Goal: Task Accomplishment & Management: Manage account settings

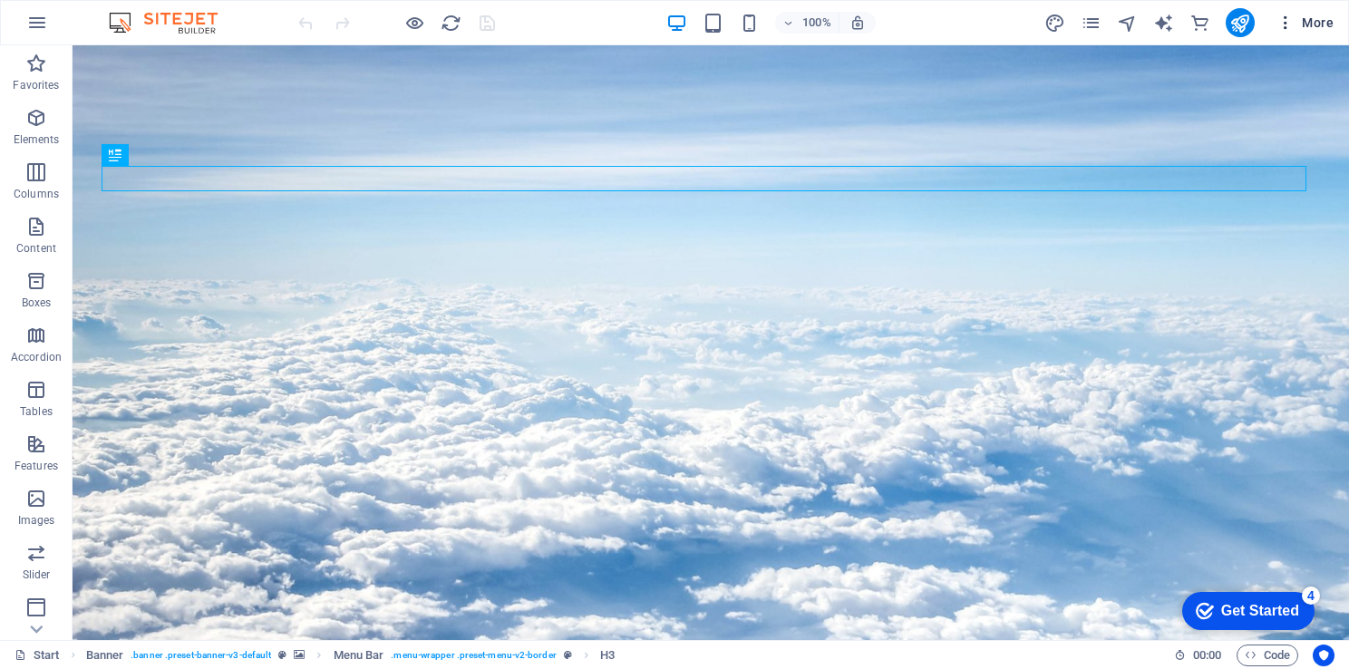
click at [1288, 26] on icon "button" at bounding box center [1285, 23] width 18 height 18
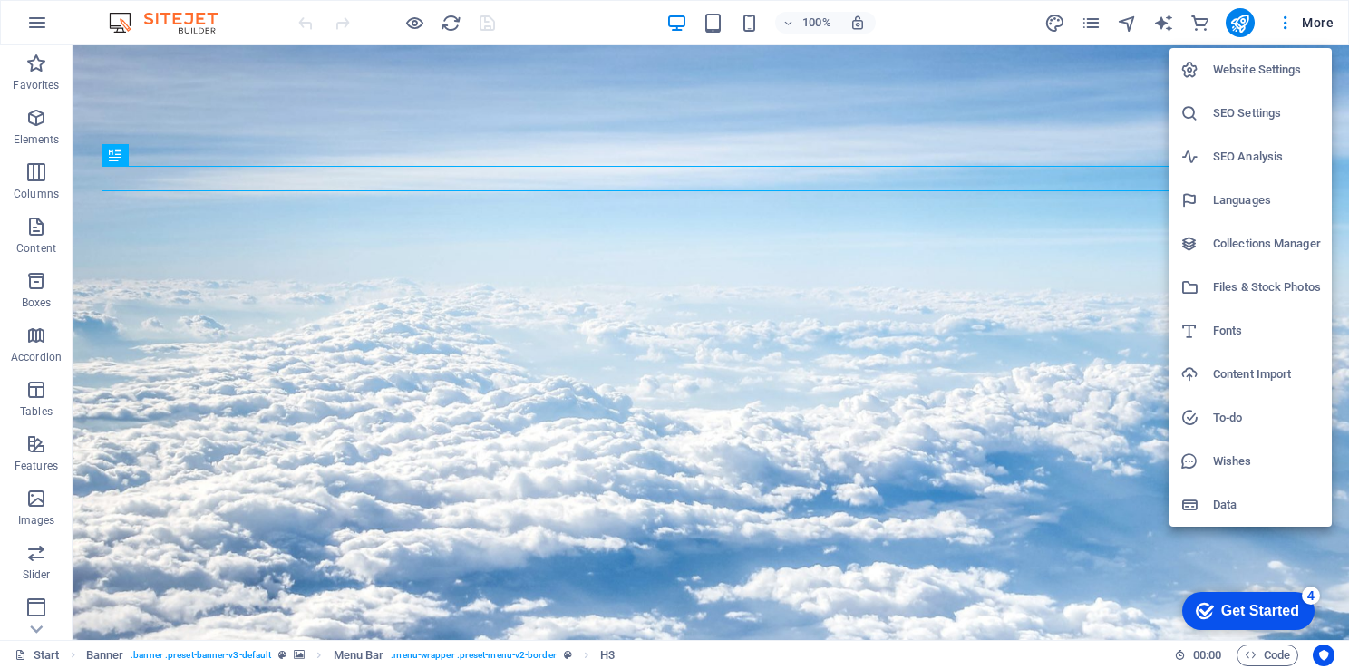
click at [1237, 457] on h6 "Wishes" at bounding box center [1267, 461] width 108 height 22
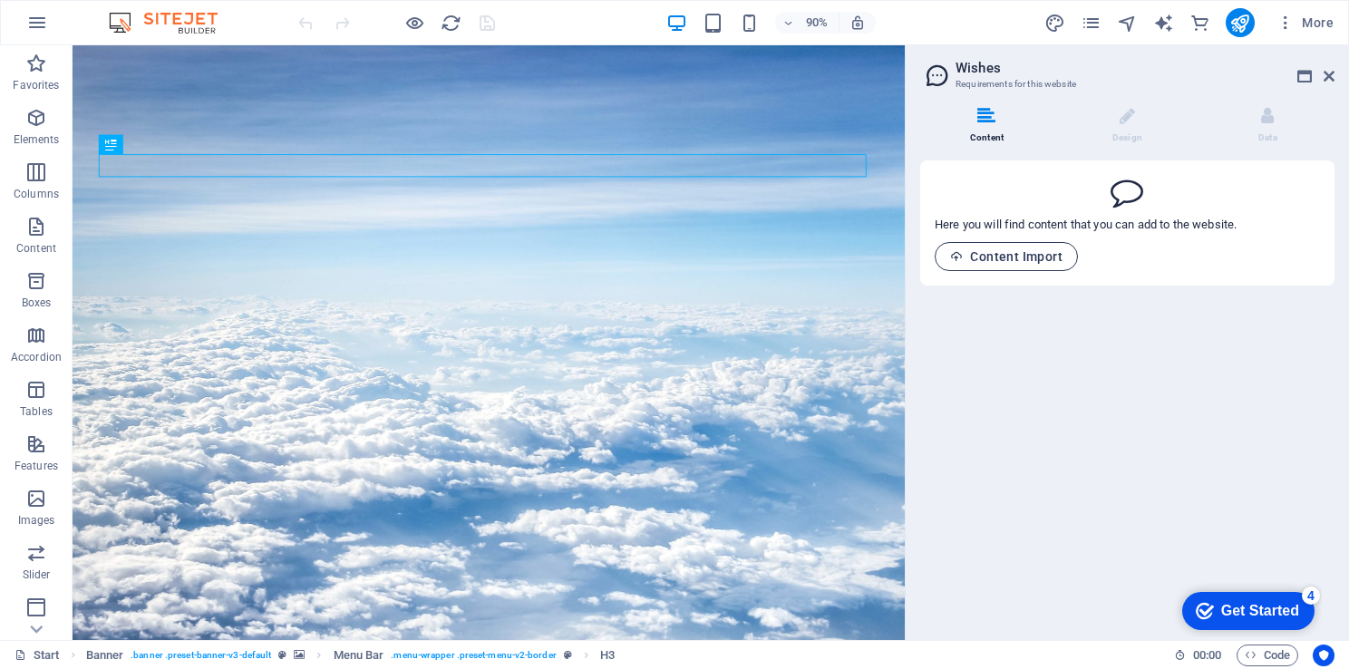
click at [1008, 253] on span "Content Import" at bounding box center [1006, 256] width 112 height 15
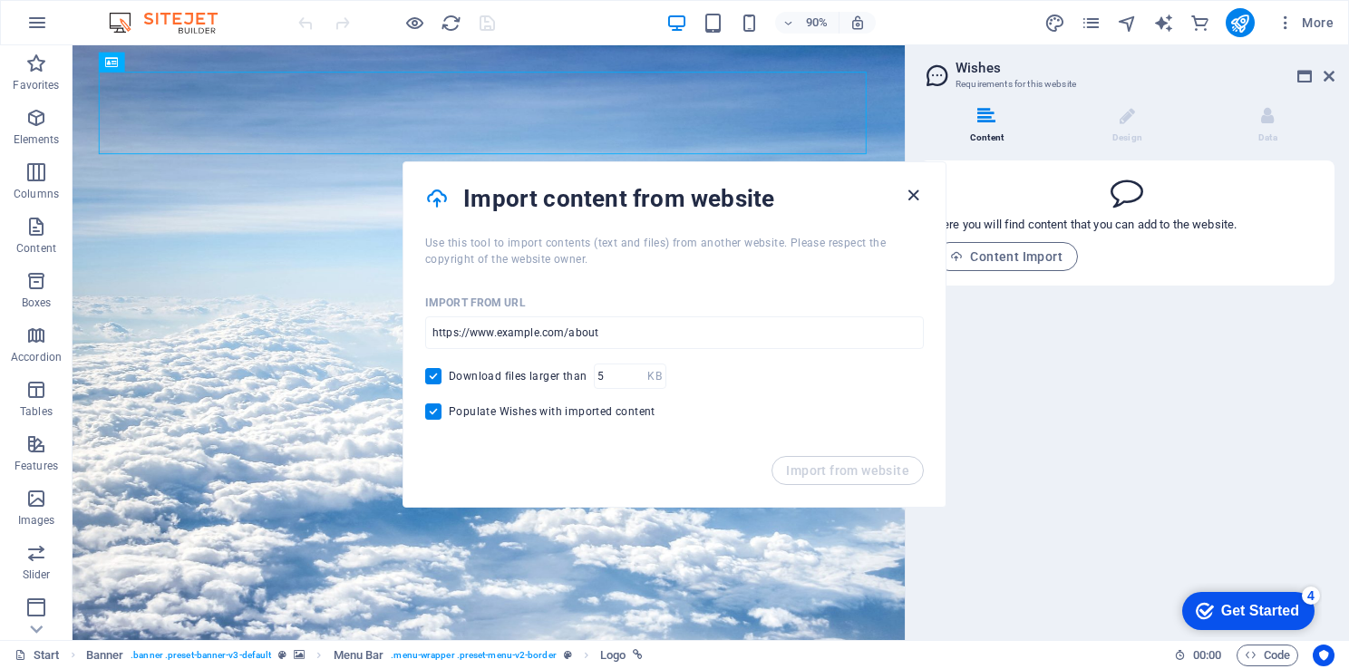
click at [920, 198] on icon "button" at bounding box center [913, 195] width 21 height 21
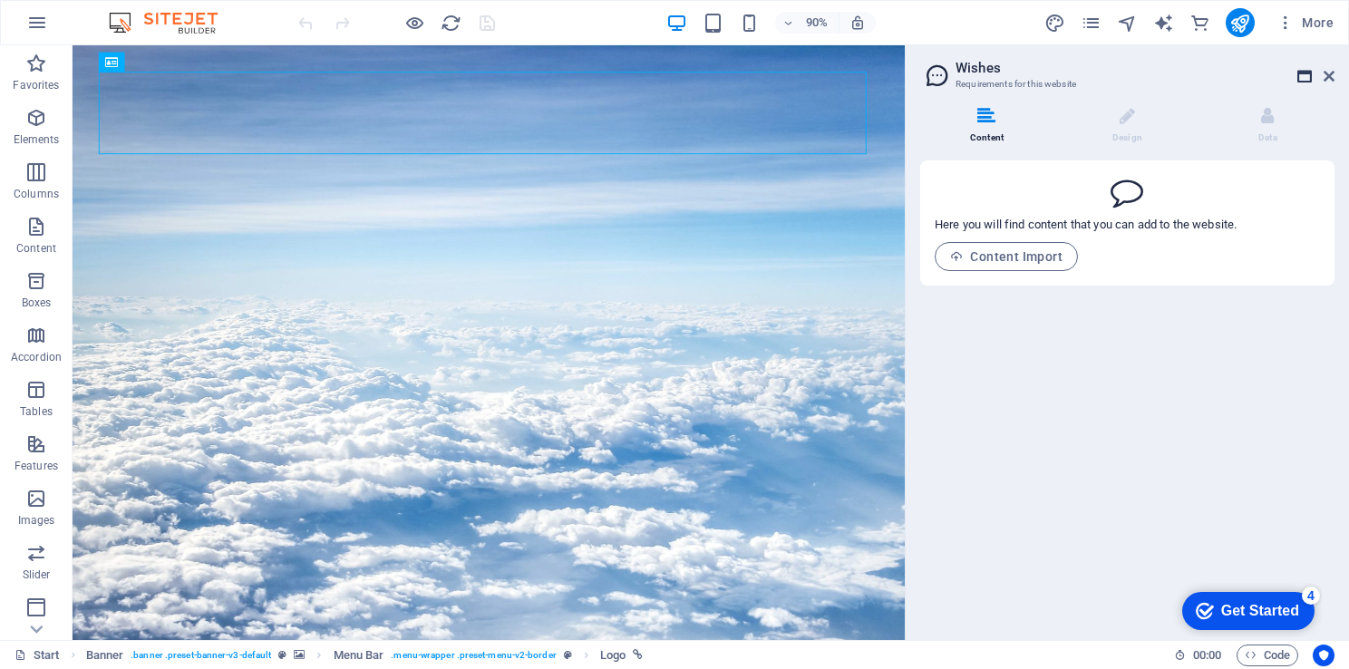
click at [1306, 71] on icon at bounding box center [1304, 76] width 15 height 15
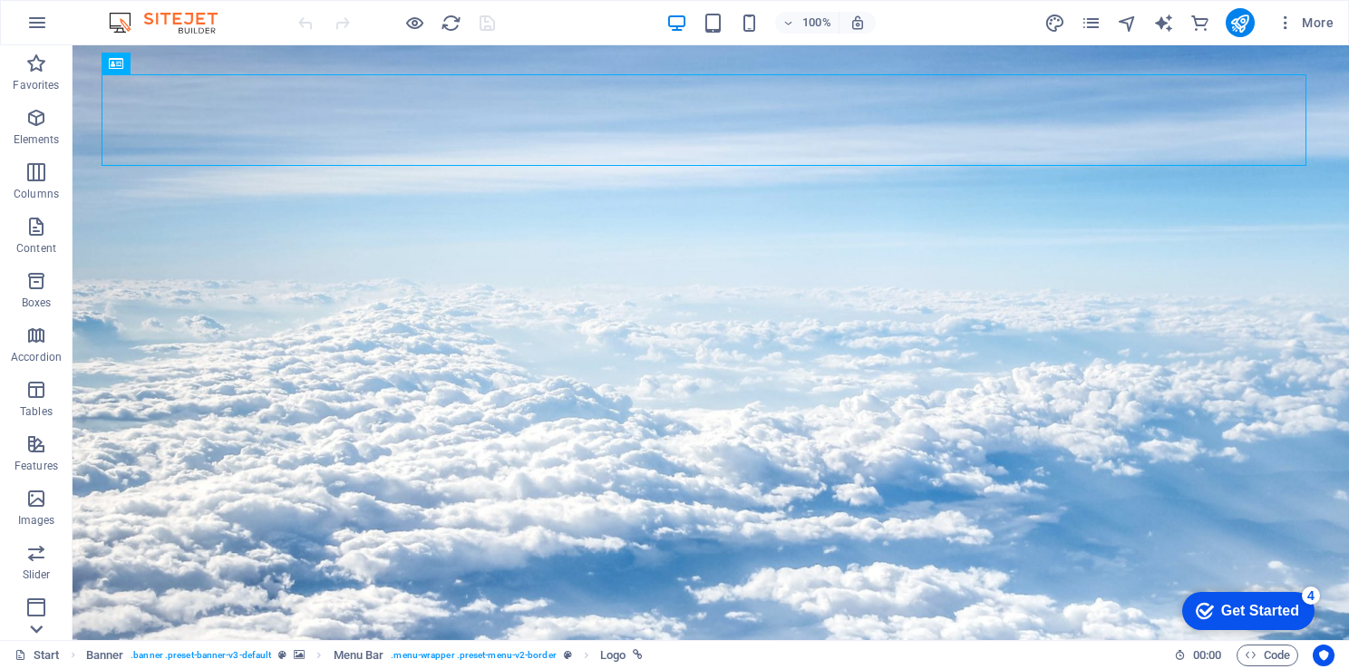
click at [37, 625] on icon at bounding box center [36, 628] width 25 height 25
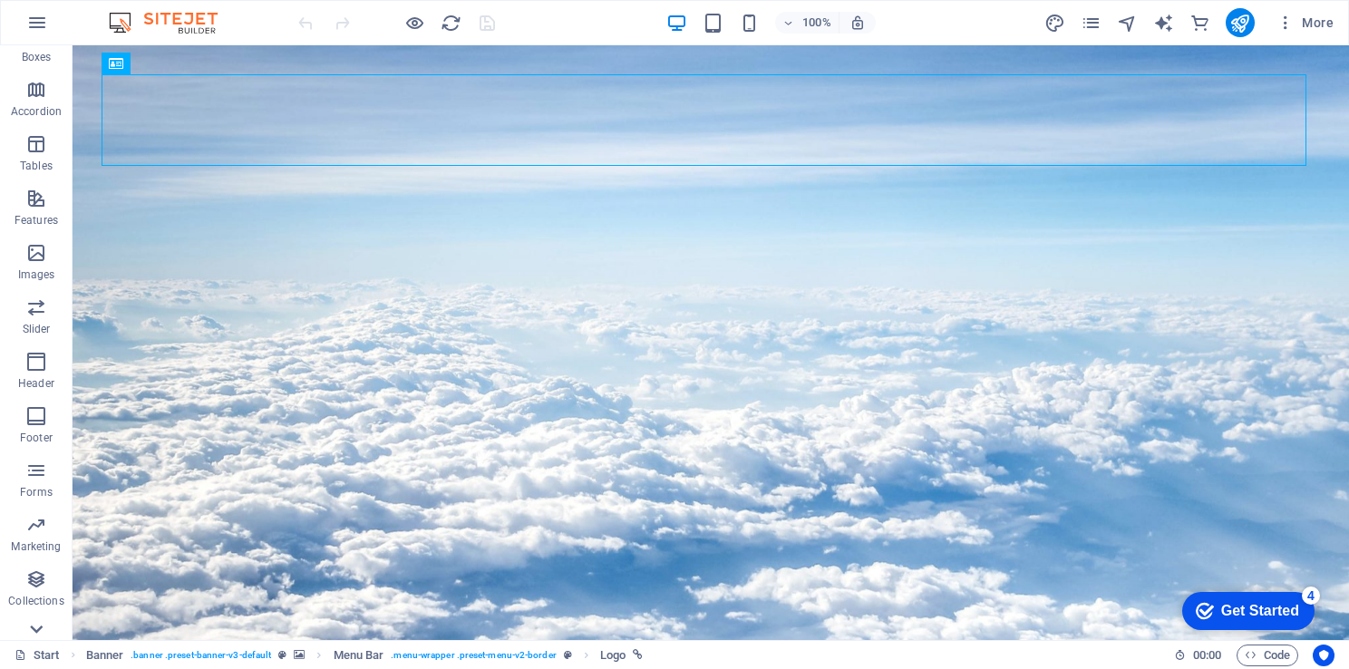
scroll to position [275, 0]
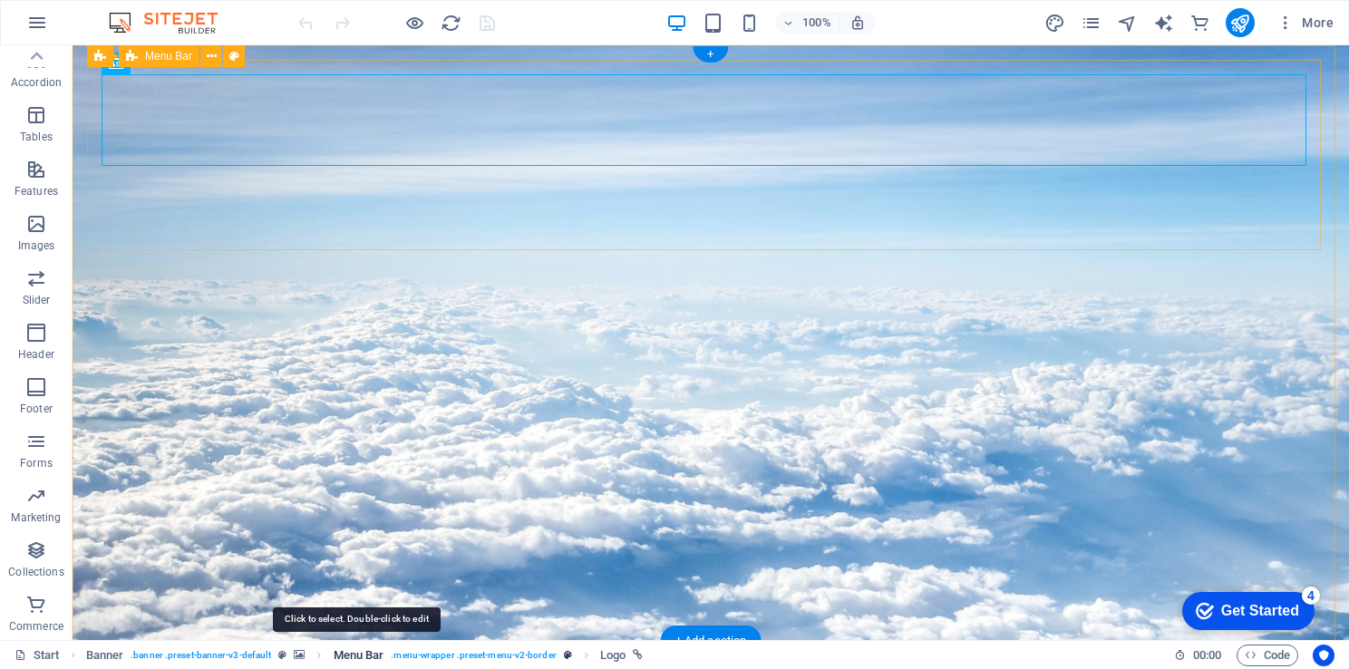
click at [356, 653] on span "Menu Bar" at bounding box center [359, 655] width 51 height 22
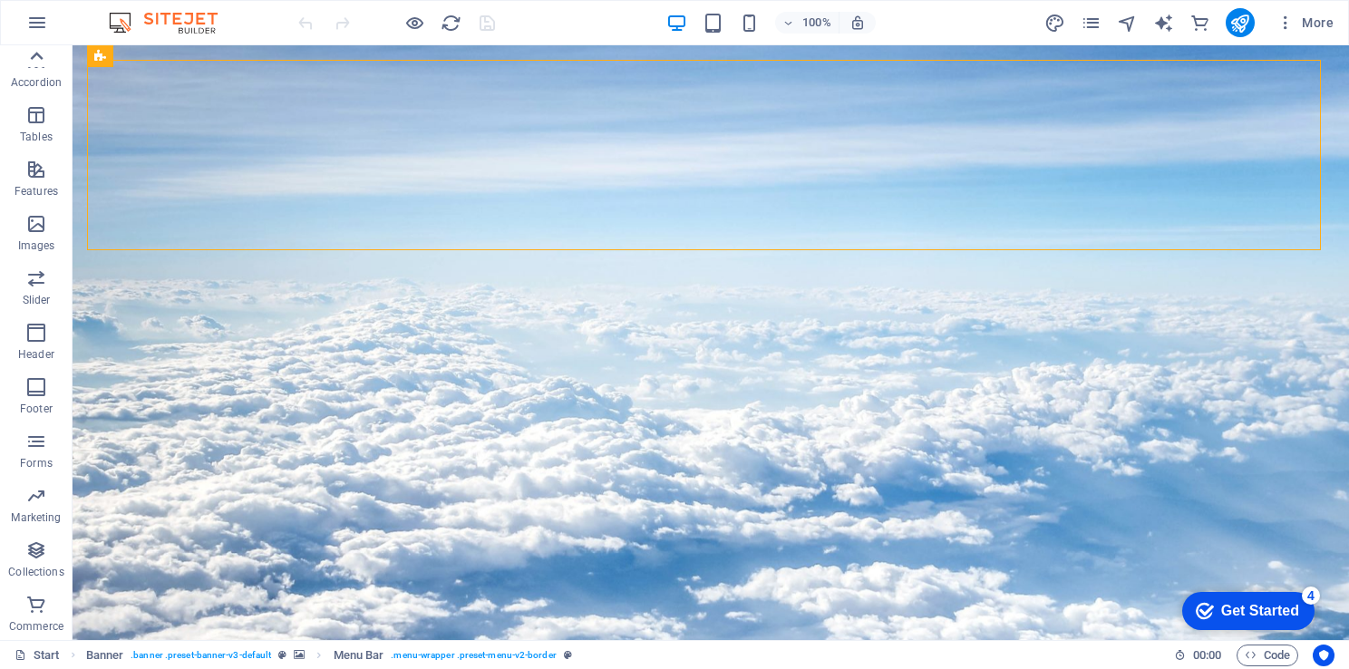
click at [29, 45] on icon at bounding box center [36, 56] width 25 height 25
click at [33, 230] on icon "button" at bounding box center [36, 227] width 22 height 22
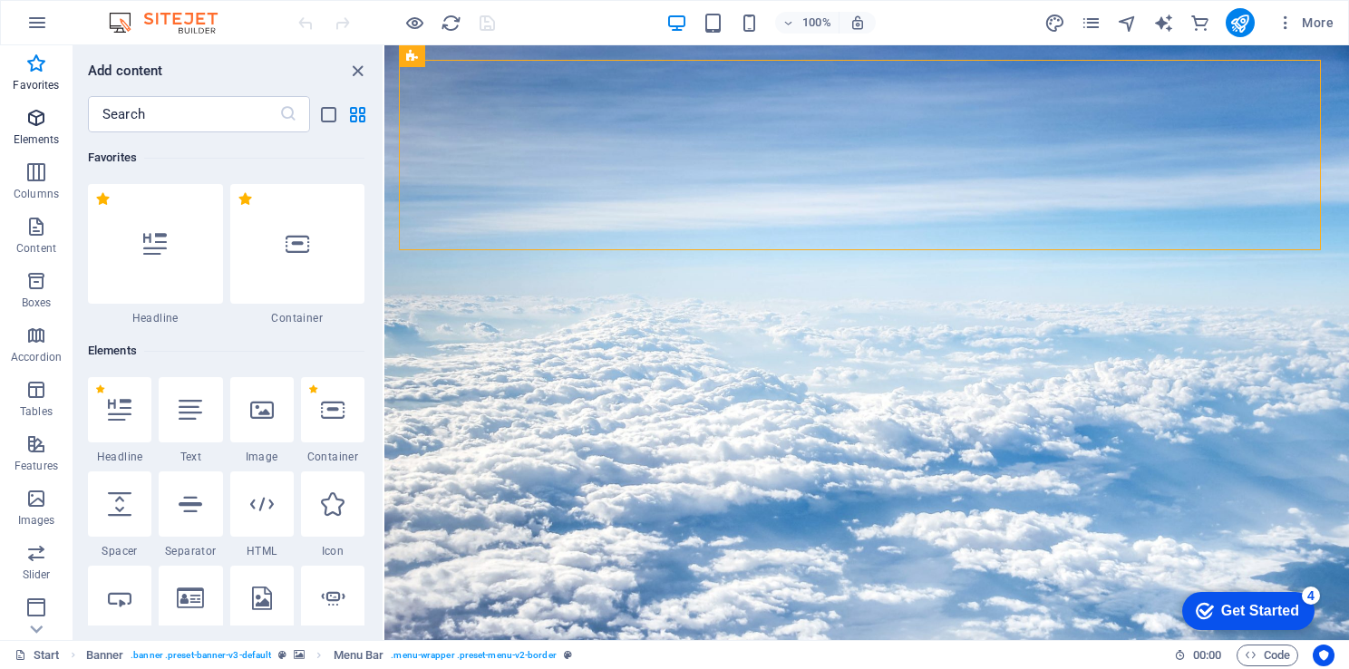
click at [50, 151] on button "Elements" at bounding box center [36, 127] width 73 height 54
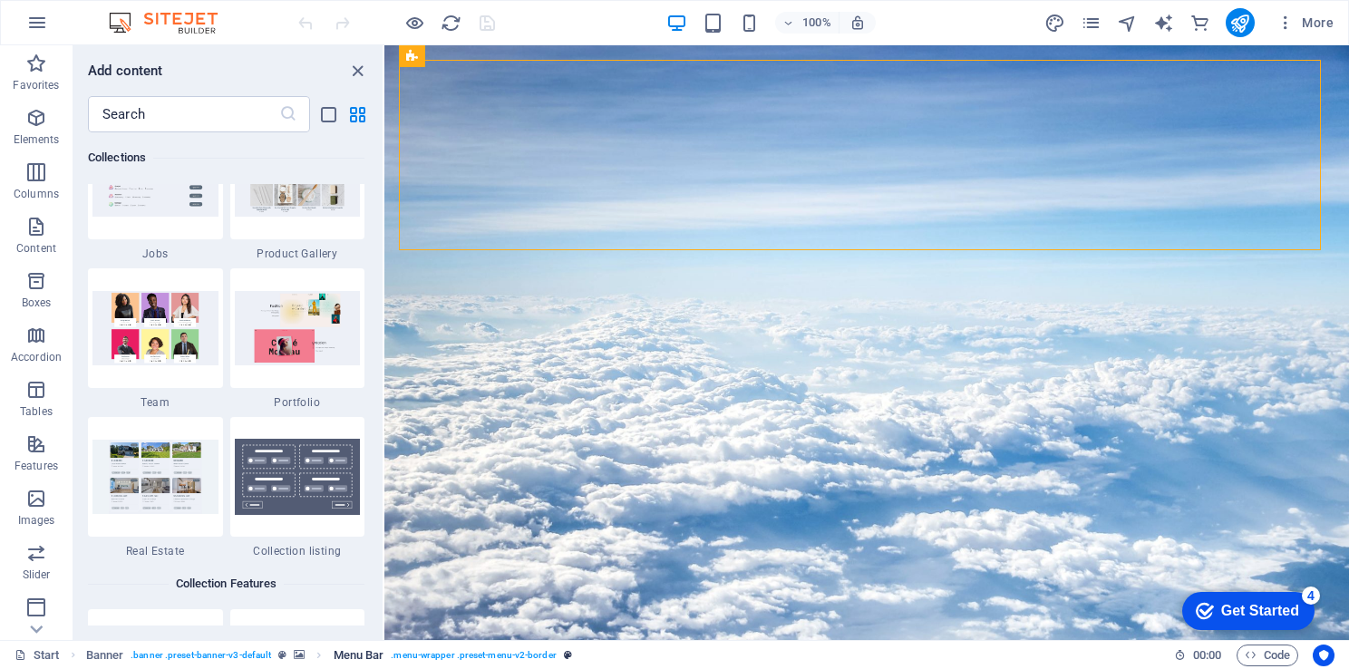
scroll to position [17648, 0]
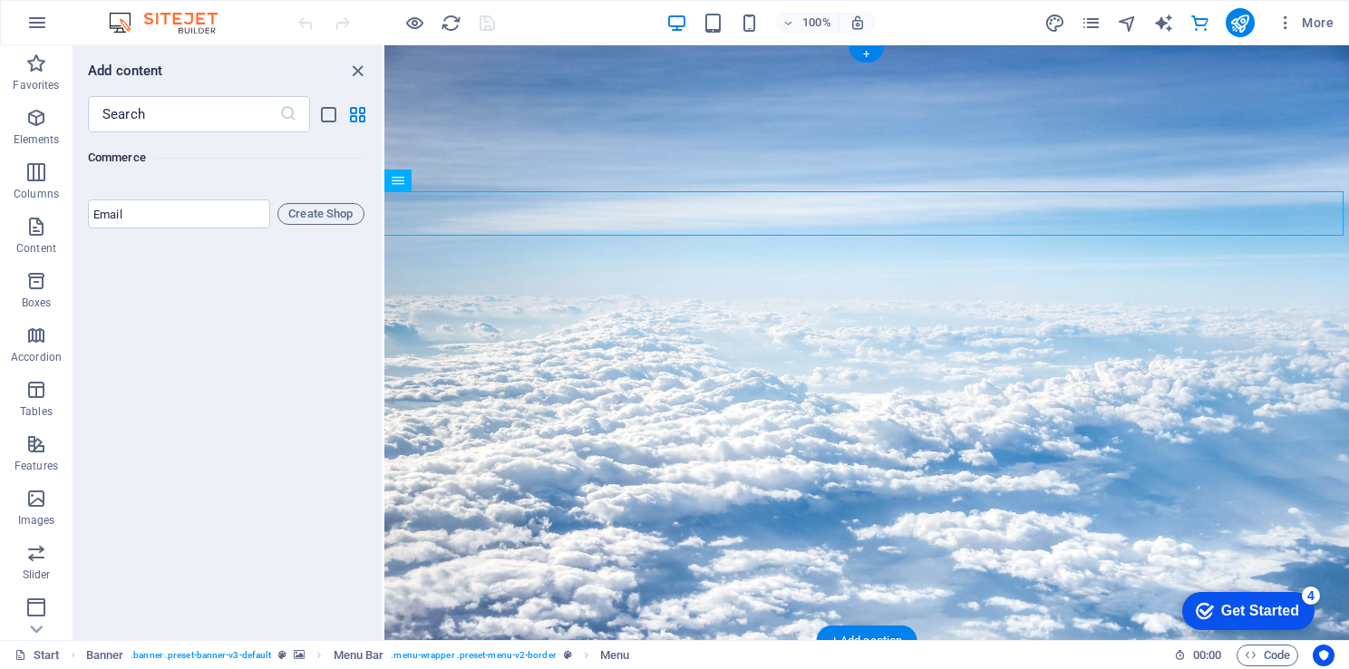
drag, startPoint x: 1715, startPoint y: 48, endPoint x: 779, endPoint y: 310, distance: 972.2
click at [779, 310] on figure at bounding box center [866, 342] width 964 height 595
click at [1295, 38] on div "100% More" at bounding box center [674, 23] width 1347 height 44
click at [1288, 29] on icon "button" at bounding box center [1285, 23] width 18 height 18
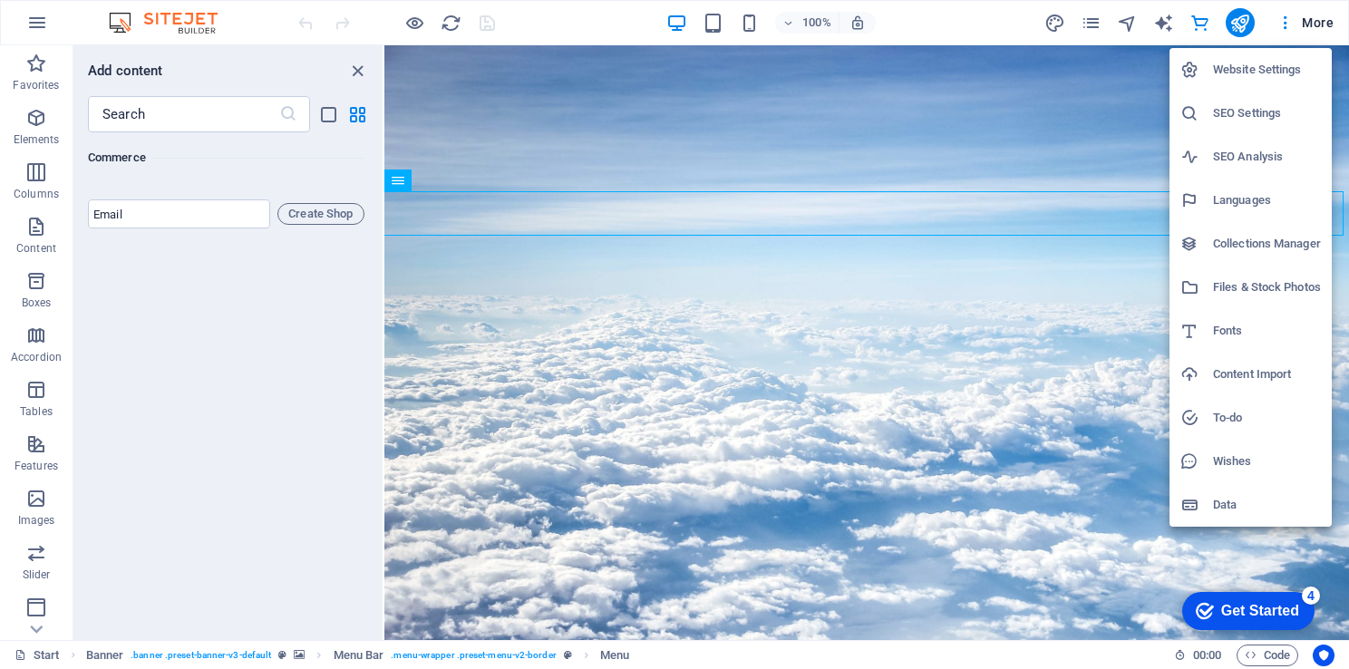
click at [1243, 233] on h6 "Collections Manager" at bounding box center [1267, 244] width 108 height 22
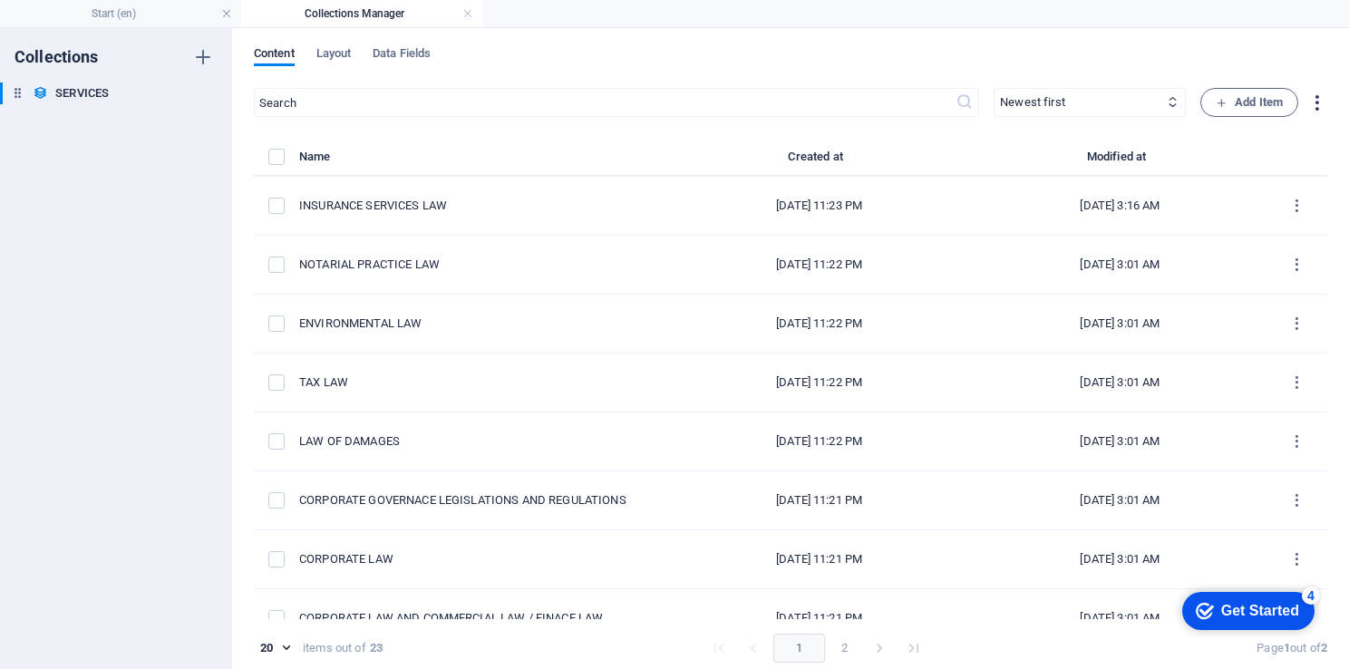
click at [1311, 101] on icon "button" at bounding box center [1316, 102] width 21 height 21
click at [134, 14] on div at bounding box center [674, 334] width 1349 height 669
click at [134, 14] on div "Export (JSON) Export (CSV) Import" at bounding box center [674, 340] width 1349 height 658
click at [223, 14] on link at bounding box center [226, 13] width 11 height 17
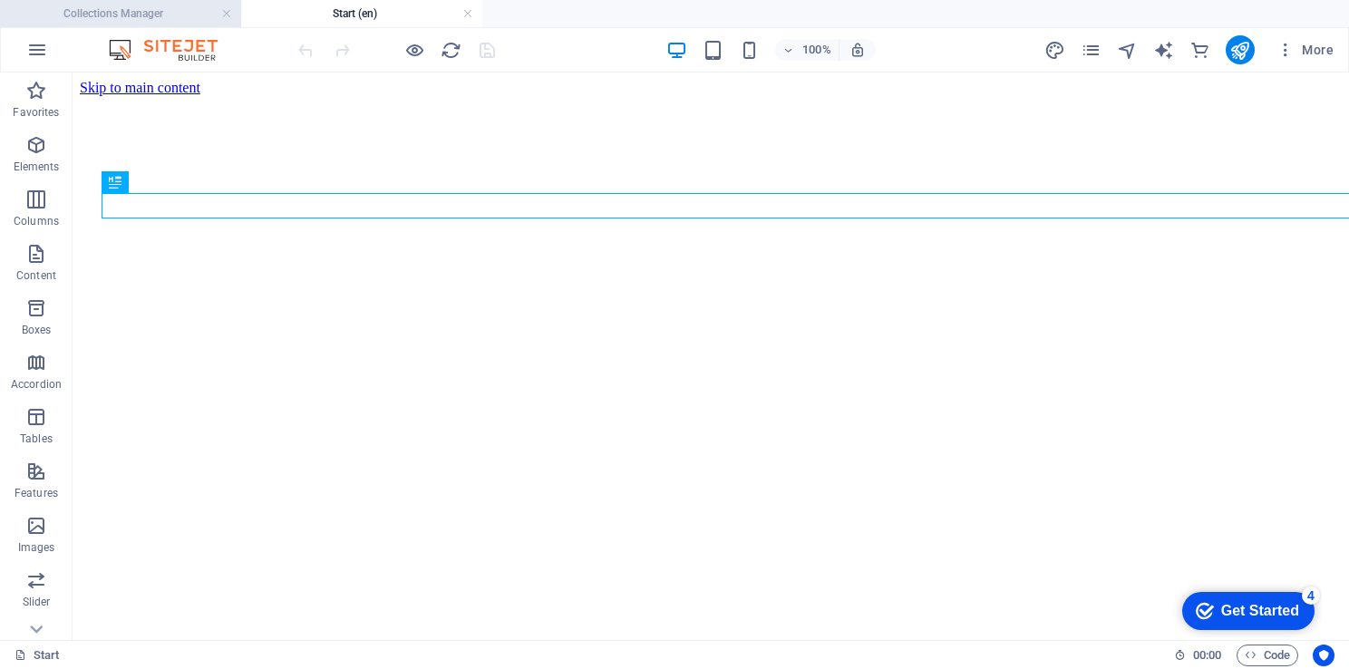
scroll to position [0, 0]
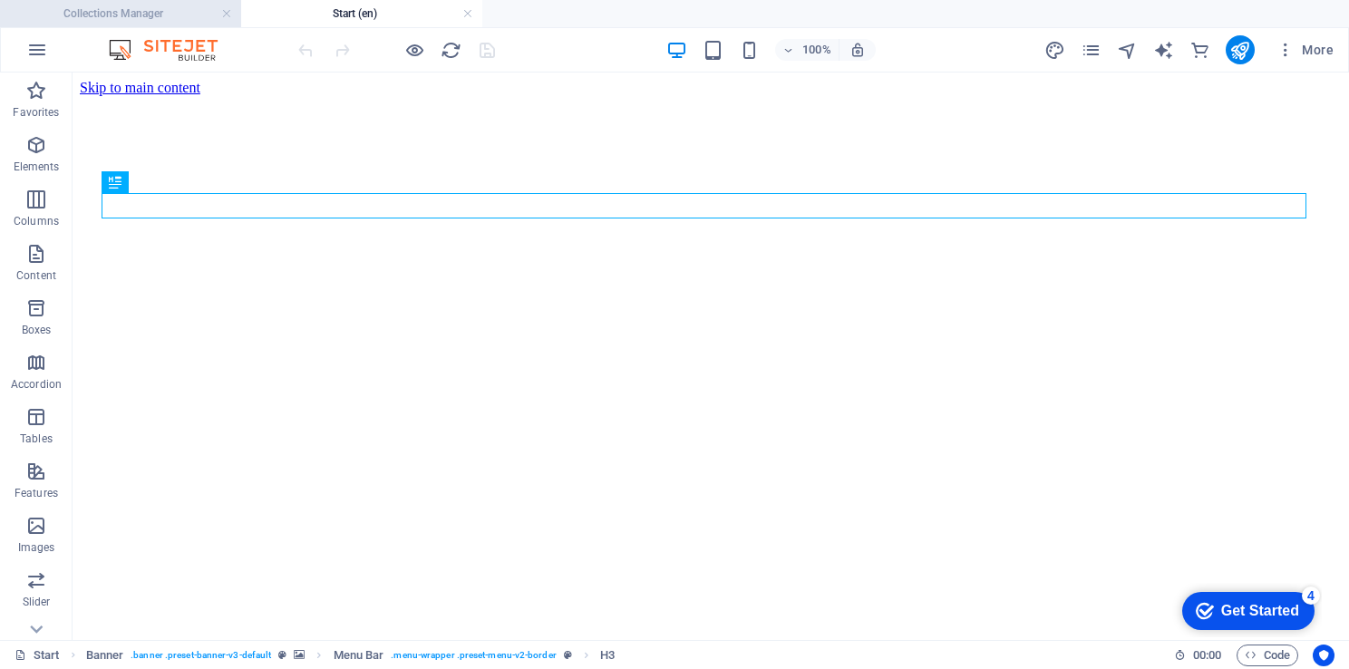
click at [194, 11] on h4 "Collections Manager" at bounding box center [120, 14] width 241 height 20
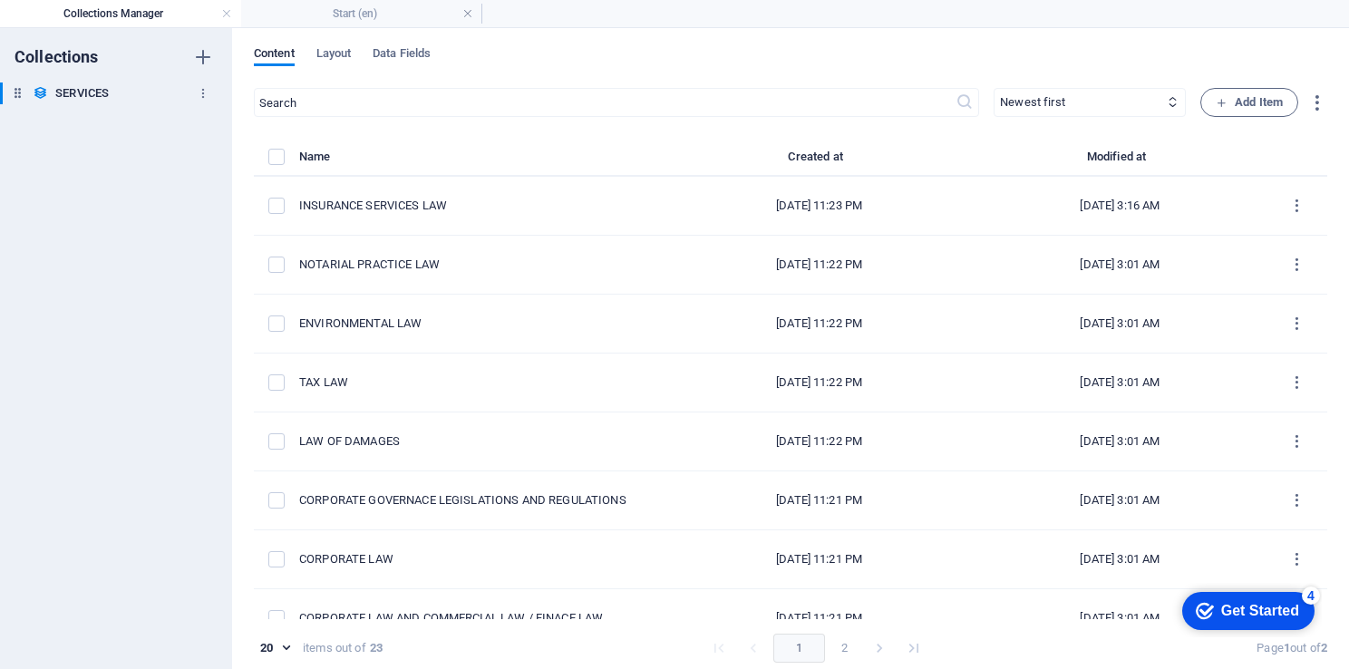
click at [82, 100] on h6 "SERVICES" at bounding box center [81, 93] width 53 height 22
click at [97, 100] on h6 "SERVICES" at bounding box center [81, 93] width 53 height 22
click at [201, 96] on icon "button" at bounding box center [203, 93] width 13 height 13
drag, startPoint x: 232, startPoint y: 13, endPoint x: 311, endPoint y: 27, distance: 80.2
click at [311, 27] on div at bounding box center [674, 334] width 1349 height 669
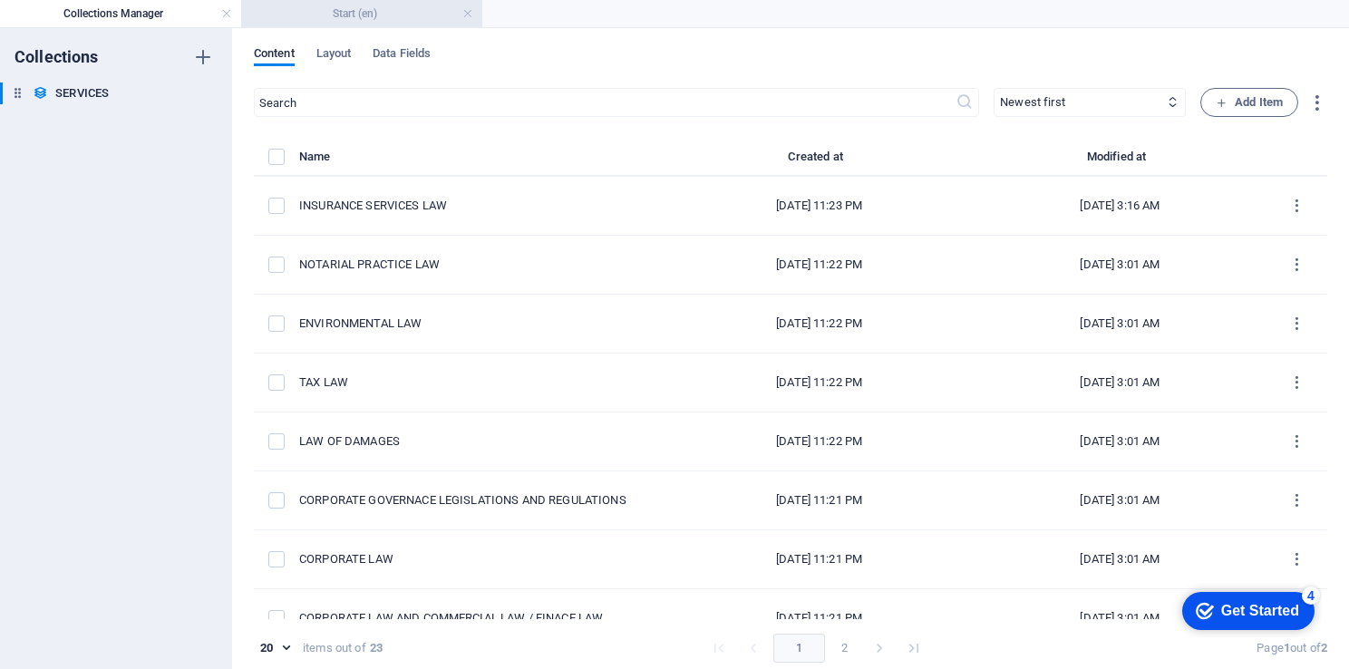
click at [334, 20] on h4 "Start (en)" at bounding box center [361, 14] width 241 height 20
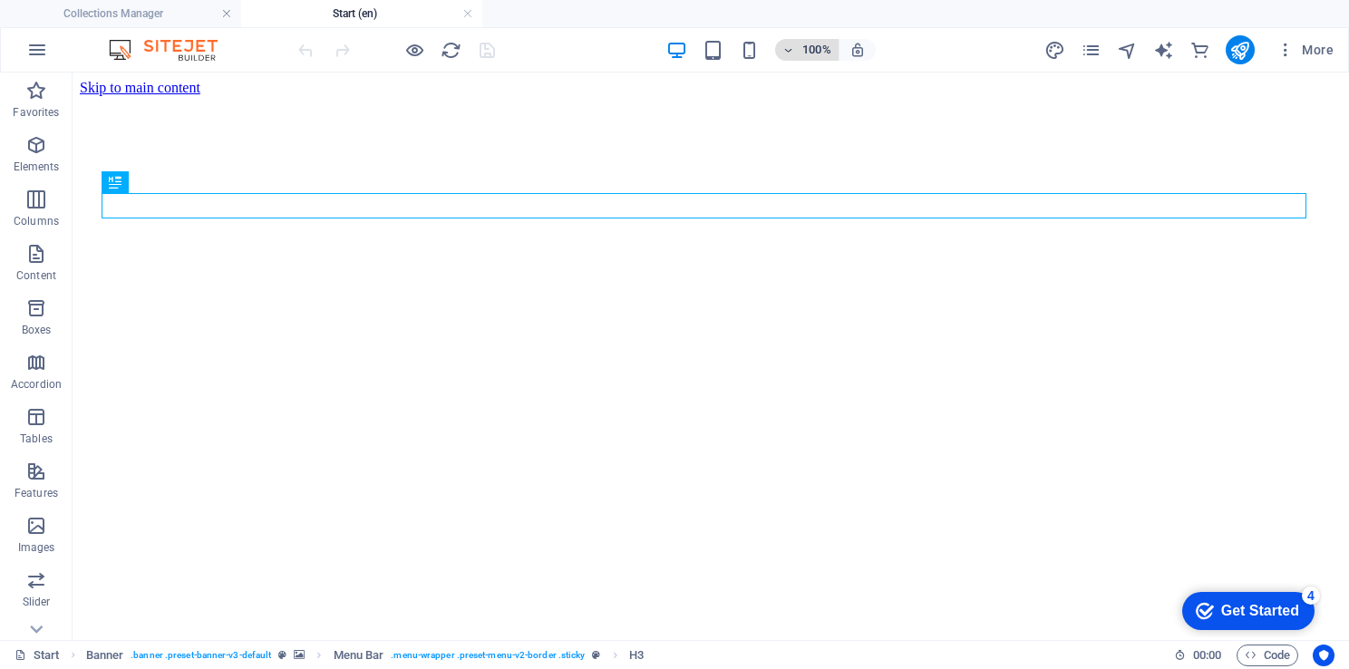
click at [787, 54] on icon "button" at bounding box center [788, 50] width 13 height 12
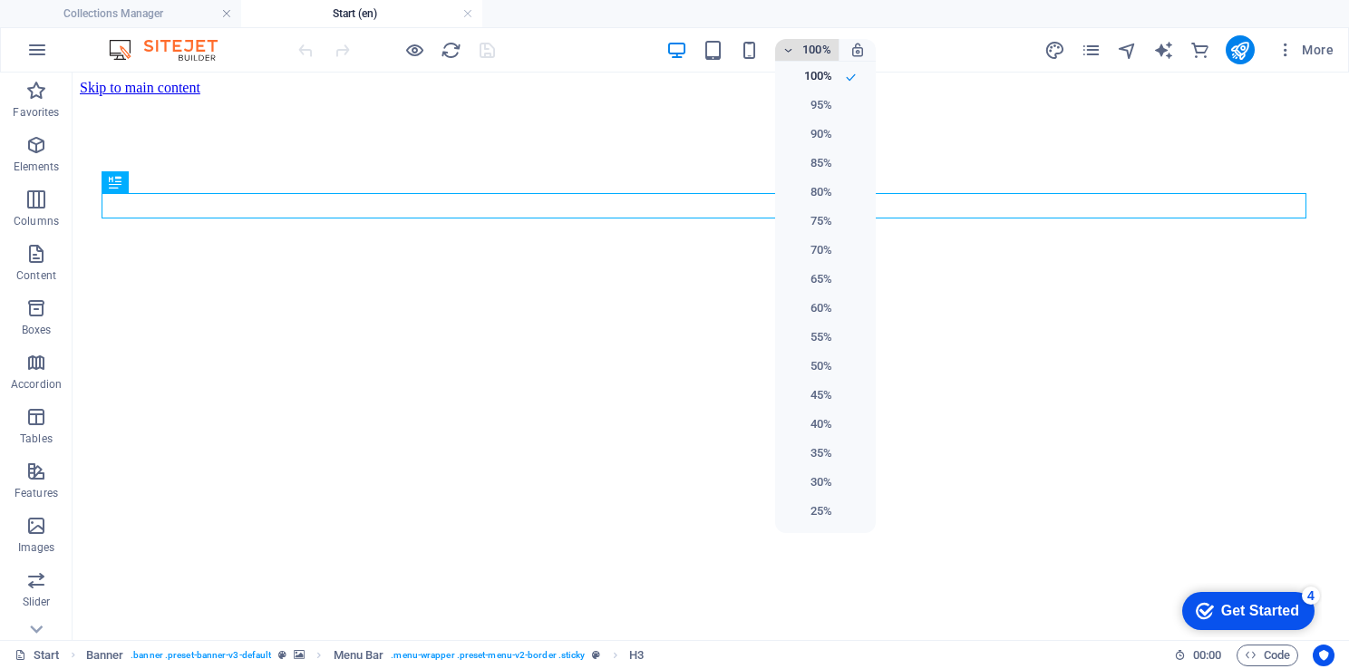
click at [787, 54] on div at bounding box center [674, 334] width 1349 height 669
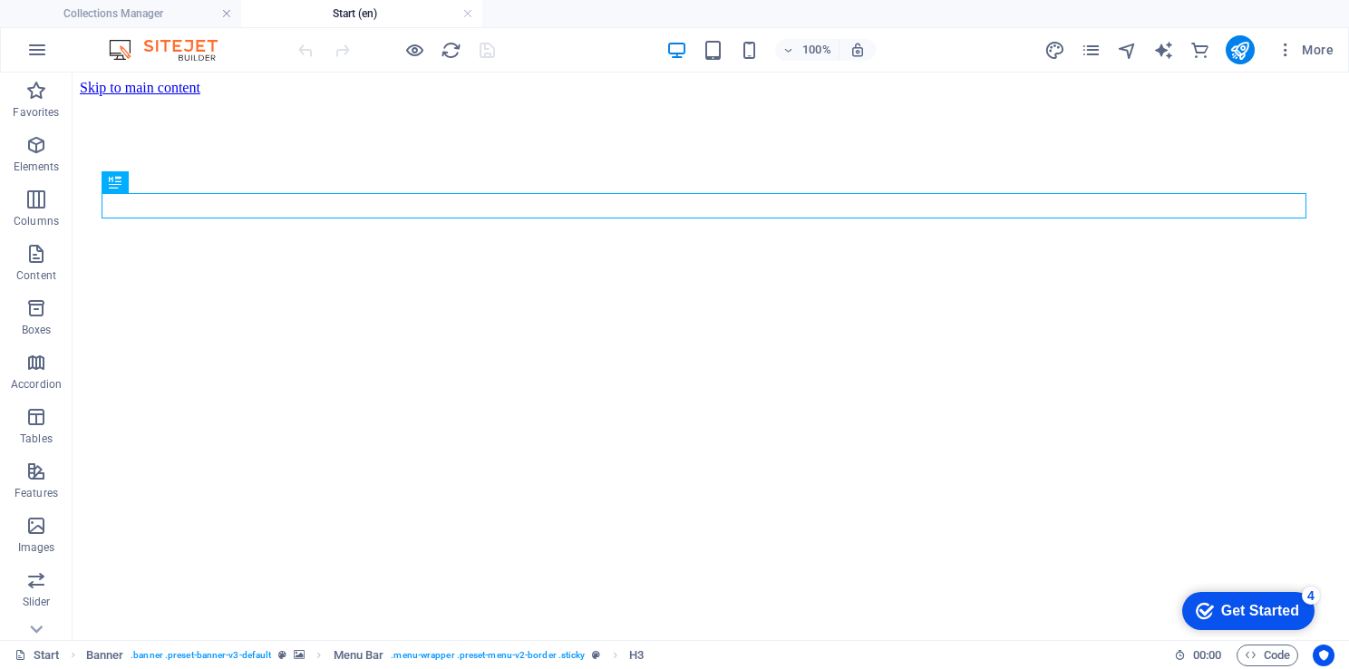
scroll to position [14, 0]
click at [1056, 53] on icon "design" at bounding box center [1054, 50] width 21 height 21
select select "px"
select select "300"
select select "px"
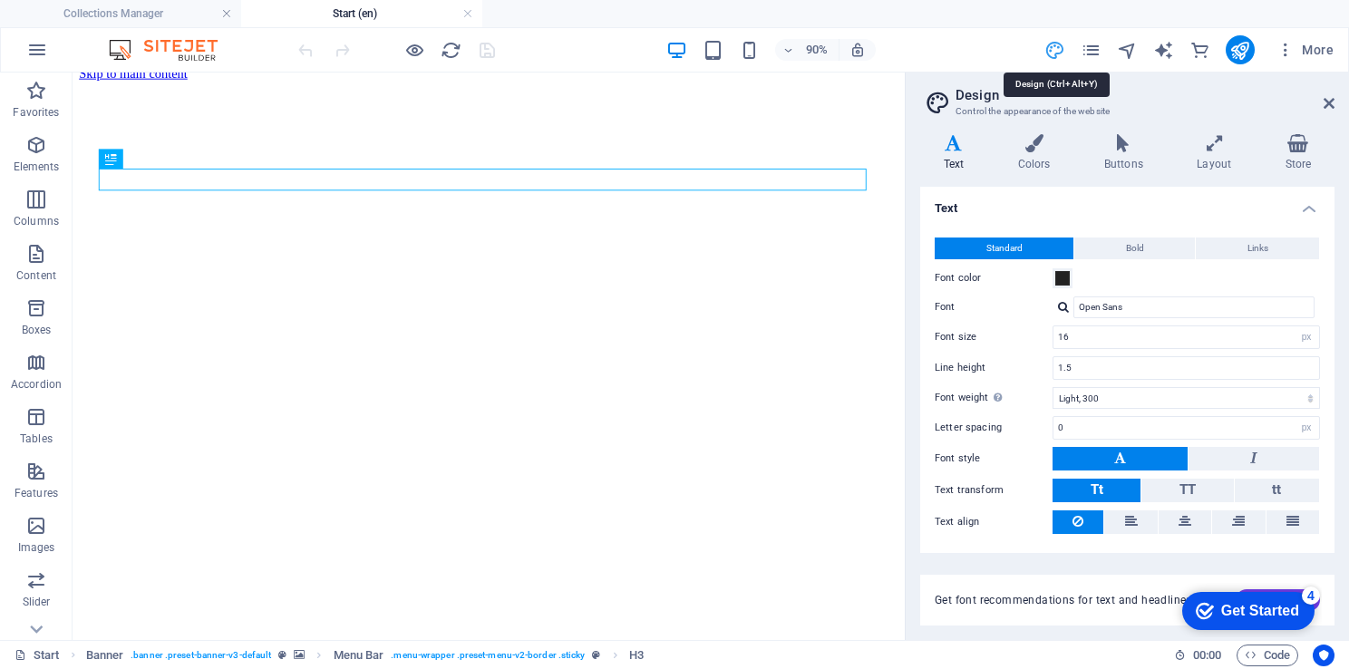
click at [1056, 53] on icon "design" at bounding box center [1054, 50] width 21 height 21
click at [1291, 149] on icon at bounding box center [1298, 143] width 73 height 18
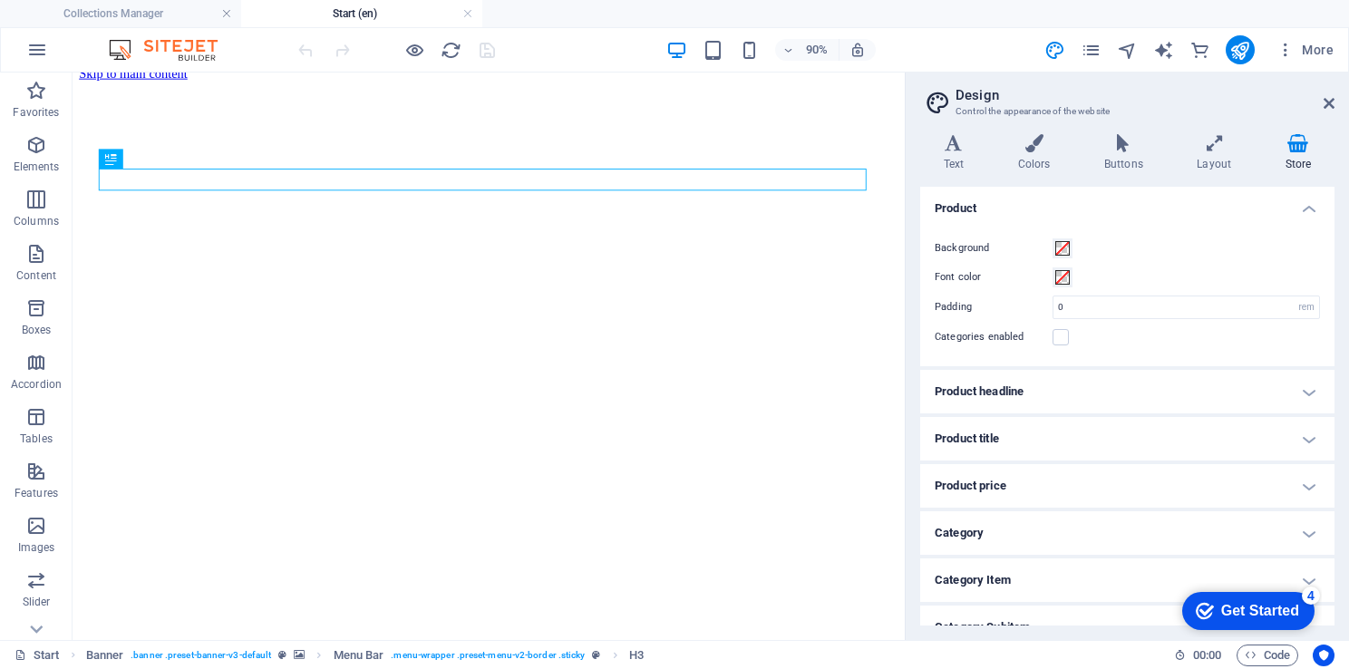
drag, startPoint x: 1330, startPoint y: 227, endPoint x: 1330, endPoint y: 241, distance: 14.5
click at [1330, 241] on div "Product Background Font color Padding 0 rem px Categories enabled Product headl…" at bounding box center [1127, 406] width 414 height 439
drag, startPoint x: 1324, startPoint y: 245, endPoint x: 1330, endPoint y: 295, distance: 51.1
click at [1330, 295] on div "Product Background Font color Padding 0 rem px Categories enabled Product headl…" at bounding box center [1127, 406] width 414 height 439
drag, startPoint x: 1340, startPoint y: 346, endPoint x: 1352, endPoint y: 560, distance: 214.3
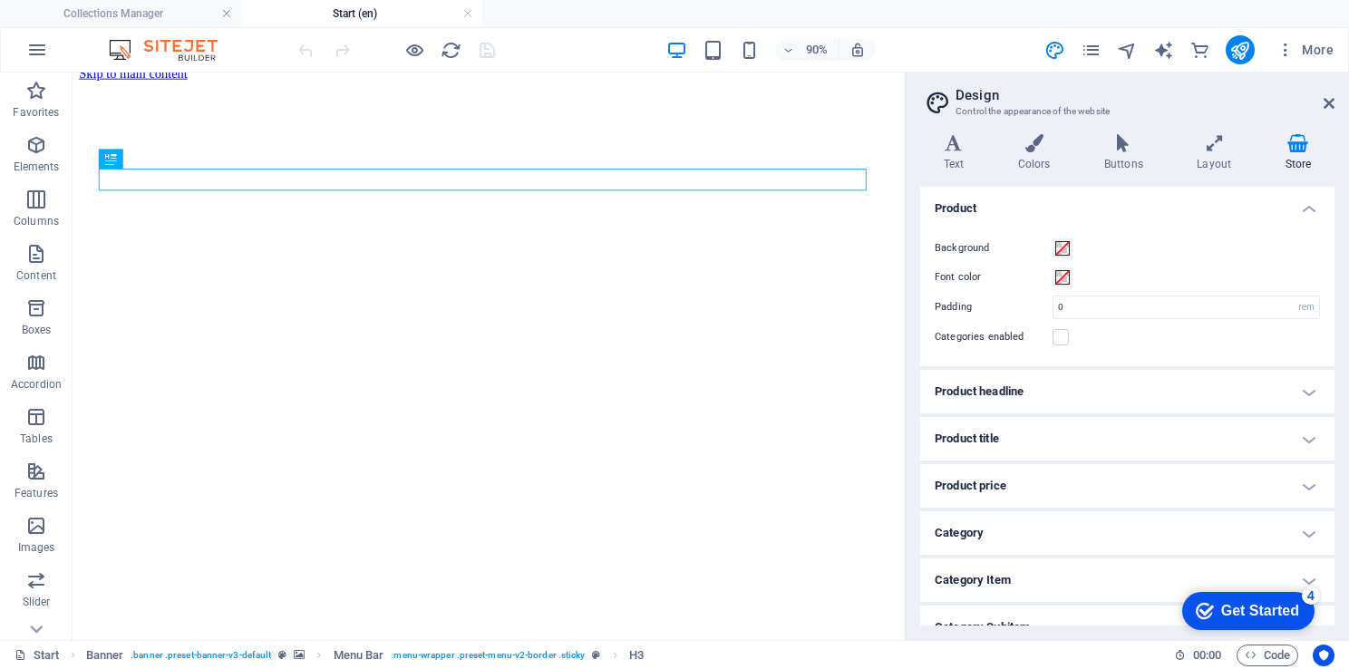
click at [1348, 560] on html "APHANE AT LAW INCORPORATED Collections Manager Start (en) Collections SERVICES …" at bounding box center [674, 334] width 1349 height 669
click at [1330, 525] on div "Variants Text Colors Buttons Layout Store Text Standard Bold Links Font color F…" at bounding box center [1126, 380] width 443 height 520
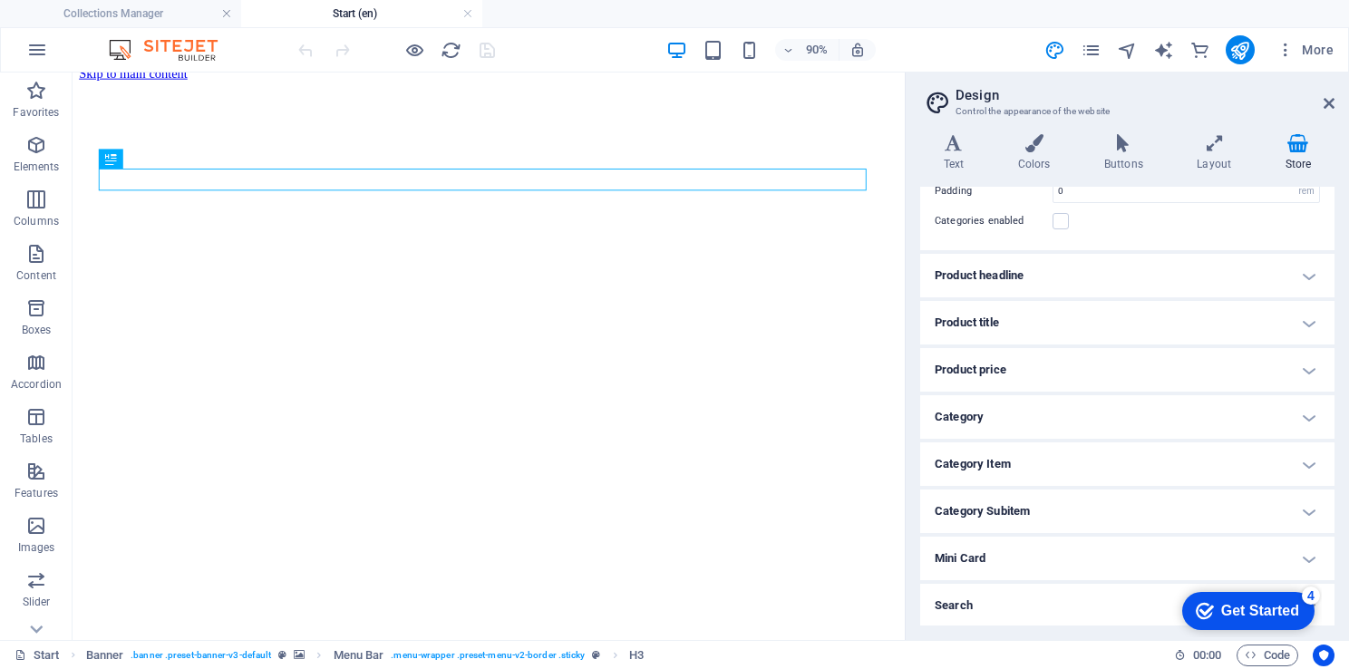
click at [1304, 269] on h4 "Product headline" at bounding box center [1127, 276] width 414 height 44
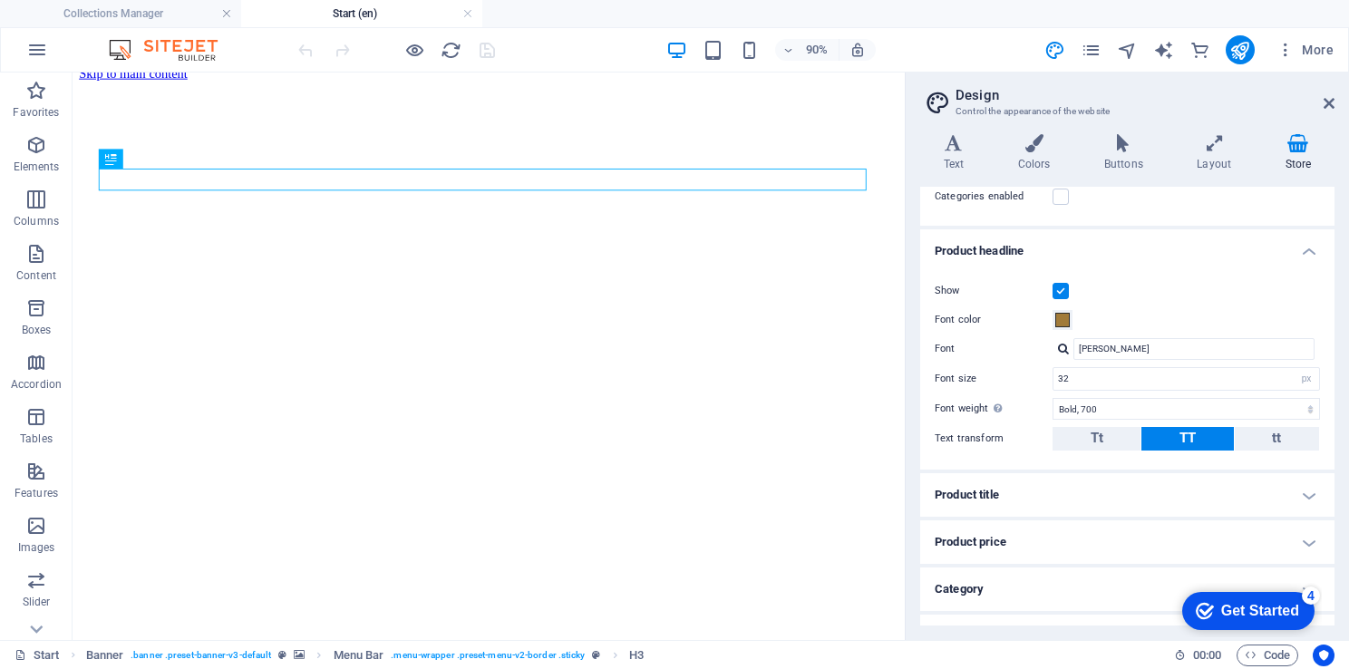
scroll to position [183, 0]
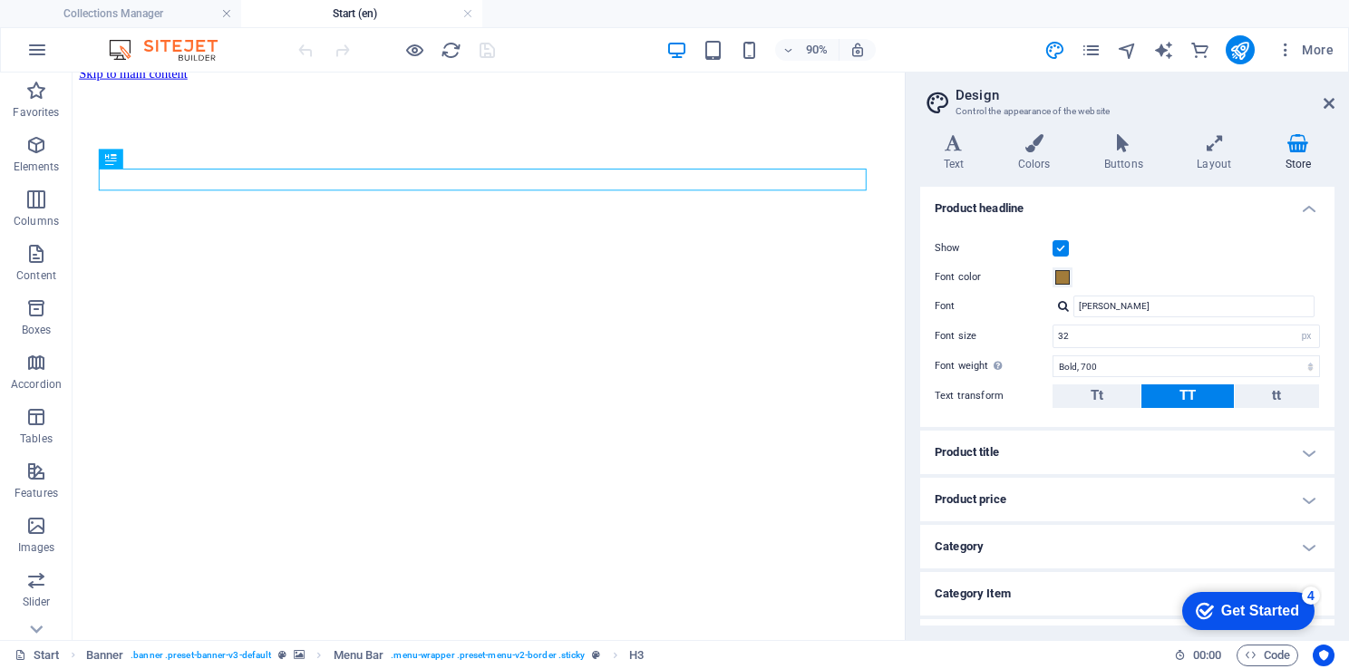
click at [1303, 208] on h4 "Product headline" at bounding box center [1127, 203] width 414 height 33
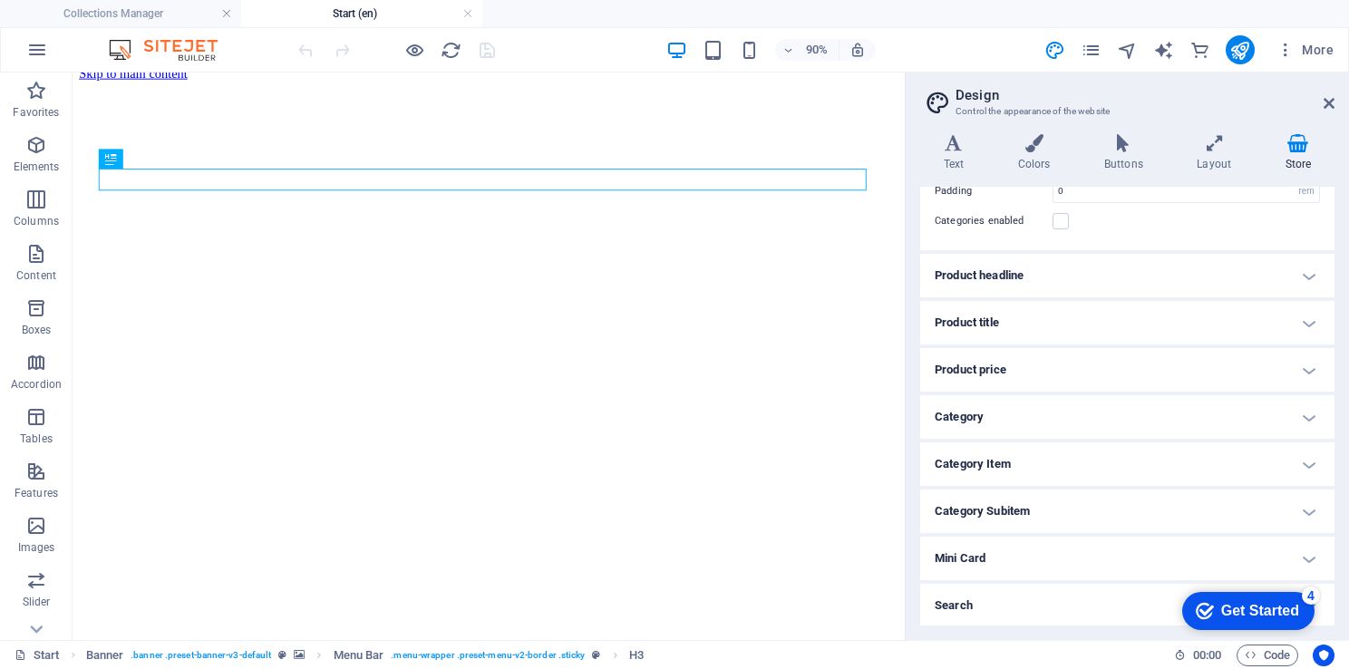
click at [1302, 271] on h4 "Product headline" at bounding box center [1127, 276] width 414 height 44
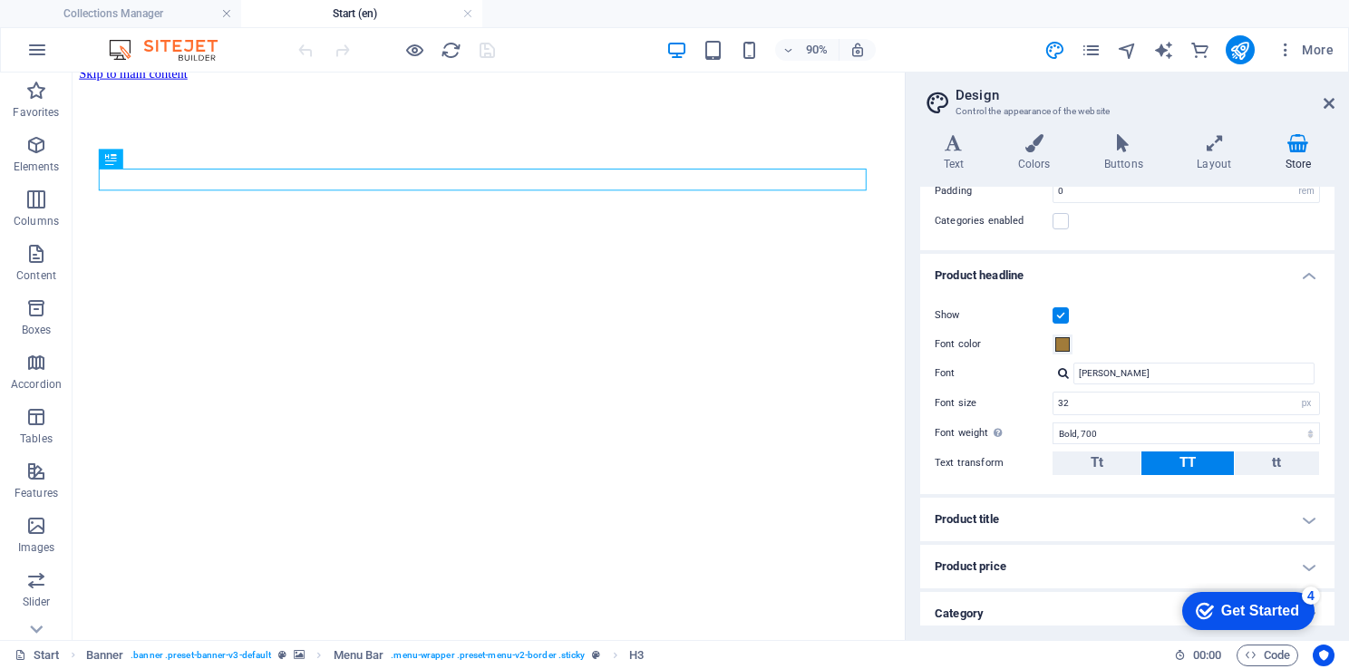
click at [1302, 271] on h4 "Product headline" at bounding box center [1127, 270] width 414 height 33
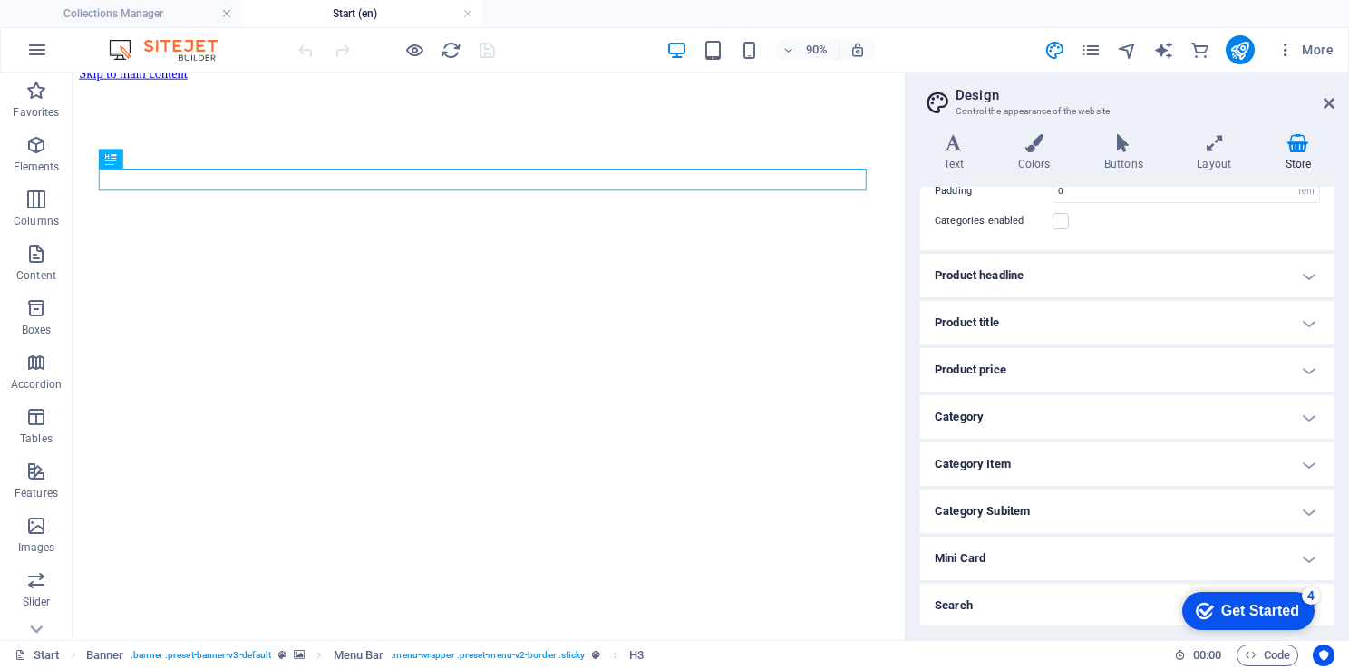
click at [1305, 319] on h4 "Product title" at bounding box center [1127, 323] width 414 height 44
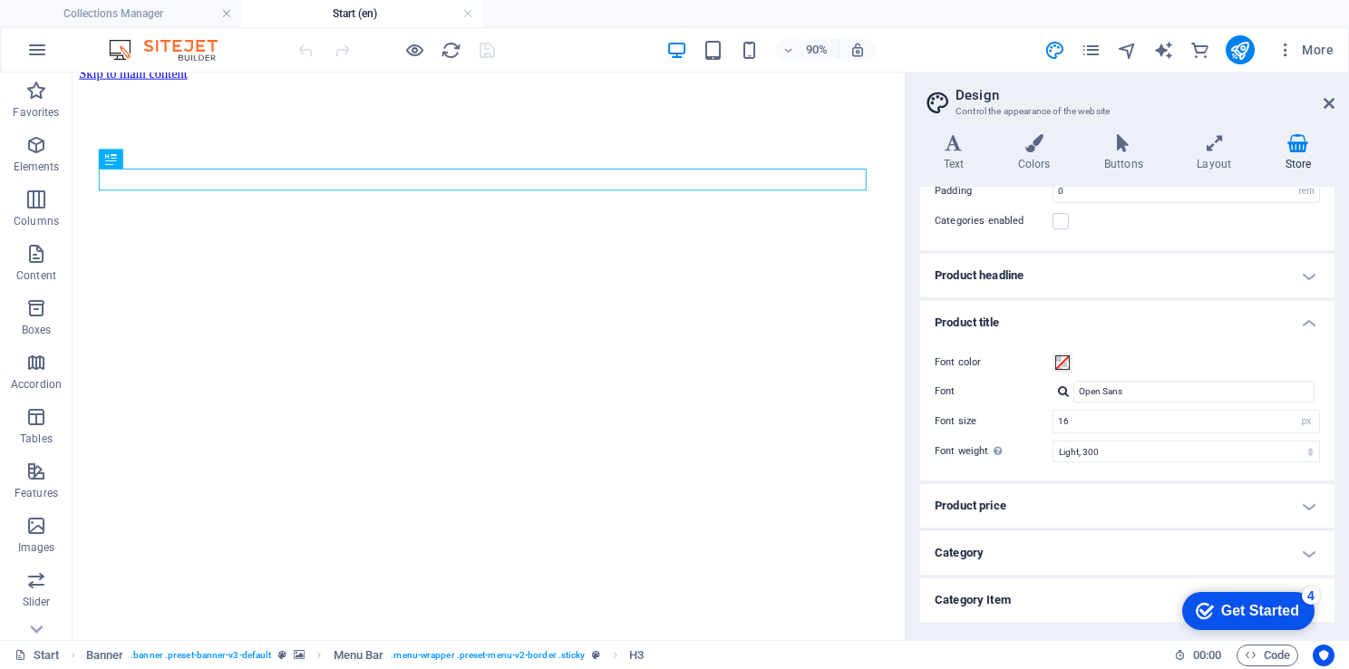
click at [1305, 319] on h4 "Product title" at bounding box center [1127, 317] width 414 height 33
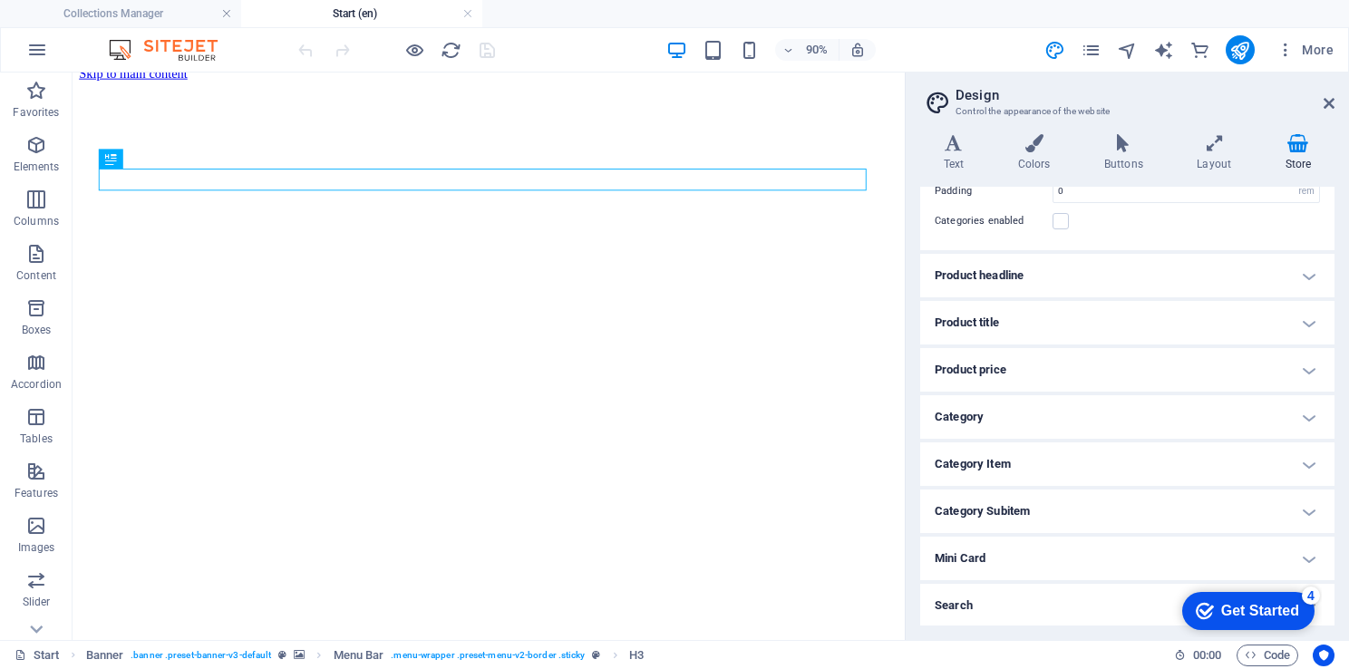
click at [1305, 319] on h4 "Product title" at bounding box center [1127, 323] width 414 height 44
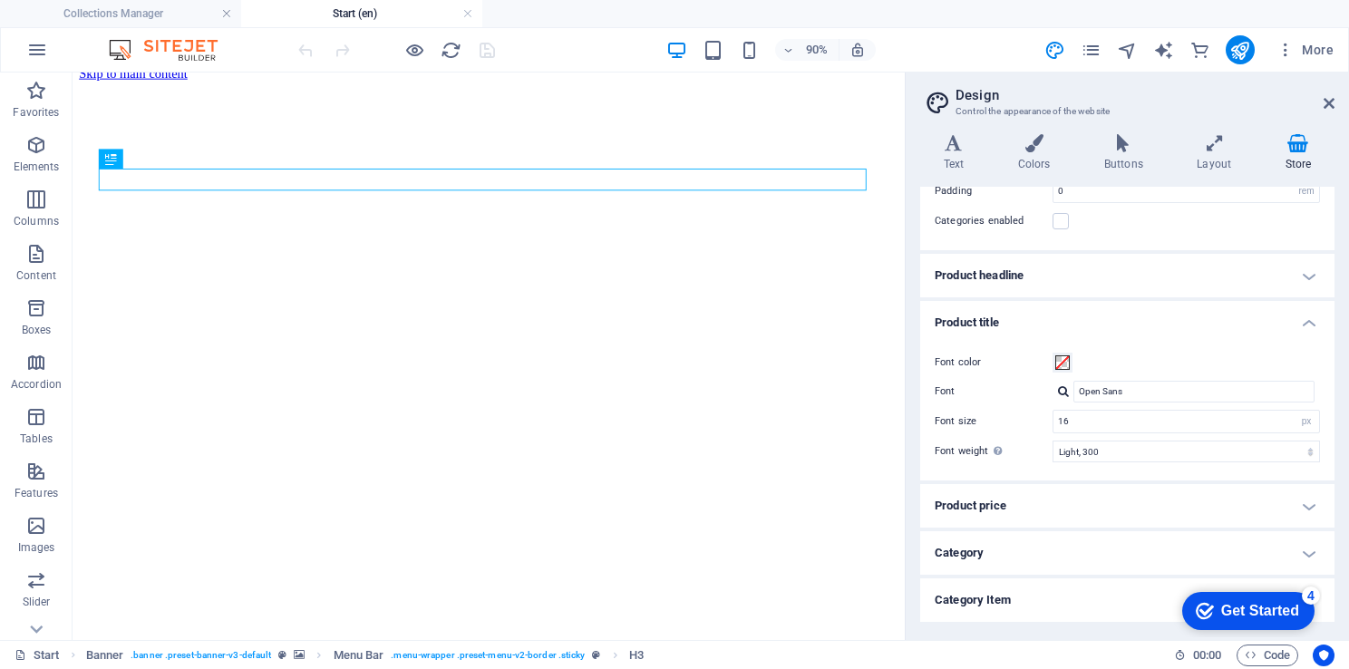
click at [1305, 319] on h4 "Product title" at bounding box center [1127, 317] width 414 height 33
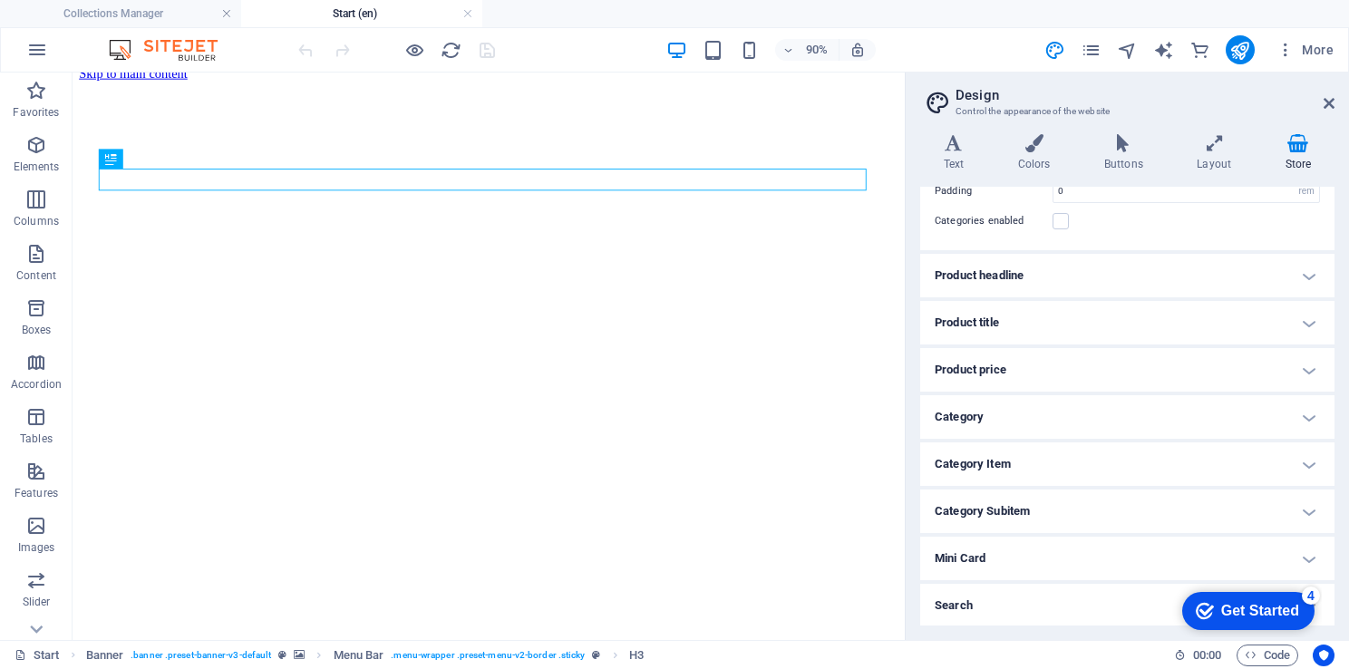
click at [1304, 381] on h4 "Product price" at bounding box center [1127, 370] width 414 height 44
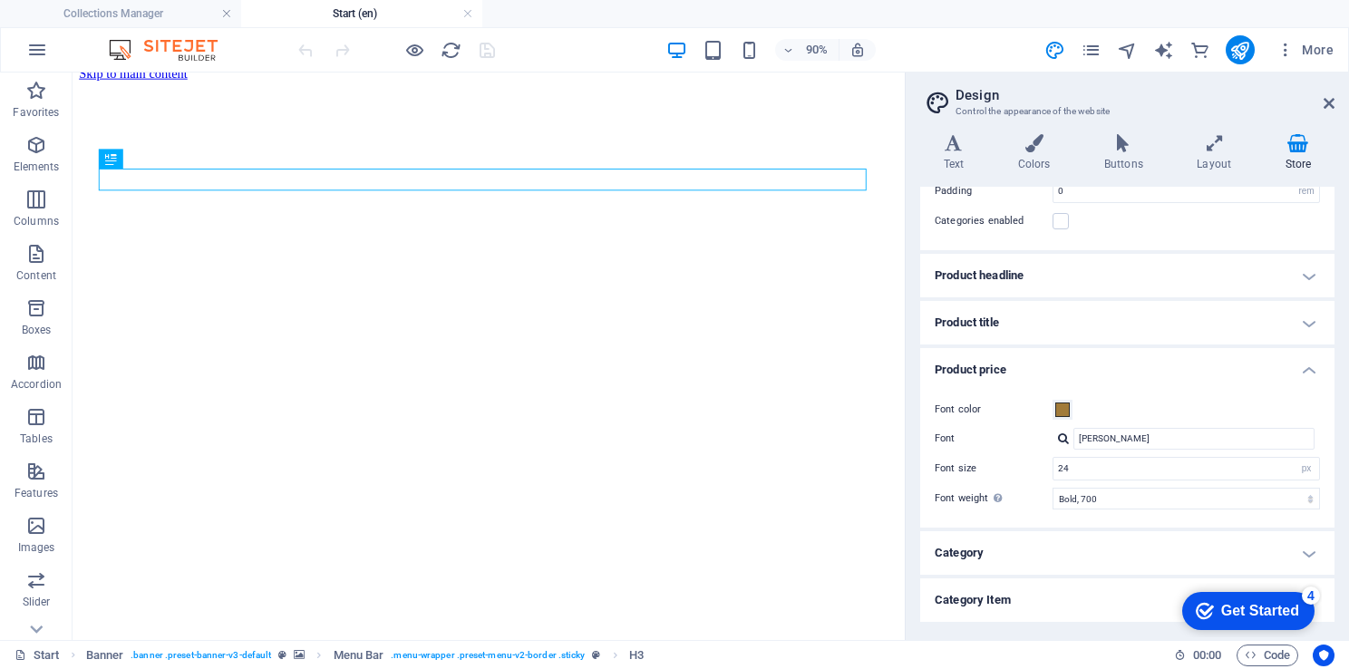
click at [1304, 381] on div "Font color Font Gabriela Font size 24 rem px em % Font weight To display the fo…" at bounding box center [1126, 454] width 421 height 147
click at [1305, 373] on h4 "Product price" at bounding box center [1127, 364] width 414 height 33
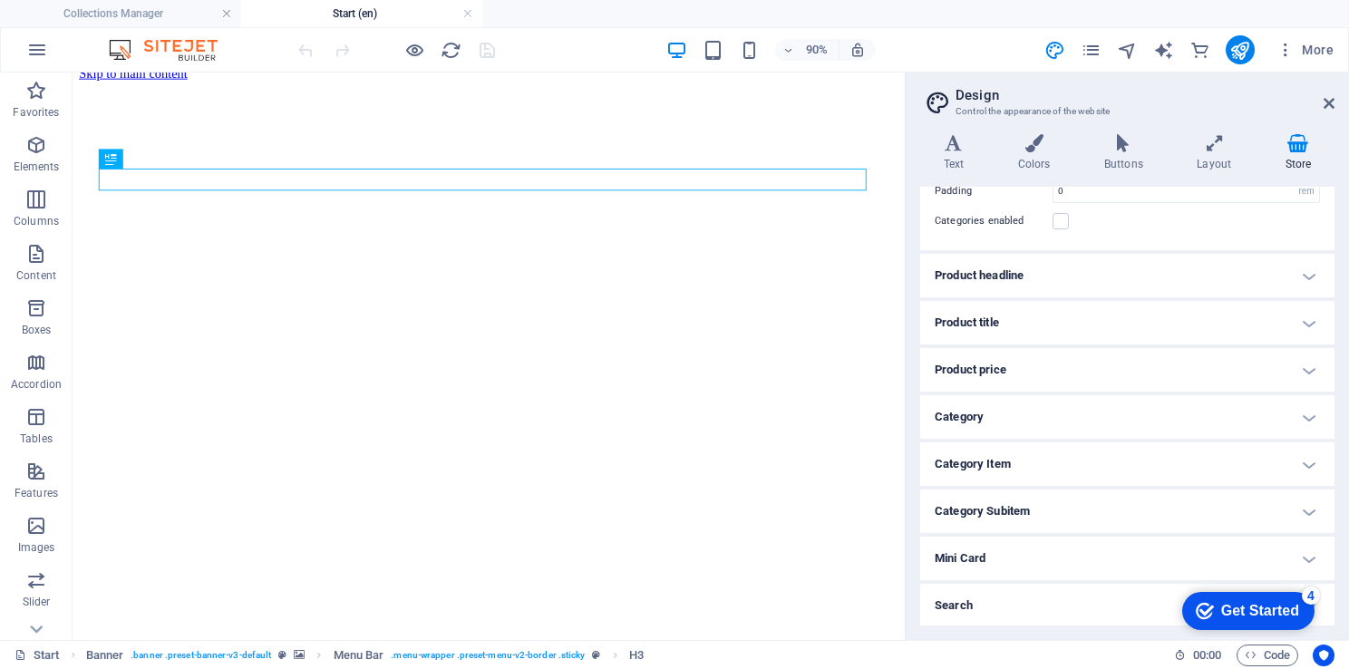
click at [1301, 406] on h4 "Category" at bounding box center [1127, 417] width 414 height 44
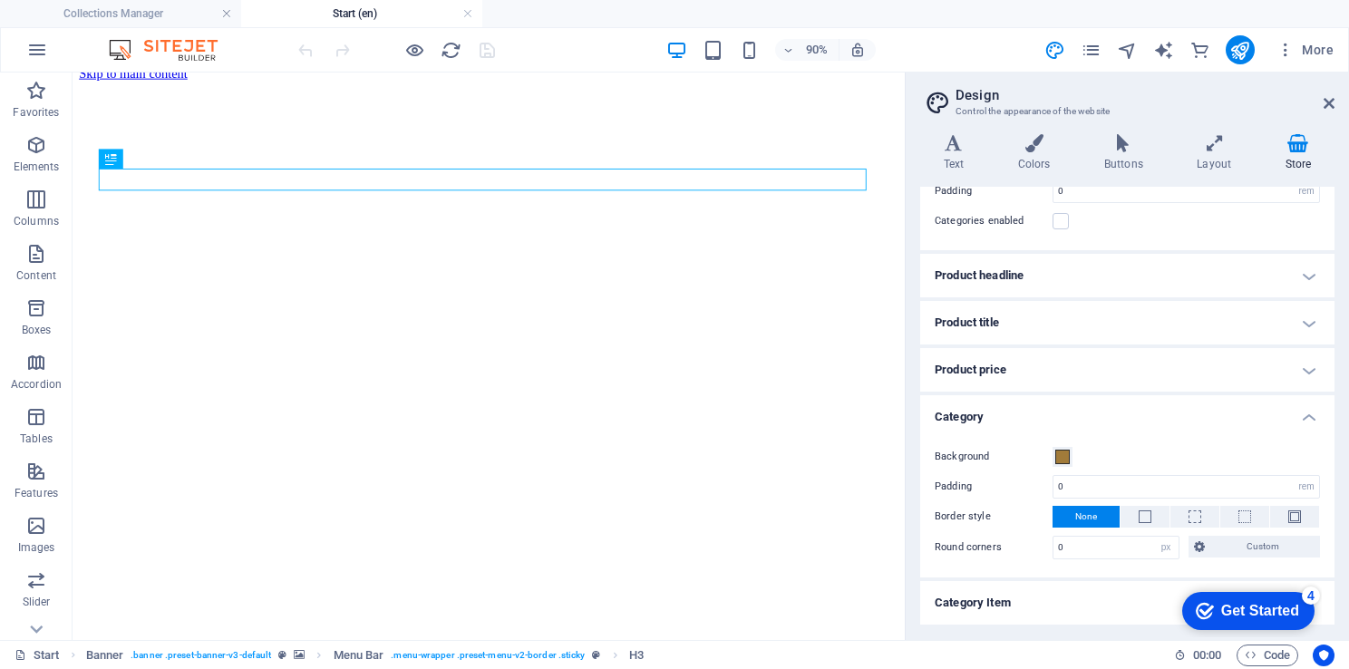
click at [1305, 411] on h4 "Category" at bounding box center [1127, 411] width 414 height 33
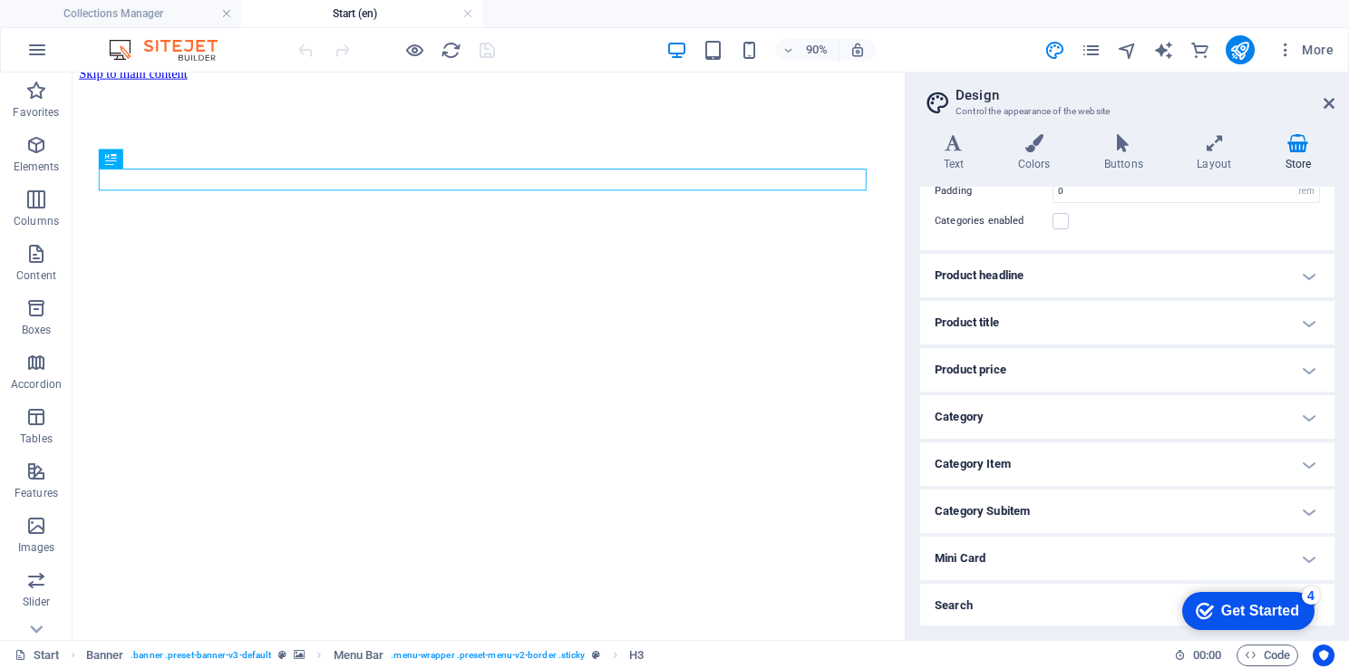
click at [1320, 563] on h4 "Mini Card" at bounding box center [1127, 559] width 414 height 44
click at [1331, 564] on div "Variants Text Colors Buttons Layout Store Text Standard Bold Links Font color F…" at bounding box center [1126, 380] width 443 height 520
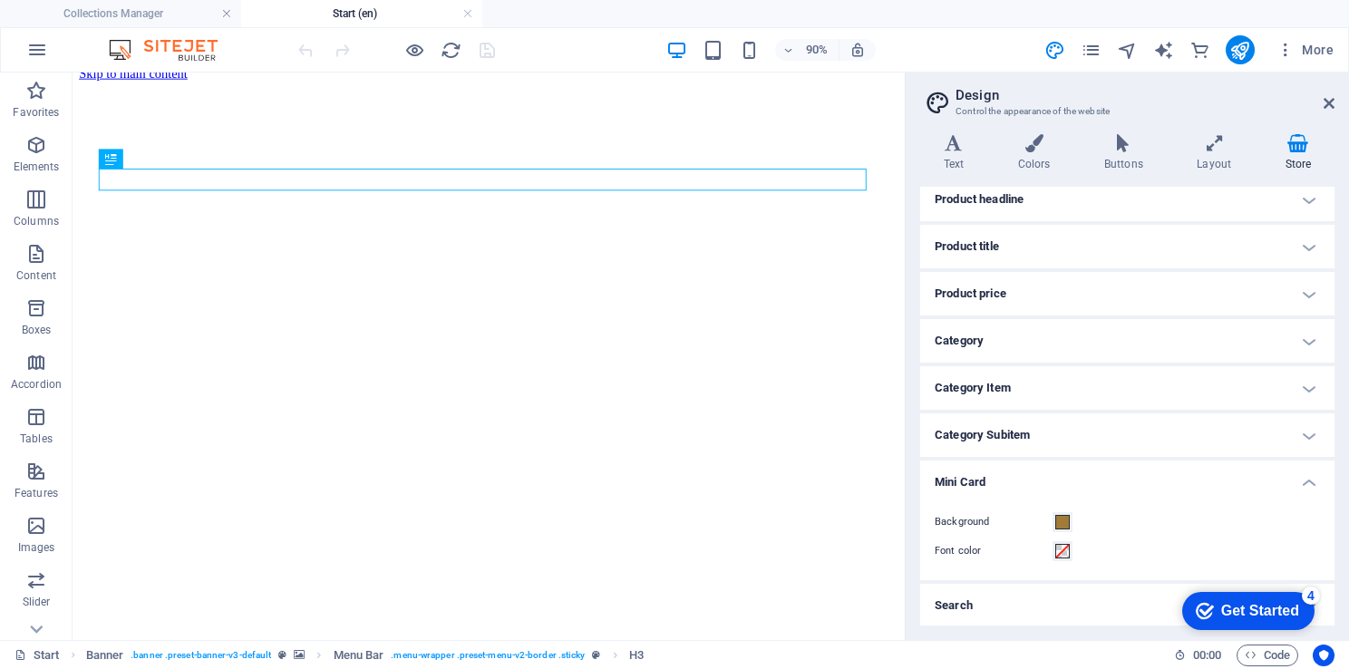
click at [1008, 607] on h4 "Search" at bounding box center [1127, 606] width 414 height 44
click at [1300, 160] on h4 "Store" at bounding box center [1298, 153] width 73 height 38
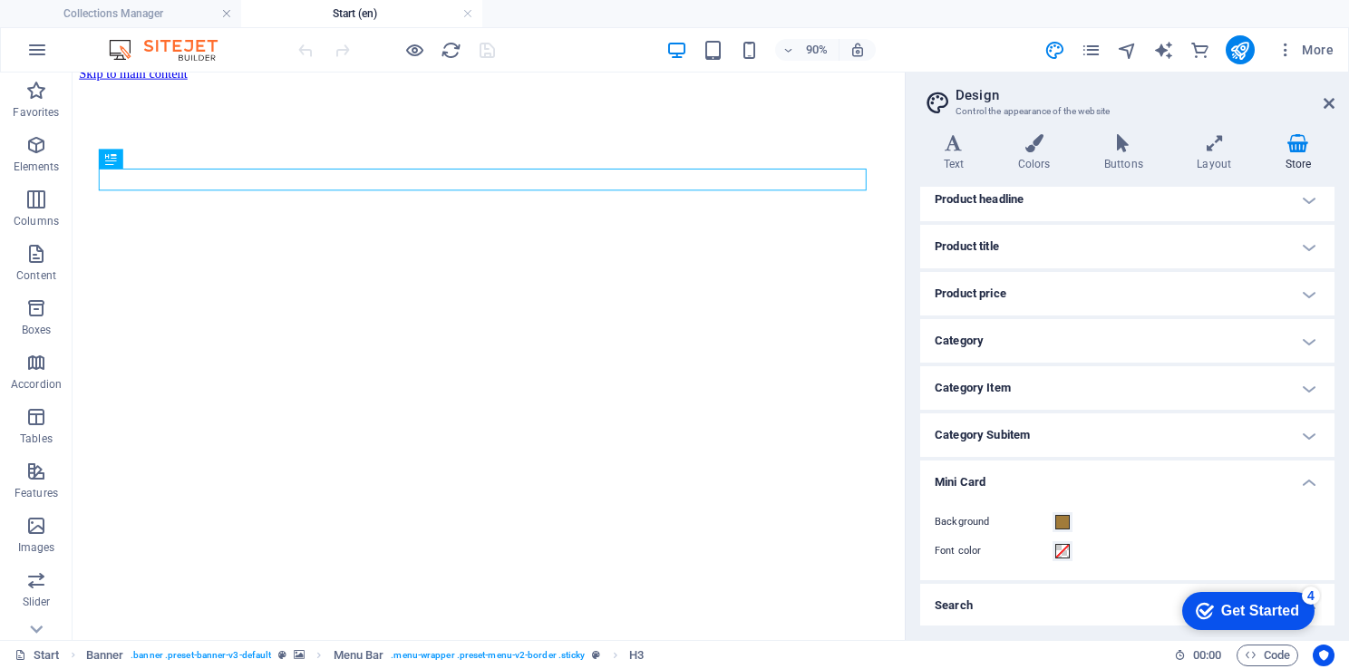
click at [1301, 144] on icon at bounding box center [1298, 143] width 73 height 18
click at [1211, 147] on icon at bounding box center [1214, 143] width 81 height 18
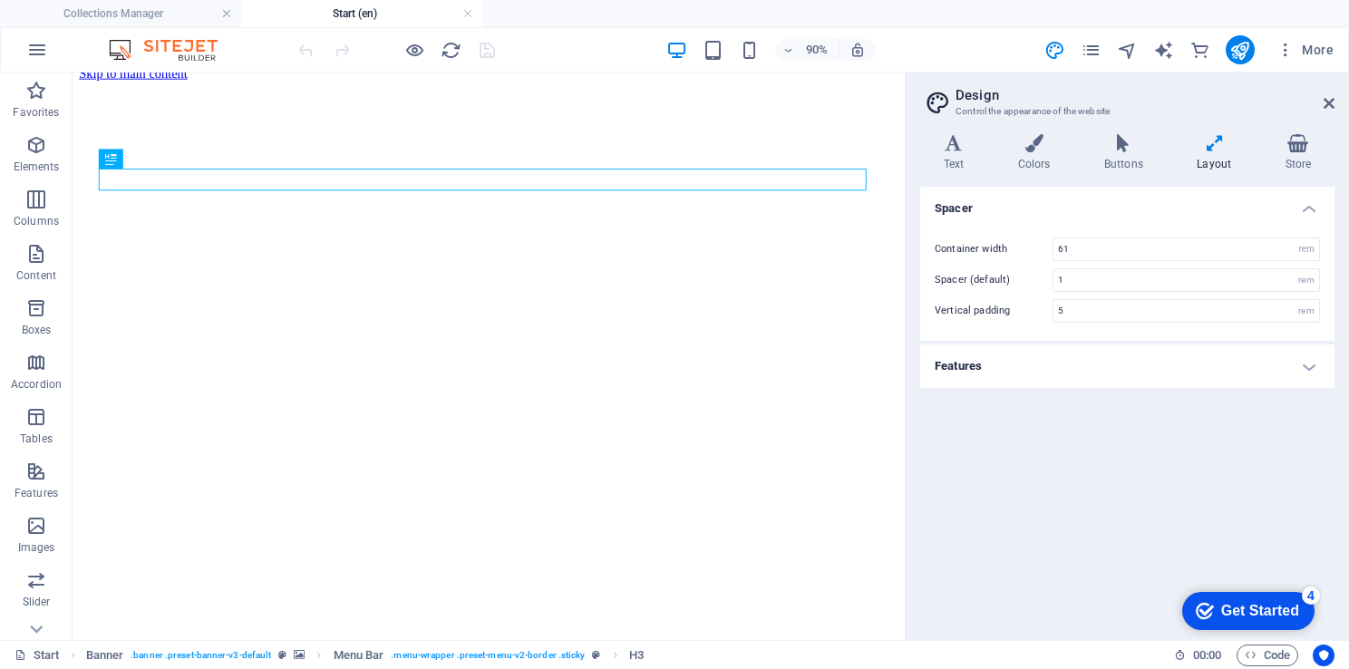
click at [1315, 372] on h4 "Features" at bounding box center [1127, 366] width 414 height 44
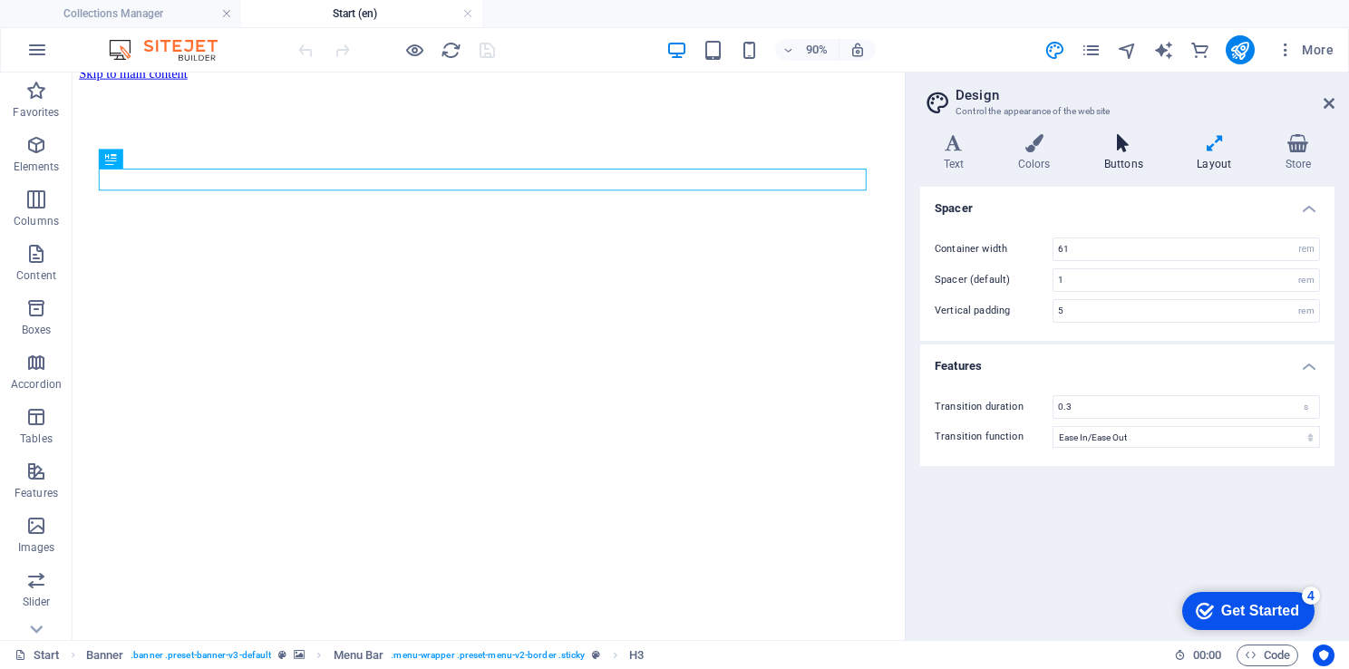
click at [1129, 135] on icon at bounding box center [1122, 143] width 85 height 18
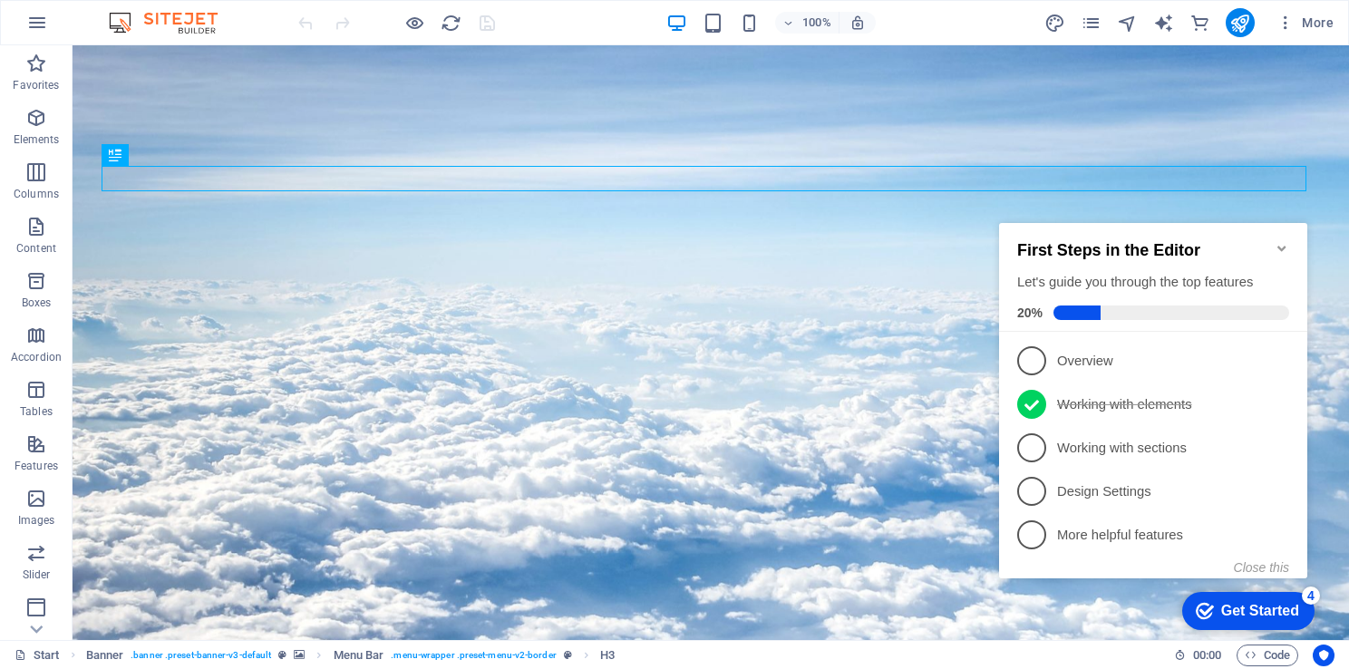
click at [1116, 211] on div "checkmark Get Started 4 First Steps in the Editor Let's guide you through the t…" at bounding box center [1156, 416] width 330 height 441
click at [495, 323] on figure at bounding box center [711, 342] width 1276 height 595
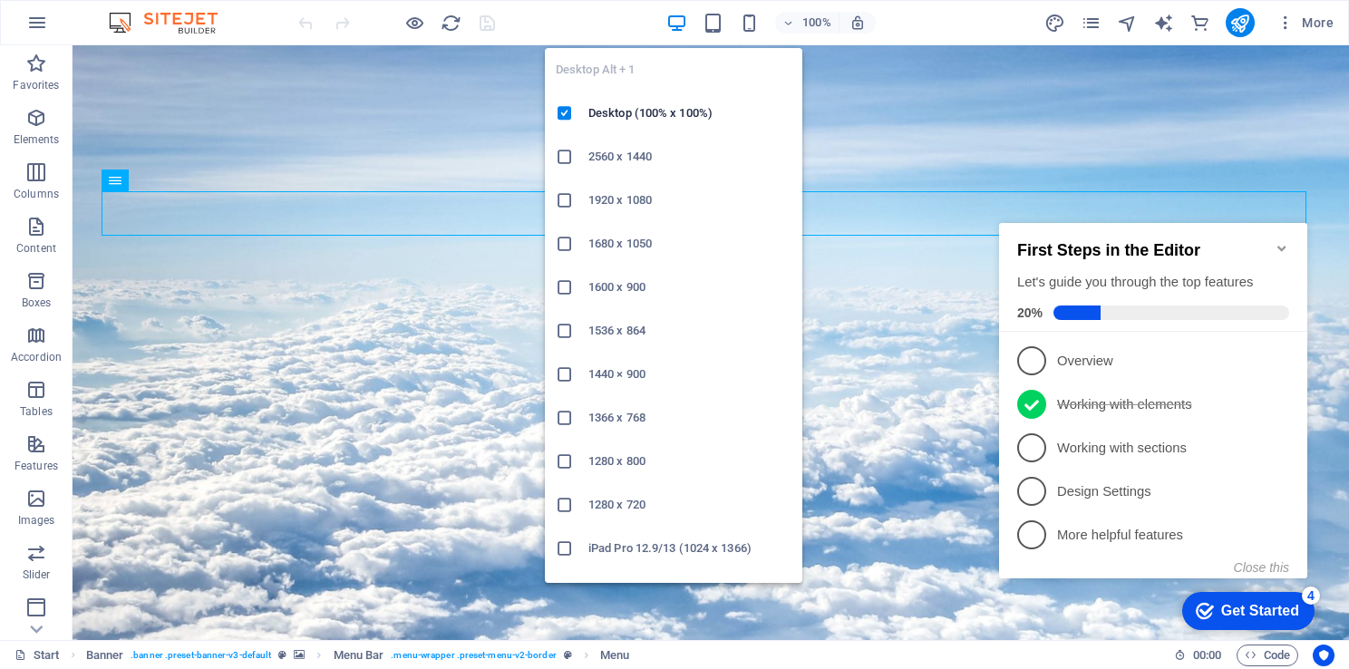
click at [561, 161] on icon at bounding box center [565, 157] width 18 height 18
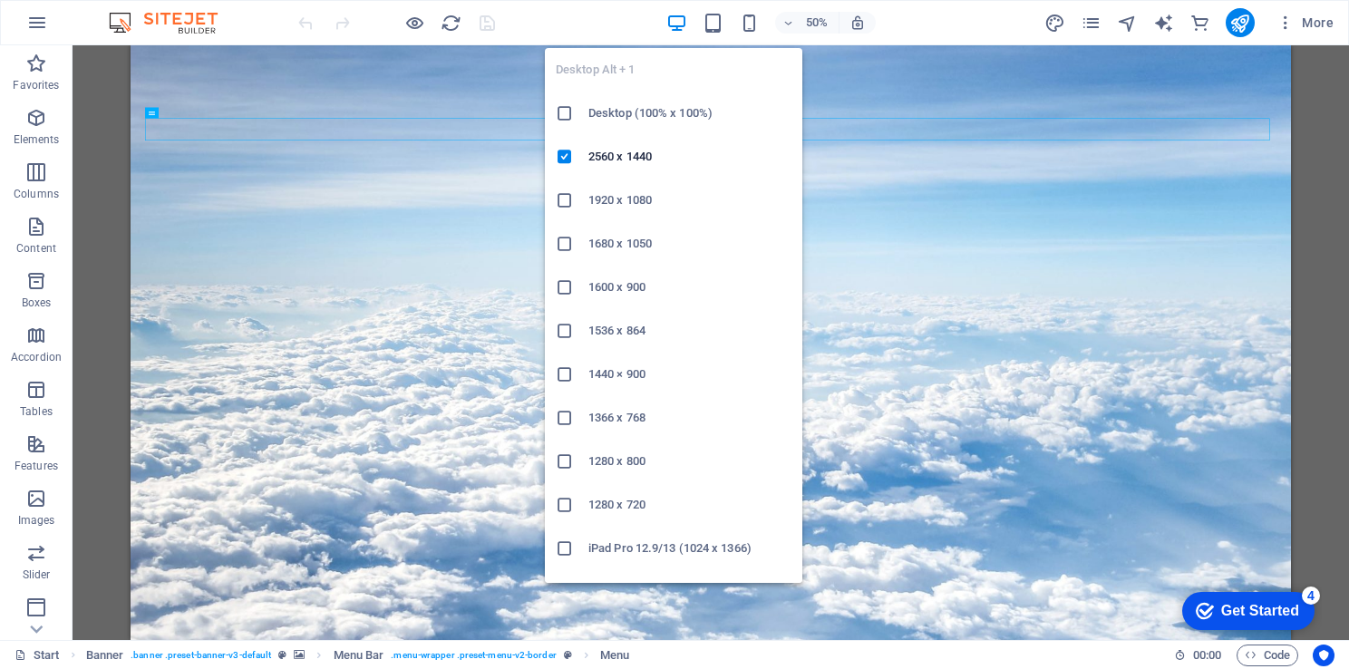
click at [571, 208] on icon at bounding box center [565, 200] width 18 height 18
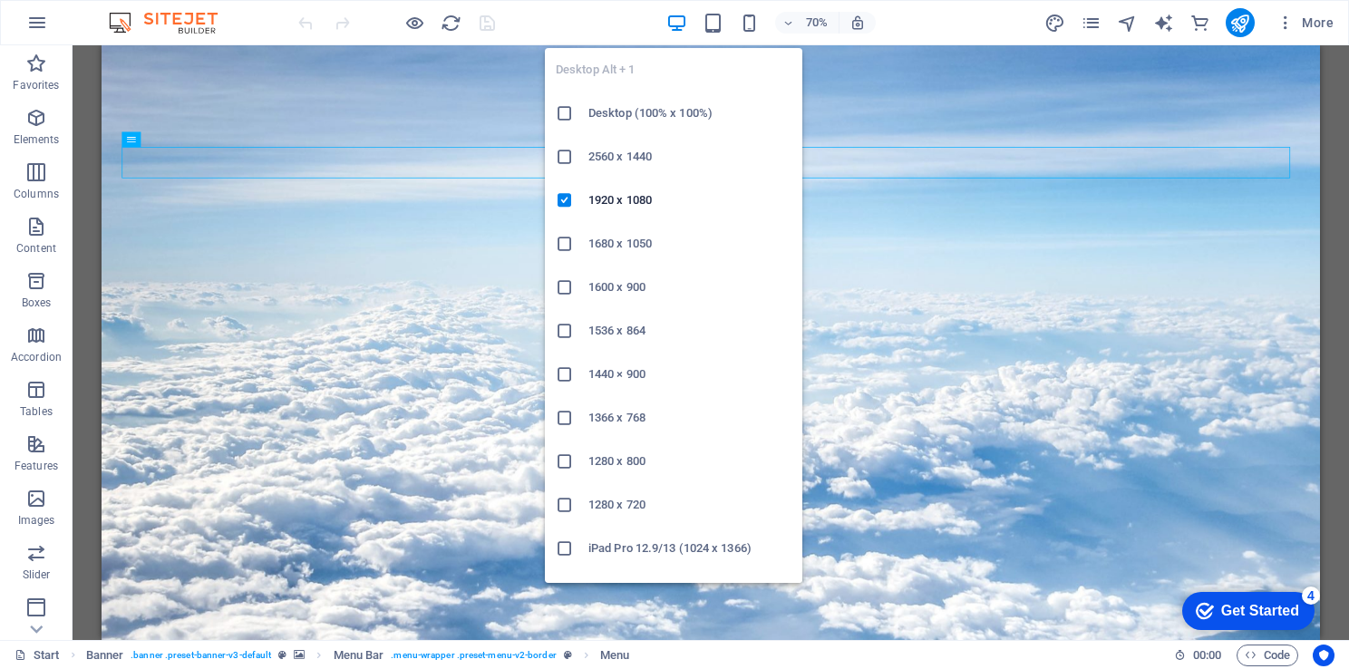
drag, startPoint x: 689, startPoint y: 11, endPoint x: 682, endPoint y: 19, distance: 10.3
click at [682, 19] on div "70%" at bounding box center [770, 22] width 209 height 29
click at [682, 19] on icon "button" at bounding box center [676, 23] width 21 height 21
click at [569, 111] on icon at bounding box center [565, 113] width 18 height 18
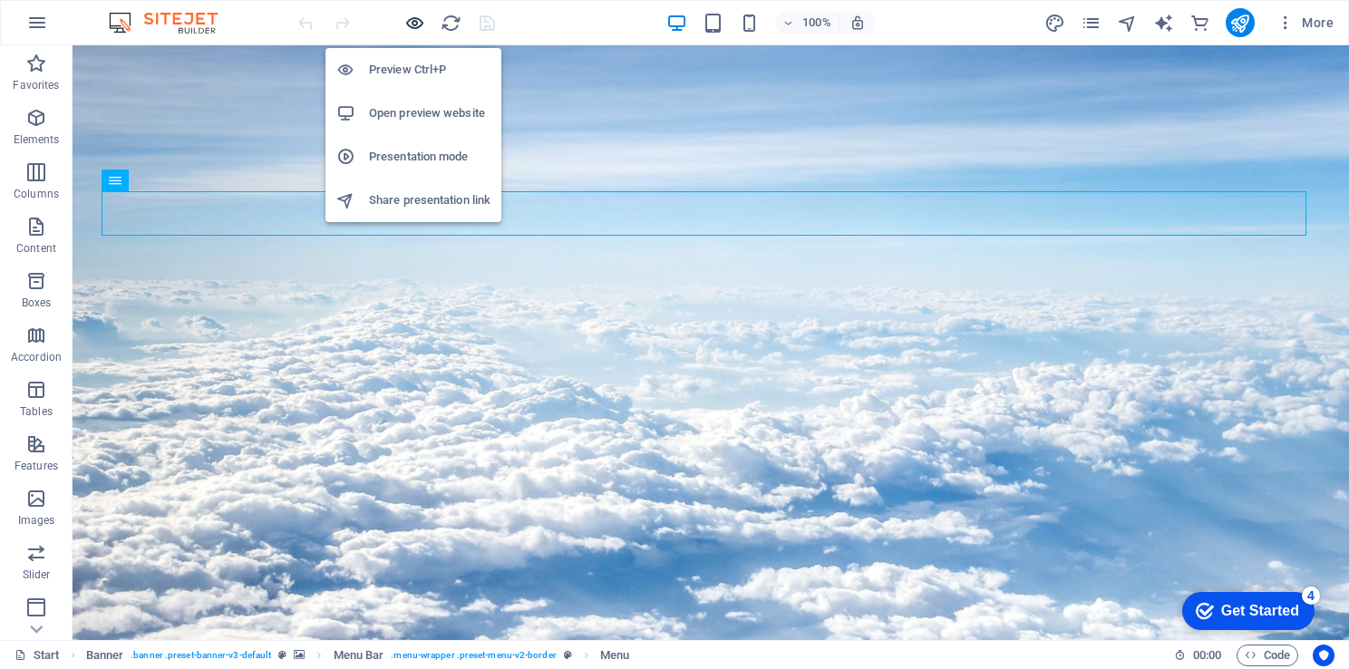
click at [410, 20] on icon "button" at bounding box center [414, 23] width 21 height 21
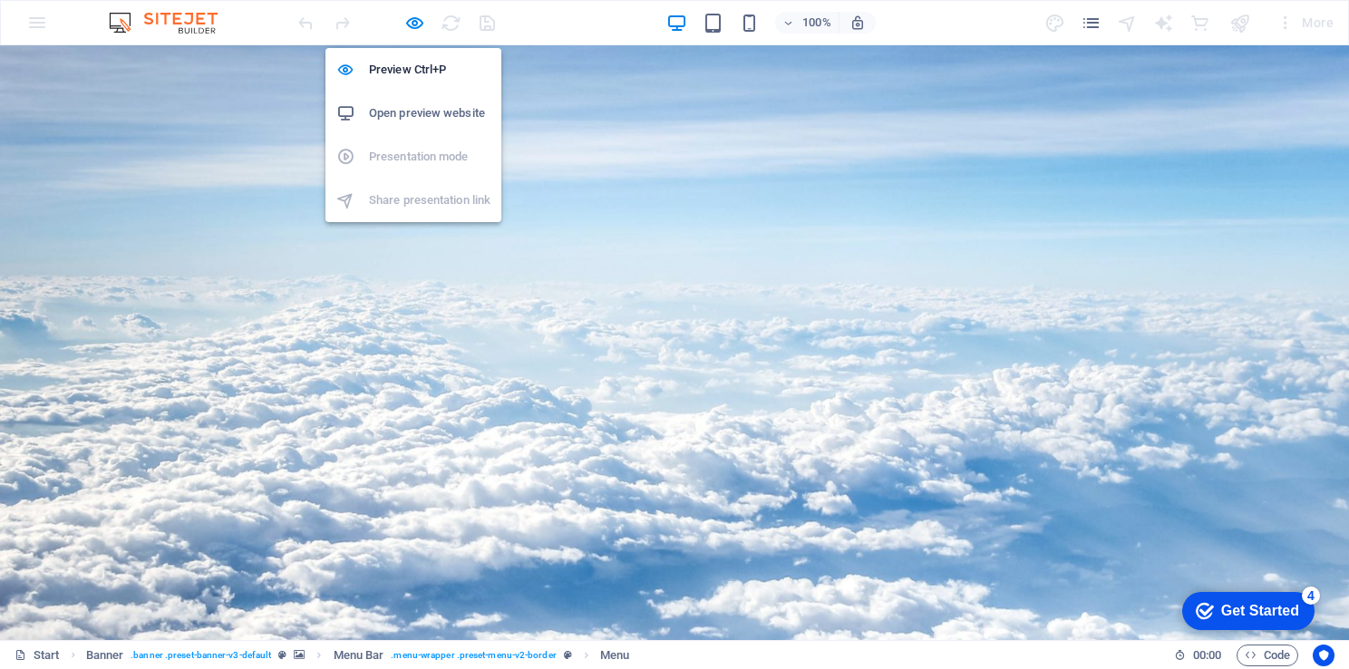
click at [425, 114] on h6 "Open preview website" at bounding box center [429, 113] width 121 height 22
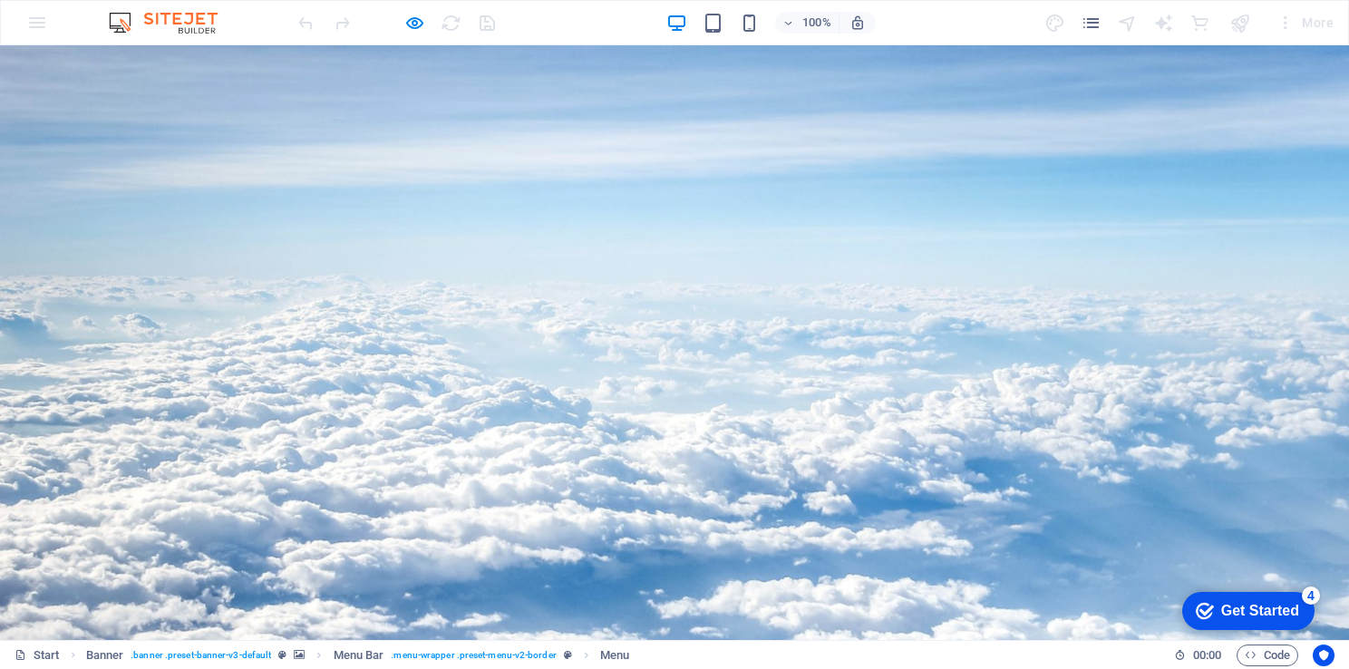
click at [8, 165] on button "×" at bounding box center [4, 176] width 8 height 22
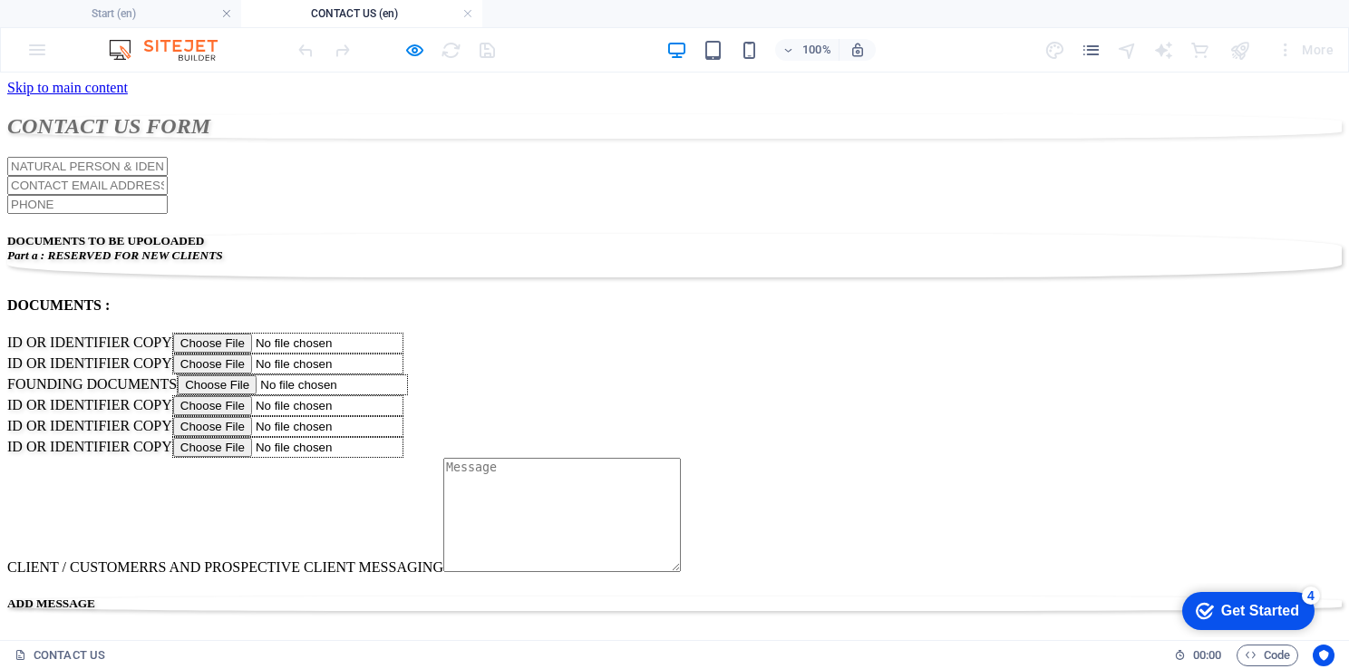
click at [1102, 38] on div "More" at bounding box center [1192, 49] width 296 height 29
click at [1091, 50] on icon "pages" at bounding box center [1090, 50] width 21 height 21
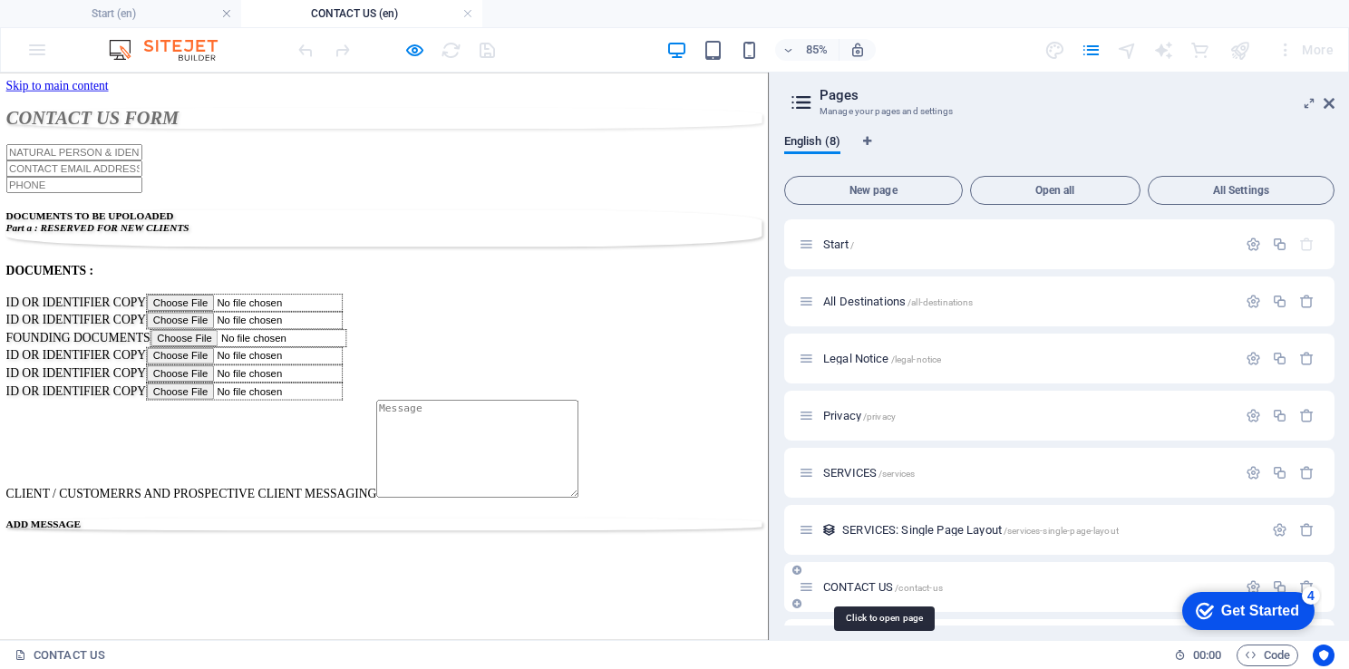
click at [845, 582] on span "CONTACT US /contact-us" at bounding box center [883, 587] width 120 height 14
click at [848, 590] on span "CONTACT US /contact-us" at bounding box center [883, 587] width 120 height 14
click at [1096, 63] on div "More" at bounding box center [1192, 49] width 296 height 29
click at [1091, 52] on icon "pages" at bounding box center [1090, 50] width 21 height 21
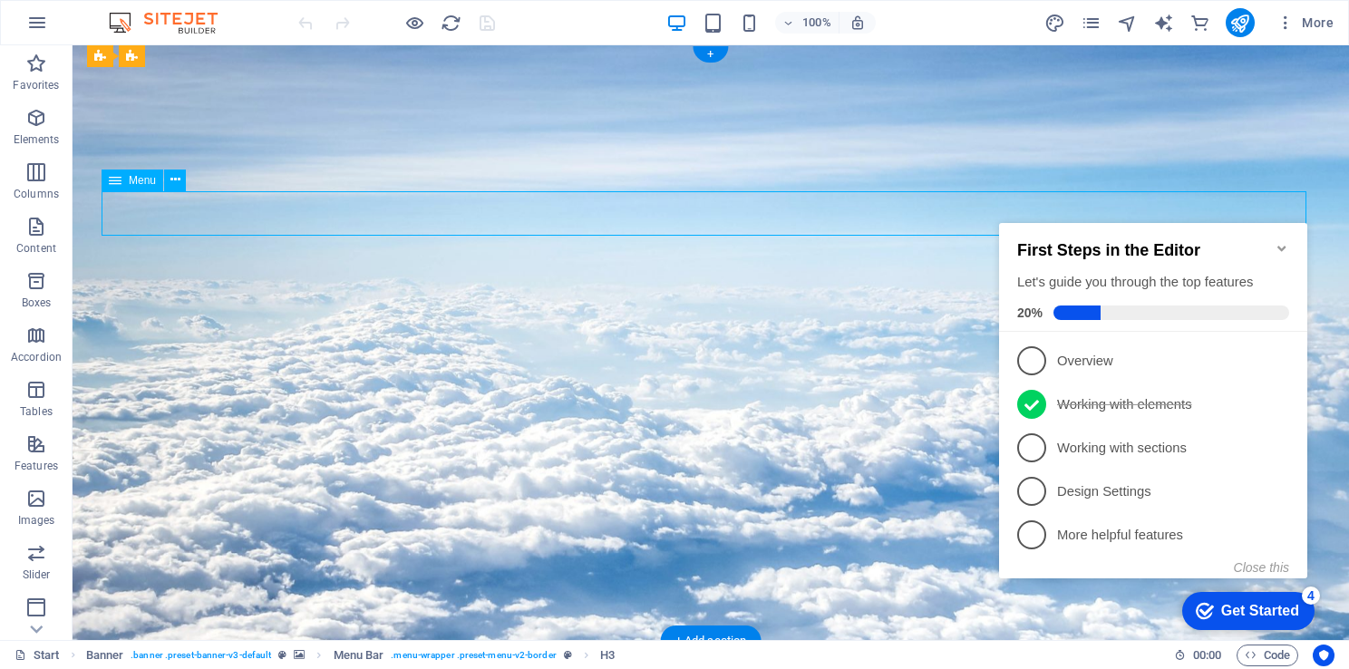
drag, startPoint x: 686, startPoint y: 204, endPoint x: 711, endPoint y: 210, distance: 26.2
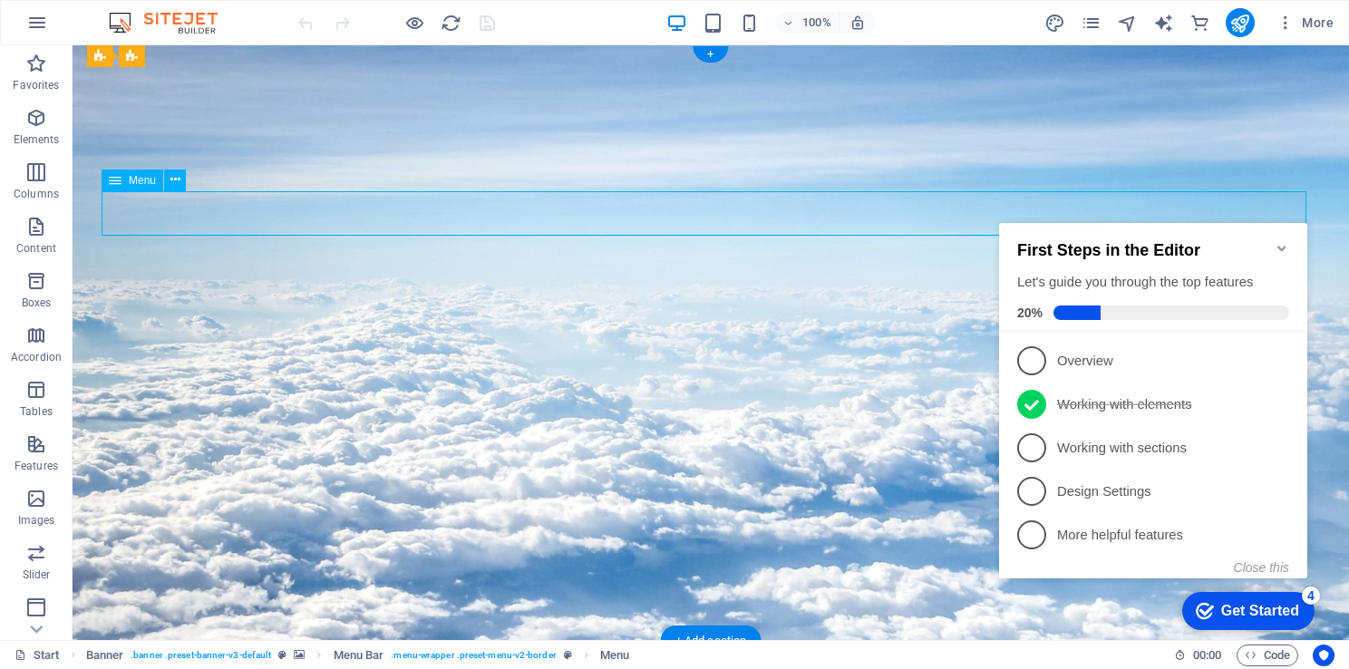
select select
select select "overlay"
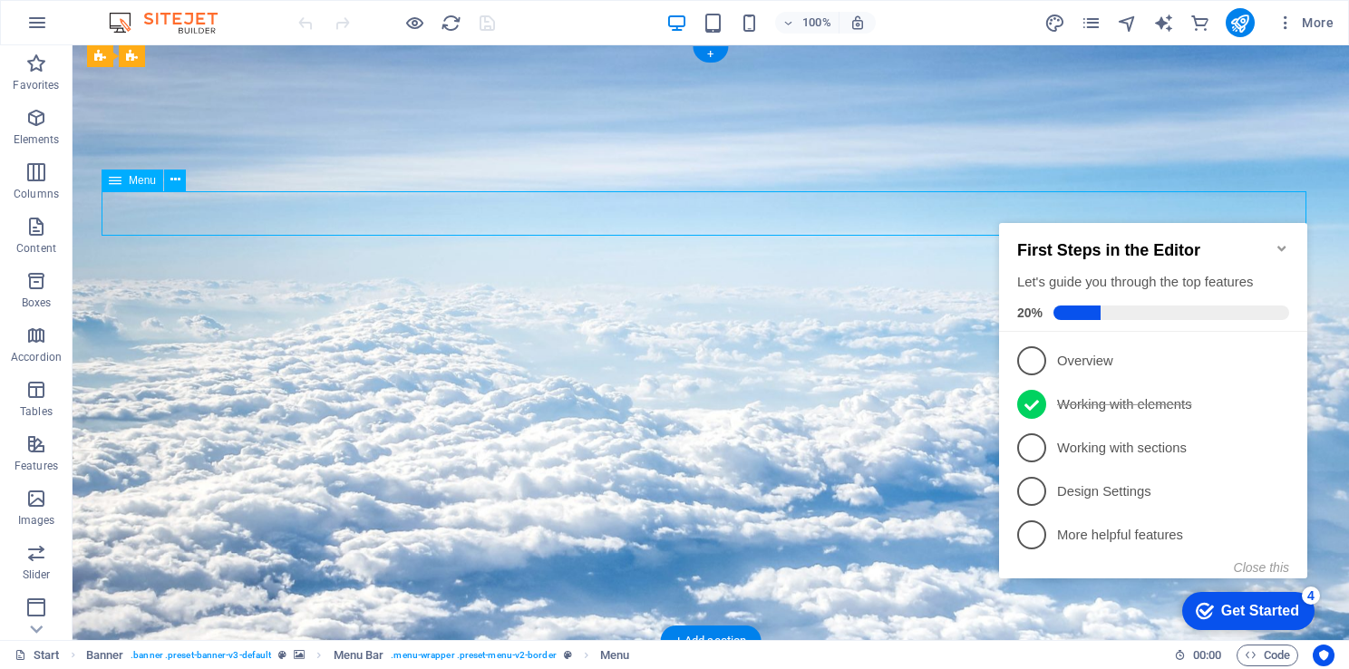
select select "4"
select select "overlay"
select select "alternate"
select select "5"
select select
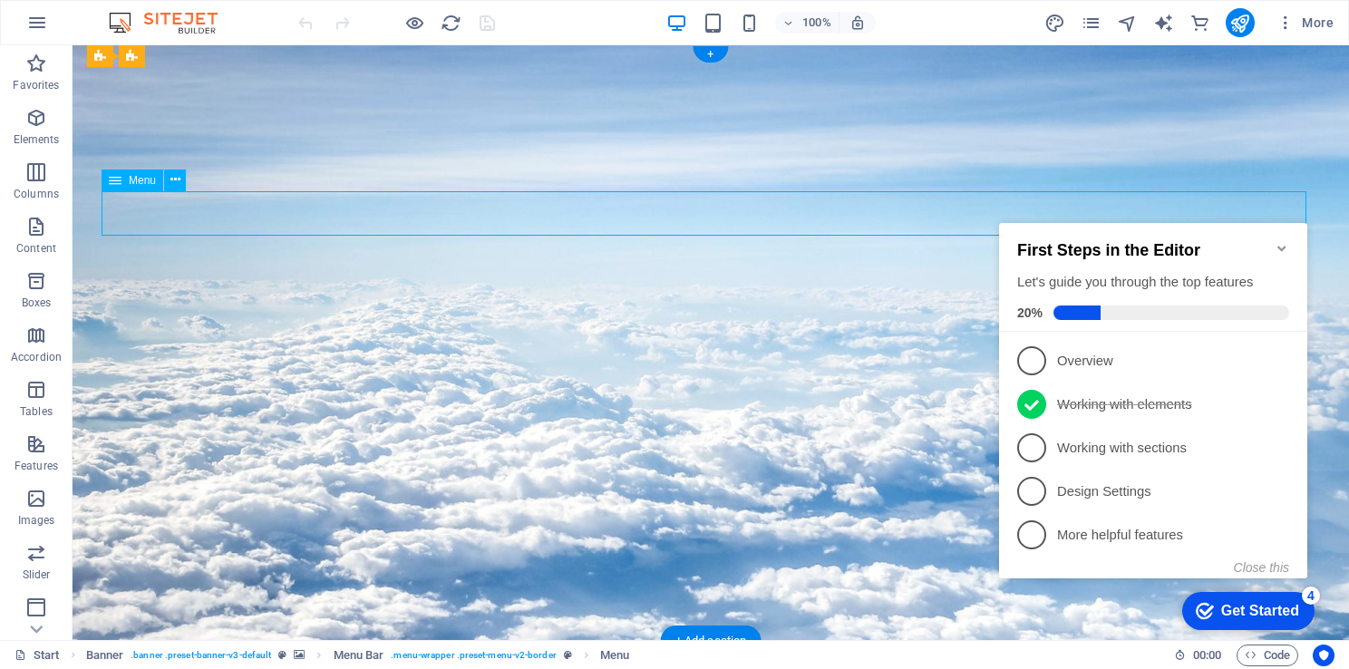
select select "6"
select select
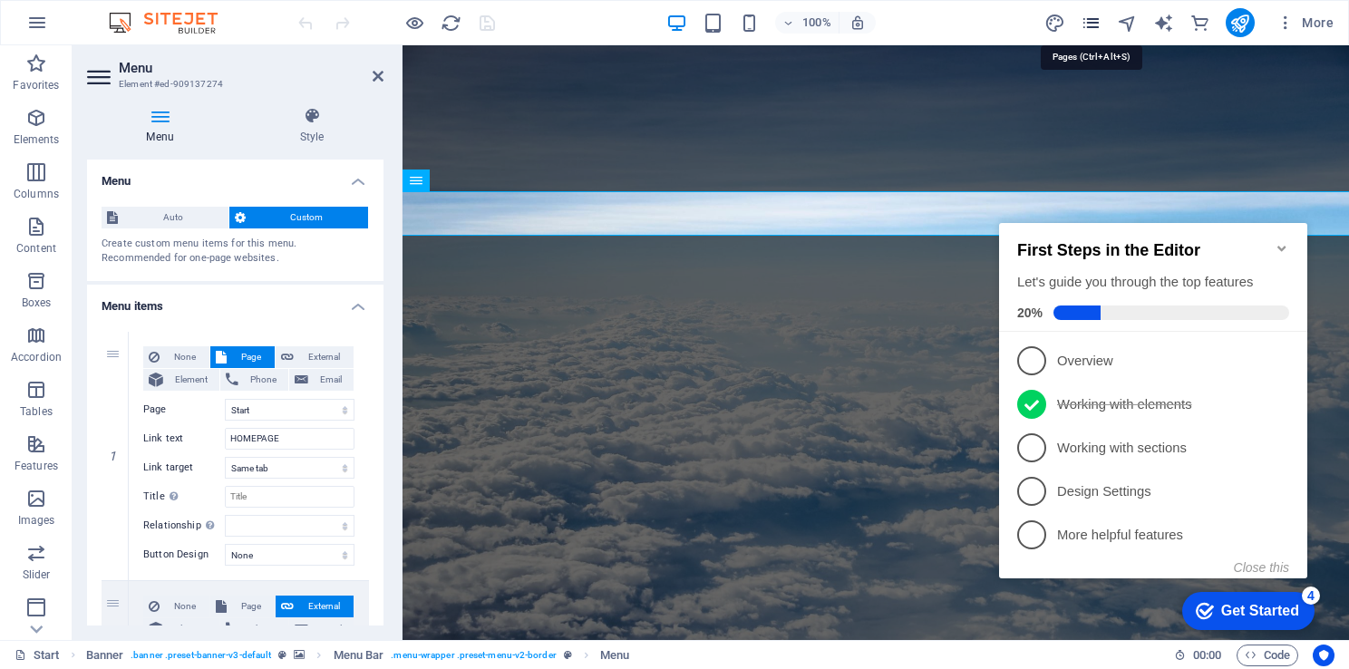
click at [1094, 18] on icon "pages" at bounding box center [1090, 23] width 21 height 21
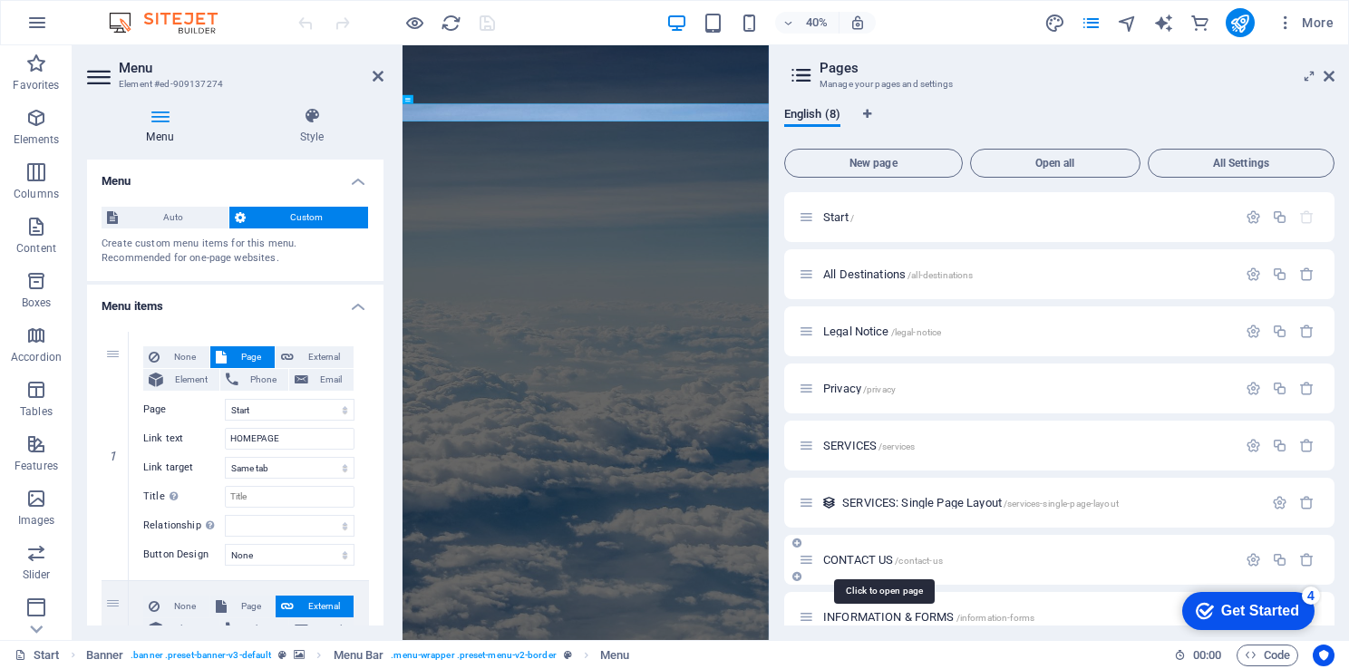
click at [862, 554] on span "CONTACT US /contact-us" at bounding box center [883, 560] width 120 height 14
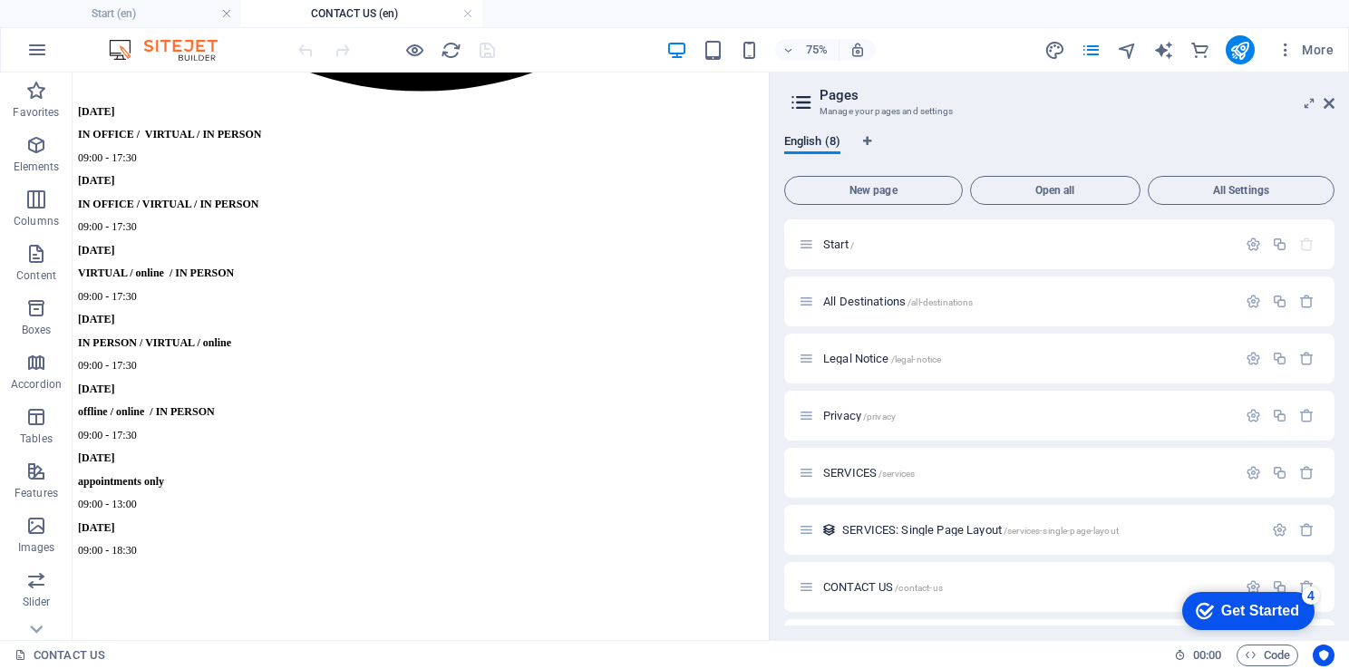
scroll to position [5576, 0]
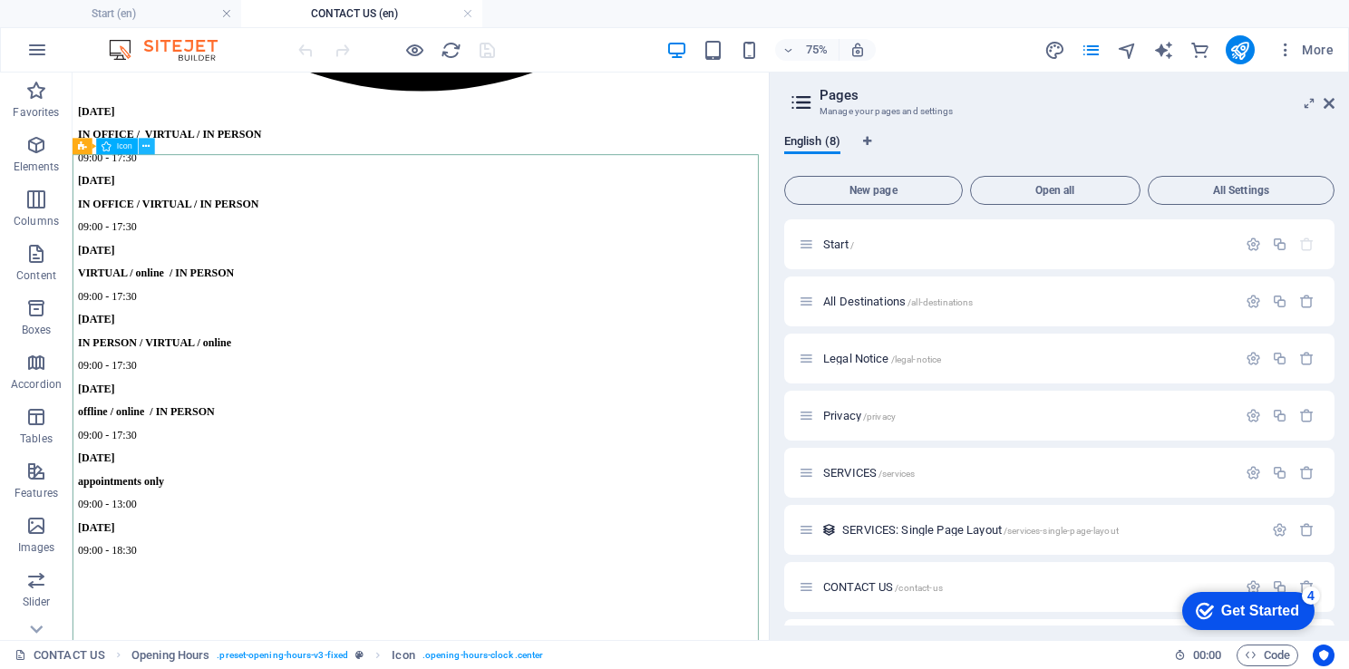
click at [145, 149] on icon at bounding box center [145, 146] width 7 height 15
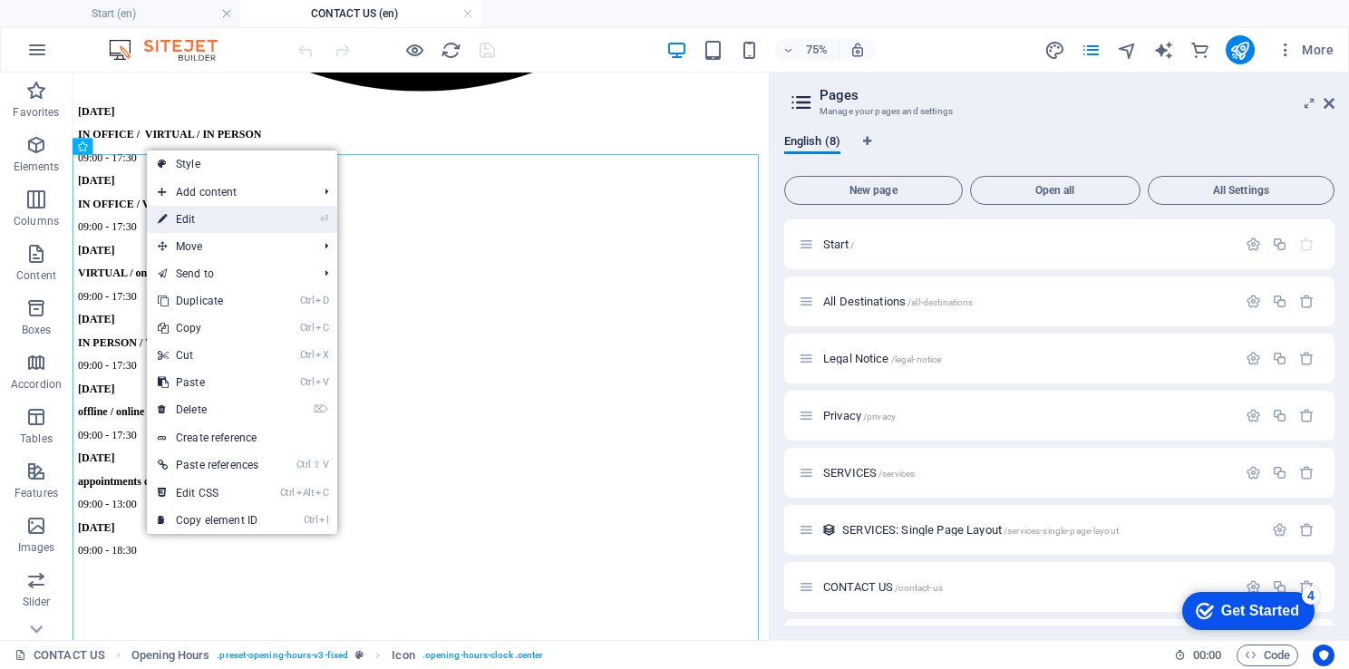
click at [188, 212] on link "⏎ Edit" at bounding box center [208, 219] width 122 height 27
select select "xMidYMid"
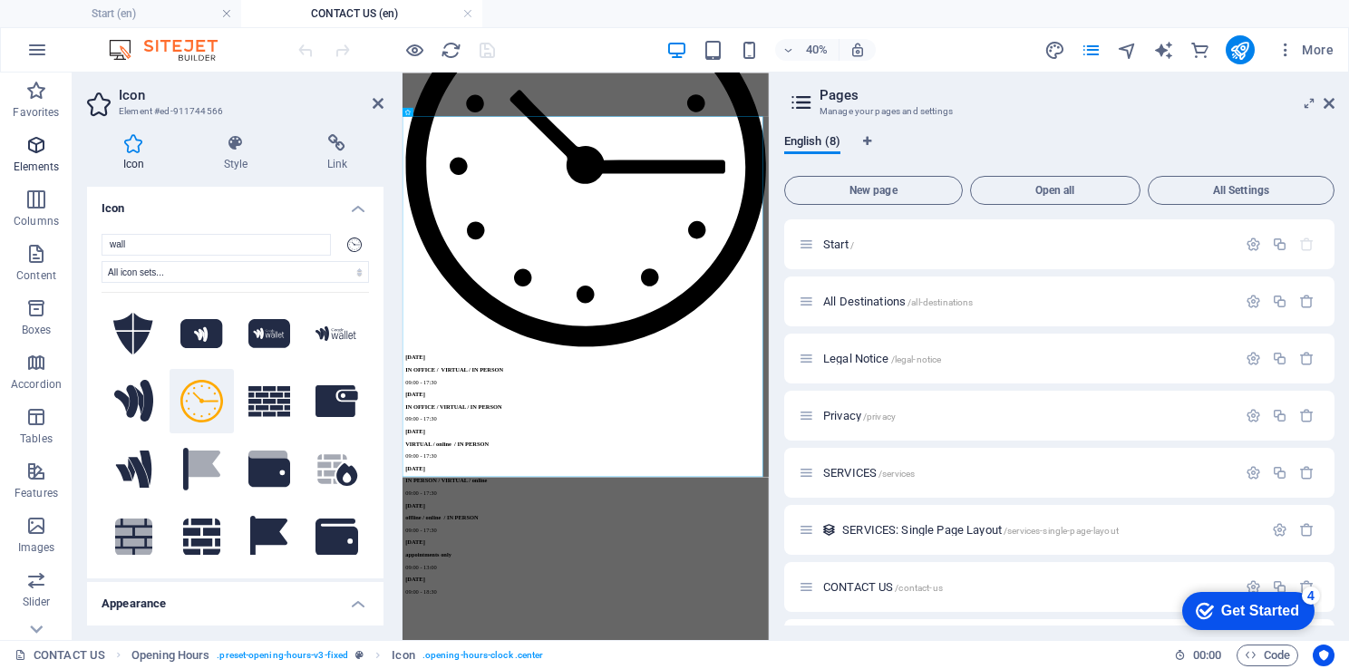
click at [42, 162] on p "Elements" at bounding box center [37, 167] width 46 height 15
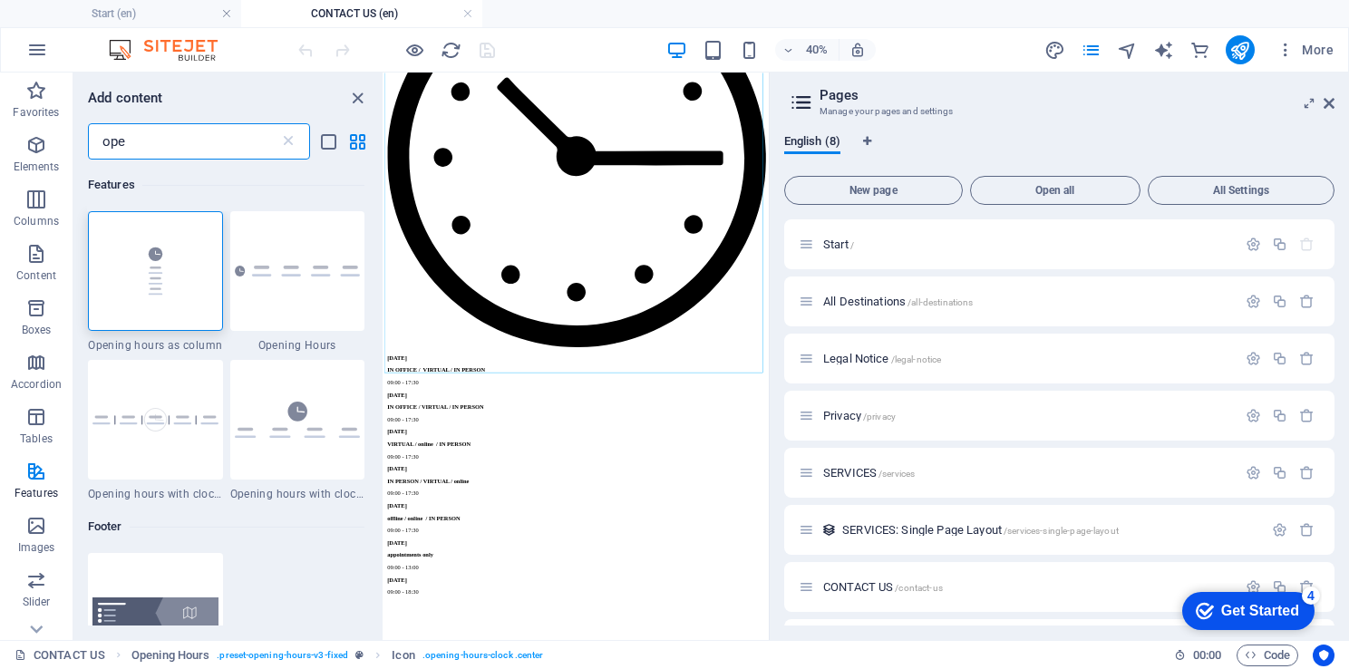
scroll to position [0, 0]
type input "ope"
click at [160, 423] on img at bounding box center [155, 419] width 126 height 23
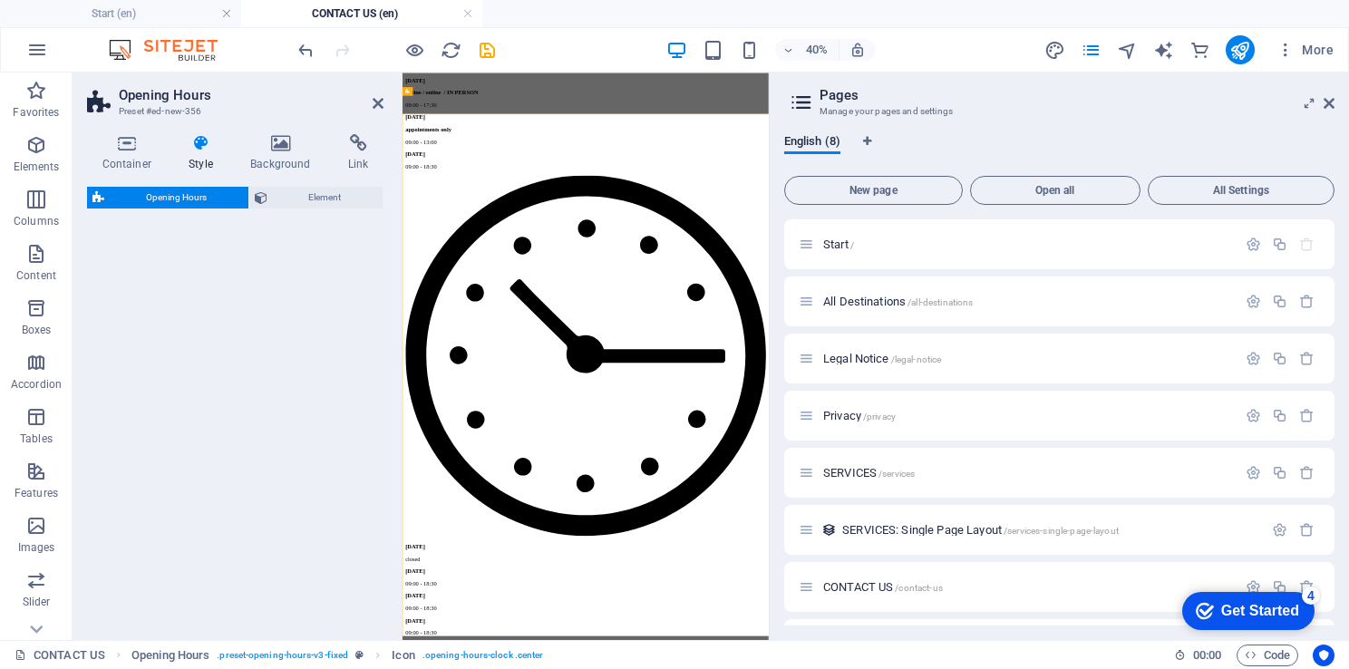
scroll to position [6963, 0]
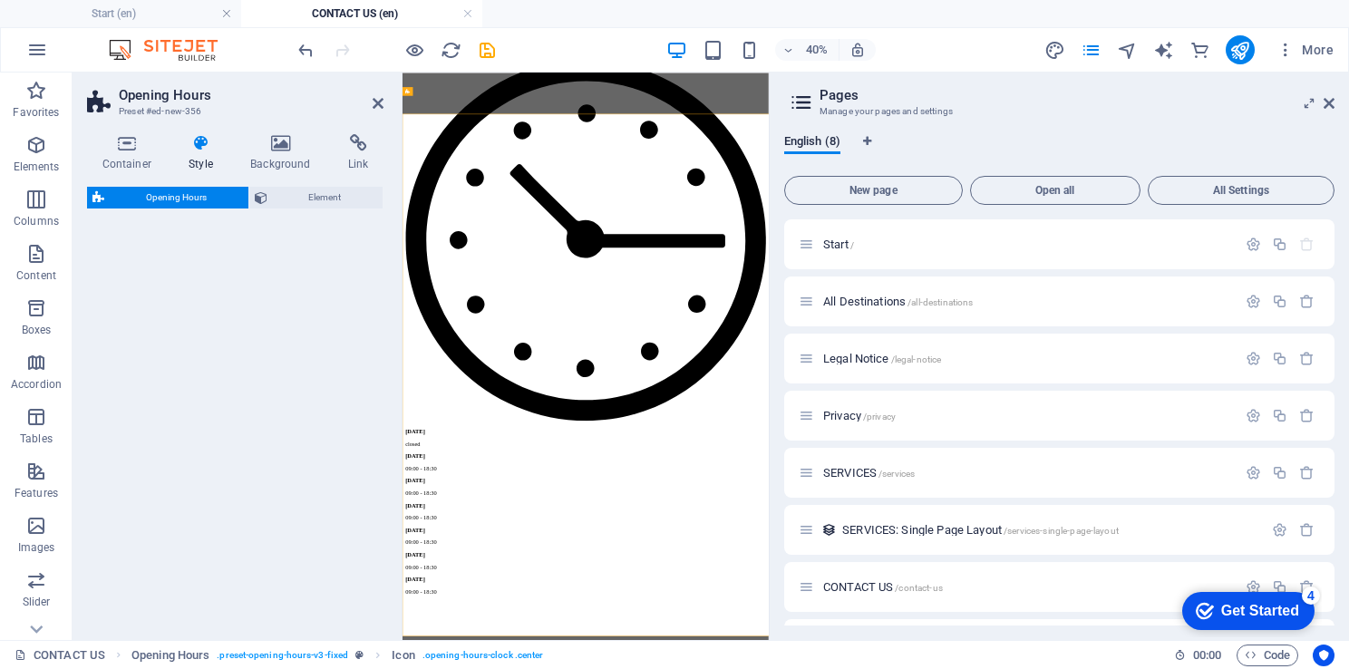
select select "rem"
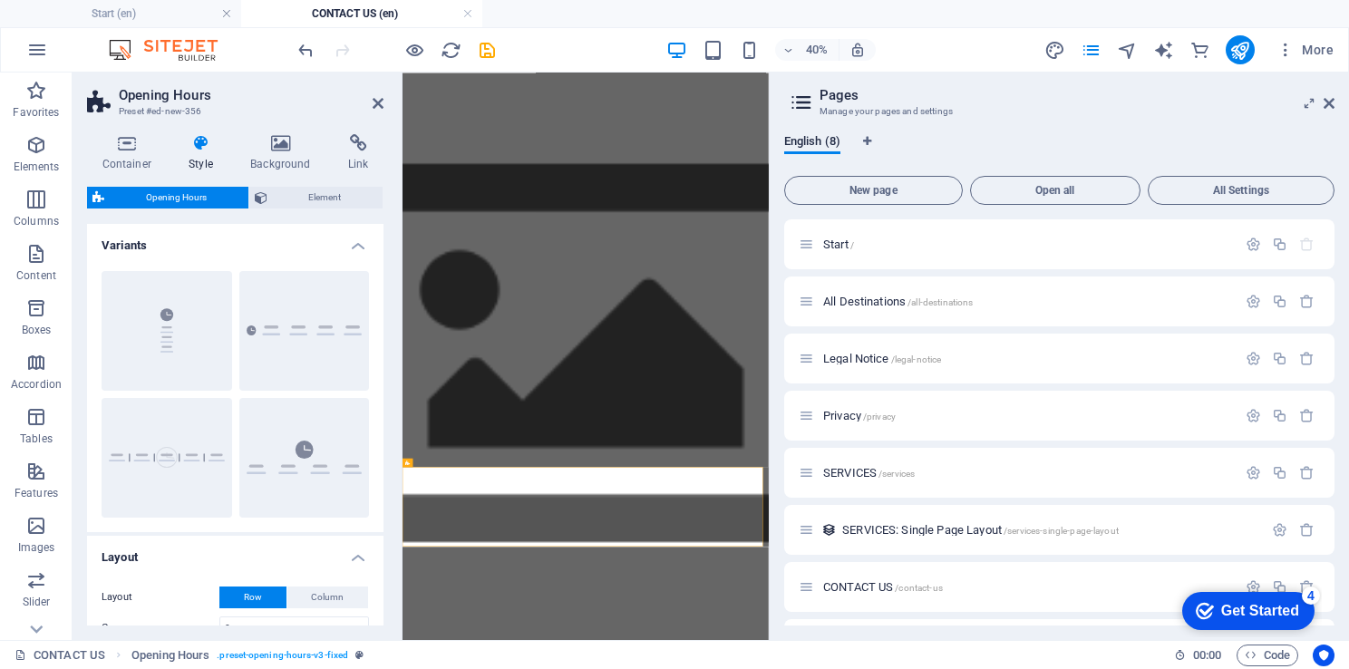
scroll to position [4845, 0]
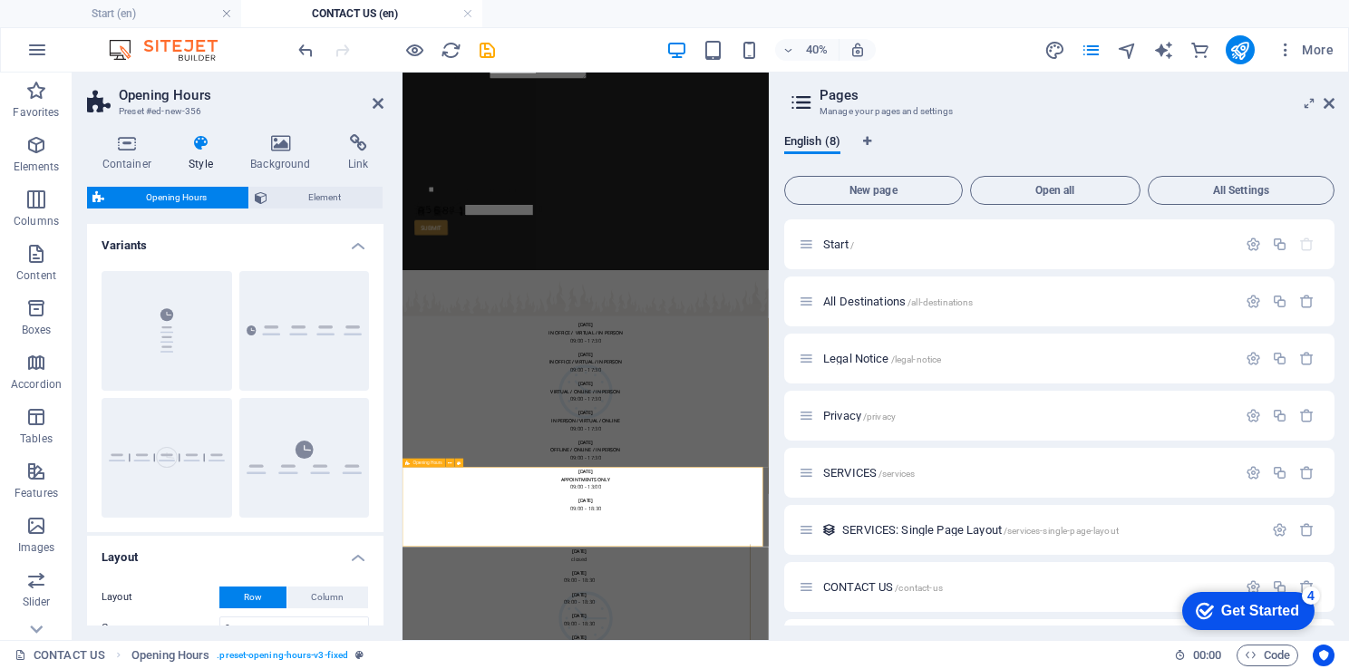
click at [550, 430] on icon at bounding box center [548, 433] width 5 height 9
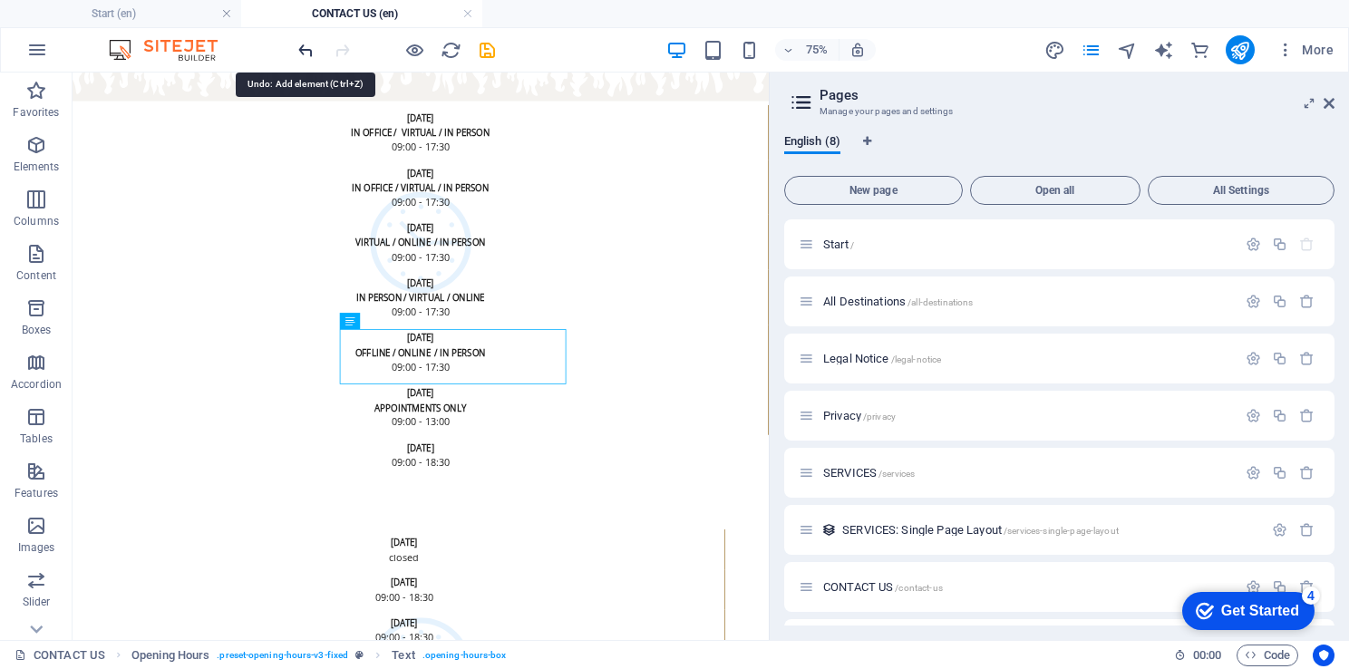
click at [313, 54] on icon "undo" at bounding box center [305, 50] width 21 height 21
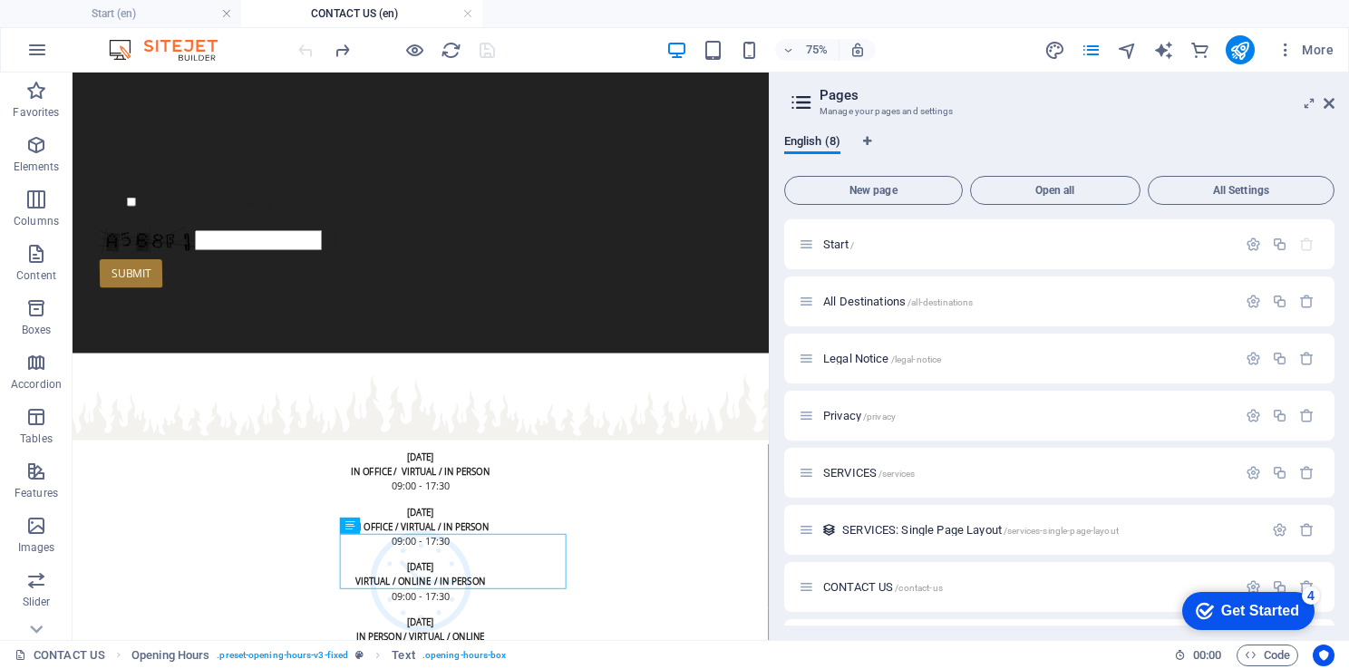
scroll to position [4921, 0]
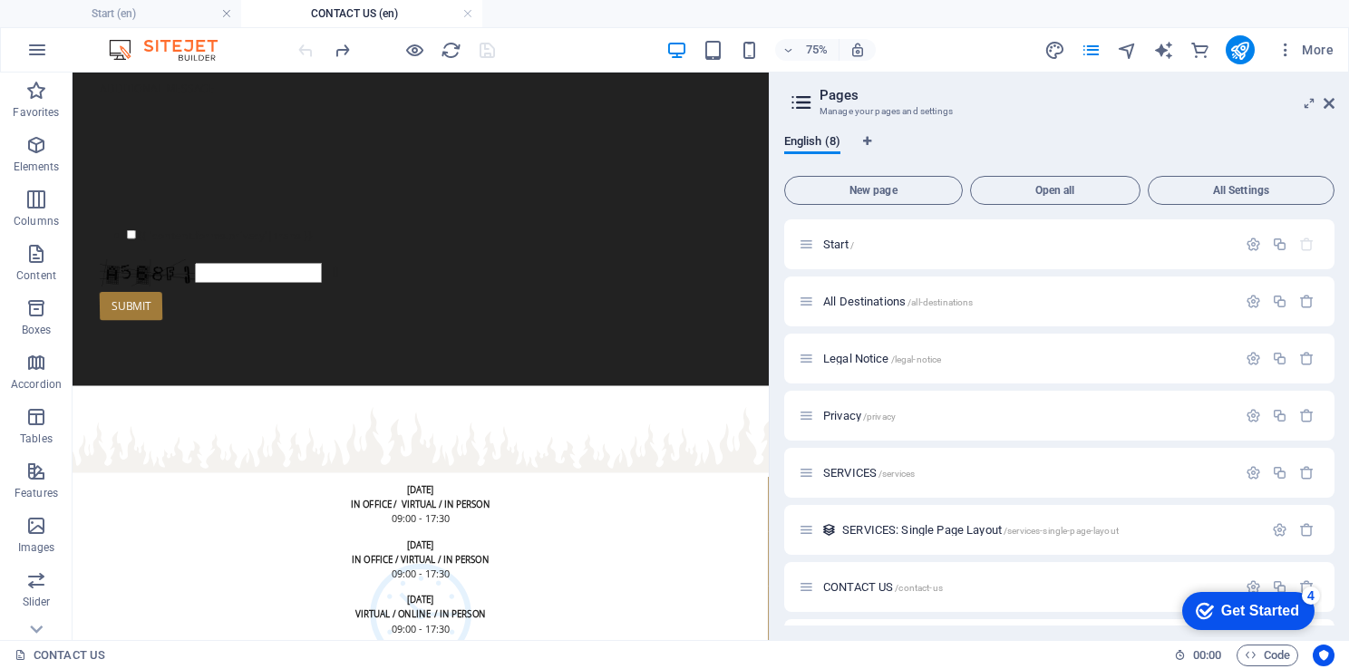
click at [485, 45] on div at bounding box center [396, 49] width 203 height 29
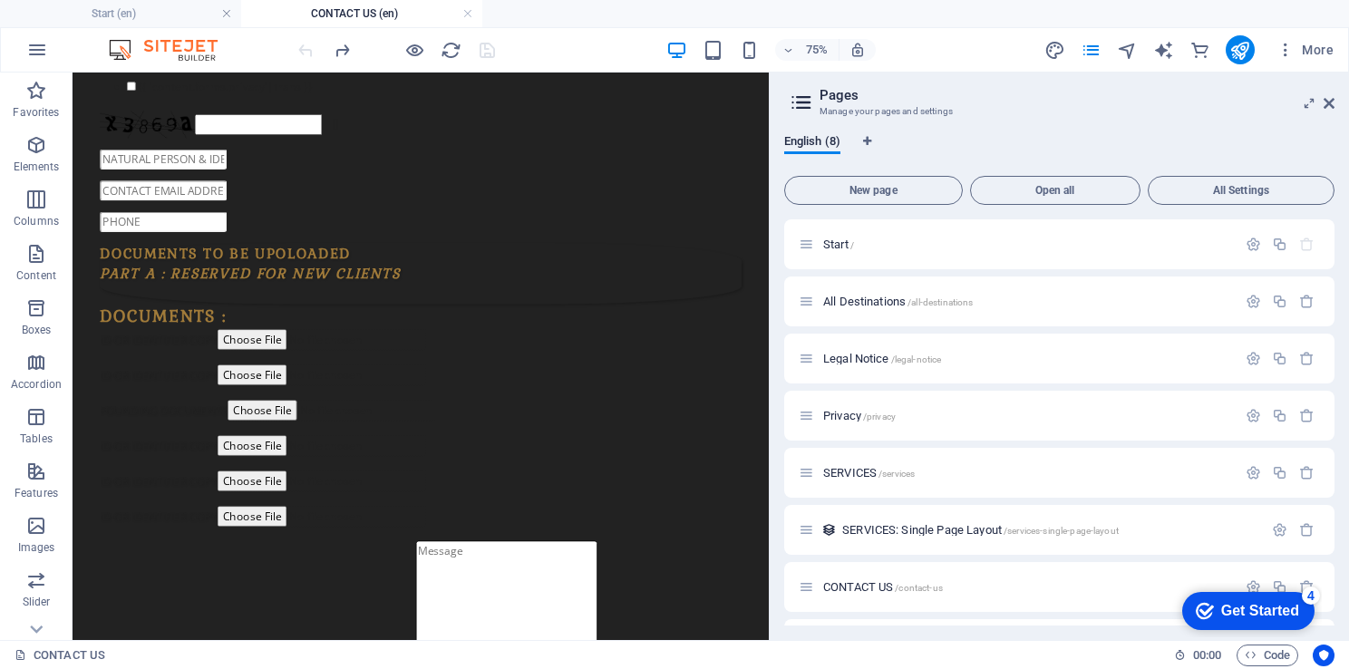
scroll to position [1008, 0]
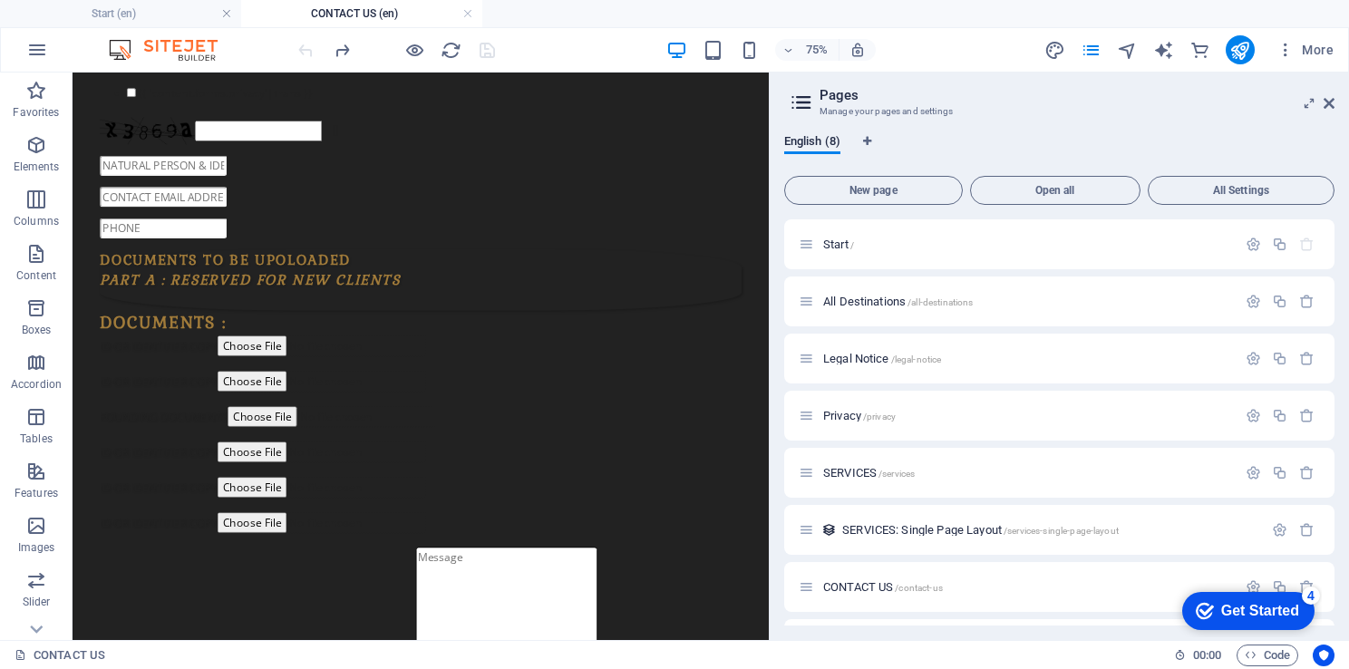
drag, startPoint x: 768, startPoint y: 343, endPoint x: 775, endPoint y: 225, distance: 118.0
click at [775, 225] on aside "Pages Manage your pages and settings English (8) New page Open all All Settings…" at bounding box center [1059, 356] width 580 height 567
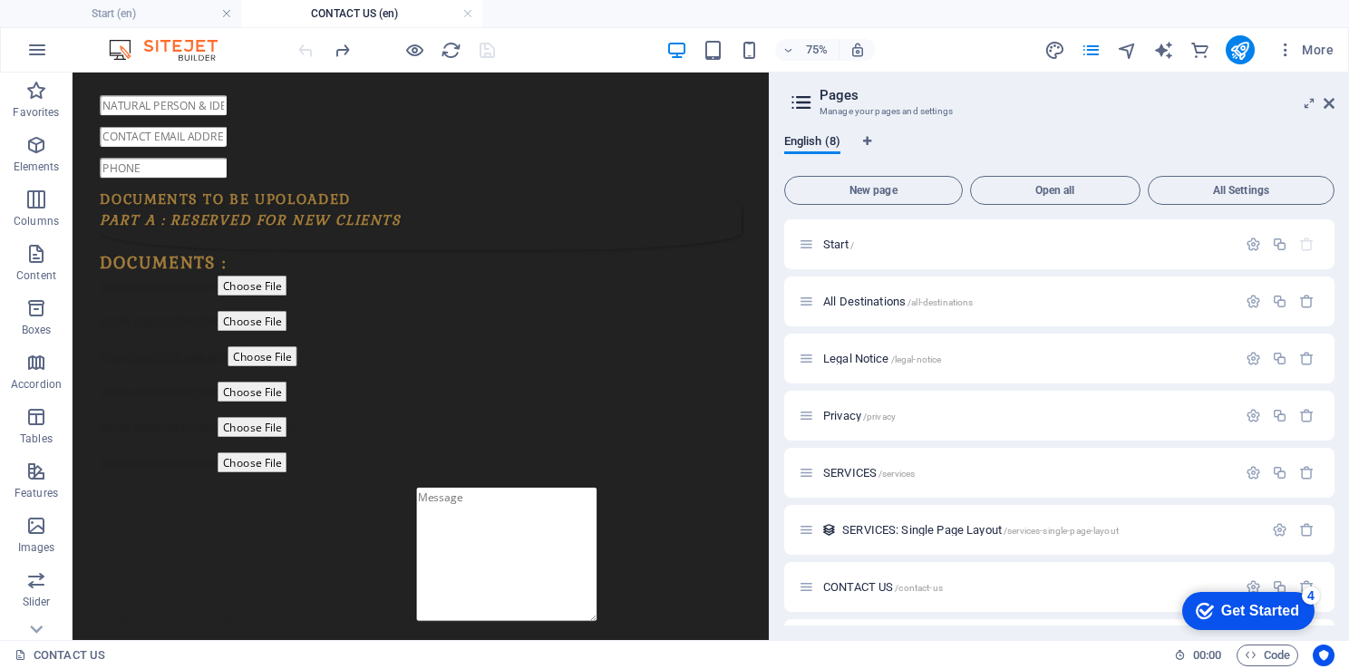
scroll to position [0, 0]
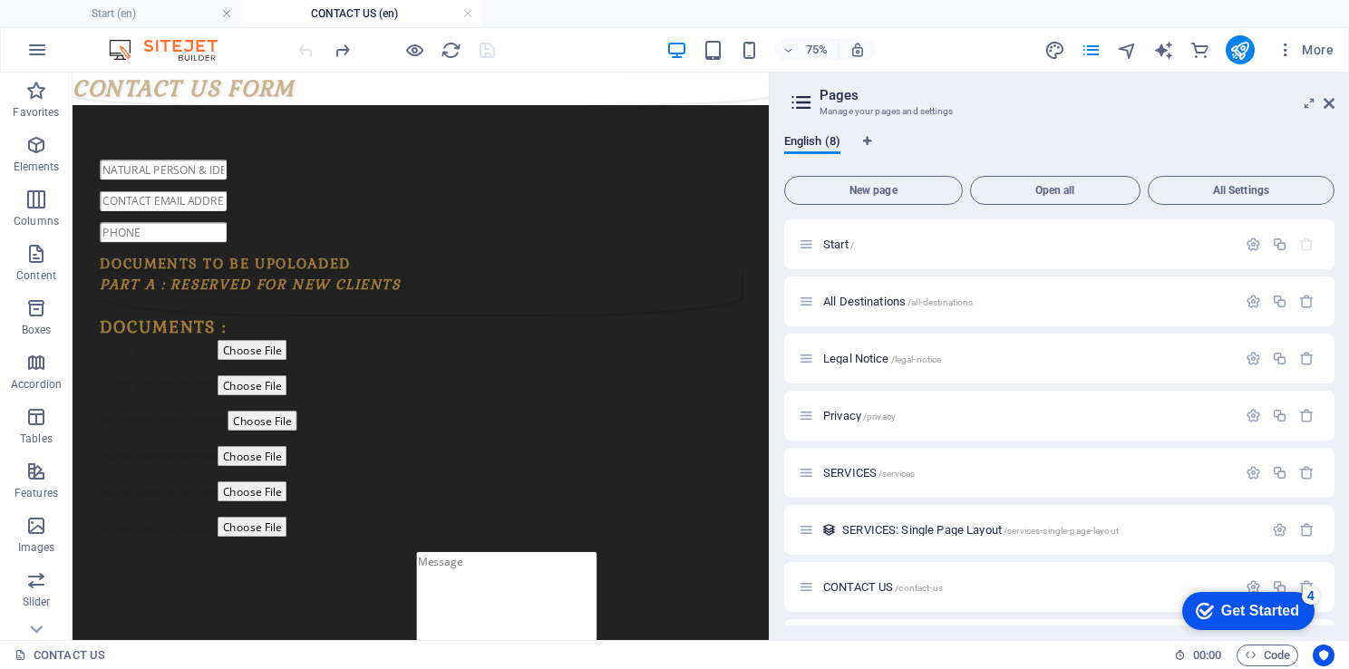
drag, startPoint x: 990, startPoint y: 285, endPoint x: 841, endPoint y: 158, distance: 195.4
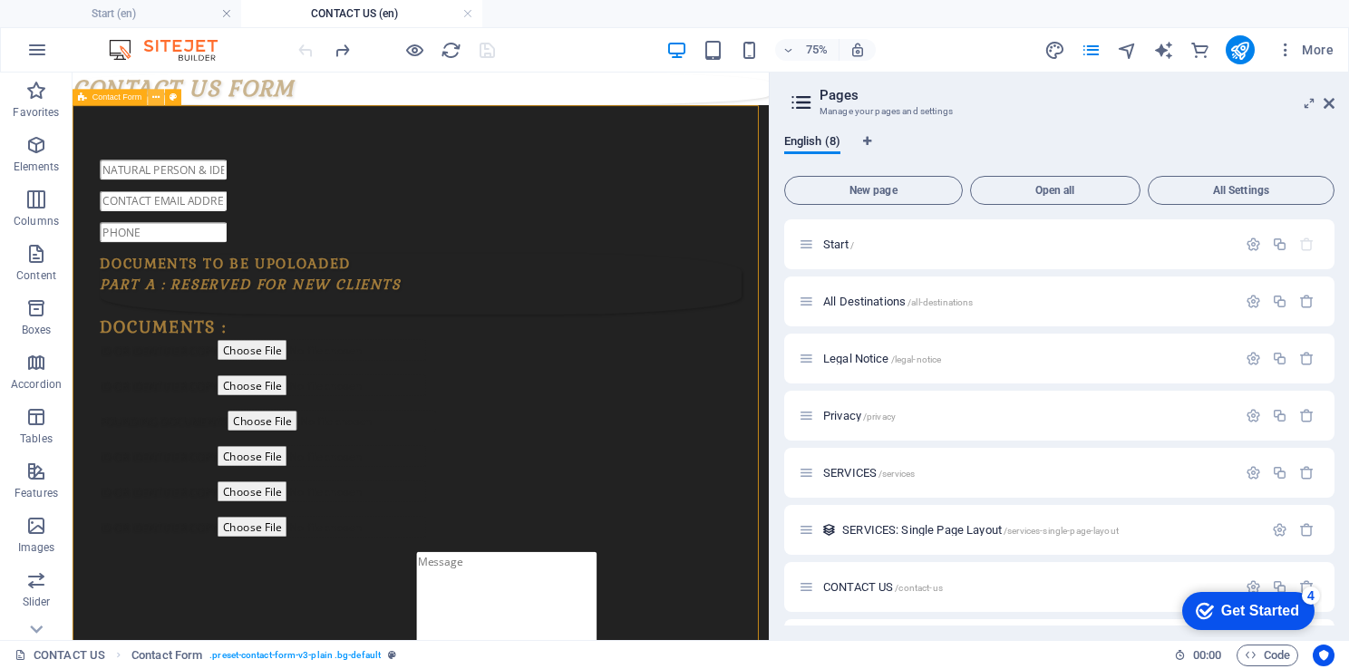
click at [155, 96] on icon at bounding box center [155, 97] width 7 height 15
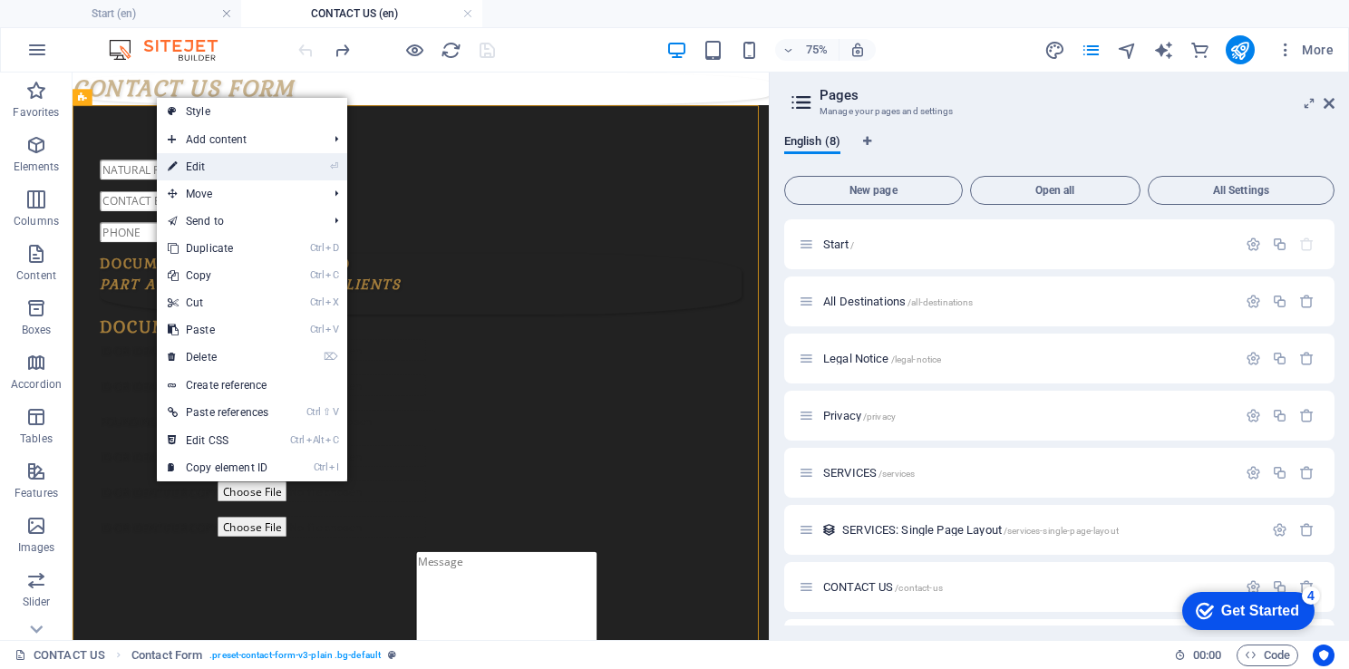
click at [222, 155] on link "⏎ Edit" at bounding box center [218, 166] width 122 height 27
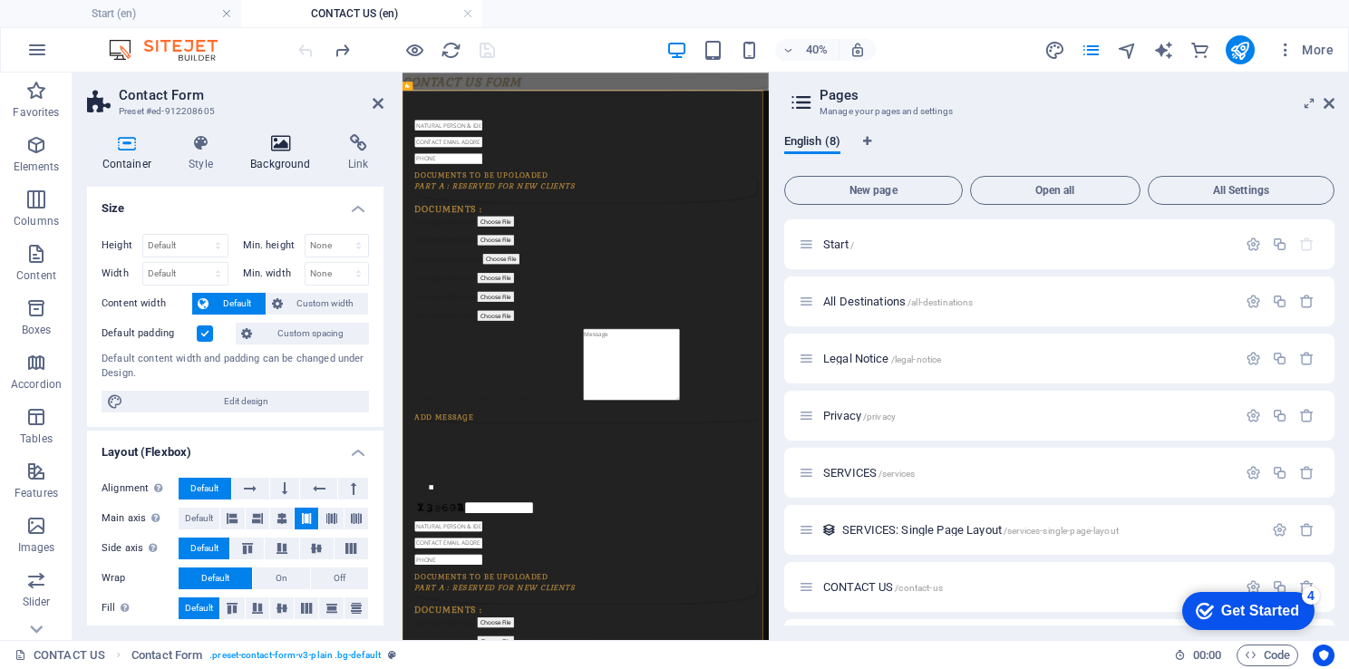
click at [289, 143] on icon at bounding box center [281, 143] width 91 height 18
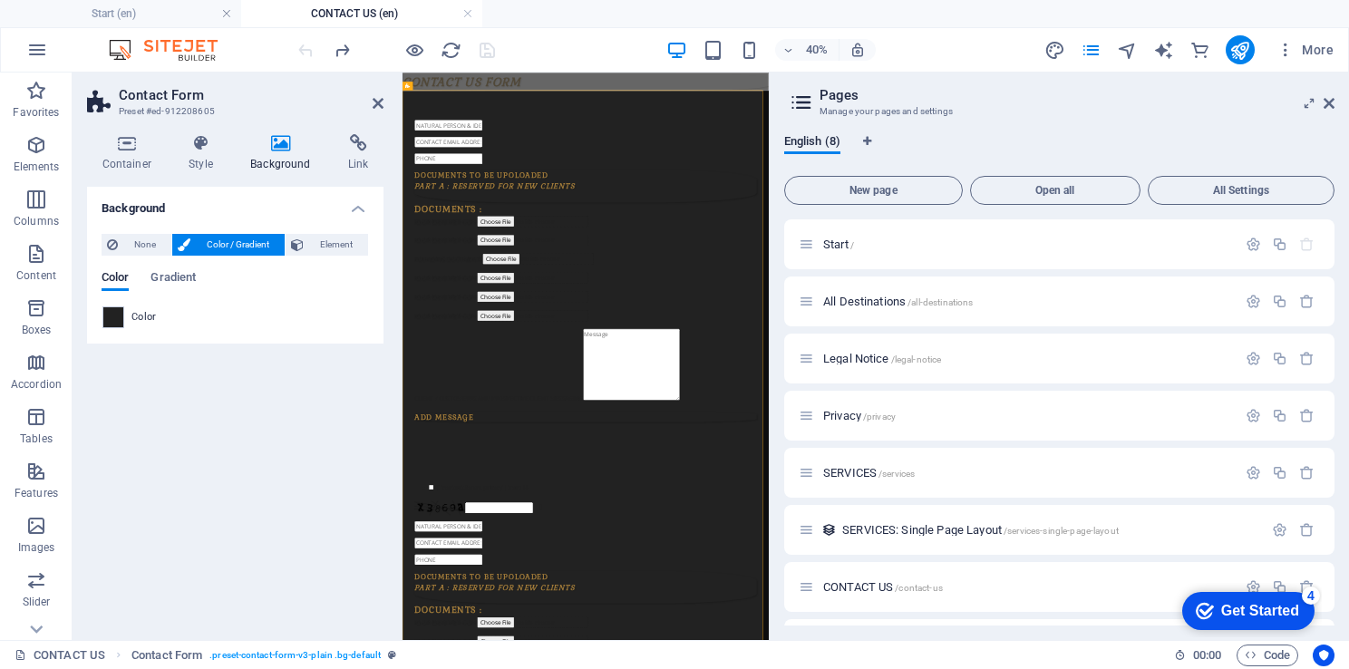
click at [303, 156] on h4 "Background" at bounding box center [285, 153] width 98 height 38
click at [214, 241] on span "Color / Gradient" at bounding box center [237, 245] width 83 height 22
click at [109, 319] on span at bounding box center [113, 317] width 20 height 20
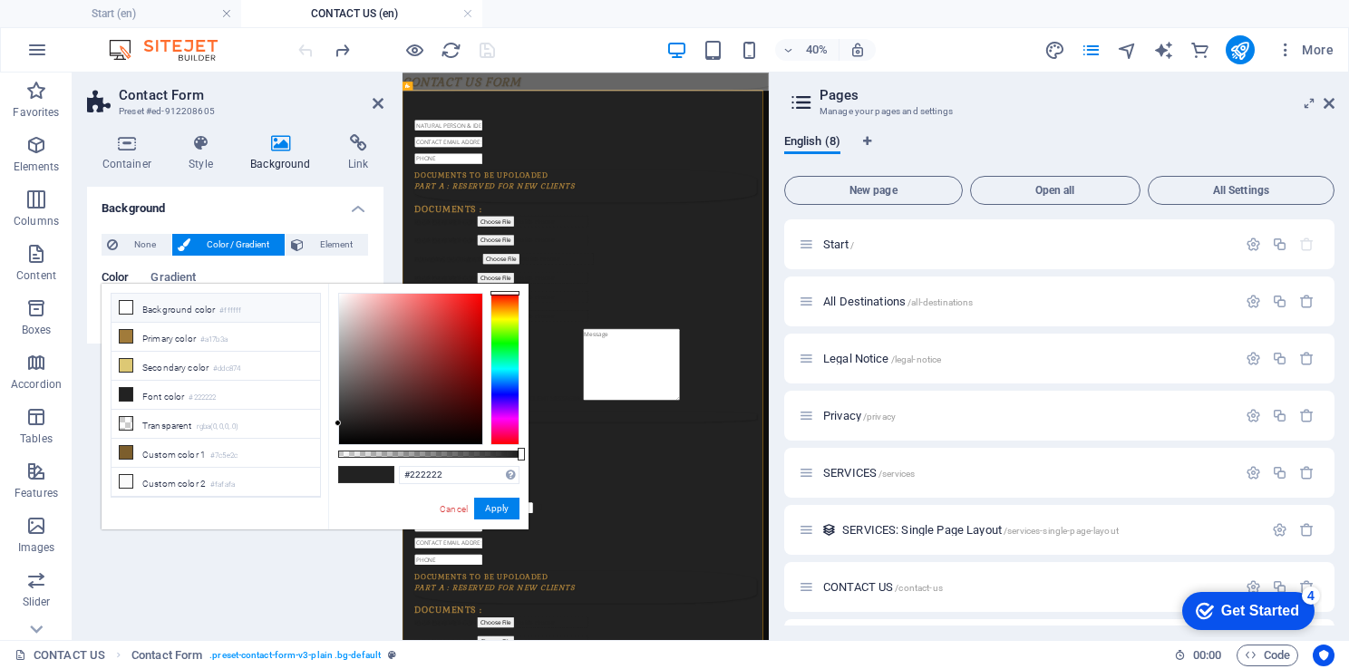
click at [117, 312] on li "Background color #ffffff" at bounding box center [215, 308] width 208 height 29
type input "#ffffff"
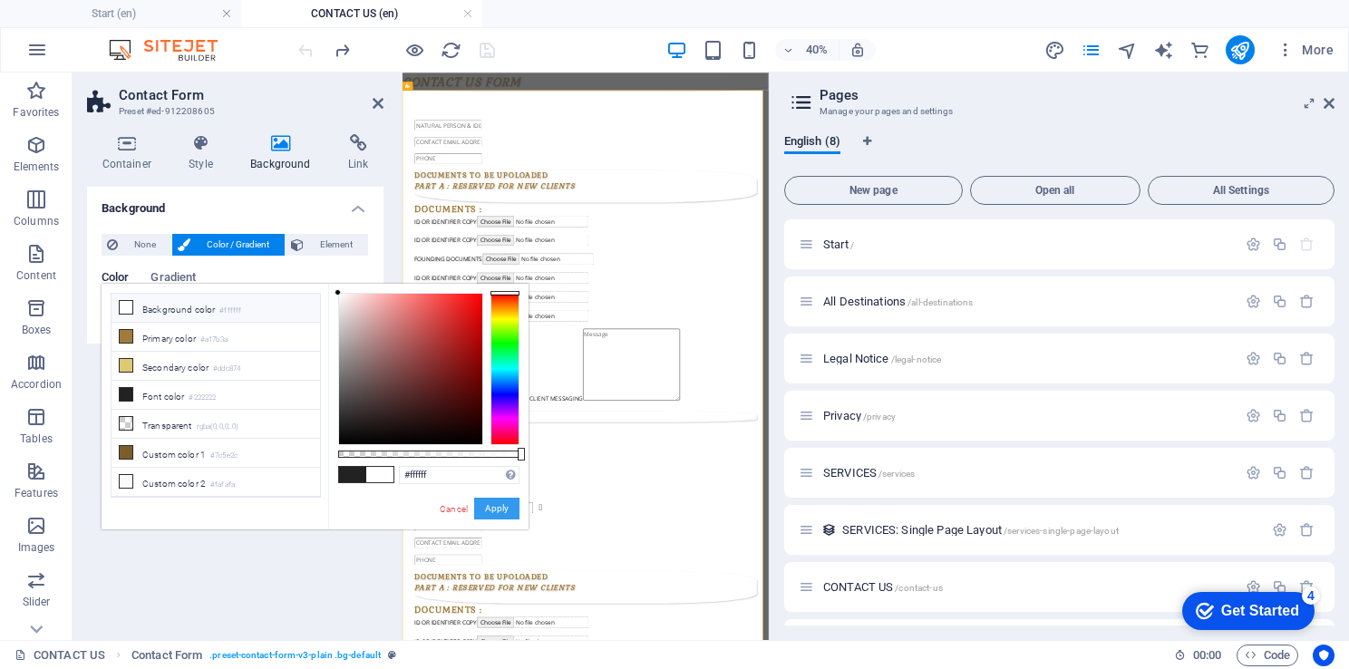
click at [495, 509] on button "Apply" at bounding box center [496, 509] width 45 height 22
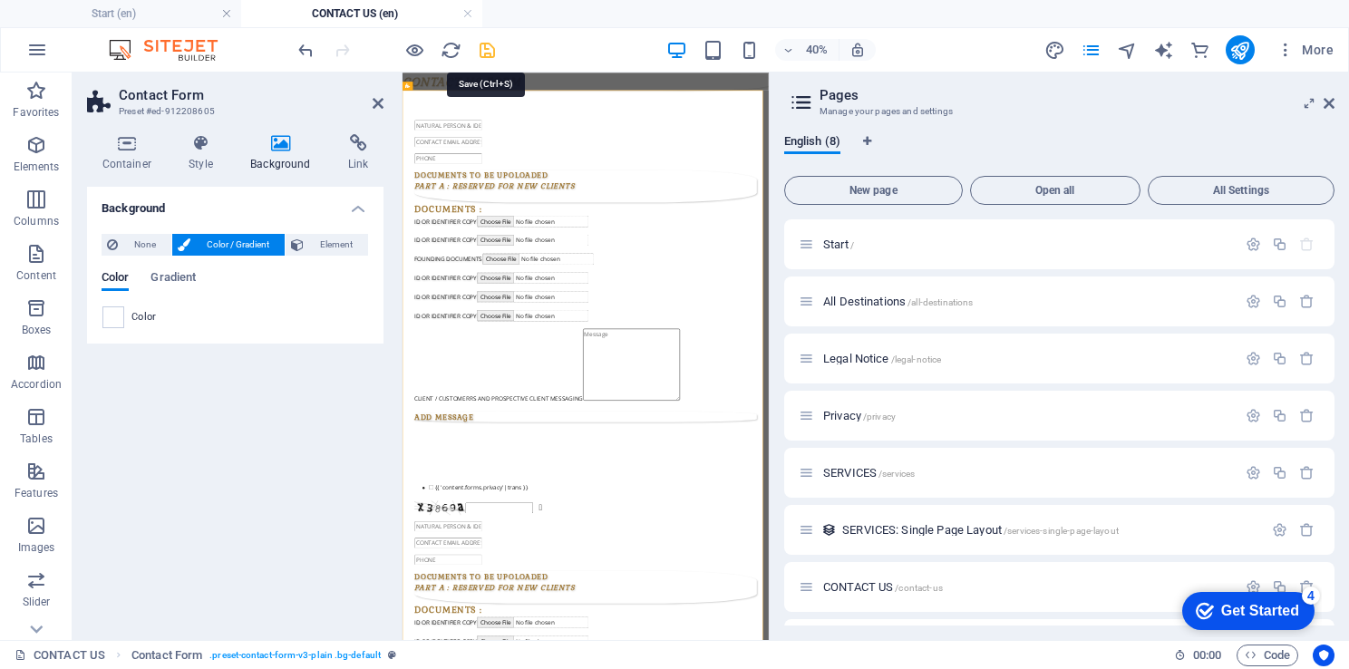
click at [489, 53] on icon "save" at bounding box center [487, 50] width 21 height 21
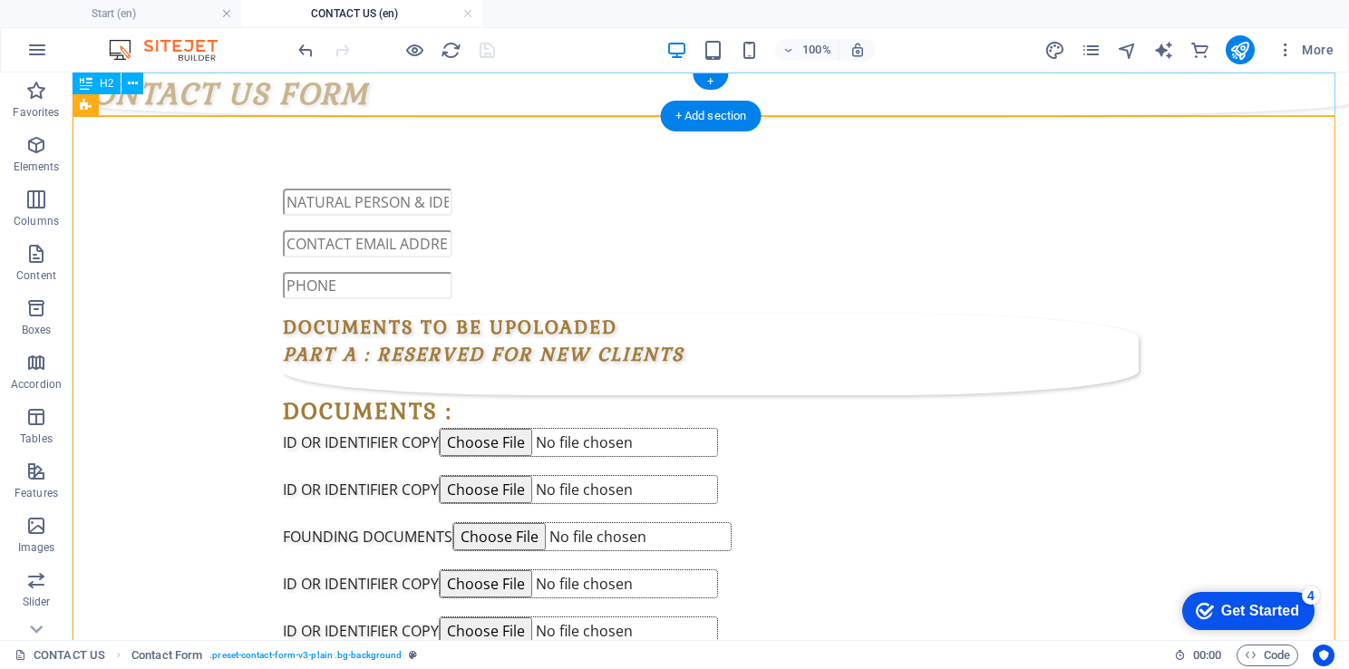
click at [225, 81] on div "CONTACT US FORM" at bounding box center [711, 95] width 1276 height 44
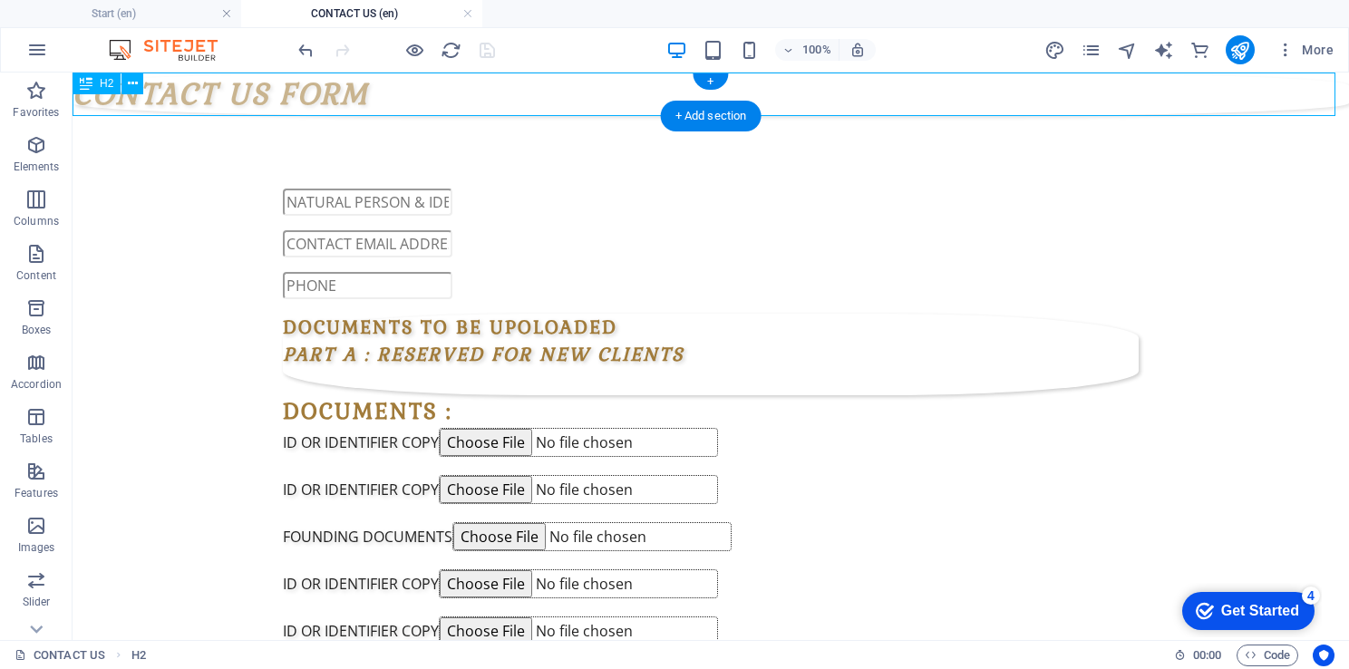
click at [225, 82] on div "CONTACT US FORM" at bounding box center [711, 95] width 1276 height 44
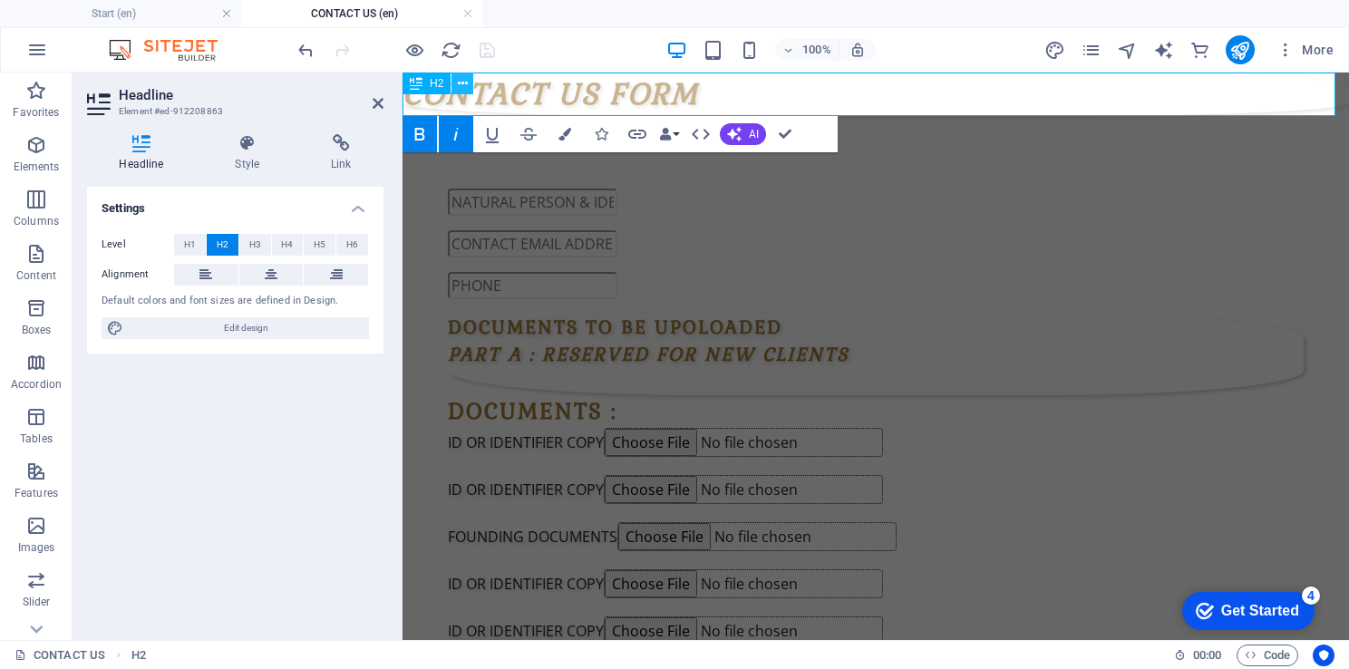
click at [459, 84] on icon at bounding box center [463, 83] width 10 height 19
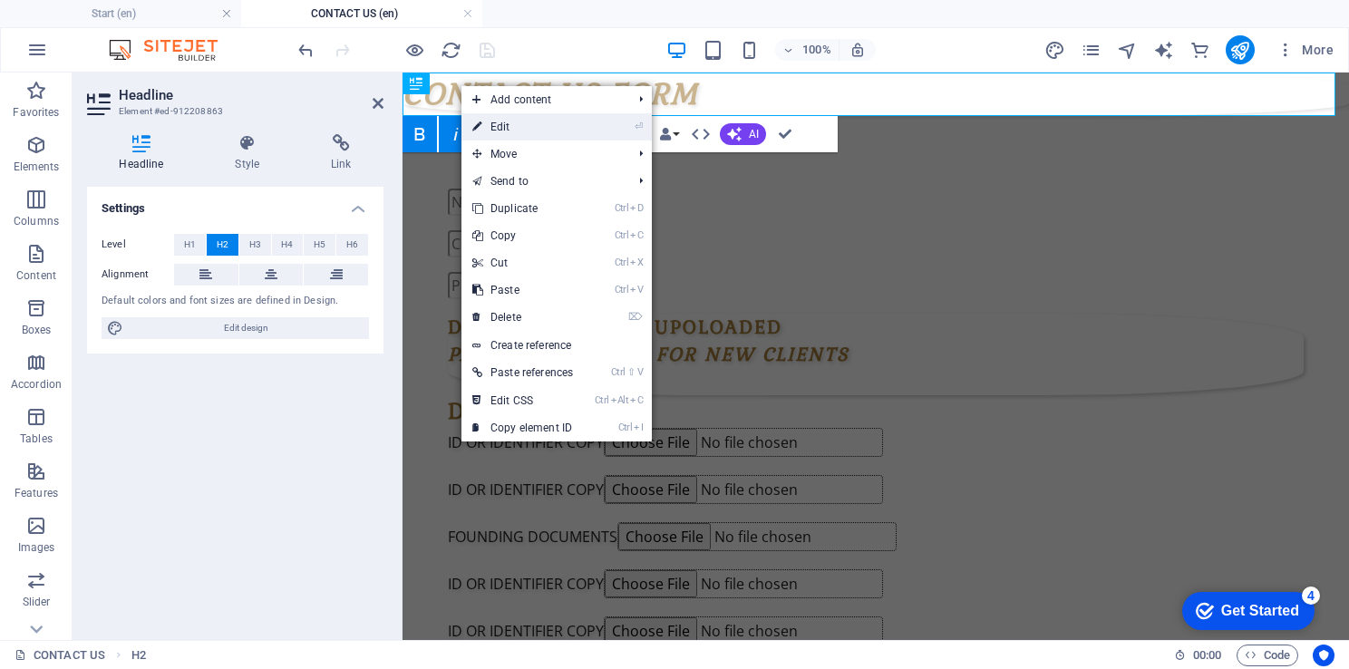
click at [509, 122] on link "⏎ Edit" at bounding box center [522, 126] width 122 height 27
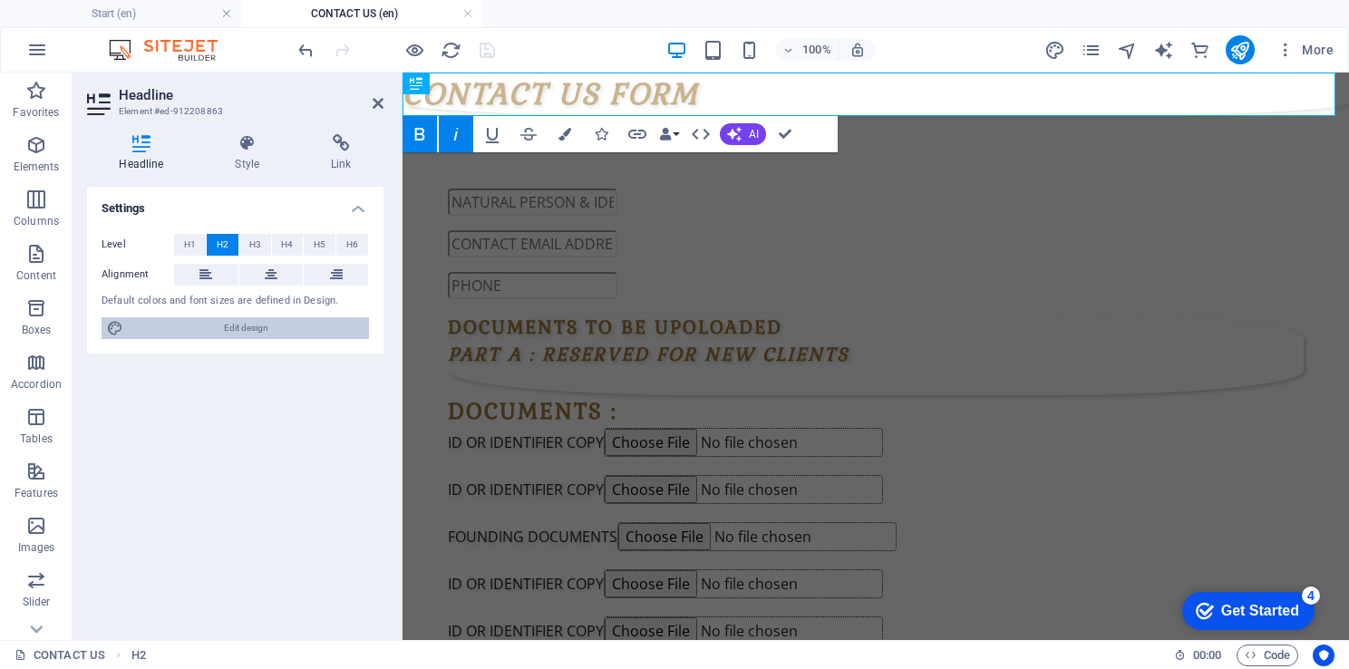
click at [253, 326] on span "Edit design" at bounding box center [246, 328] width 235 height 22
select select "px"
select select "300"
select select "px"
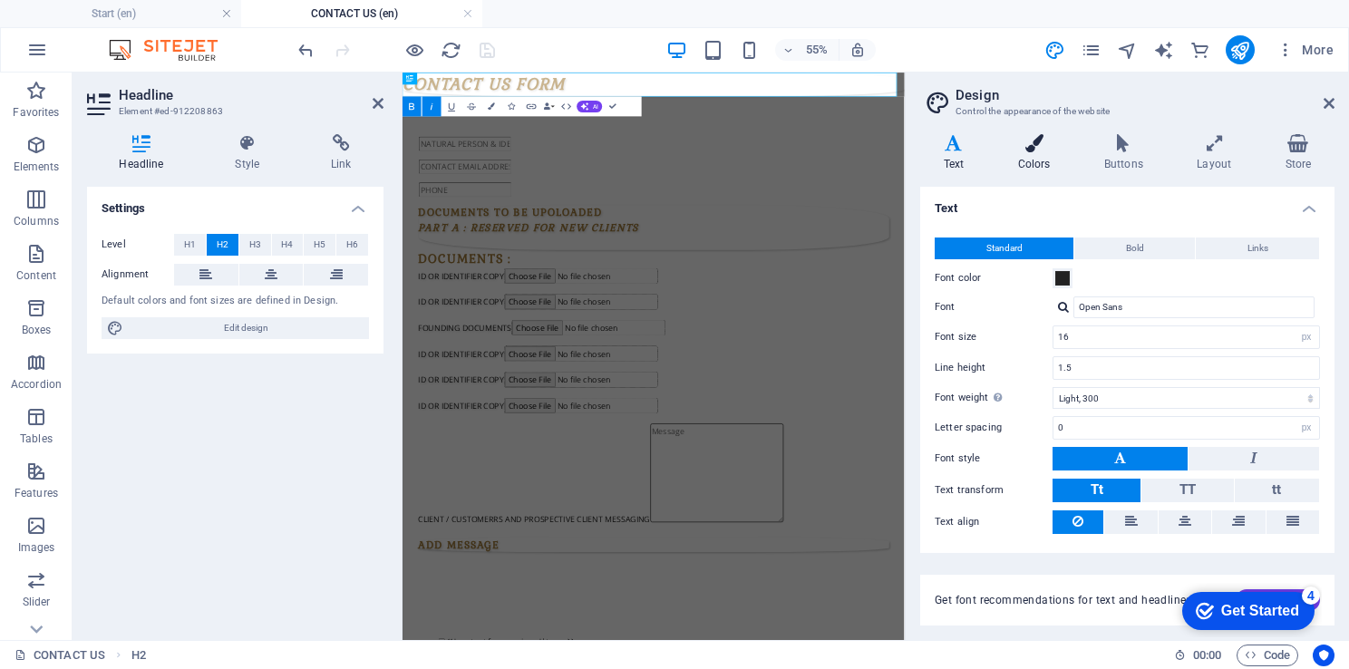
click at [1037, 160] on h4 "Colors" at bounding box center [1037, 153] width 86 height 38
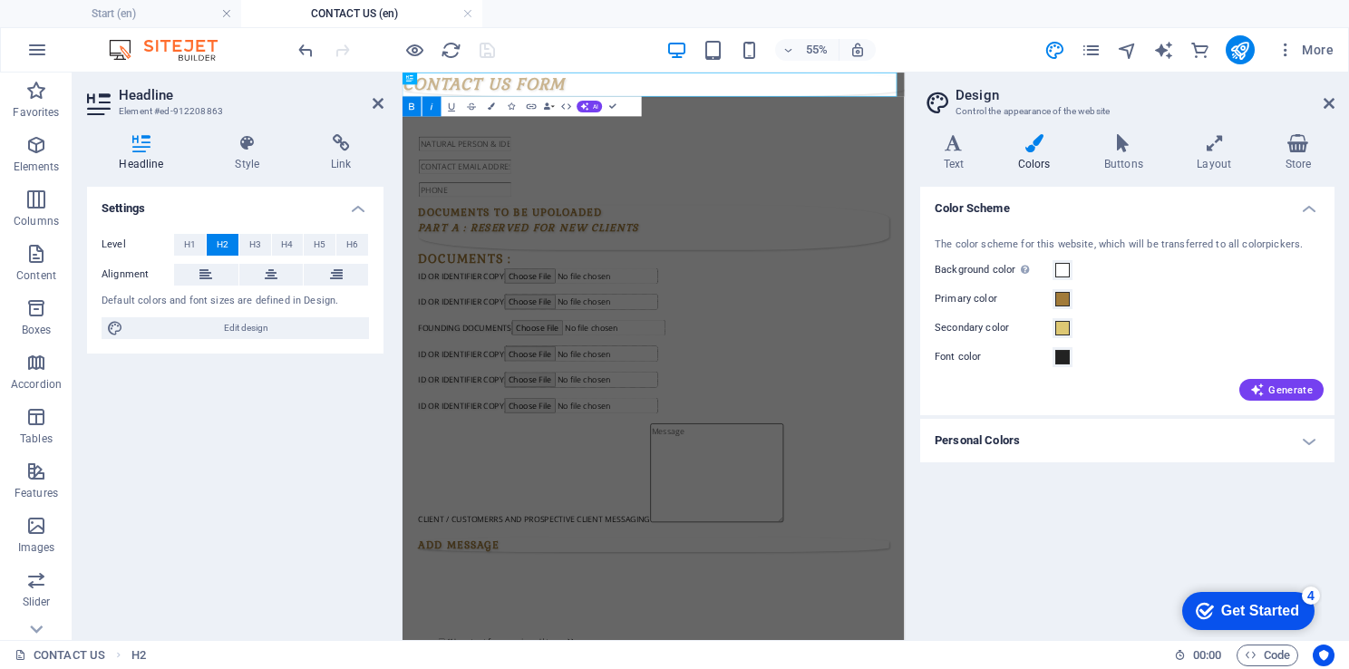
click at [993, 308] on label "Primary color" at bounding box center [993, 299] width 118 height 22
click at [1052, 308] on button "Primary color" at bounding box center [1062, 299] width 20 height 20
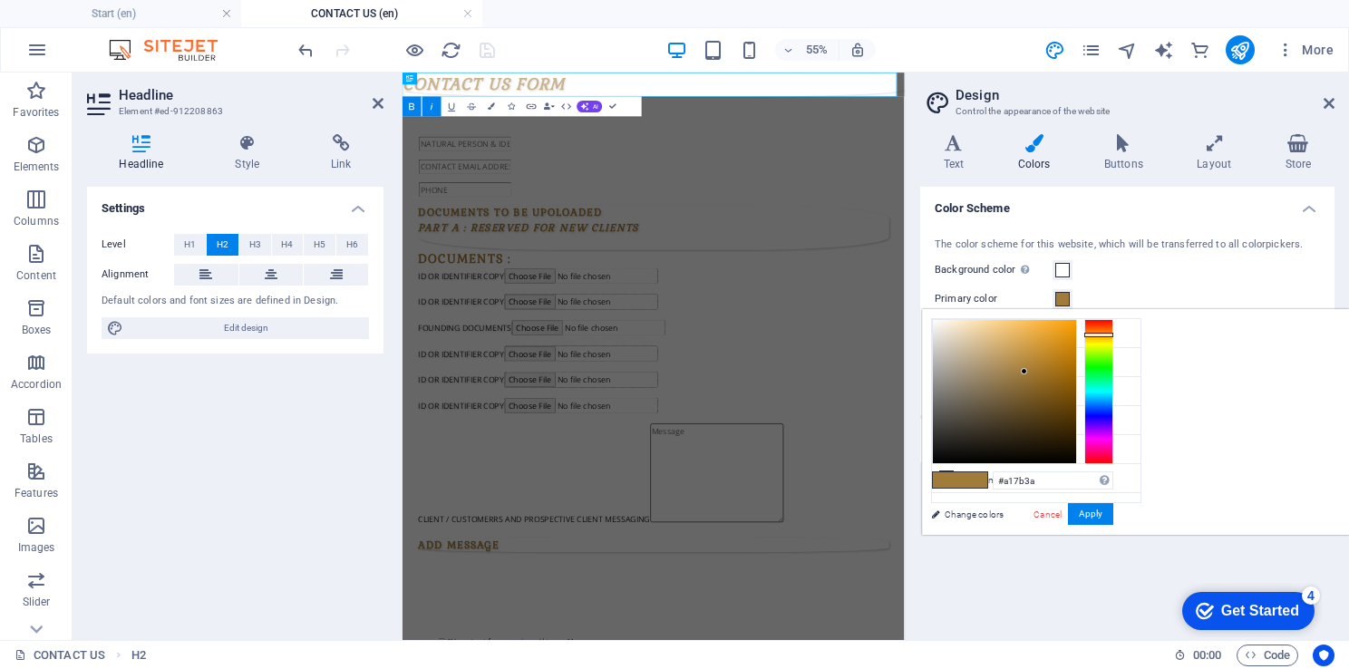
click at [1134, 268] on div "Background color Only visible if it is not covered by other backgrounds." at bounding box center [1126, 270] width 385 height 22
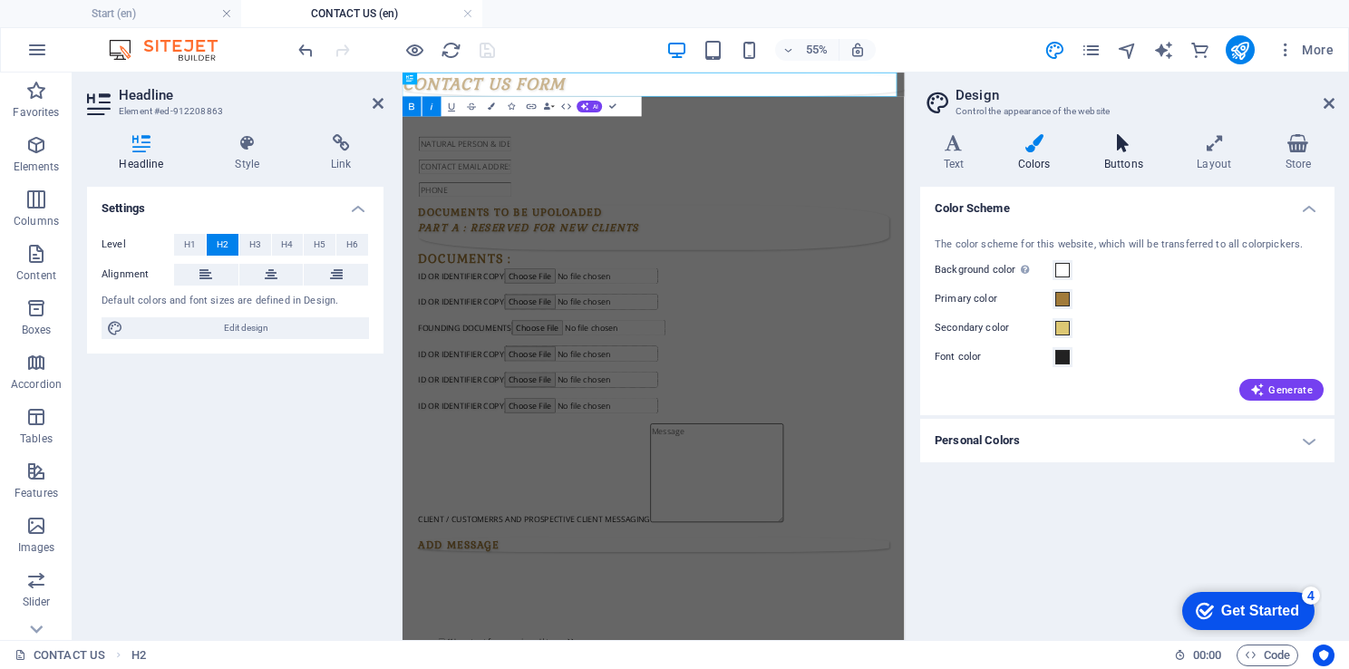
click at [1126, 156] on h4 "Buttons" at bounding box center [1126, 153] width 92 height 38
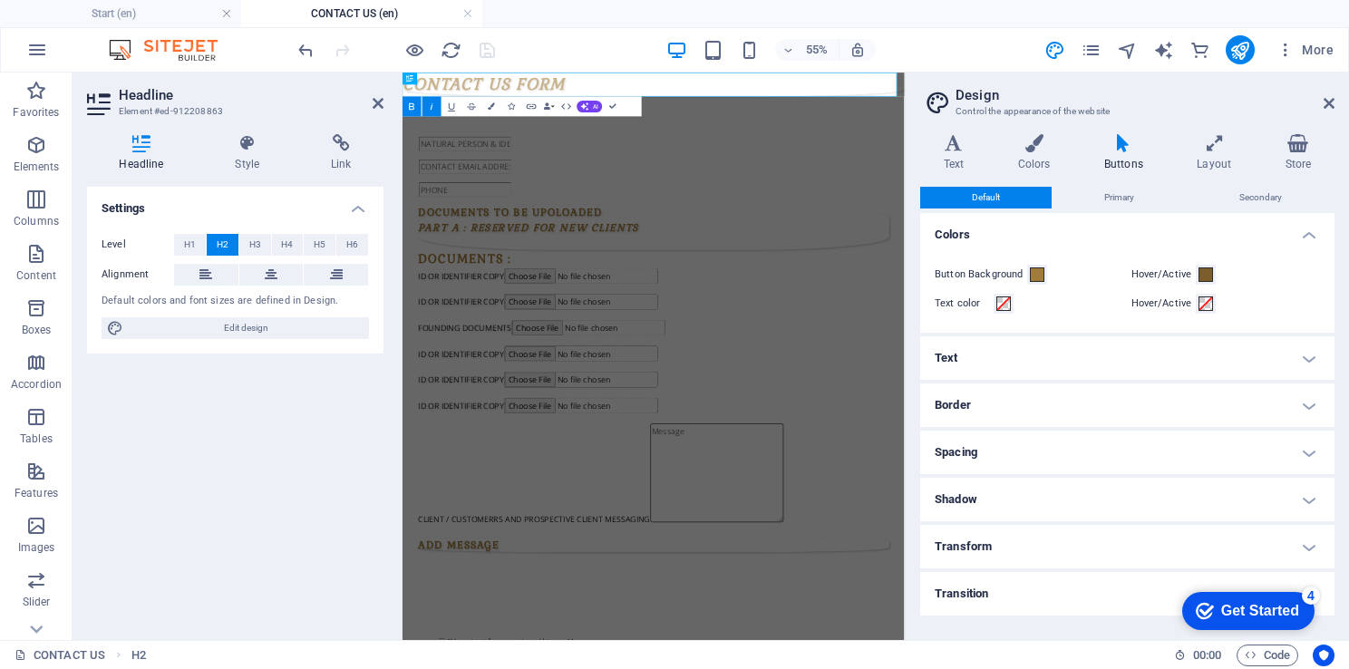
click at [1101, 595] on h4 "Transition" at bounding box center [1127, 594] width 414 height 44
drag, startPoint x: 1333, startPoint y: 498, endPoint x: 1334, endPoint y: 555, distance: 57.1
click at [1334, 555] on div "Variants Text Colors Buttons Layout Store Text Standard Bold Links Font color F…" at bounding box center [1126, 380] width 443 height 520
drag, startPoint x: 1334, startPoint y: 555, endPoint x: 1330, endPoint y: 544, distance: 11.5
click at [1330, 544] on div "Variants Text Colors Buttons Layout Store Text Standard Bold Links Font color F…" at bounding box center [1126, 380] width 443 height 520
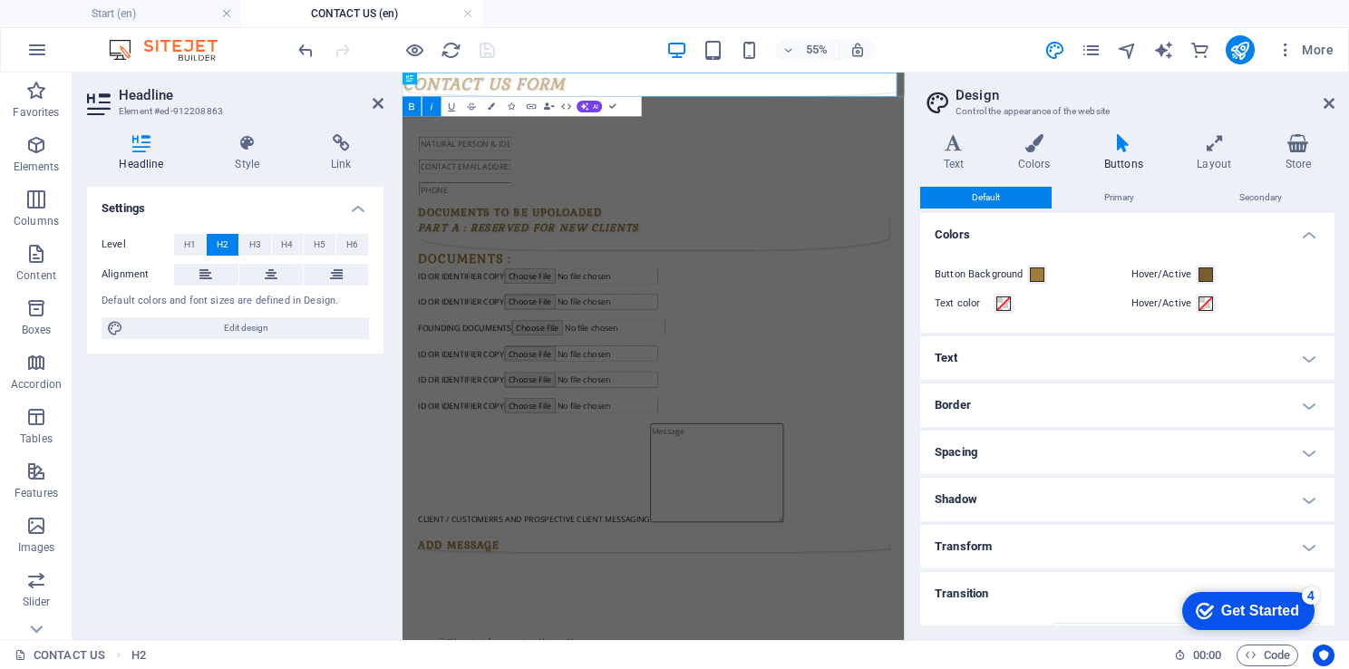
scroll to position [66, 0]
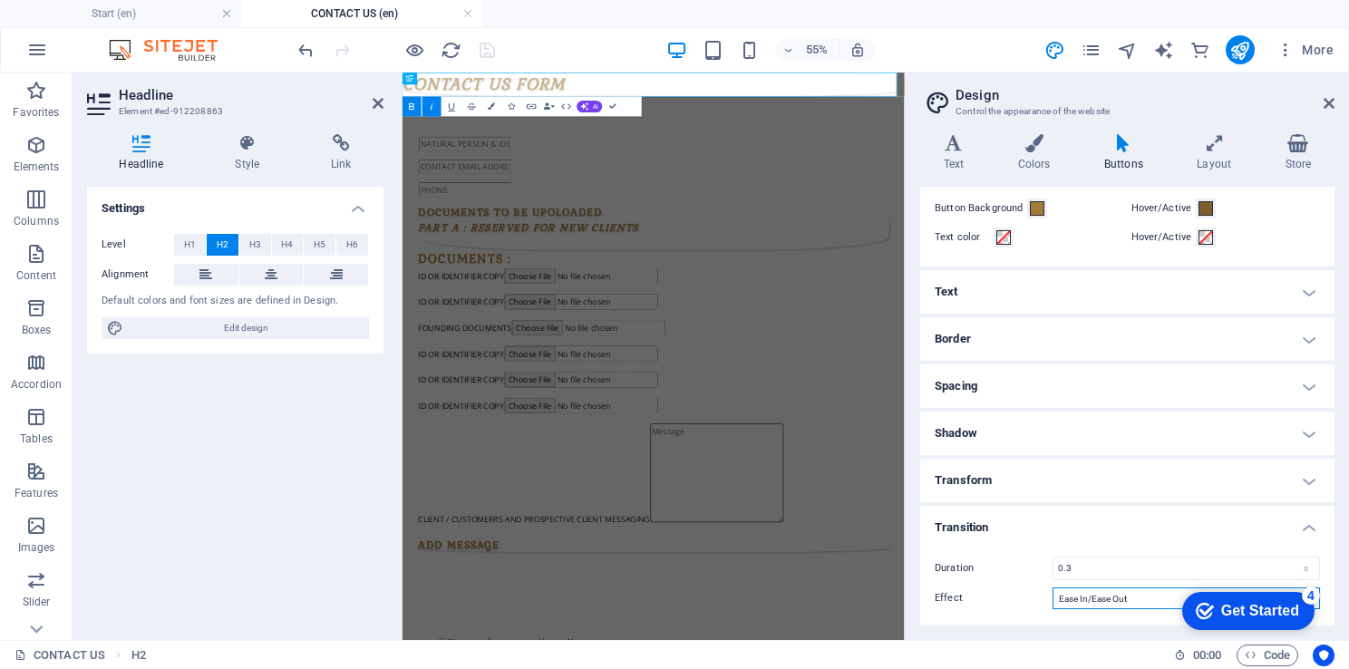
click at [1136, 596] on select "Ease Ease In Ease Out Ease In/Ease Out Linear" at bounding box center [1185, 598] width 267 height 22
select select "ease"
click at [1052, 587] on select "Ease Ease In Ease Out Ease In/Ease Out Linear" at bounding box center [1185, 598] width 267 height 22
click at [1104, 604] on select "Ease Ease In Ease Out Ease In/Ease Out Linear" at bounding box center [1185, 598] width 267 height 22
click at [1018, 550] on div "Duration 0.3 s Effect Ease Ease In Ease Out Ease In/Ease Out Linear" at bounding box center [1126, 582] width 421 height 89
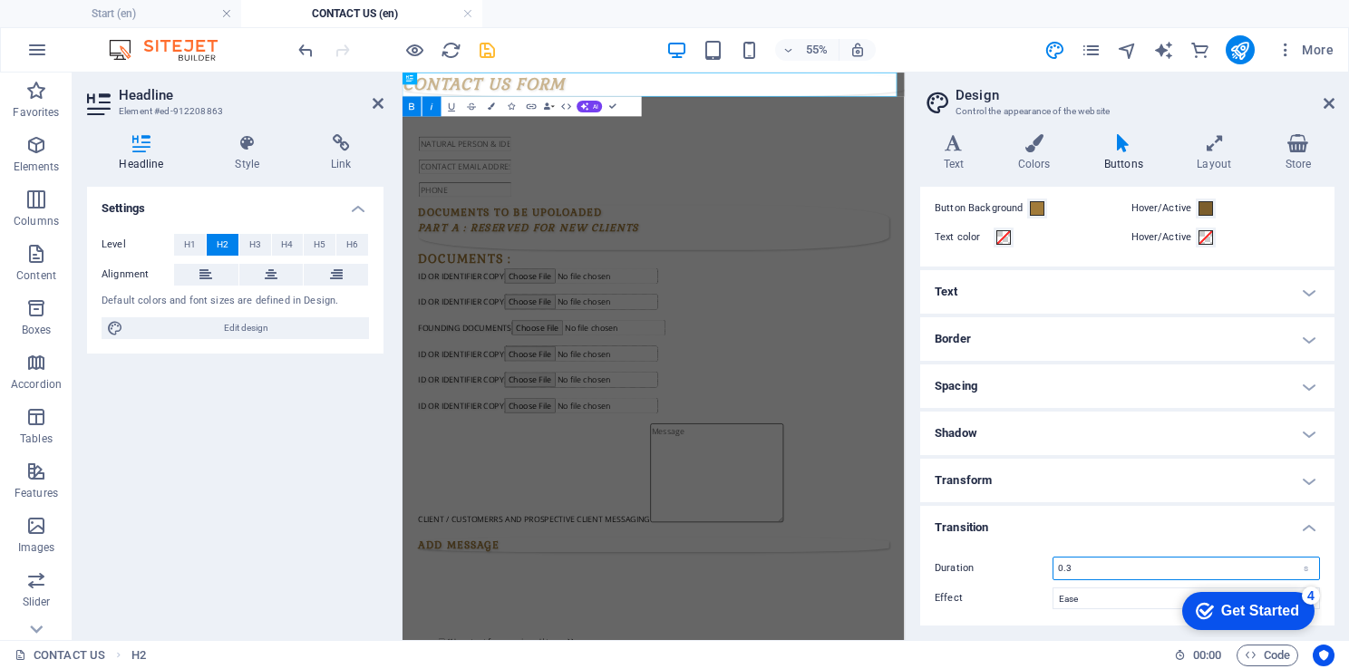
click at [1091, 563] on input "0.3" at bounding box center [1186, 568] width 266 height 22
click at [1088, 584] on div "Duration 0.3 s Effect Ease Ease In Ease Out Ease In/Ease Out Linear" at bounding box center [1126, 582] width 421 height 89
click at [1091, 600] on select "Ease Ease In Ease Out Ease In/Ease Out Linear" at bounding box center [1185, 598] width 267 height 22
click at [1040, 485] on h4 "Transform" at bounding box center [1127, 481] width 414 height 44
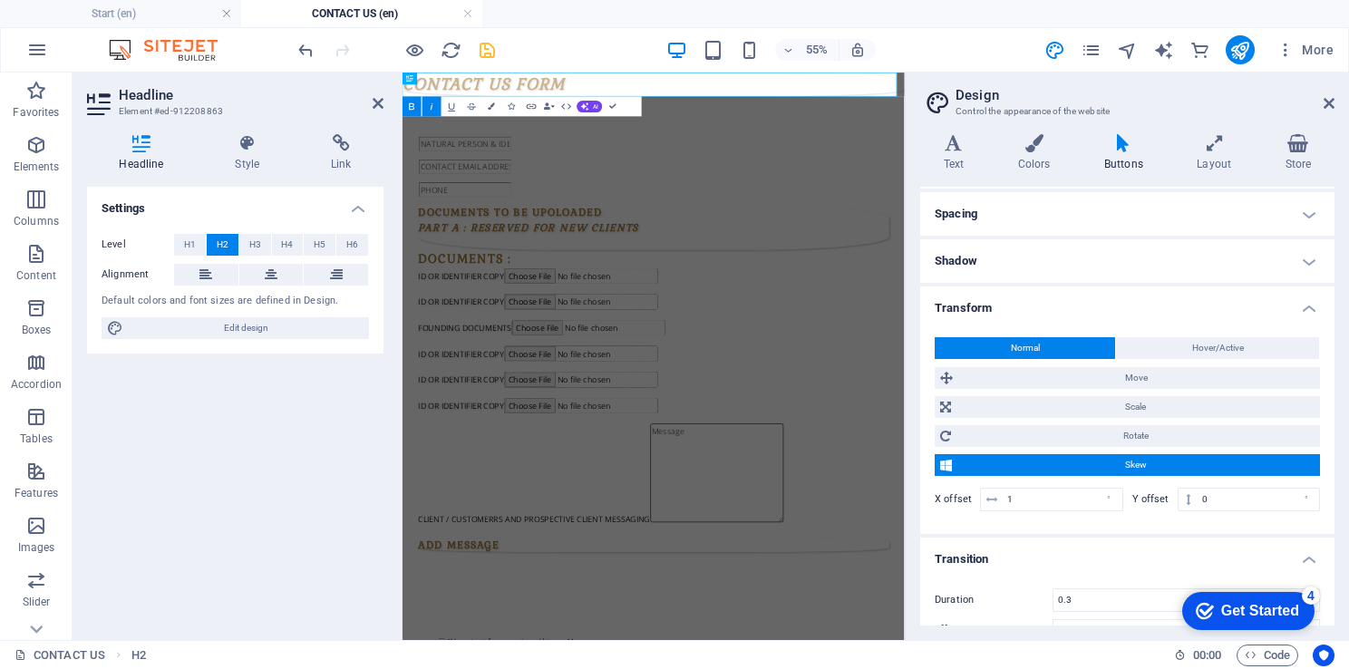
scroll to position [270, 0]
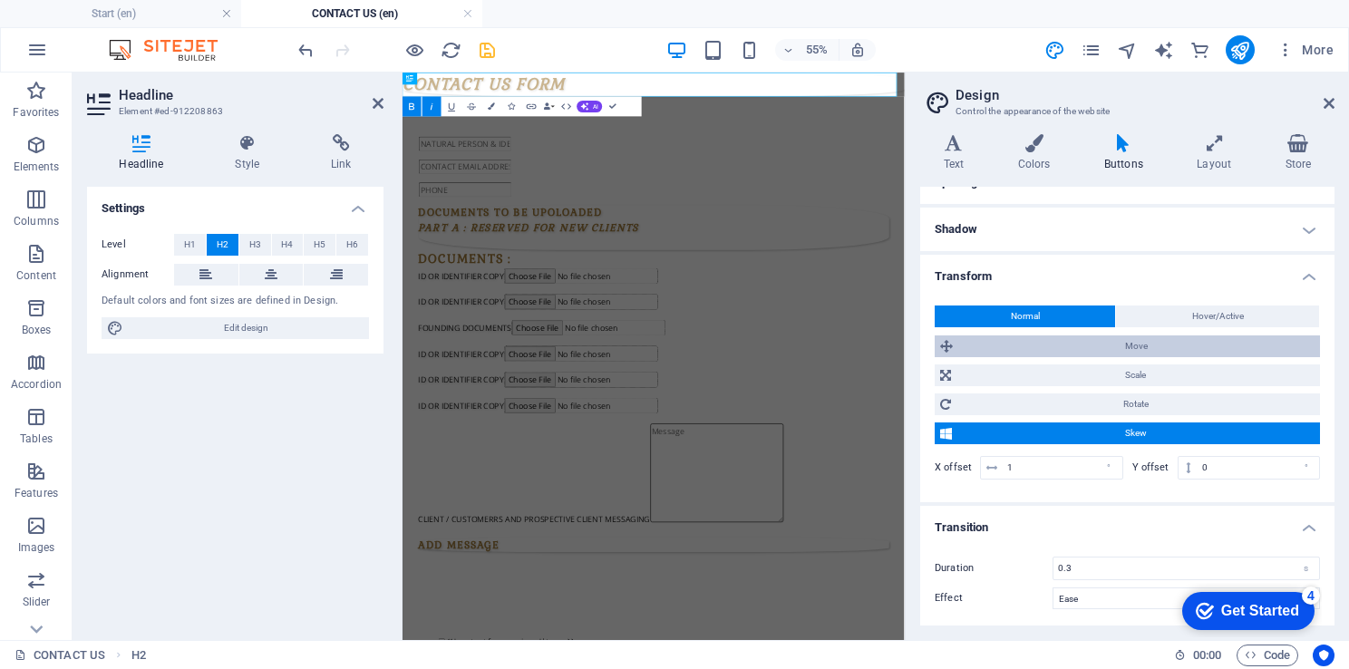
click at [1146, 346] on span "Move" at bounding box center [1136, 346] width 356 height 22
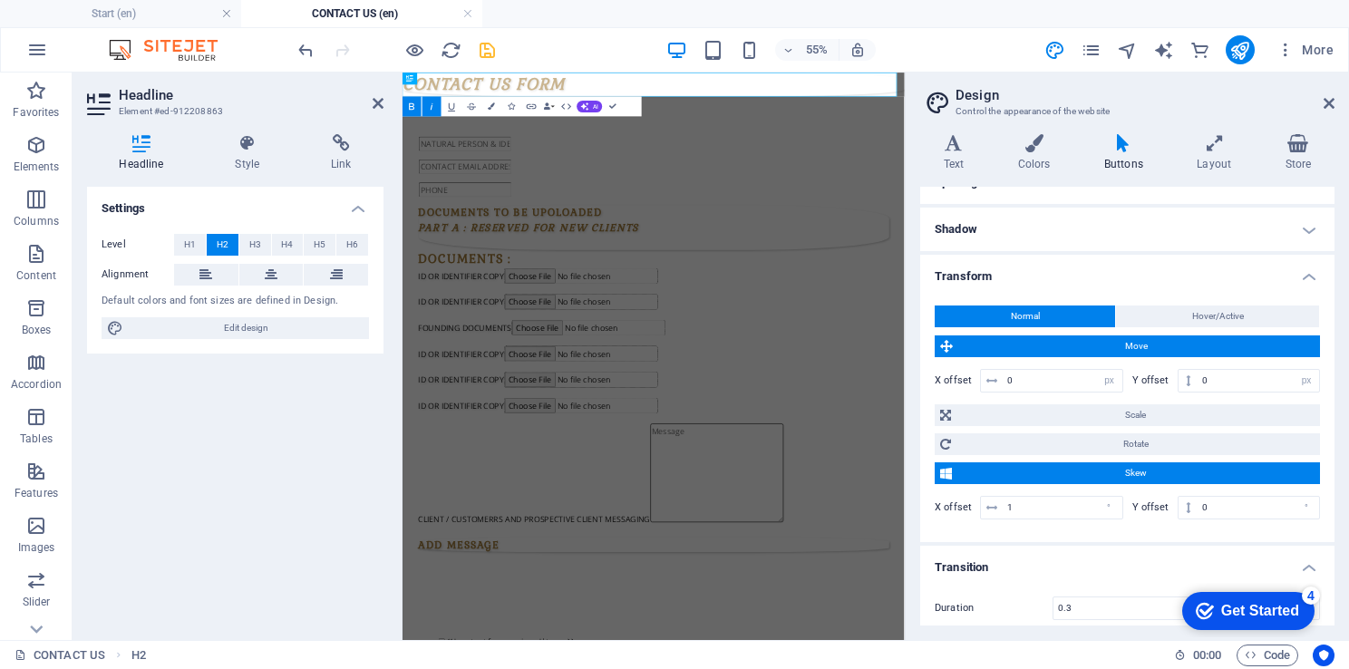
click at [1146, 346] on span "Move" at bounding box center [1136, 346] width 356 height 22
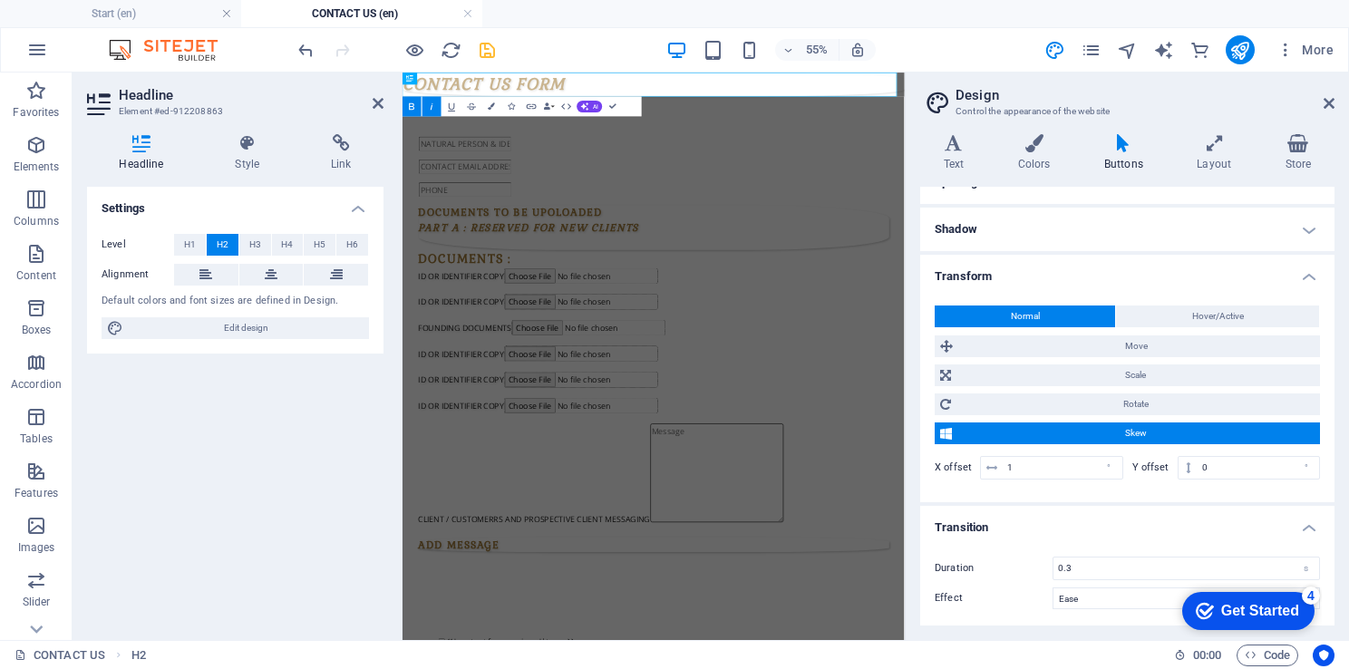
click at [1134, 274] on h4 "Transform" at bounding box center [1127, 271] width 414 height 33
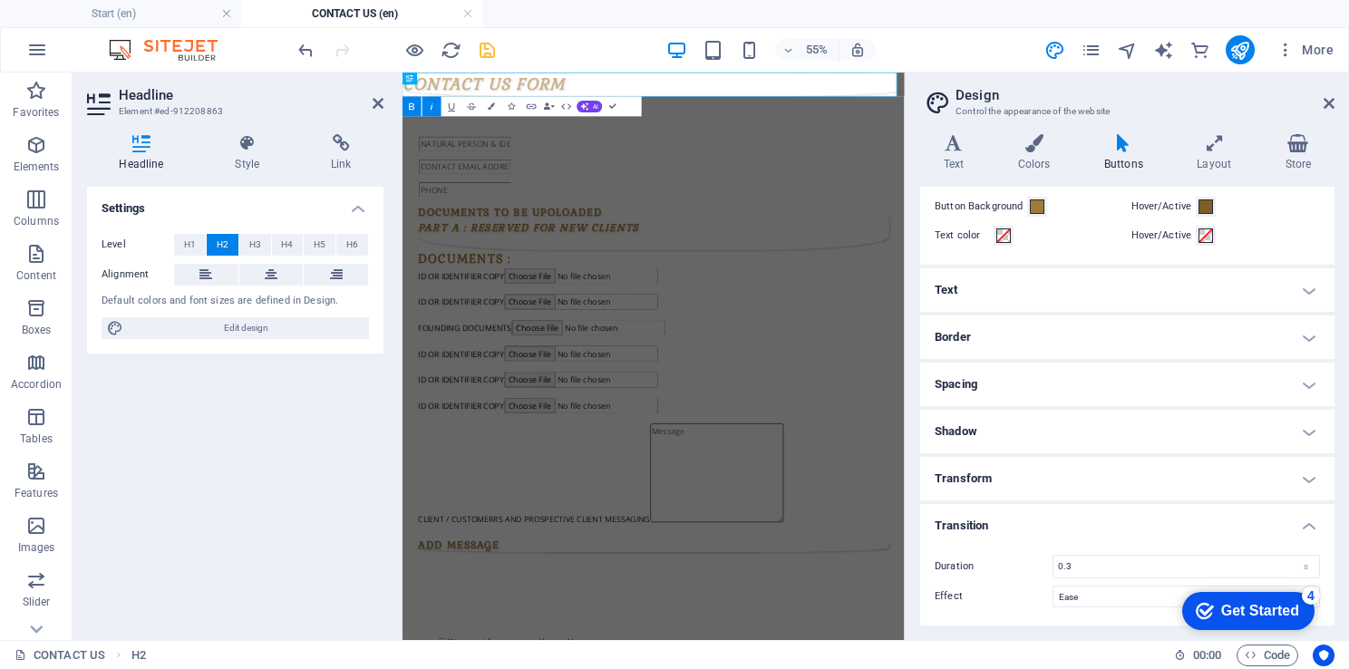
scroll to position [66, 0]
click at [322, 397] on div "Settings Level H1 H2 H3 H4 H5 H6 Alignment Default colors and font sizes are de…" at bounding box center [235, 406] width 296 height 439
click at [1133, 162] on h4 "Buttons" at bounding box center [1126, 153] width 92 height 38
click at [1200, 153] on h4 "Layout" at bounding box center [1218, 153] width 88 height 38
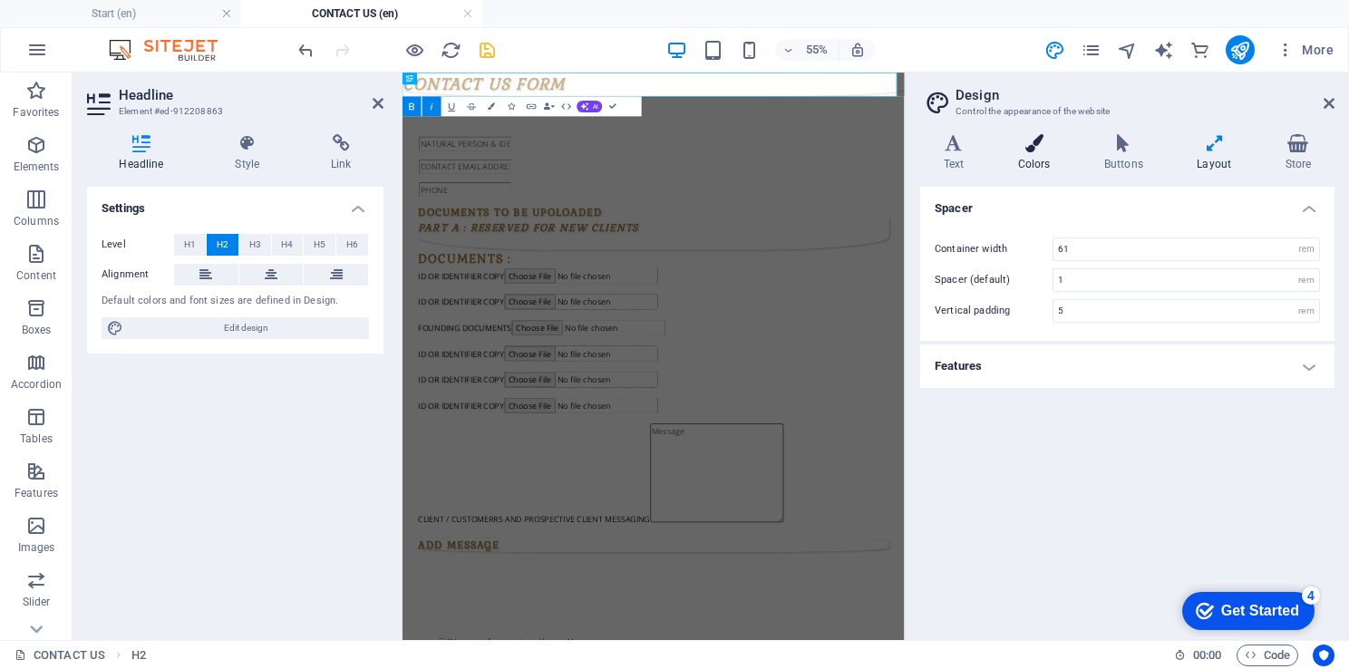
click at [1032, 154] on h4 "Colors" at bounding box center [1037, 153] width 86 height 38
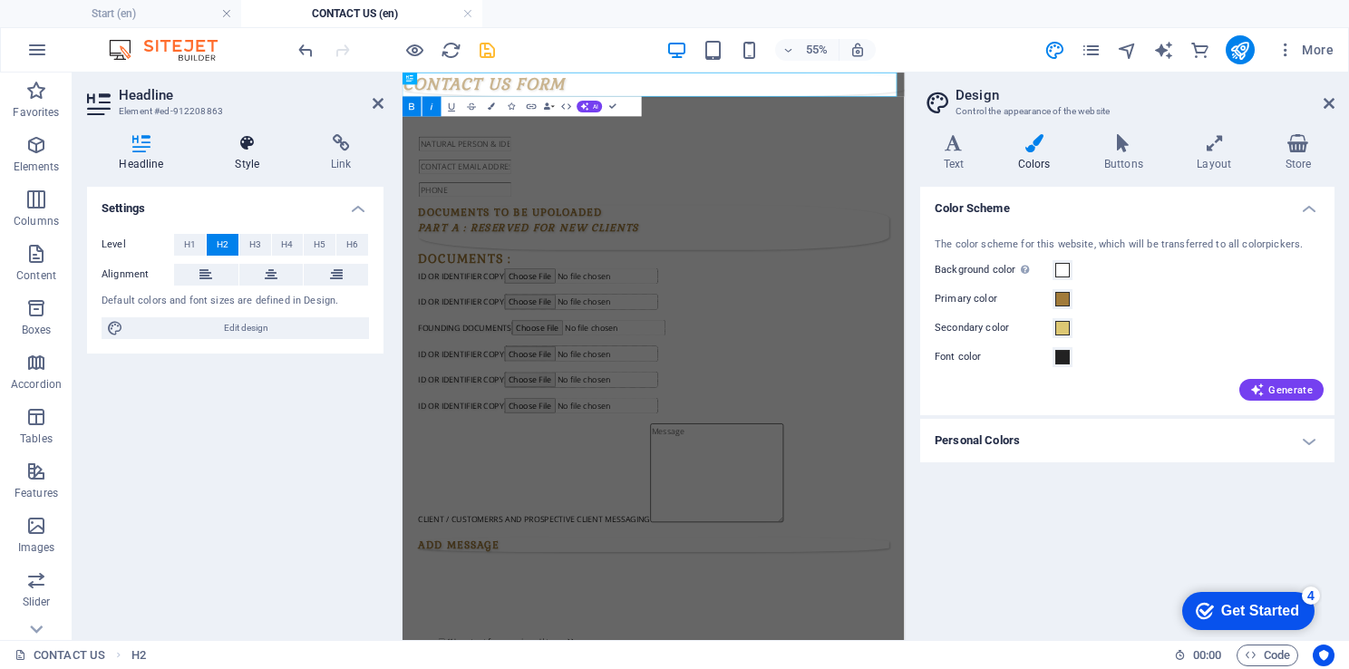
click at [252, 147] on icon at bounding box center [247, 143] width 89 height 18
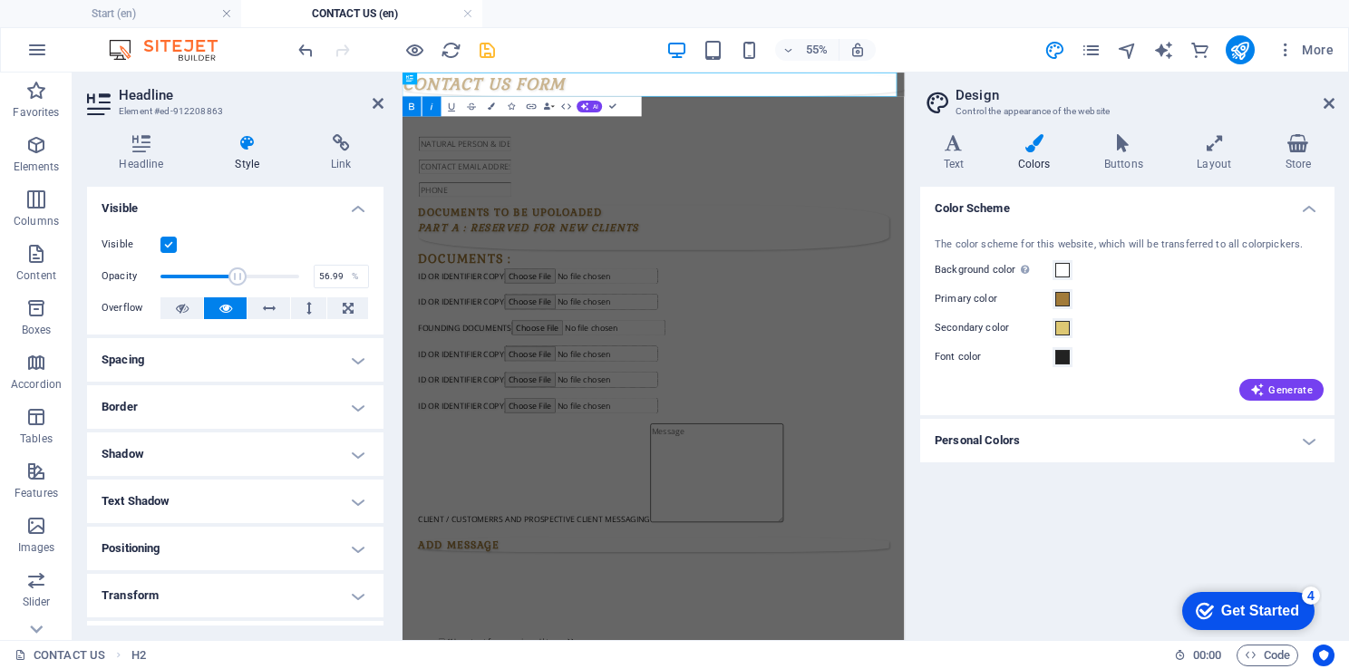
click at [384, 92] on aside "Headline Element #ed-912208863 Headline Style Link Settings Level H1 H2 H3 H4 H…" at bounding box center [238, 356] width 330 height 567
click at [373, 100] on icon at bounding box center [377, 103] width 11 height 15
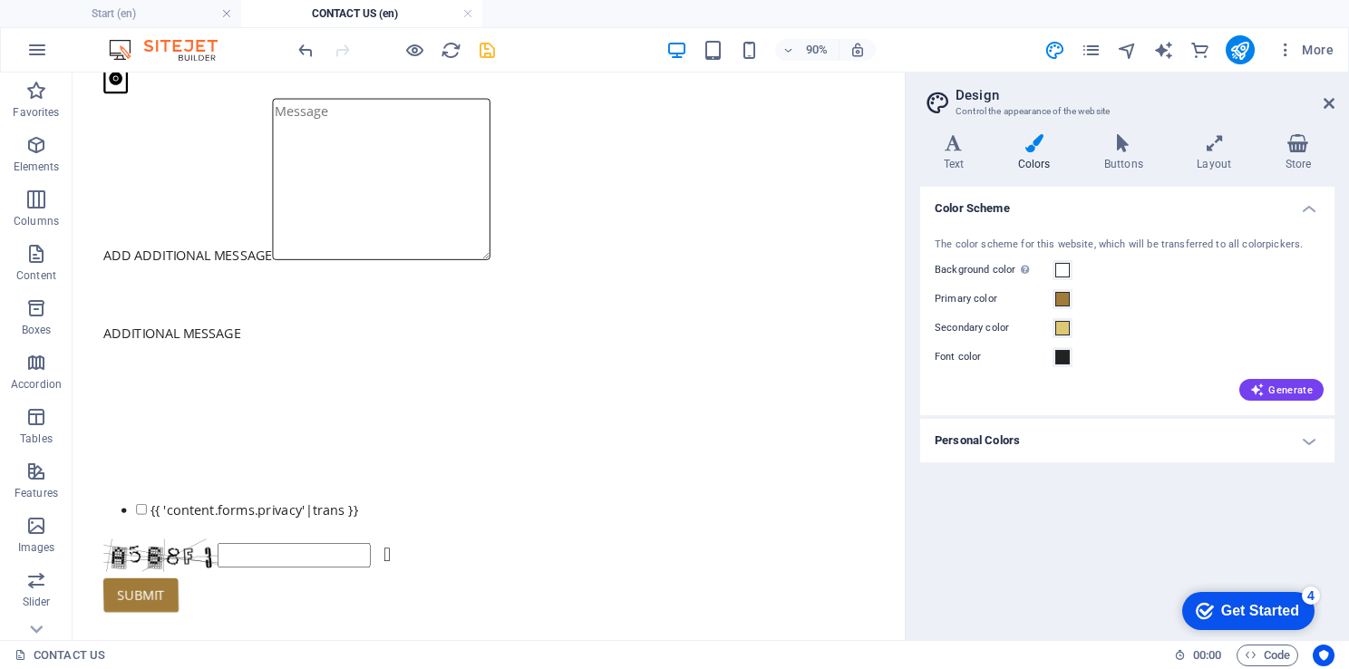
scroll to position [5435, 0]
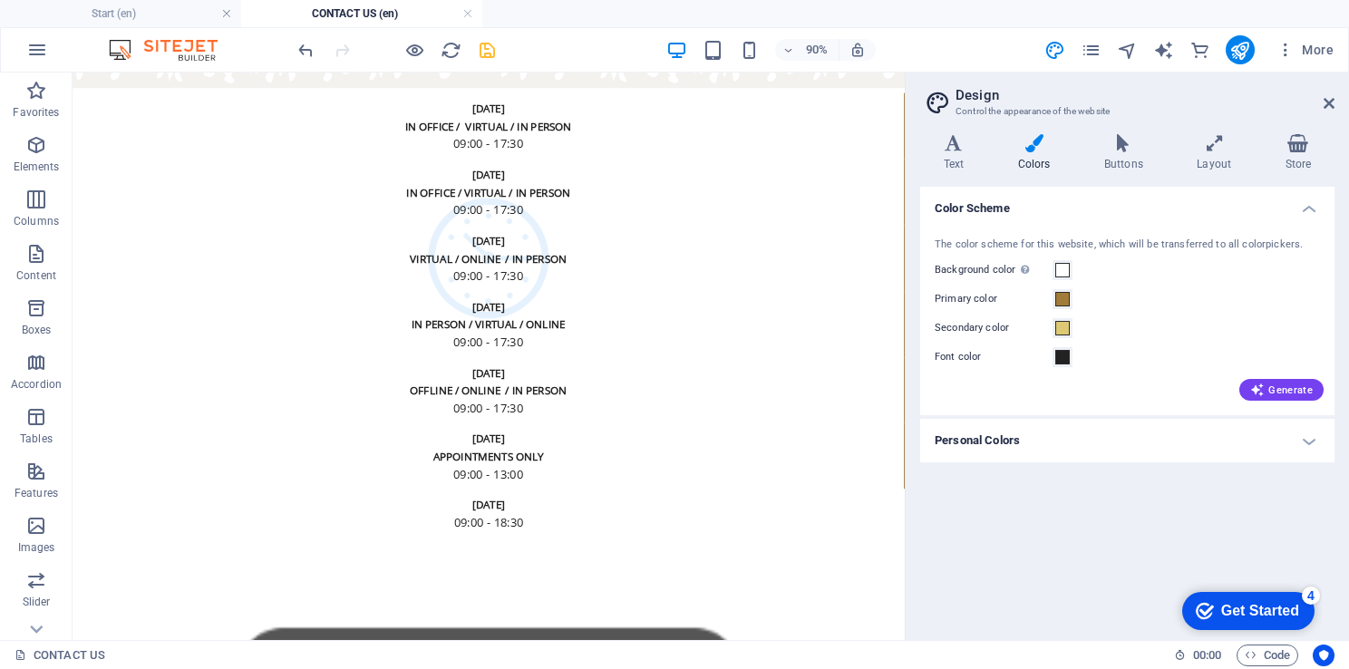
drag, startPoint x: 982, startPoint y: 659, endPoint x: 986, endPoint y: 646, distance: 13.2
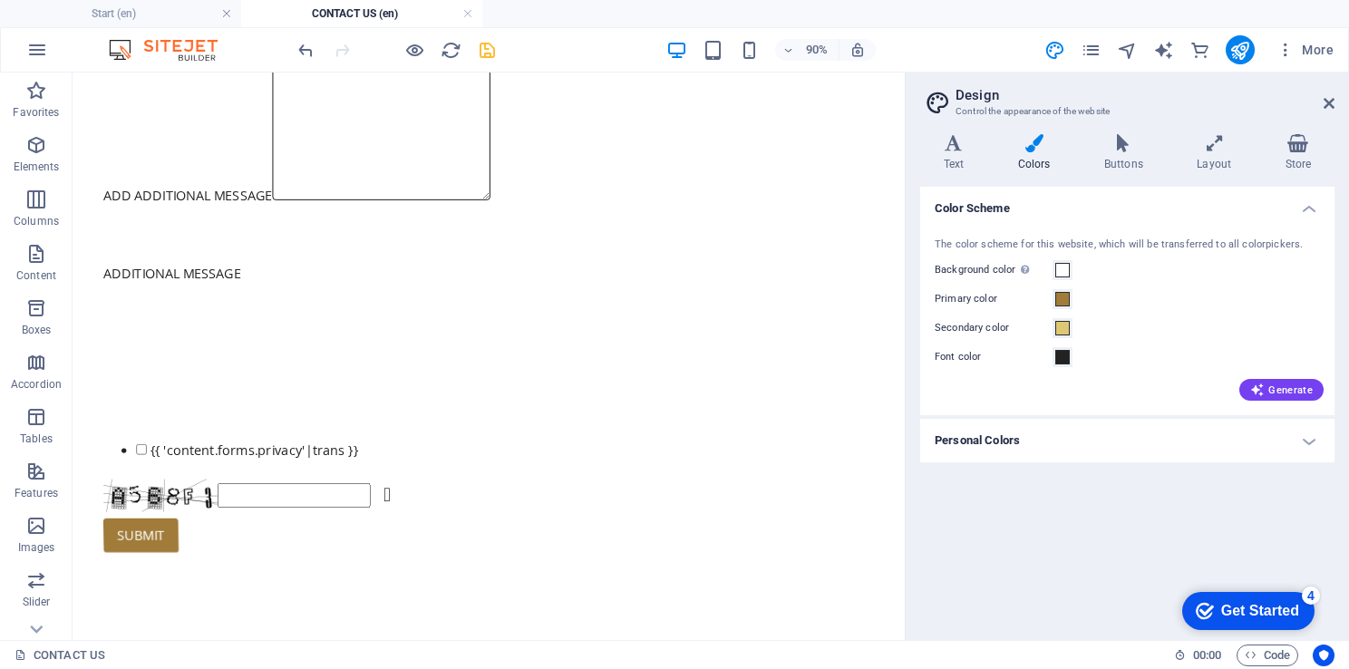
scroll to position [4701, 0]
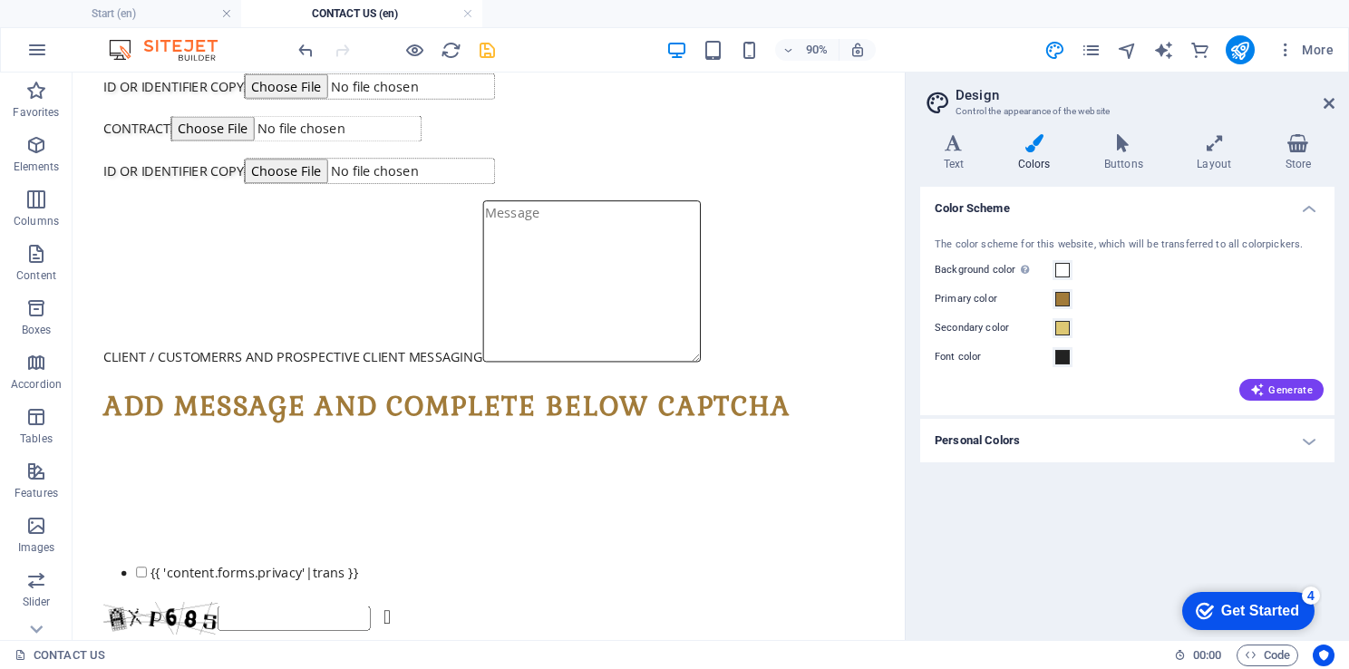
drag, startPoint x: 986, startPoint y: 646, endPoint x: 1030, endPoint y: 397, distance: 253.0
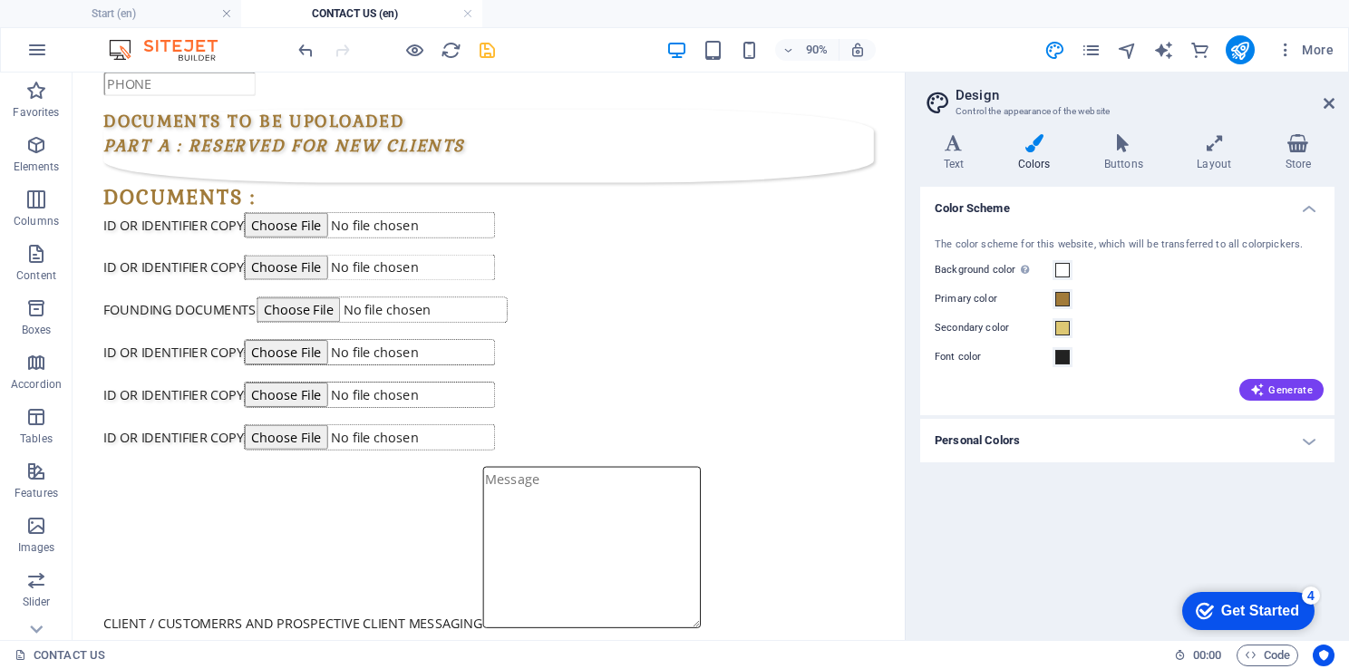
scroll to position [0, 0]
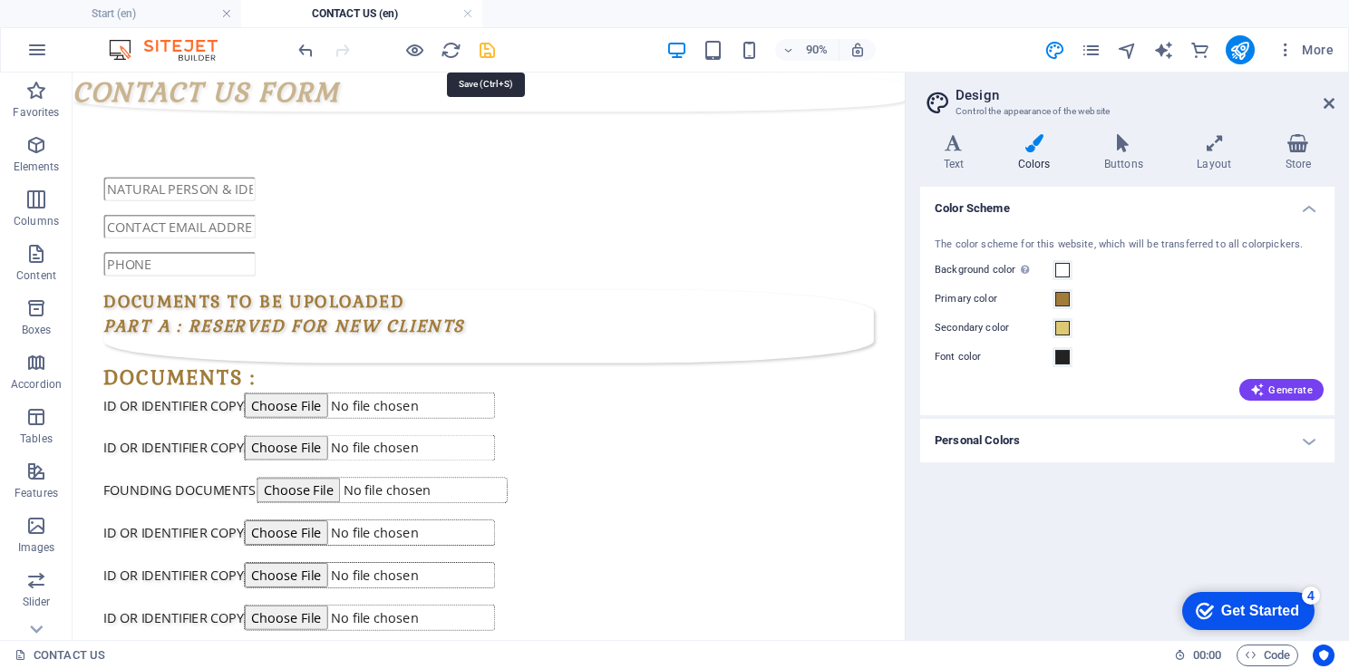
click at [477, 43] on icon "save" at bounding box center [487, 50] width 21 height 21
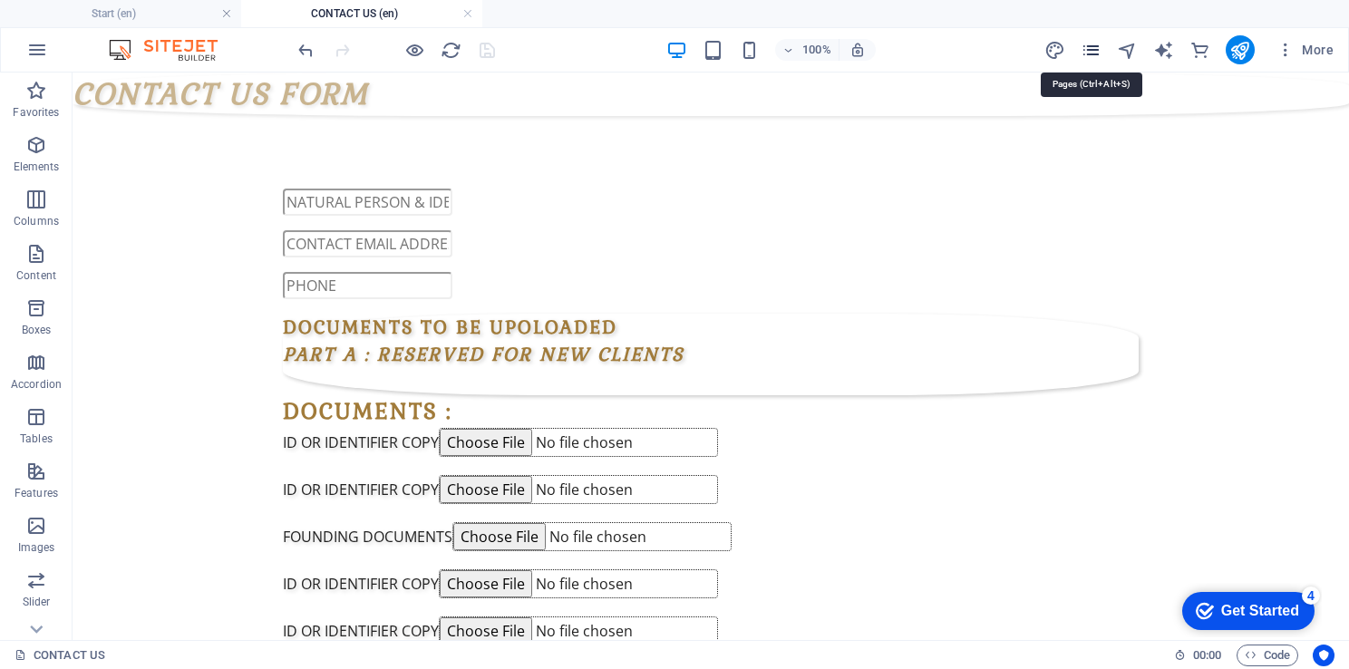
click at [1098, 43] on icon "pages" at bounding box center [1090, 50] width 21 height 21
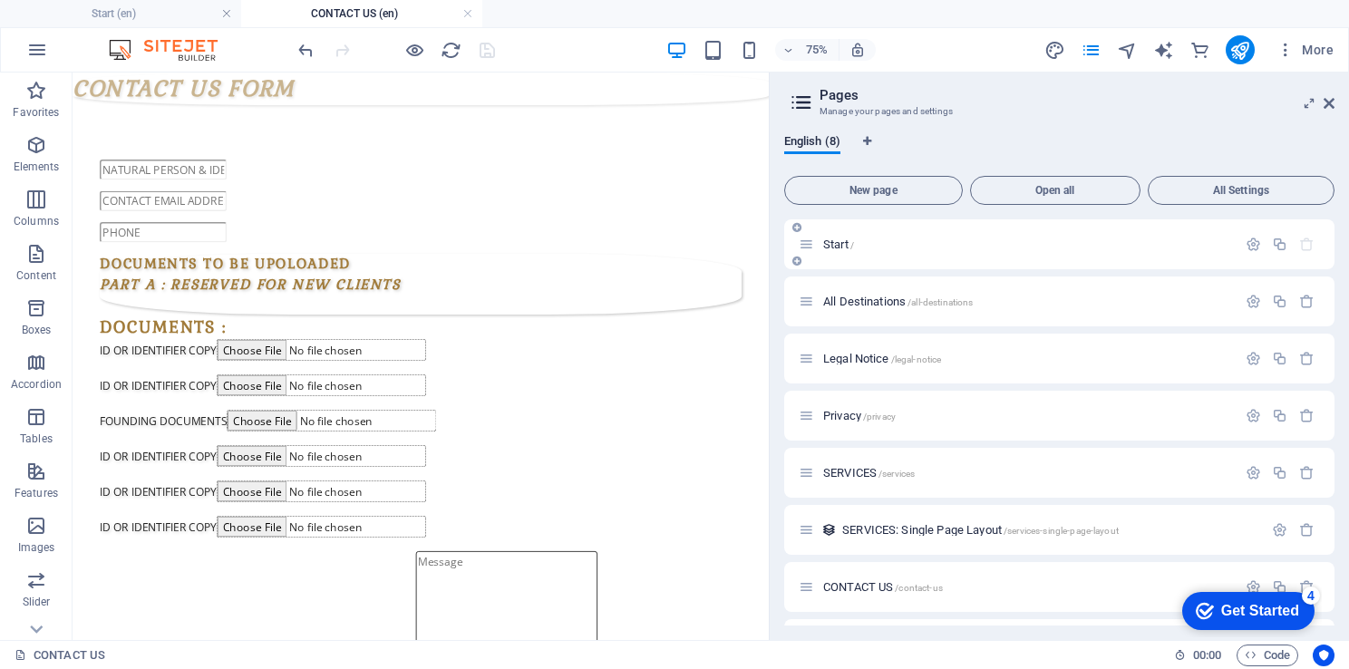
click at [827, 241] on span "Start /" at bounding box center [838, 244] width 31 height 14
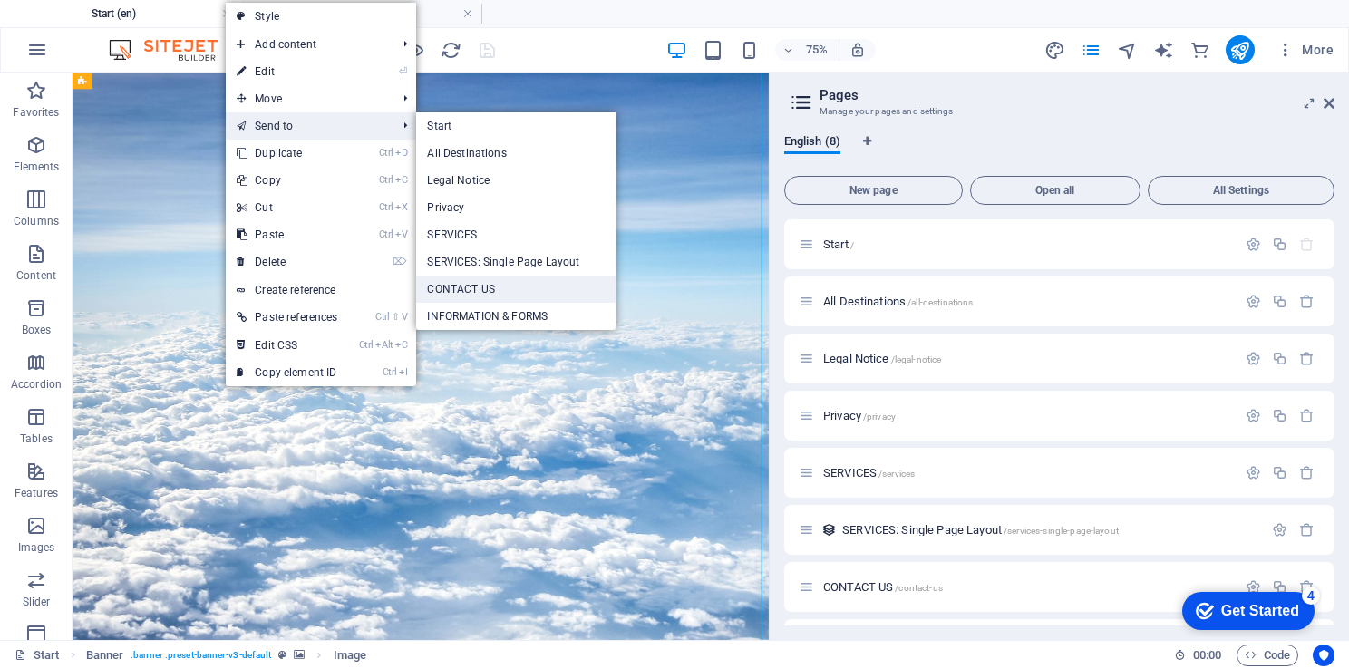
click at [494, 291] on link "CONTACT US" at bounding box center [515, 289] width 199 height 27
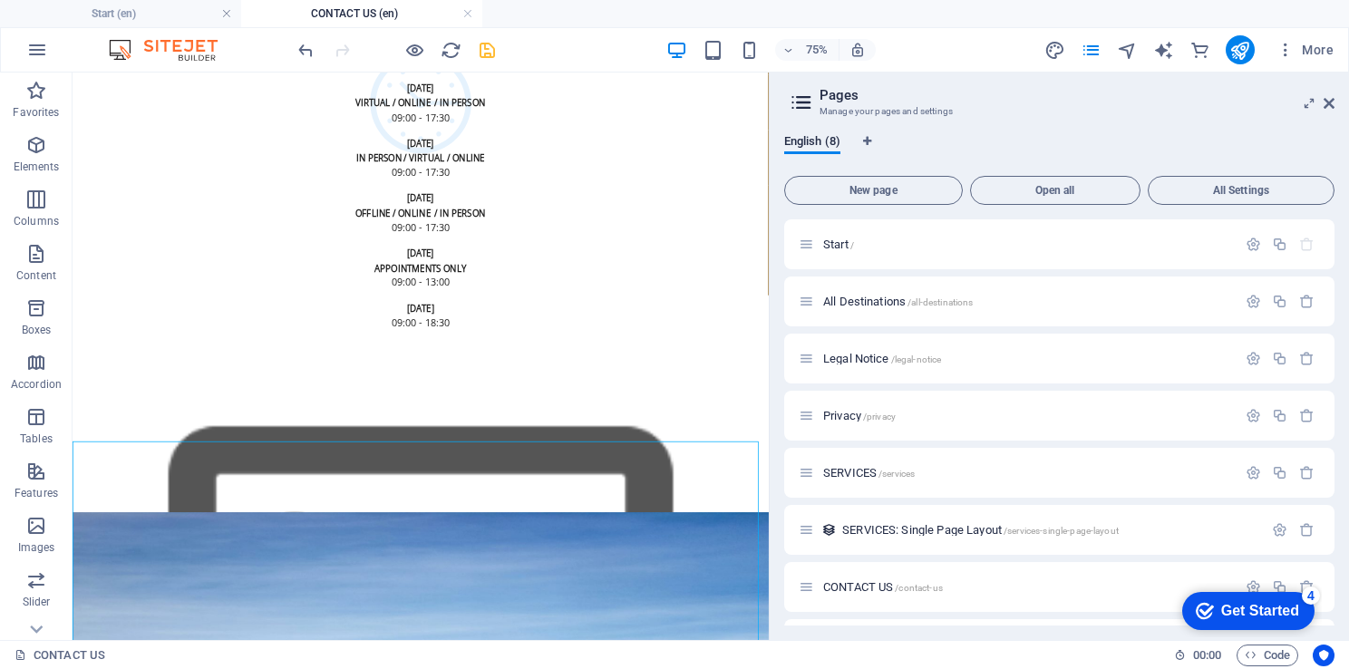
scroll to position [5695, 0]
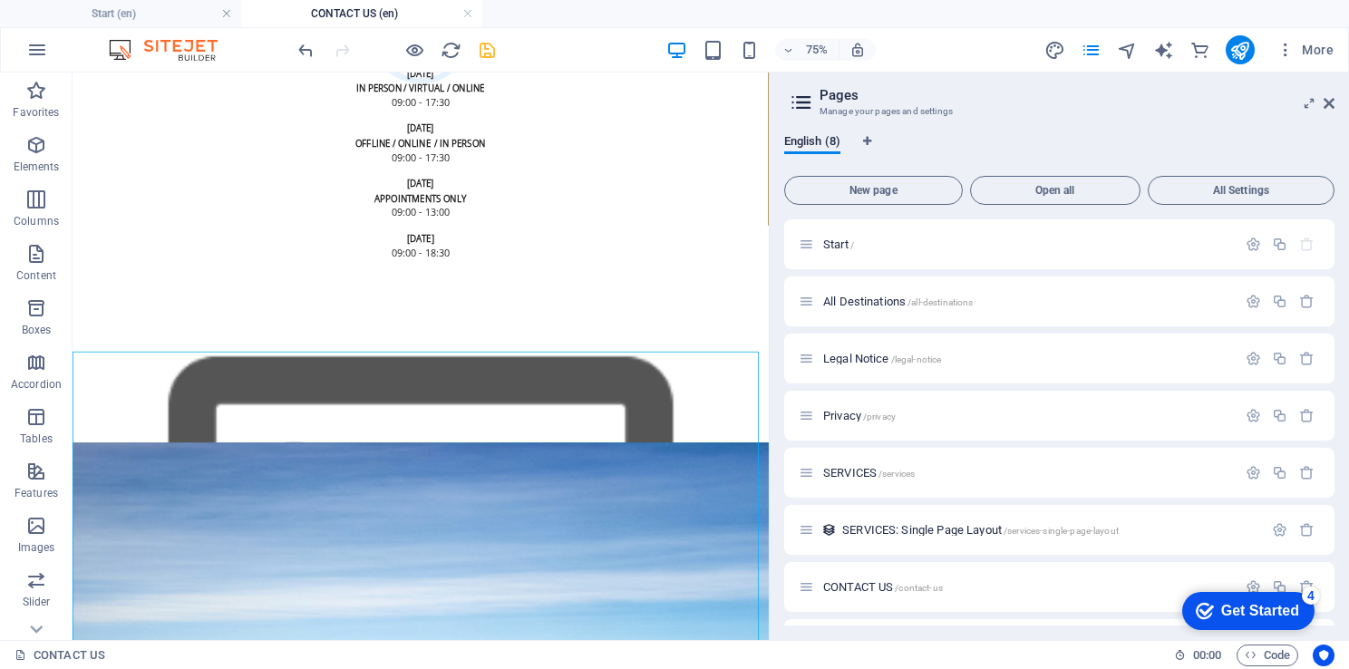
drag, startPoint x: 456, startPoint y: 590, endPoint x: 546, endPoint y: 346, distance: 259.8
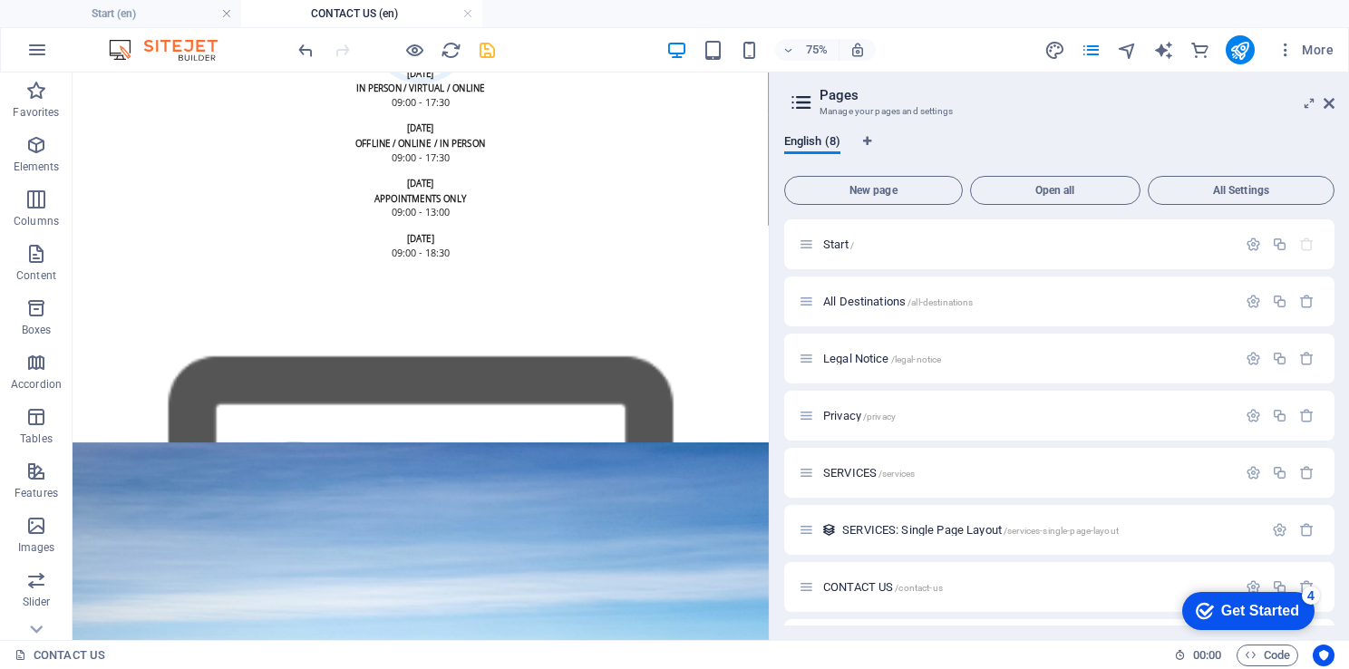
drag, startPoint x: 279, startPoint y: 609, endPoint x: 674, endPoint y: 831, distance: 453.3
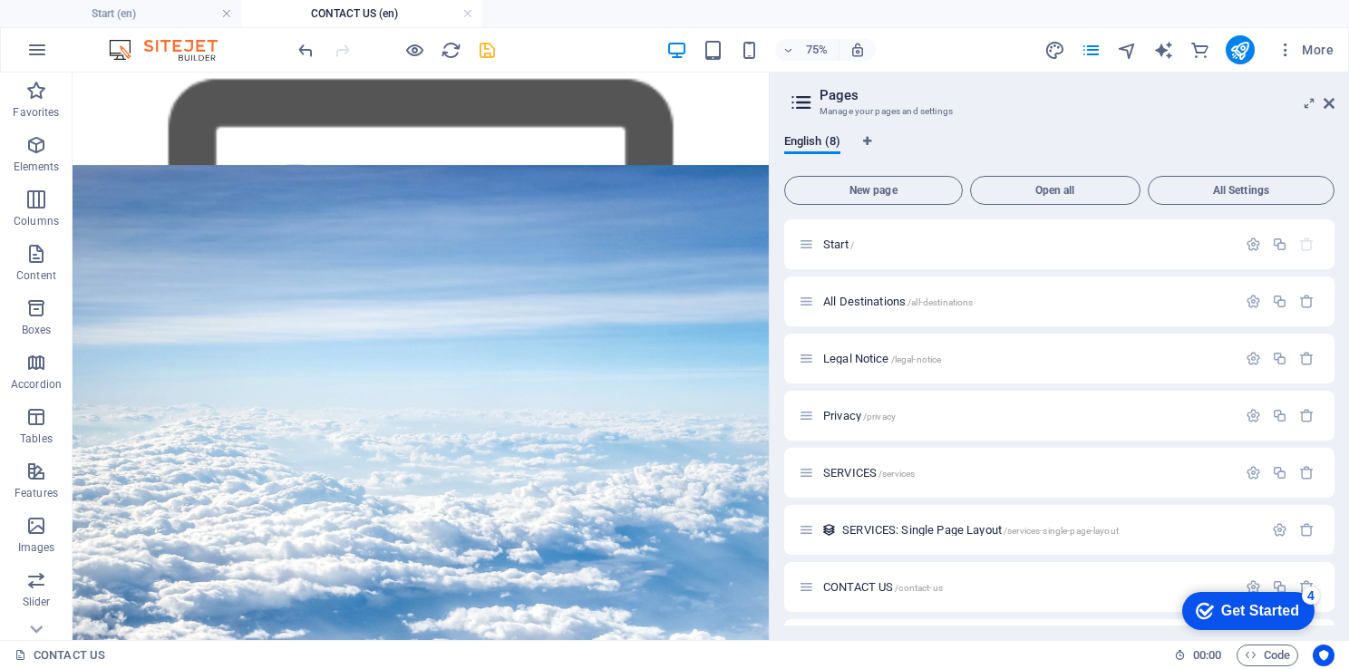
click at [459, 663] on figure at bounding box center [537, 573] width 928 height 757
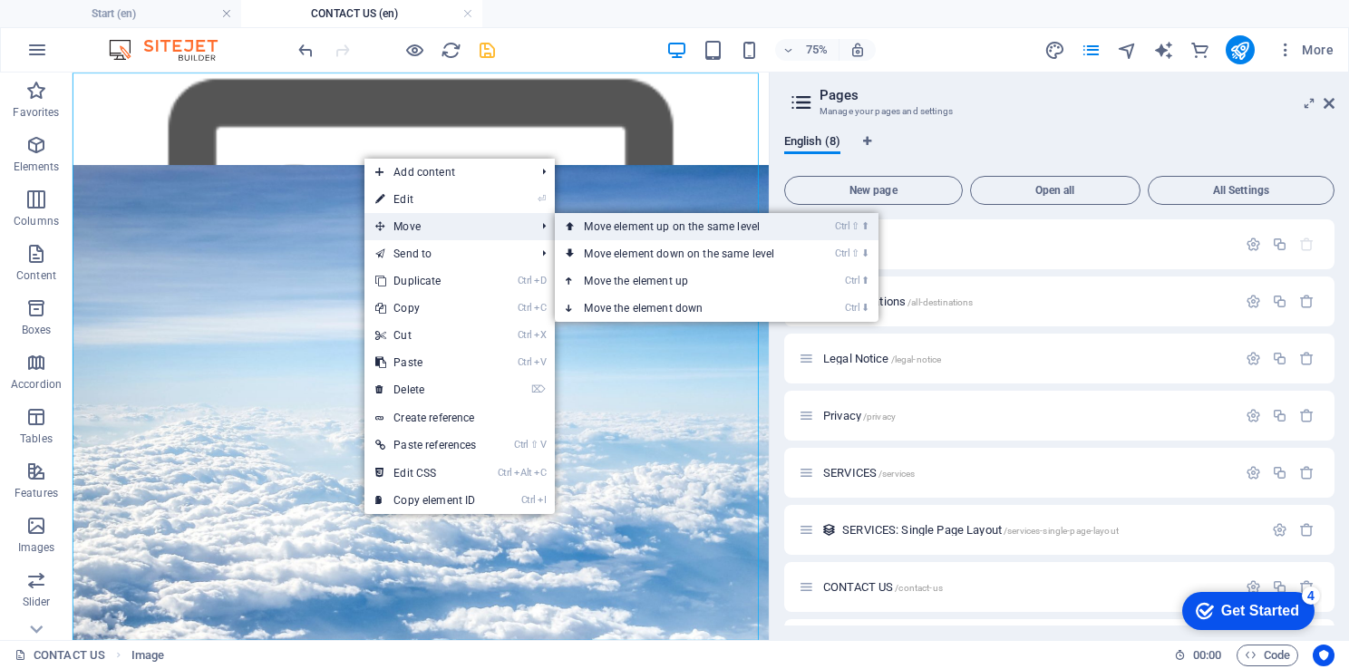
click at [718, 225] on link "Ctrl ⇧ ⬆ Move element up on the same level" at bounding box center [683, 226] width 256 height 27
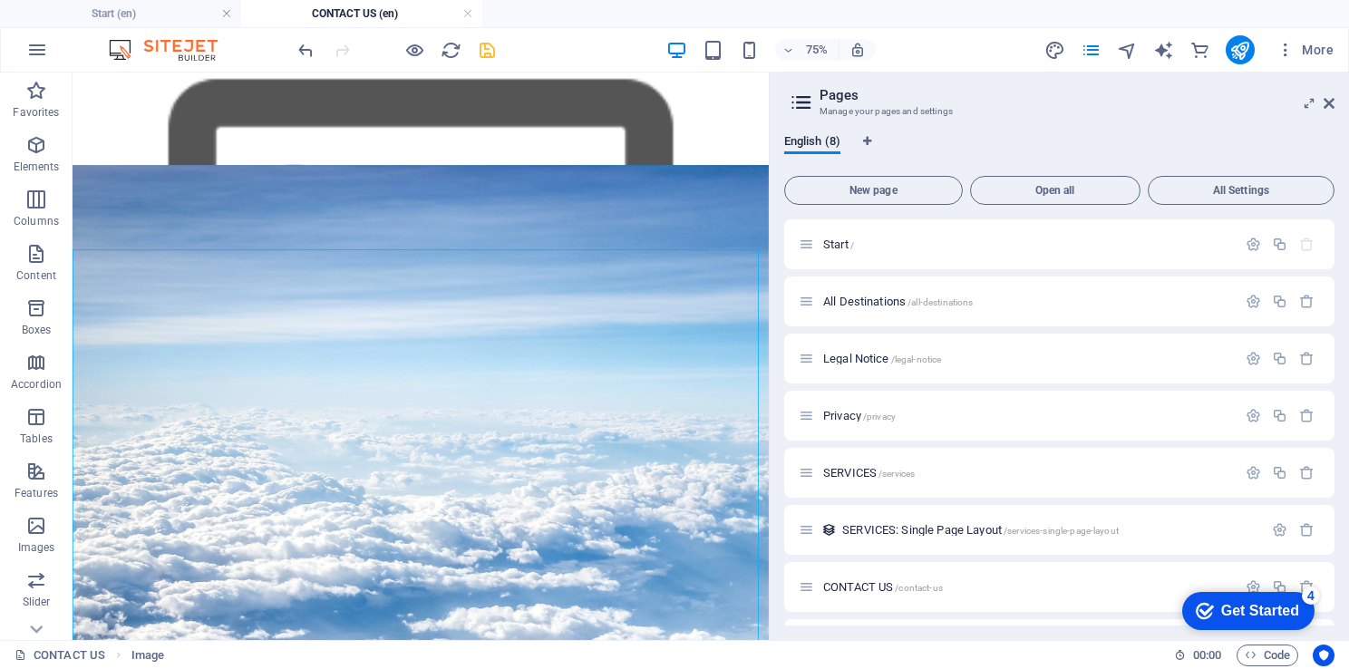
scroll to position [5830, 0]
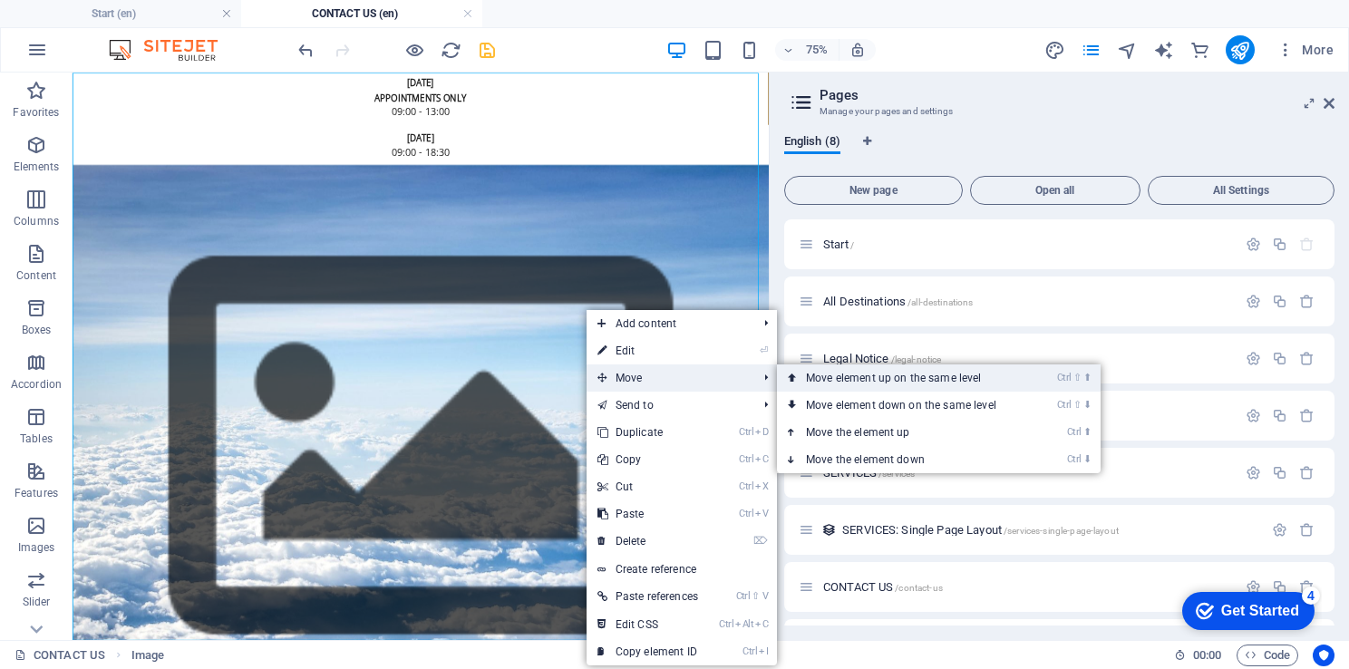
click at [914, 373] on link "Ctrl ⇧ ⬆ Move element up on the same level" at bounding box center [905, 377] width 256 height 27
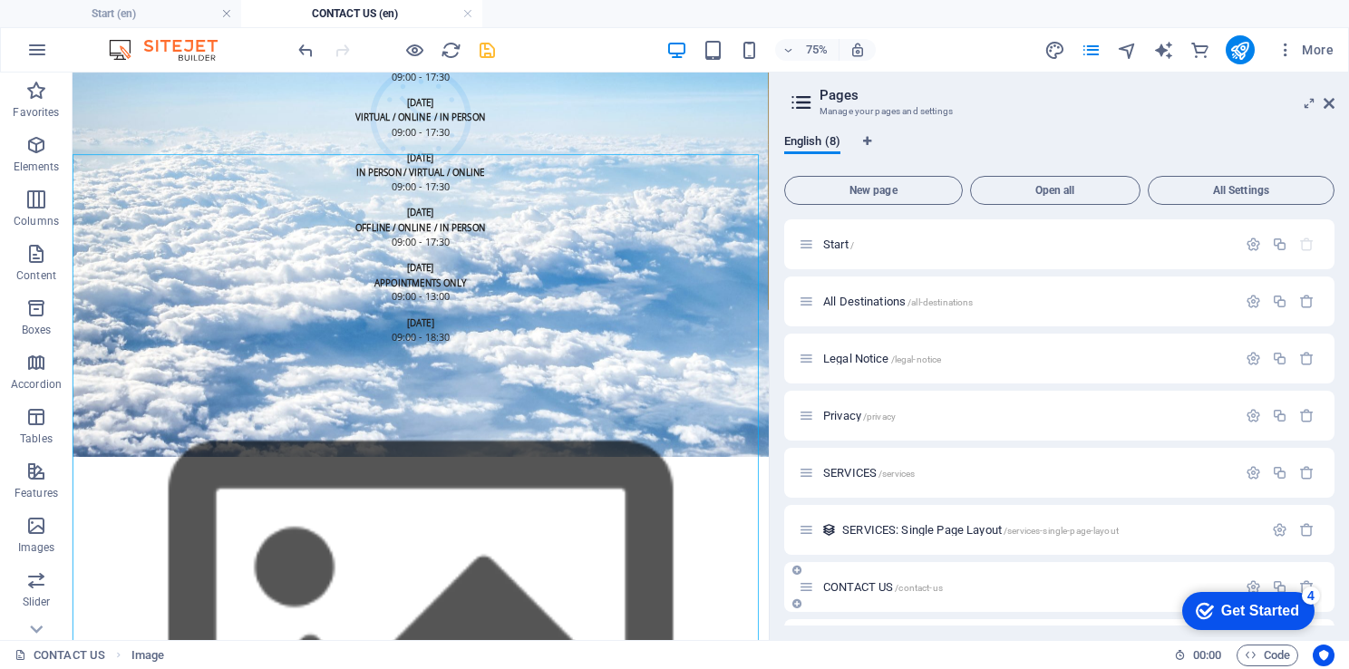
scroll to position [5636, 0]
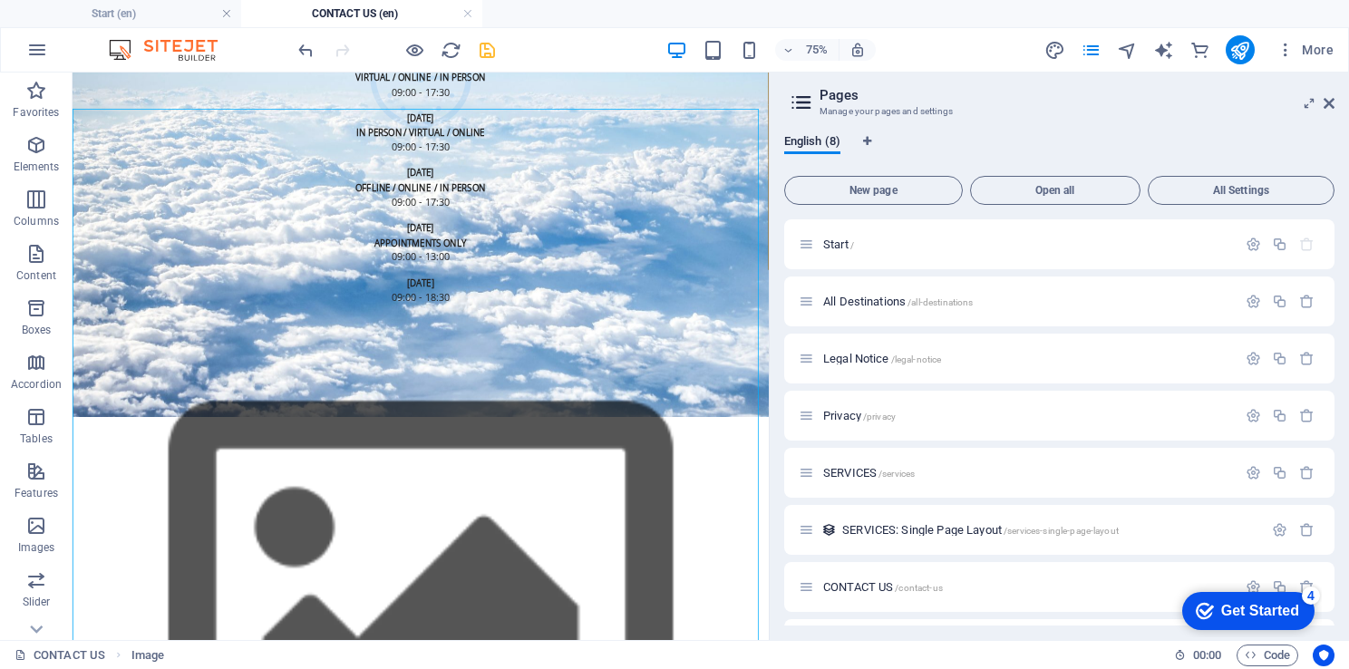
click at [532, 531] on figure at bounding box center [537, 152] width 928 height 757
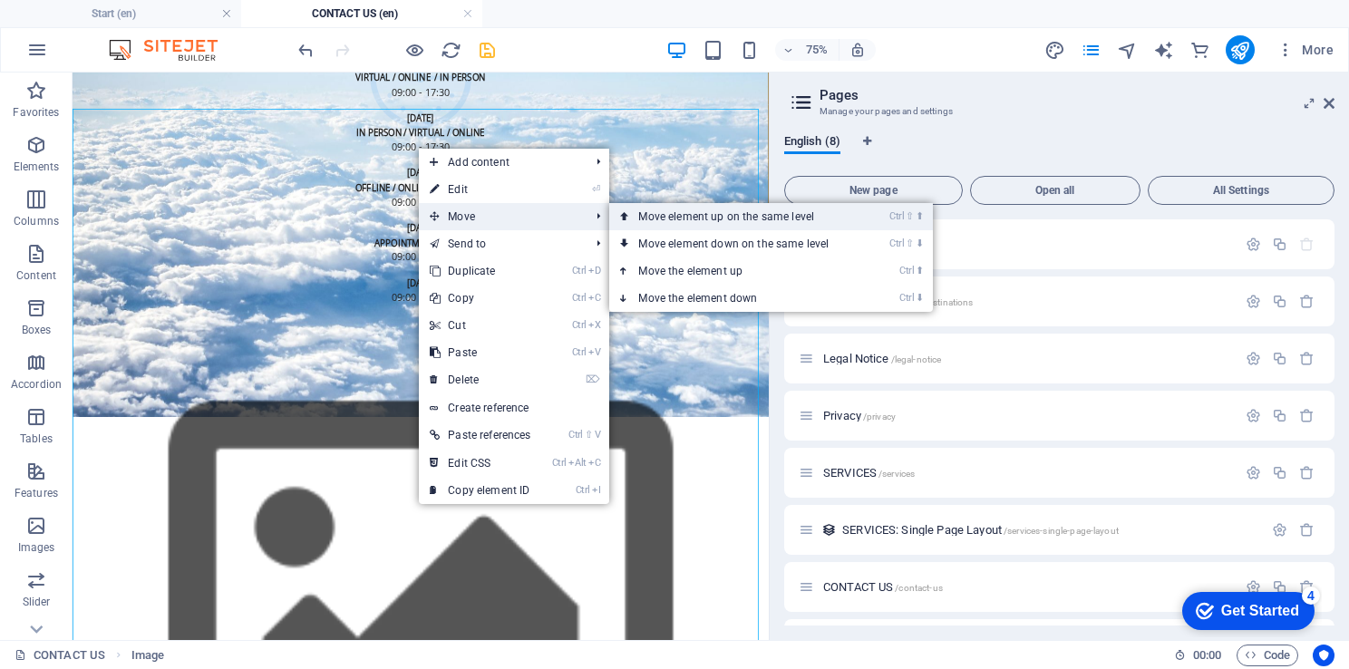
click at [764, 223] on link "Ctrl ⇧ ⬆ Move element up on the same level" at bounding box center [737, 216] width 256 height 27
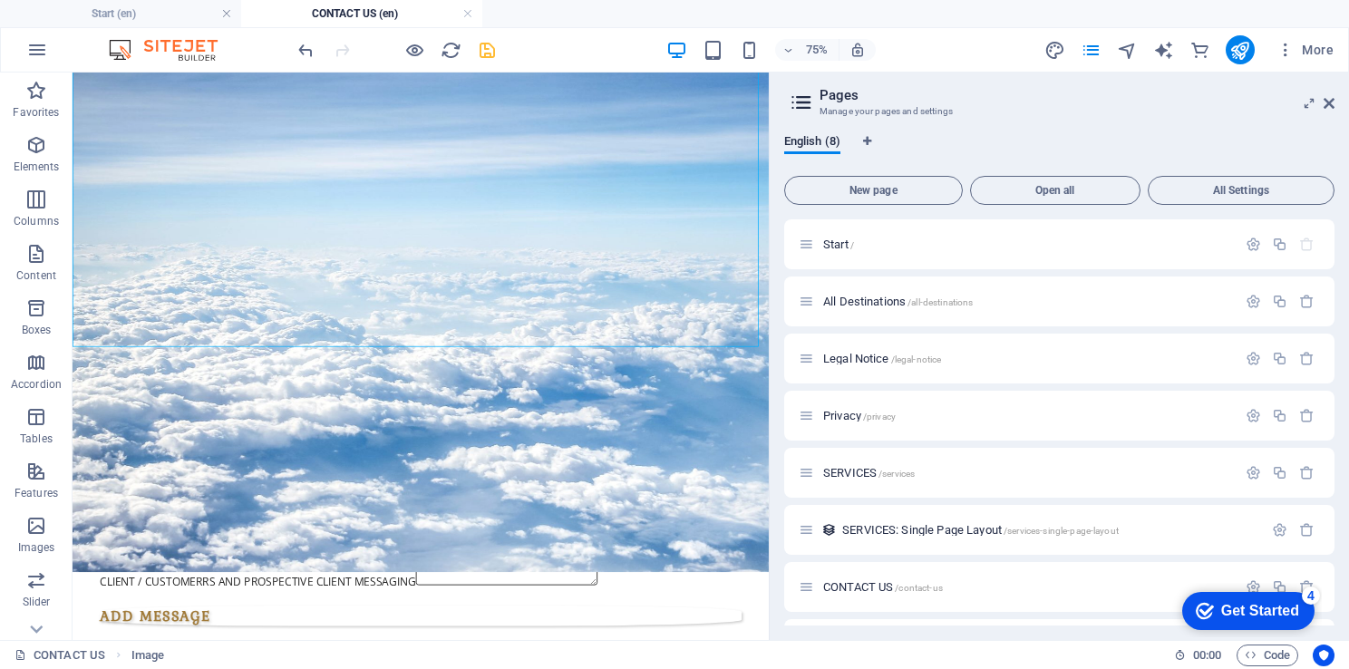
scroll to position [0, 0]
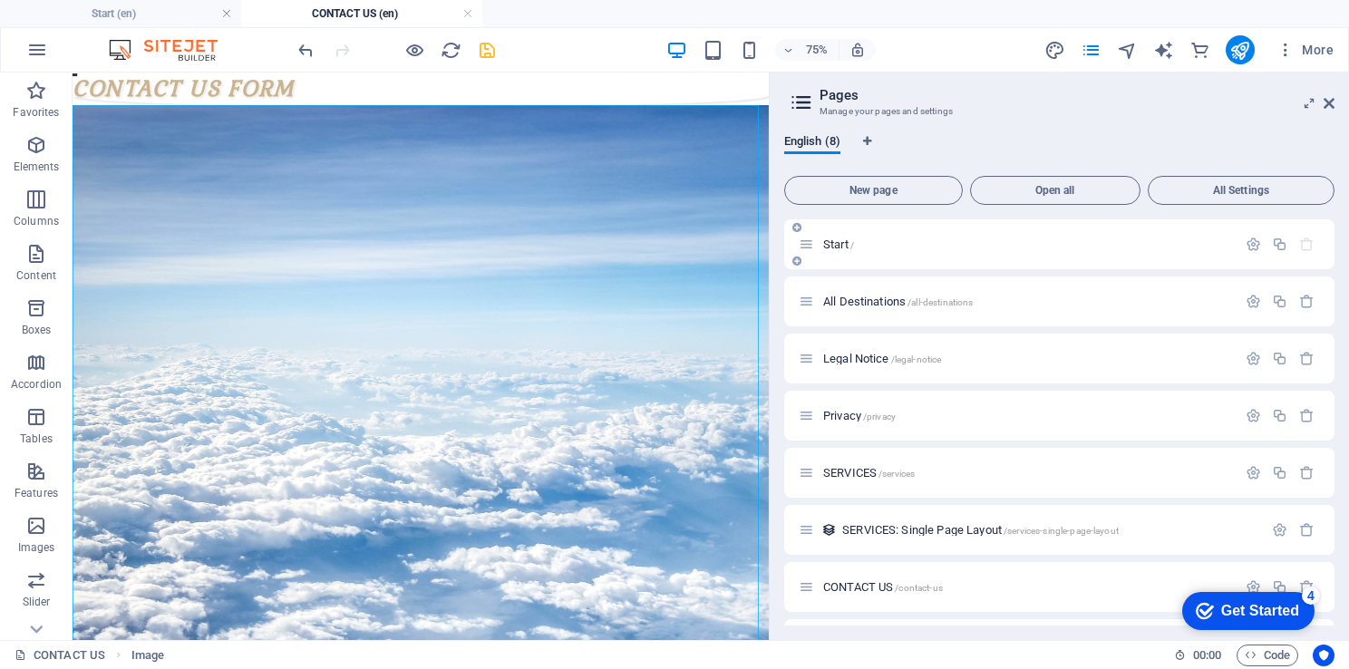
click at [839, 246] on span "Start /" at bounding box center [838, 244] width 31 height 14
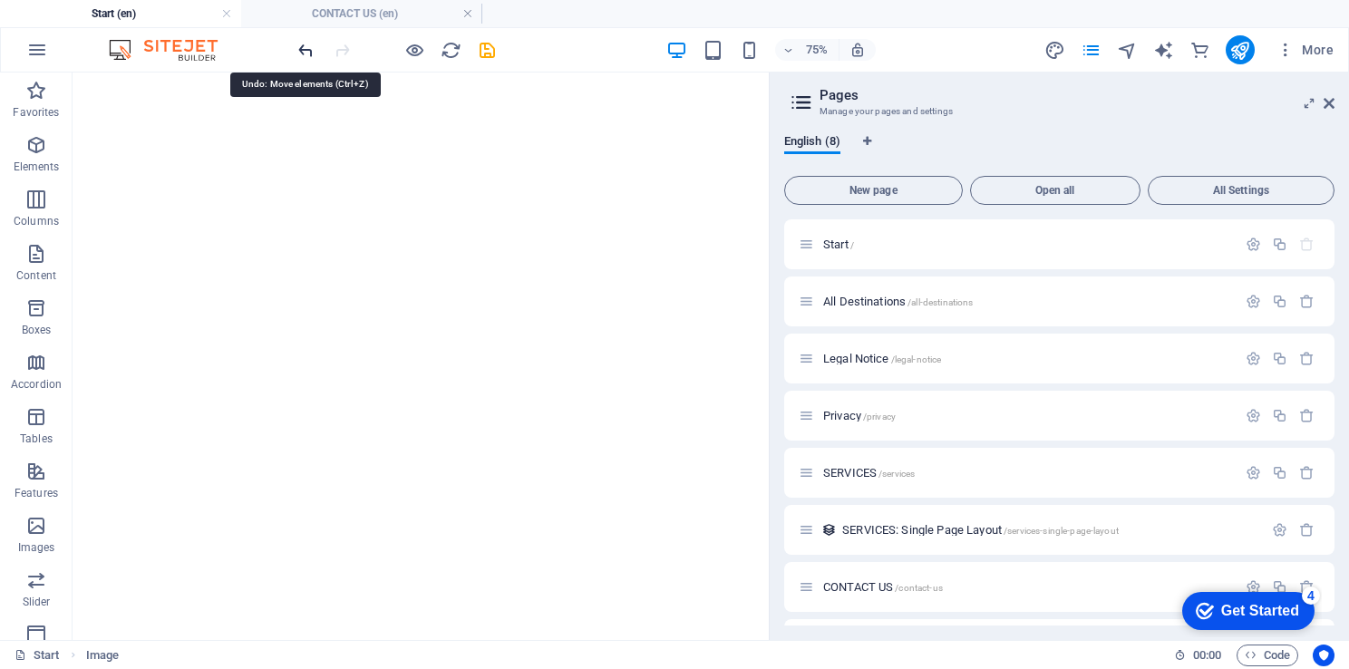
click at [308, 51] on icon "undo" at bounding box center [305, 50] width 21 height 21
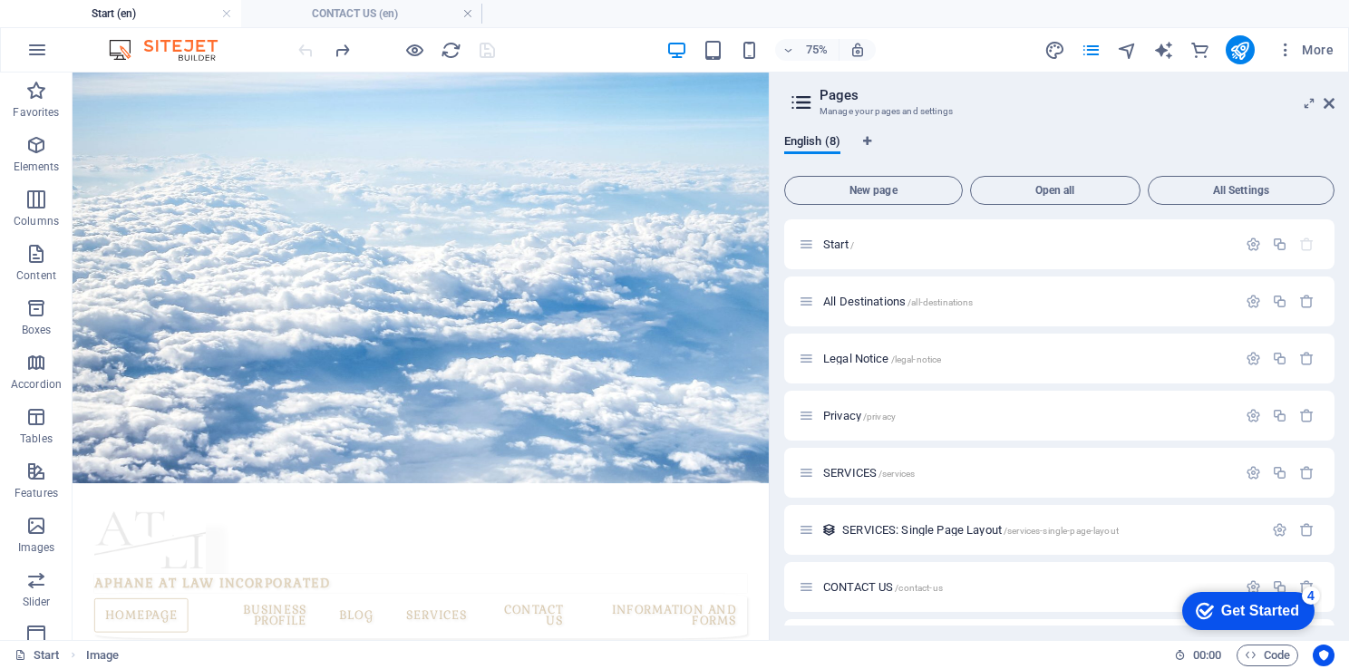
scroll to position [131, 0]
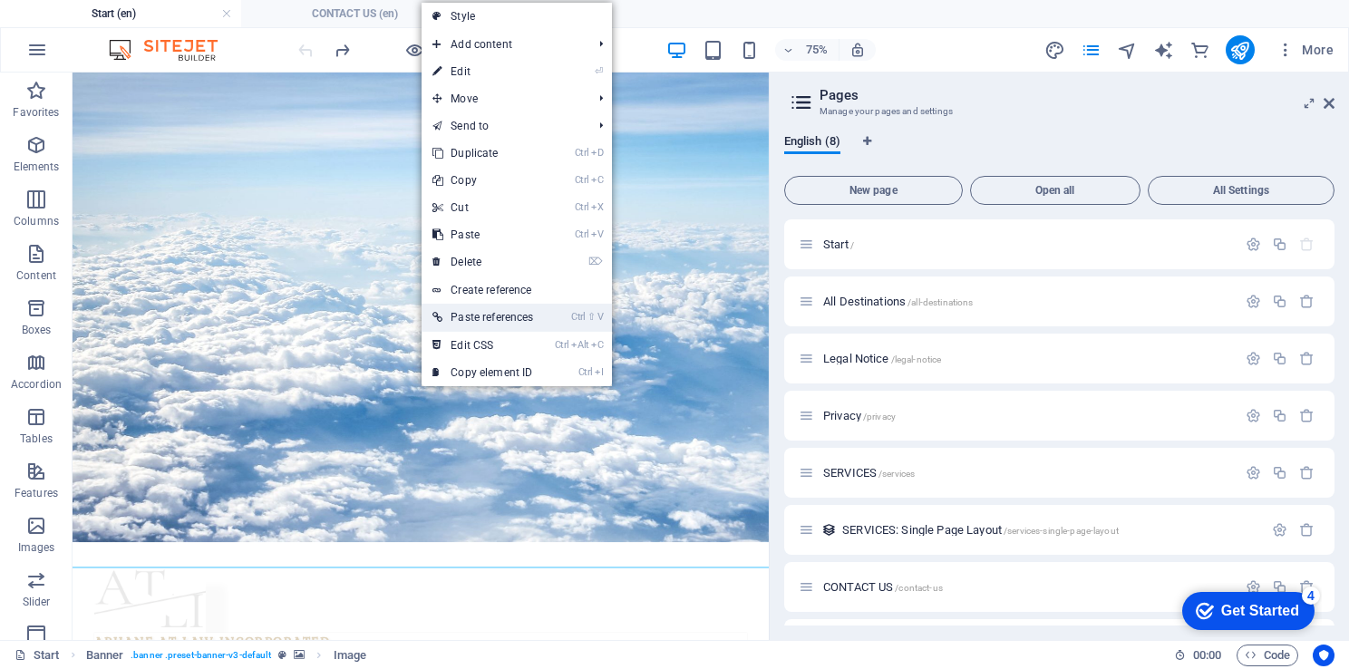
click at [478, 315] on link "Ctrl ⇧ V Paste references" at bounding box center [482, 317] width 122 height 27
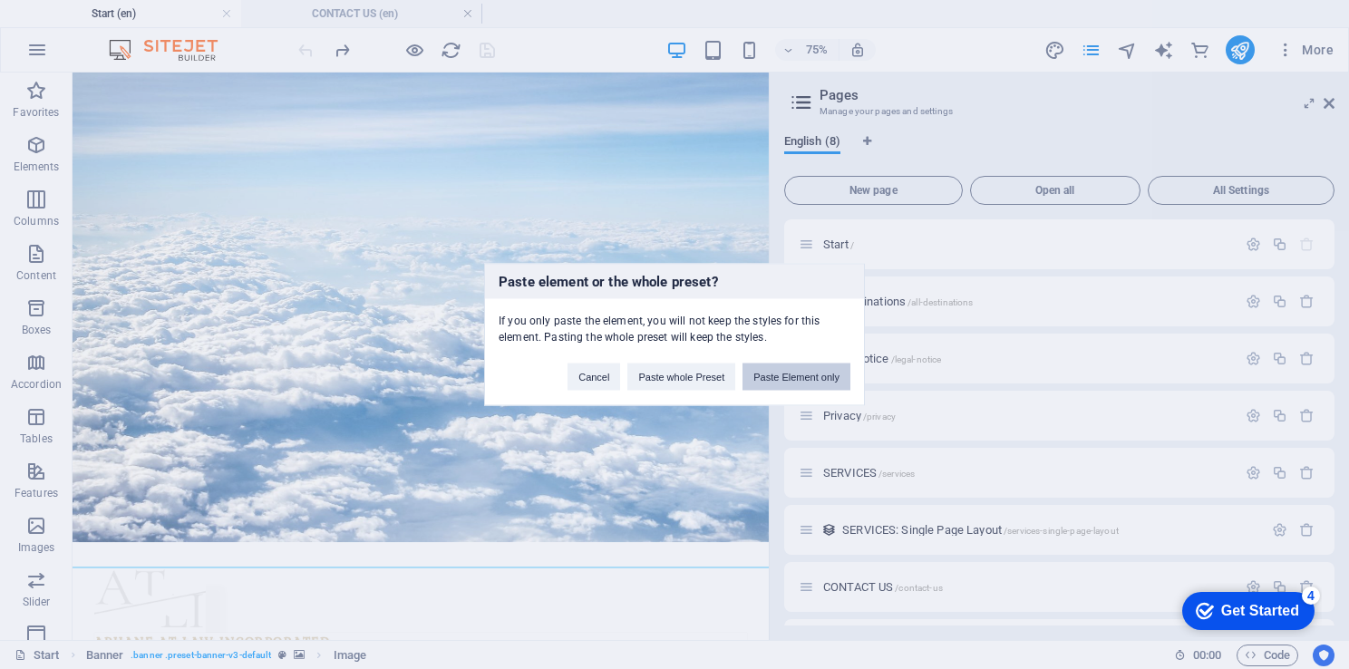
click at [820, 379] on button "Paste Element only" at bounding box center [796, 376] width 108 height 27
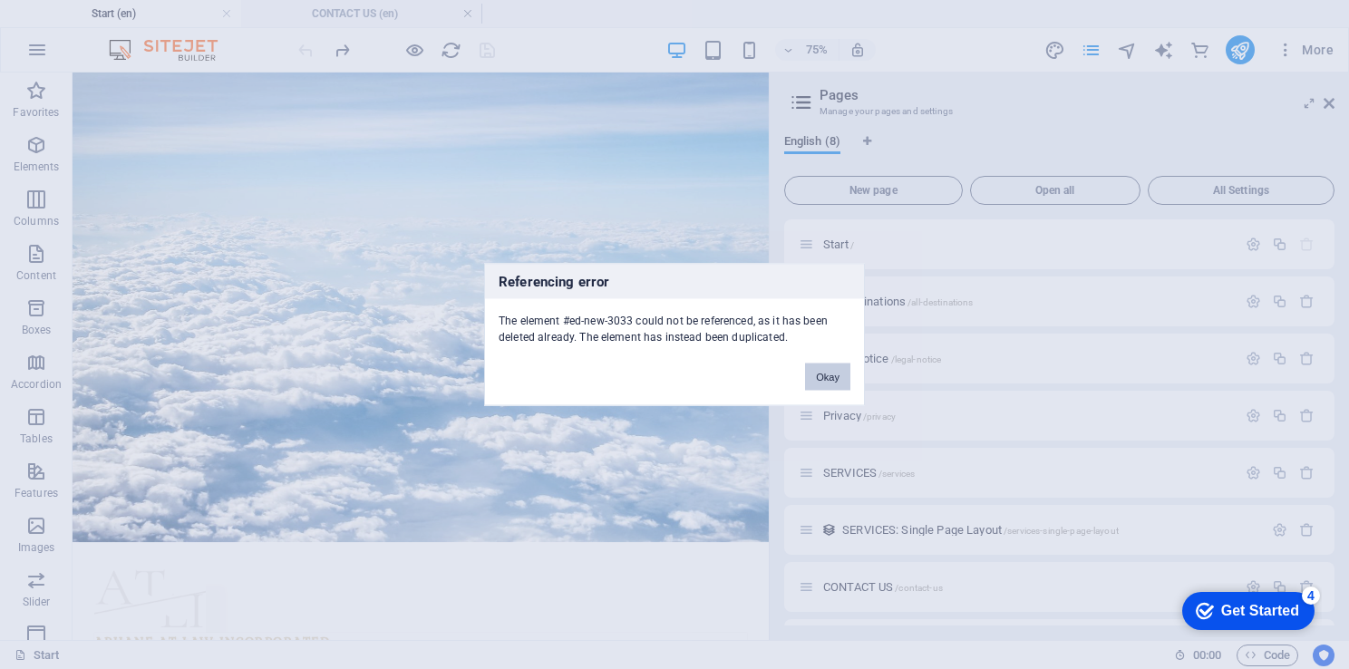
click at [820, 375] on button "Okay" at bounding box center [827, 376] width 45 height 27
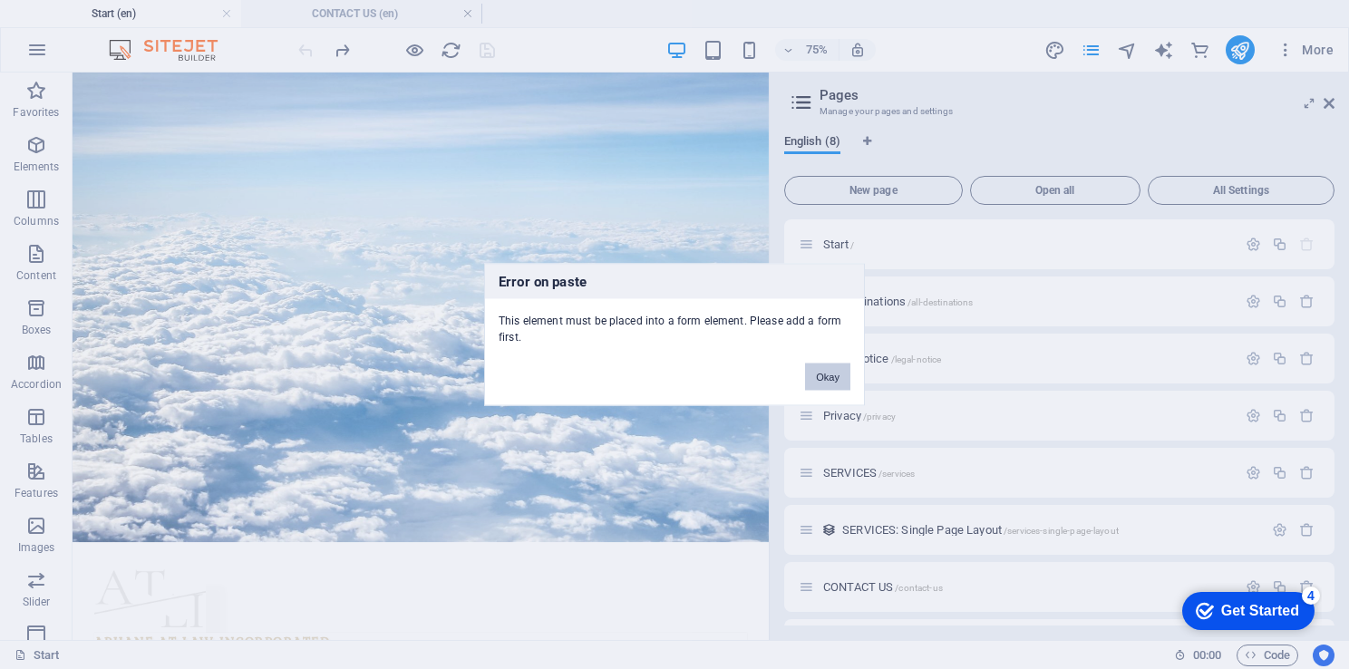
click at [835, 368] on button "Okay" at bounding box center [827, 376] width 45 height 27
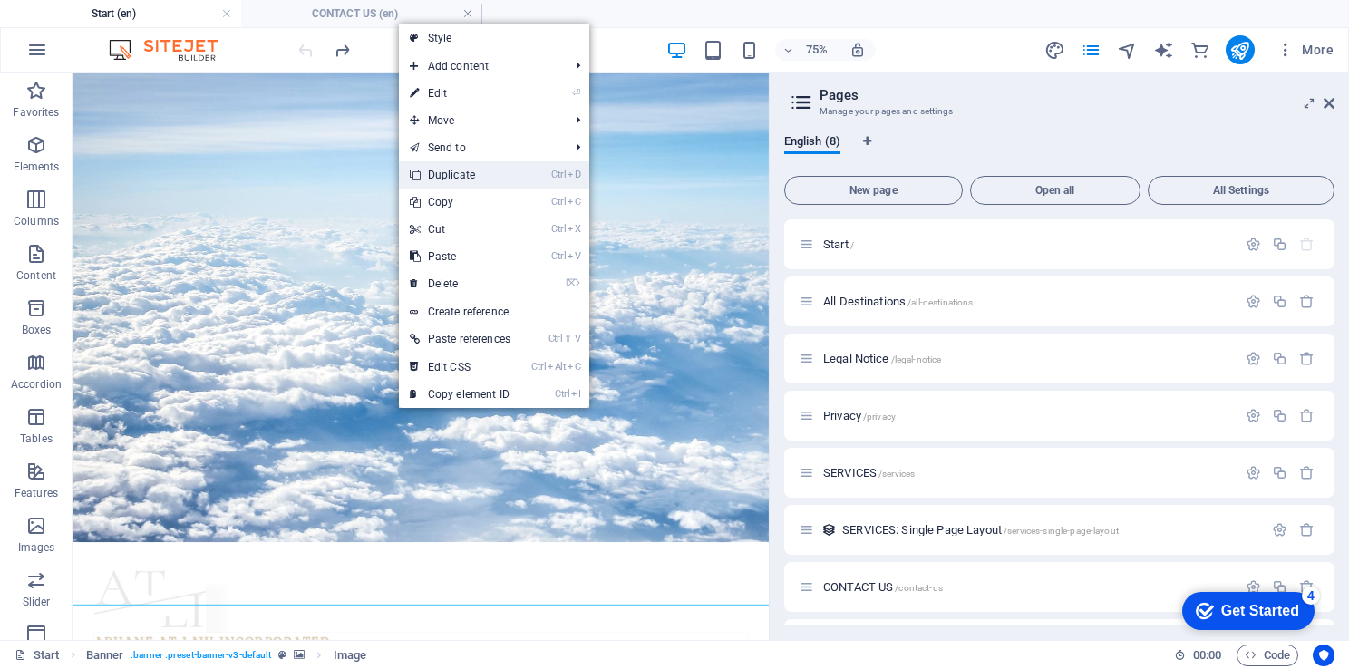
click at [479, 173] on link "Ctrl D Duplicate" at bounding box center [460, 174] width 122 height 27
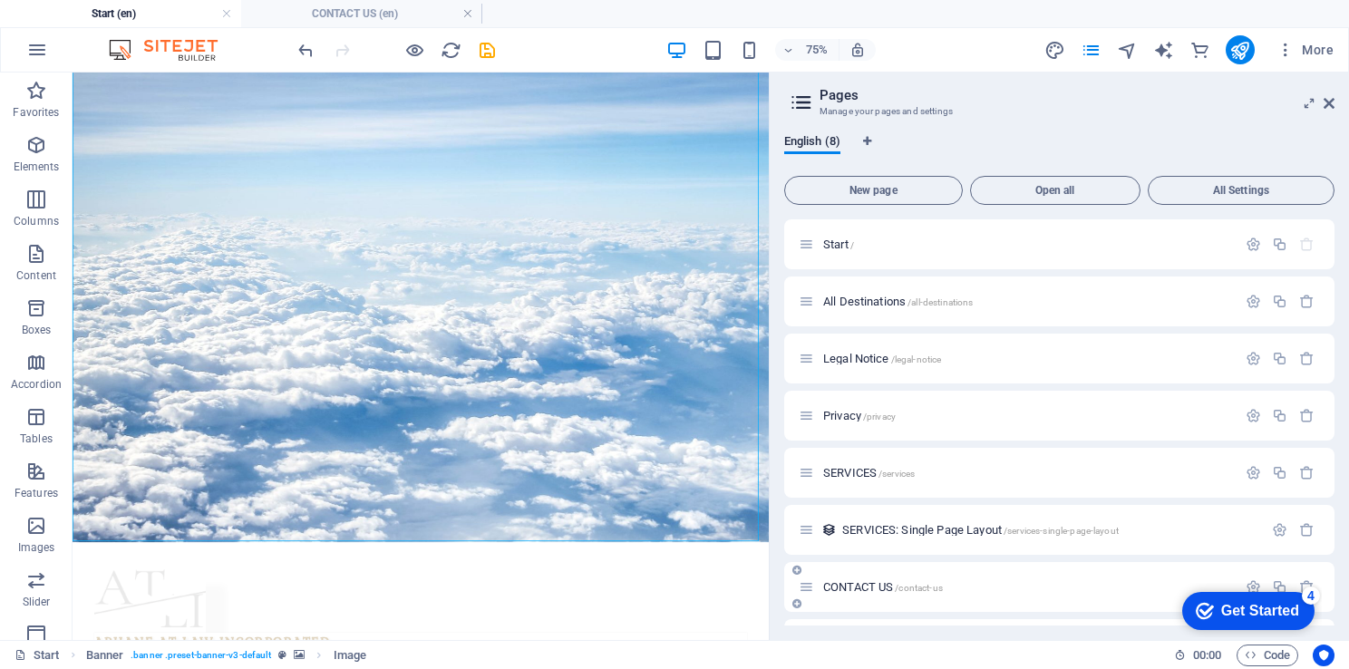
click at [847, 589] on span "CONTACT US /contact-us" at bounding box center [883, 587] width 120 height 14
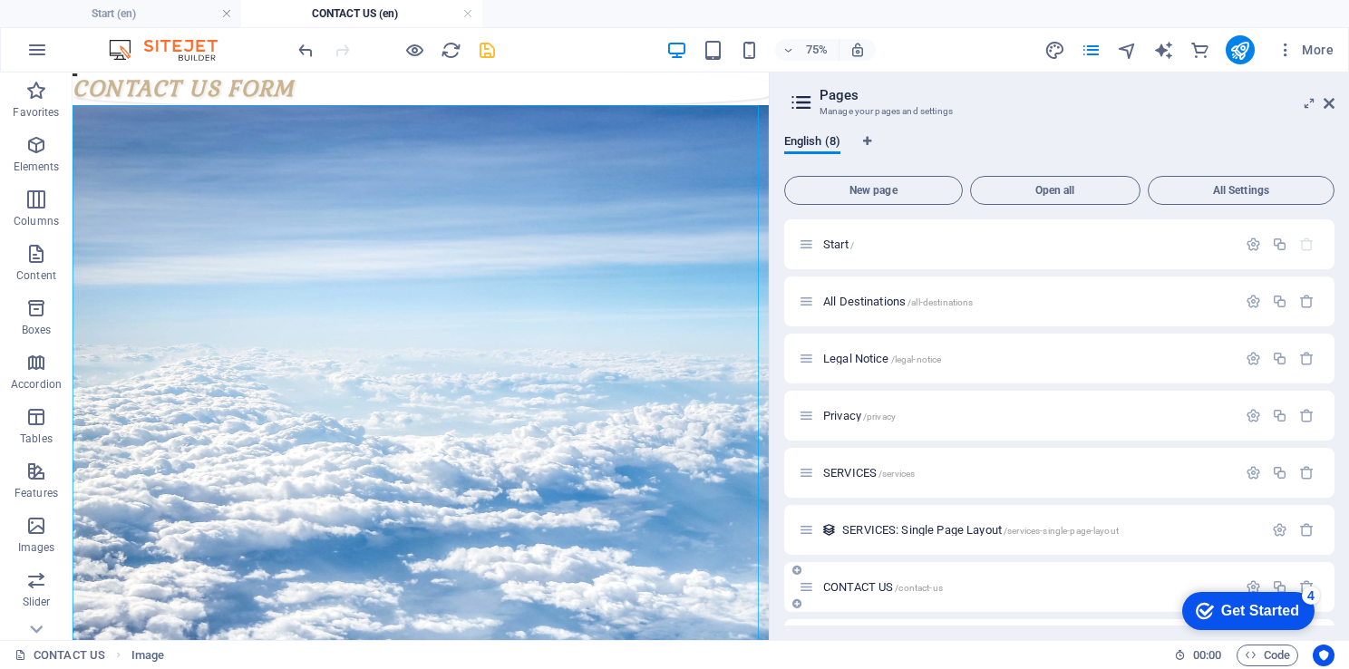
scroll to position [0, 0]
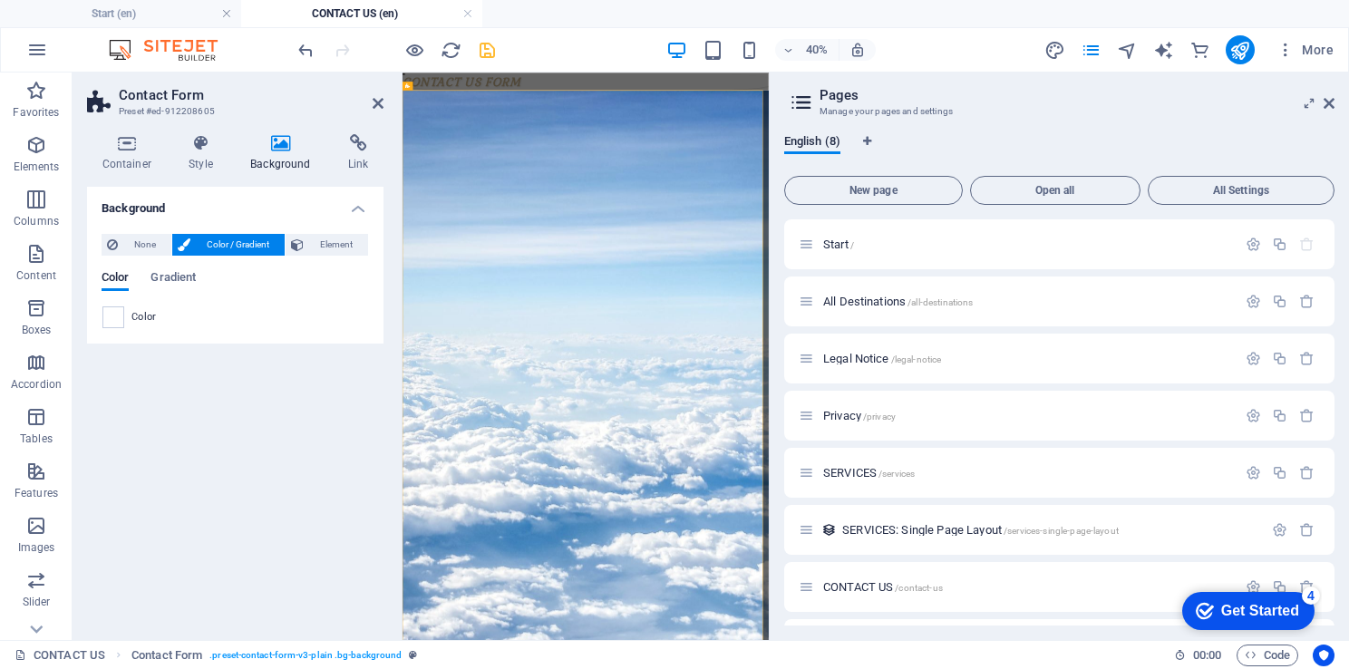
drag, startPoint x: 491, startPoint y: 162, endPoint x: 943, endPoint y: 548, distance: 593.9
click at [1130, 325] on form "DOCUMENTS TO BE UPOLOADED Part a : RESERVED FOR NEW CLIENTS DOCUMENTS : ID OR I…" at bounding box center [860, 683] width 856 height 988
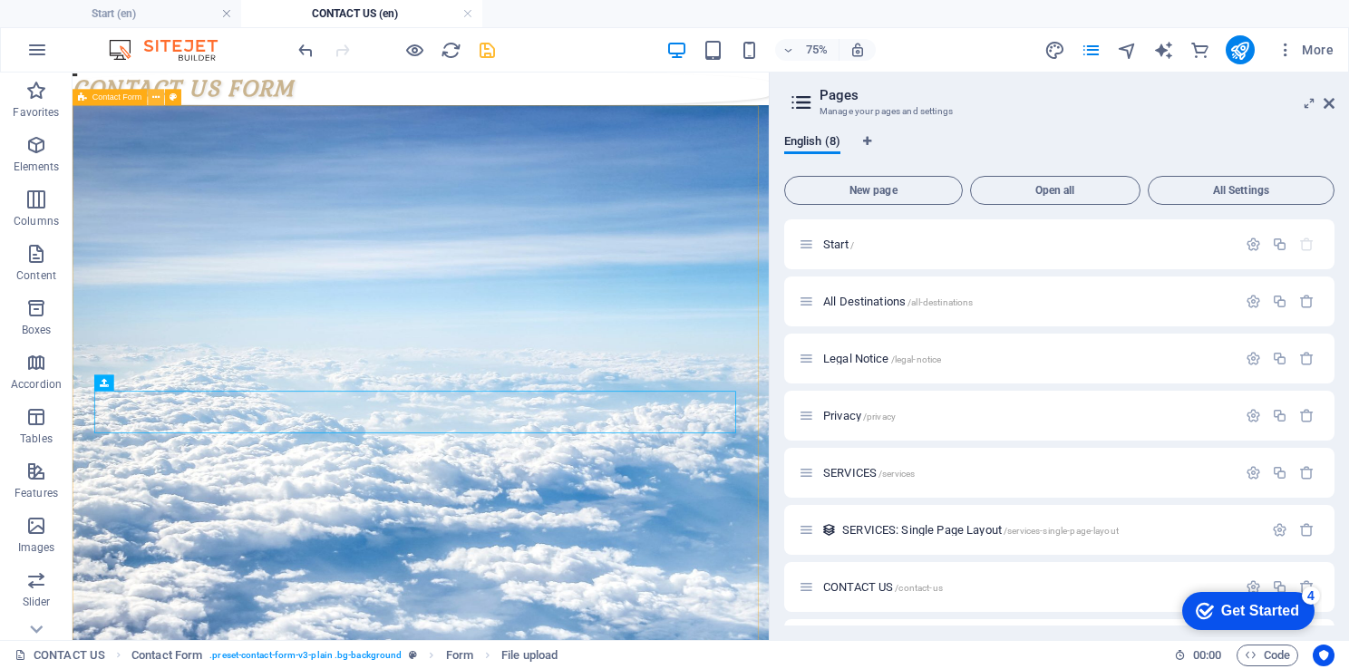
click at [152, 104] on button at bounding box center [156, 97] width 16 height 16
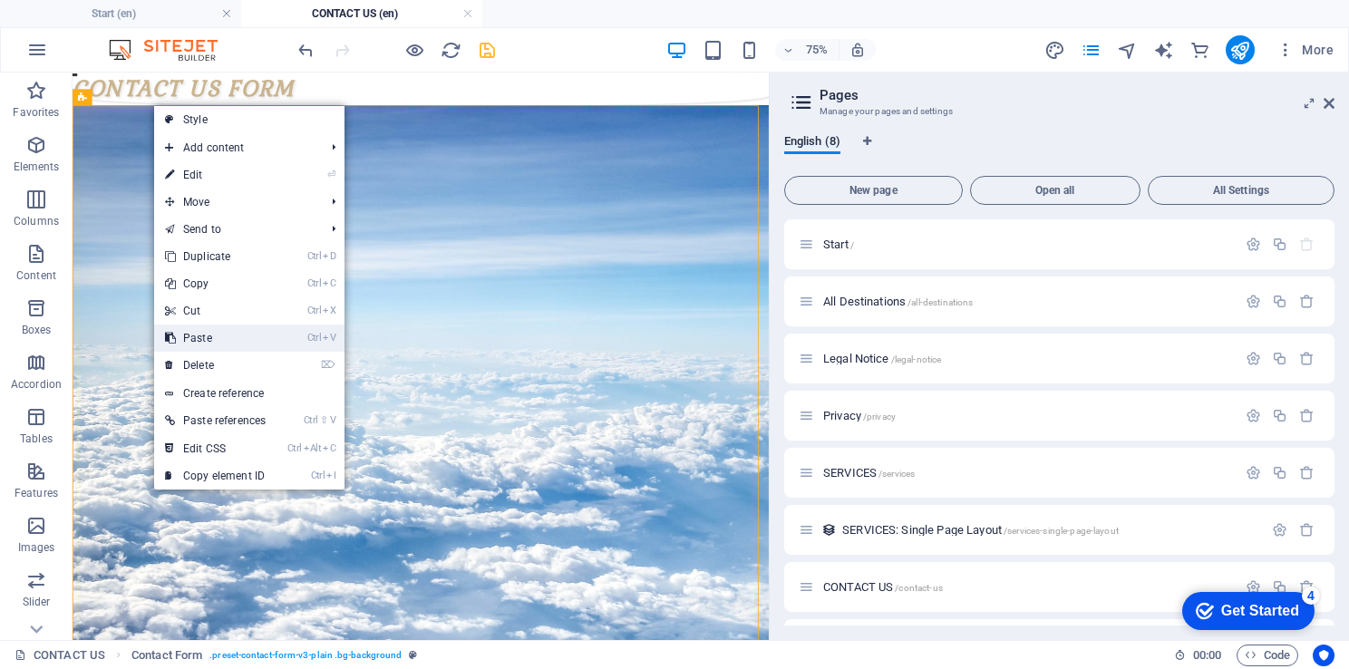
click at [209, 333] on link "Ctrl V Paste" at bounding box center [215, 337] width 122 height 27
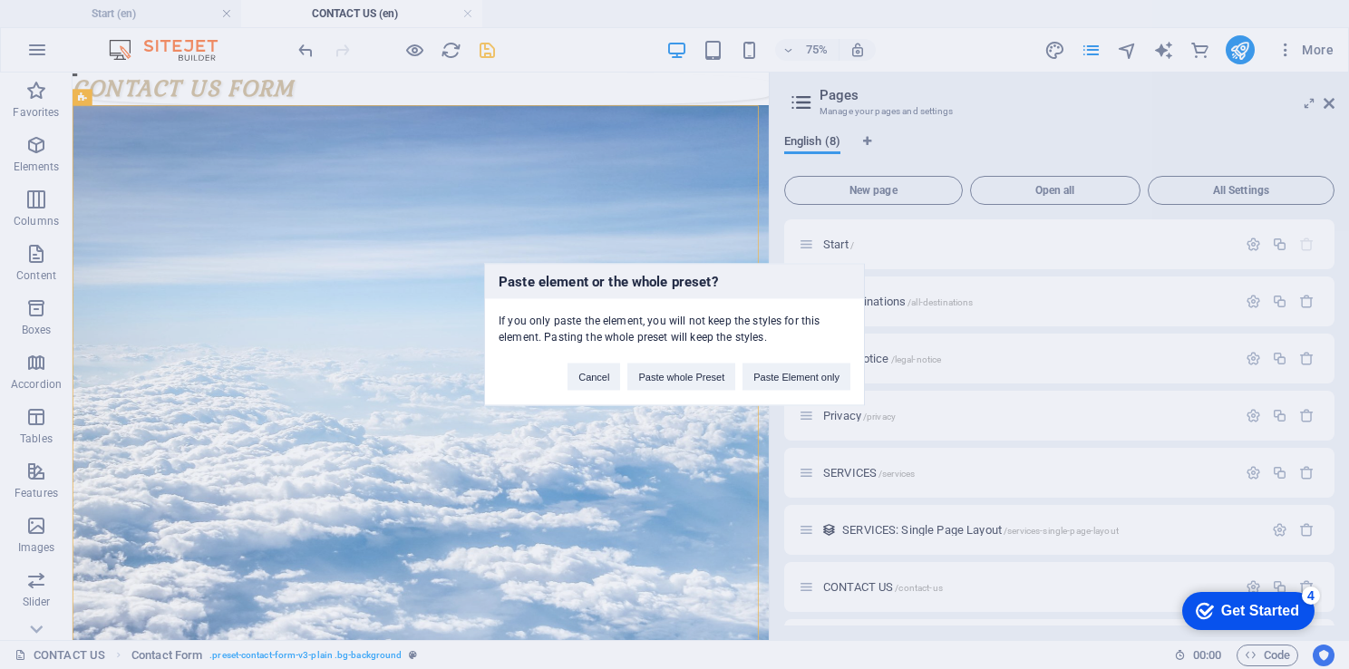
drag, startPoint x: 765, startPoint y: 134, endPoint x: 893, endPoint y: 219, distance: 153.6
click at [742, 237] on div "Paste element or the whole preset? If you only paste the element, you will not …" at bounding box center [674, 334] width 1349 height 669
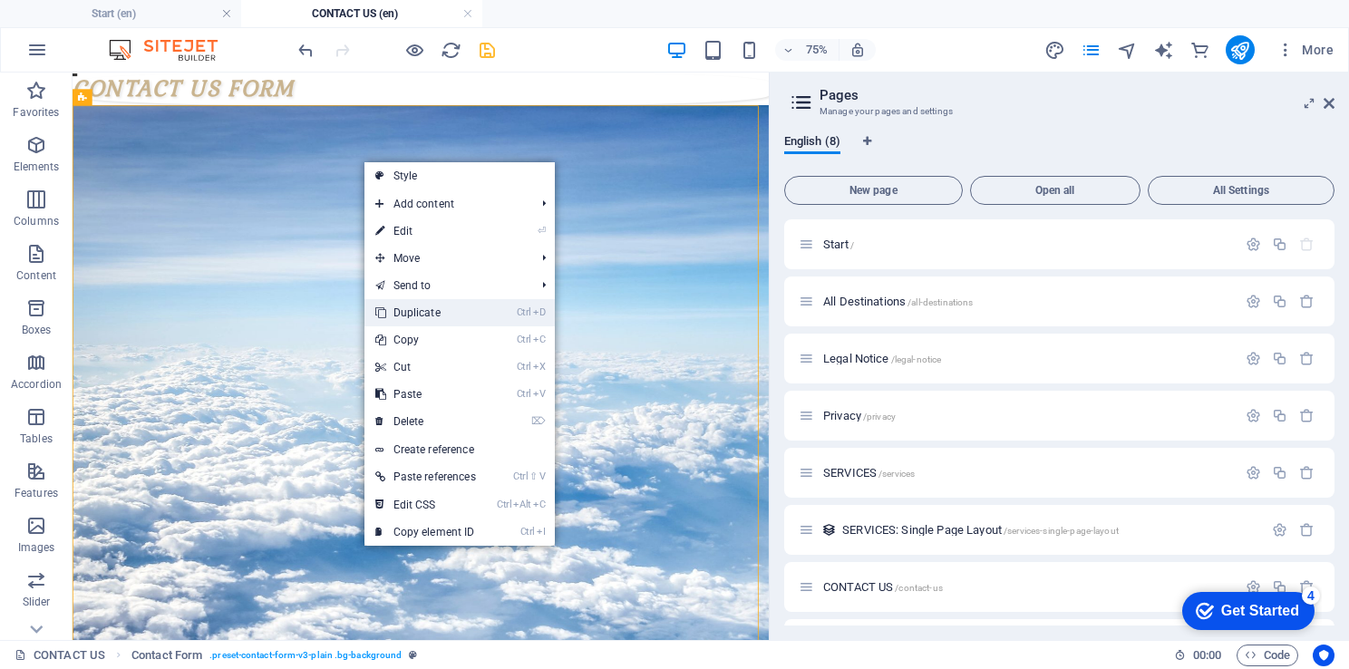
click at [439, 321] on link "Ctrl D Duplicate" at bounding box center [425, 312] width 122 height 27
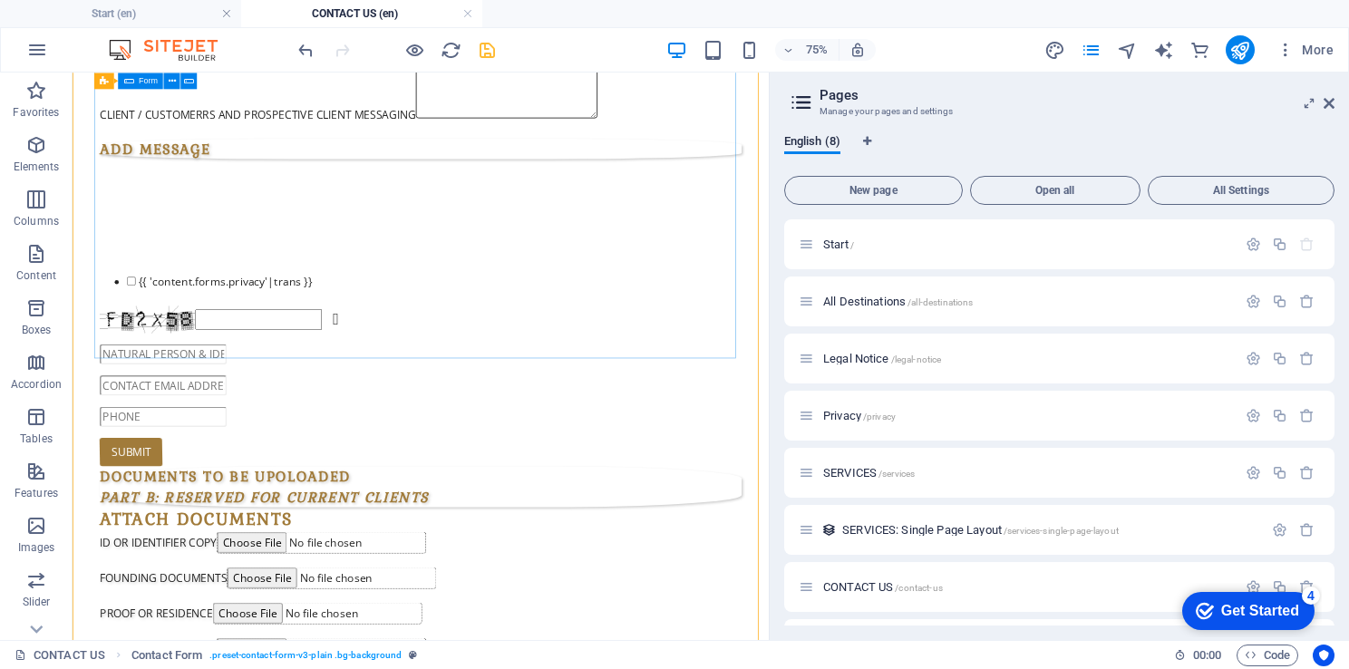
scroll to position [8126, 0]
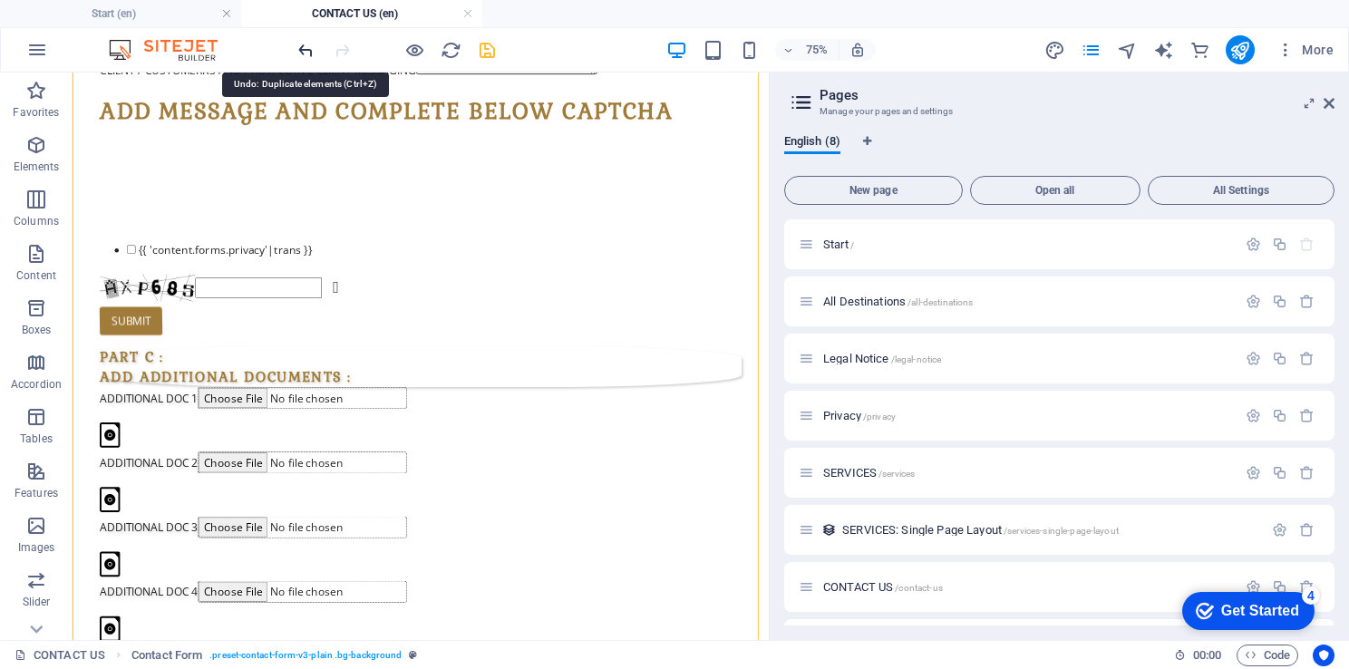
click at [297, 46] on icon "undo" at bounding box center [305, 50] width 21 height 21
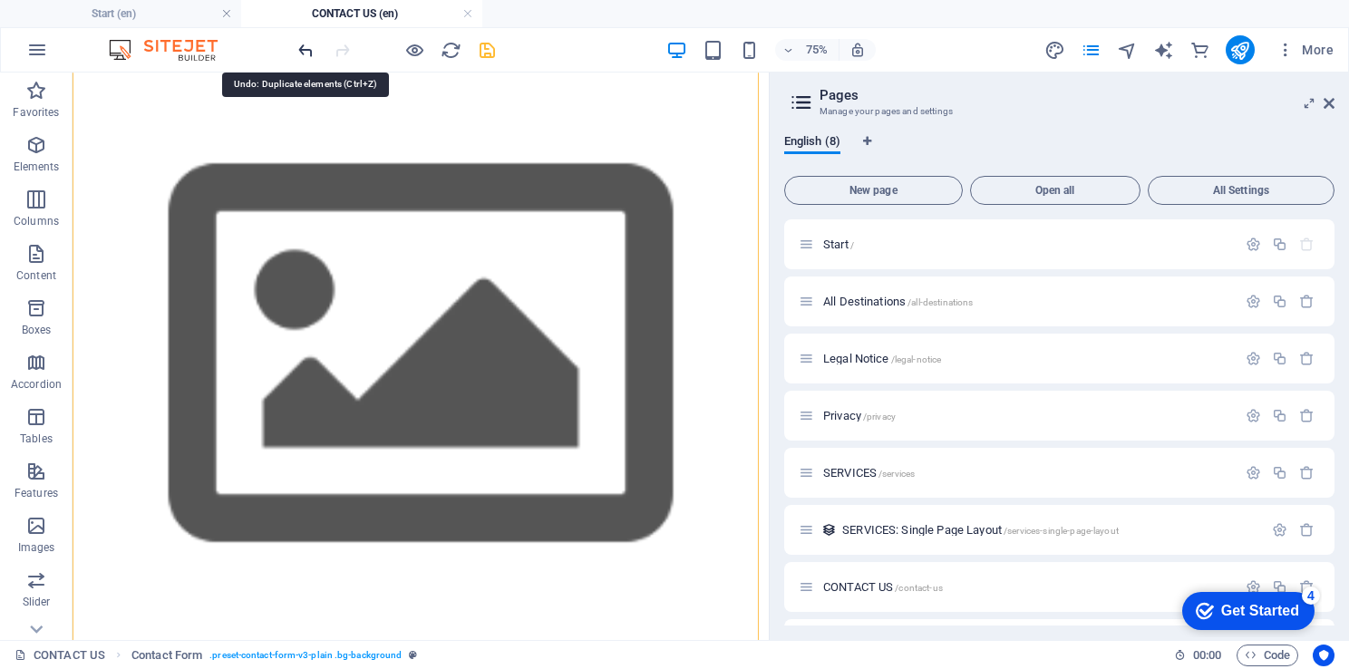
scroll to position [5309, 0]
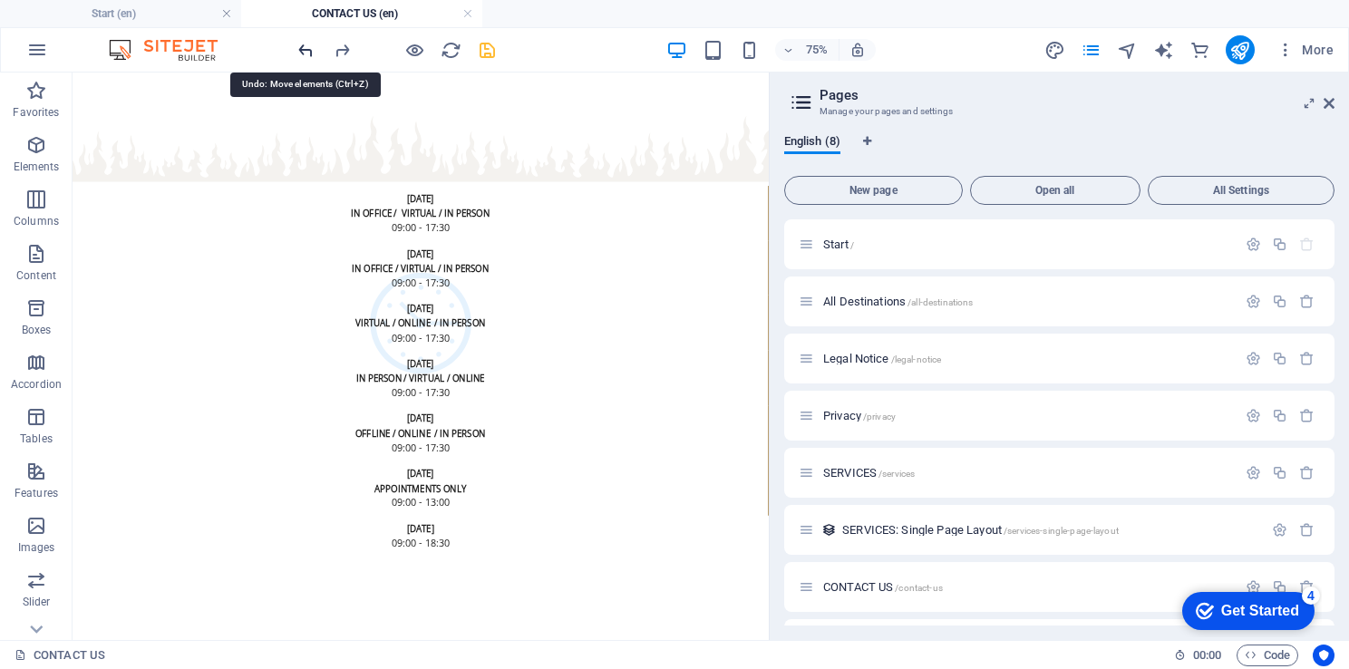
click at [297, 46] on icon "undo" at bounding box center [305, 50] width 21 height 21
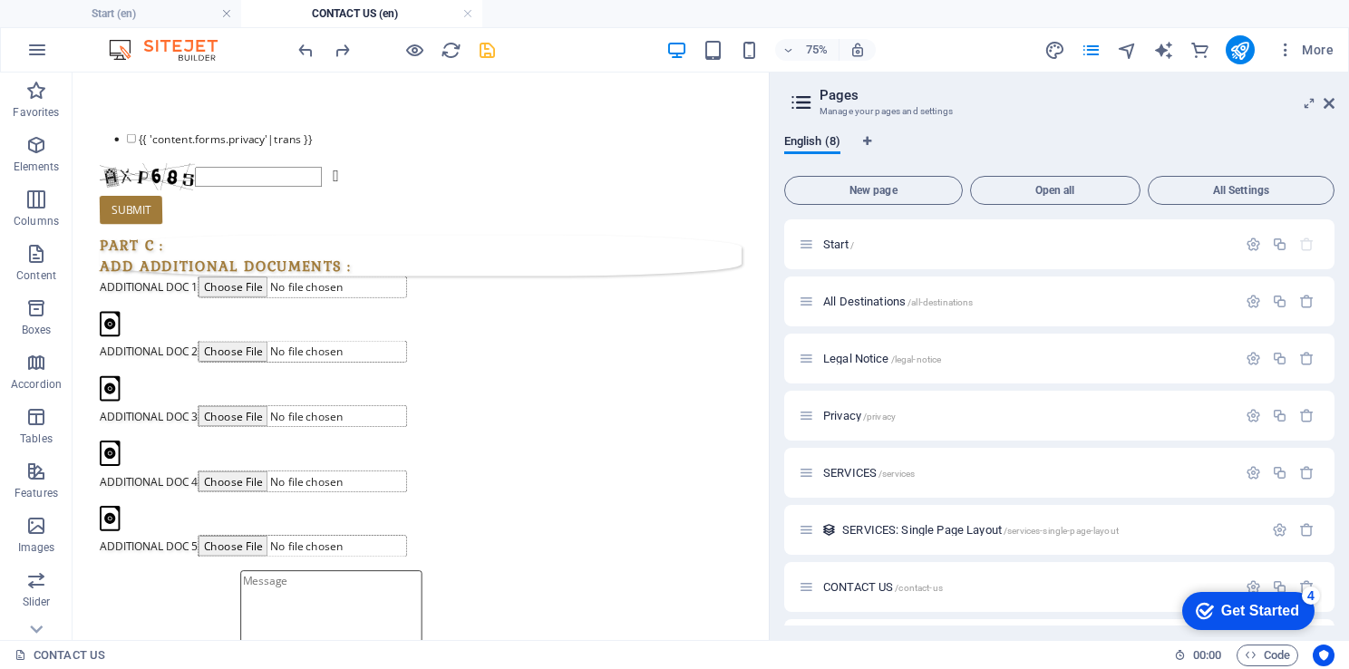
scroll to position [871, 0]
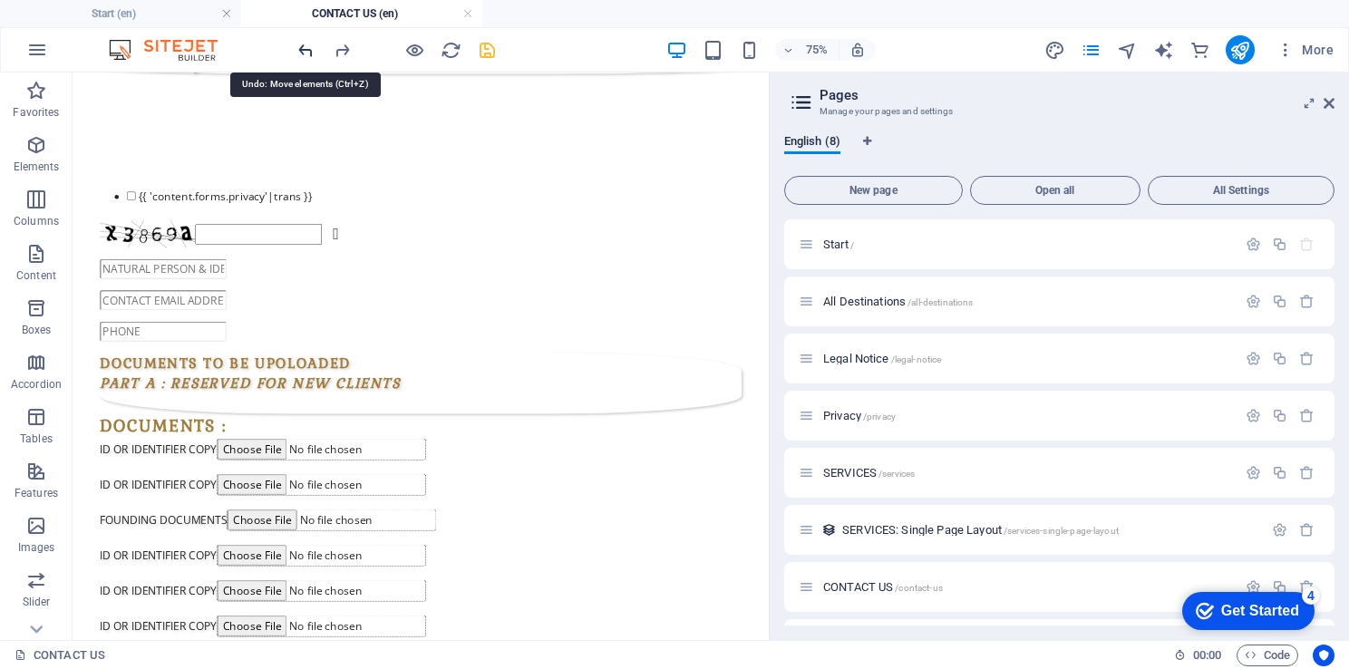
click at [305, 47] on icon "undo" at bounding box center [305, 50] width 21 height 21
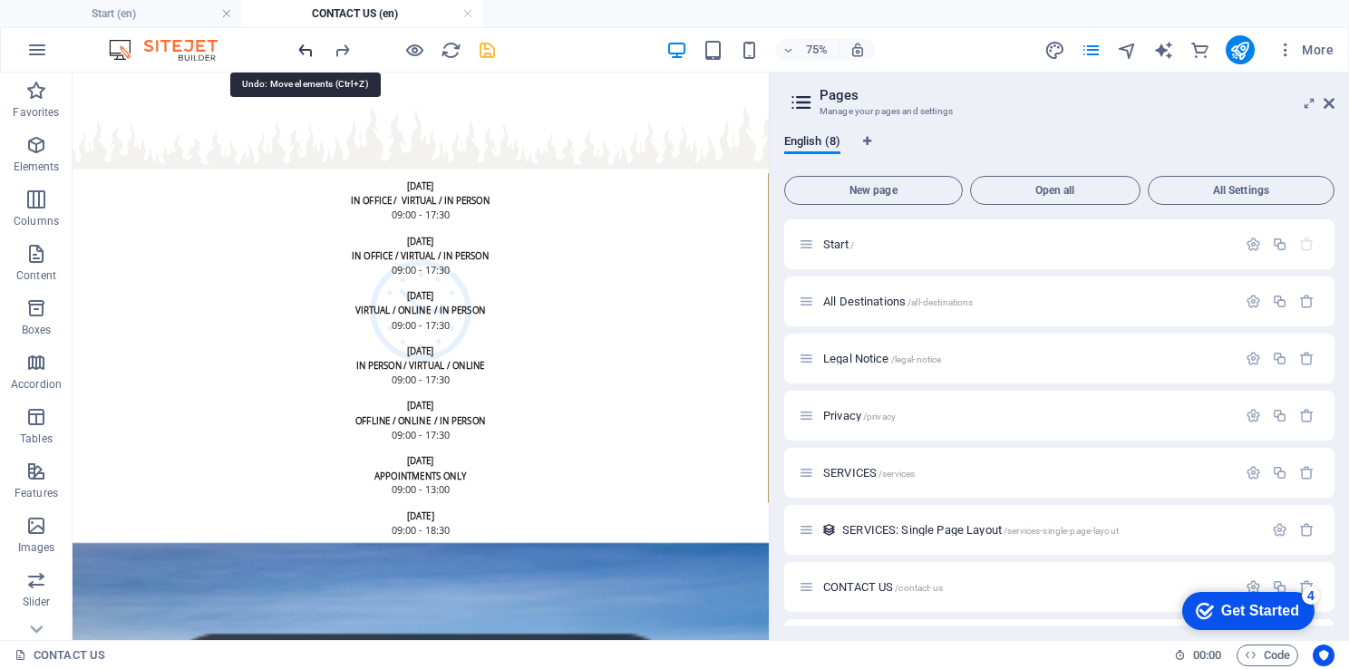
scroll to position [5830, 0]
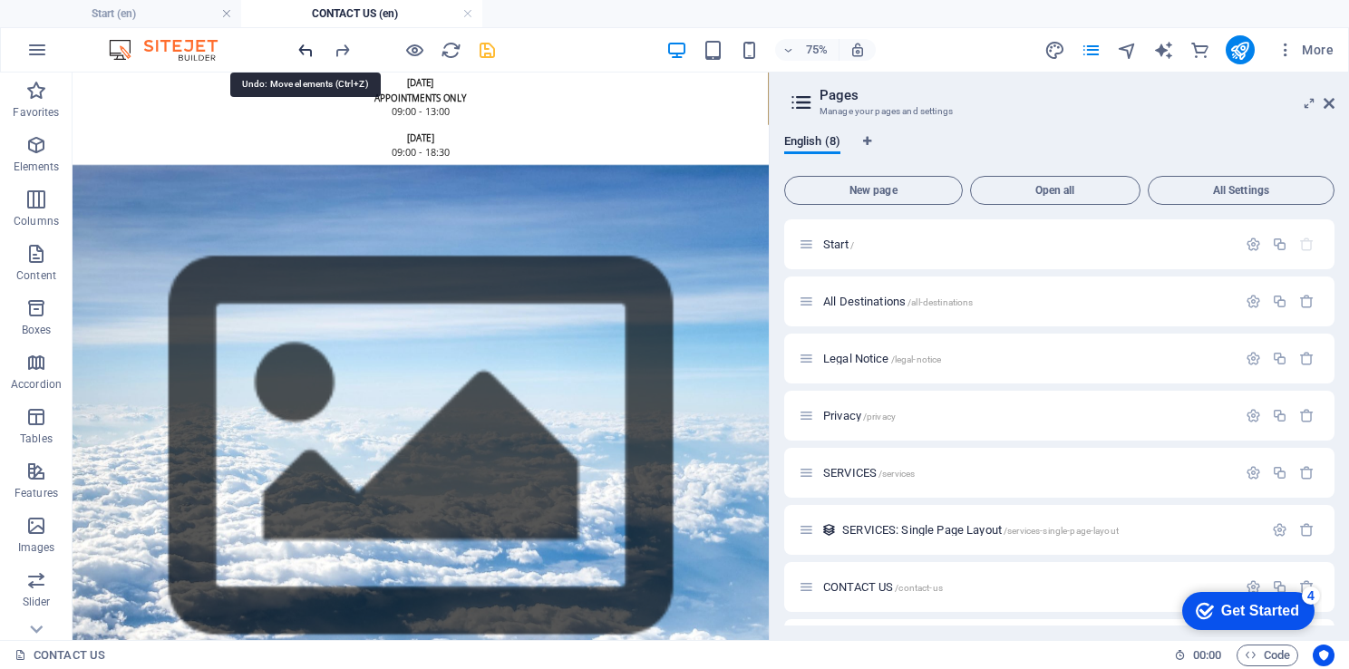
click at [305, 47] on icon "undo" at bounding box center [305, 50] width 21 height 21
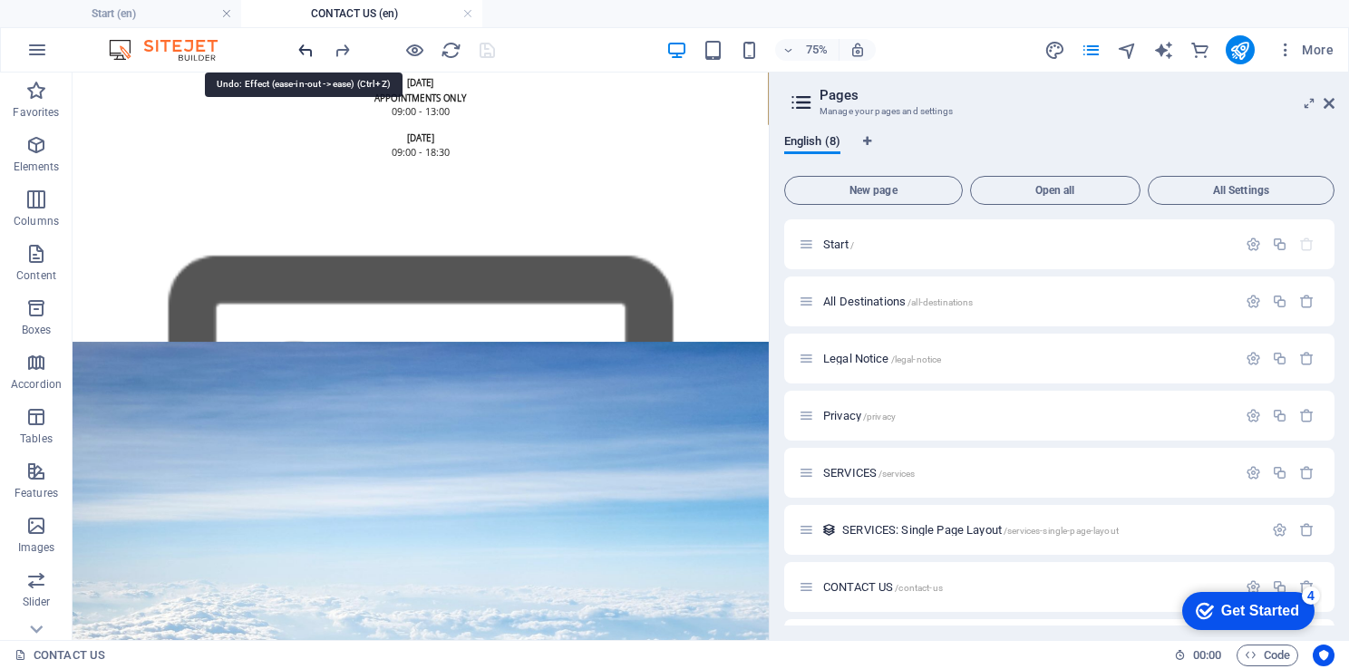
click at [305, 47] on icon "undo" at bounding box center [305, 50] width 21 height 21
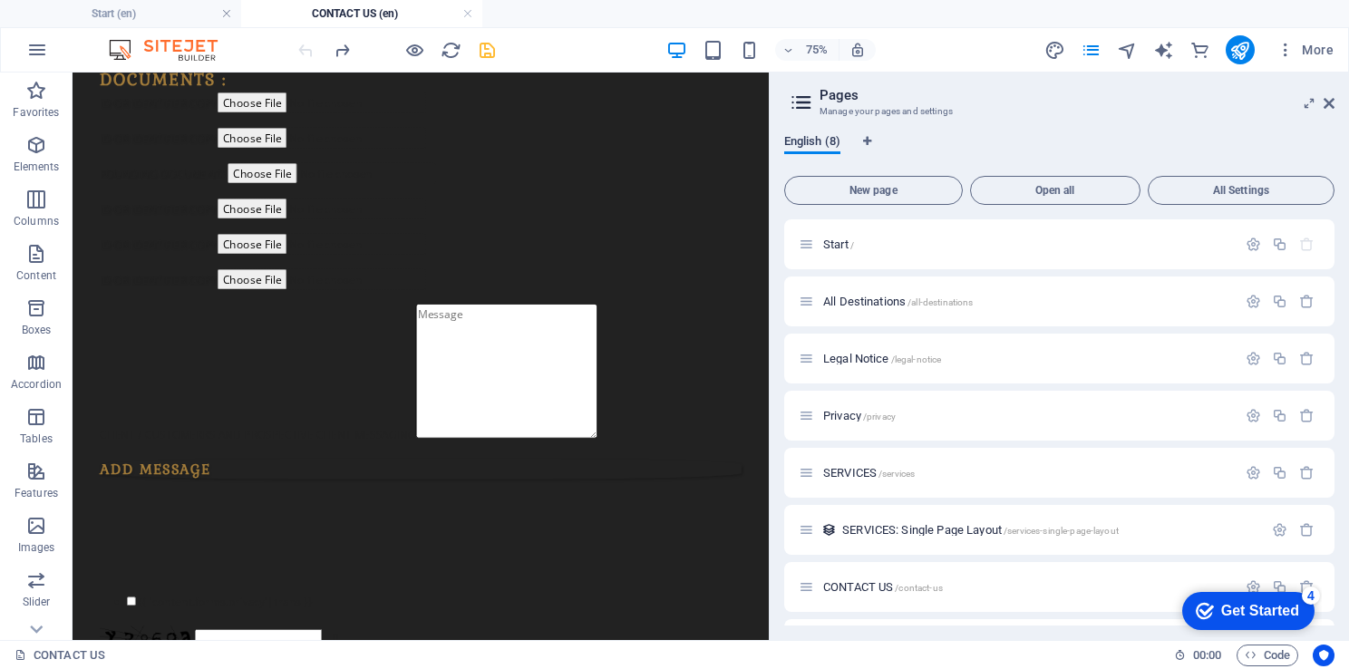
scroll to position [92, 0]
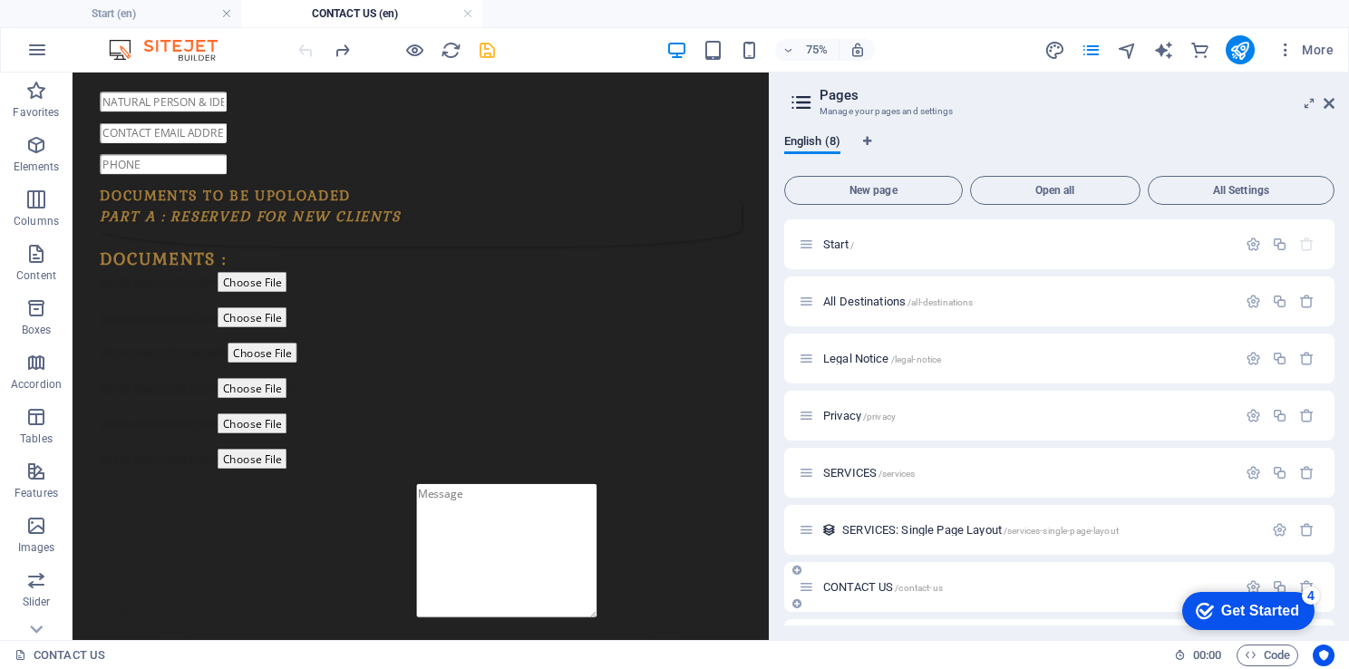
click at [875, 575] on div "CONTACT US /contact-us" at bounding box center [1059, 587] width 550 height 50
click at [875, 581] on span "CONTACT US /contact-us" at bounding box center [883, 587] width 120 height 14
click at [830, 238] on span "Start /" at bounding box center [838, 244] width 31 height 14
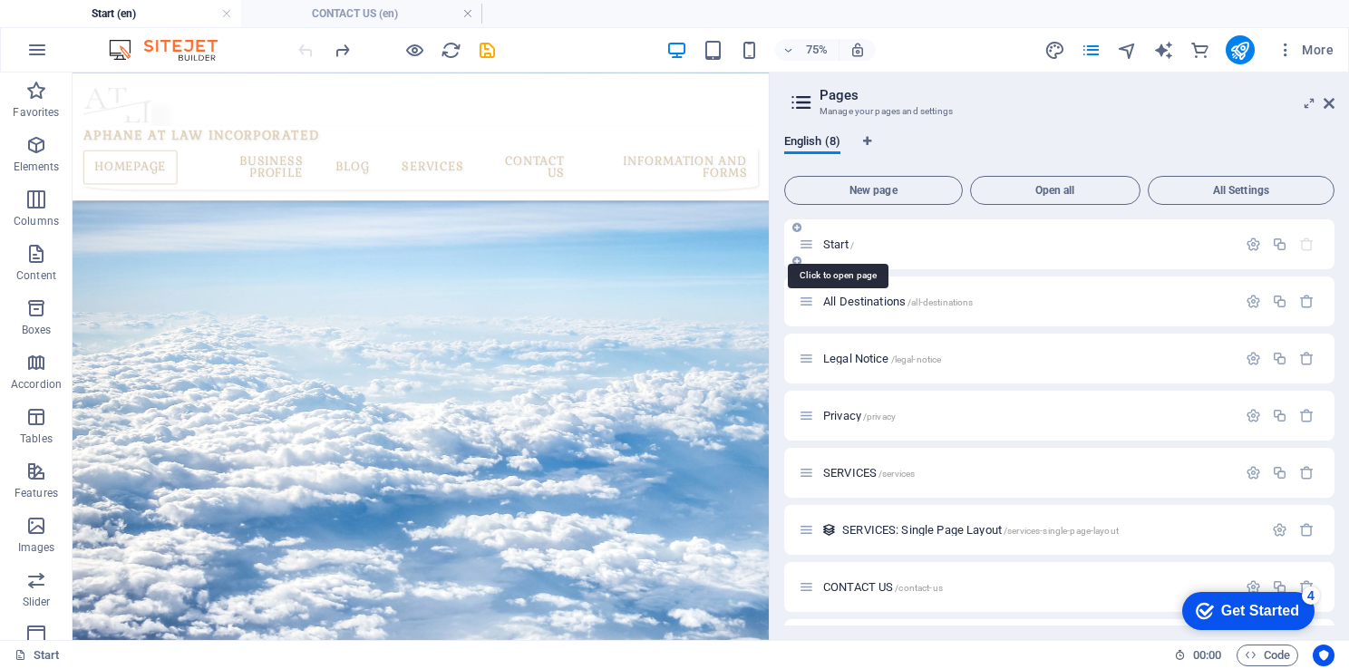
scroll to position [131, 0]
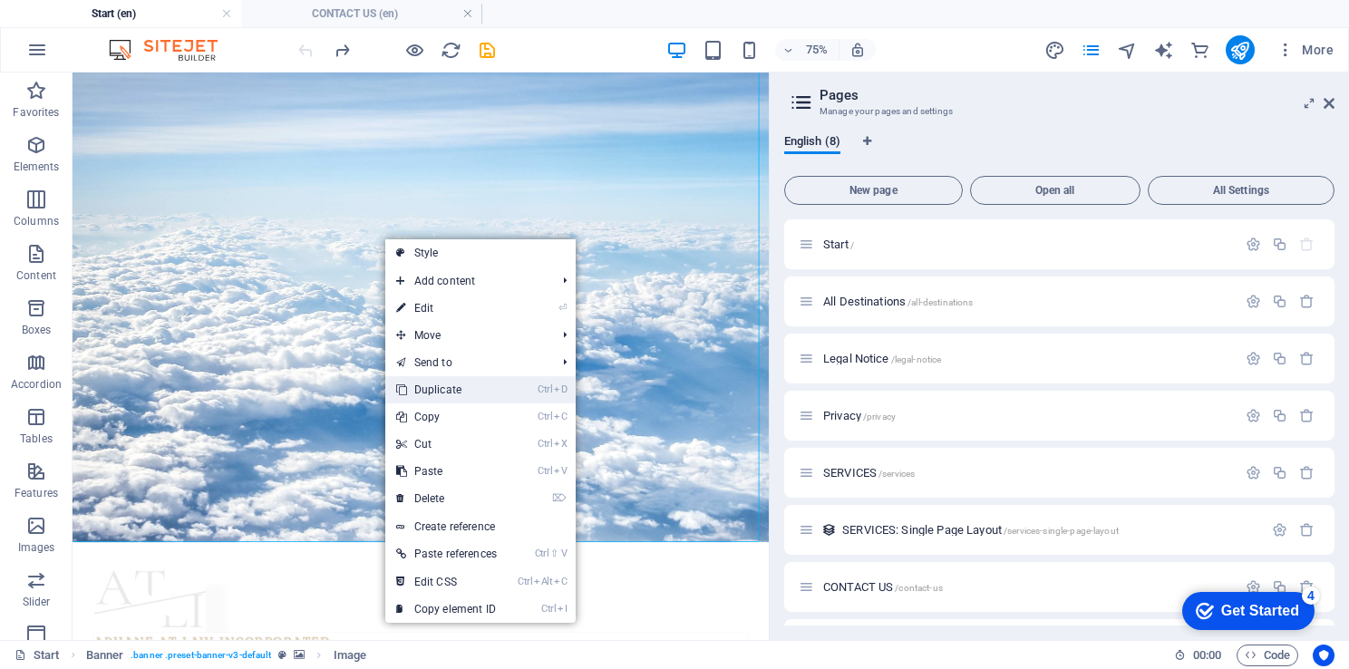
click at [461, 383] on link "Ctrl D Duplicate" at bounding box center [446, 389] width 122 height 27
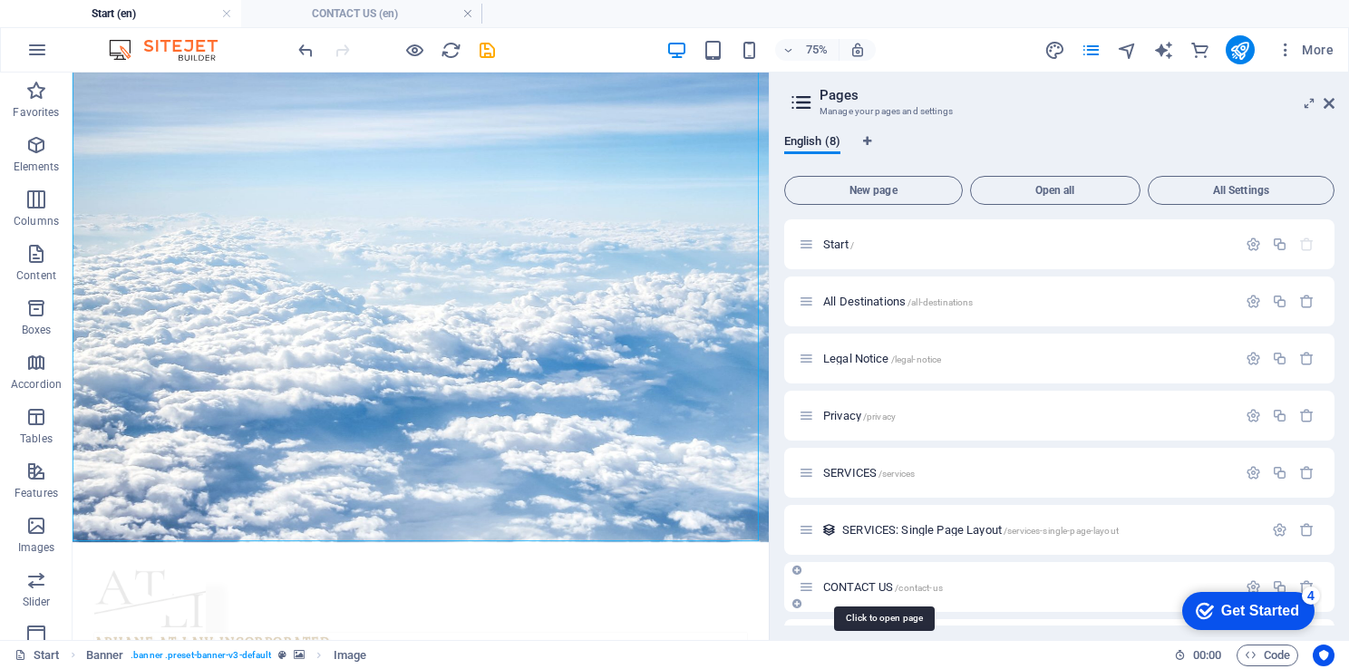
click at [865, 589] on span "CONTACT US /contact-us" at bounding box center [883, 587] width 120 height 14
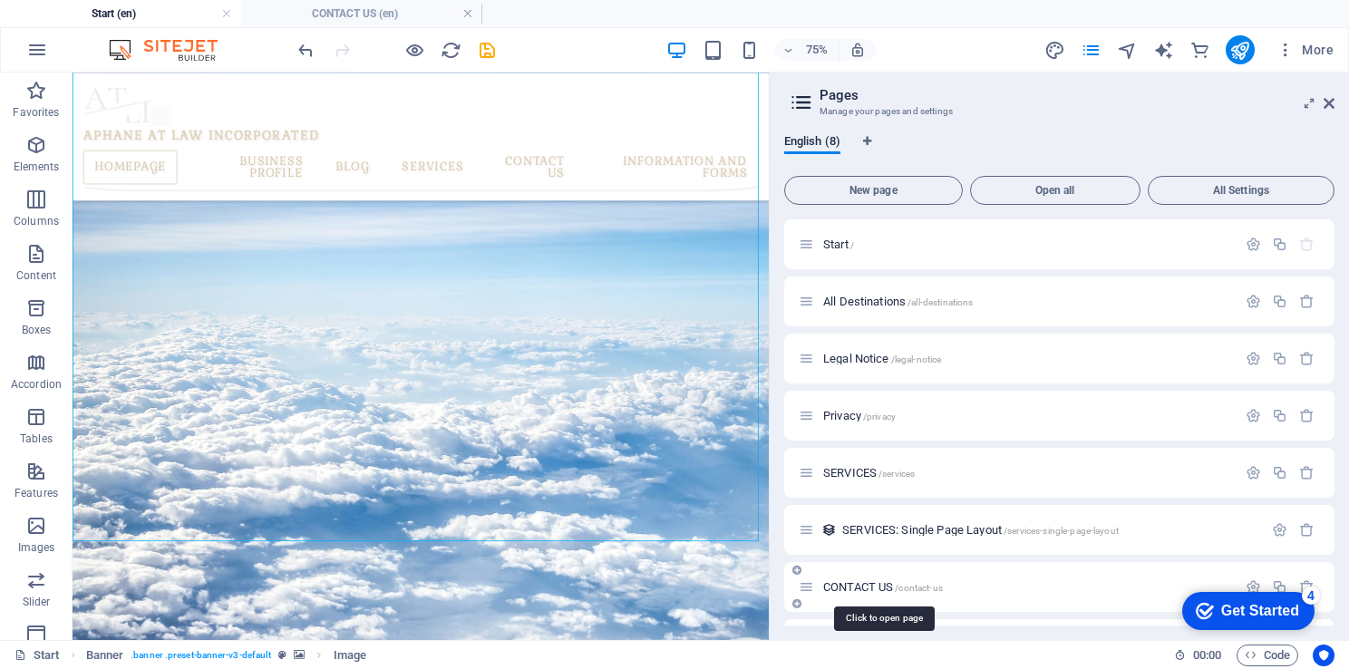
scroll to position [92, 0]
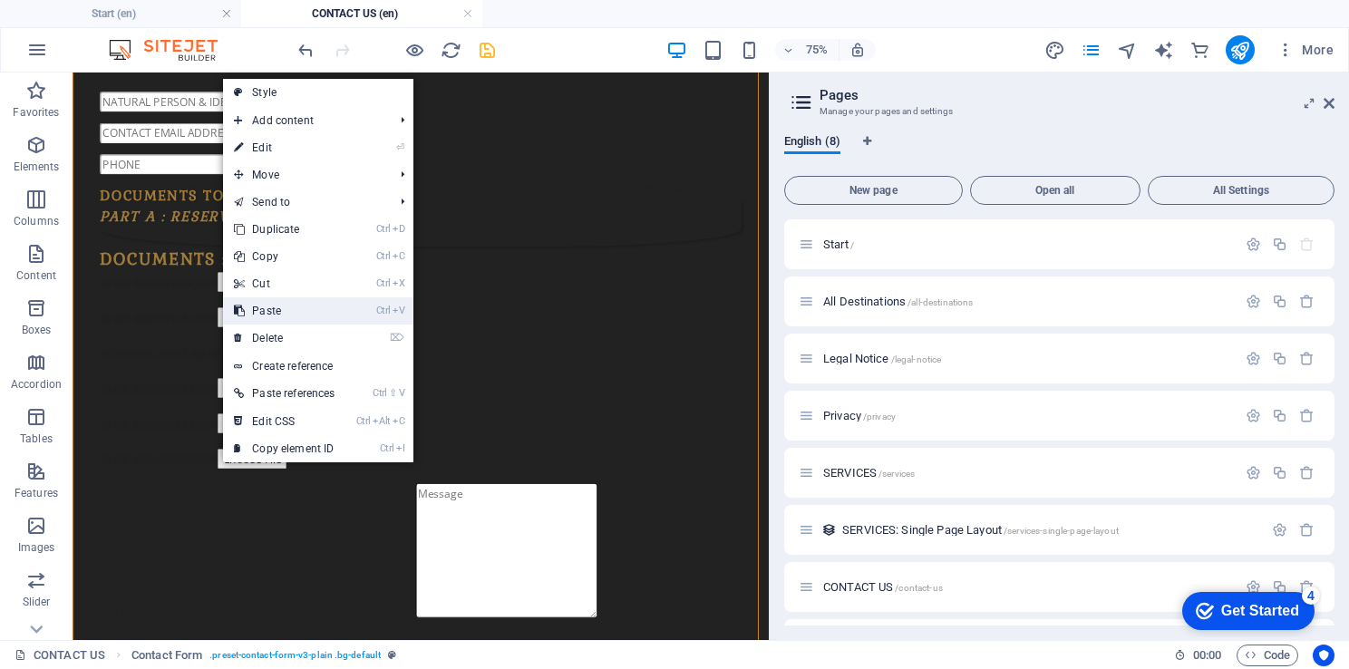
click at [286, 311] on link "Ctrl V Paste" at bounding box center [284, 310] width 122 height 27
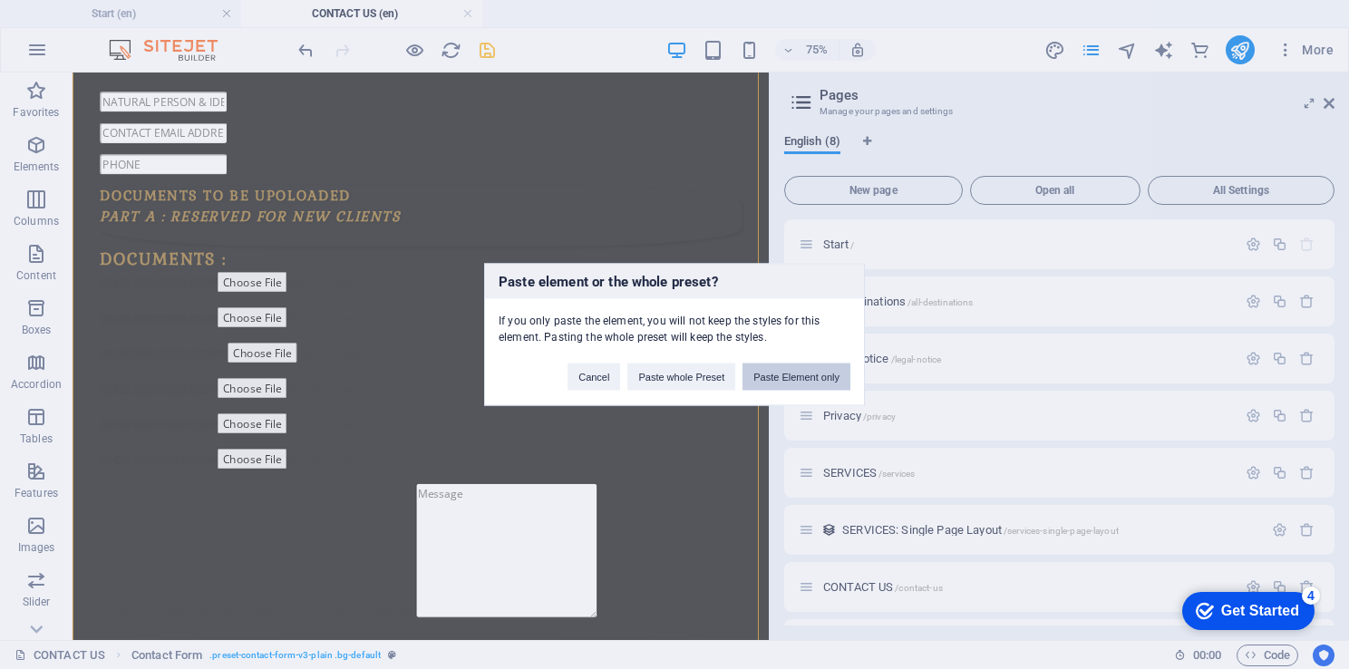
click at [788, 374] on button "Paste Element only" at bounding box center [796, 376] width 108 height 27
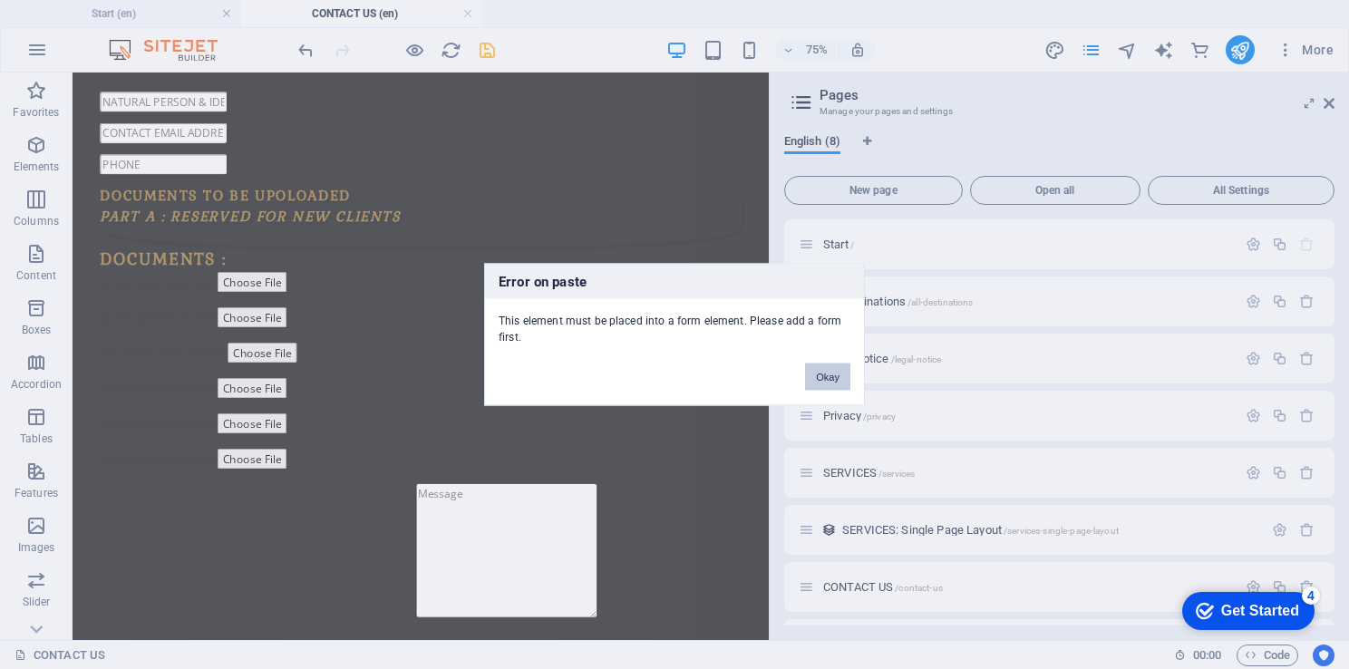
click at [841, 375] on button "Okay" at bounding box center [827, 376] width 45 height 27
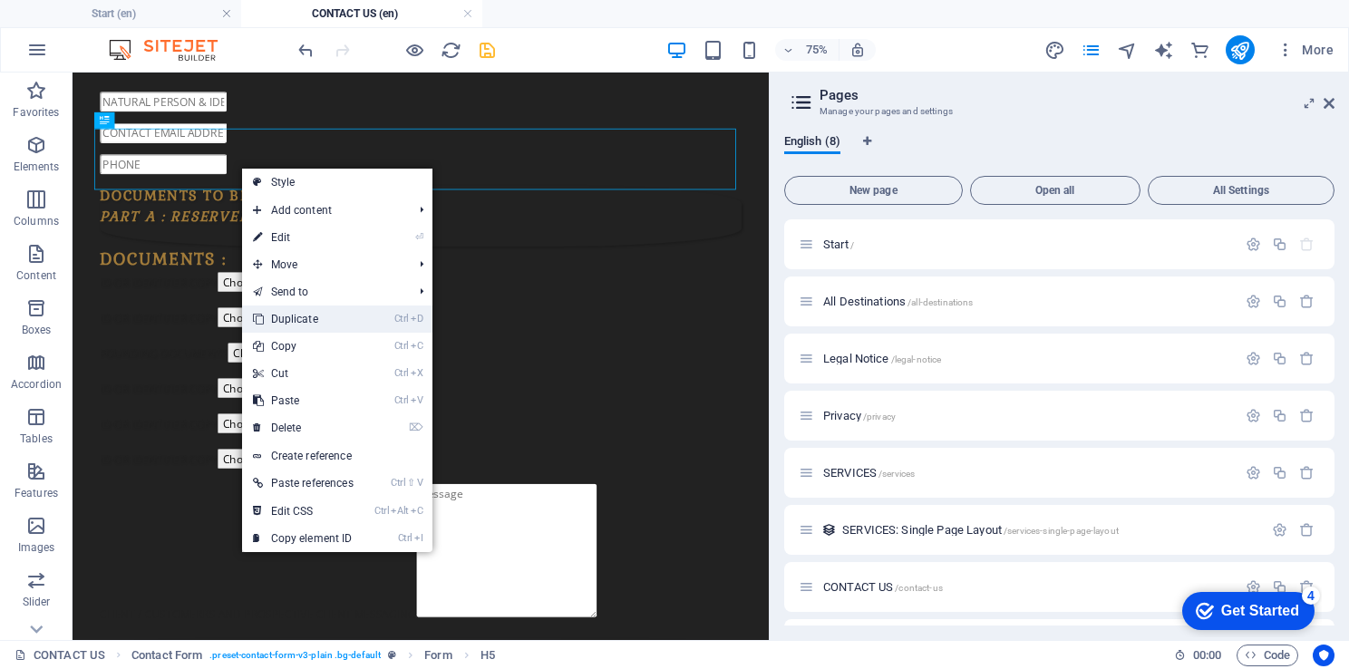
click at [315, 317] on link "Ctrl D Duplicate" at bounding box center [303, 318] width 122 height 27
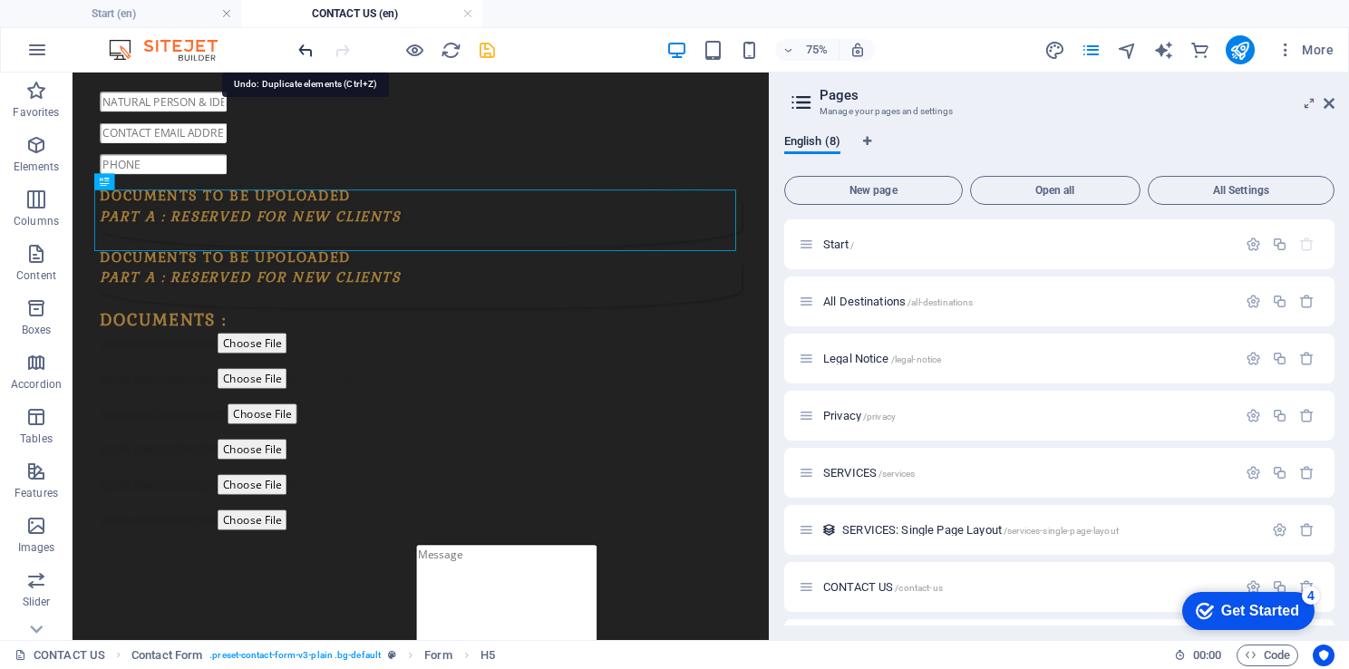
click at [301, 43] on icon "undo" at bounding box center [305, 50] width 21 height 21
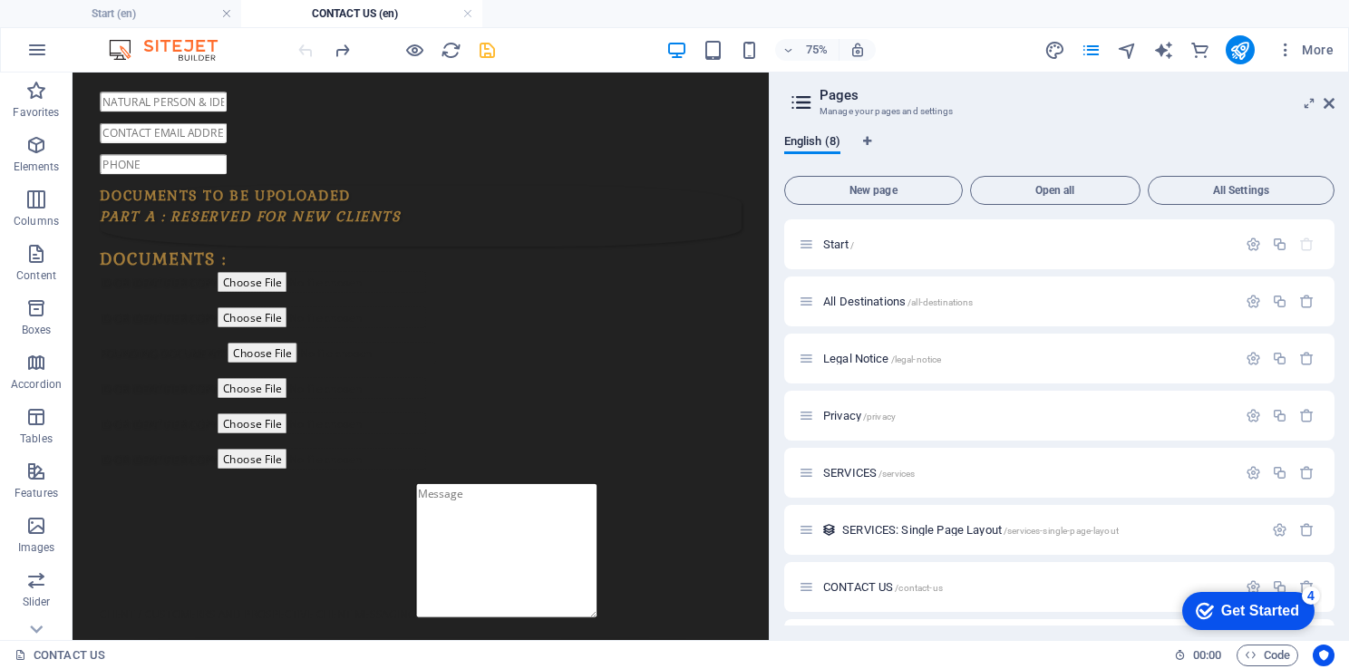
click at [301, 43] on div at bounding box center [396, 49] width 203 height 29
click at [312, 50] on div at bounding box center [396, 49] width 203 height 29
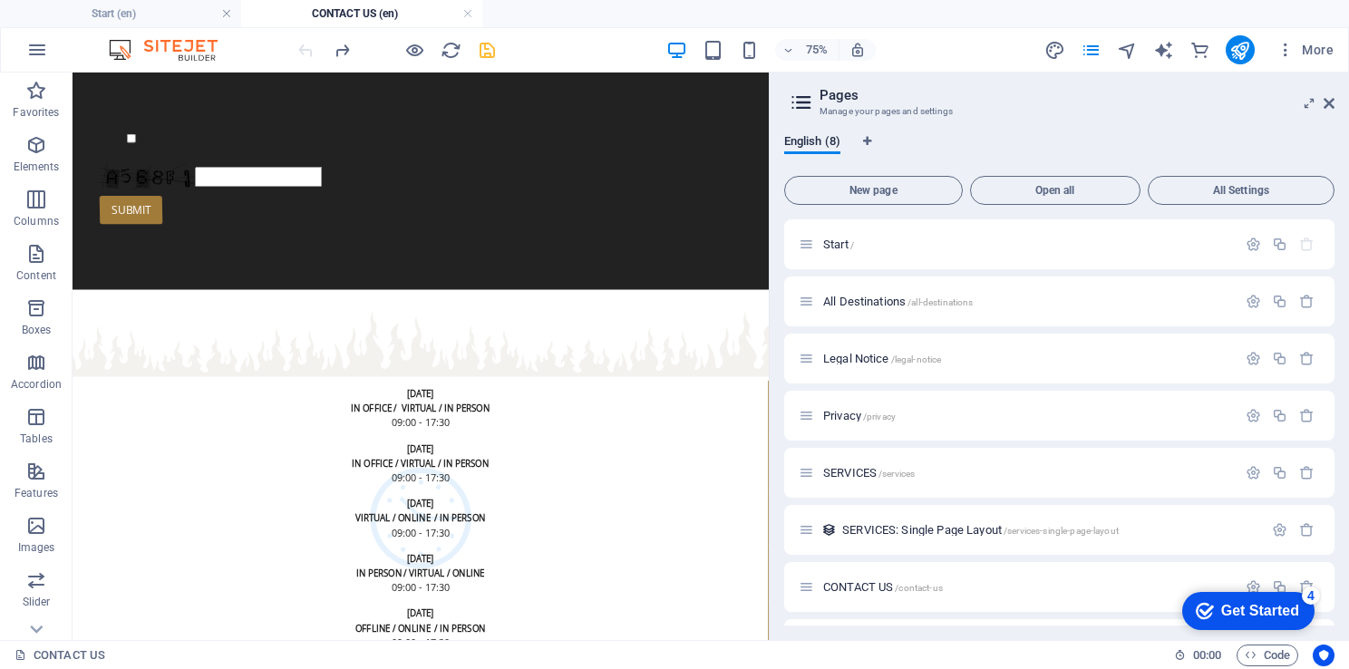
scroll to position [4919, 0]
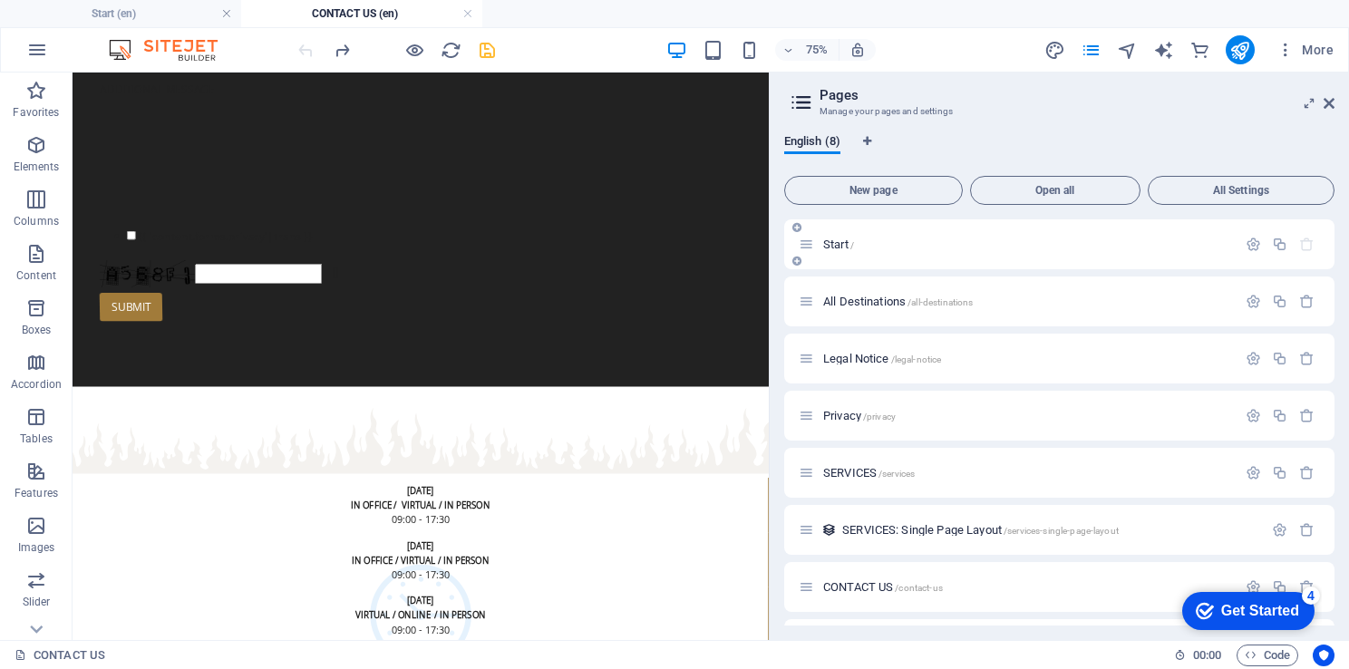
click at [835, 237] on div "Start /" at bounding box center [1017, 244] width 438 height 21
click at [834, 242] on span "Start /" at bounding box center [838, 244] width 31 height 14
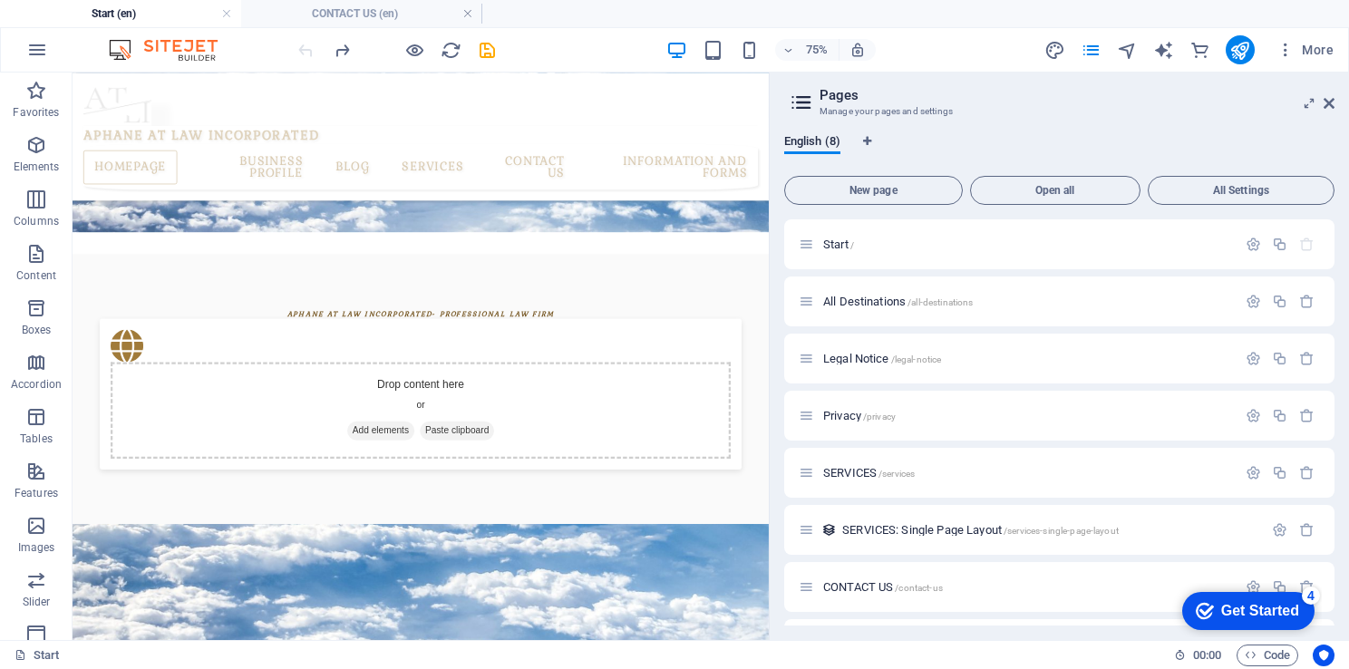
scroll to position [885, 0]
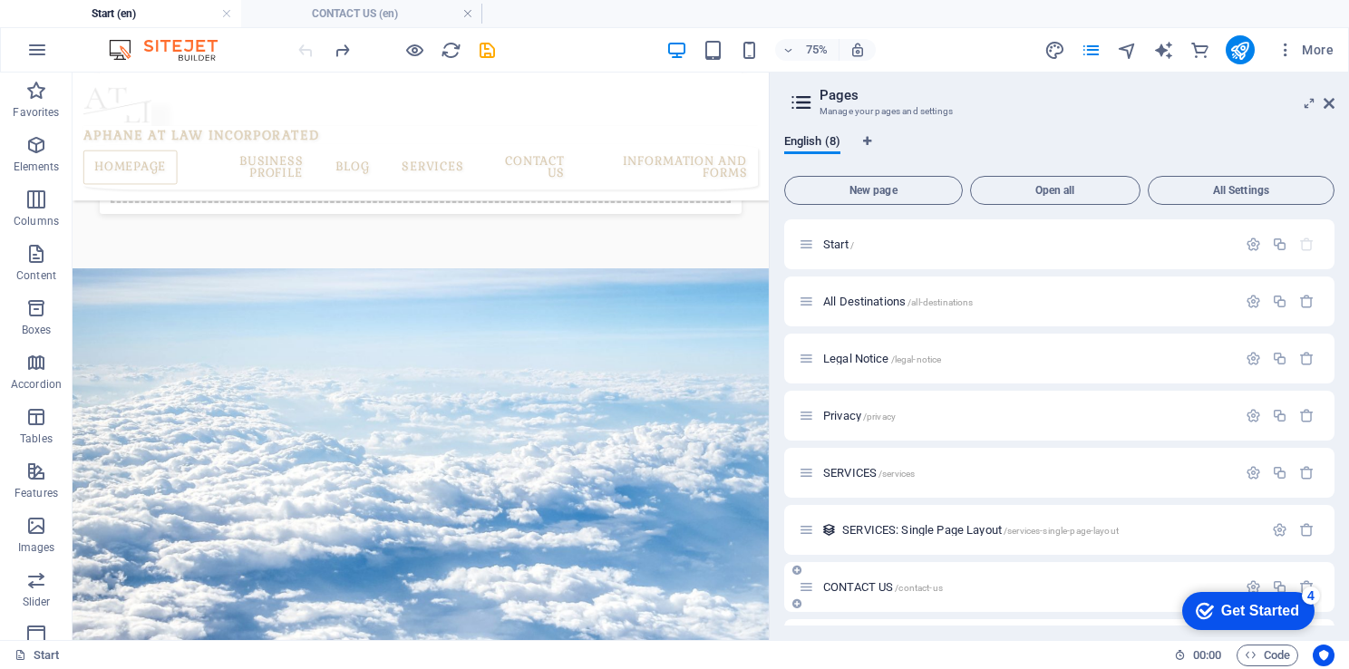
click at [845, 585] on span "CONTACT US /contact-us" at bounding box center [883, 587] width 120 height 14
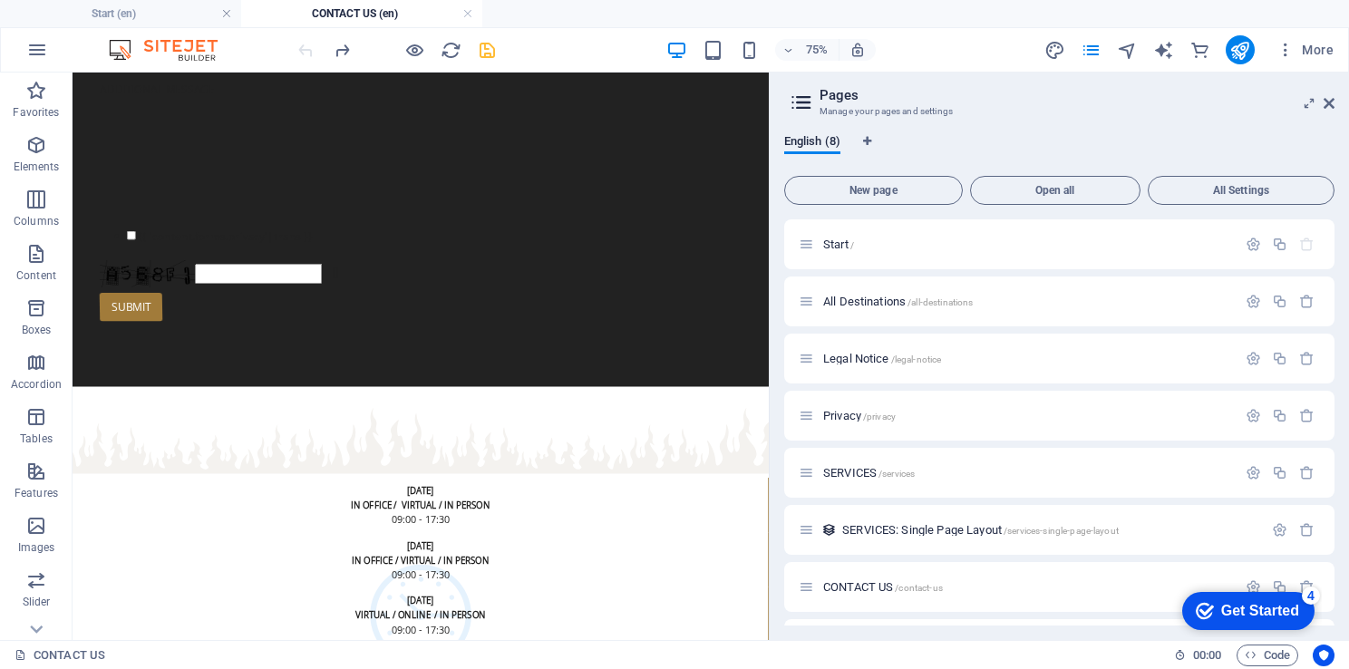
scroll to position [6066, 0]
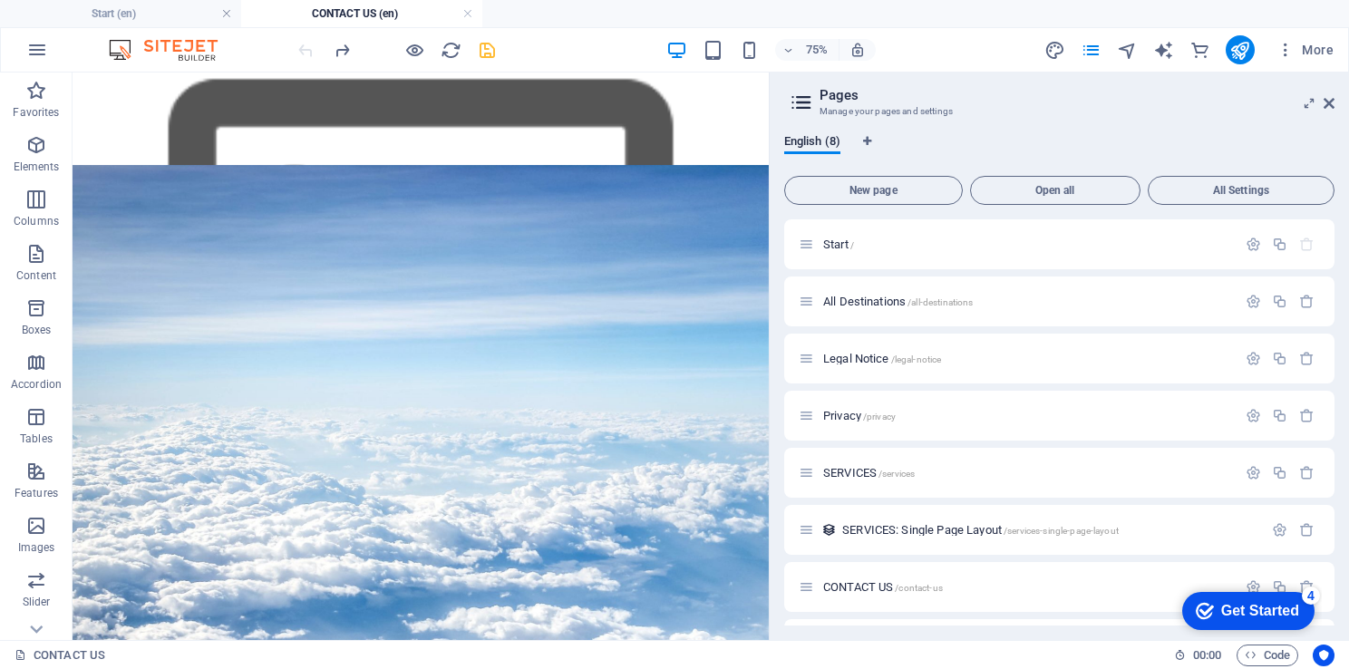
drag, startPoint x: 754, startPoint y: 727, endPoint x: 532, endPoint y: 162, distance: 606.7
click at [532, 195] on figure at bounding box center [537, 573] width 928 height 757
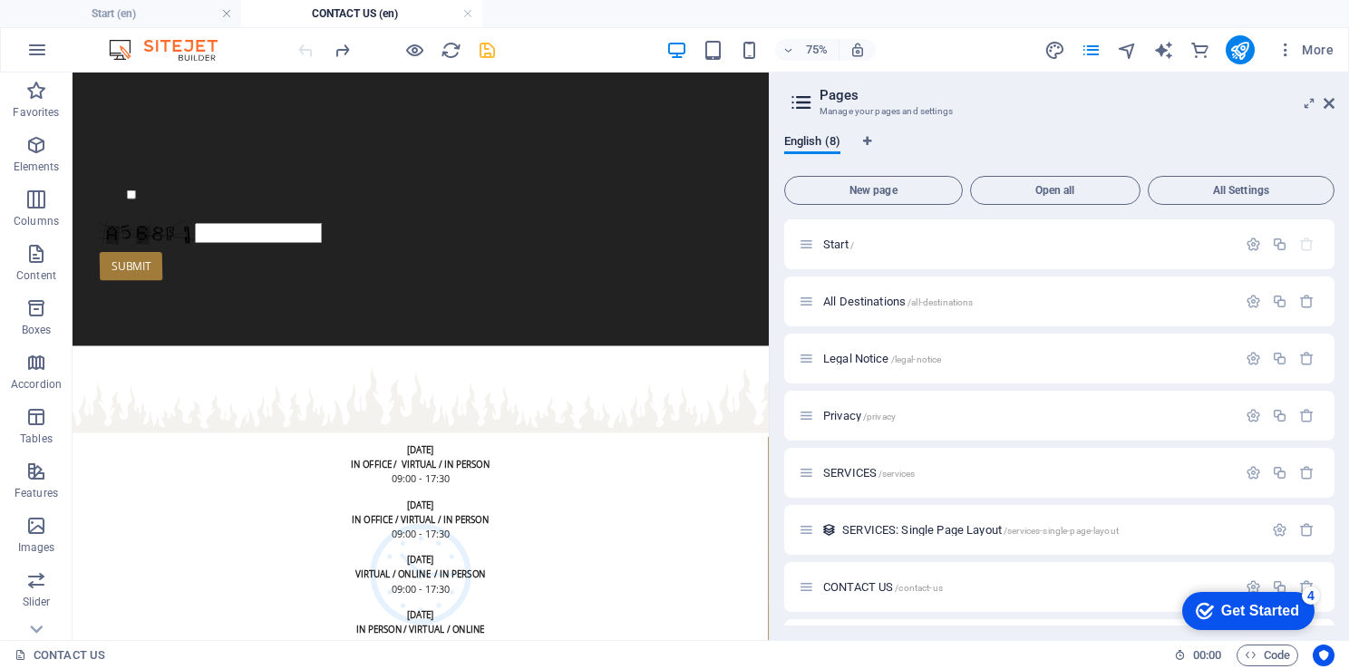
scroll to position [5536, 0]
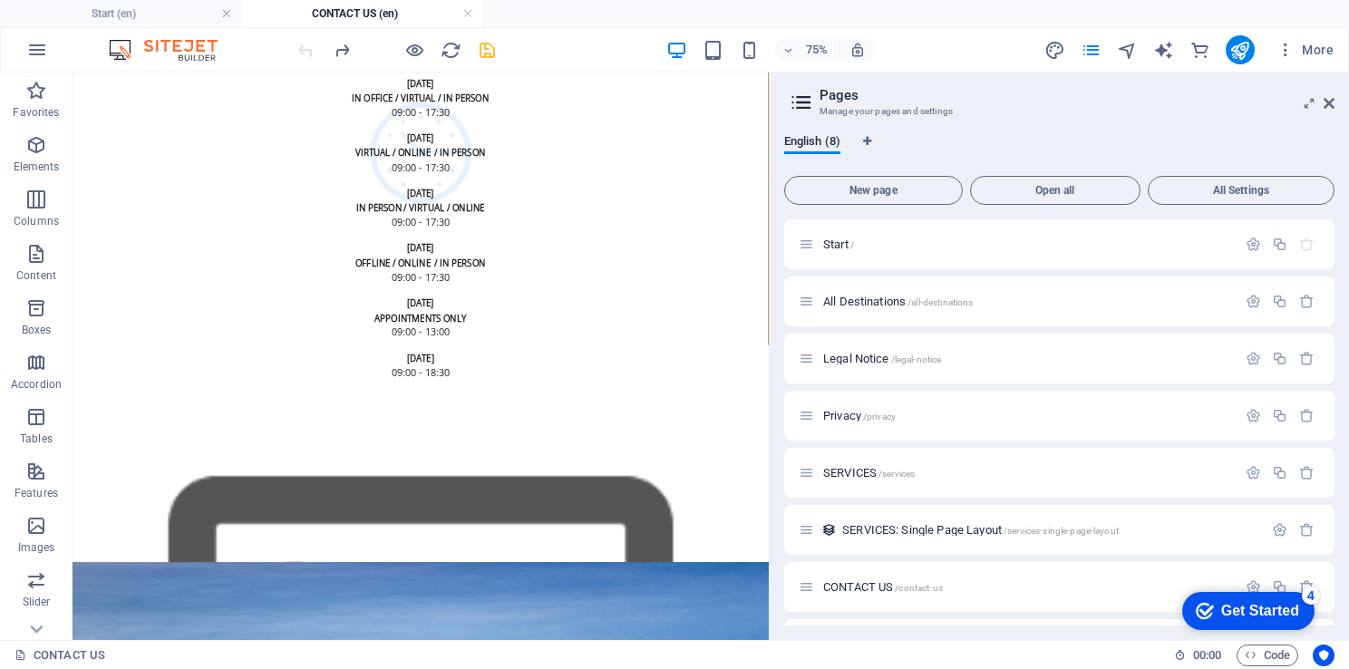
drag, startPoint x: 605, startPoint y: 649, endPoint x: 540, endPoint y: 595, distance: 84.2
drag, startPoint x: 496, startPoint y: 537, endPoint x: 565, endPoint y: 554, distance: 71.0
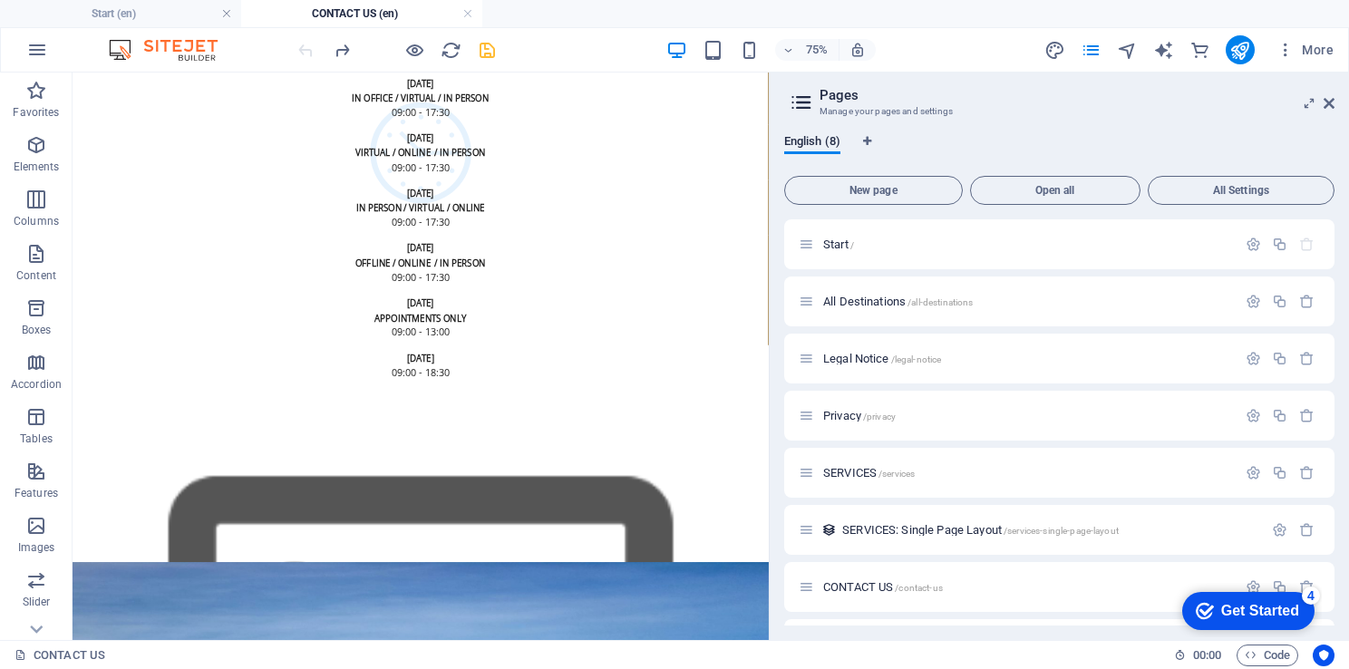
drag, startPoint x: 548, startPoint y: 653, endPoint x: 384, endPoint y: 622, distance: 167.1
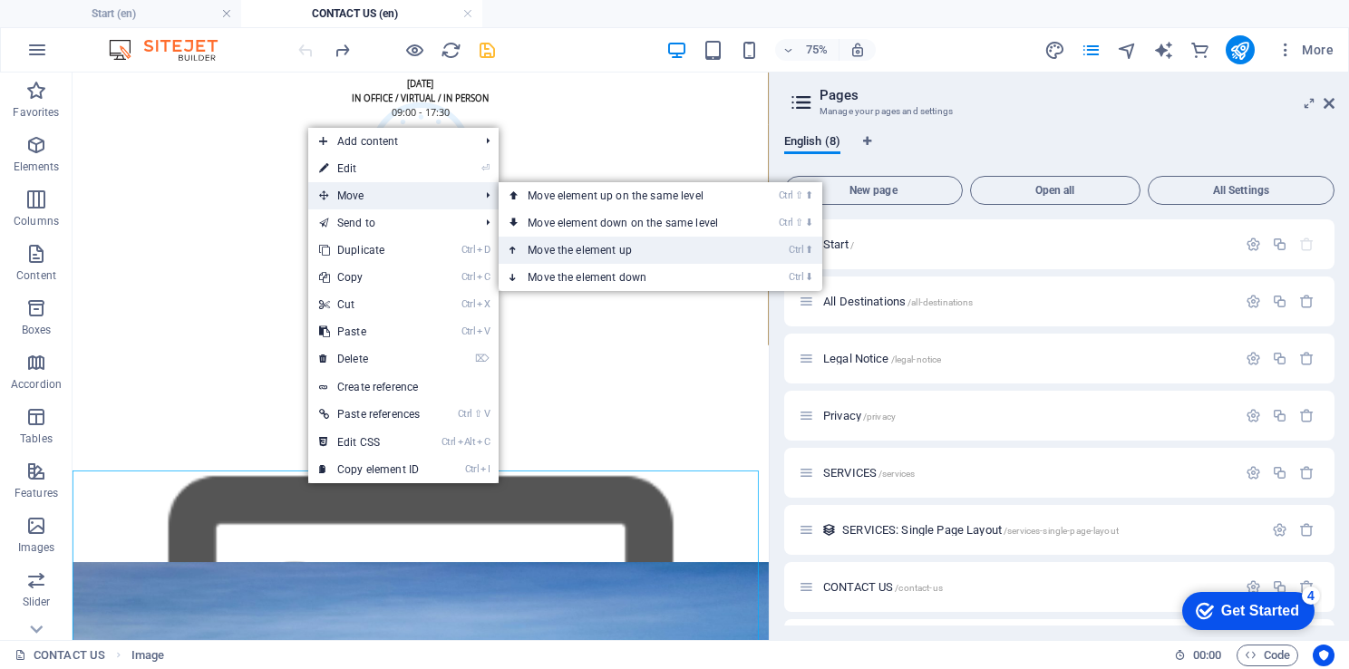
click at [604, 248] on link "Ctrl ⬆ Move the element up" at bounding box center [626, 250] width 256 height 27
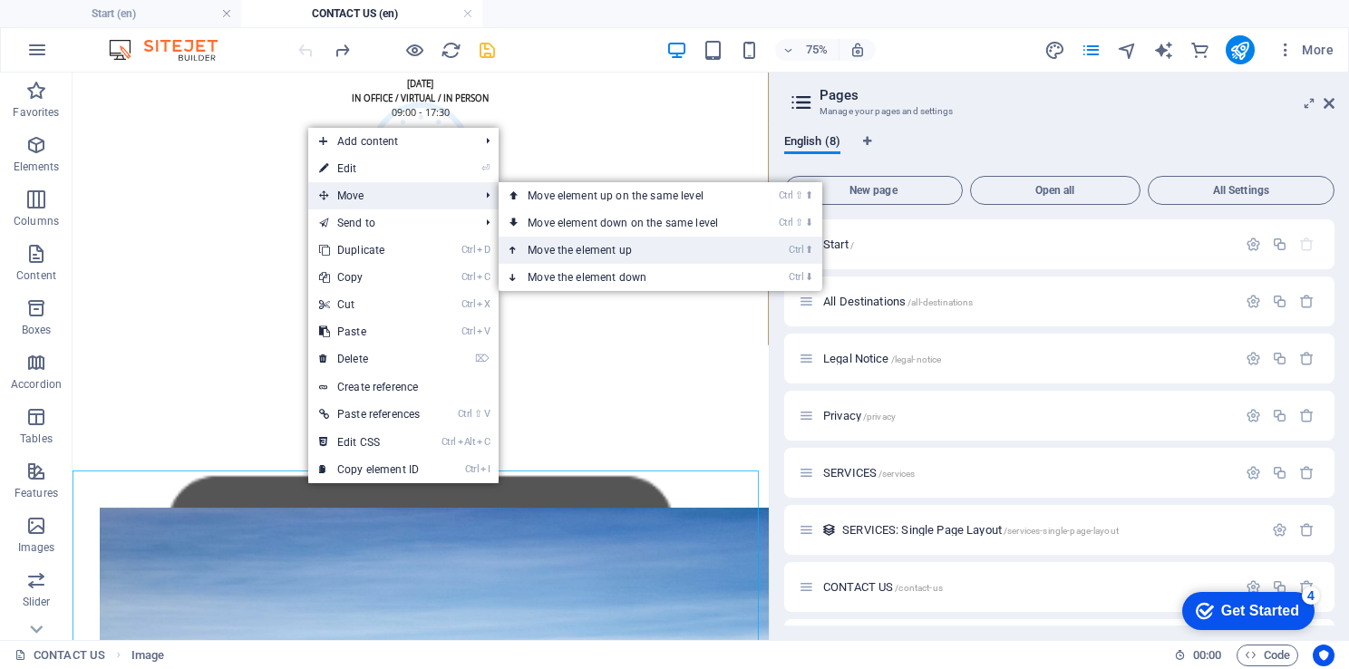
scroll to position [5309, 0]
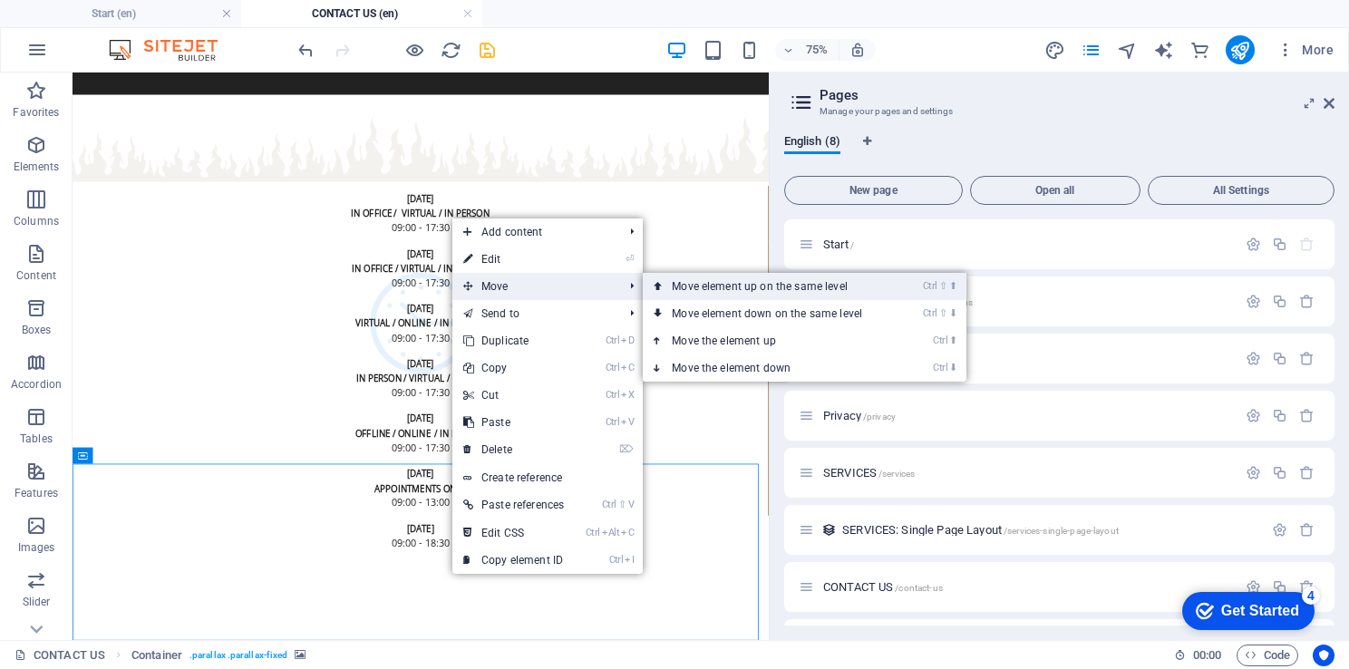
click at [805, 293] on link "Ctrl ⇧ ⬆ Move element up on the same level" at bounding box center [771, 286] width 256 height 27
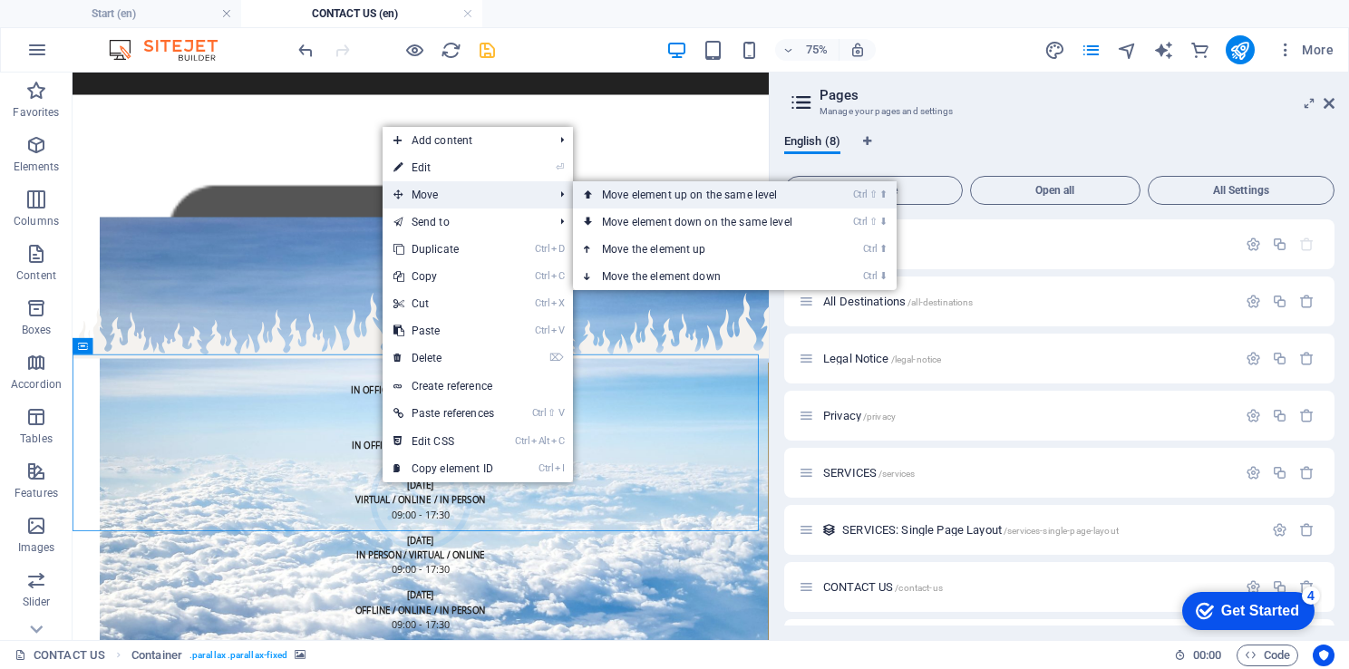
click at [678, 198] on link "Ctrl ⇧ ⬆ Move element up on the same level" at bounding box center [701, 194] width 256 height 27
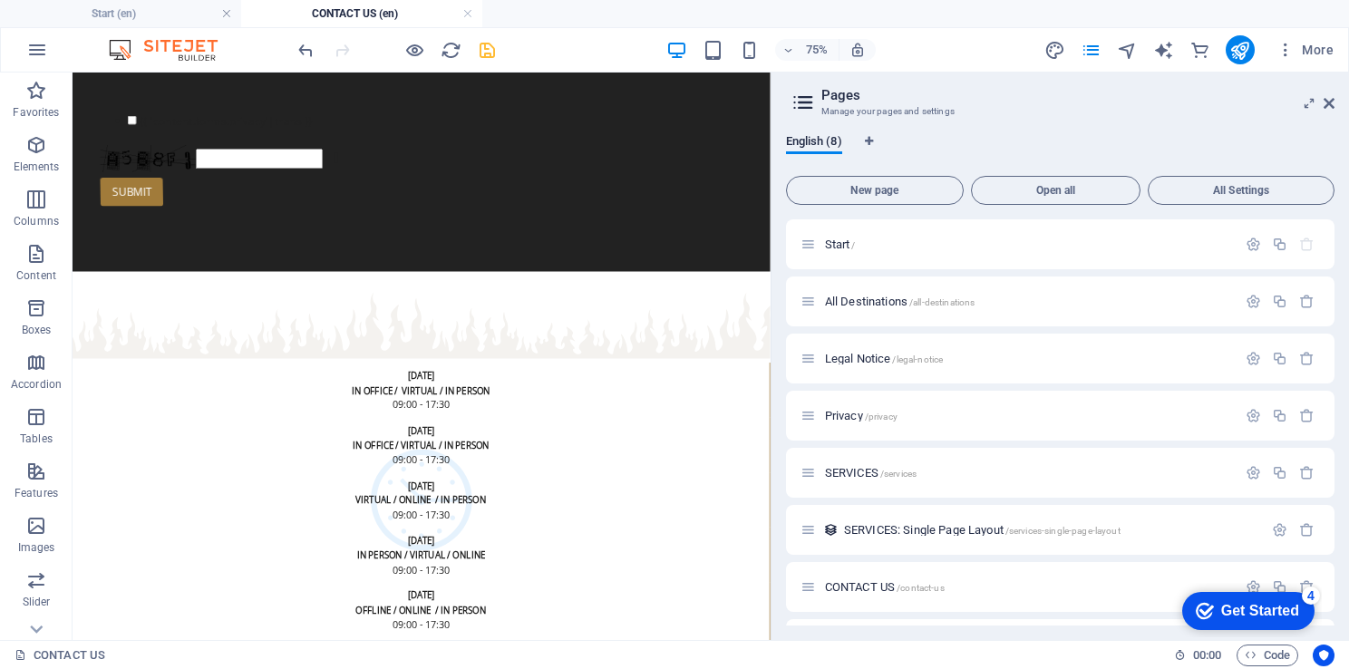
drag, startPoint x: 769, startPoint y: 597, endPoint x: 761, endPoint y: 604, distance: 9.6
click at [761, 604] on div "Start (en) CONTACT US (en) Favorites Elements Columns Content Boxes Accordion T…" at bounding box center [674, 356] width 1349 height 567
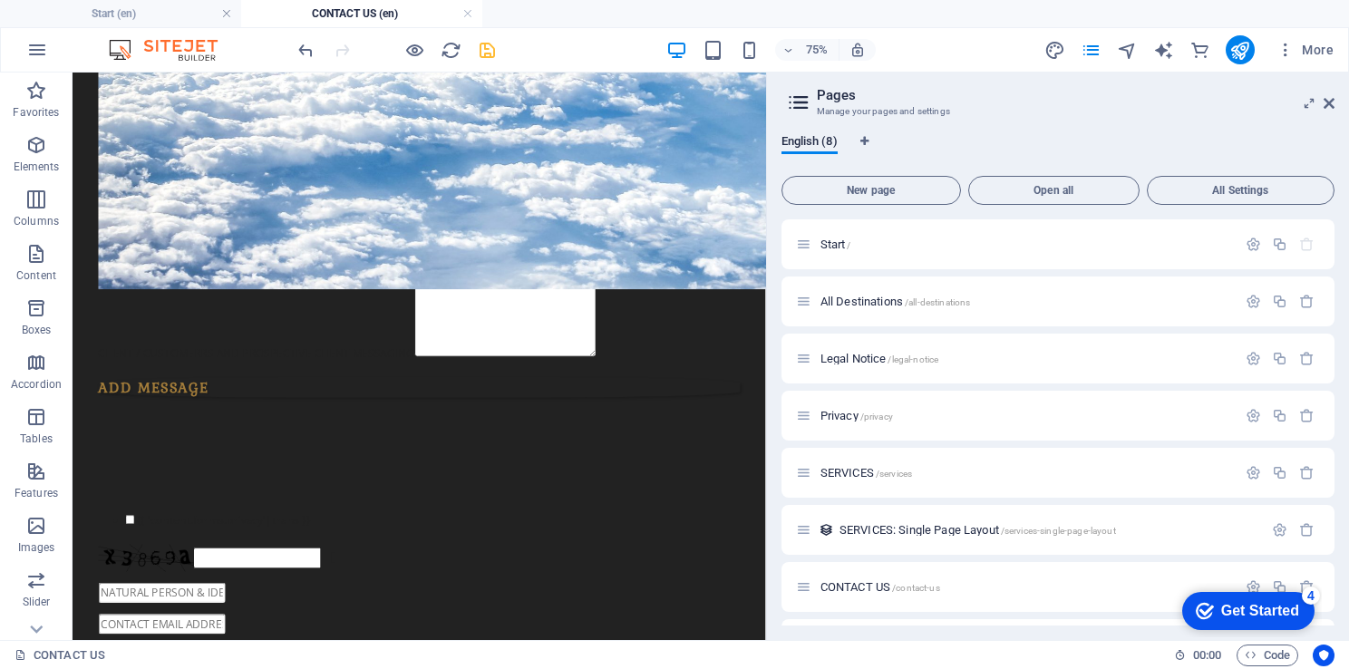
scroll to position [14, 0]
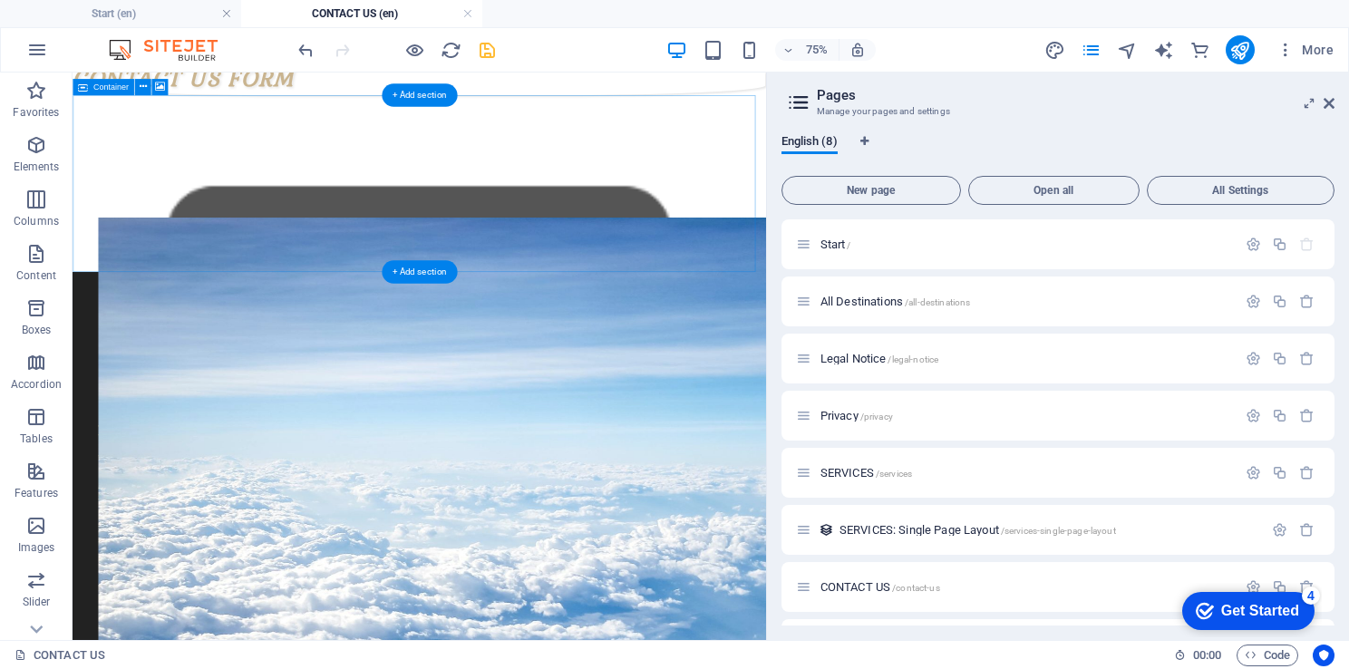
click at [545, 294] on figure at bounding box center [569, 644] width 924 height 757
select select "%"
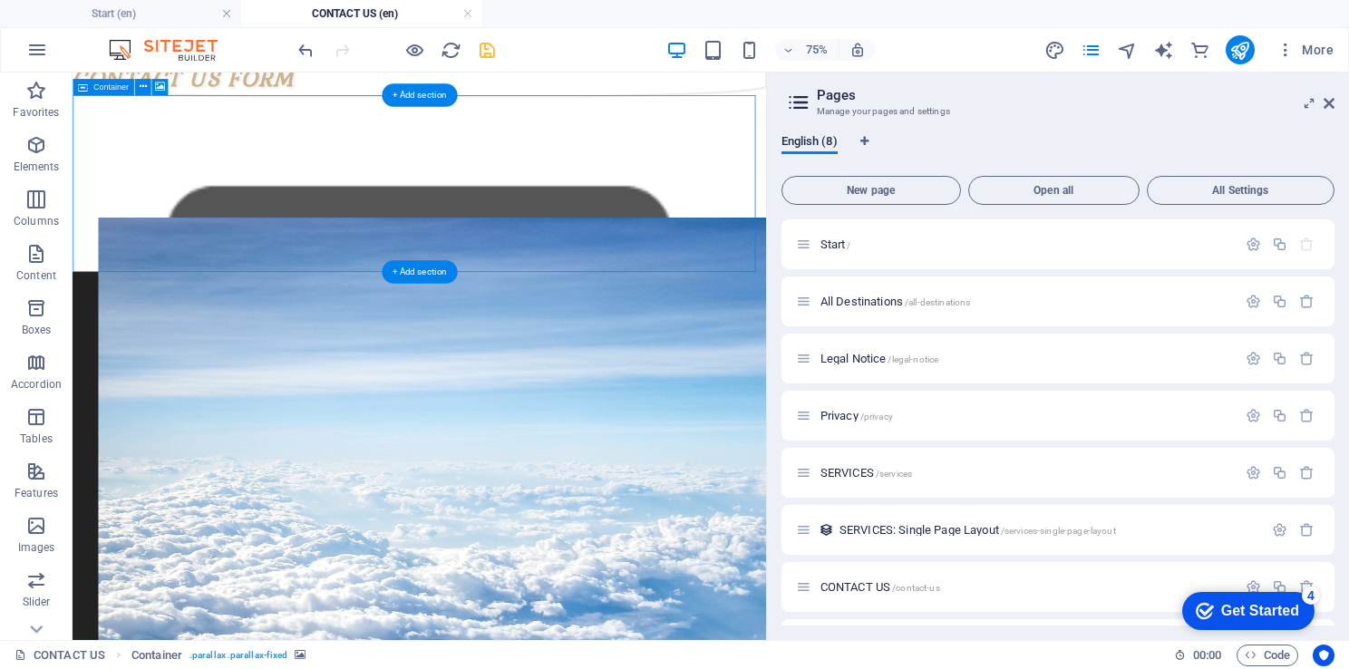
select select "%"
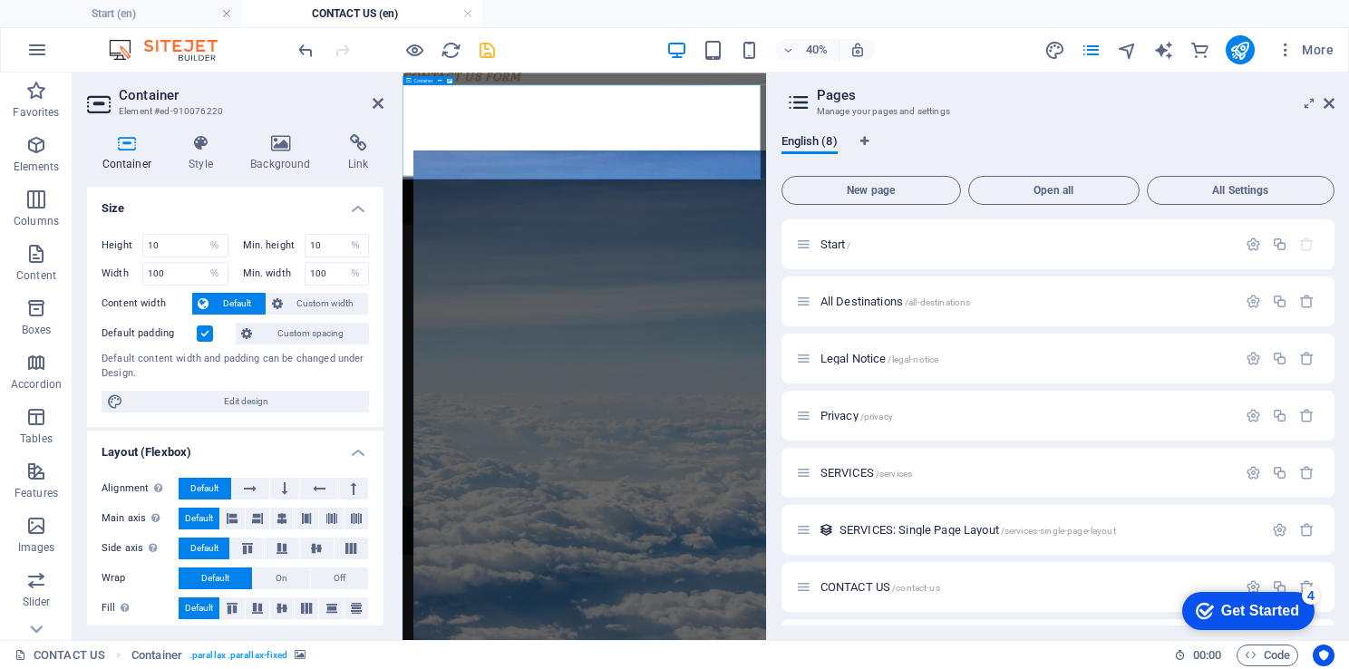
drag, startPoint x: 787, startPoint y: 249, endPoint x: 779, endPoint y: 655, distance: 406.1
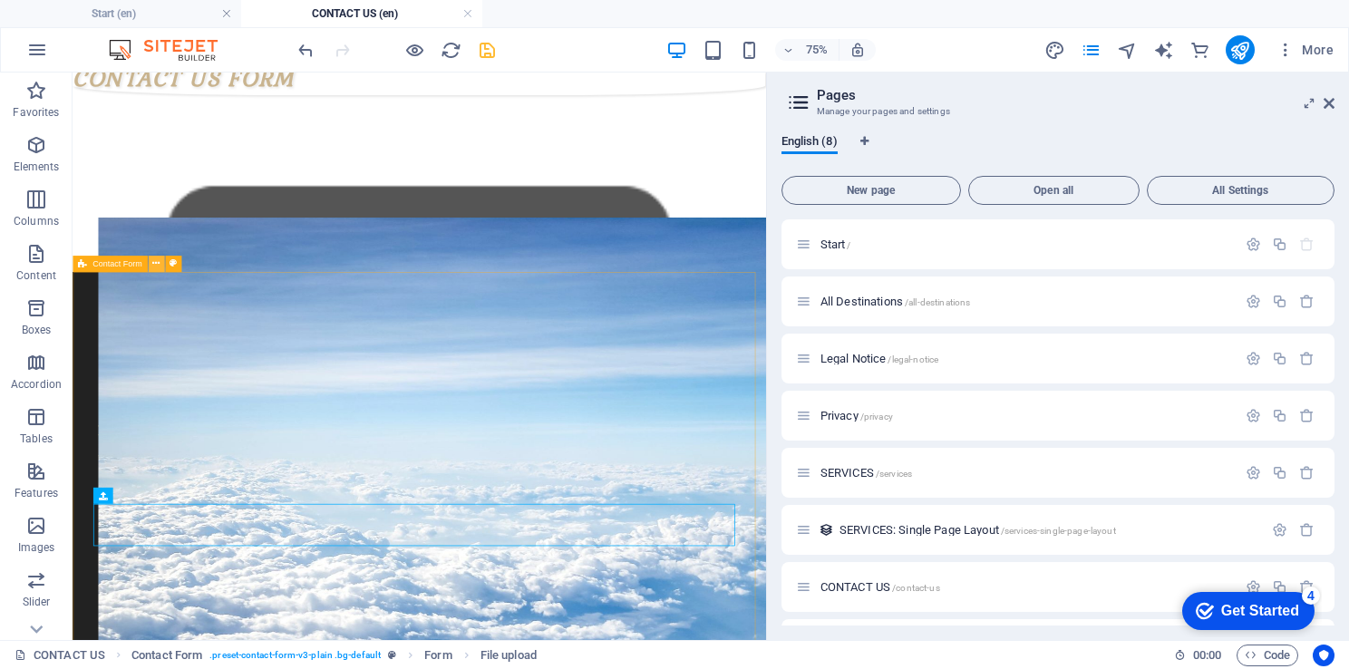
click at [160, 266] on icon at bounding box center [155, 263] width 7 height 15
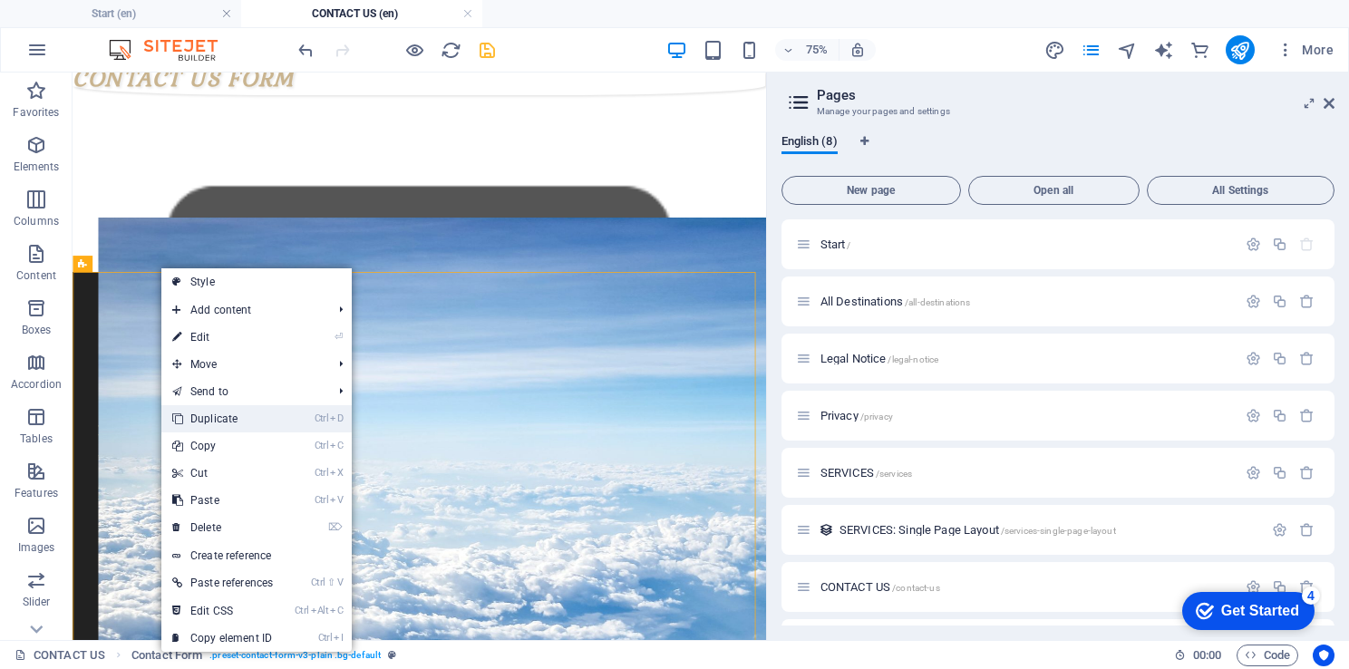
click at [223, 417] on link "Ctrl D Duplicate" at bounding box center [222, 418] width 122 height 27
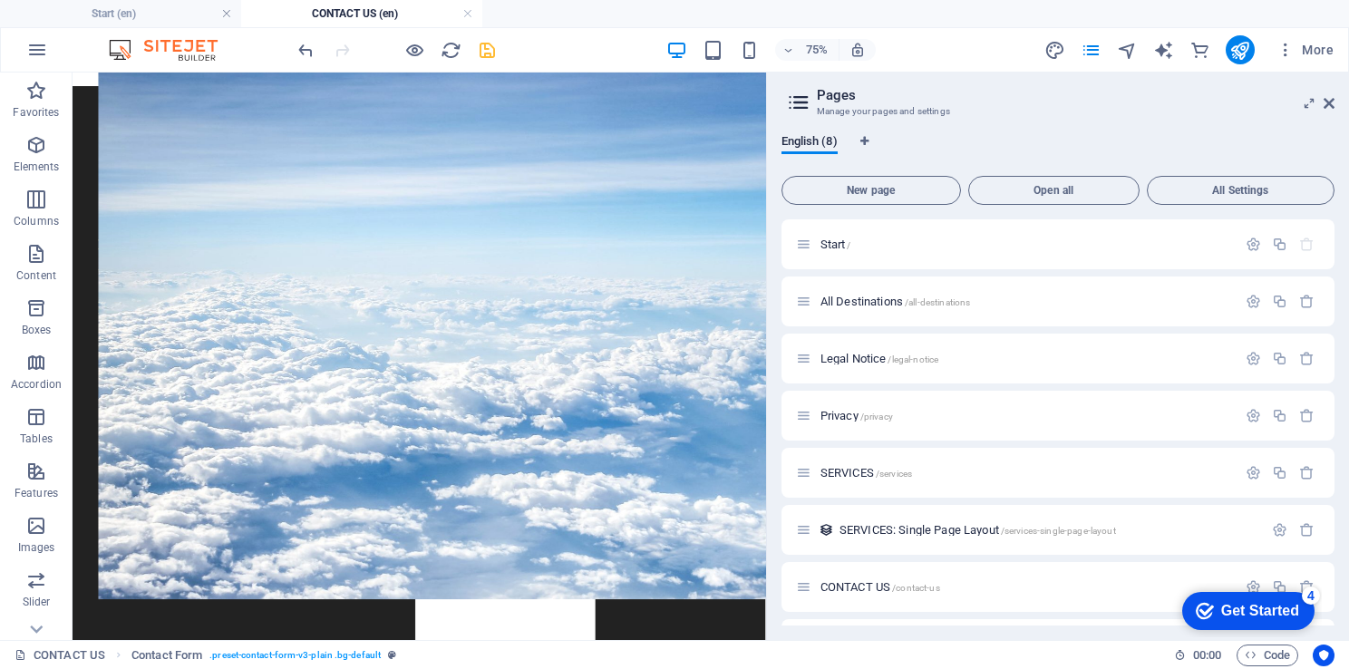
scroll to position [0, 0]
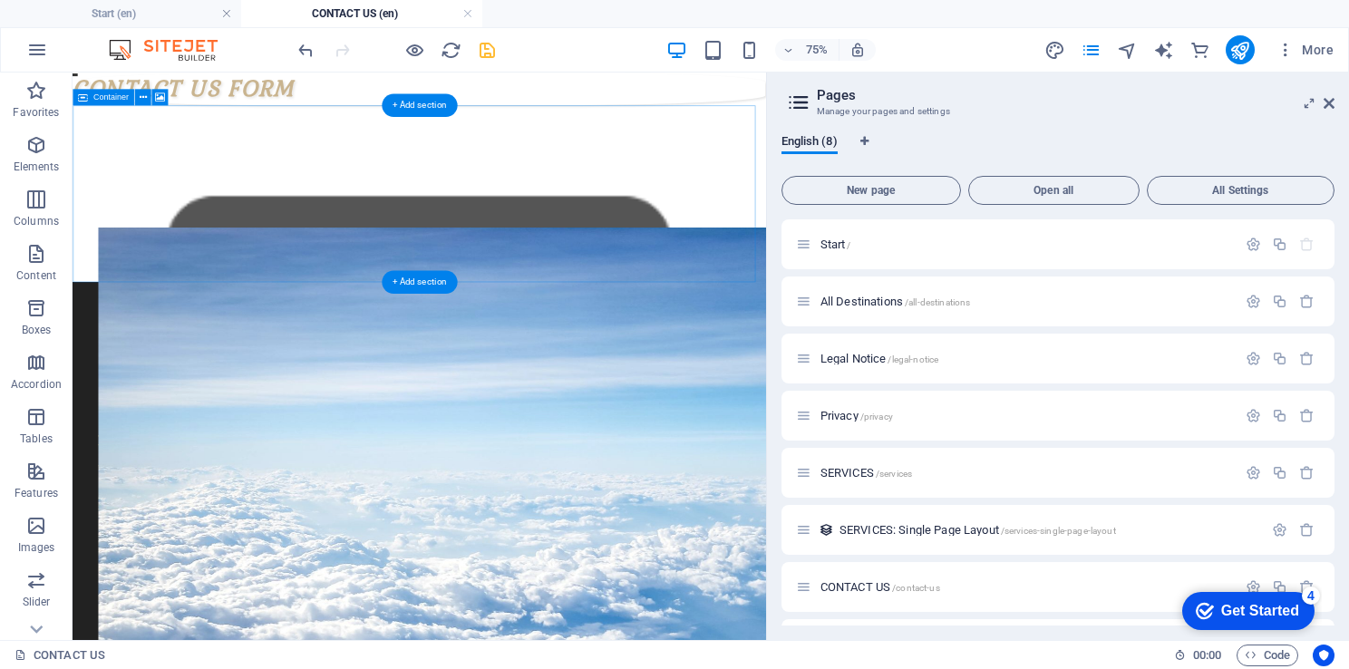
click at [525, 279] on figure at bounding box center [569, 657] width 924 height 757
click at [527, 279] on figure at bounding box center [569, 657] width 924 height 757
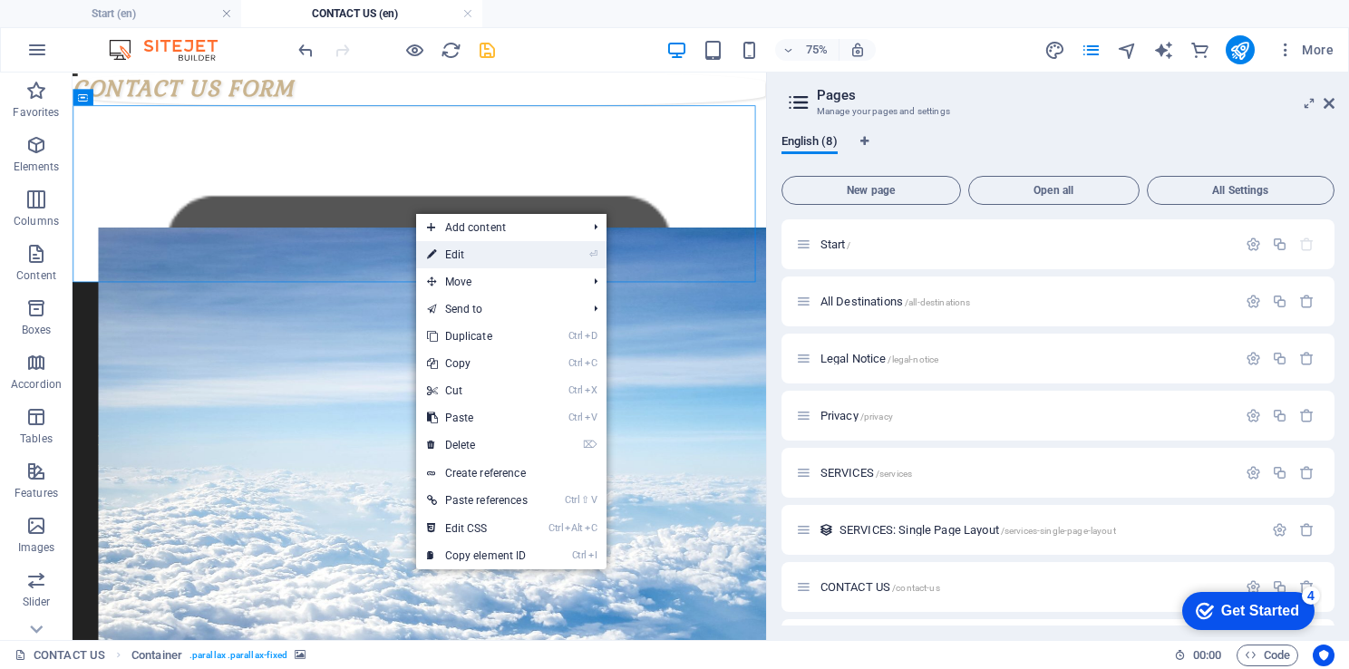
click at [460, 260] on link "⏎ Edit" at bounding box center [477, 254] width 122 height 27
select select "%"
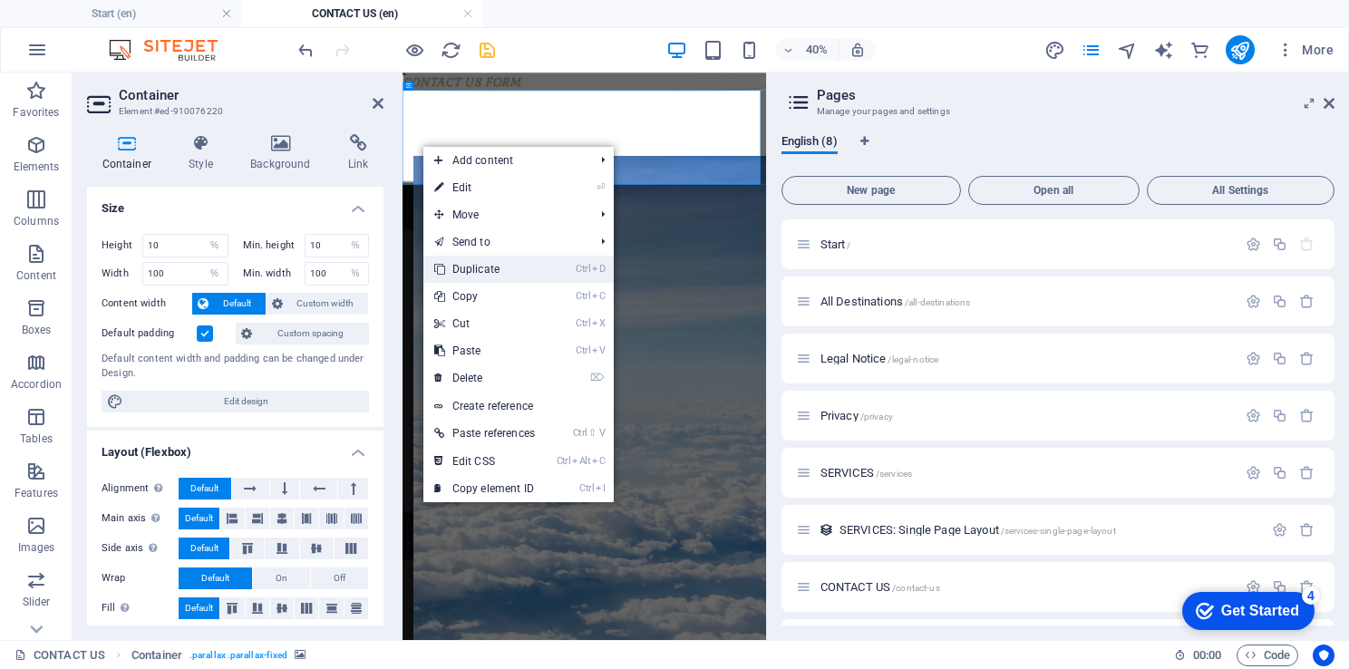
click at [500, 281] on link "Ctrl D Duplicate" at bounding box center [484, 269] width 122 height 27
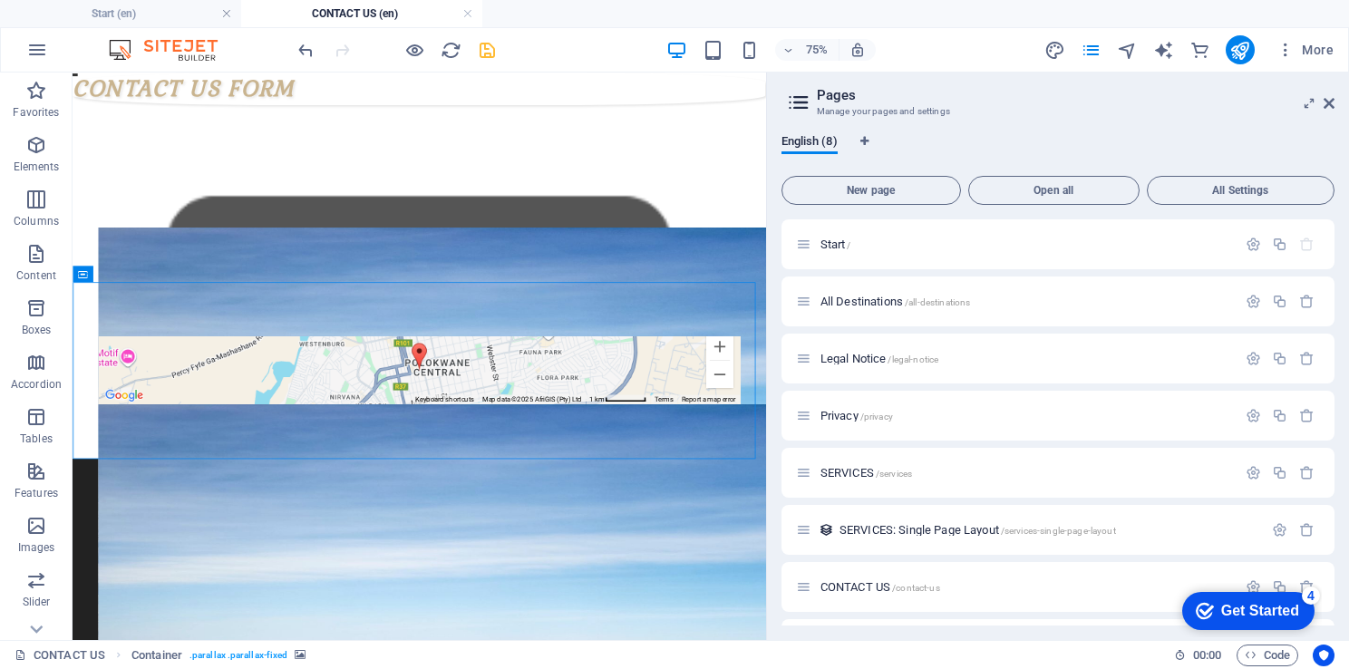
click at [289, 45] on div "75% More" at bounding box center [674, 50] width 1347 height 44
click at [303, 46] on icon "undo" at bounding box center [305, 50] width 21 height 21
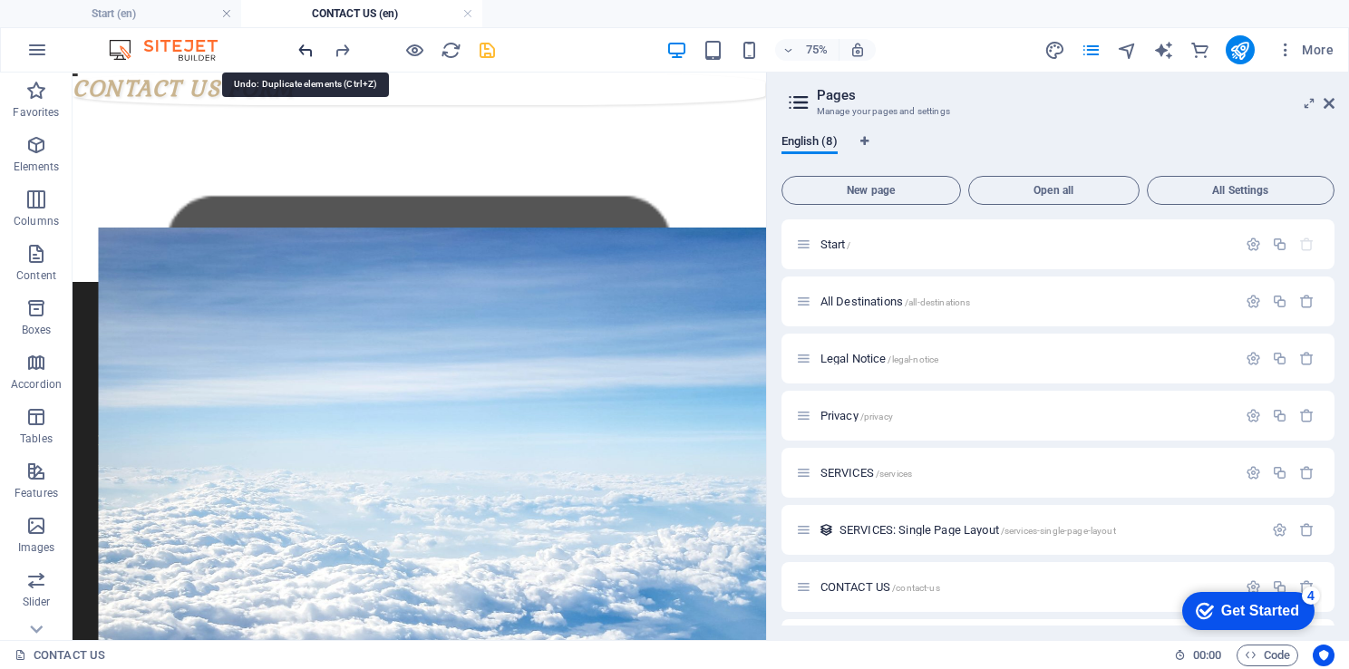
click at [303, 46] on icon "undo" at bounding box center [305, 50] width 21 height 21
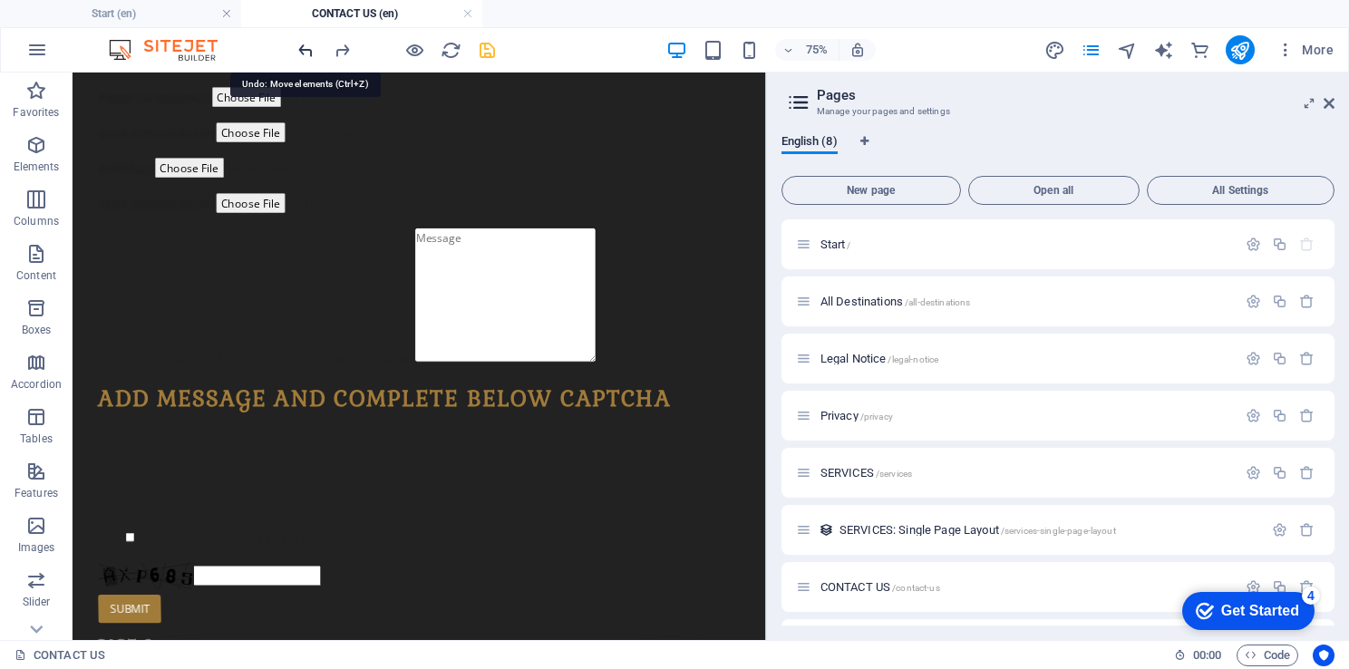
scroll to position [5309, 0]
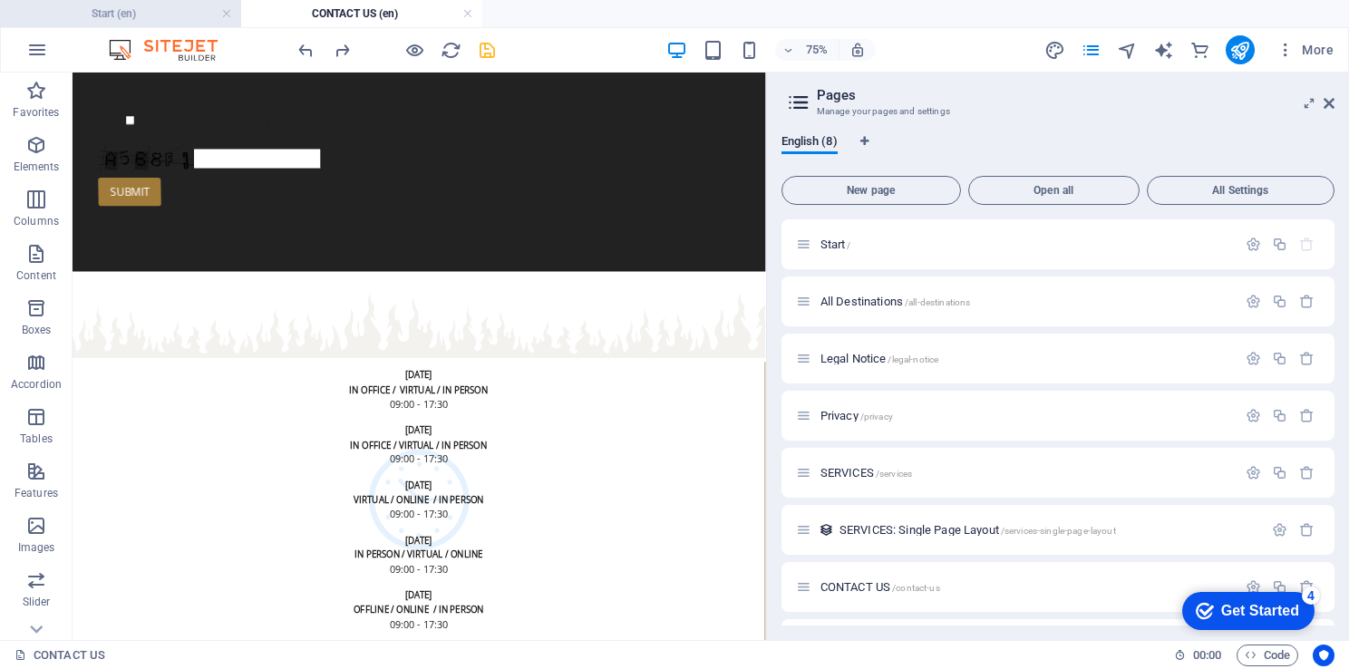
click at [140, 18] on h4 "Start (en)" at bounding box center [120, 14] width 241 height 20
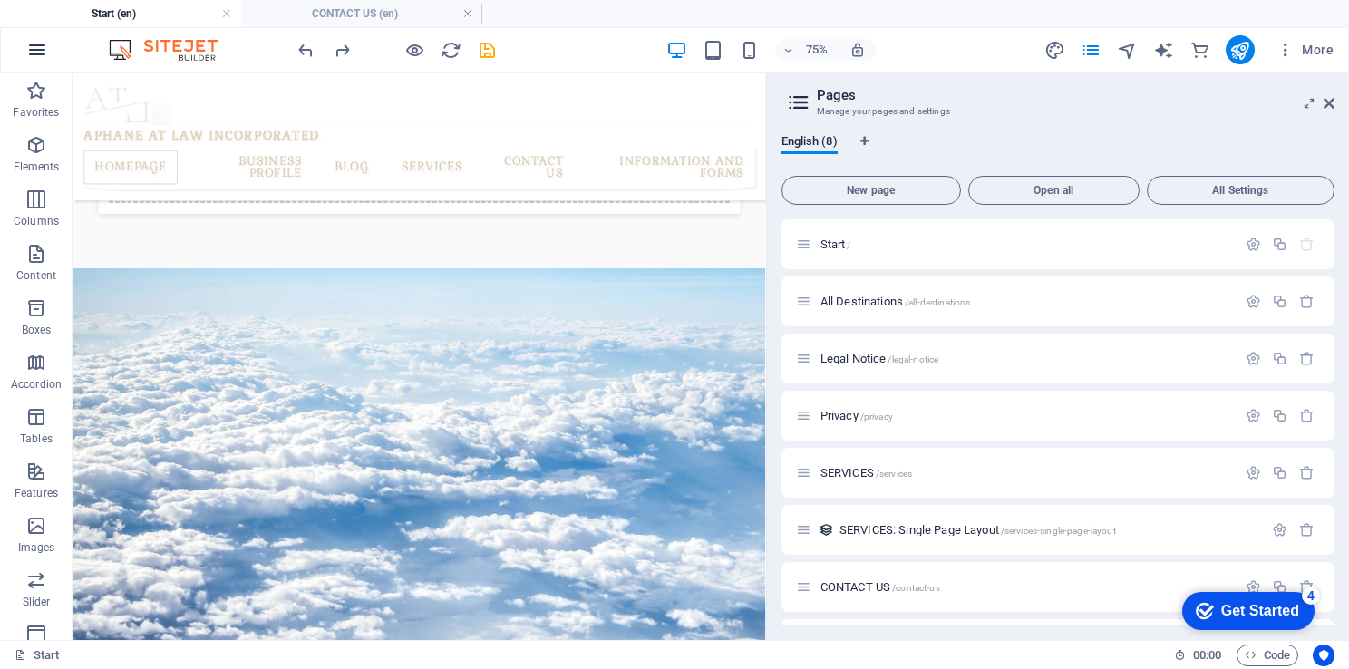
click at [40, 54] on icon "button" at bounding box center [37, 50] width 22 height 22
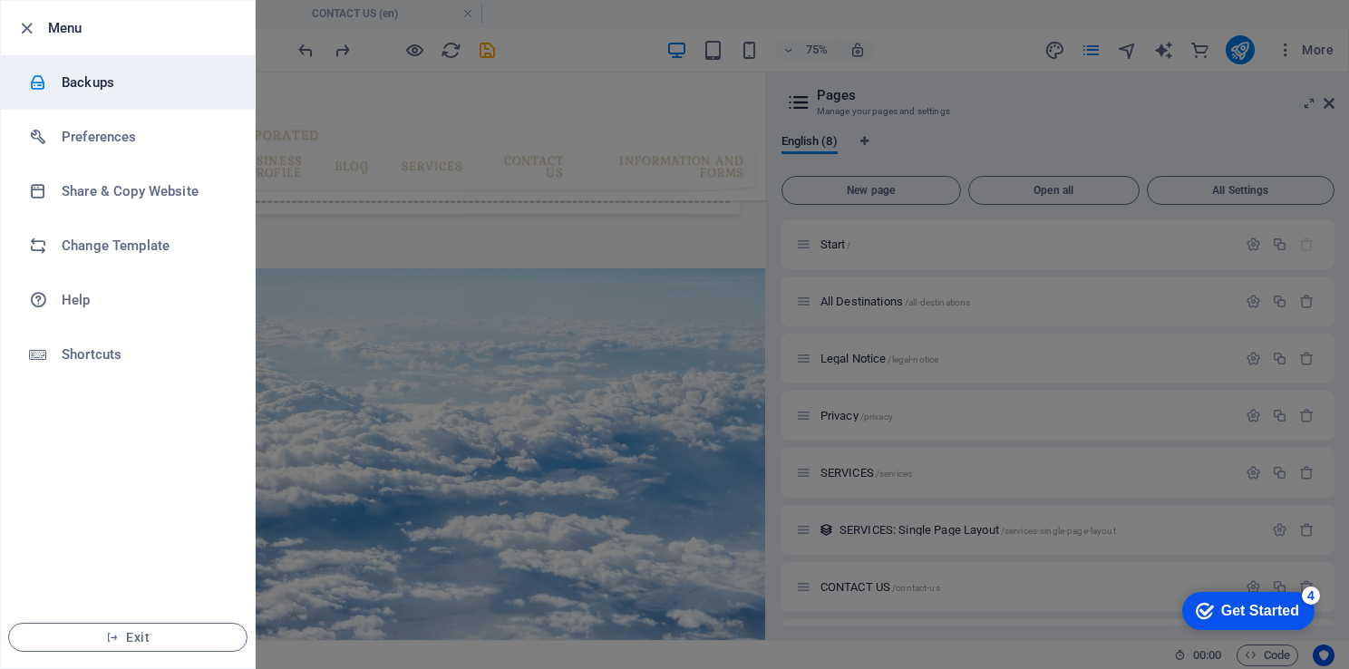
click at [99, 78] on h6 "Backups" at bounding box center [146, 83] width 168 height 22
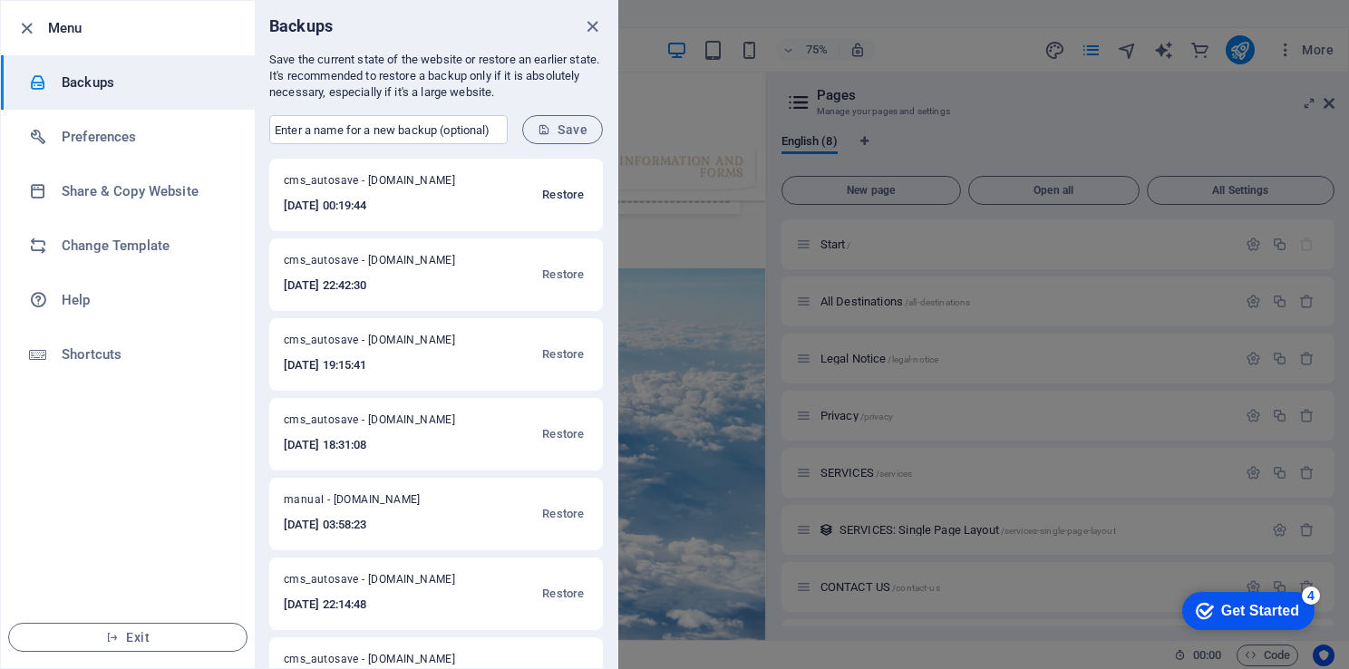
click at [565, 190] on span "Restore" at bounding box center [563, 195] width 42 height 22
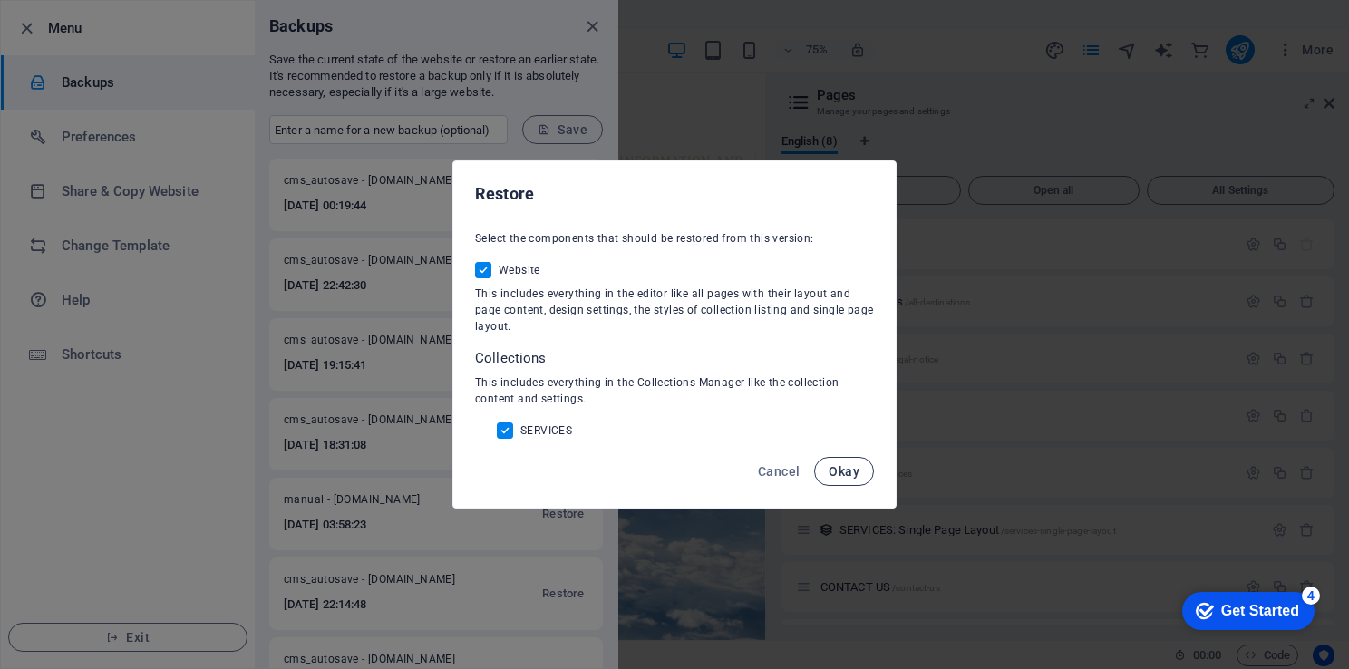
click at [863, 469] on button "Okay" at bounding box center [844, 471] width 60 height 29
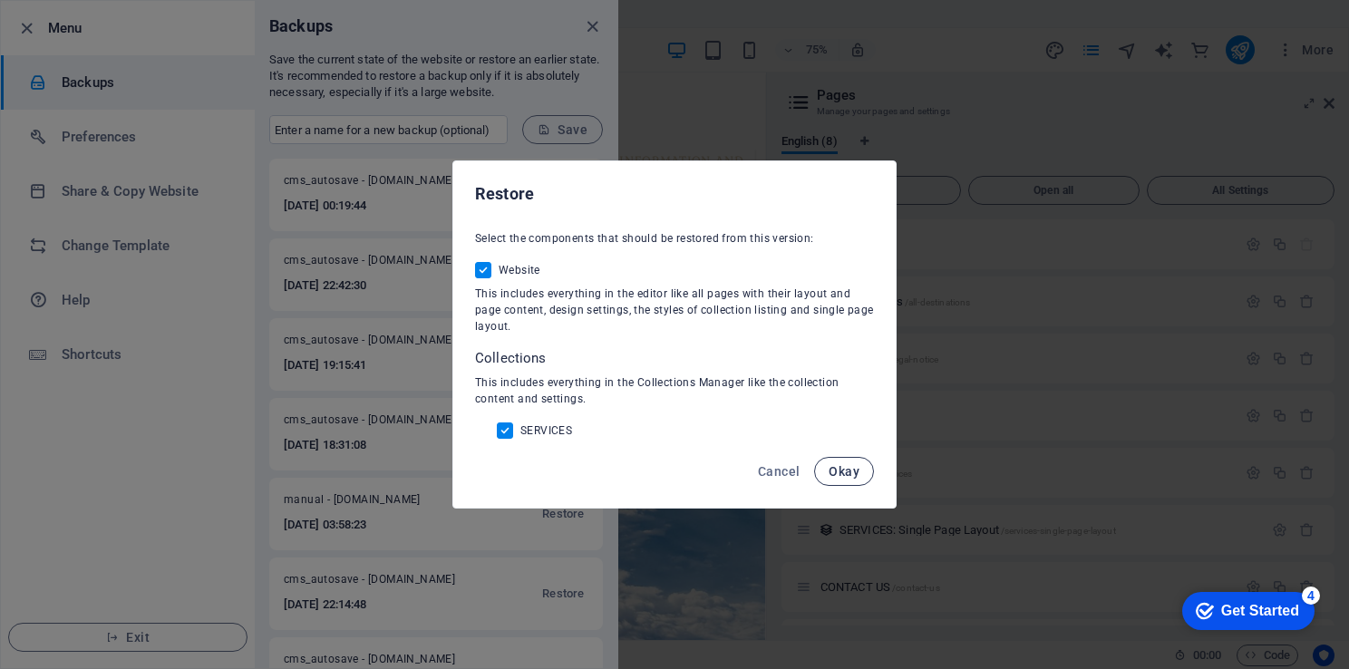
scroll to position [696, 0]
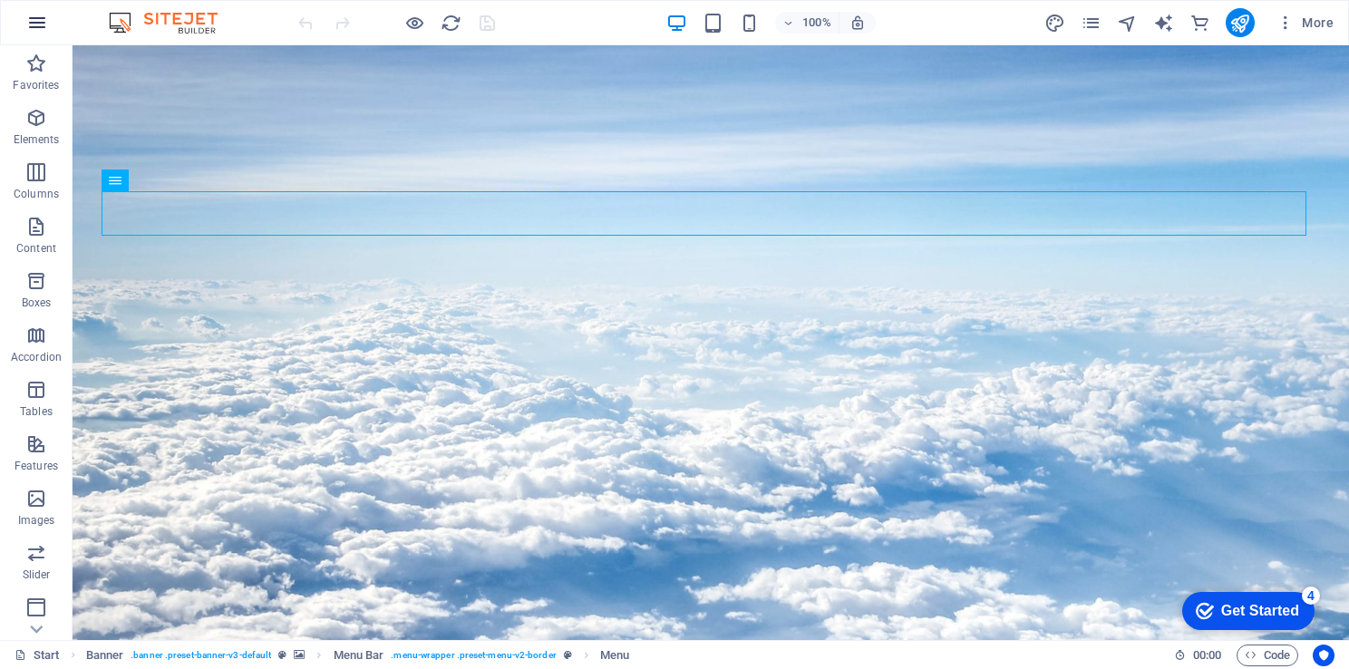
click at [40, 20] on icon "button" at bounding box center [37, 23] width 22 height 22
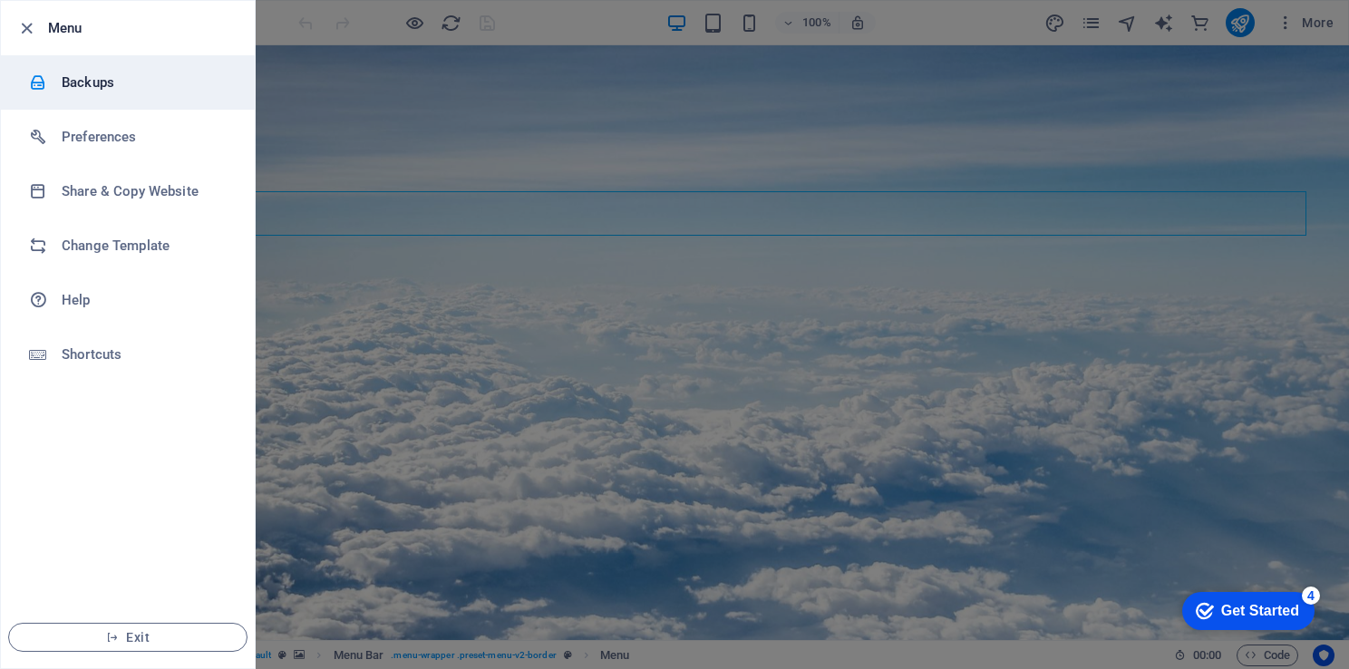
click at [103, 79] on h6 "Backups" at bounding box center [146, 83] width 168 height 22
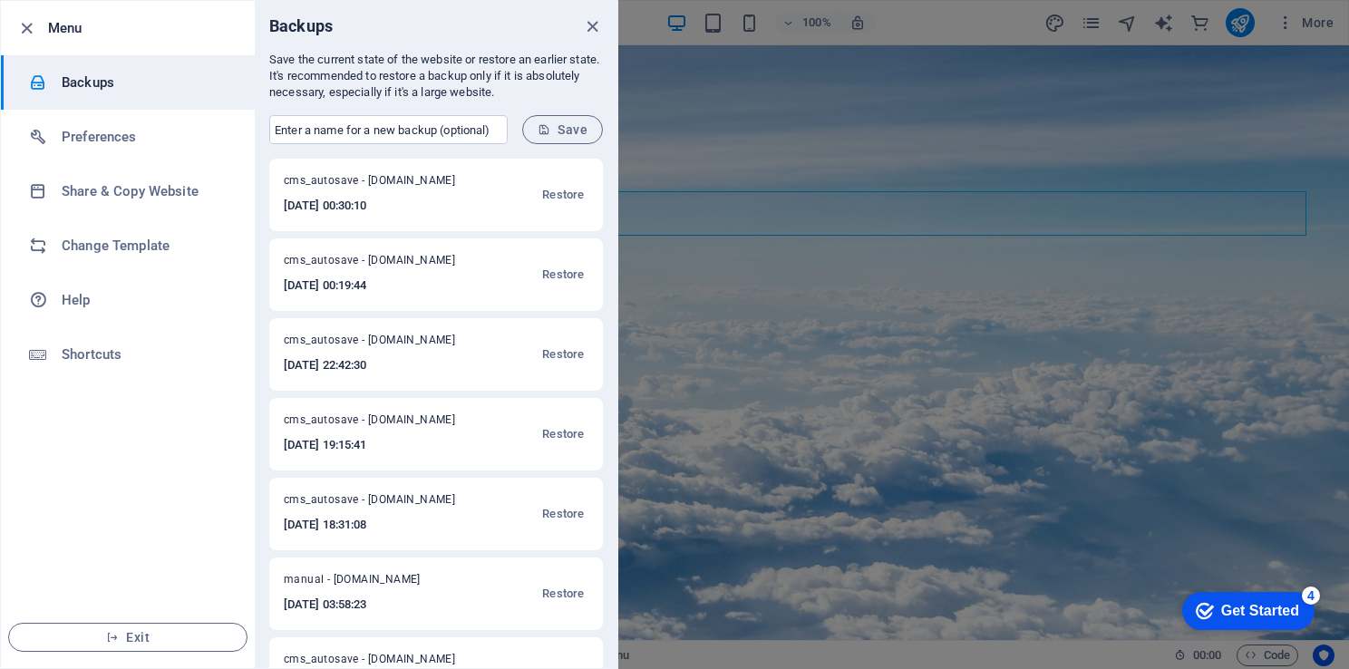
click at [617, 353] on div at bounding box center [674, 334] width 1349 height 669
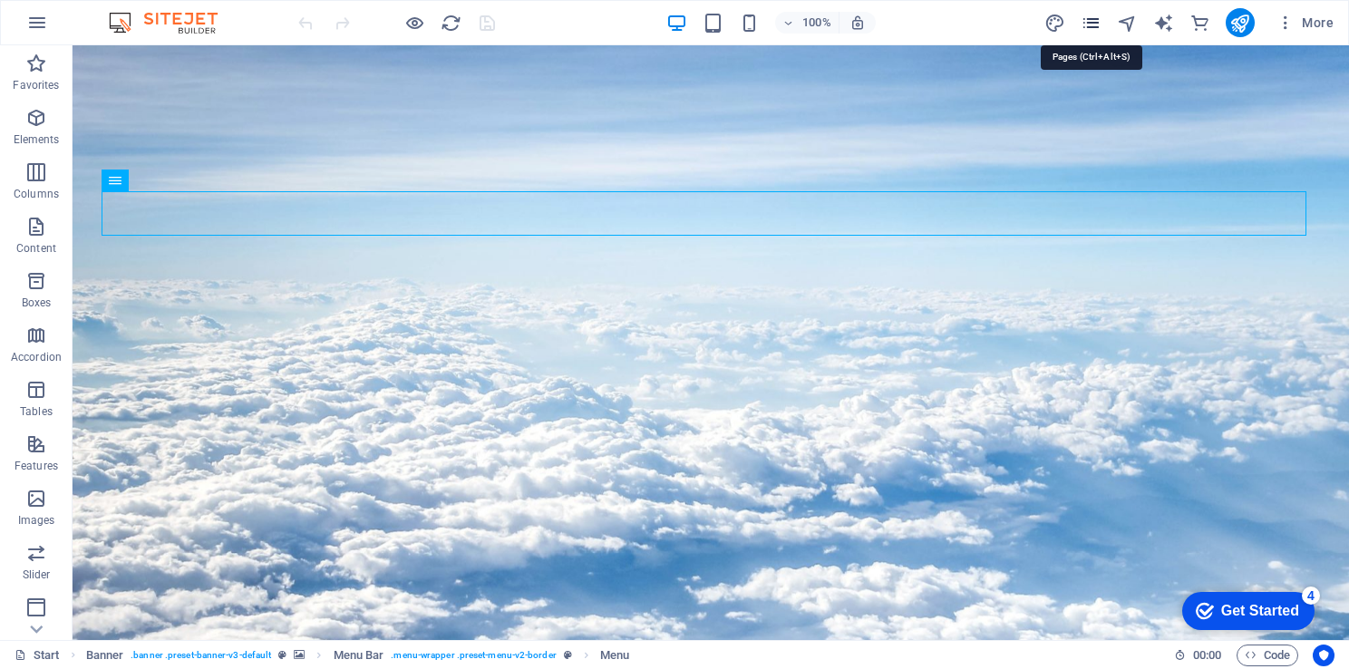
click at [1098, 18] on icon "pages" at bounding box center [1090, 23] width 21 height 21
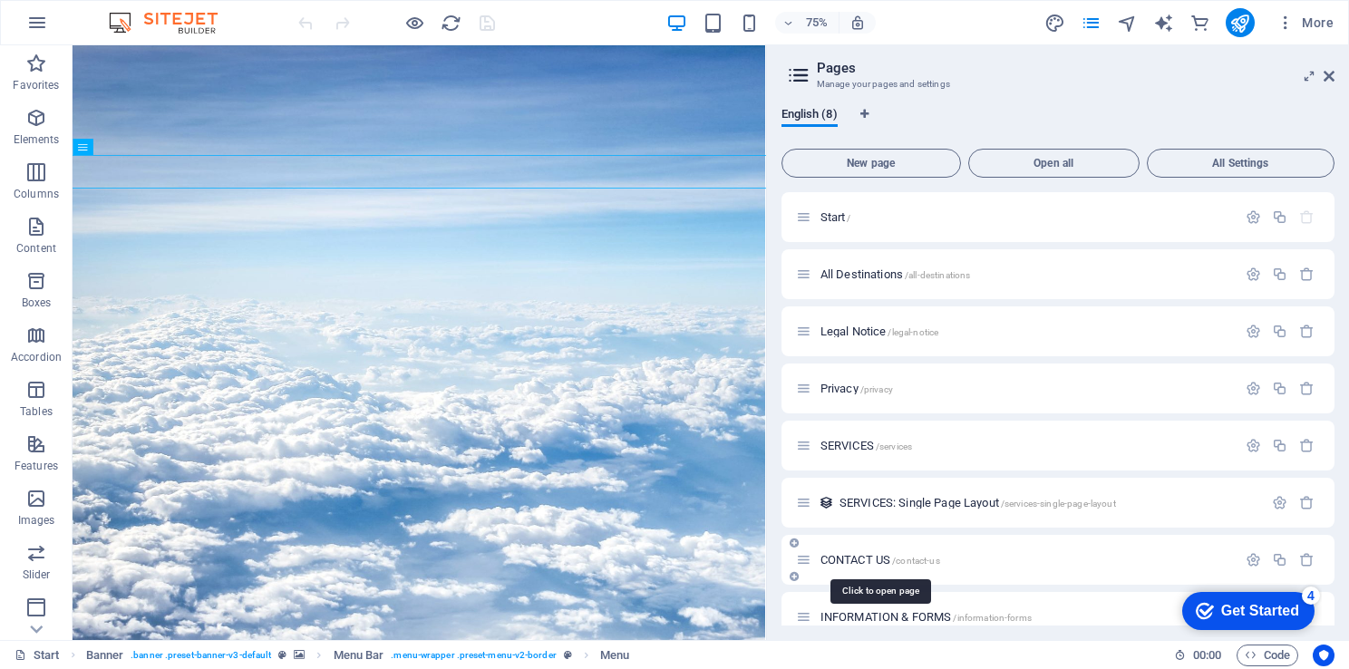
click at [842, 565] on span "CONTACT US /contact-us" at bounding box center [880, 560] width 120 height 14
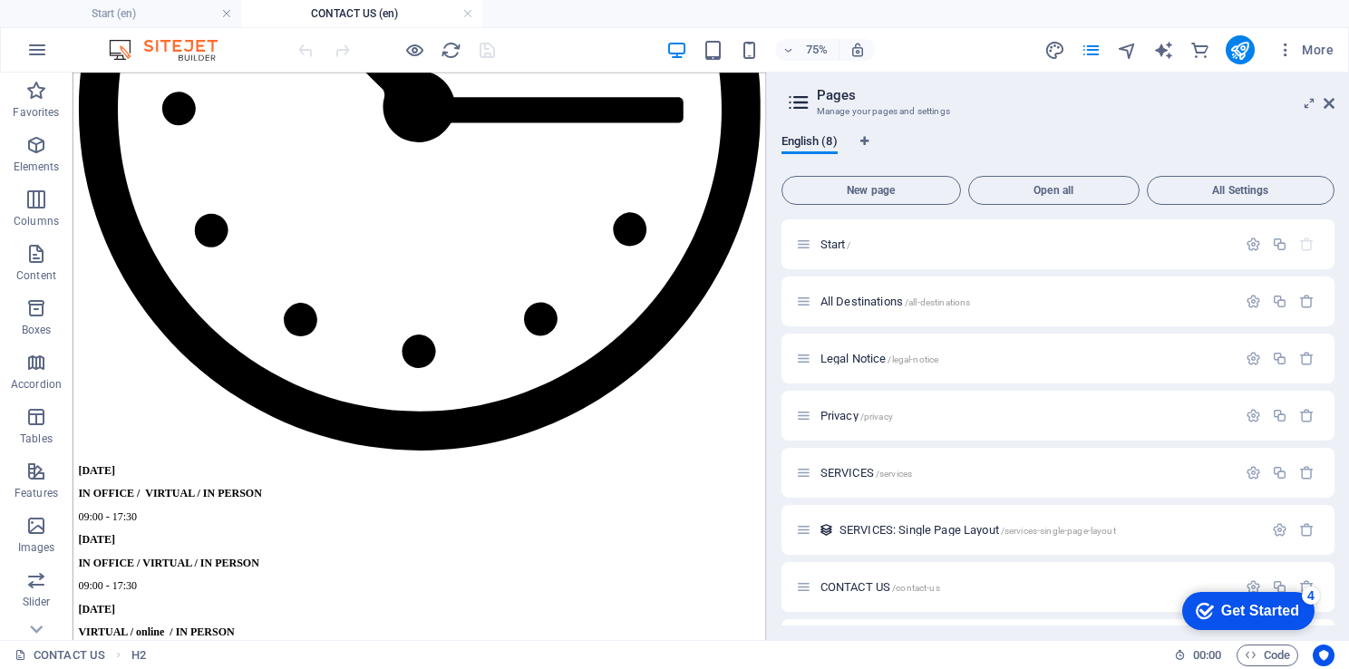
scroll to position [5309, 0]
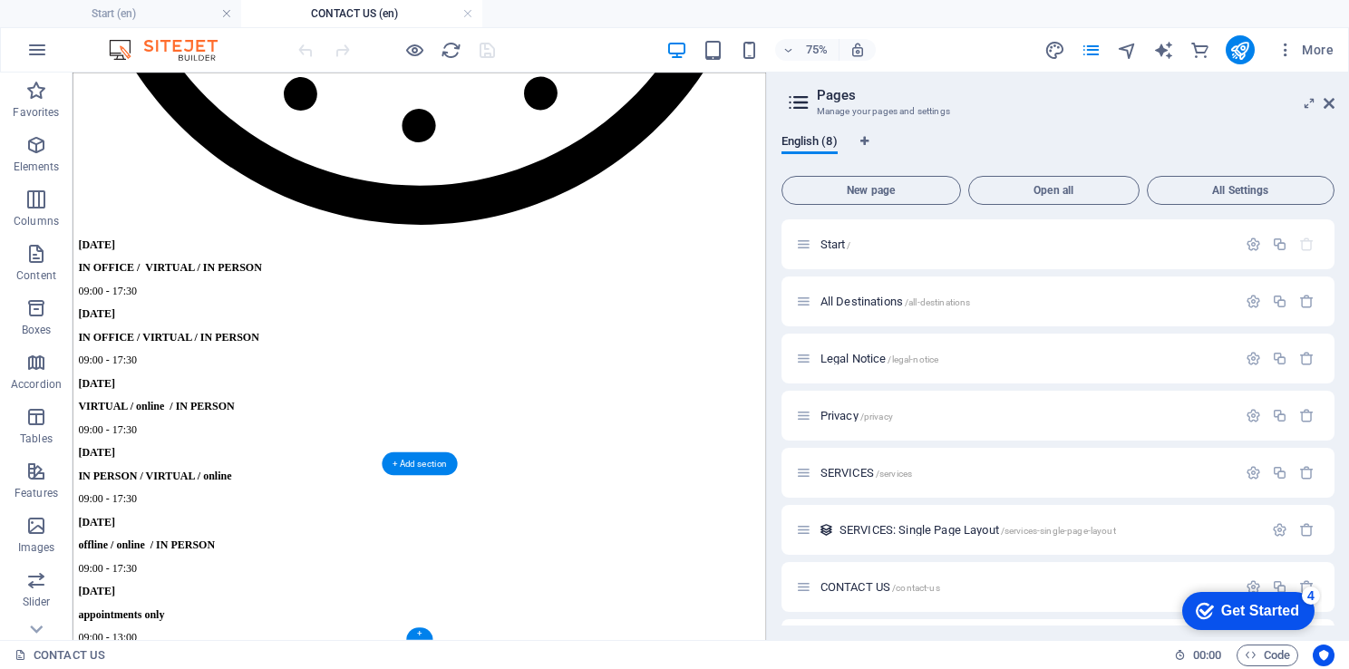
drag, startPoint x: 988, startPoint y: 118, endPoint x: 784, endPoint y: 716, distance: 632.0
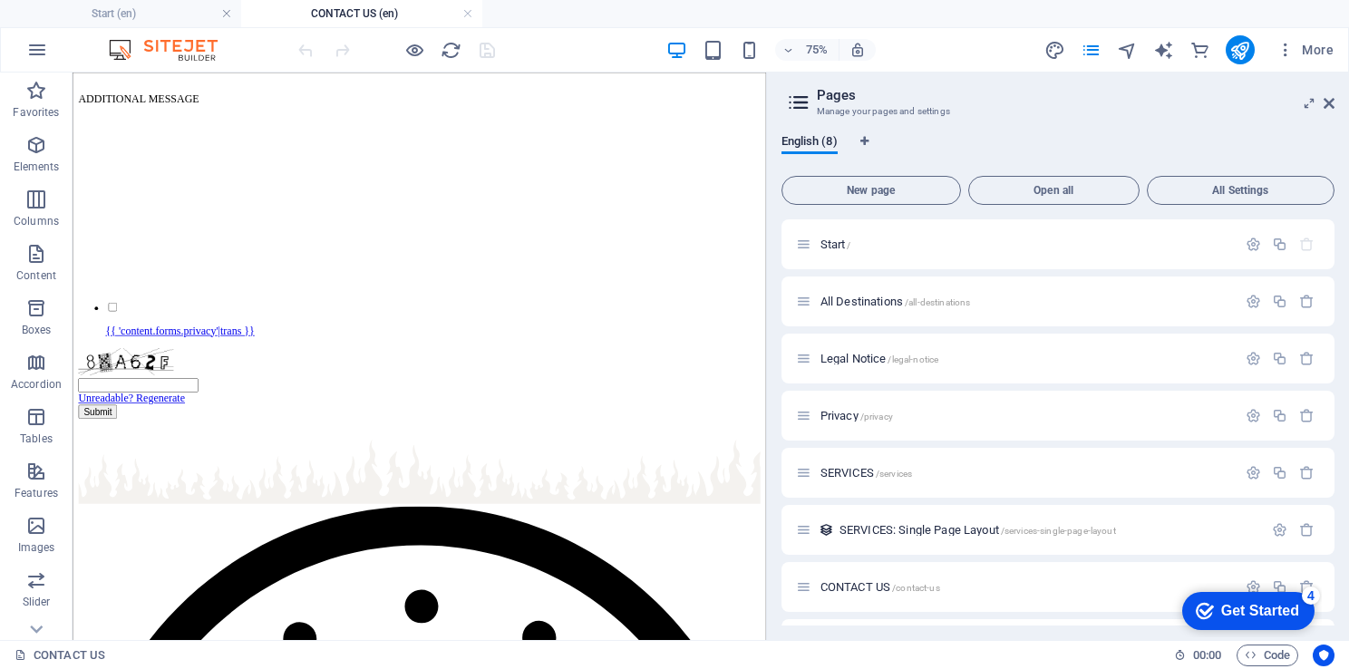
scroll to position [4017, 0]
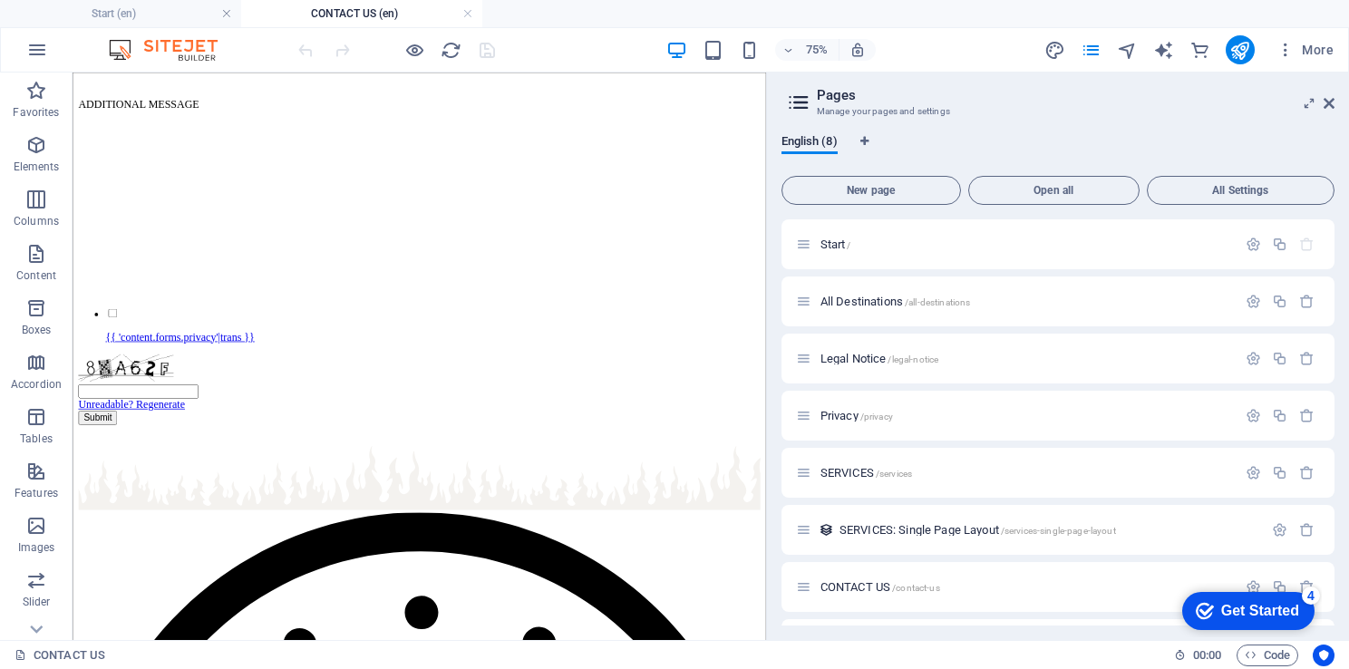
drag, startPoint x: 990, startPoint y: 775, endPoint x: 864, endPoint y: 559, distance: 249.8
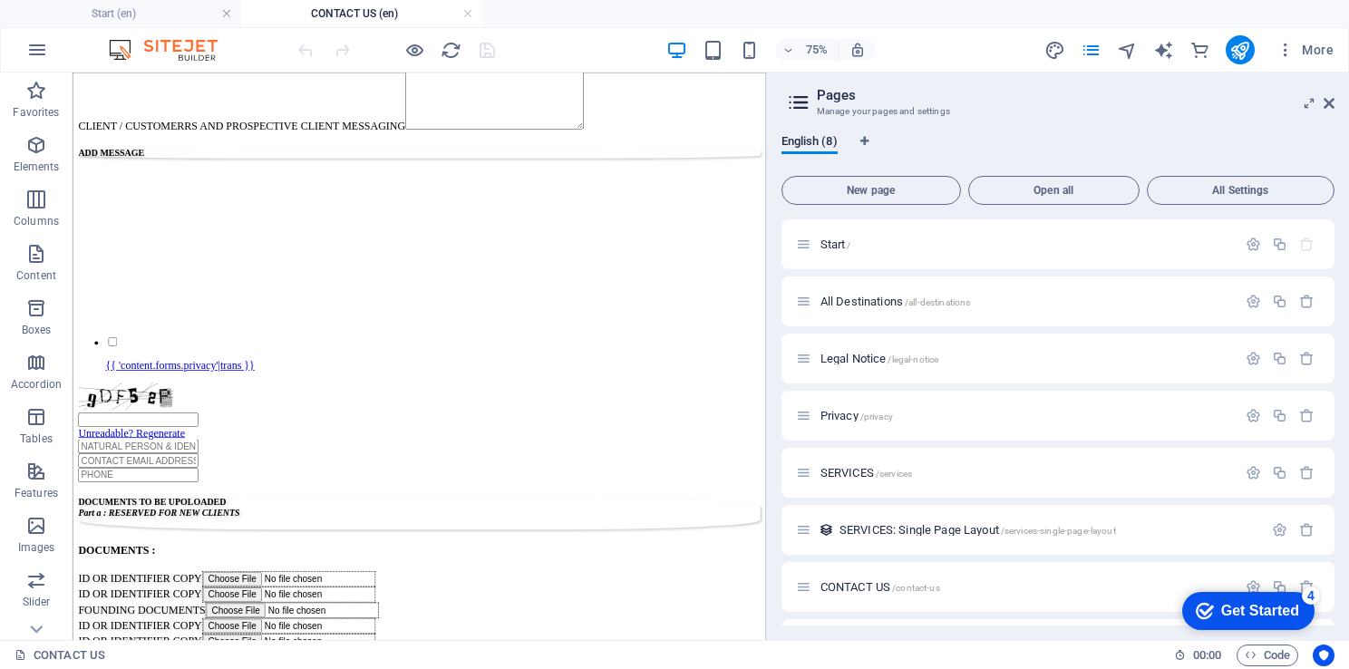
scroll to position [0, 0]
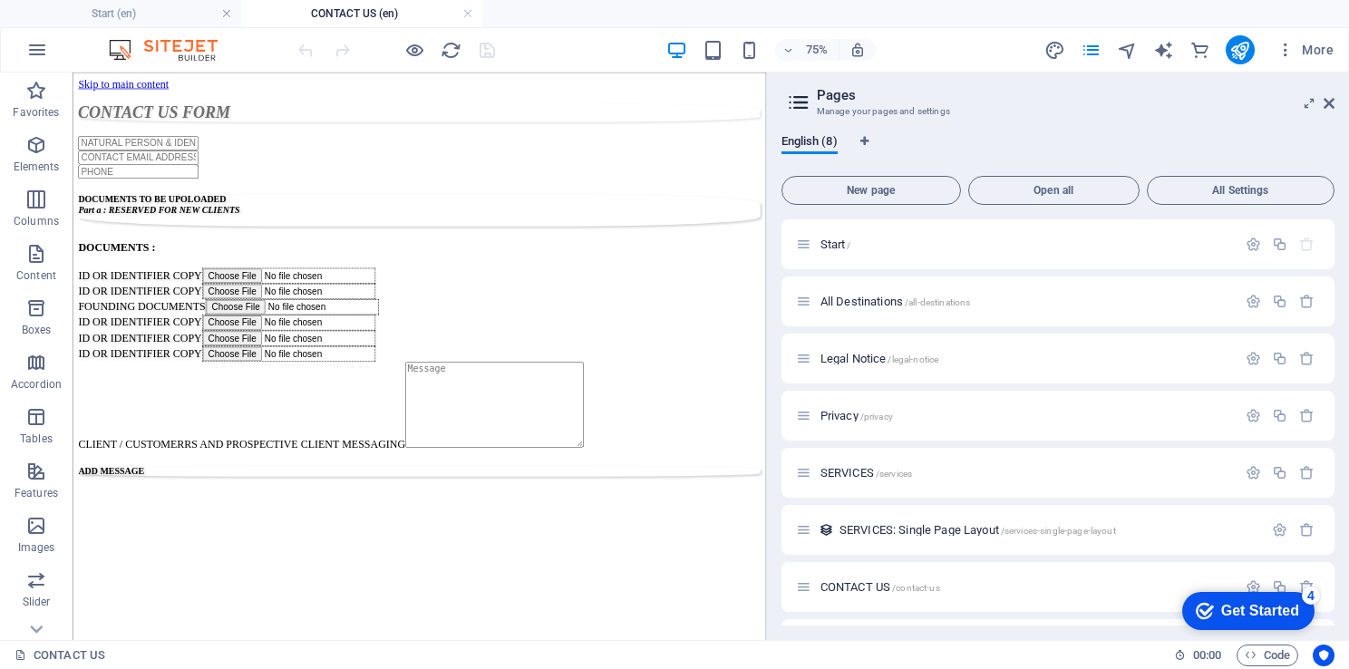
drag, startPoint x: 984, startPoint y: 200, endPoint x: 844, endPoint y: 131, distance: 156.5
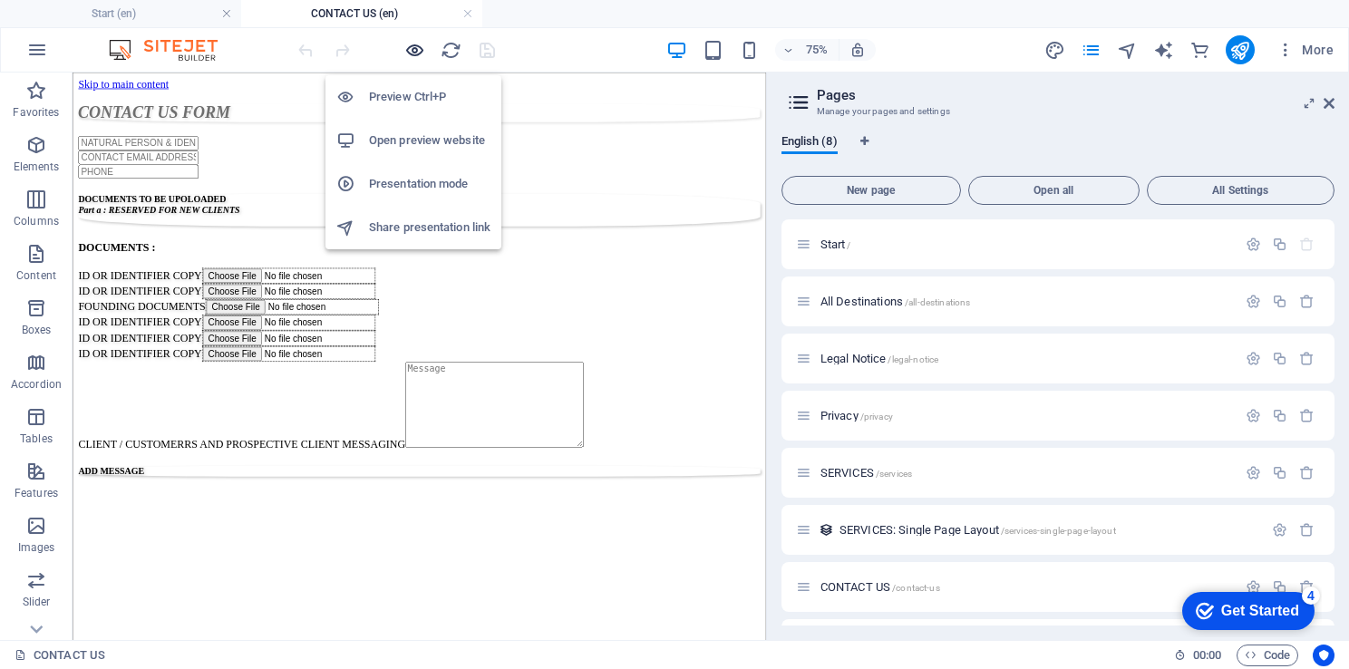
click at [408, 50] on icon "button" at bounding box center [414, 50] width 21 height 21
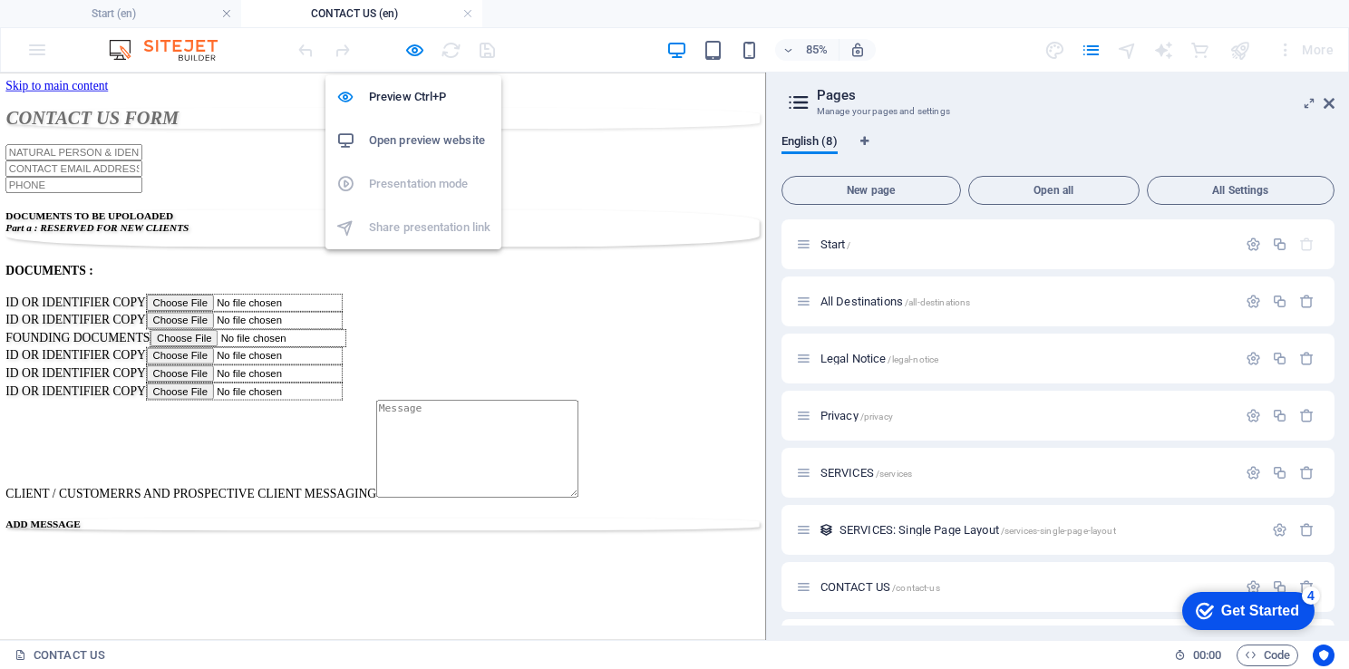
click at [421, 140] on h6 "Open preview website" at bounding box center [429, 141] width 121 height 22
click at [413, 52] on icon "button" at bounding box center [414, 50] width 21 height 21
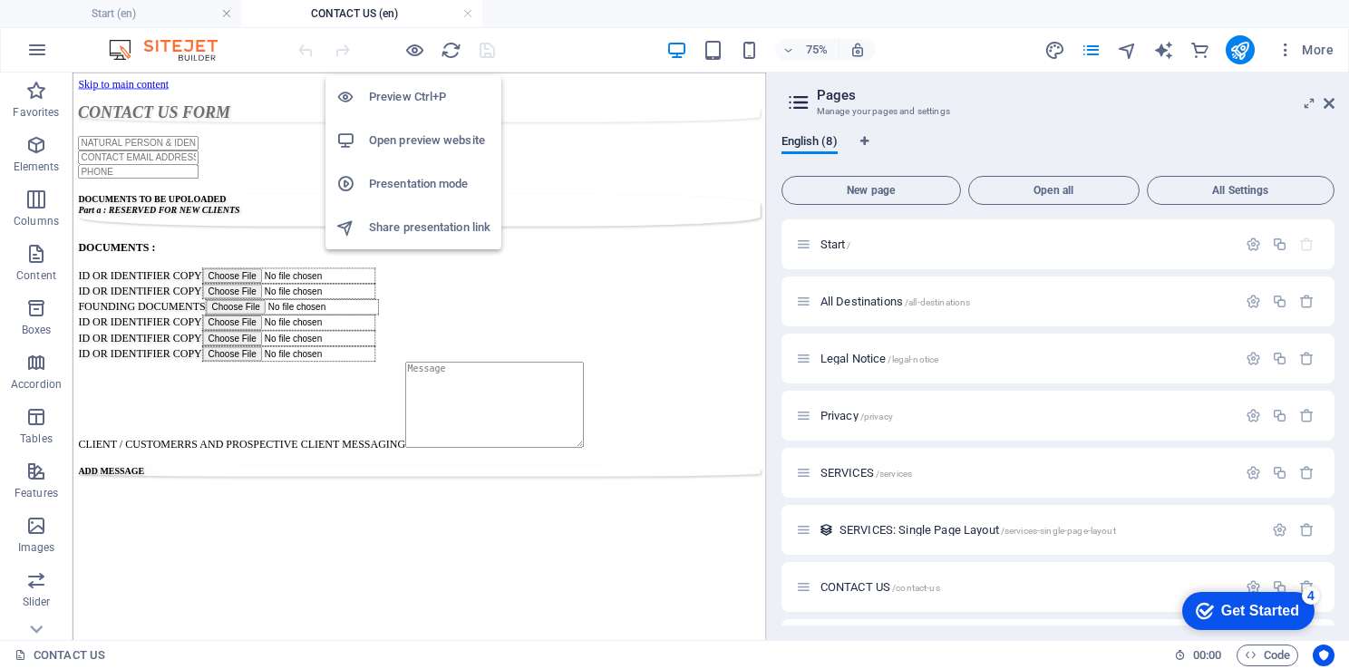
click at [427, 186] on h6 "Presentation mode" at bounding box center [429, 184] width 121 height 22
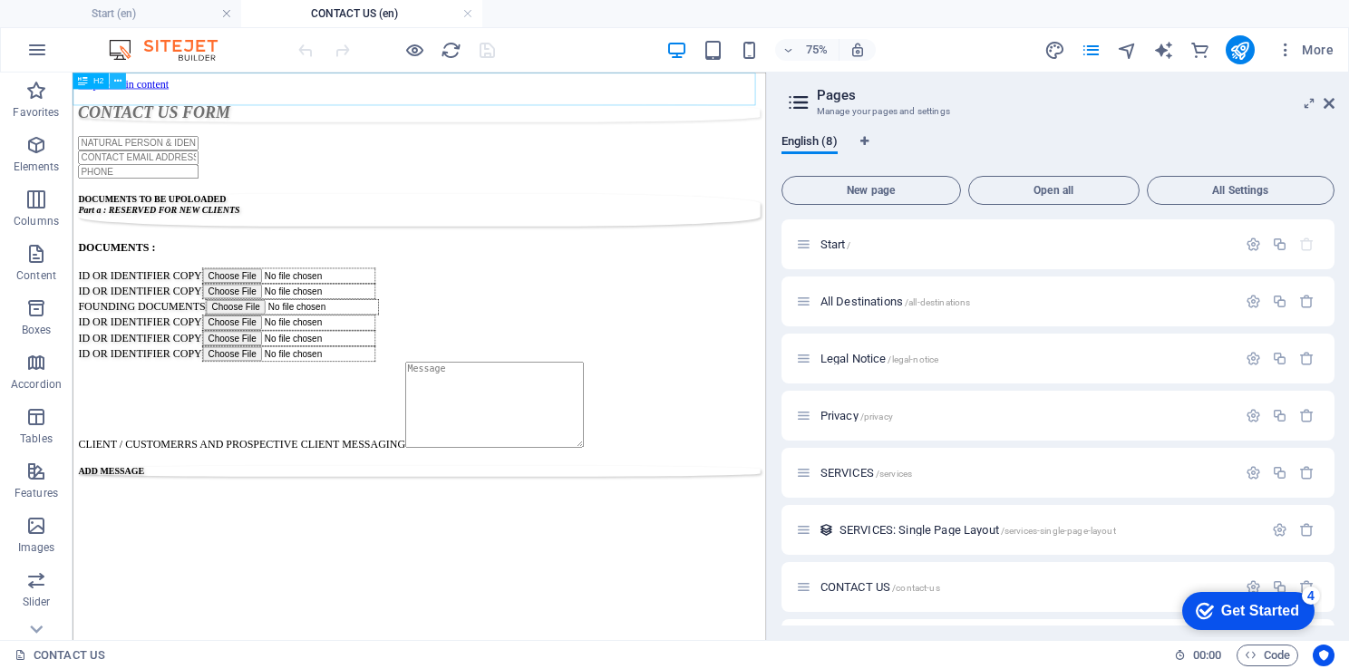
click at [123, 78] on button at bounding box center [118, 81] width 16 height 16
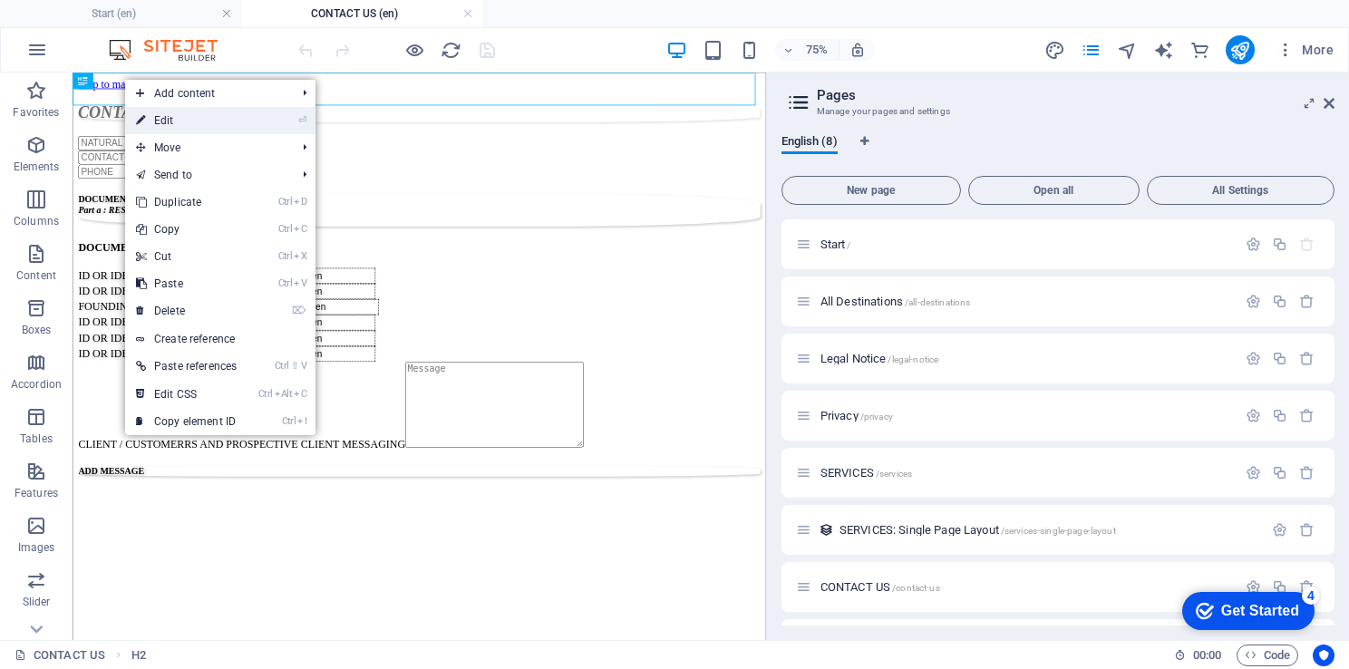
click at [196, 115] on link "⏎ Edit" at bounding box center [186, 120] width 122 height 27
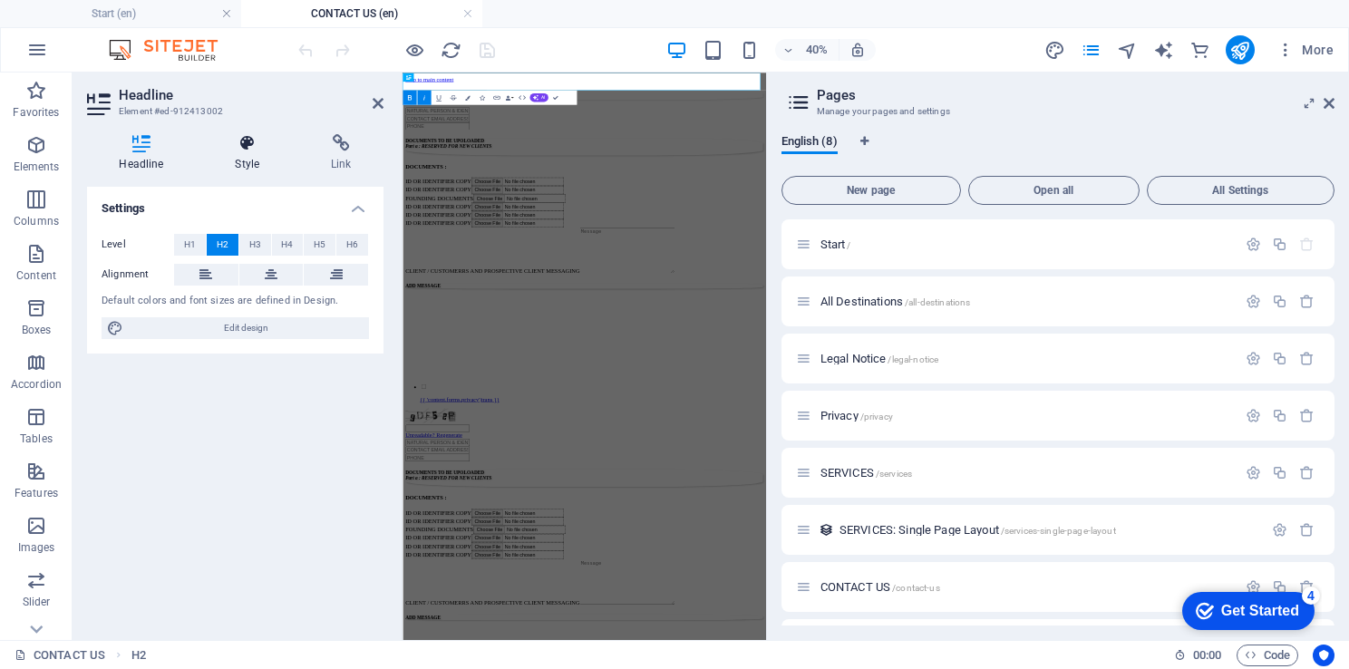
click at [247, 169] on h4 "Style" at bounding box center [251, 153] width 96 height 38
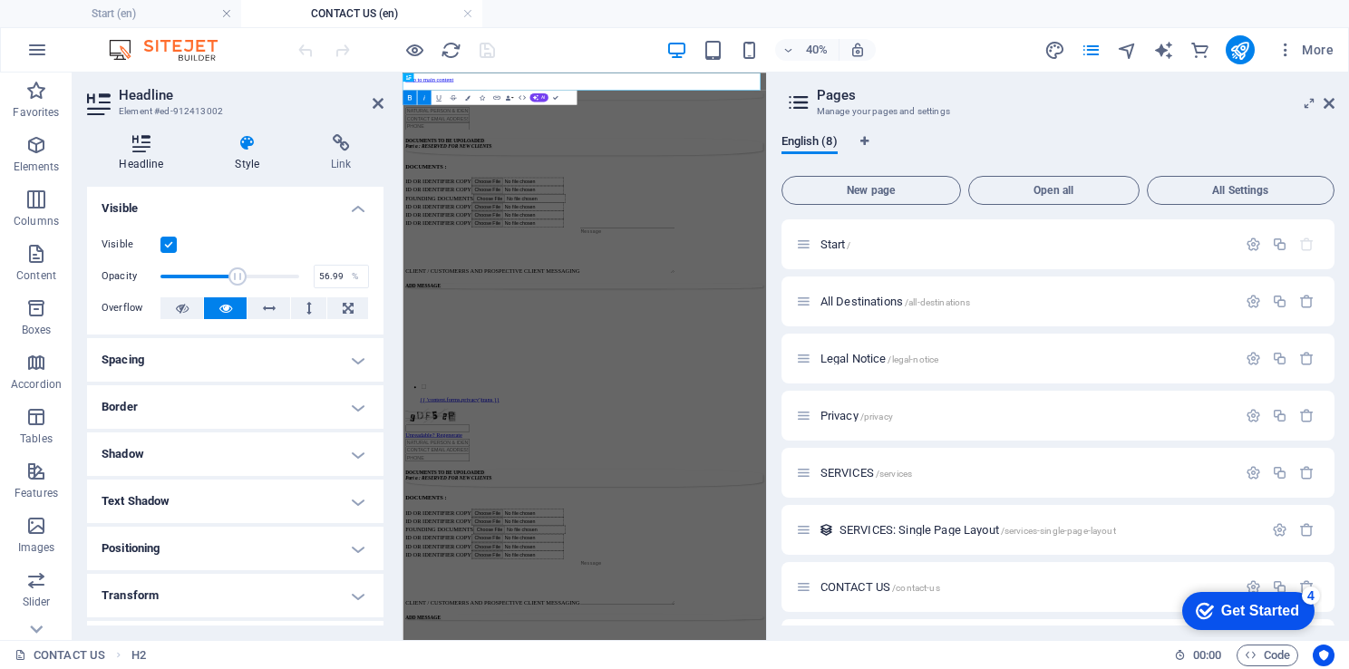
click at [140, 150] on icon at bounding box center [141, 143] width 109 height 18
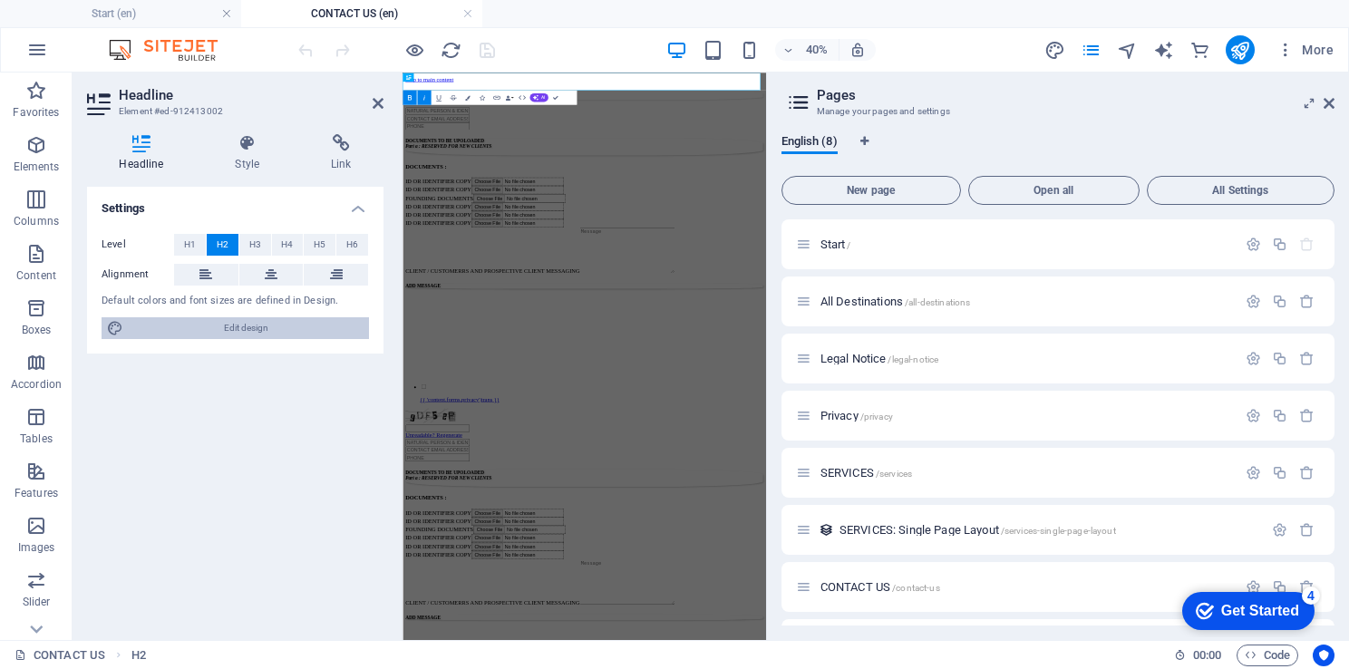
click at [256, 324] on span "Edit design" at bounding box center [246, 328] width 235 height 22
select select "px"
select select "300"
select select "px"
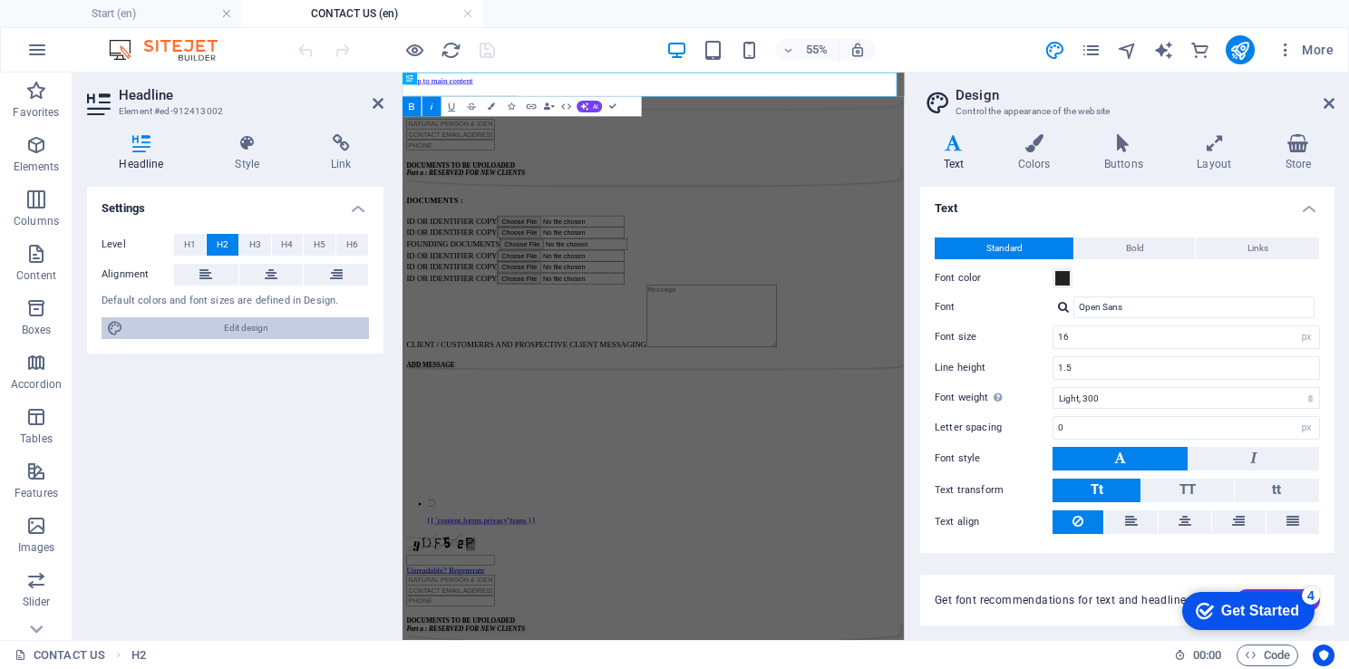
click at [247, 328] on span "Edit design" at bounding box center [246, 328] width 235 height 22
click at [241, 147] on icon at bounding box center [247, 143] width 89 height 18
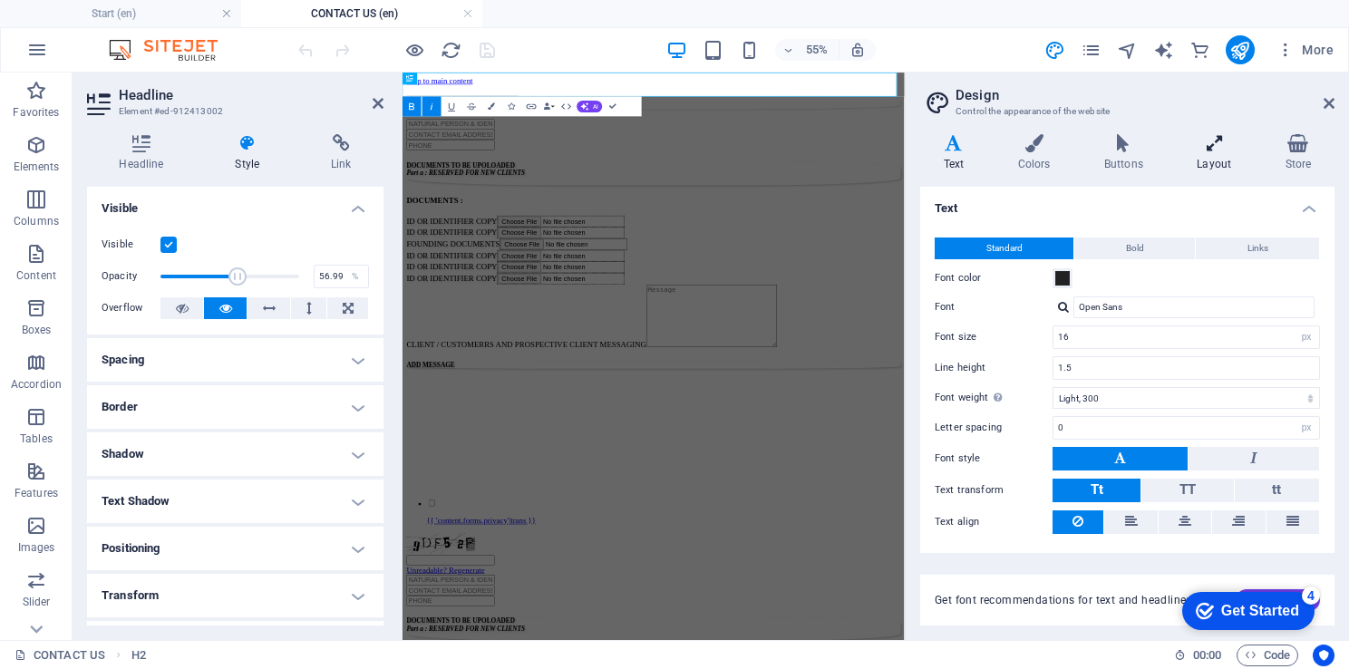
click at [1229, 160] on h4 "Layout" at bounding box center [1218, 153] width 88 height 38
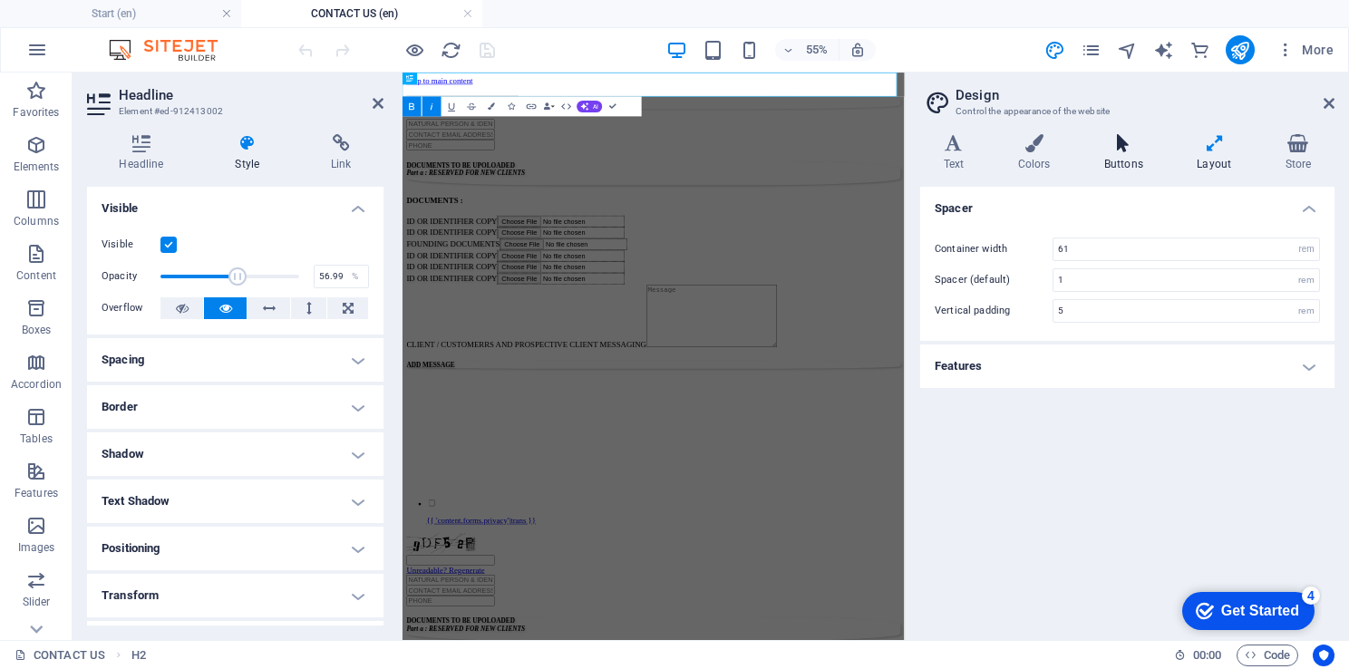
click at [1127, 150] on icon at bounding box center [1122, 143] width 85 height 18
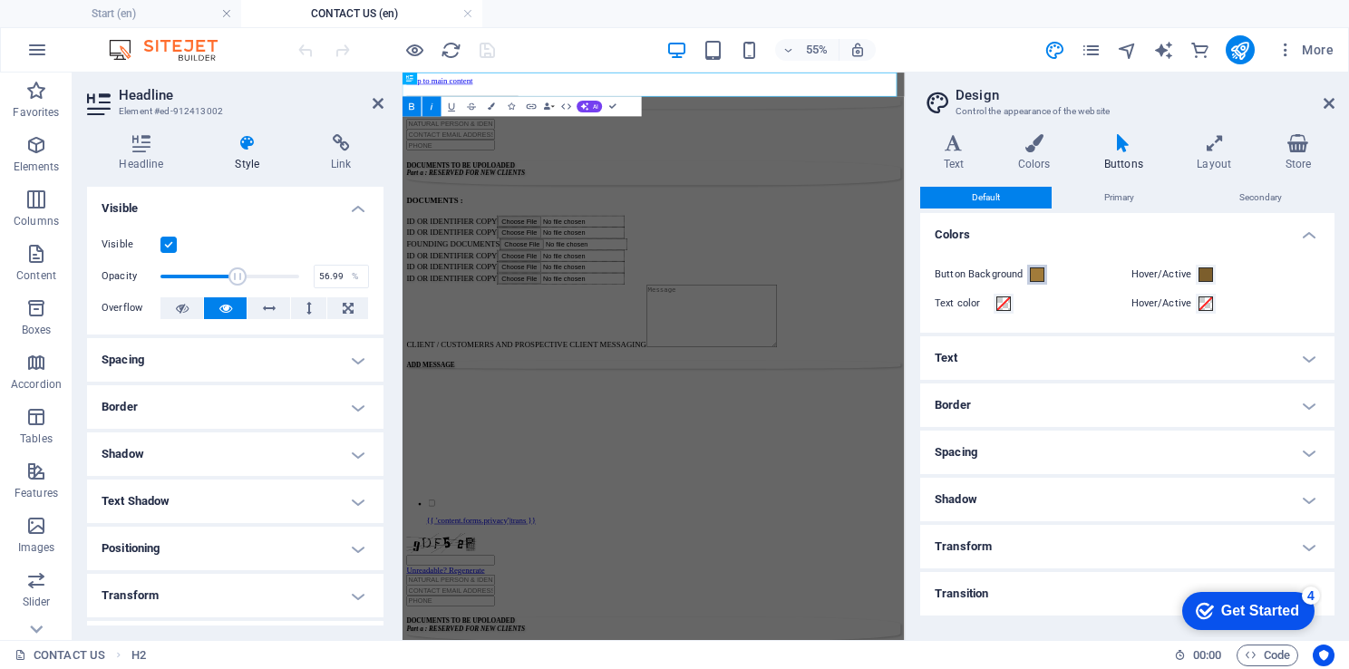
click at [1040, 273] on span at bounding box center [1037, 274] width 15 height 15
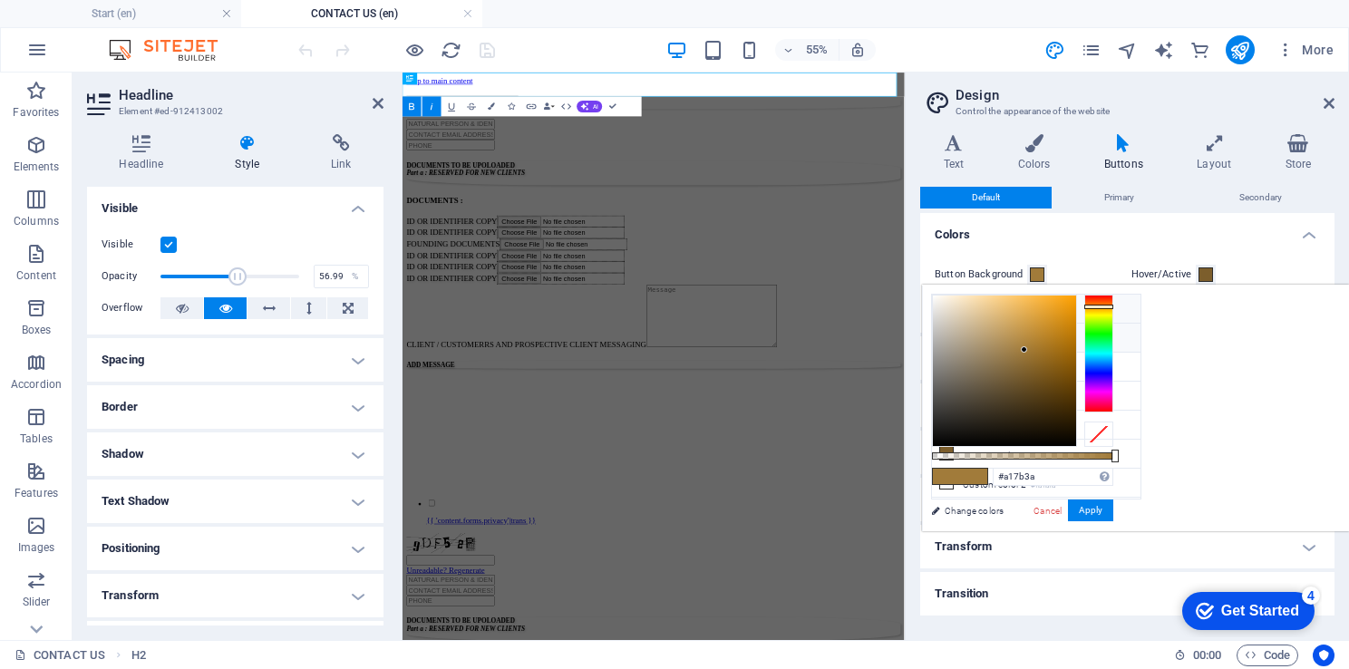
click at [949, 313] on icon at bounding box center [946, 308] width 13 height 13
type input "#ffffff"
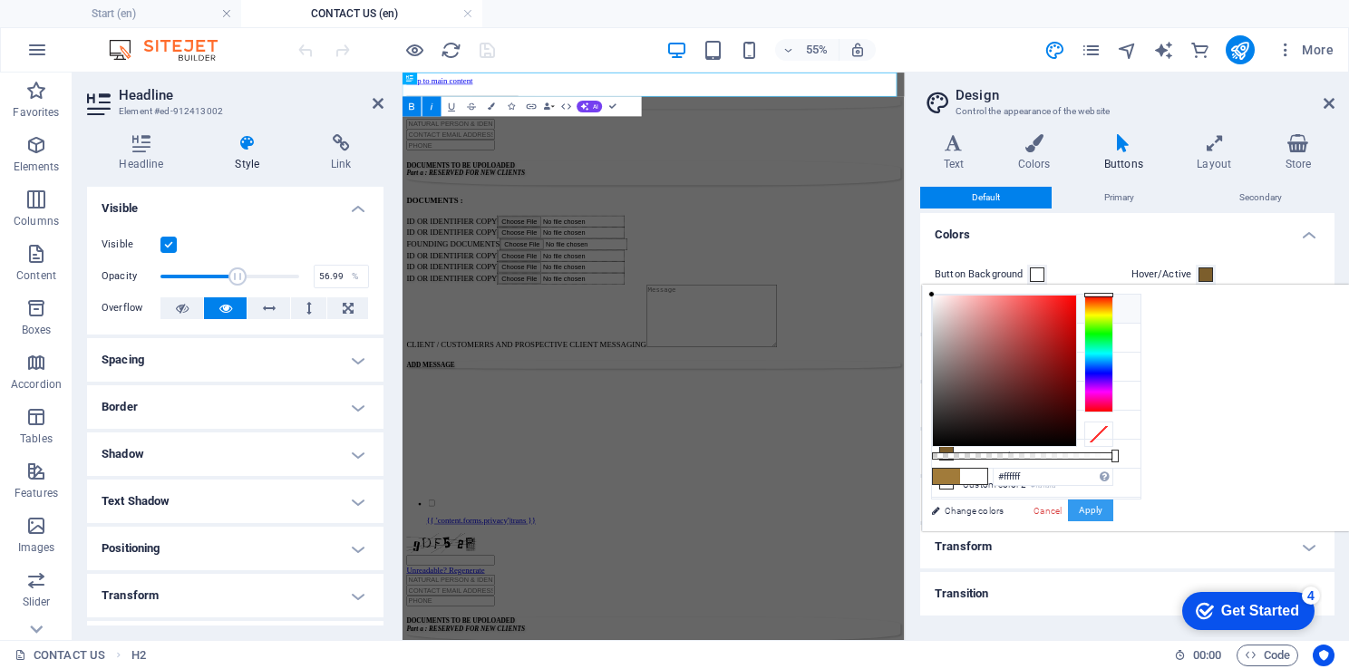
click at [1113, 505] on button "Apply" at bounding box center [1090, 510] width 45 height 22
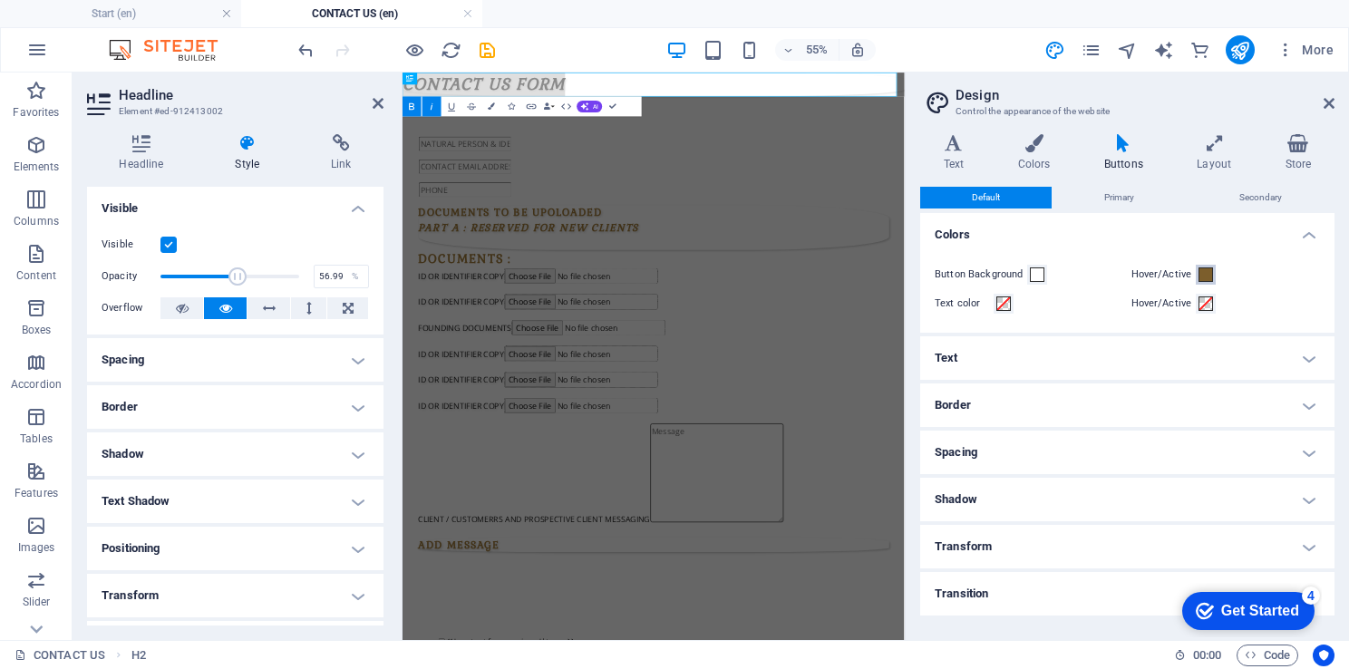
click at [1207, 277] on span at bounding box center [1205, 274] width 15 height 15
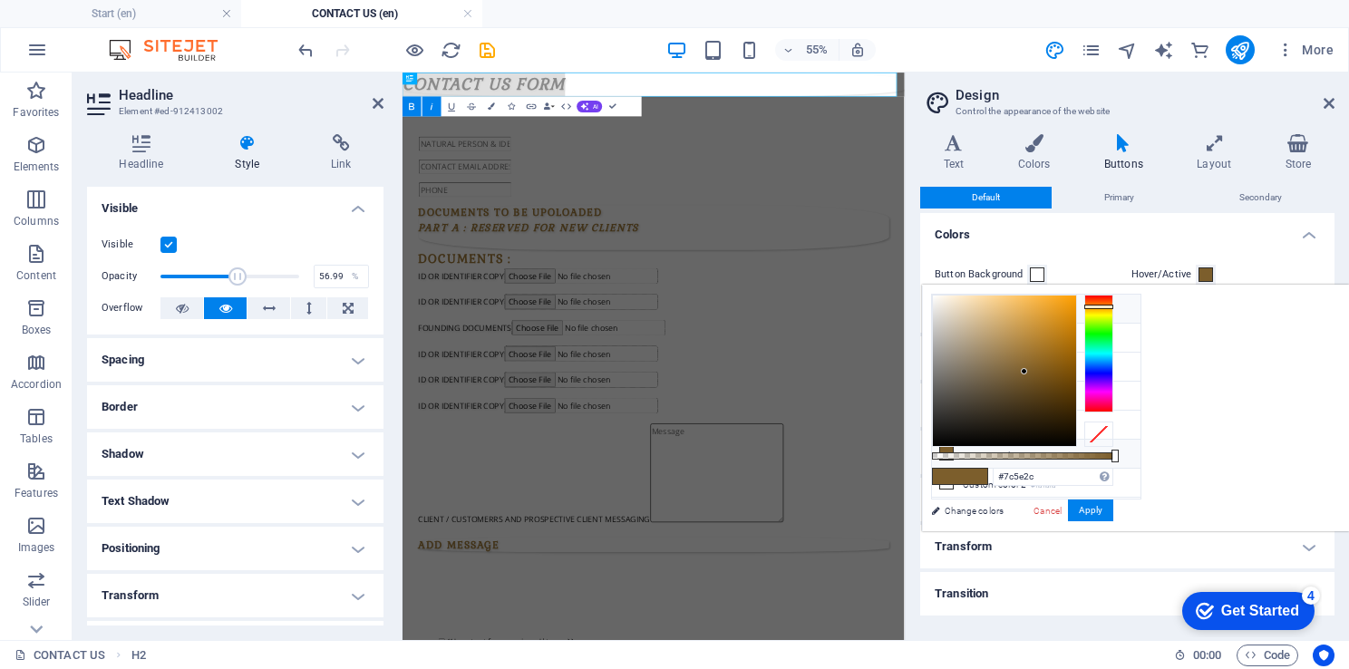
click at [953, 306] on span at bounding box center [946, 308] width 15 height 15
type input "#ffffff"
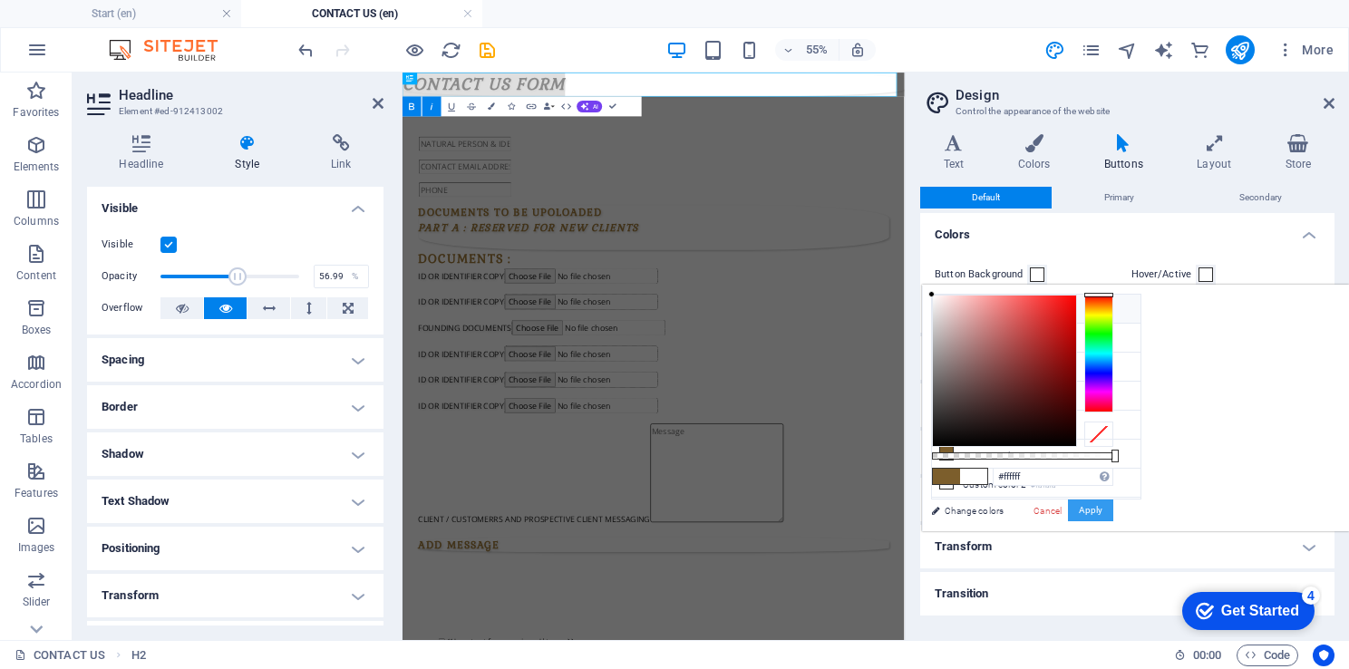
click at [1113, 508] on button "Apply" at bounding box center [1090, 510] width 45 height 22
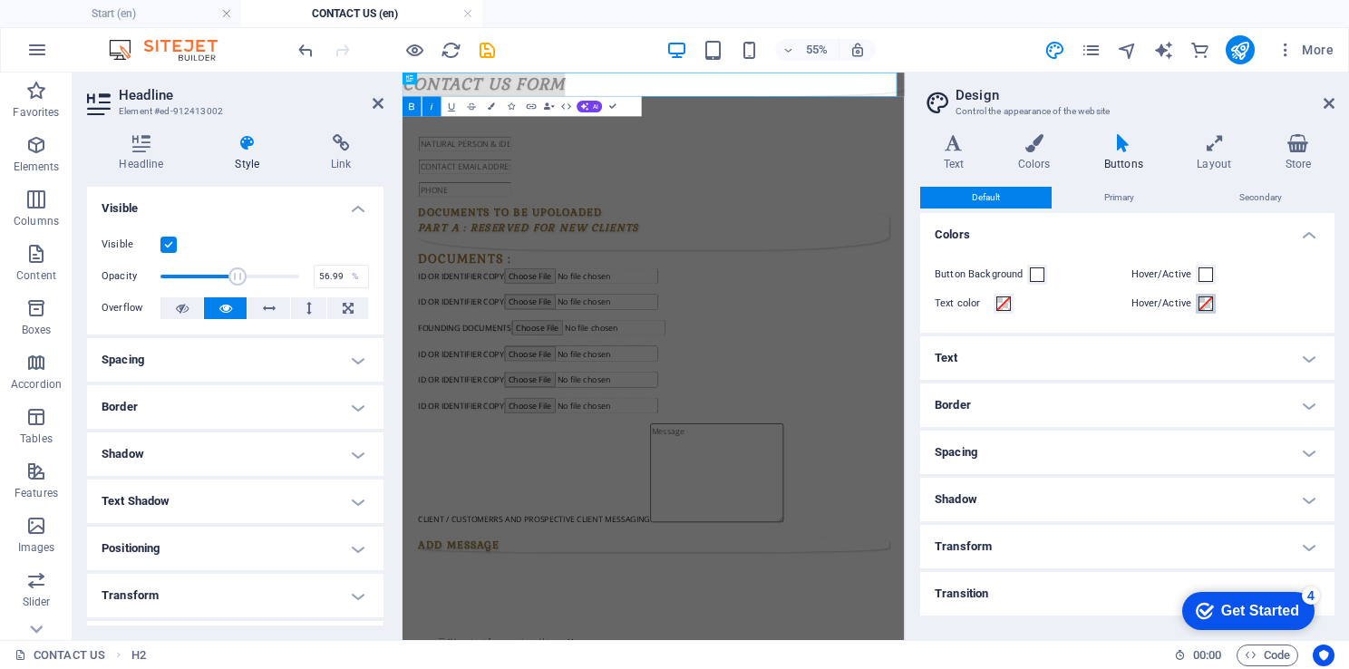
click at [1198, 298] on span at bounding box center [1205, 303] width 15 height 15
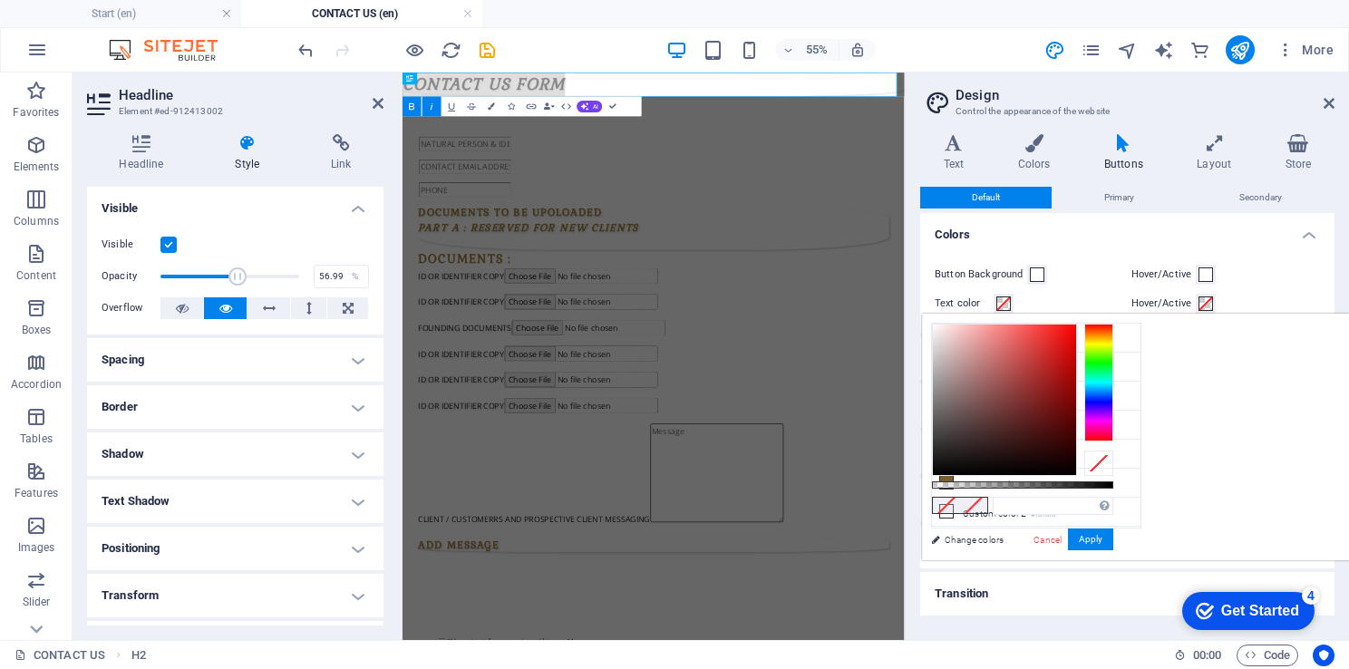
click at [1189, 233] on h4 "Colors" at bounding box center [1127, 229] width 414 height 33
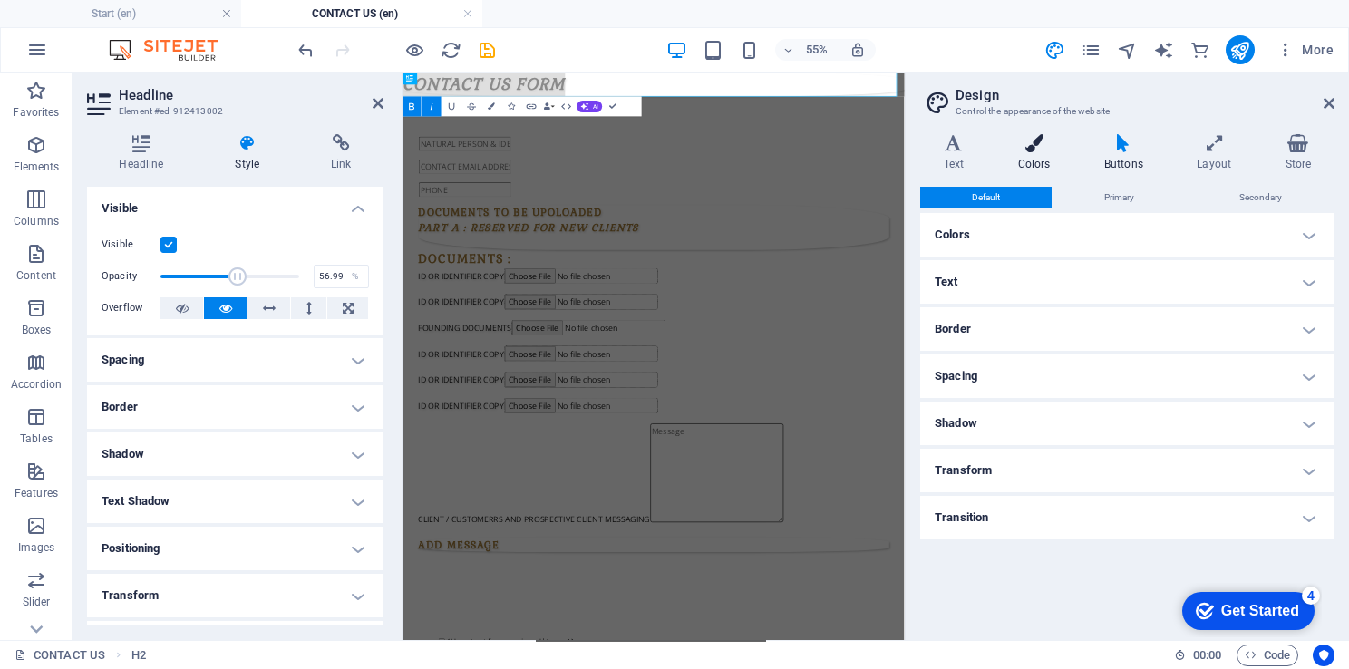
click at [1041, 154] on h4 "Colors" at bounding box center [1037, 153] width 86 height 38
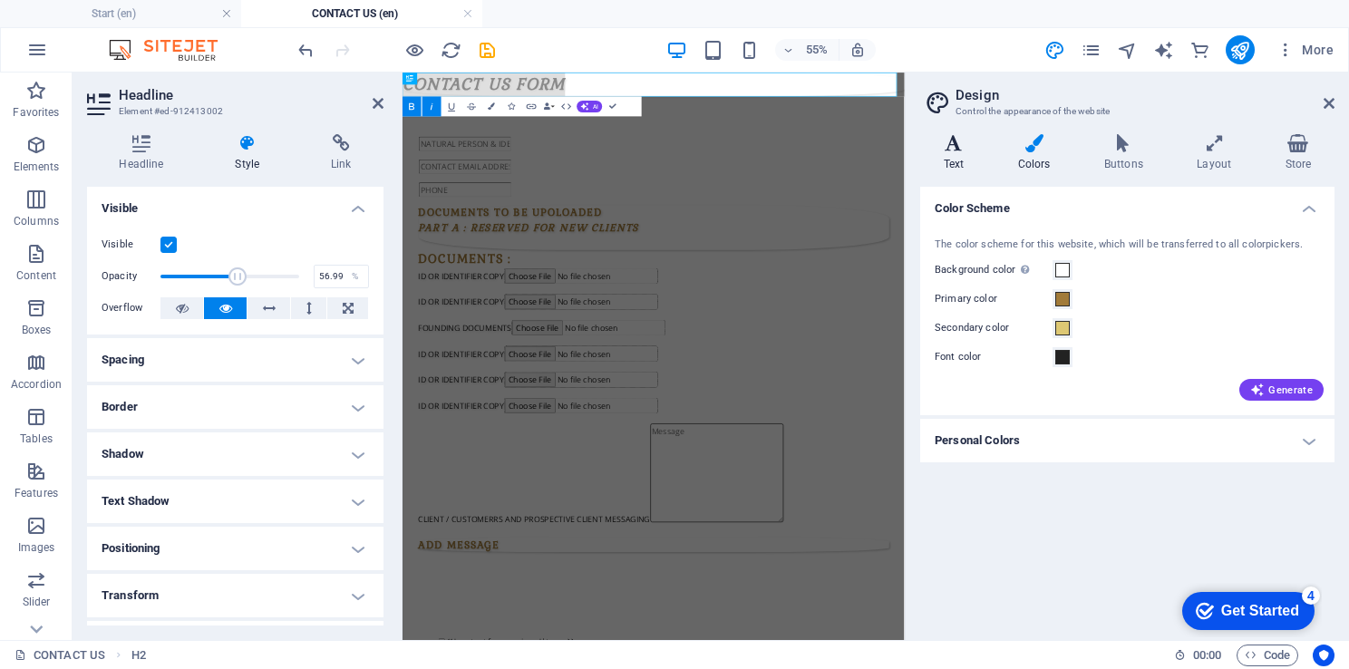
click at [945, 154] on h4 "Text" at bounding box center [957, 153] width 74 height 38
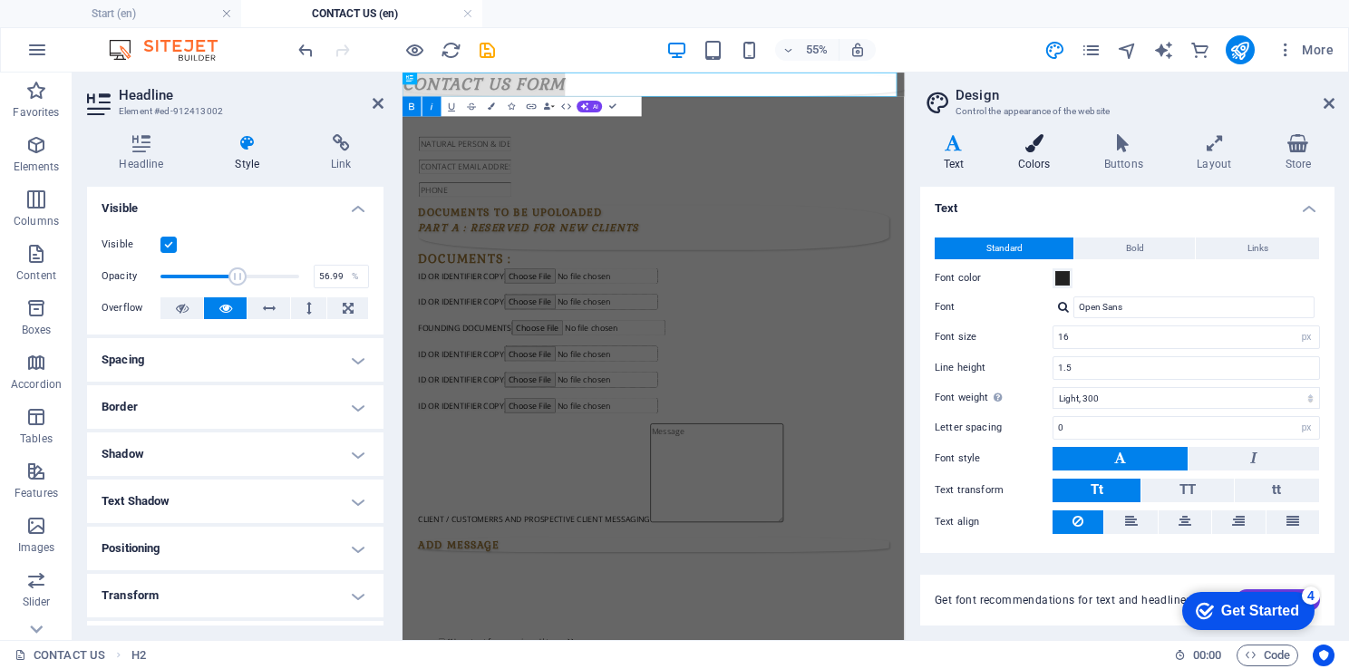
click at [1020, 146] on icon at bounding box center [1033, 143] width 79 height 18
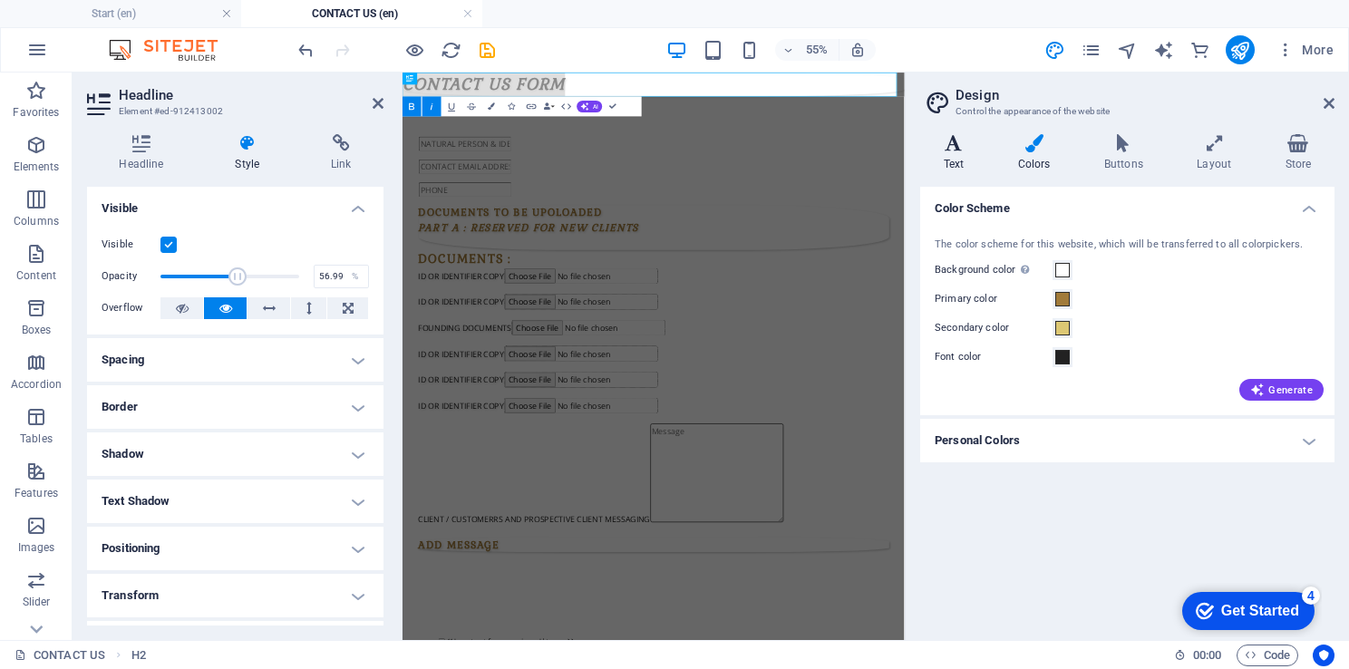
click at [936, 160] on h4 "Text" at bounding box center [957, 153] width 74 height 38
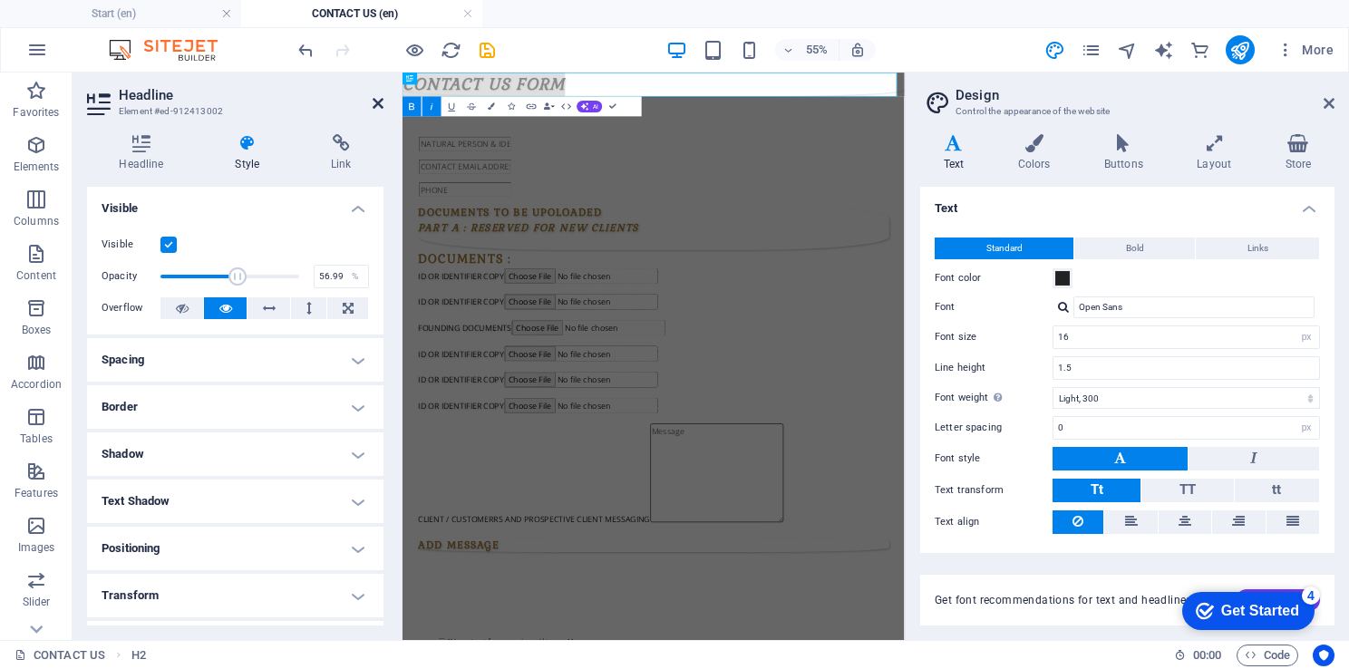
click at [375, 100] on icon at bounding box center [377, 103] width 11 height 15
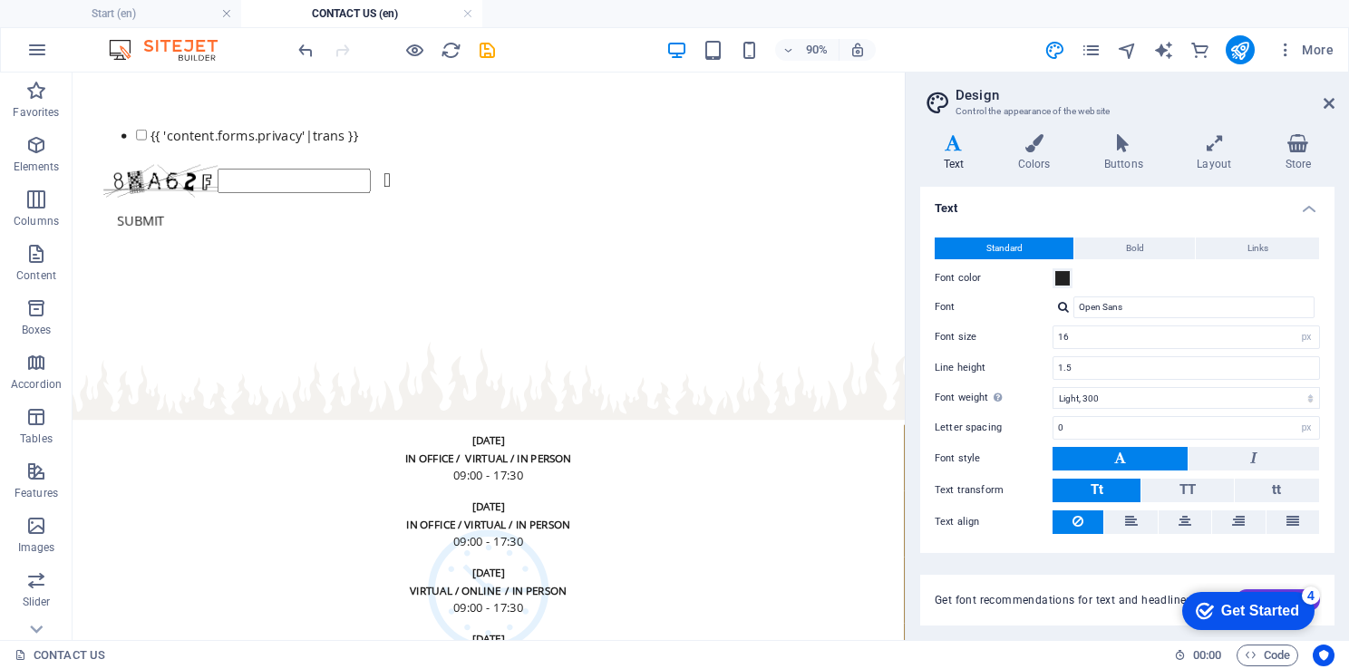
scroll to position [5435, 0]
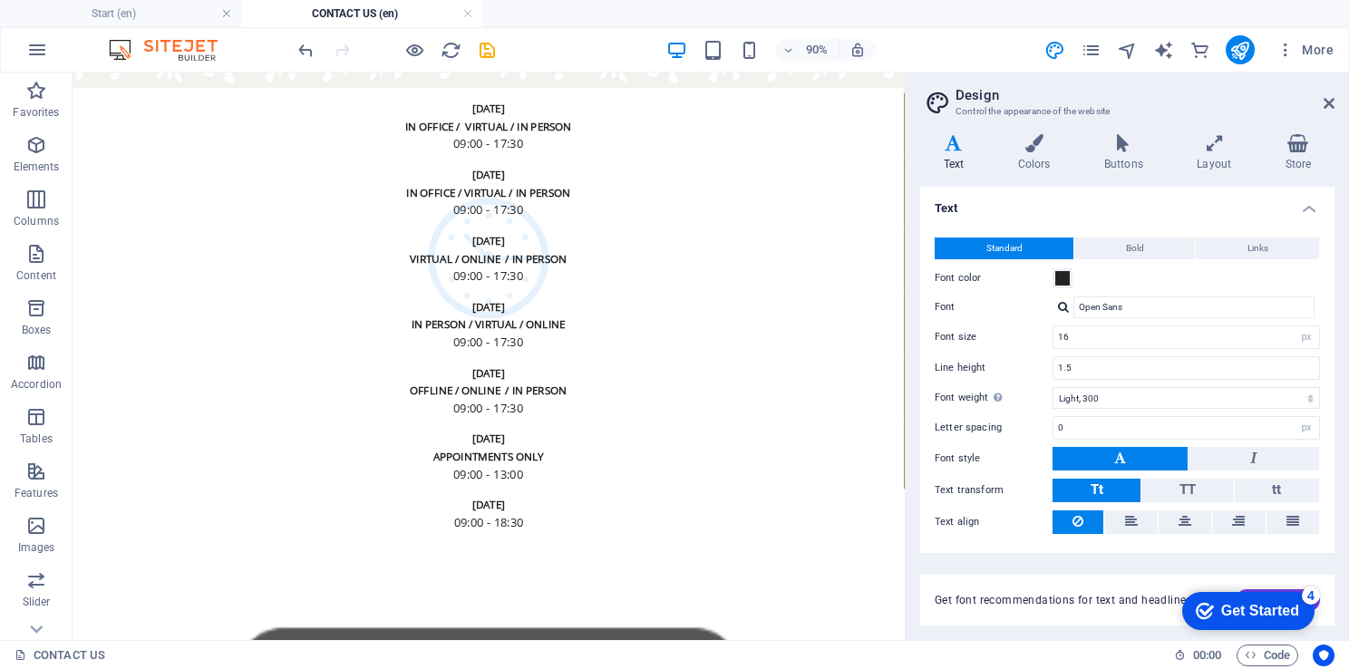
drag, startPoint x: 987, startPoint y: 615, endPoint x: 981, endPoint y: 699, distance: 83.6
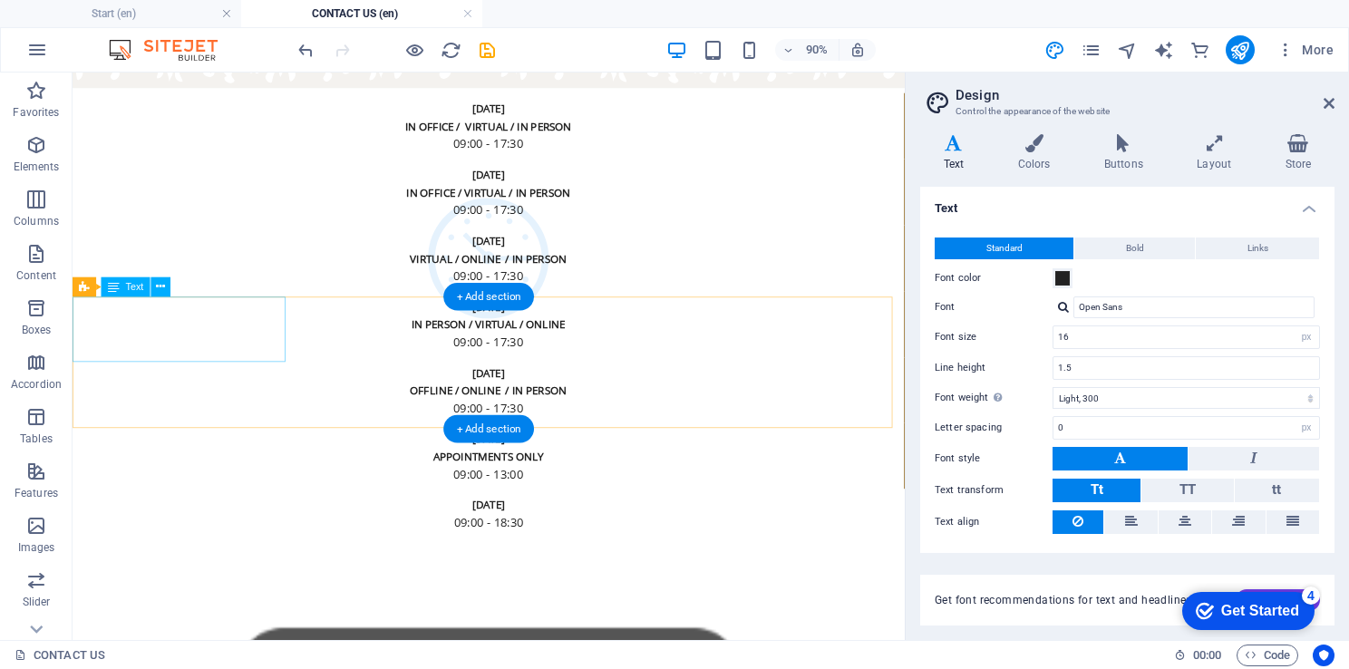
click at [104, 169] on div "[DATE] IN OFFICE / VIRTUAL / IN PERSON 09:00 - 17:30" at bounding box center [535, 132] width 924 height 73
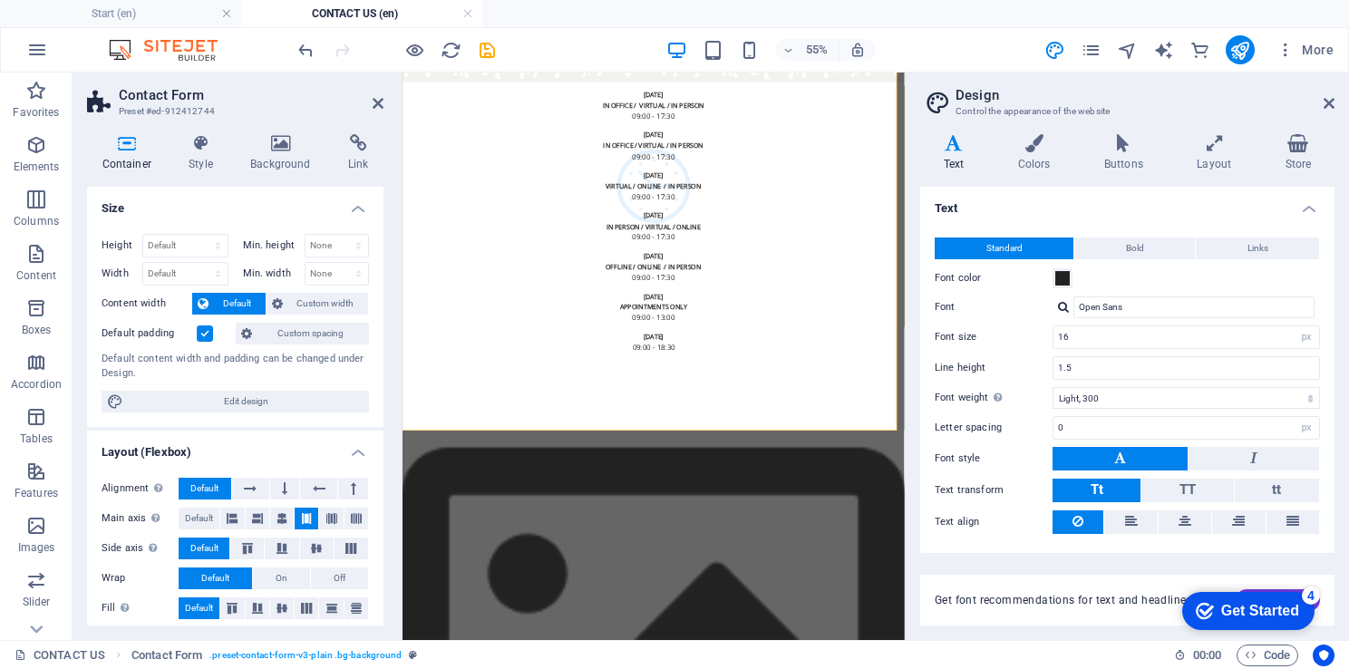
scroll to position [5034, 0]
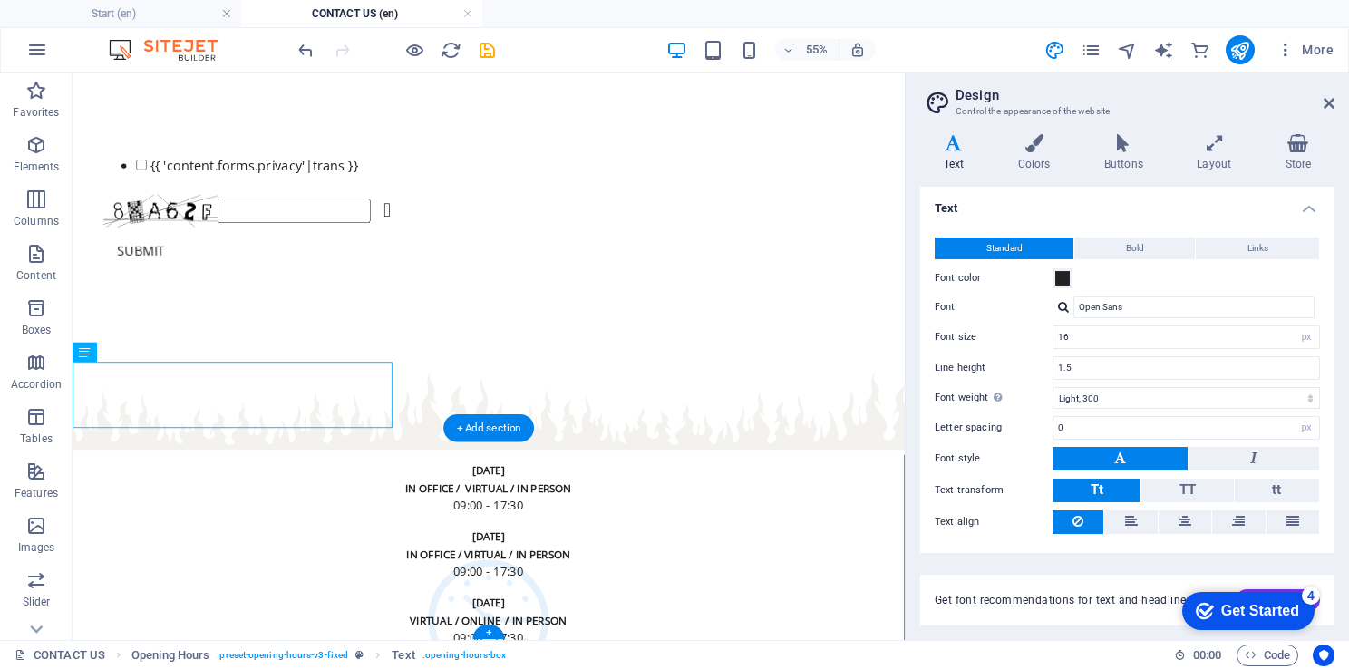
scroll to position [5435, 0]
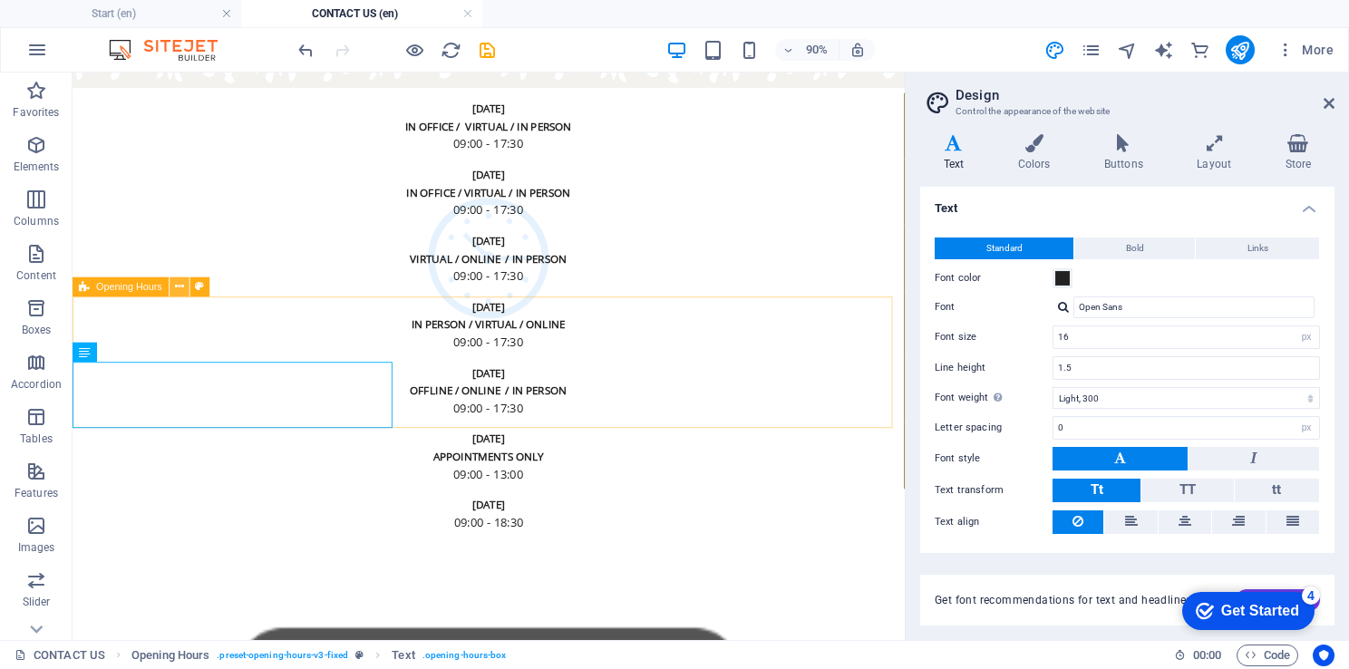
click at [179, 289] on icon at bounding box center [179, 286] width 9 height 17
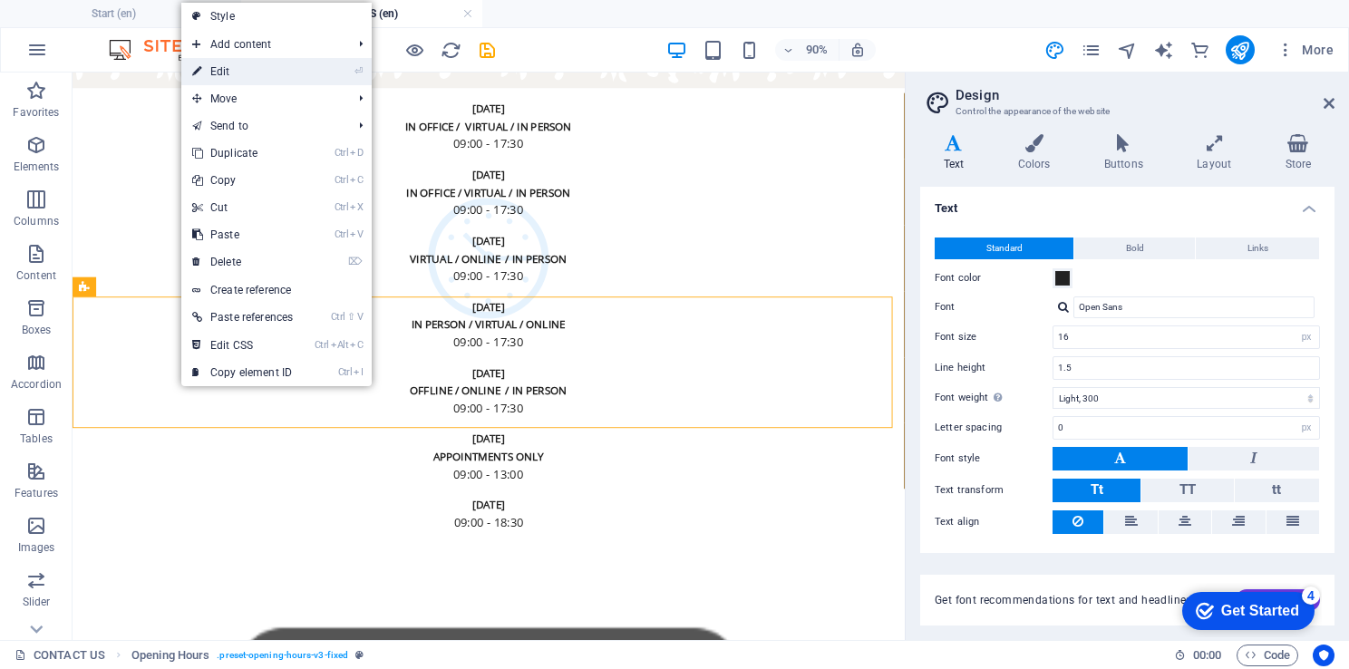
click at [278, 72] on link "⏎ Edit" at bounding box center [242, 71] width 122 height 27
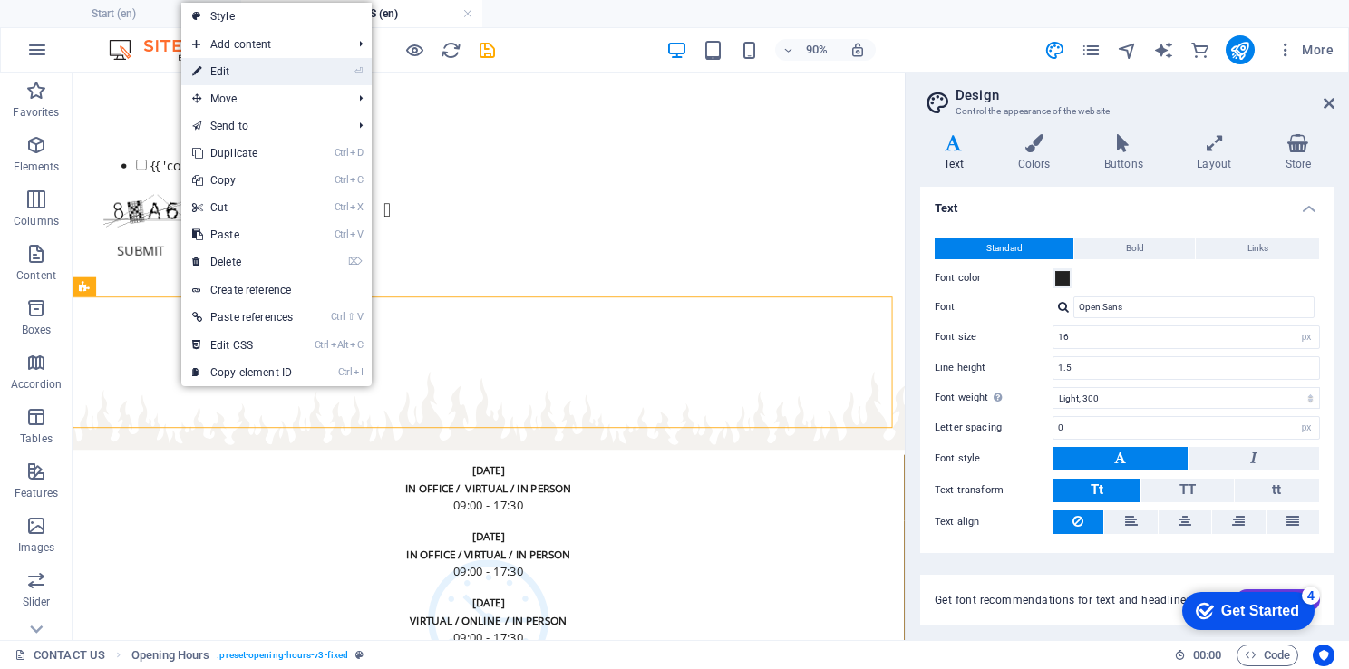
select select "%"
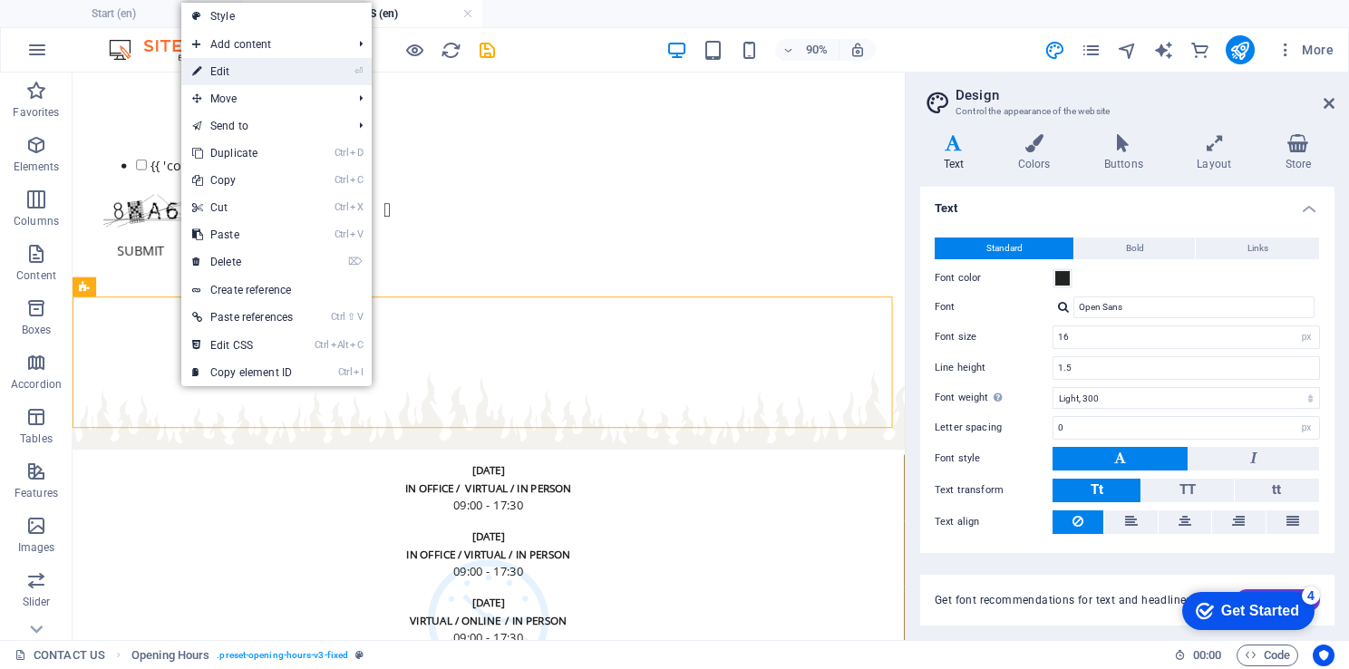
select select "%"
select select "fire"
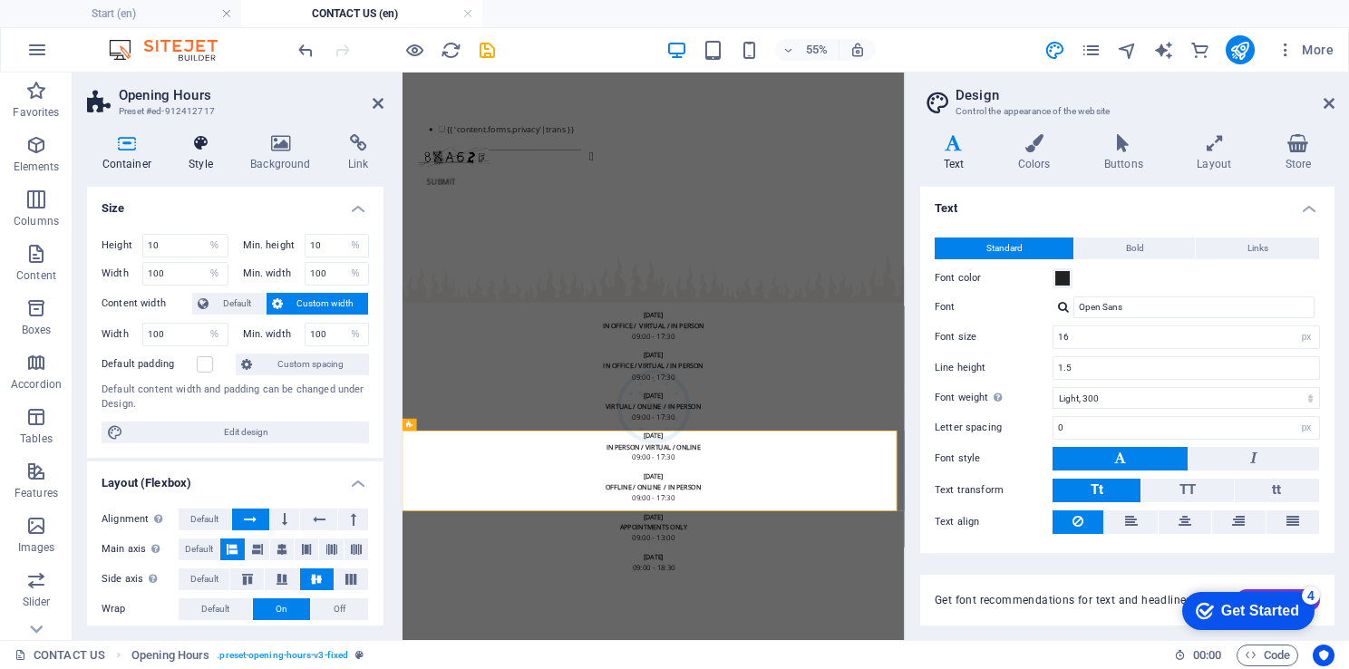
click at [206, 142] on icon at bounding box center [201, 143] width 54 height 18
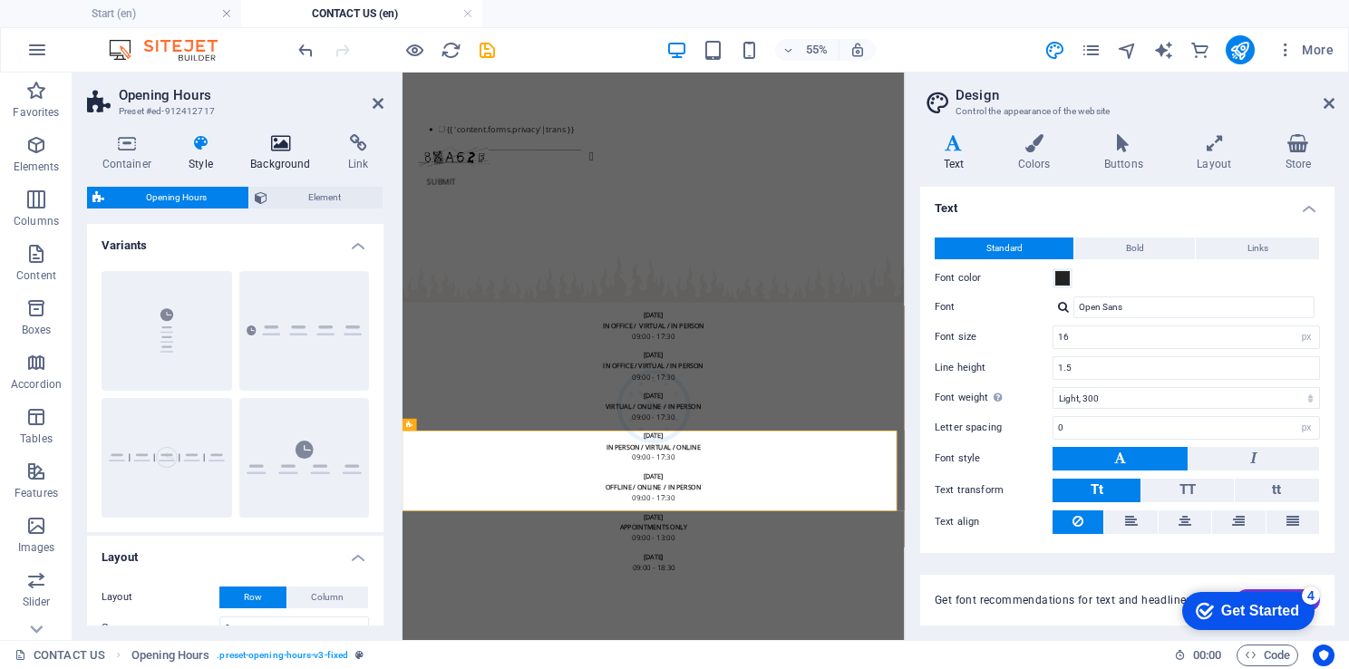
click at [284, 143] on icon at bounding box center [281, 143] width 91 height 18
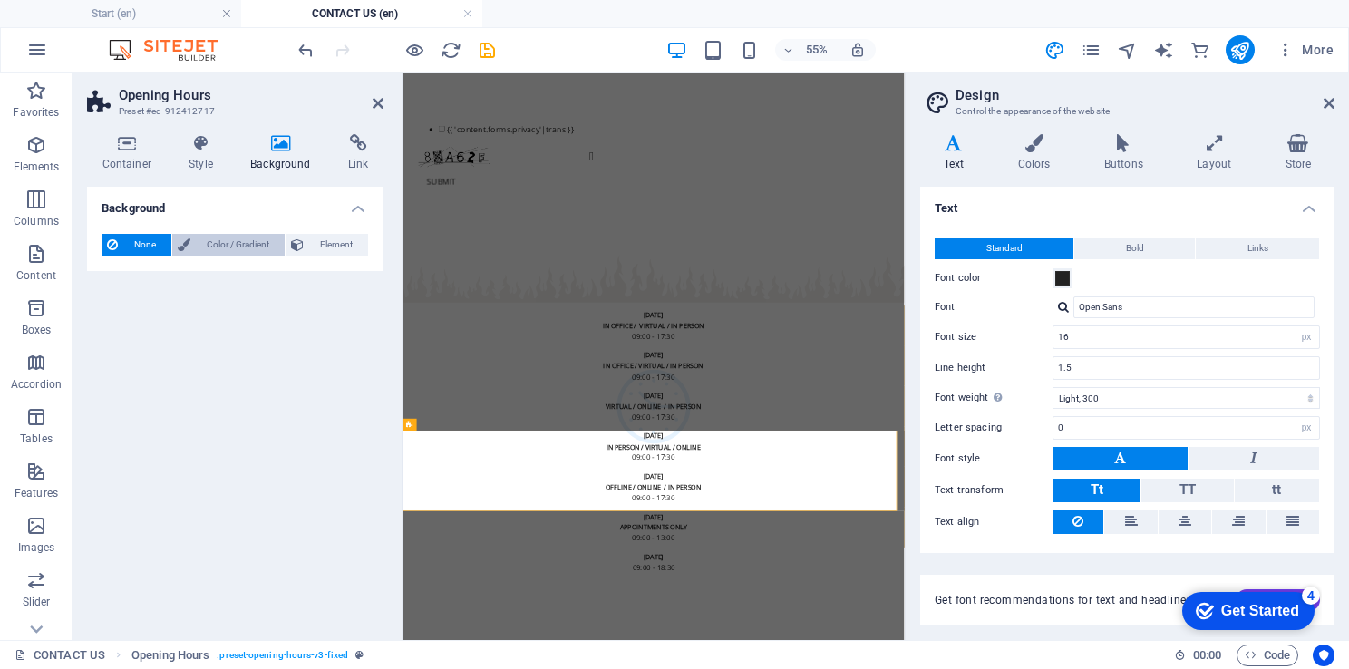
click at [245, 248] on span "Color / Gradient" at bounding box center [237, 245] width 83 height 22
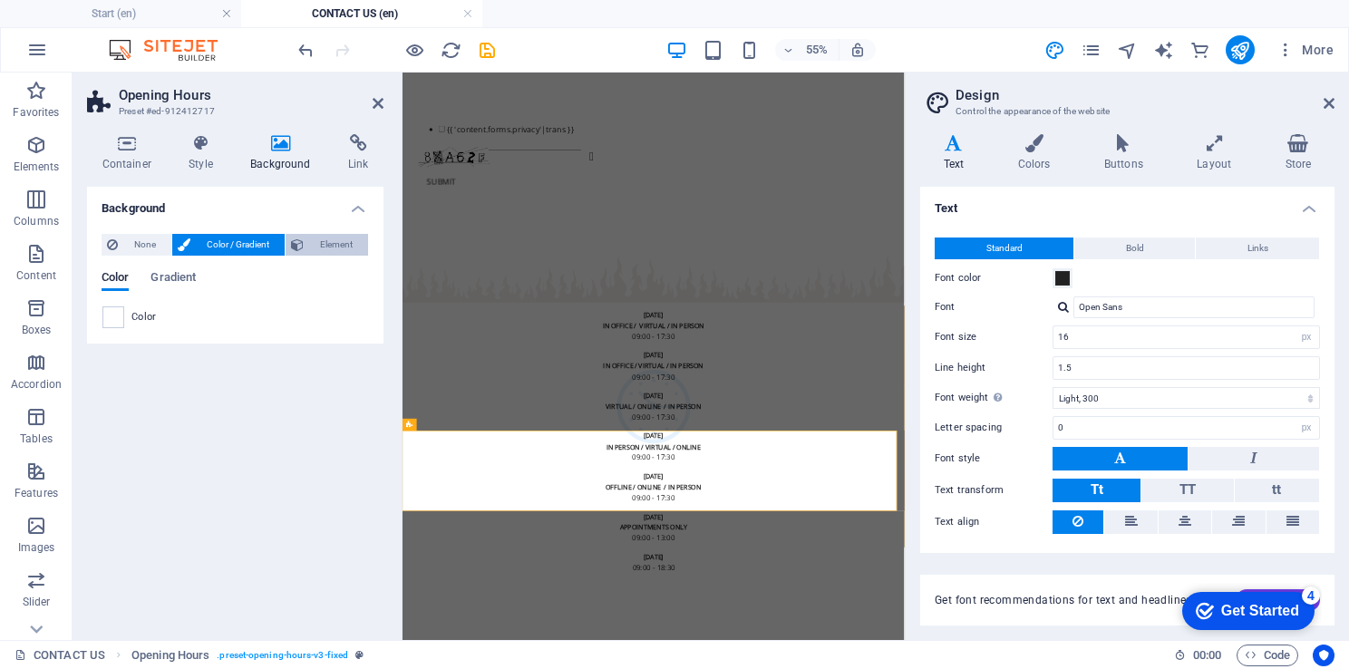
click at [337, 237] on span "Element" at bounding box center [335, 245] width 53 height 22
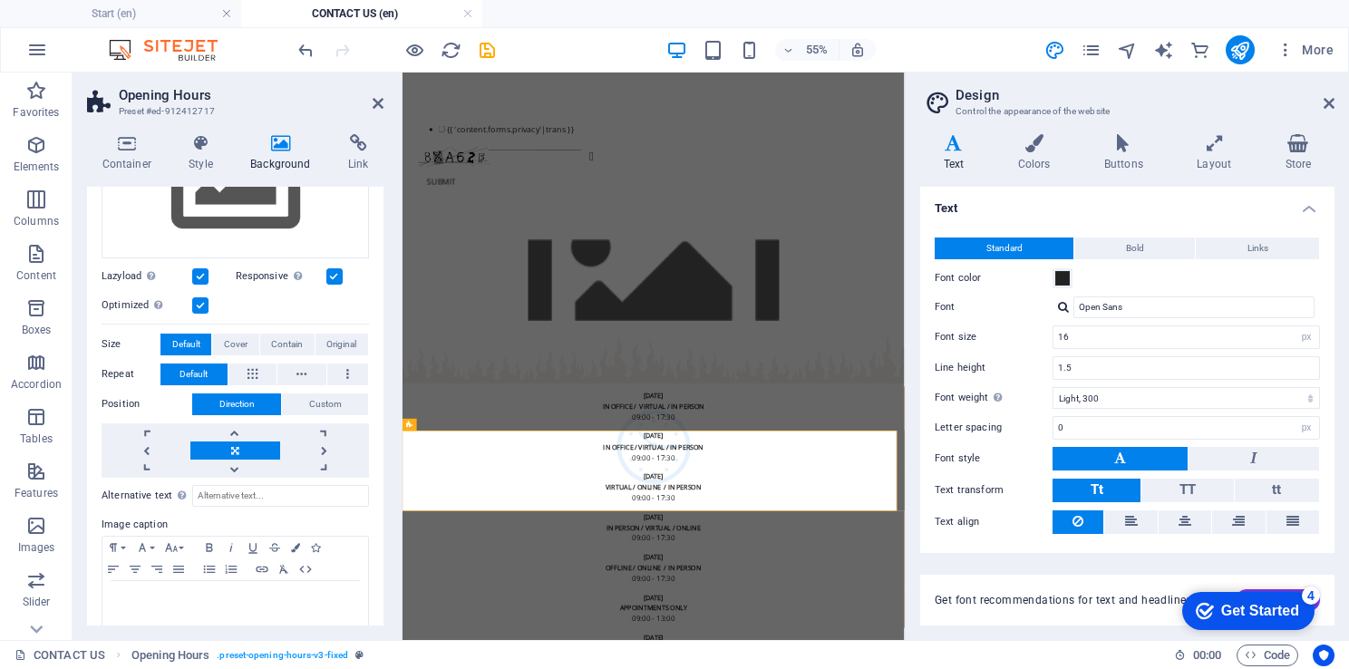
scroll to position [0, 0]
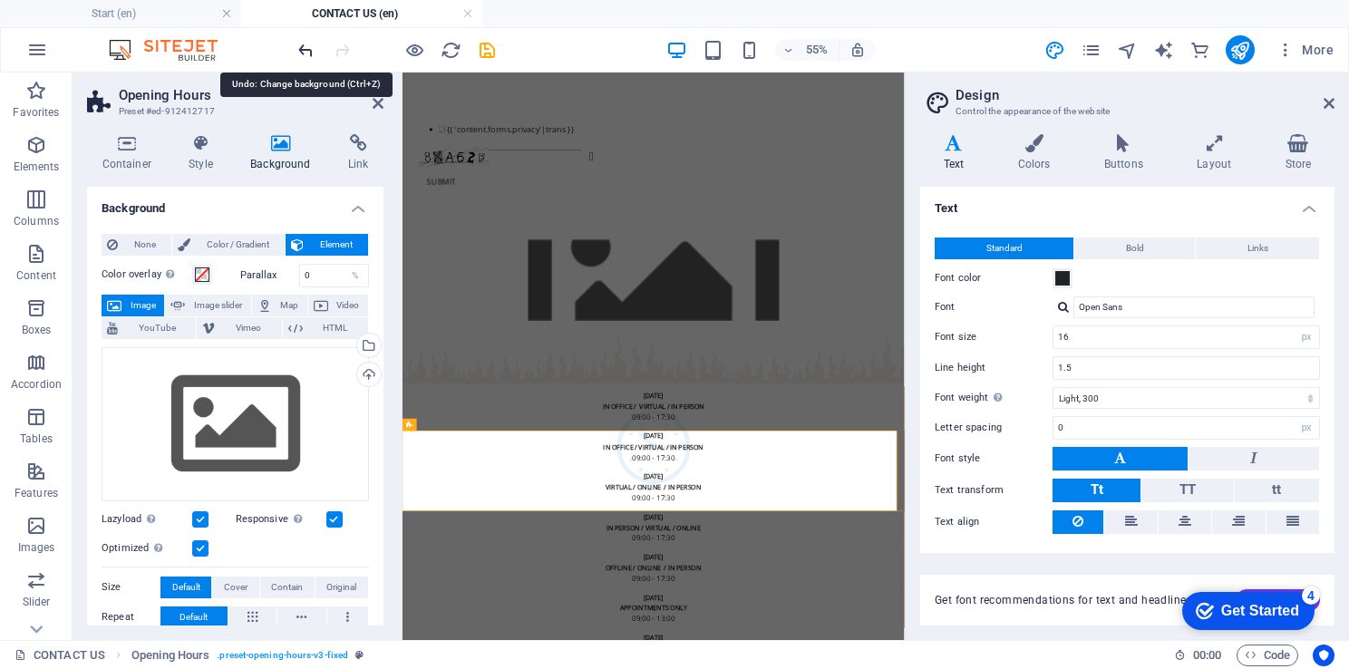
click at [305, 47] on icon "undo" at bounding box center [305, 50] width 21 height 21
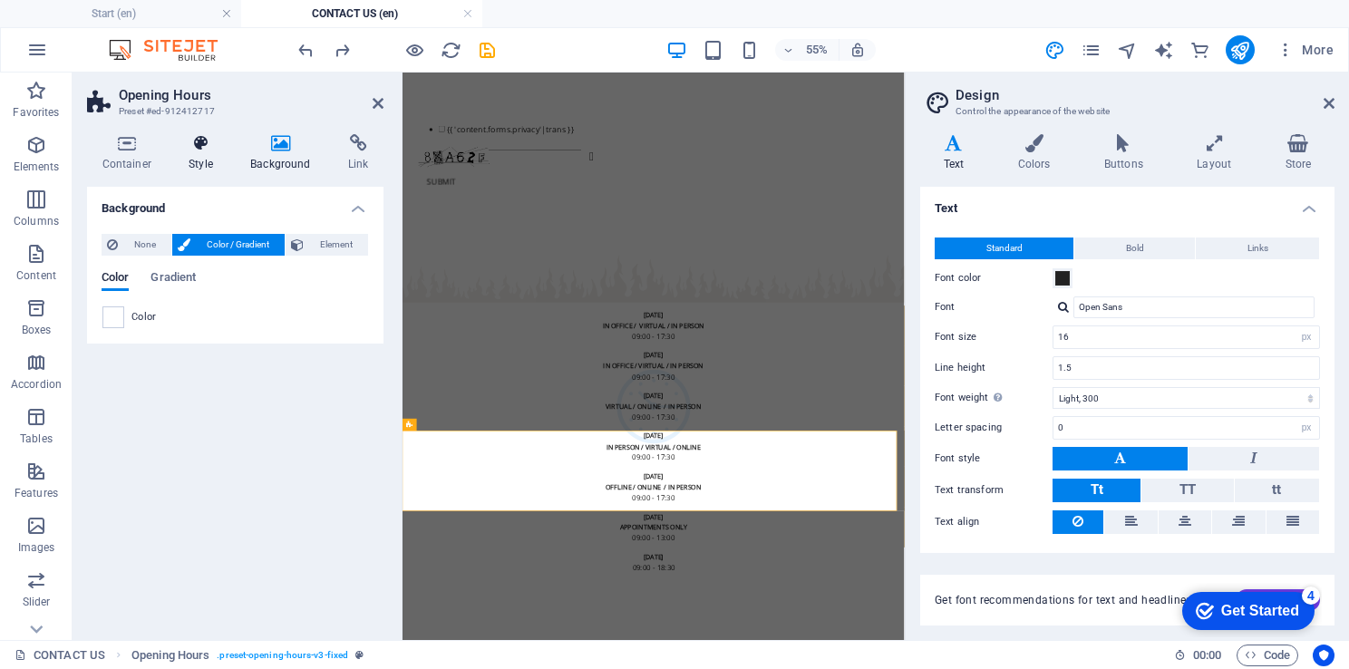
click at [198, 156] on h4 "Style" at bounding box center [205, 153] width 62 height 38
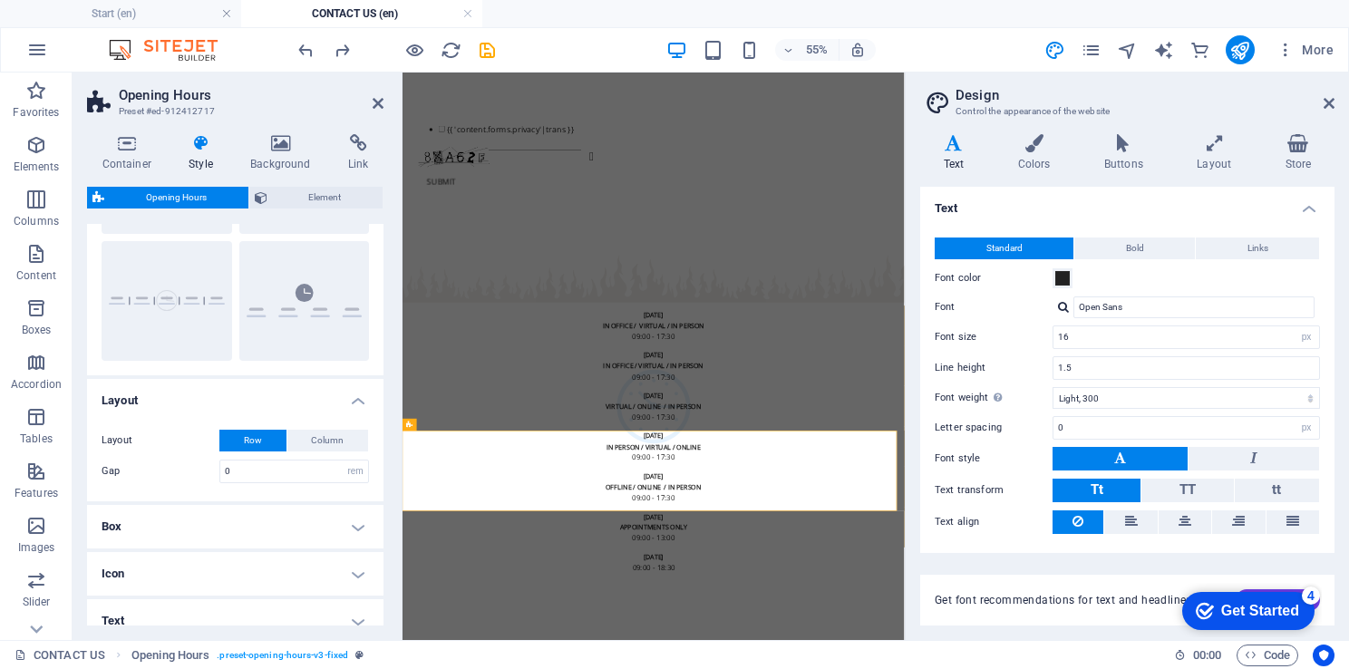
scroll to position [245, 0]
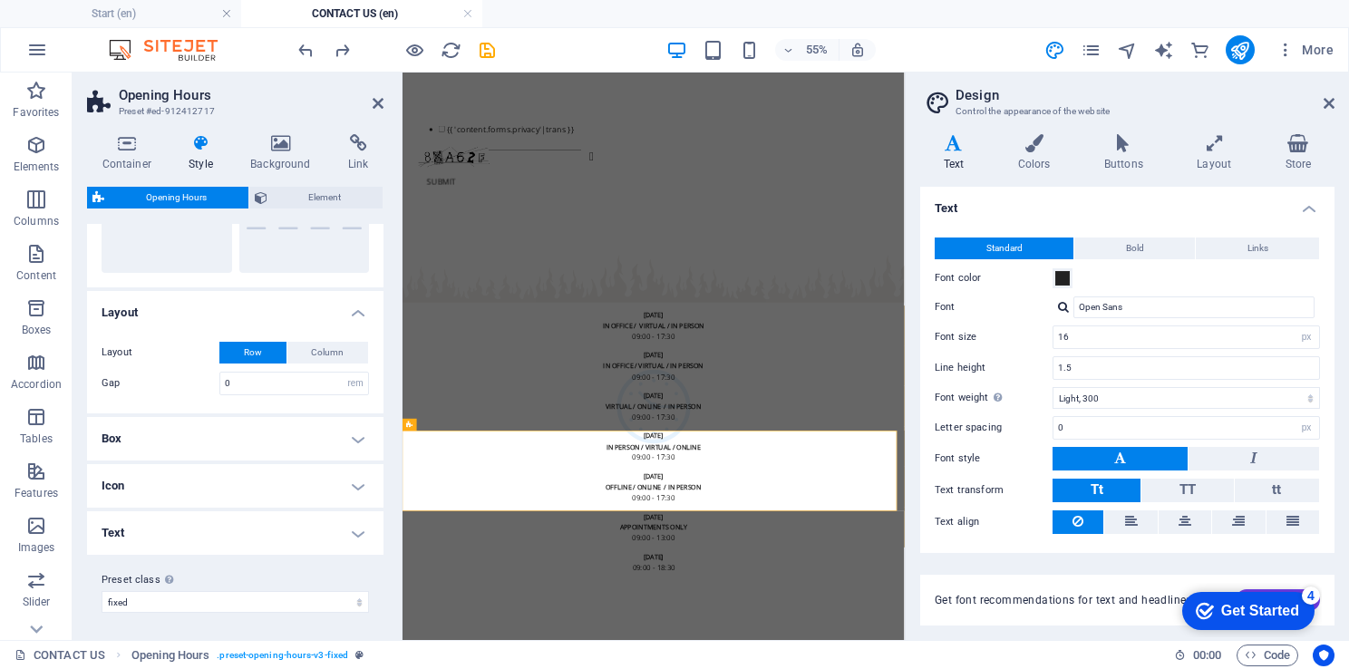
click at [360, 435] on h4 "Box" at bounding box center [235, 439] width 296 height 44
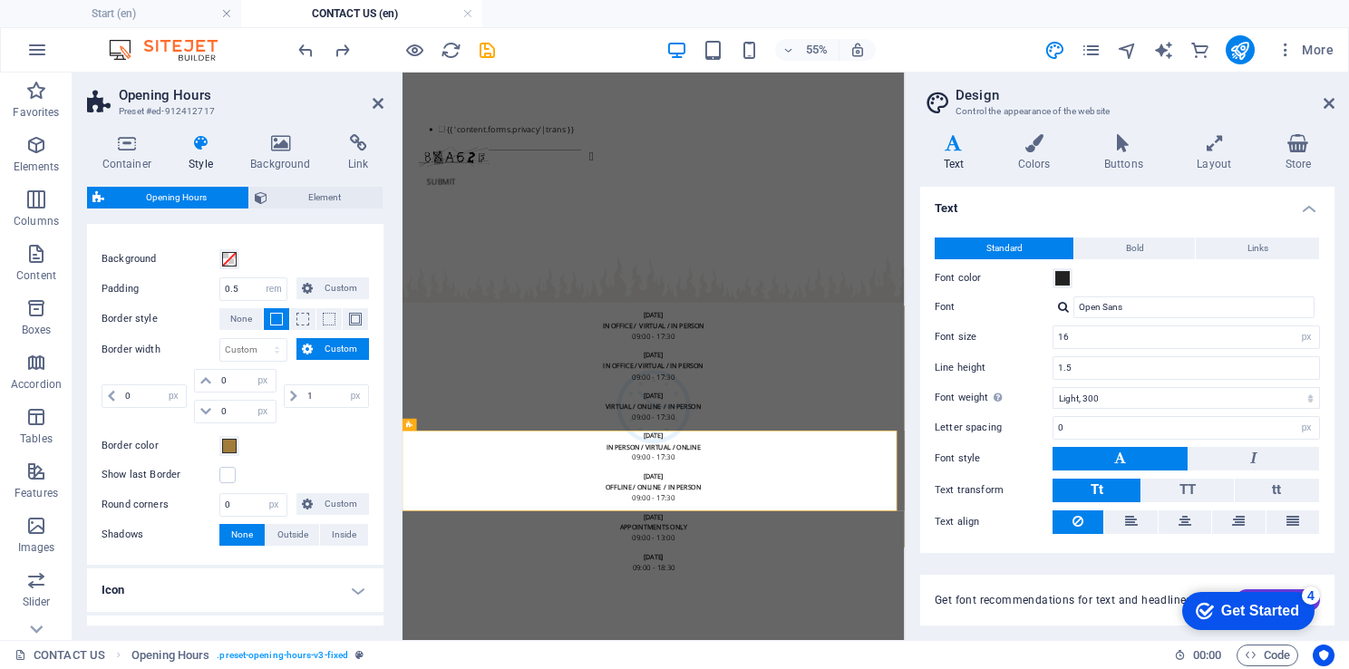
scroll to position [566, 0]
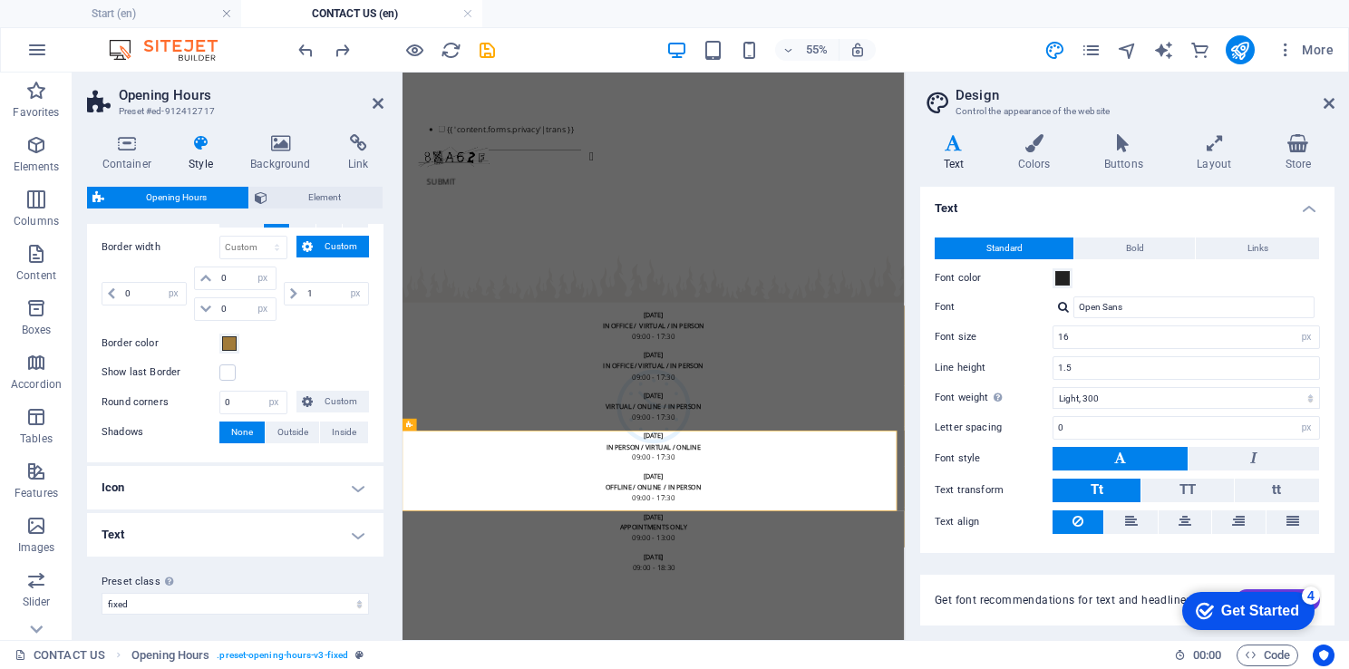
click at [355, 482] on h4 "Icon" at bounding box center [235, 488] width 296 height 44
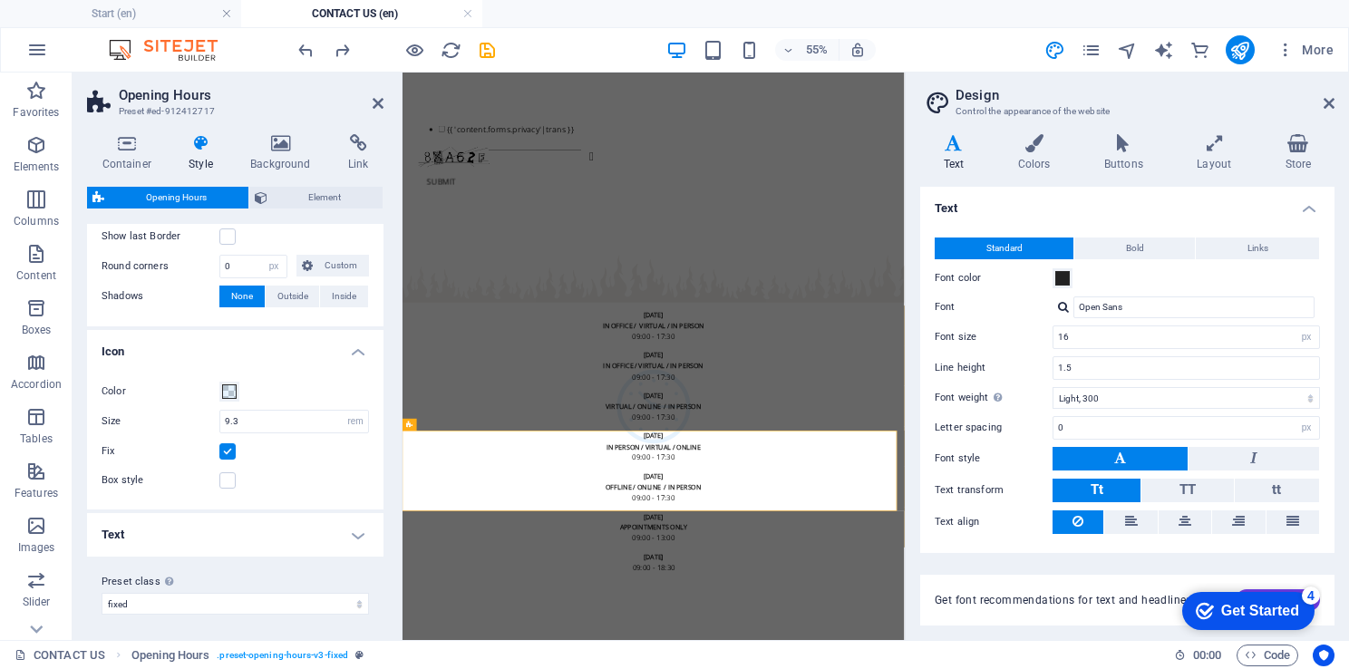
scroll to position [0, 0]
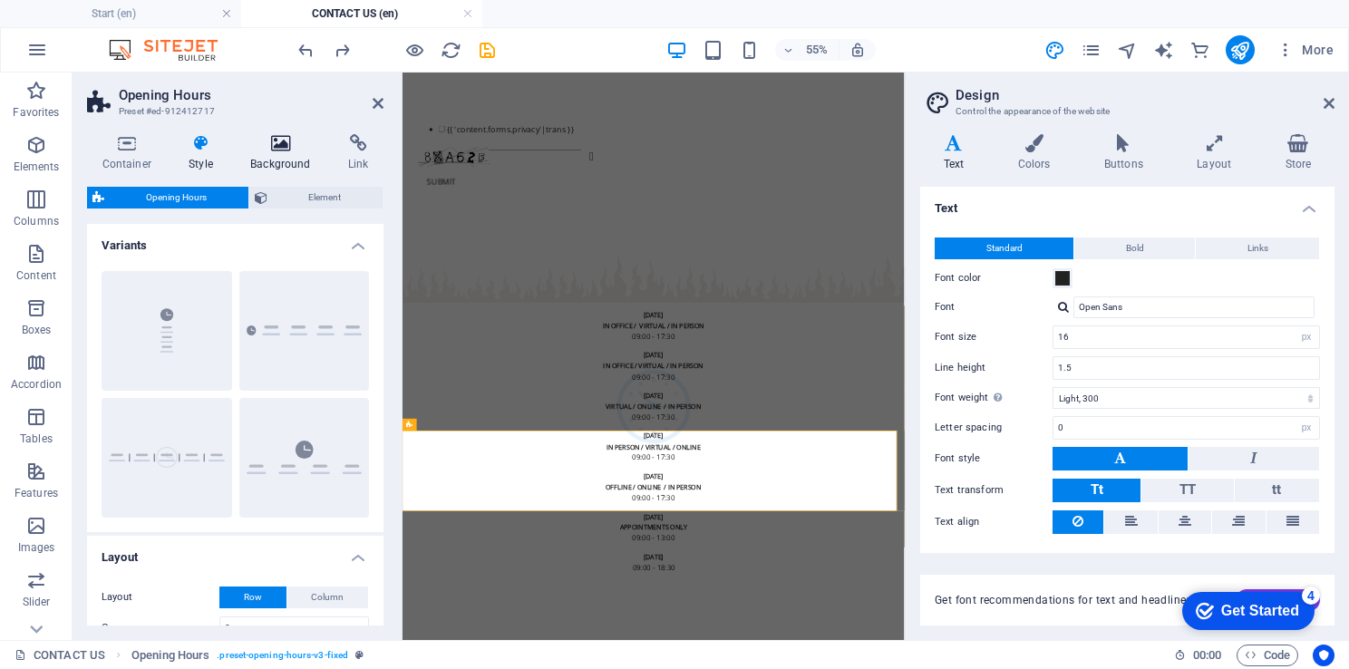
click at [294, 156] on h4 "Background" at bounding box center [285, 153] width 98 height 38
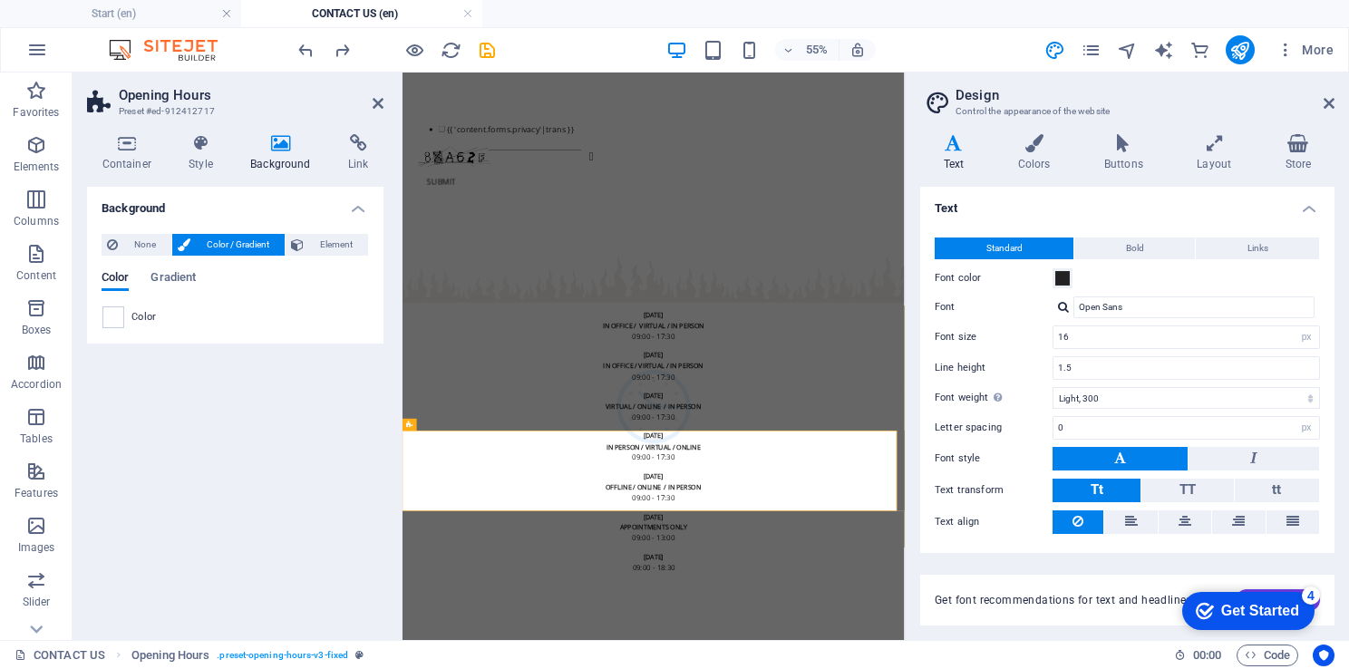
click at [388, 104] on aside "Opening Hours Preset #ed-912412717 Container Style Background Link Size Height …" at bounding box center [238, 356] width 330 height 567
click at [377, 102] on icon at bounding box center [377, 103] width 11 height 15
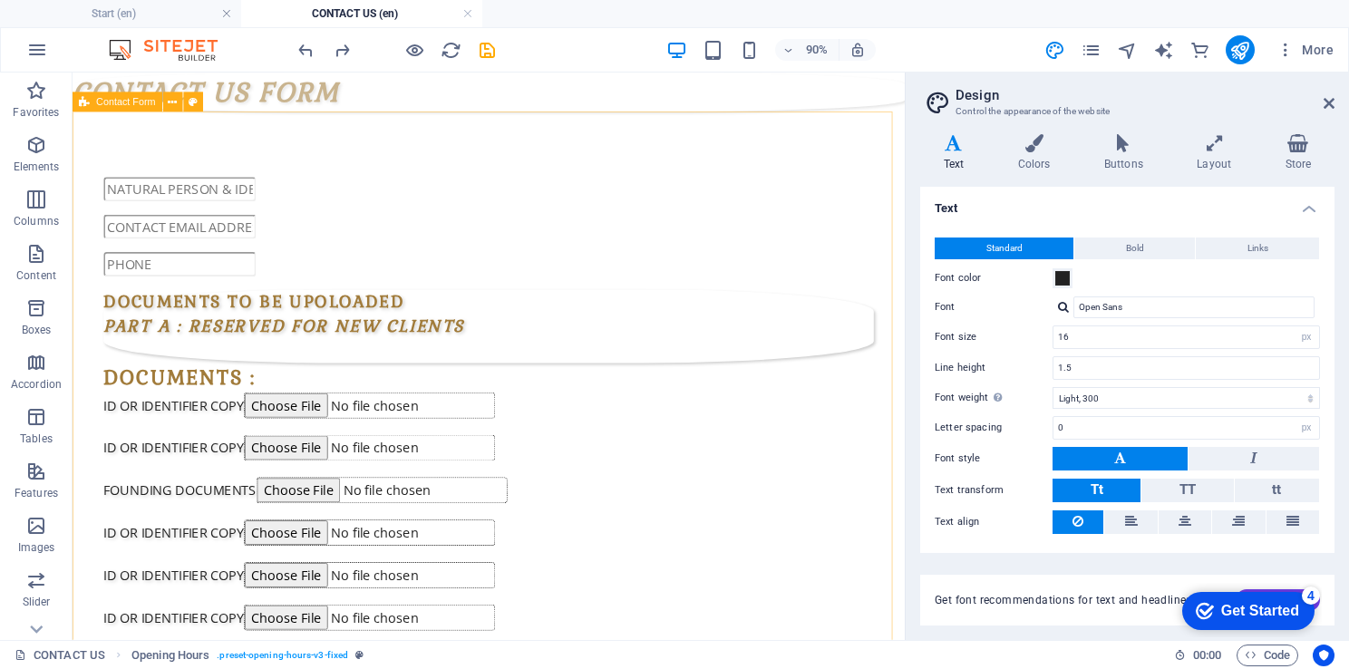
click at [141, 100] on span "Contact Form" at bounding box center [125, 102] width 59 height 10
click at [178, 98] on button at bounding box center [173, 102] width 20 height 20
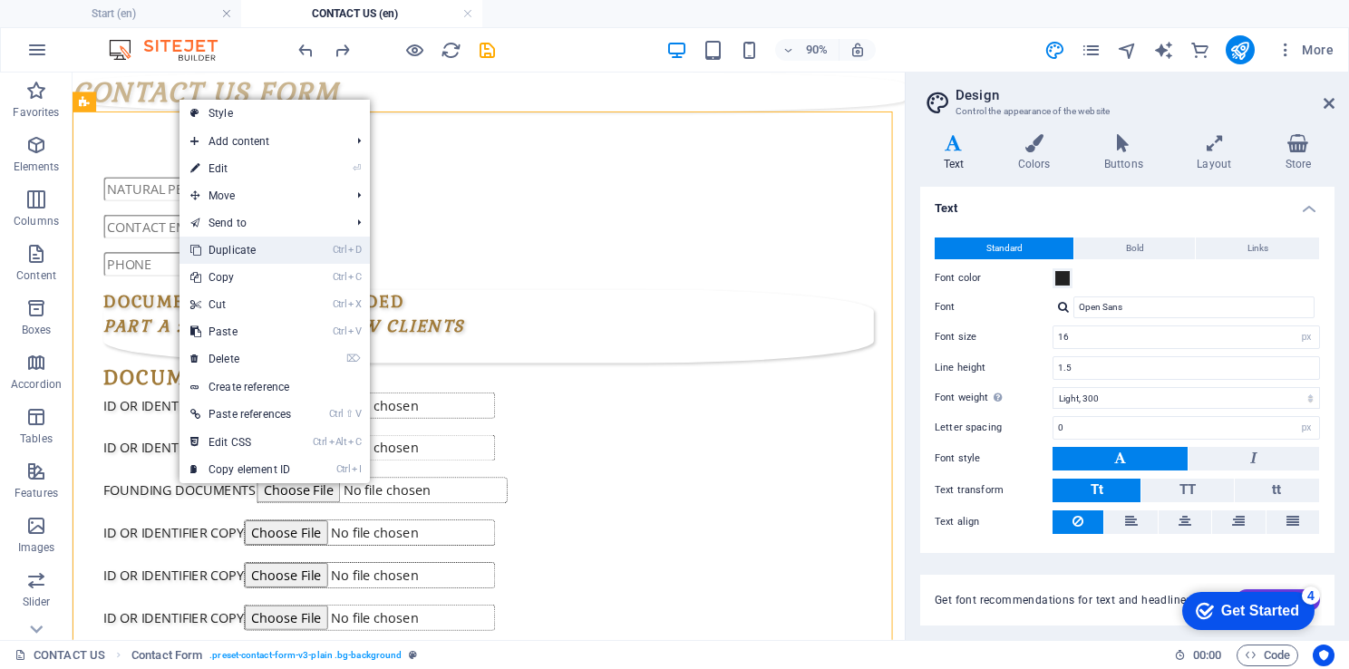
click at [233, 241] on link "Ctrl D Duplicate" at bounding box center [240, 250] width 122 height 27
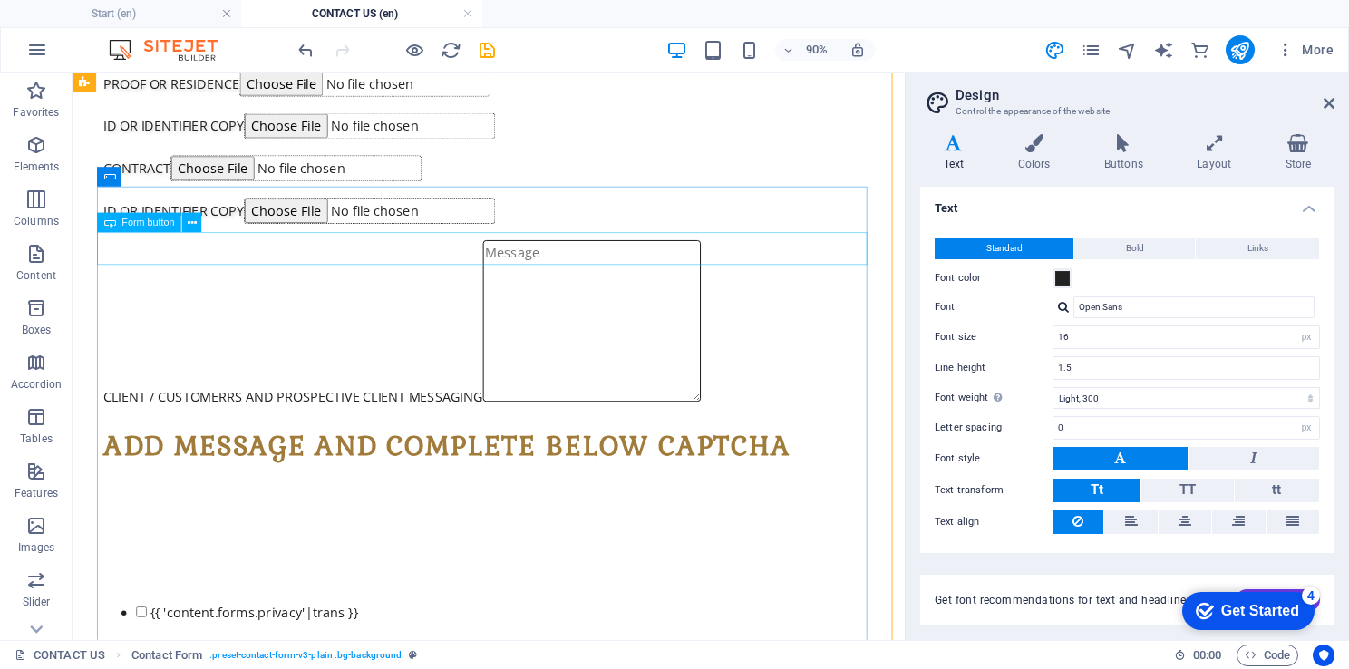
scroll to position [8189, 0]
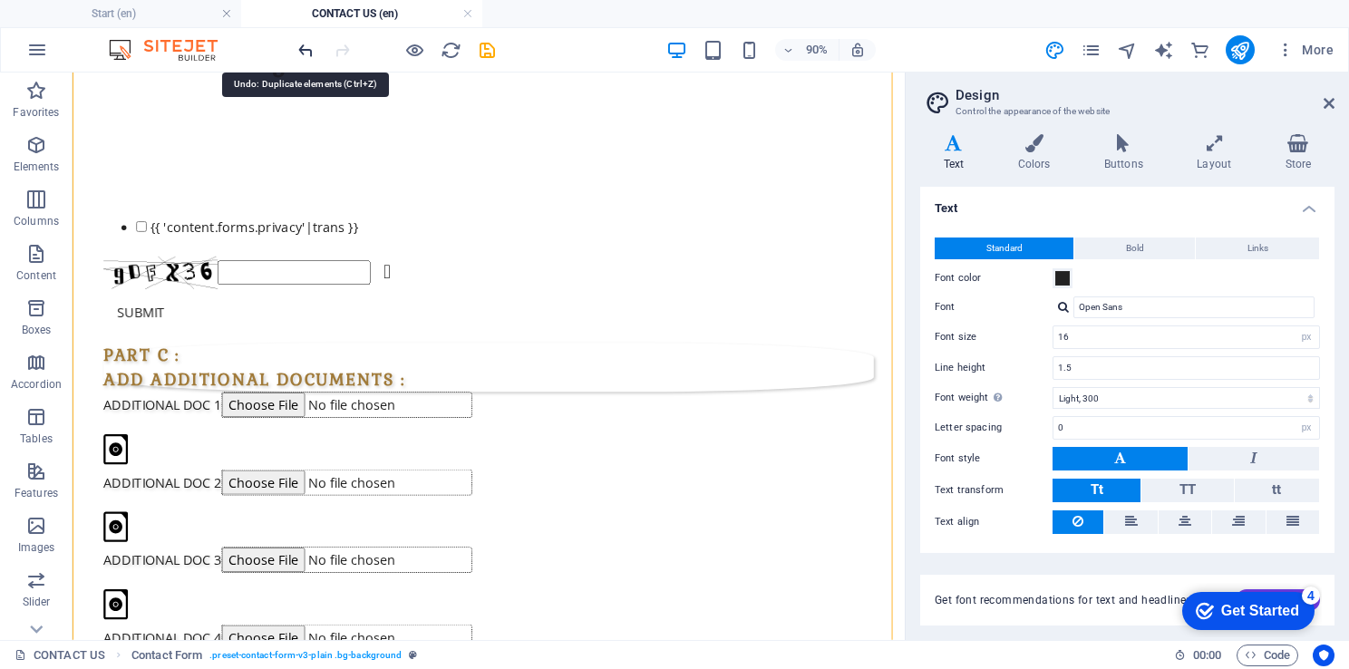
click at [304, 40] on icon "undo" at bounding box center [305, 50] width 21 height 21
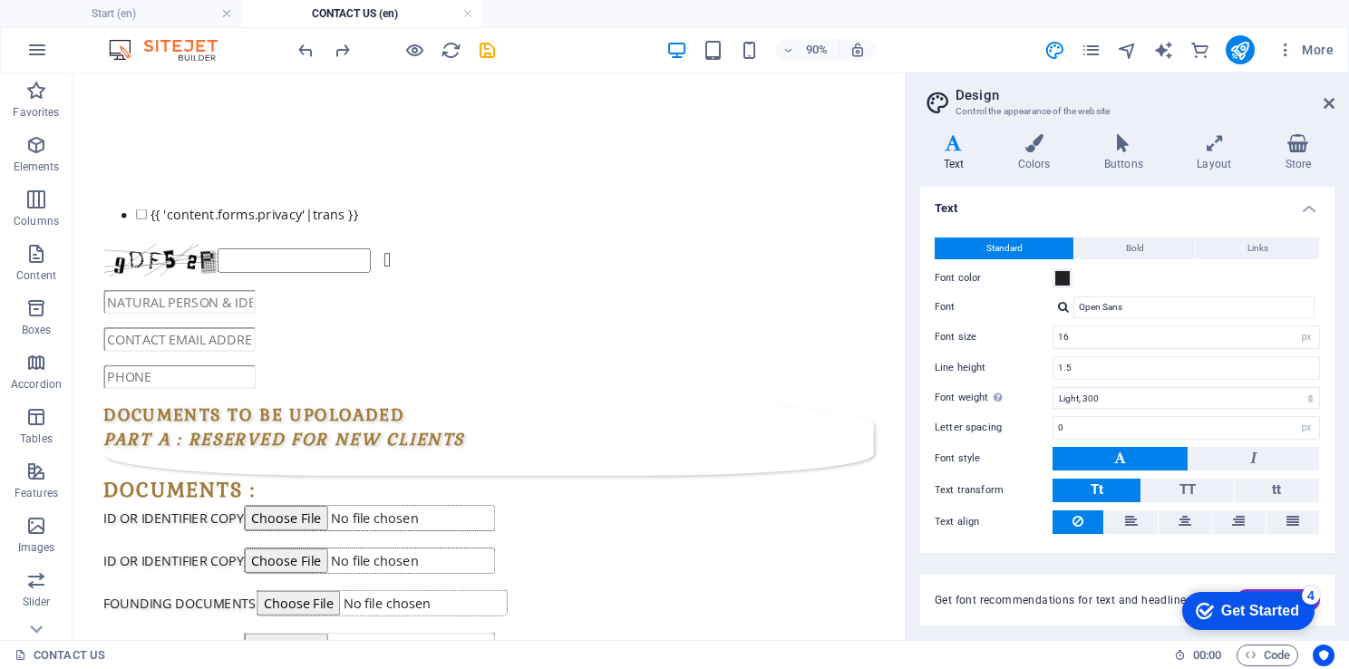
scroll to position [0, 0]
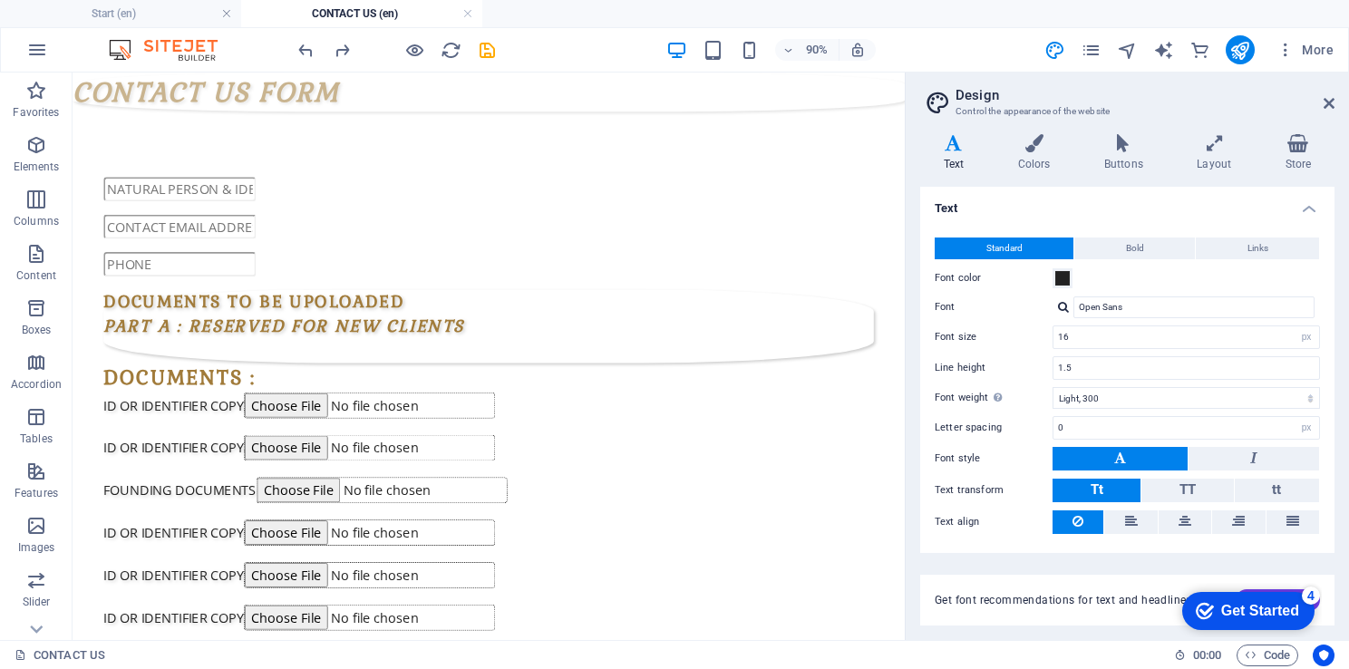
drag, startPoint x: 988, startPoint y: 200, endPoint x: 1001, endPoint y: 83, distance: 117.6
click at [165, 94] on div "CONTACT US FORM" at bounding box center [535, 95] width 924 height 44
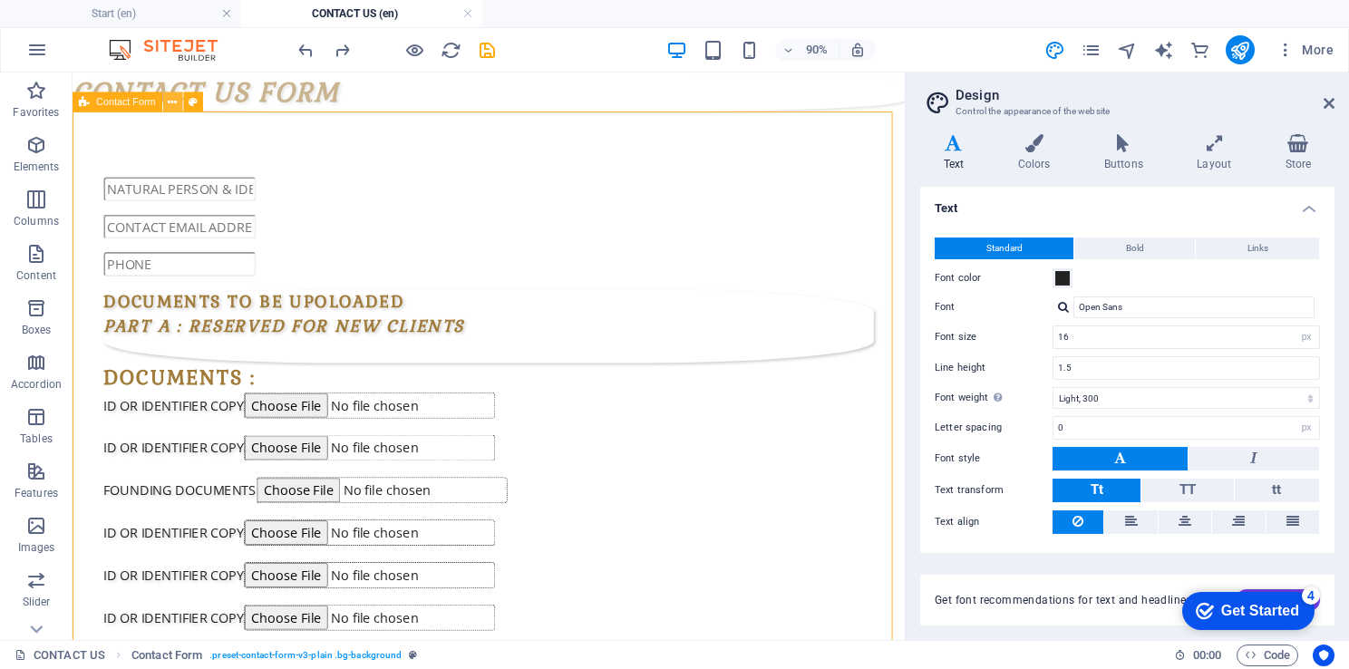
click at [174, 105] on icon at bounding box center [172, 101] width 9 height 17
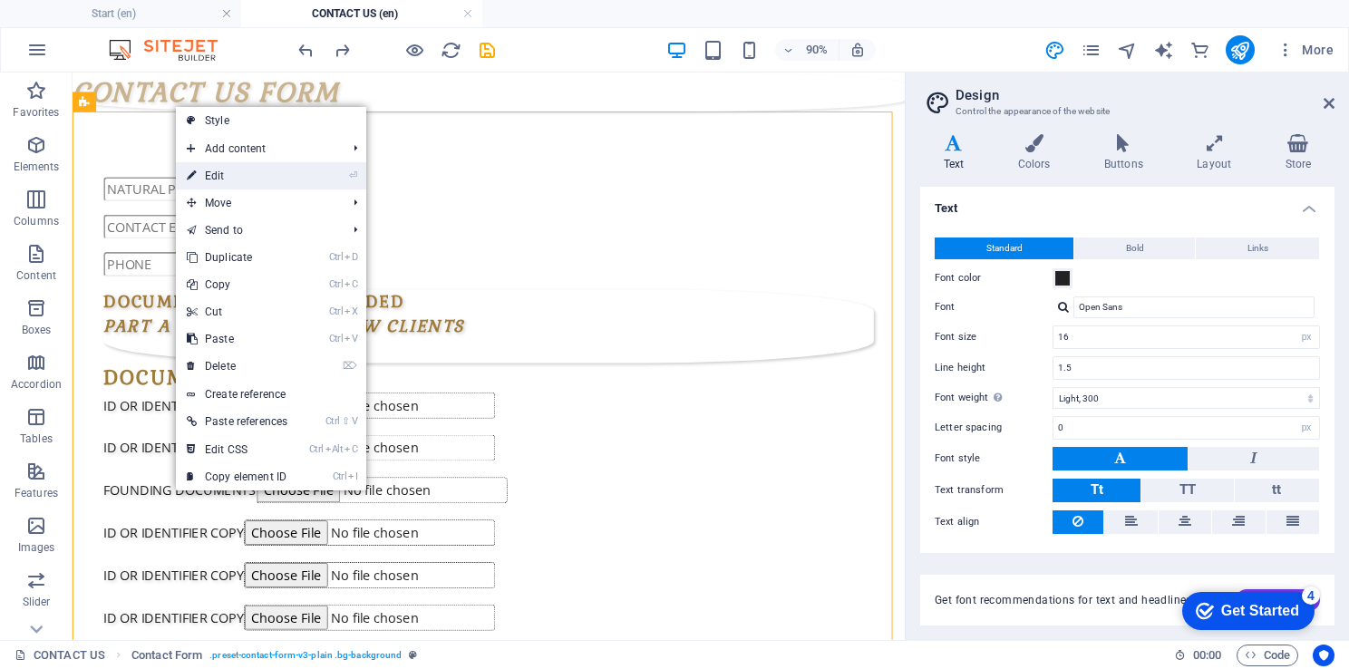
click at [215, 172] on link "⏎ Edit" at bounding box center [237, 175] width 122 height 27
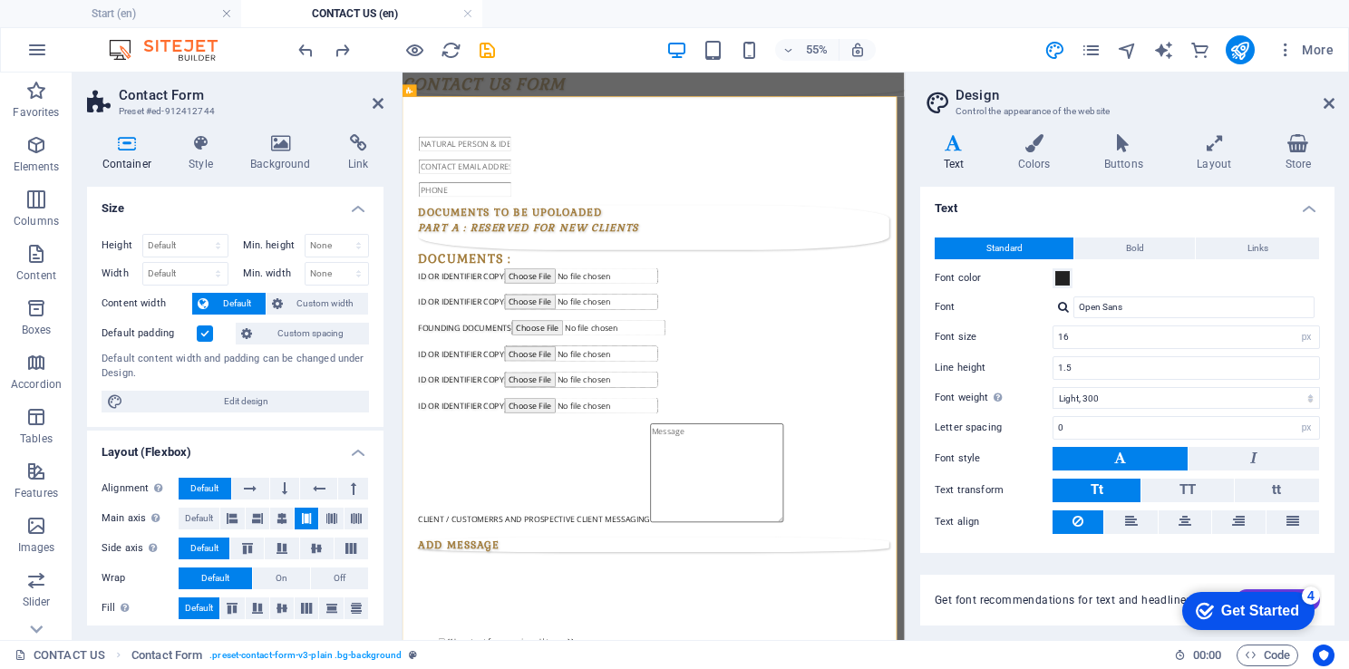
click at [210, 327] on label at bounding box center [205, 333] width 16 height 16
click at [0, 0] on input "Default padding" at bounding box center [0, 0] width 0 height 0
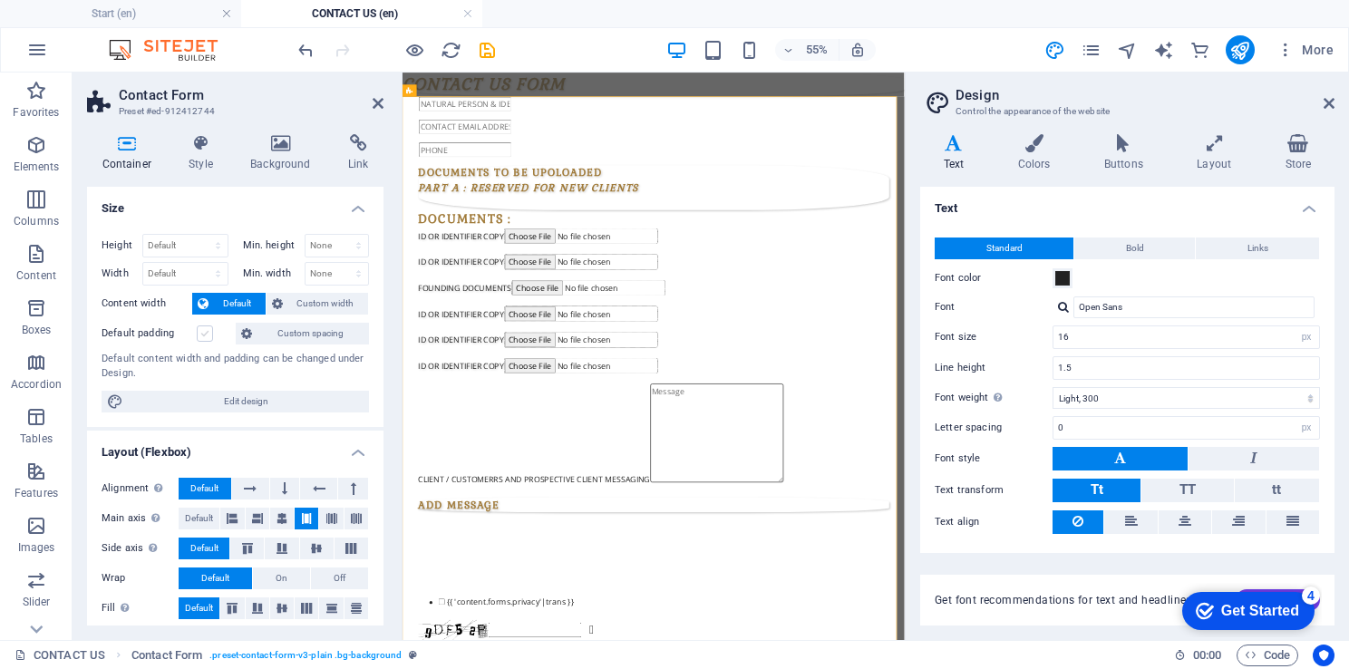
click at [205, 332] on label at bounding box center [205, 333] width 16 height 16
click at [0, 0] on input "Default padding" at bounding box center [0, 0] width 0 height 0
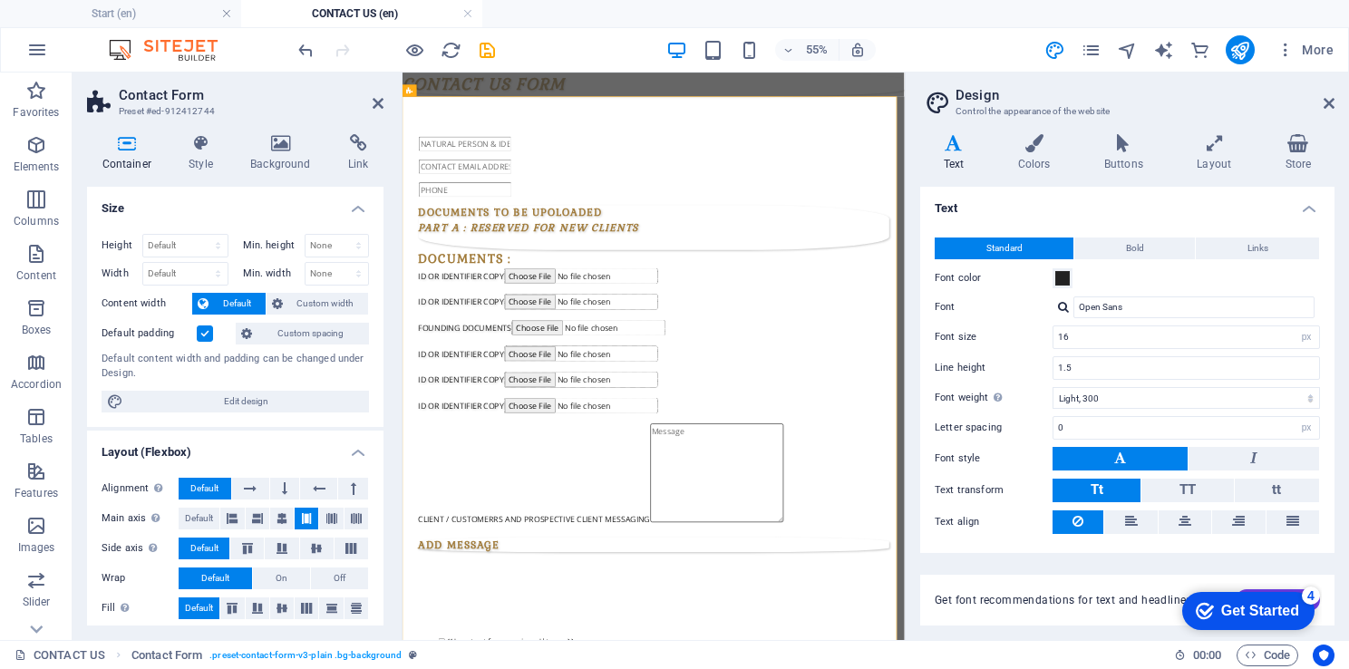
click at [205, 332] on label at bounding box center [205, 333] width 16 height 16
click at [0, 0] on input "Default padding" at bounding box center [0, 0] width 0 height 0
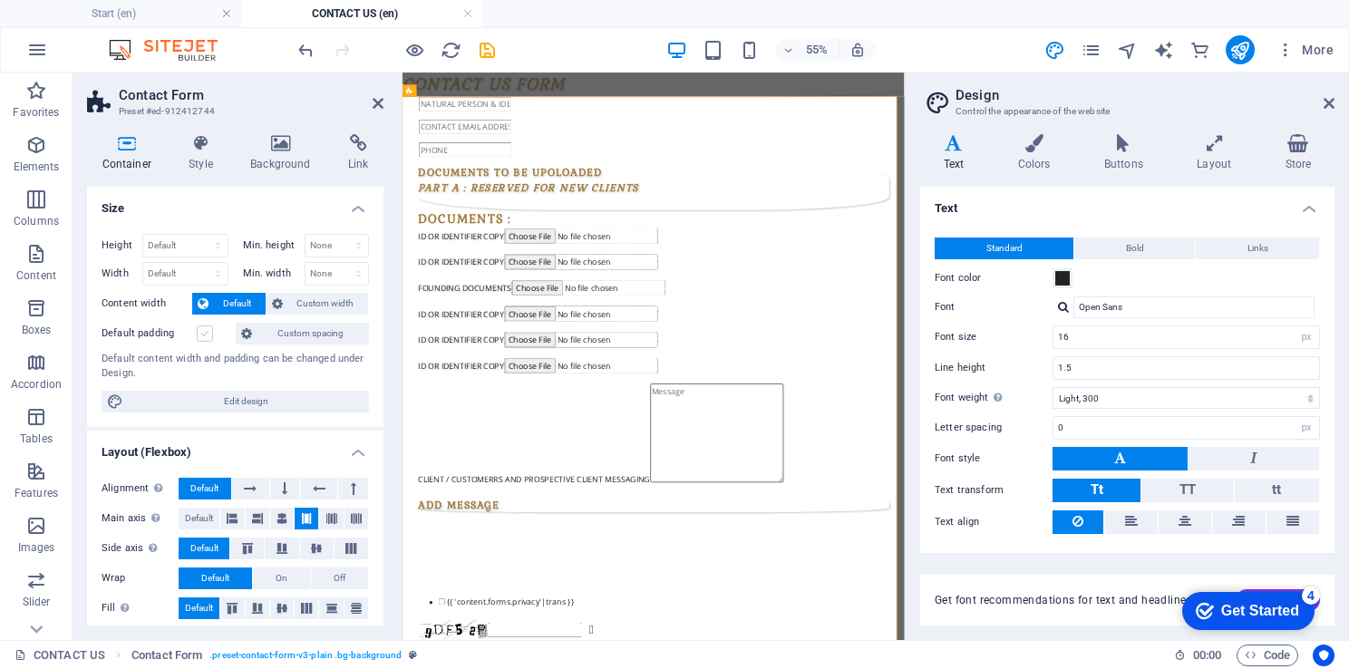
click at [205, 332] on label at bounding box center [205, 333] width 16 height 16
click at [0, 0] on input "Default padding" at bounding box center [0, 0] width 0 height 0
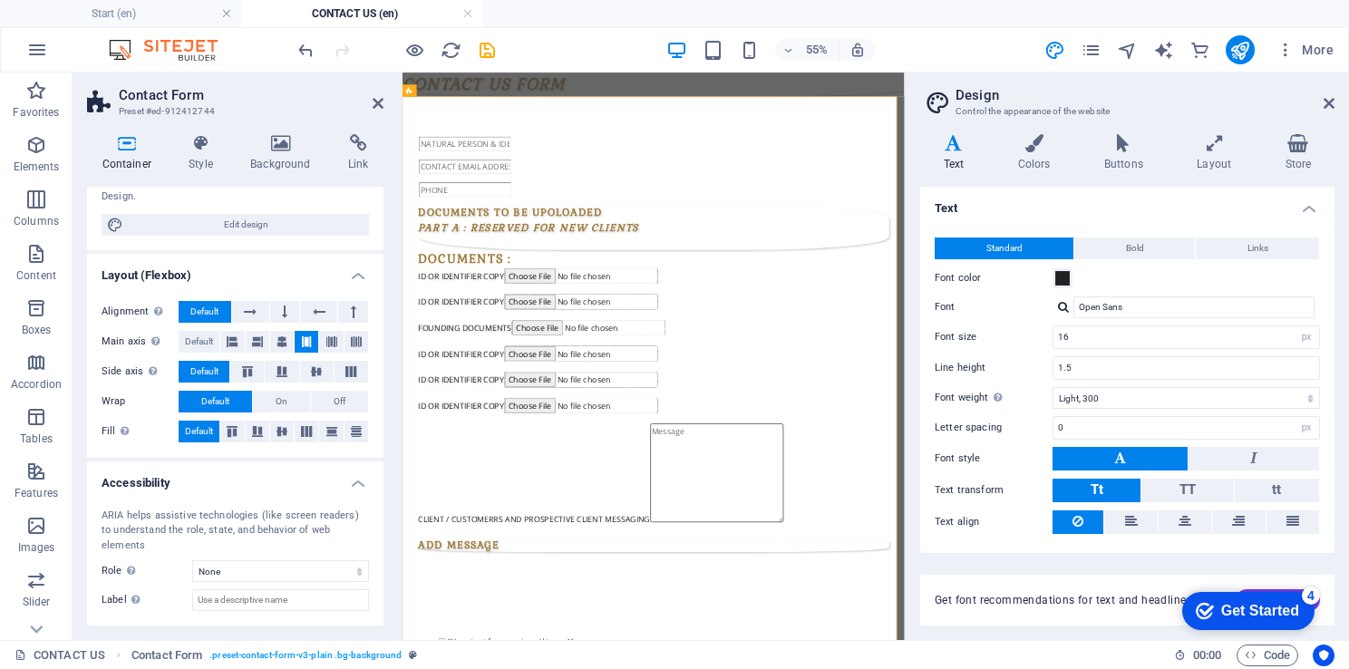
scroll to position [247, 0]
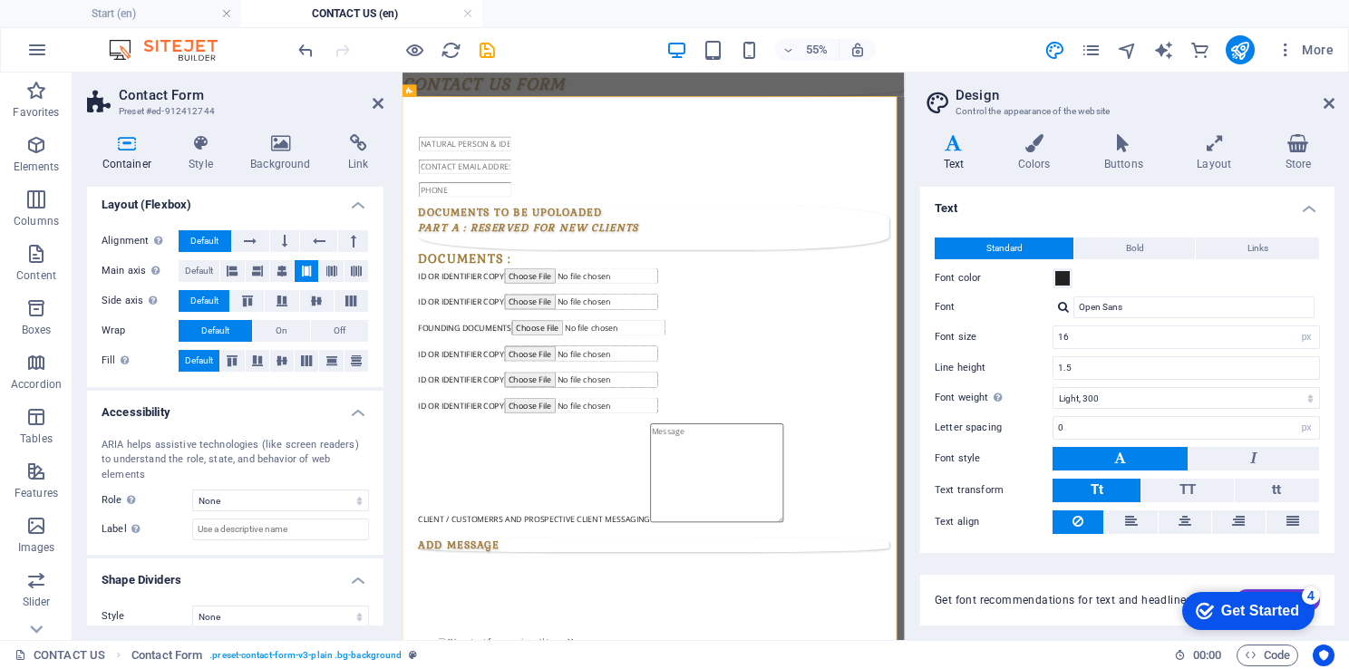
drag, startPoint x: 377, startPoint y: 590, endPoint x: 379, endPoint y: 397, distance: 193.1
click at [379, 397] on ul "Size Height Default px rem % vh vw Min. height None px rem % vh vw Width Defaul…" at bounding box center [235, 290] width 296 height 703
click at [240, 605] on select "None Triangle Square Diagonal Polygon 1 Polygon 2 Zigzag Multiple Zigzags Waves…" at bounding box center [280, 616] width 177 height 22
click at [192, 605] on select "None Triangle Square Diagonal Polygon 1 Polygon 2 Zigzag Multiple Zigzags Waves…" at bounding box center [280, 616] width 177 height 22
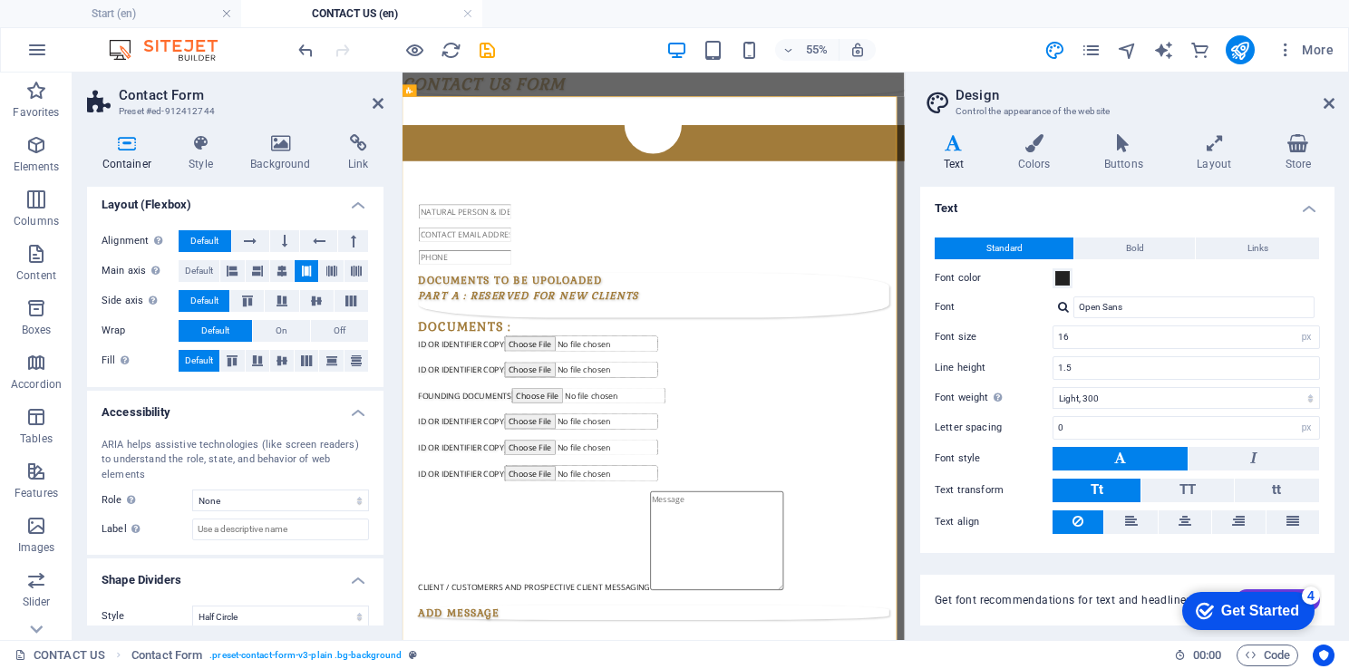
click at [292, 605] on select "None Triangle Square Diagonal Polygon 1 Polygon 2 Zigzag Multiple Zigzags Waves…" at bounding box center [280, 616] width 177 height 22
select select "none"
click at [192, 605] on select "None Triangle Square Diagonal Polygon 1 Polygon 2 Zigzag Multiple Zigzags Waves…" at bounding box center [280, 616] width 177 height 22
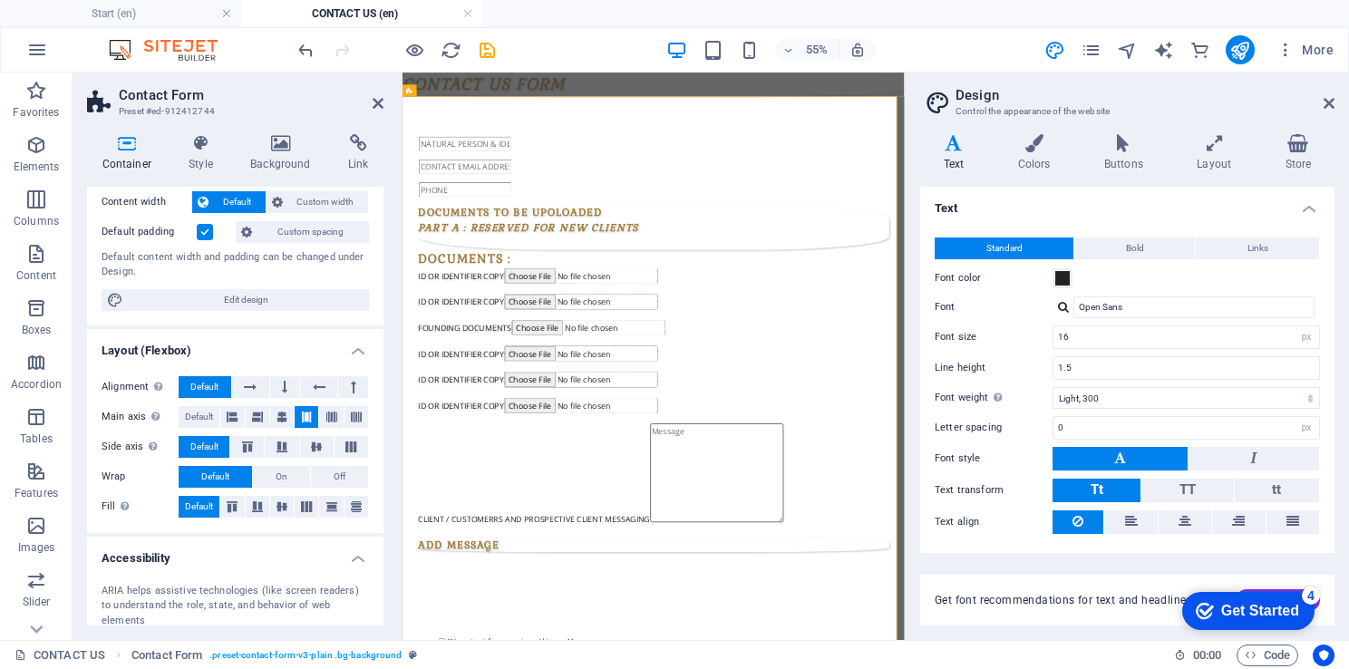
scroll to position [0, 0]
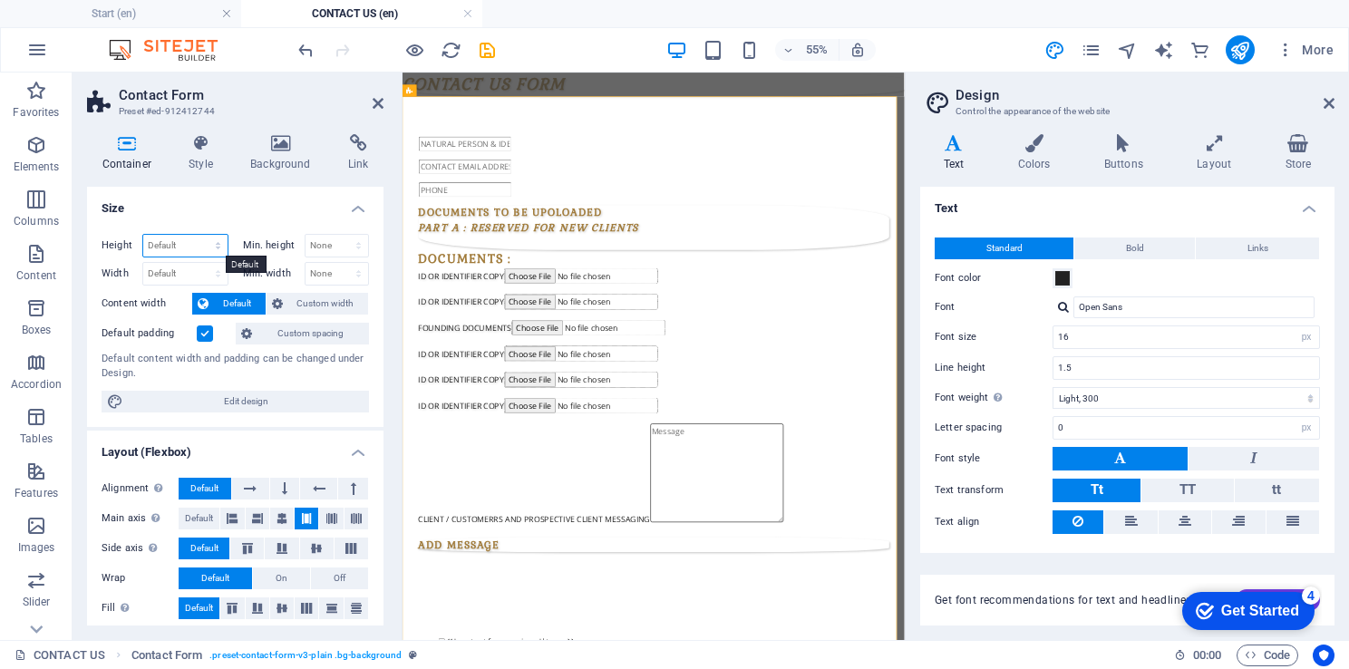
click at [170, 241] on select "Default px rem % vh vw" at bounding box center [185, 246] width 84 height 22
select select "%"
click at [199, 235] on select "Default px rem % vh vw" at bounding box center [185, 246] width 84 height 22
type input "100"
click at [162, 272] on select "Default px rem % em vh vw" at bounding box center [185, 274] width 84 height 22
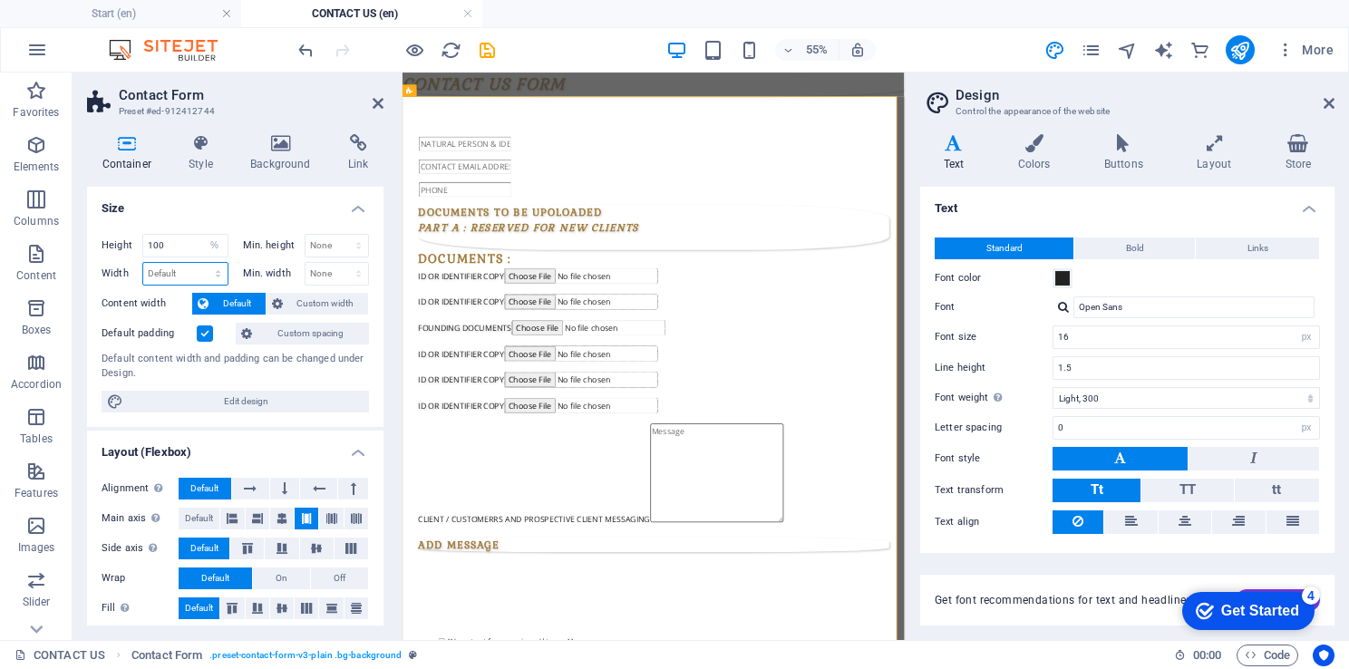
select select "%"
click at [199, 263] on select "Default px rem % em vh vw" at bounding box center [185, 274] width 84 height 22
type input "100"
click at [167, 241] on input "100" at bounding box center [185, 246] width 84 height 22
type input "1"
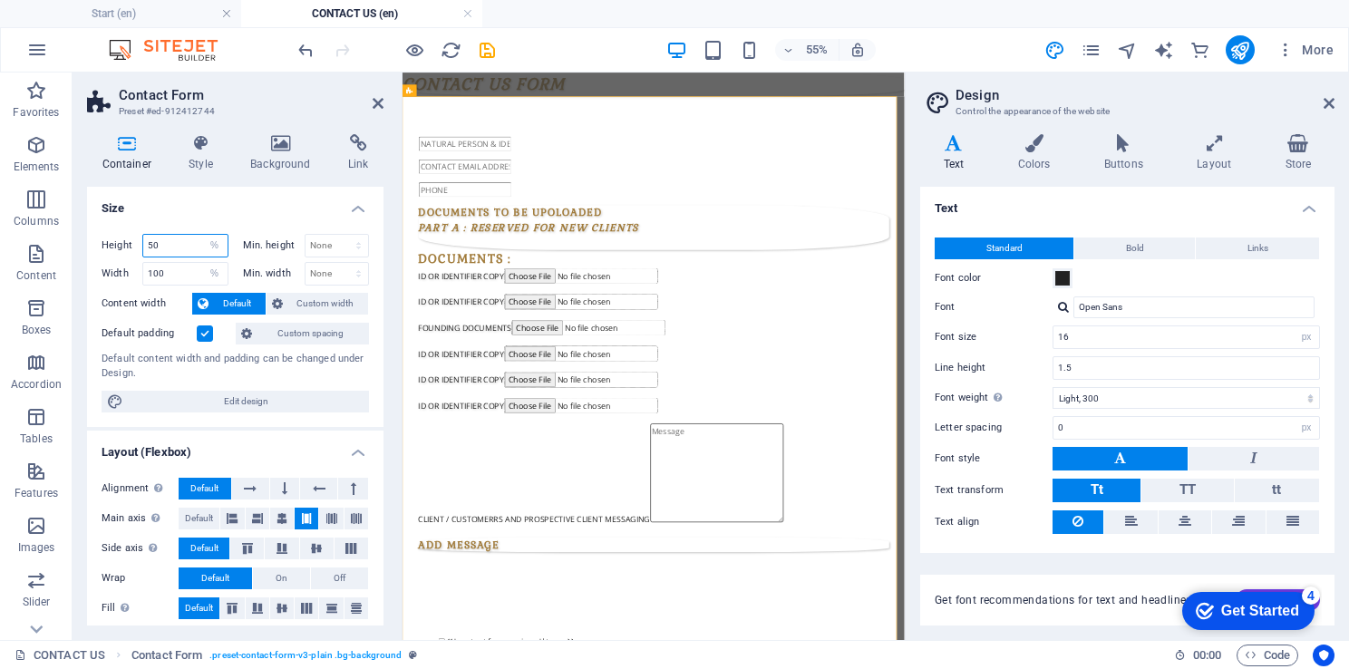
type input "5"
type input "4"
type input "2"
click at [330, 246] on select "None px rem % vh vw" at bounding box center [336, 246] width 63 height 22
select select "%"
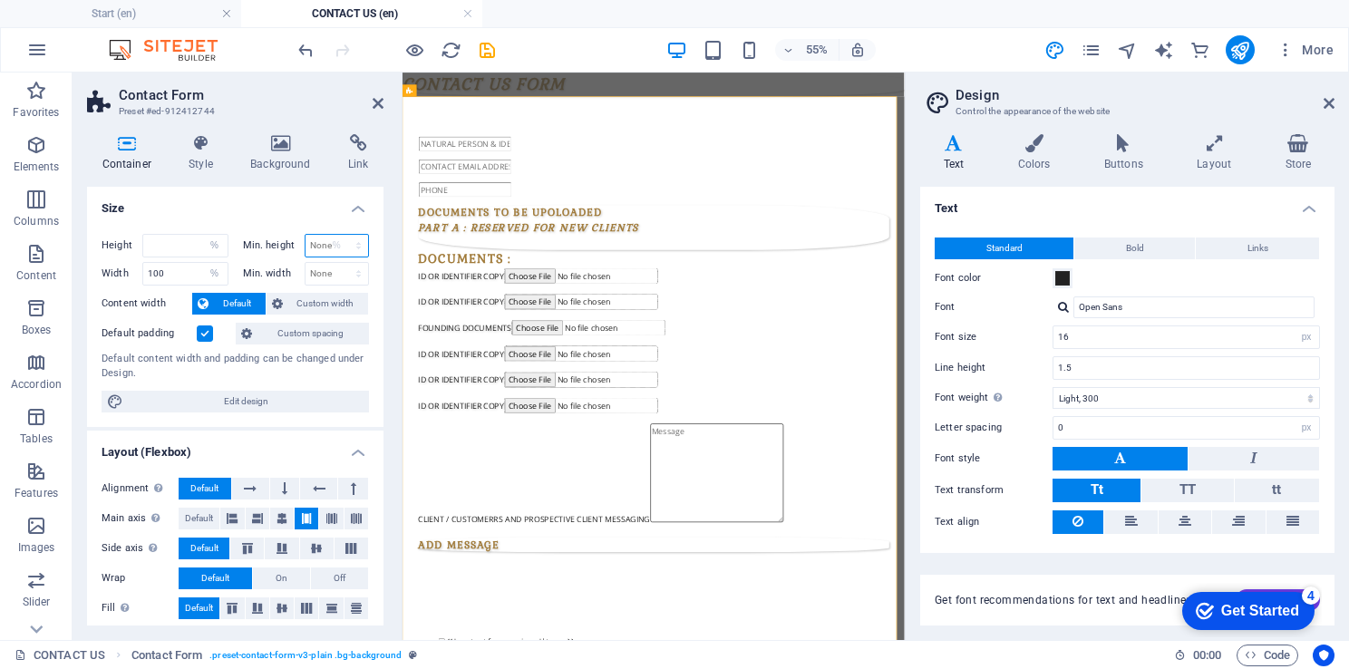
click at [339, 235] on select "None px rem % vh vw" at bounding box center [336, 246] width 63 height 22
type input "100"
click at [179, 247] on input "number" at bounding box center [185, 246] width 84 height 22
click at [319, 275] on select "None px rem % vh vw" at bounding box center [336, 274] width 63 height 22
select select "%"
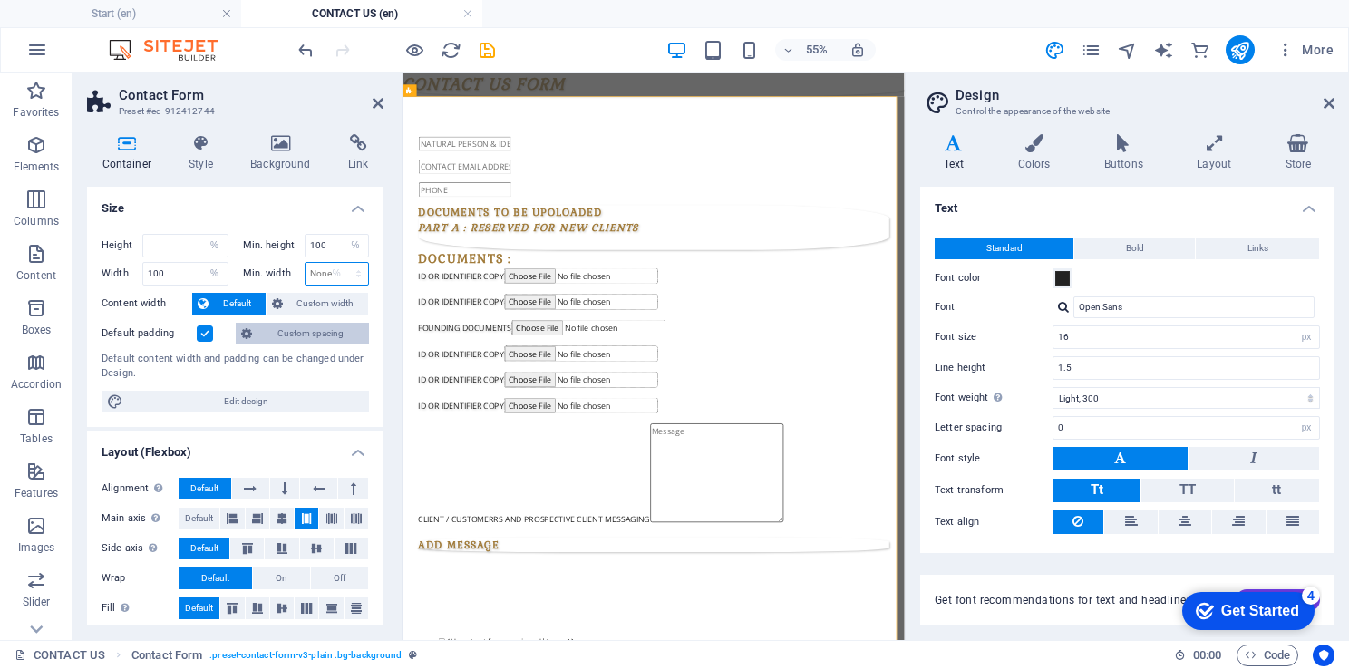
click at [339, 263] on select "None px rem % vh vw" at bounding box center [336, 274] width 63 height 22
type input "100"
click at [205, 146] on icon at bounding box center [201, 143] width 54 height 18
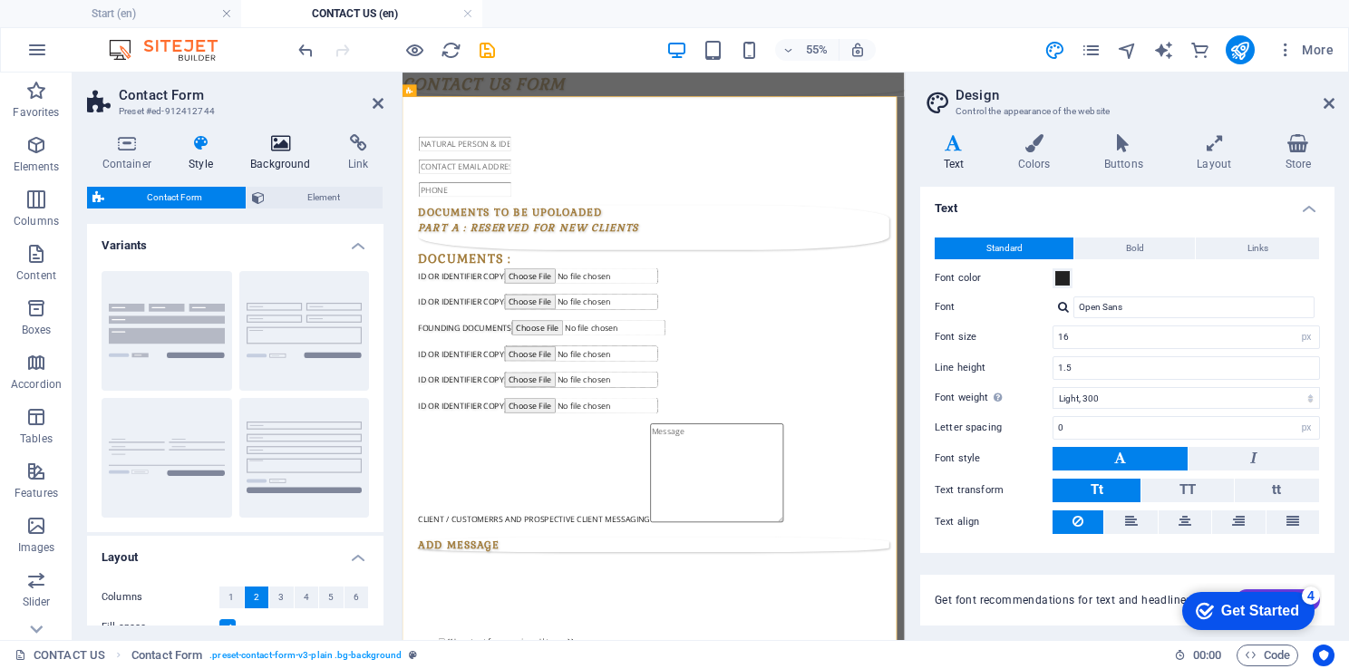
click at [279, 144] on icon at bounding box center [281, 143] width 91 height 18
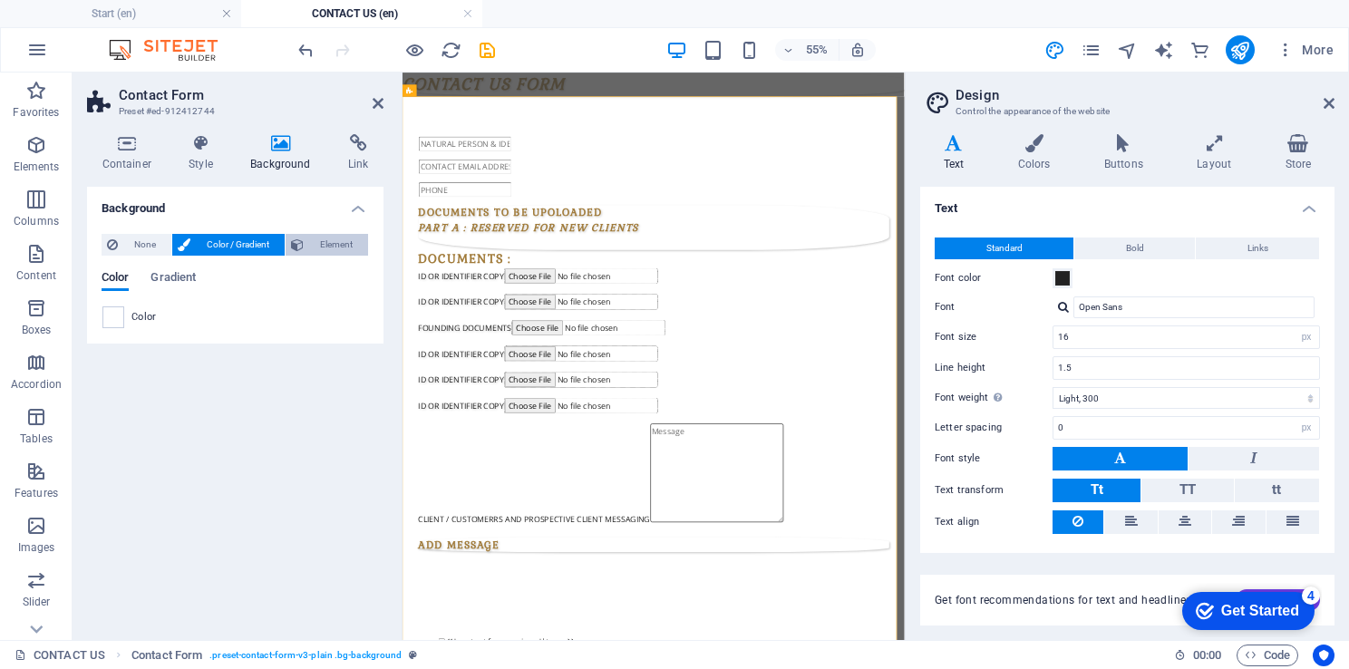
click at [348, 248] on span "Element" at bounding box center [335, 245] width 53 height 22
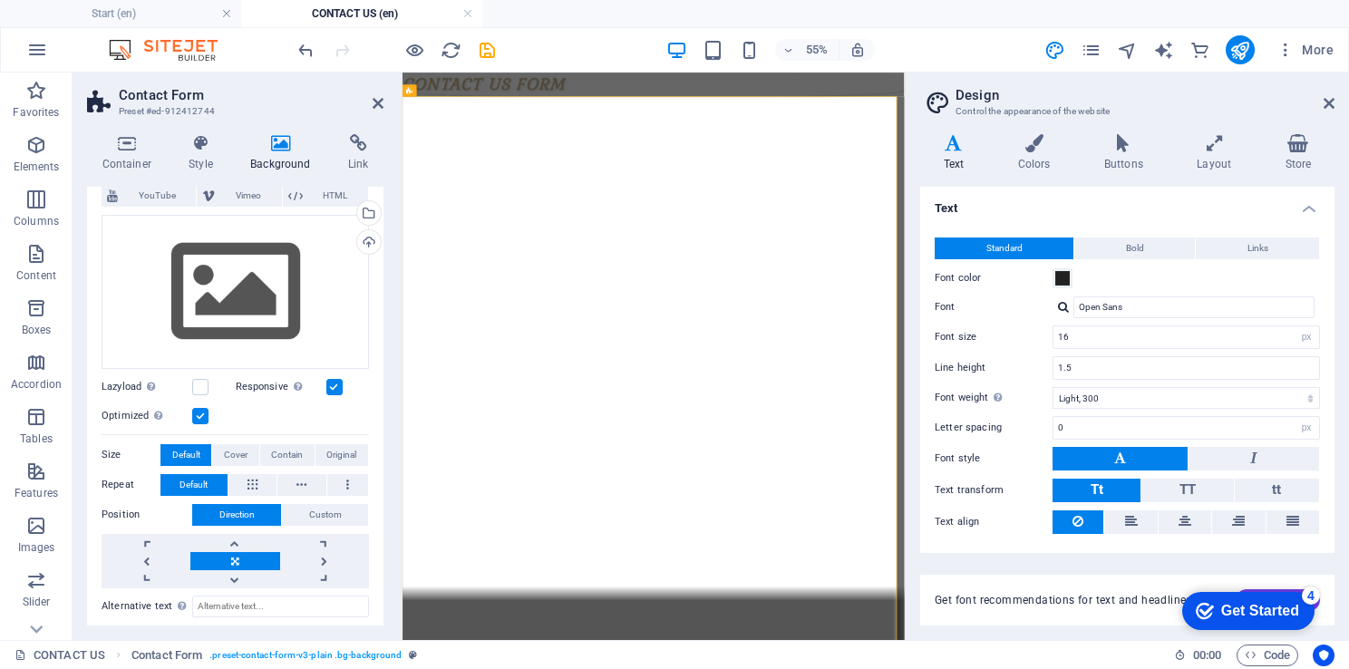
scroll to position [92, 0]
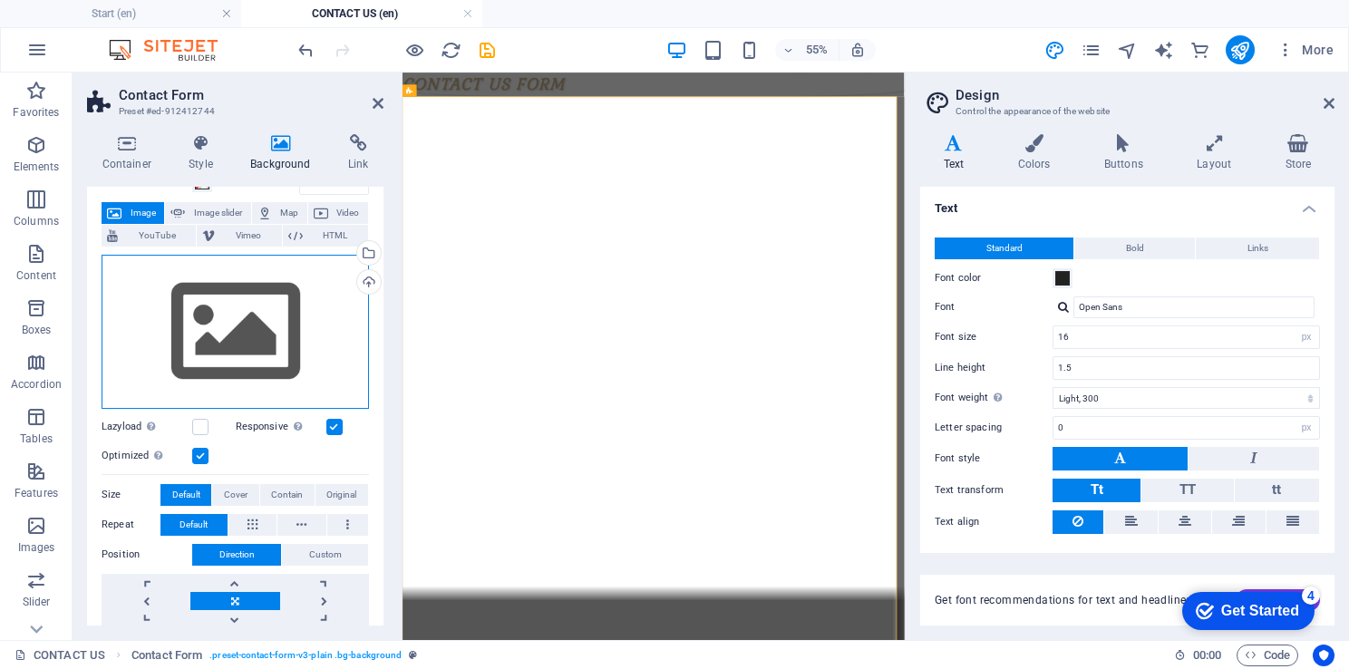
click at [221, 343] on div "Drag files here, click to choose files or select files from Files or our free s…" at bounding box center [235, 332] width 267 height 154
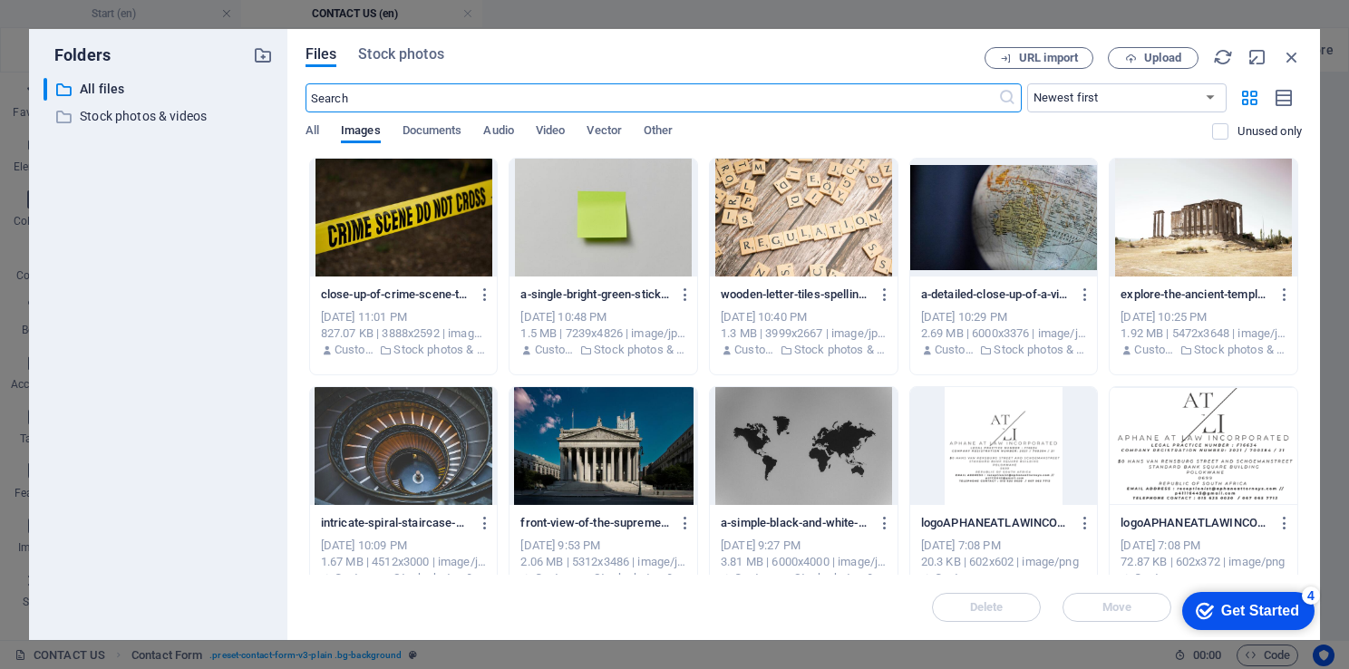
click at [381, 466] on div at bounding box center [404, 446] width 188 height 118
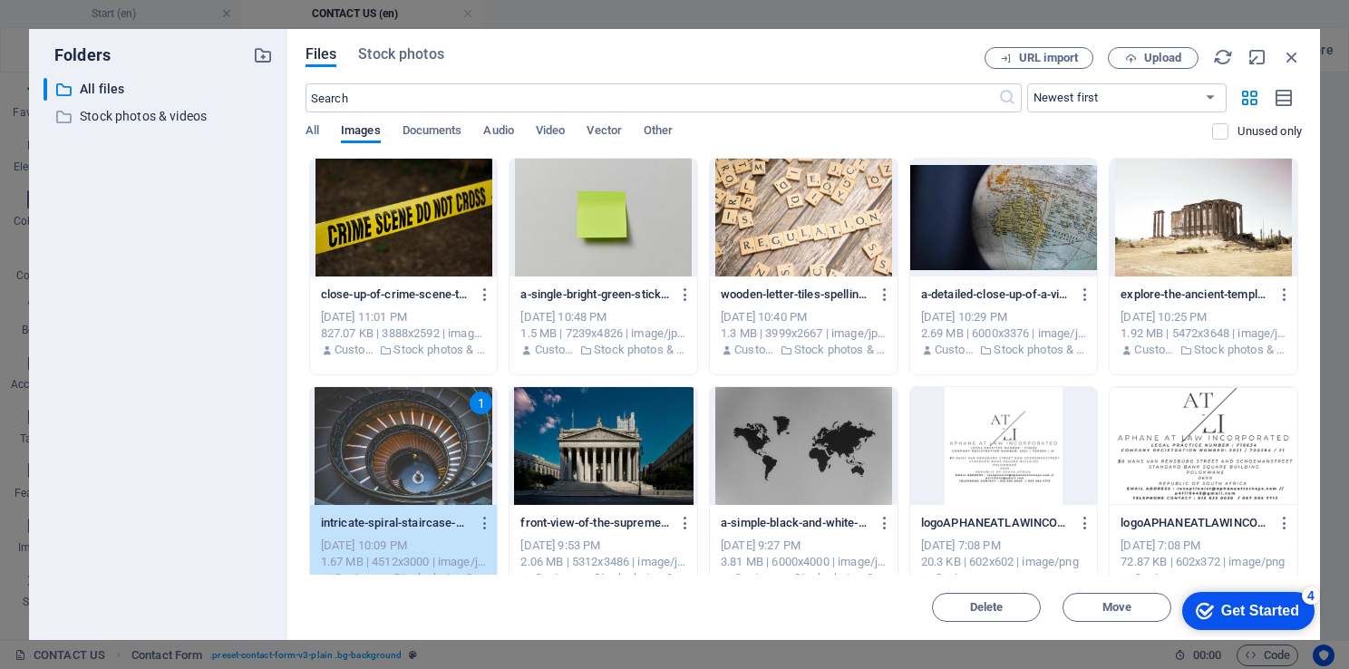
click at [379, 459] on div "1" at bounding box center [404, 446] width 188 height 118
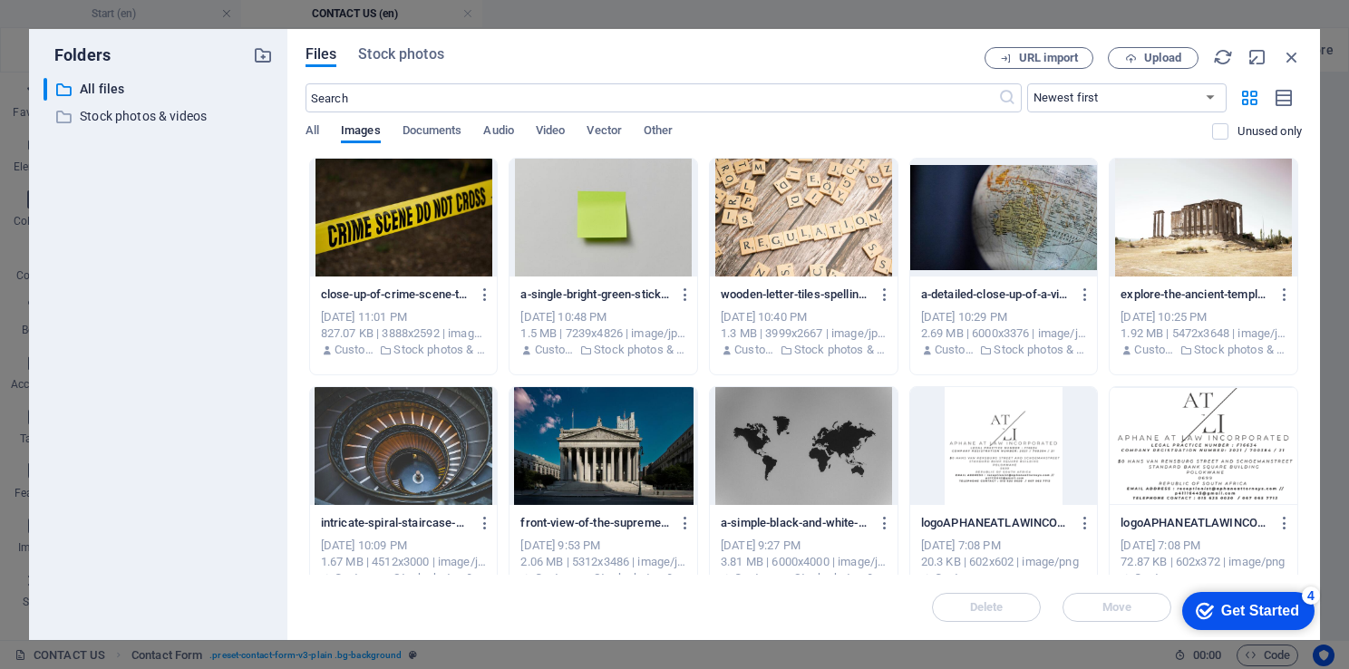
click at [379, 459] on div at bounding box center [404, 446] width 188 height 118
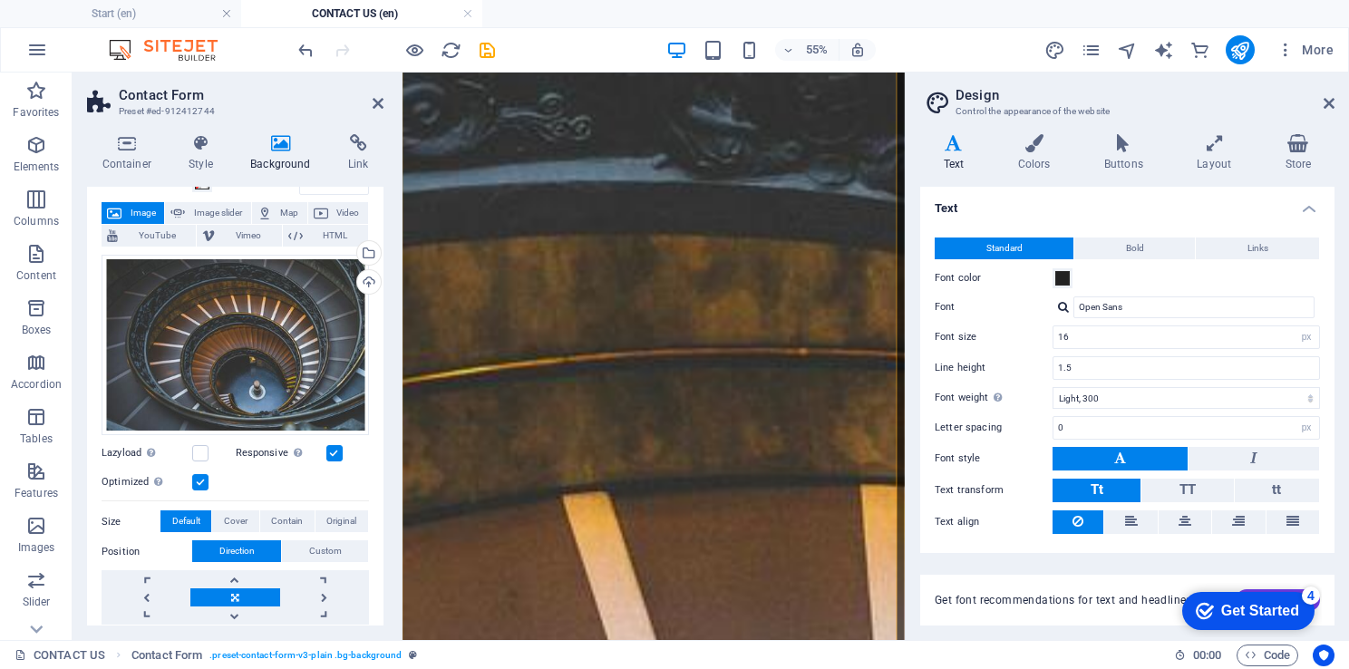
scroll to position [0, 0]
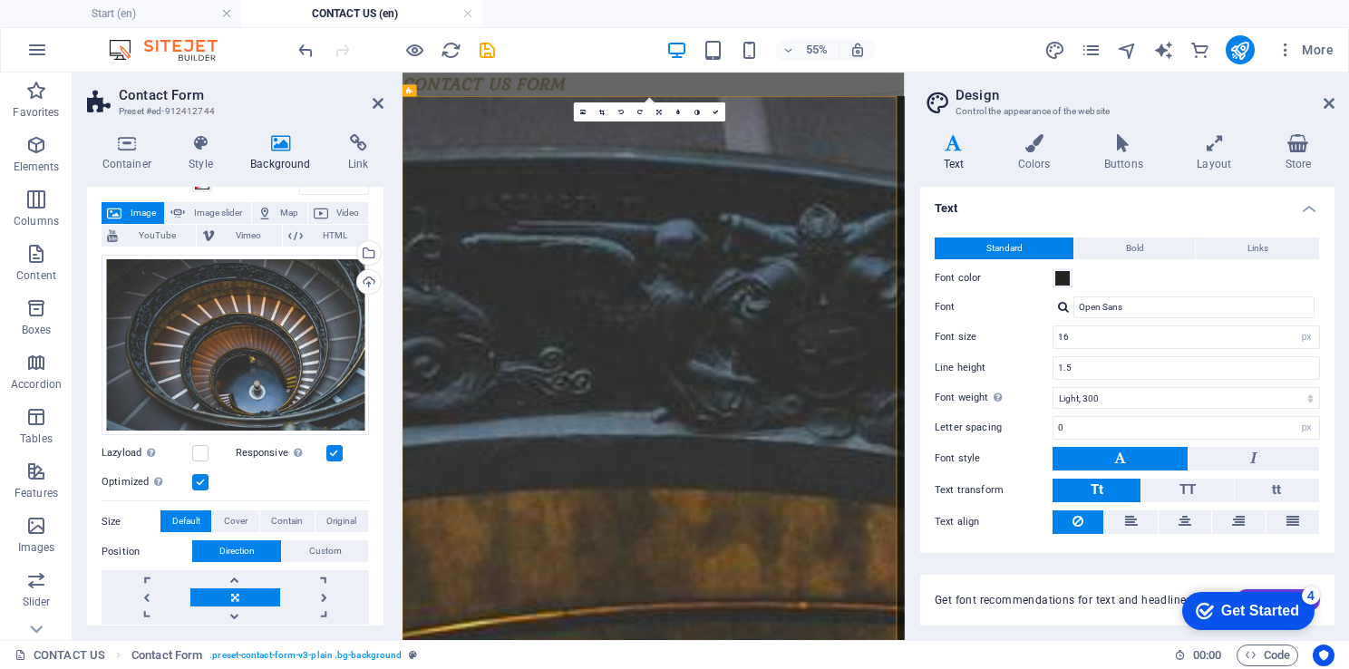
drag, startPoint x: 1308, startPoint y: 928, endPoint x: 1342, endPoint y: 108, distance: 820.9
click at [363, 280] on div "Upload" at bounding box center [366, 283] width 27 height 27
click at [366, 252] on div "Select files from the file manager, stock photos, or upload file(s)" at bounding box center [366, 254] width 27 height 27
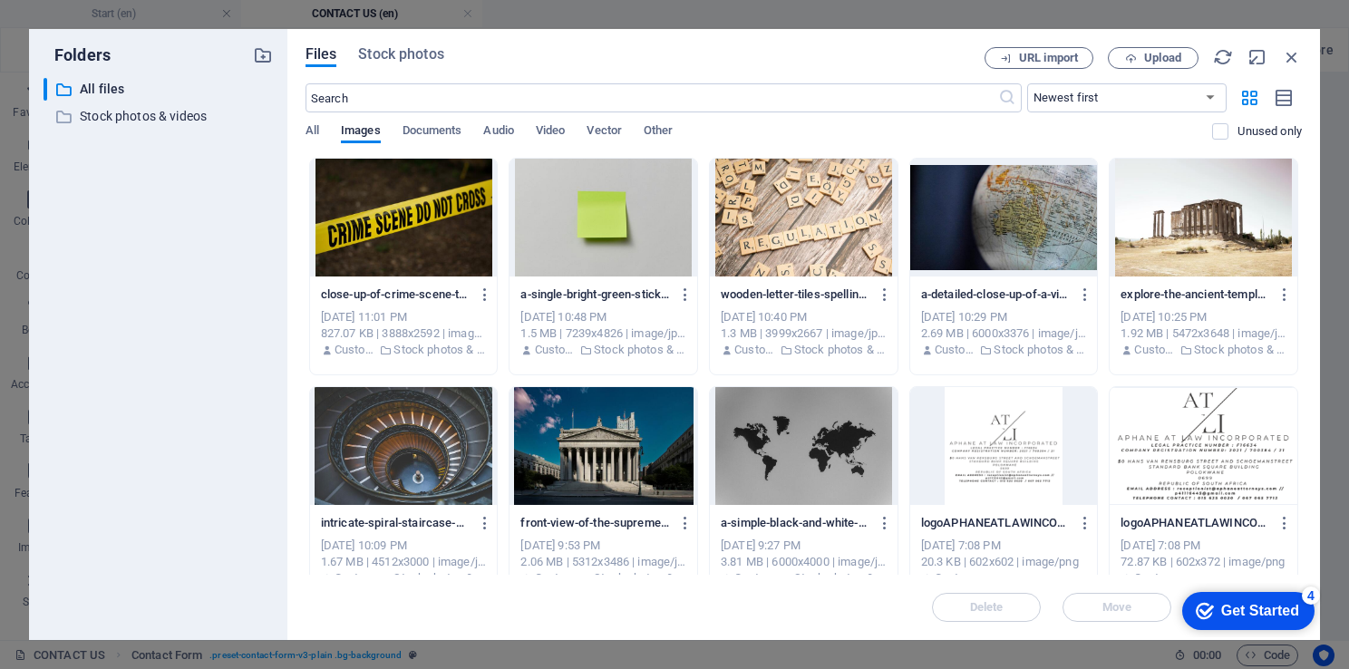
click at [799, 453] on div at bounding box center [804, 446] width 188 height 118
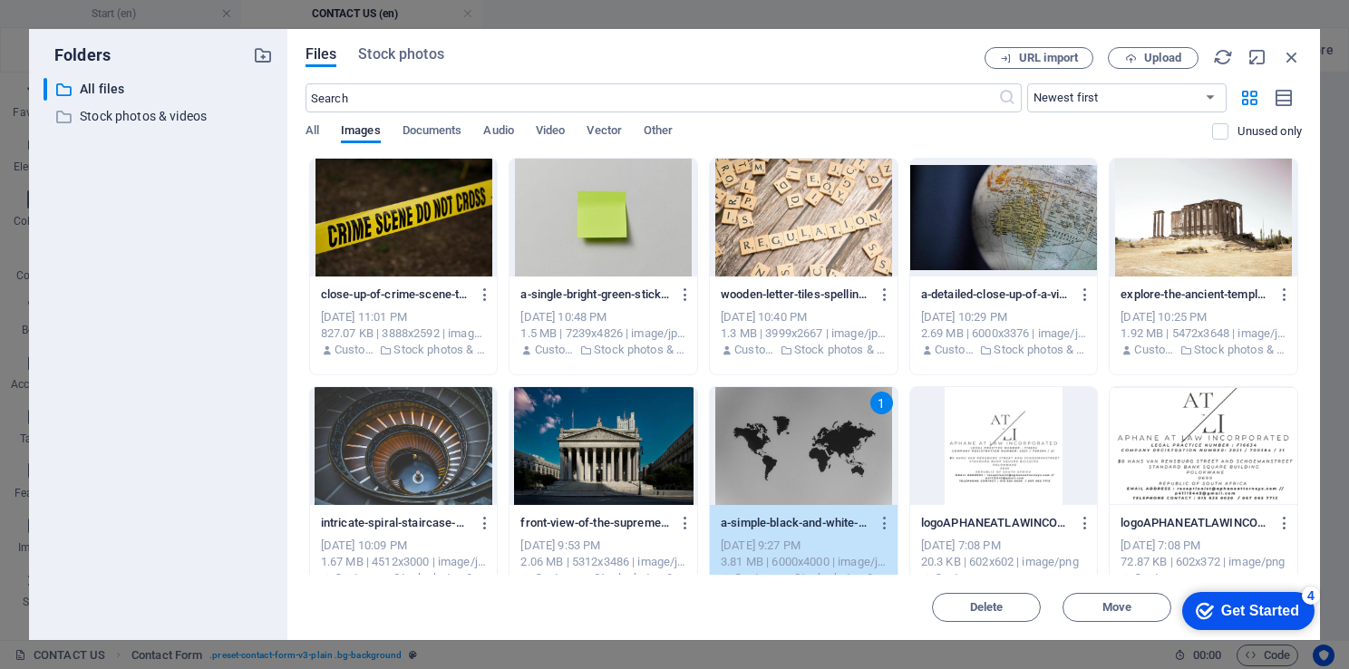
click at [799, 453] on div "1" at bounding box center [804, 446] width 188 height 118
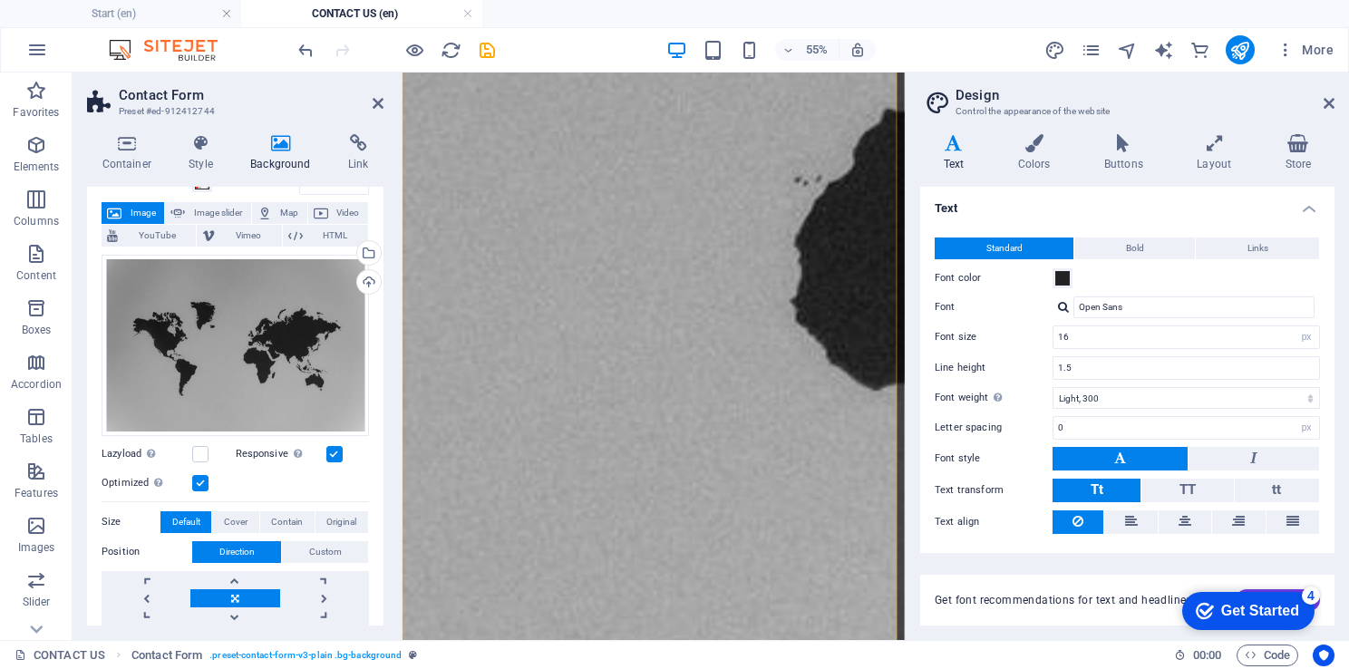
scroll to position [5034, 0]
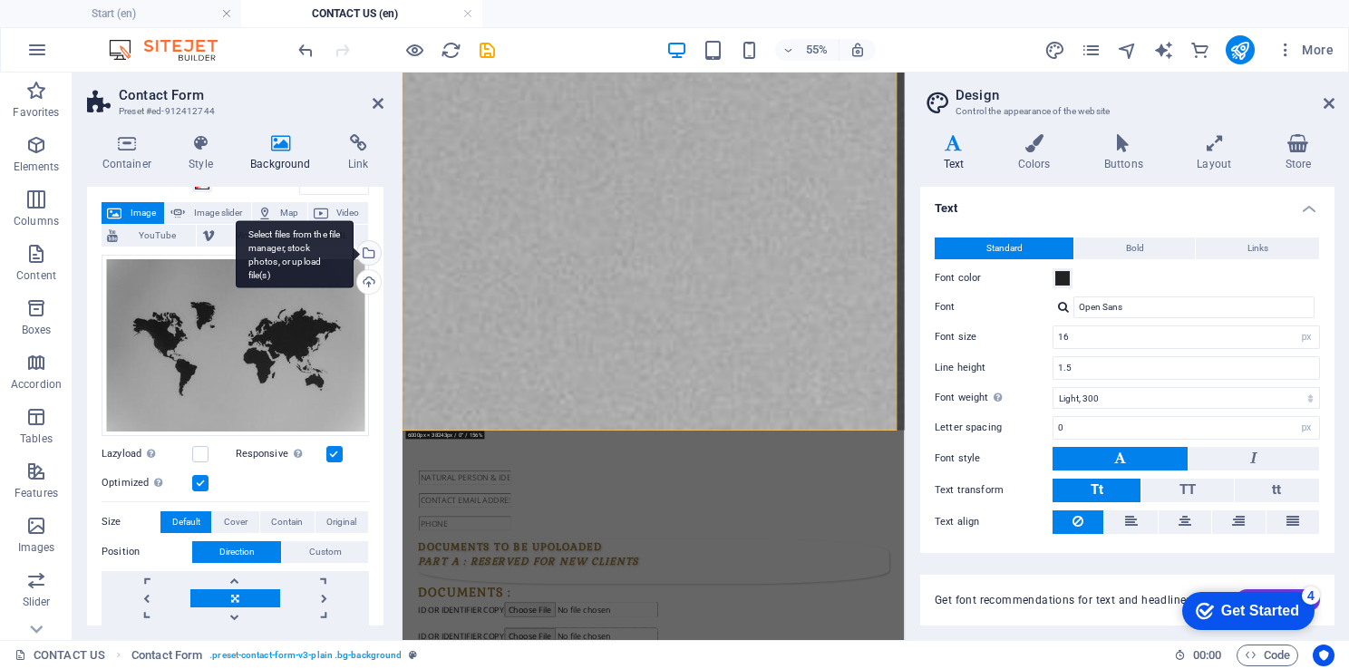
click at [366, 249] on div "Select files from the file manager, stock photos, or upload file(s)" at bounding box center [366, 254] width 27 height 27
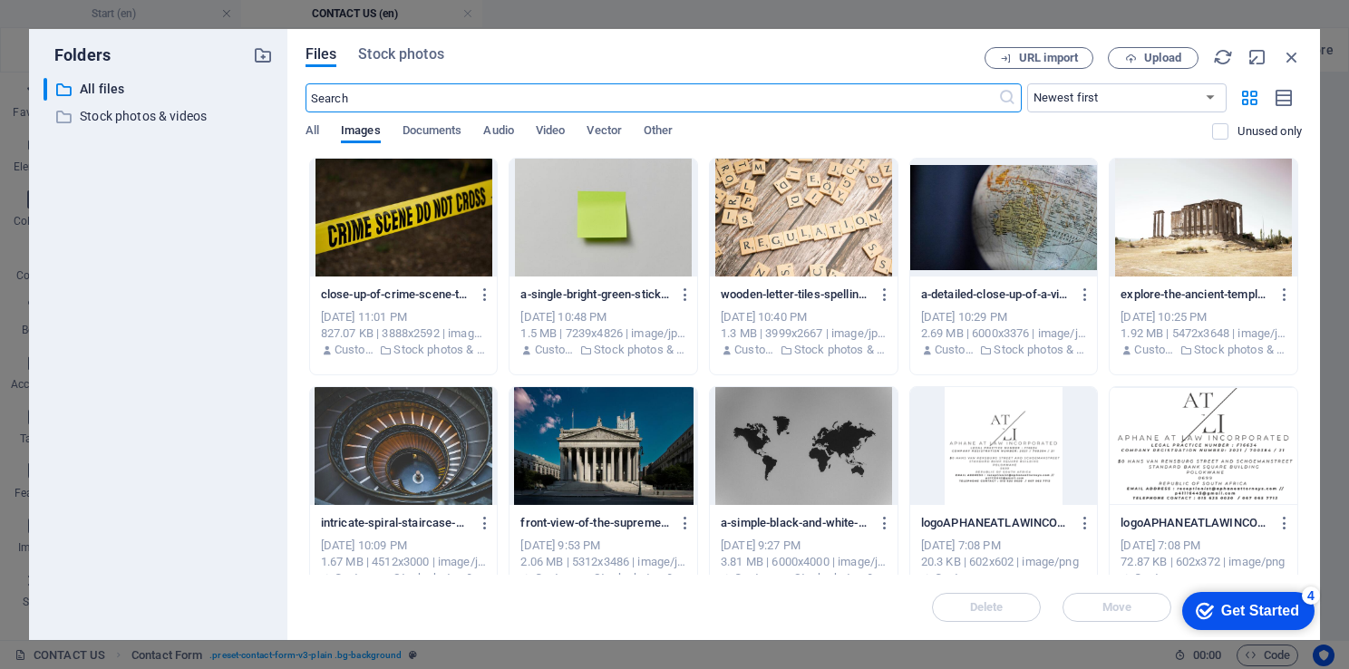
scroll to position [0, 0]
click at [1032, 223] on div at bounding box center [1004, 218] width 188 height 118
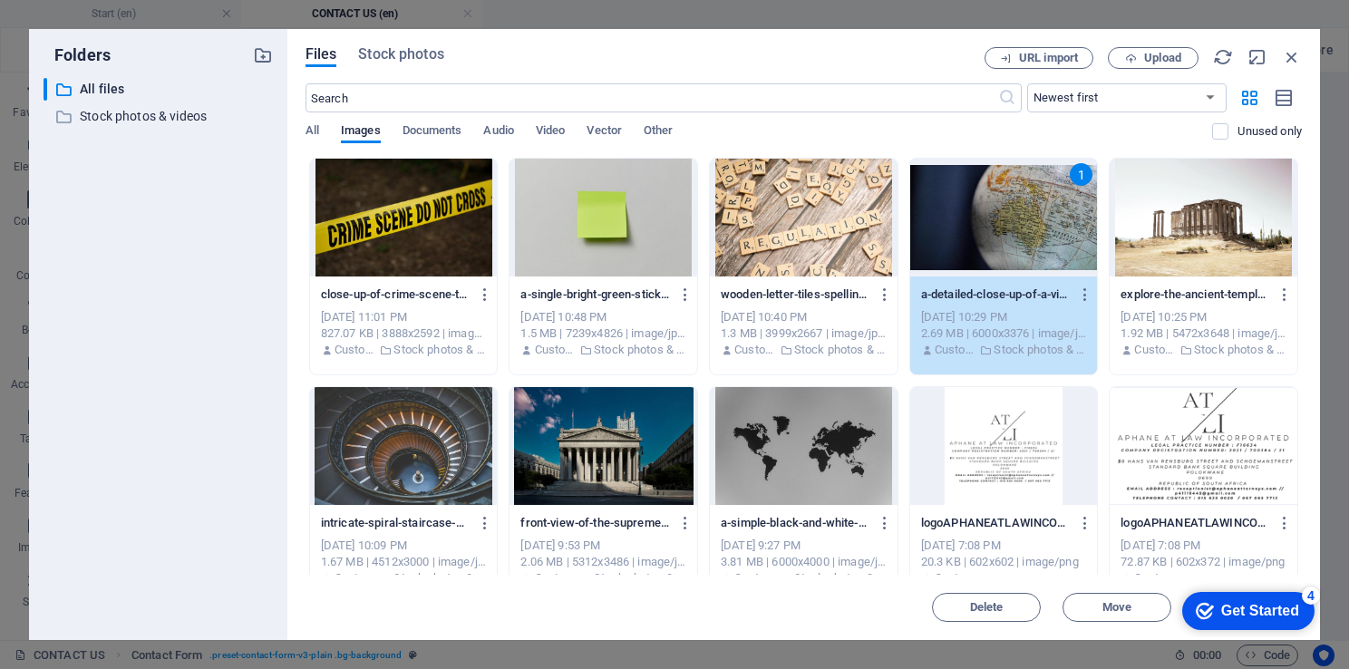
click at [1032, 223] on div "1" at bounding box center [1004, 218] width 188 height 118
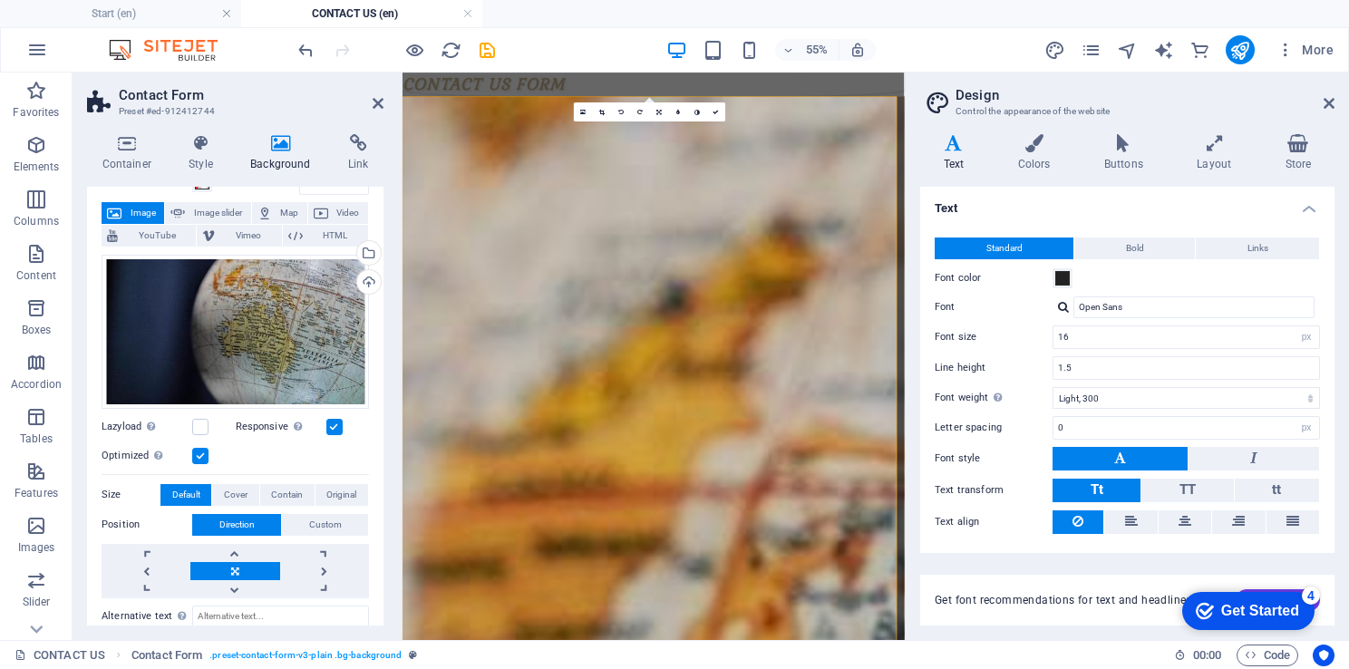
drag, startPoint x: 1303, startPoint y: 267, endPoint x: 1316, endPoint y: 80, distance: 188.0
click at [370, 248] on div "Select files from the file manager, stock photos, or upload file(s)" at bounding box center [366, 254] width 27 height 27
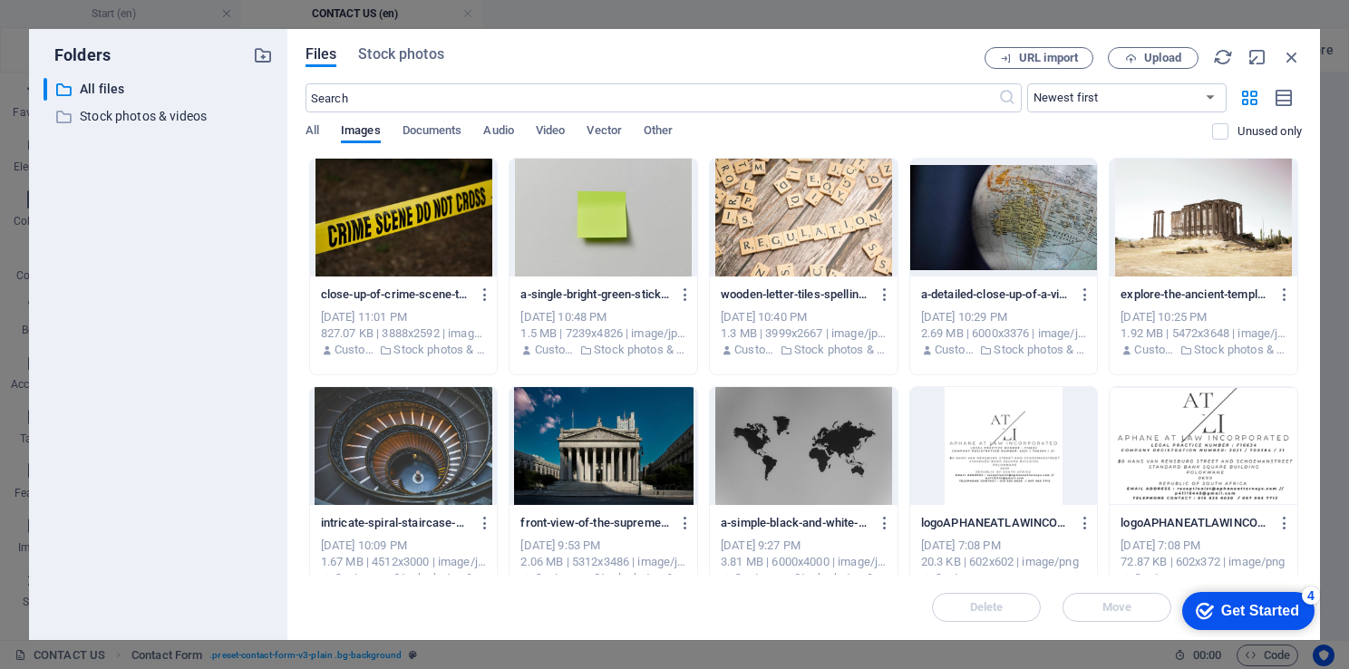
click at [370, 42] on div "Files Stock photos URL import Upload ​ Newest first Oldest first Name (A-Z) Nam…" at bounding box center [803, 334] width 1032 height 611
click at [397, 55] on span "Stock photos" at bounding box center [400, 55] width 85 height 22
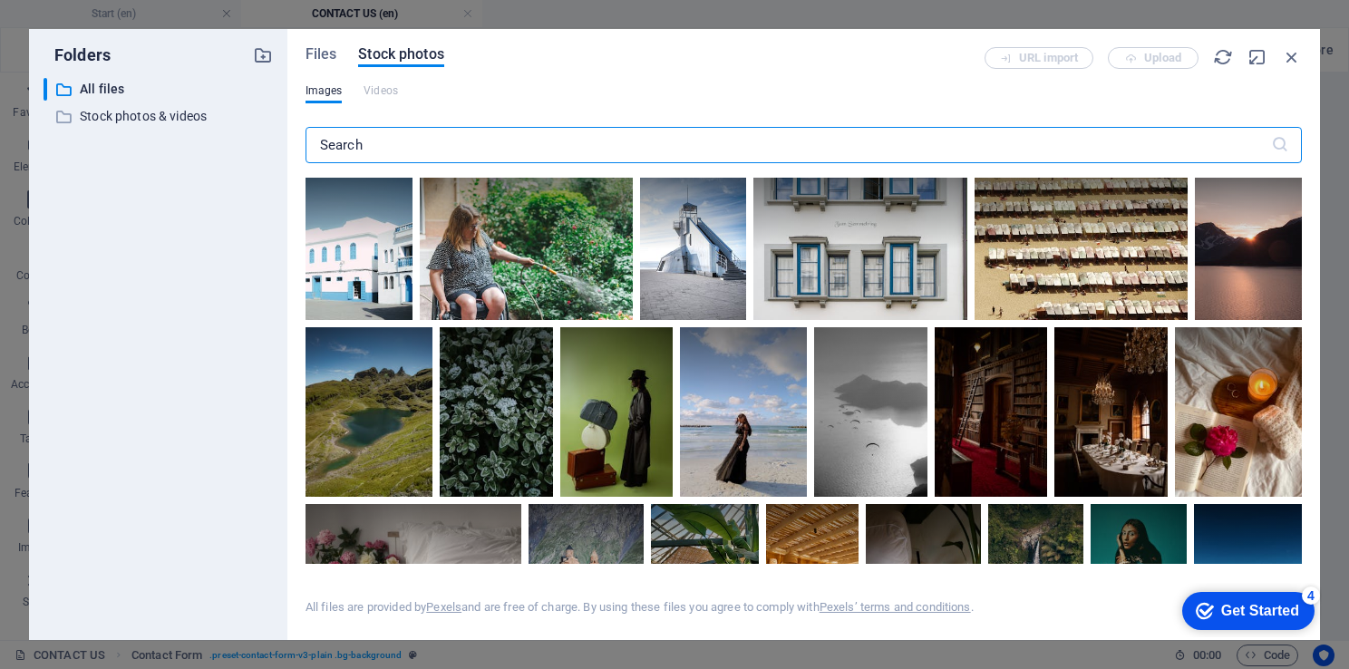
click at [365, 141] on input "text" at bounding box center [787, 145] width 965 height 36
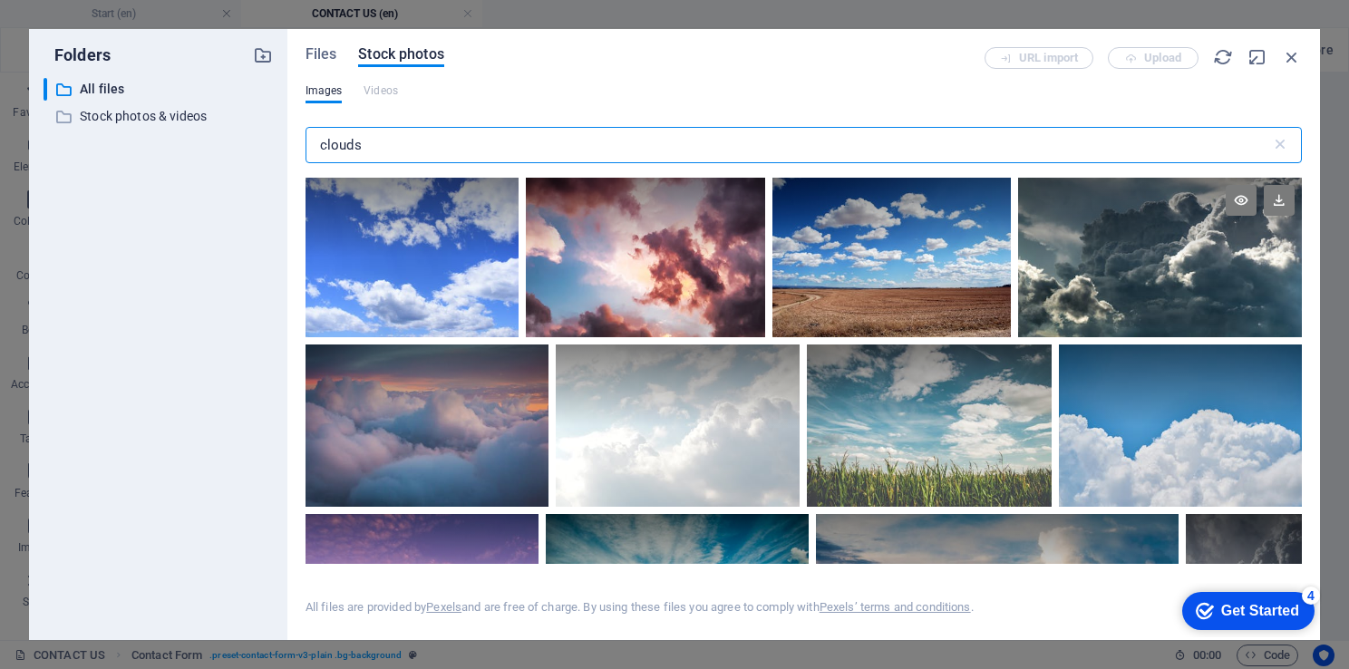
type input "clouds"
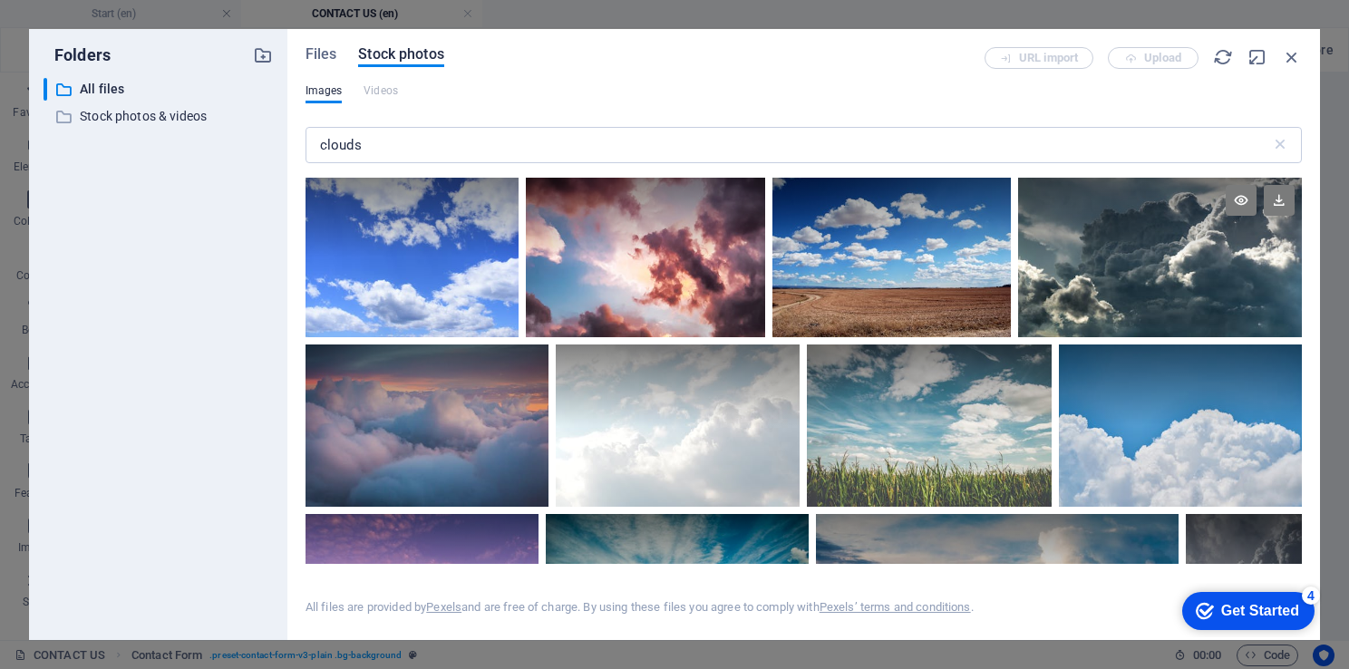
drag, startPoint x: 1297, startPoint y: 219, endPoint x: 1297, endPoint y: 238, distance: 19.0
click at [1297, 238] on div at bounding box center [1160, 218] width 284 height 80
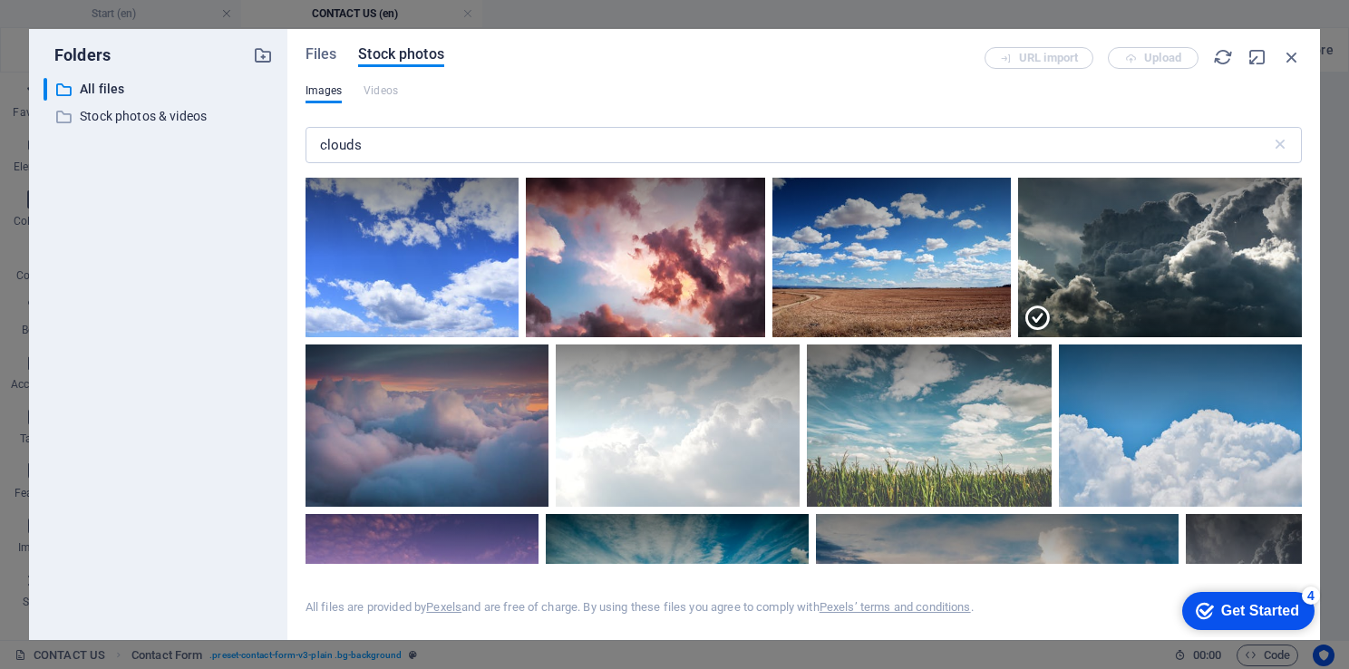
drag, startPoint x: 1297, startPoint y: 220, endPoint x: 1300, endPoint y: 252, distance: 31.8
click at [1300, 252] on div at bounding box center [803, 371] width 996 height 386
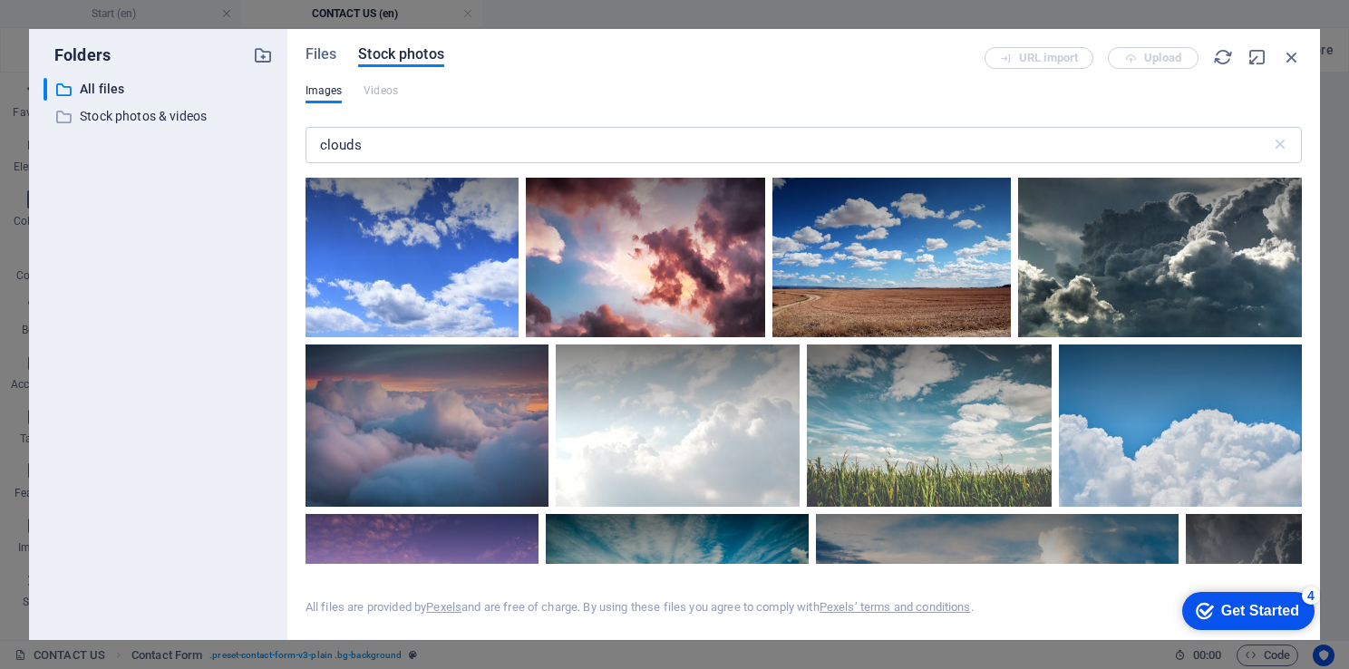
drag, startPoint x: 1301, startPoint y: 212, endPoint x: 1311, endPoint y: 273, distance: 61.5
click at [1311, 273] on div "Files Stock photos URL import Upload Images Videos clouds ​ All files are provi…" at bounding box center [803, 334] width 1032 height 611
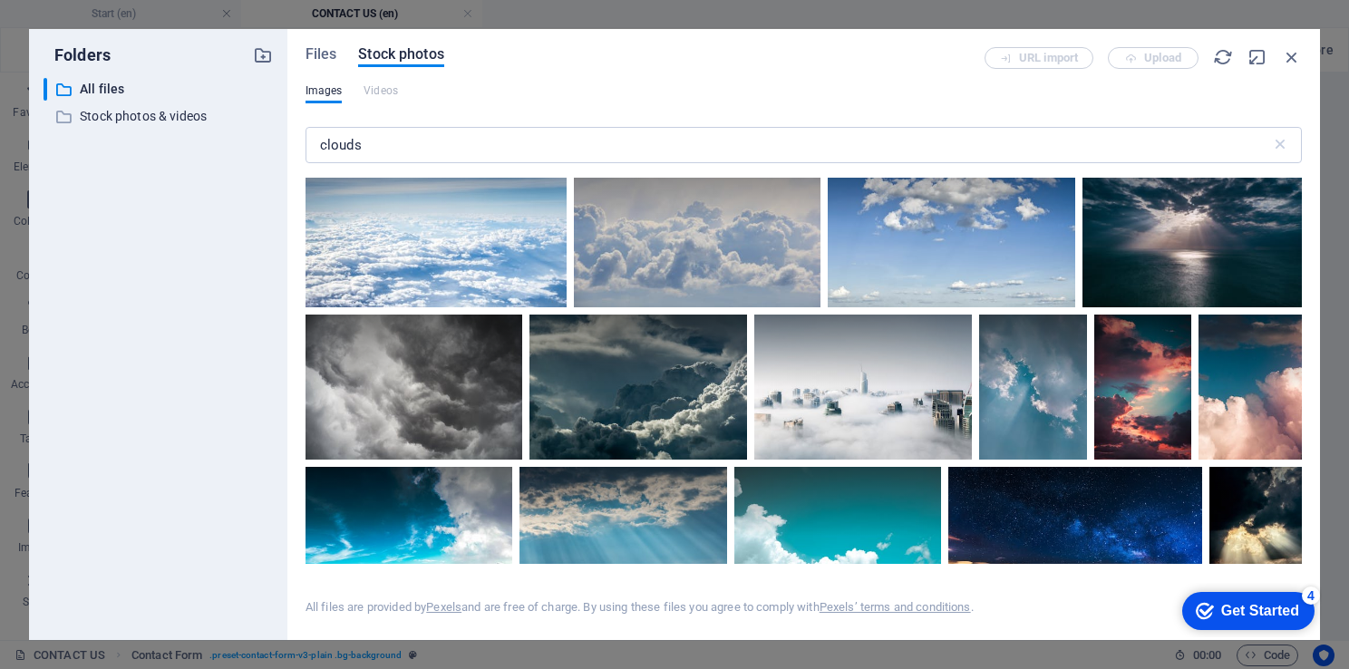
scroll to position [720, 0]
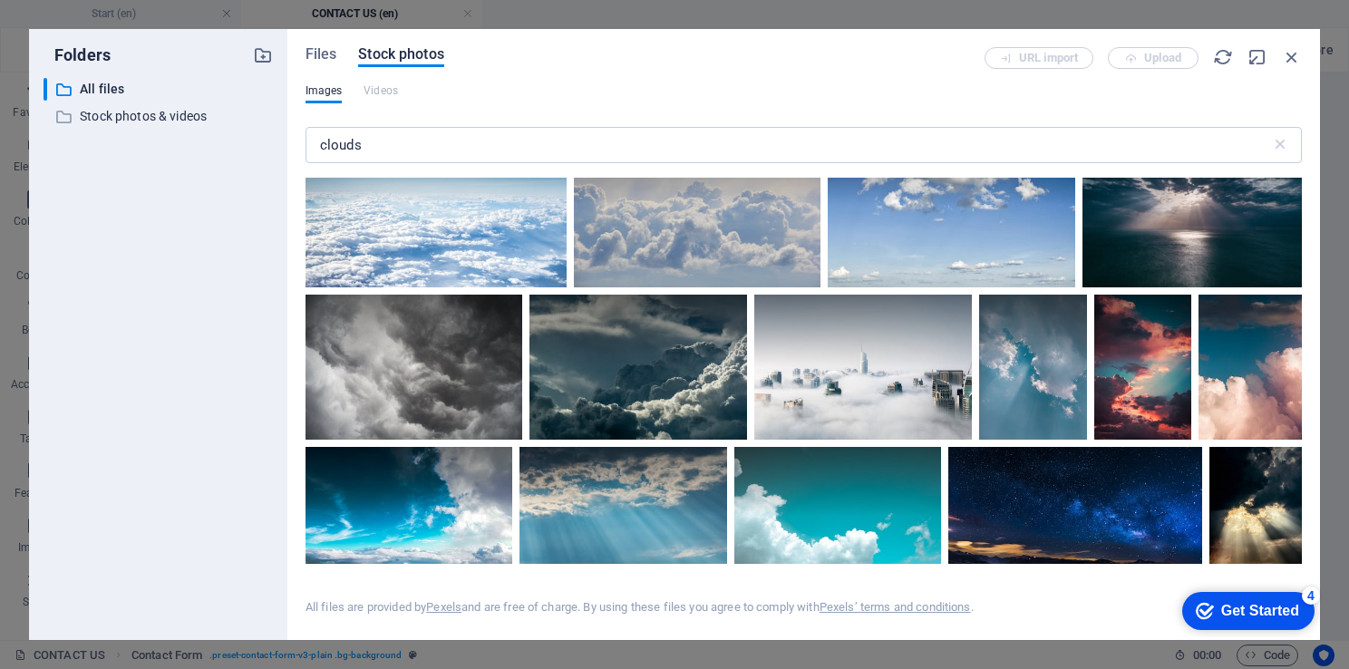
click at [470, 225] on div at bounding box center [435, 204] width 261 height 164
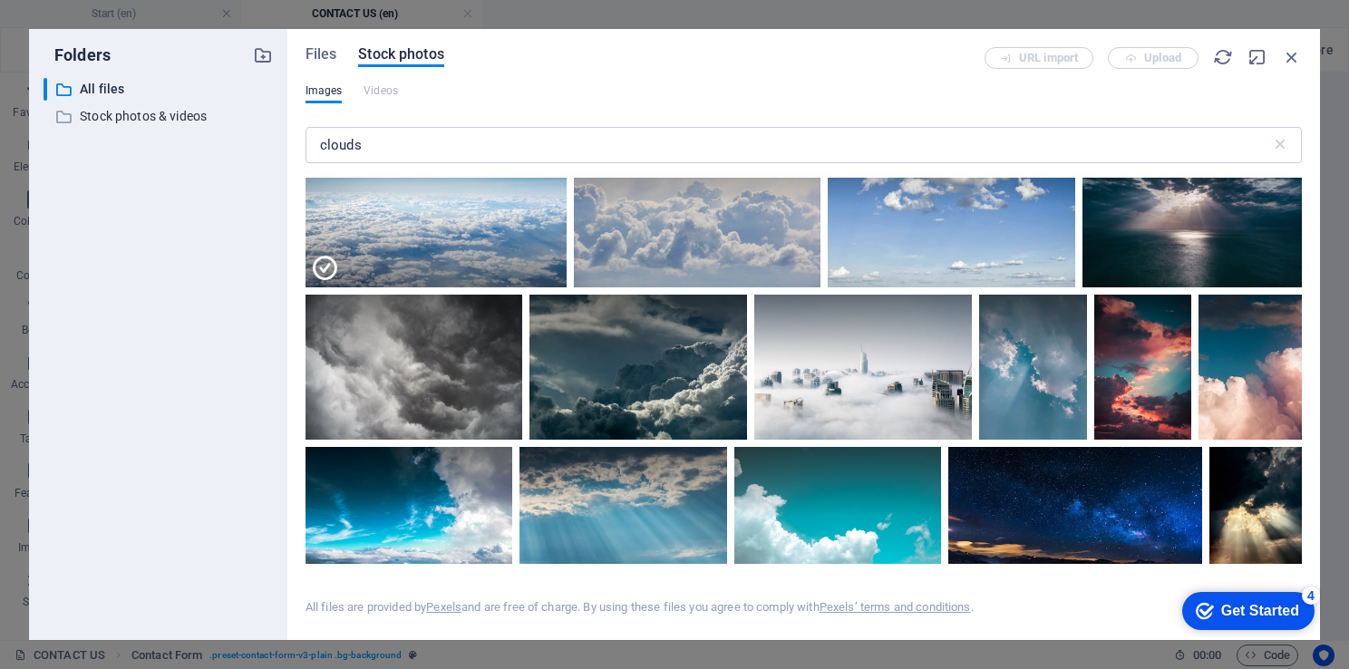
click at [470, 225] on div at bounding box center [435, 246] width 261 height 82
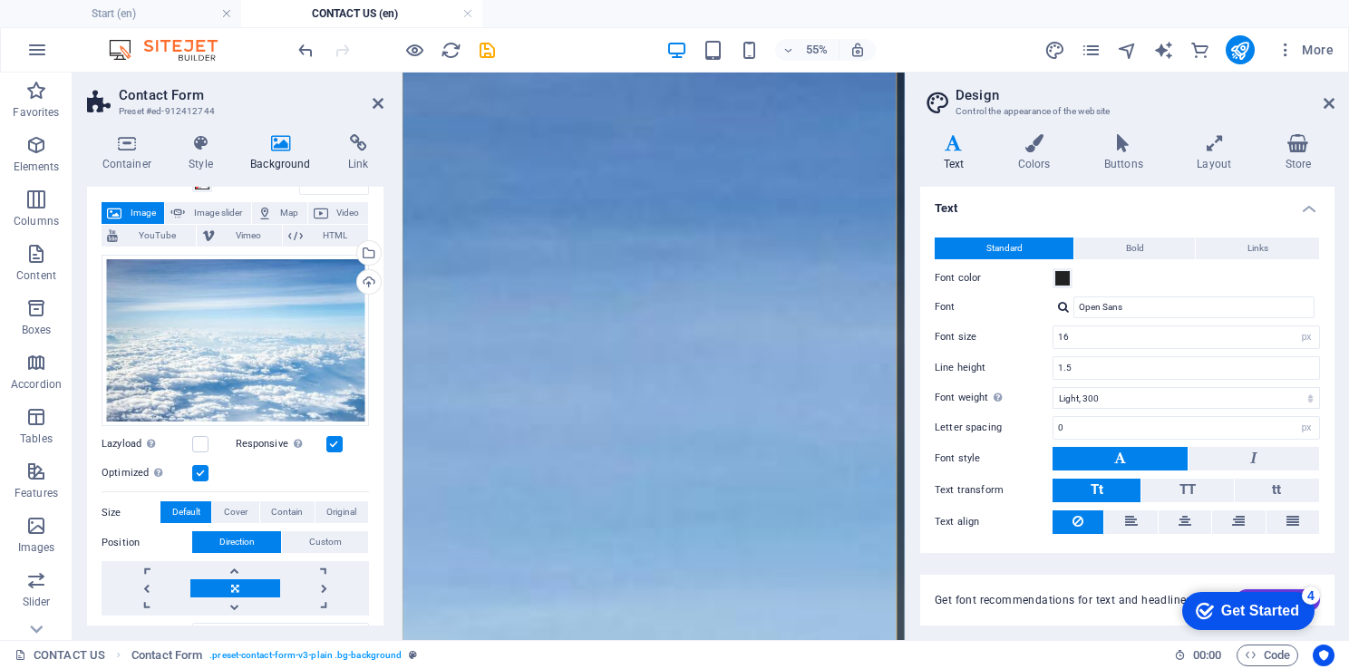
scroll to position [0, 0]
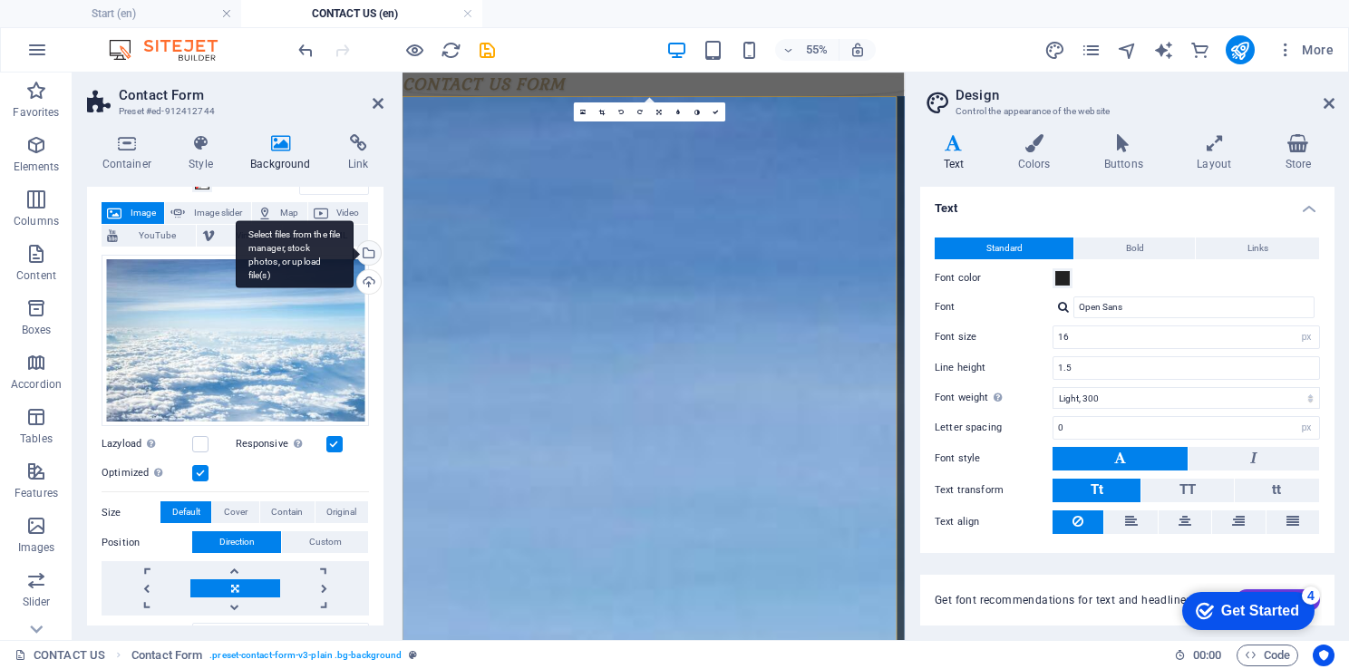
click at [371, 248] on div "Select files from the file manager, stock photos, or upload file(s)" at bounding box center [366, 254] width 27 height 27
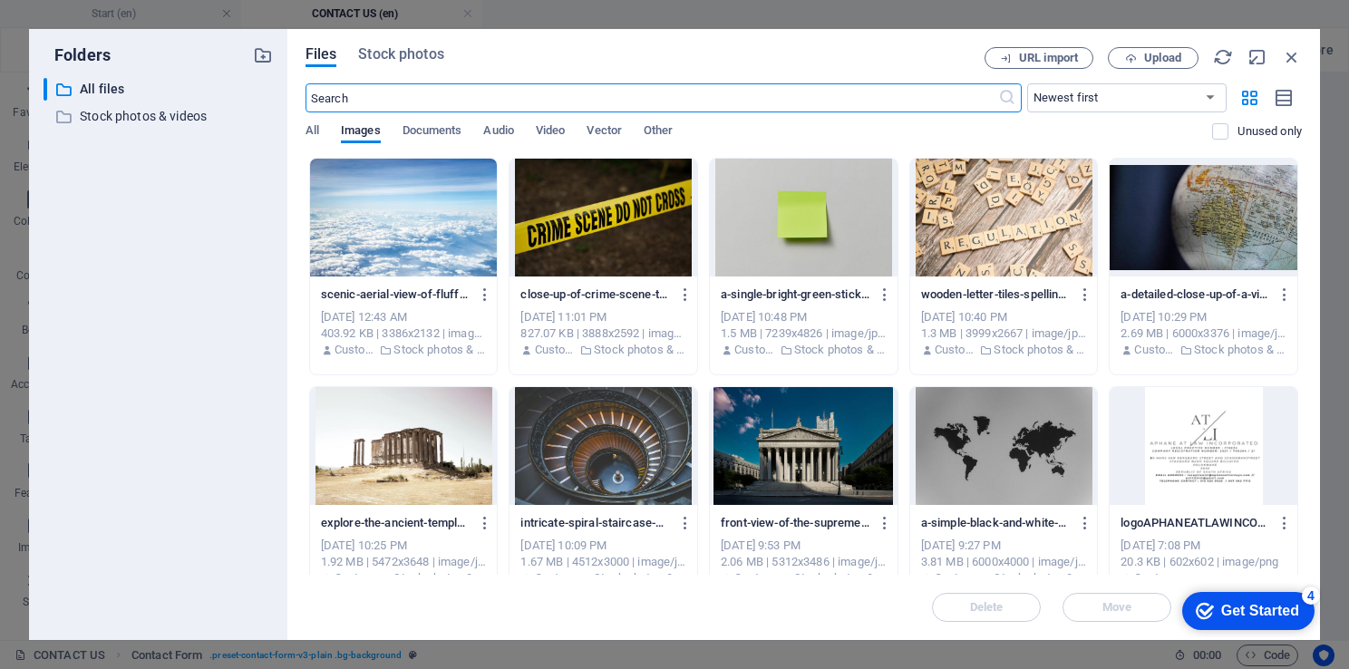
click at [388, 109] on input "text" at bounding box center [651, 97] width 692 height 29
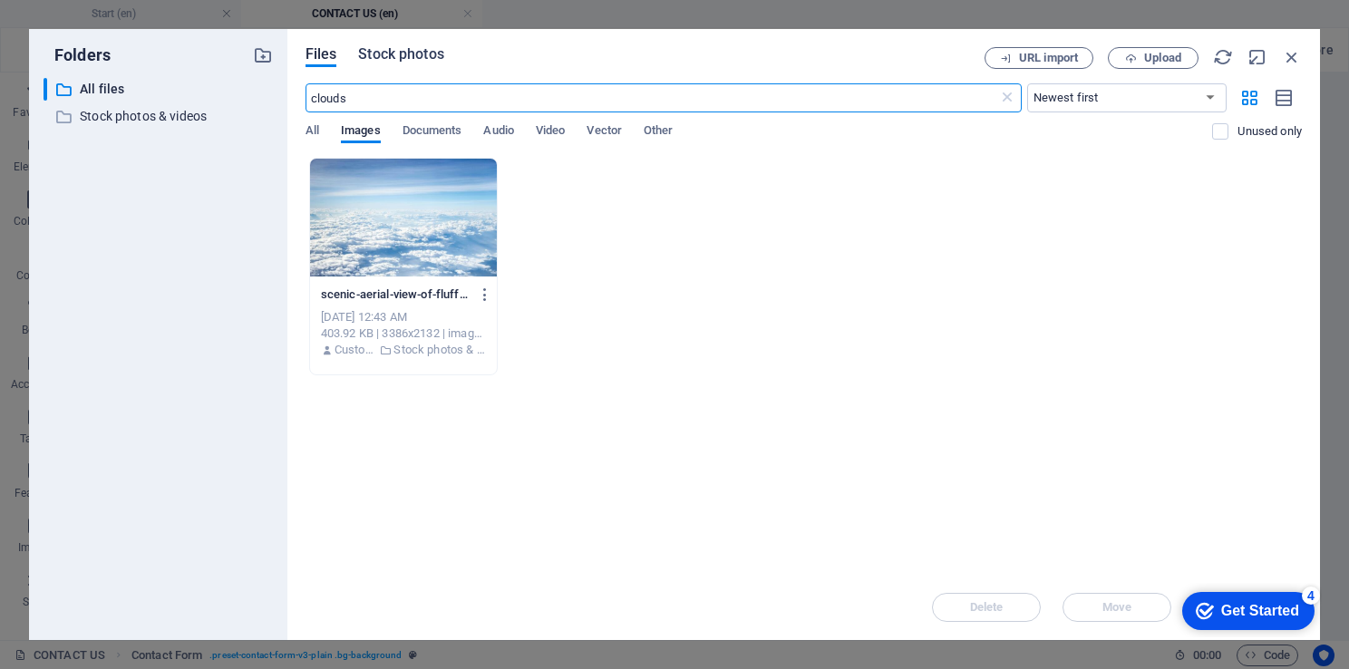
type input "clouds"
click at [411, 56] on span "Stock photos" at bounding box center [400, 55] width 85 height 22
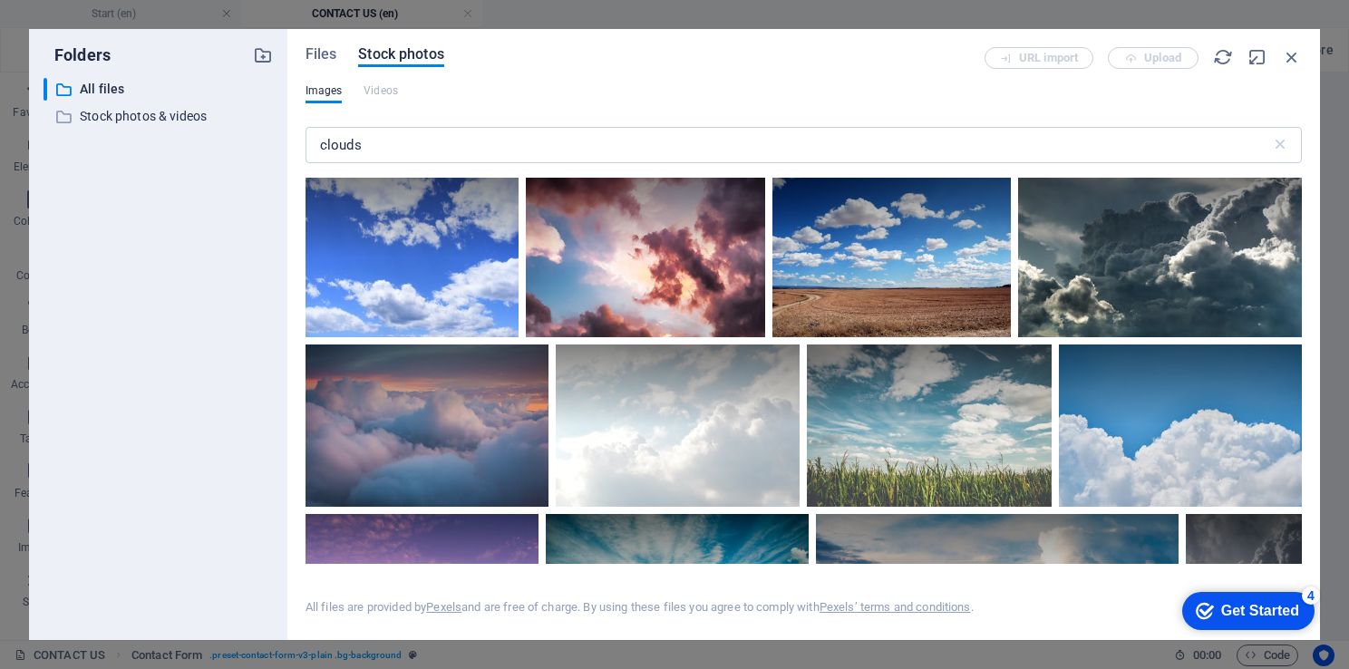
drag, startPoint x: 1301, startPoint y: 207, endPoint x: 1301, endPoint y: 239, distance: 32.6
click at [1301, 239] on div "Files Stock photos URL import Upload Images Videos clouds ​ All files are provi…" at bounding box center [803, 334] width 1032 height 611
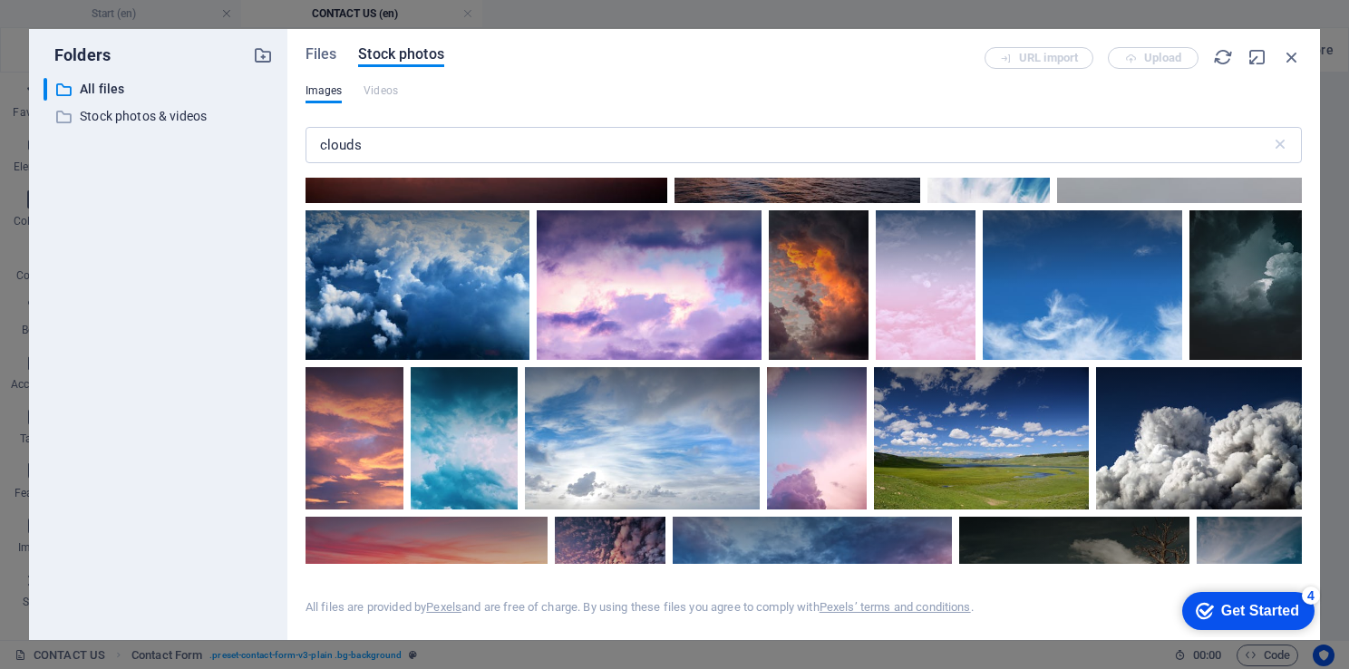
scroll to position [1530, 0]
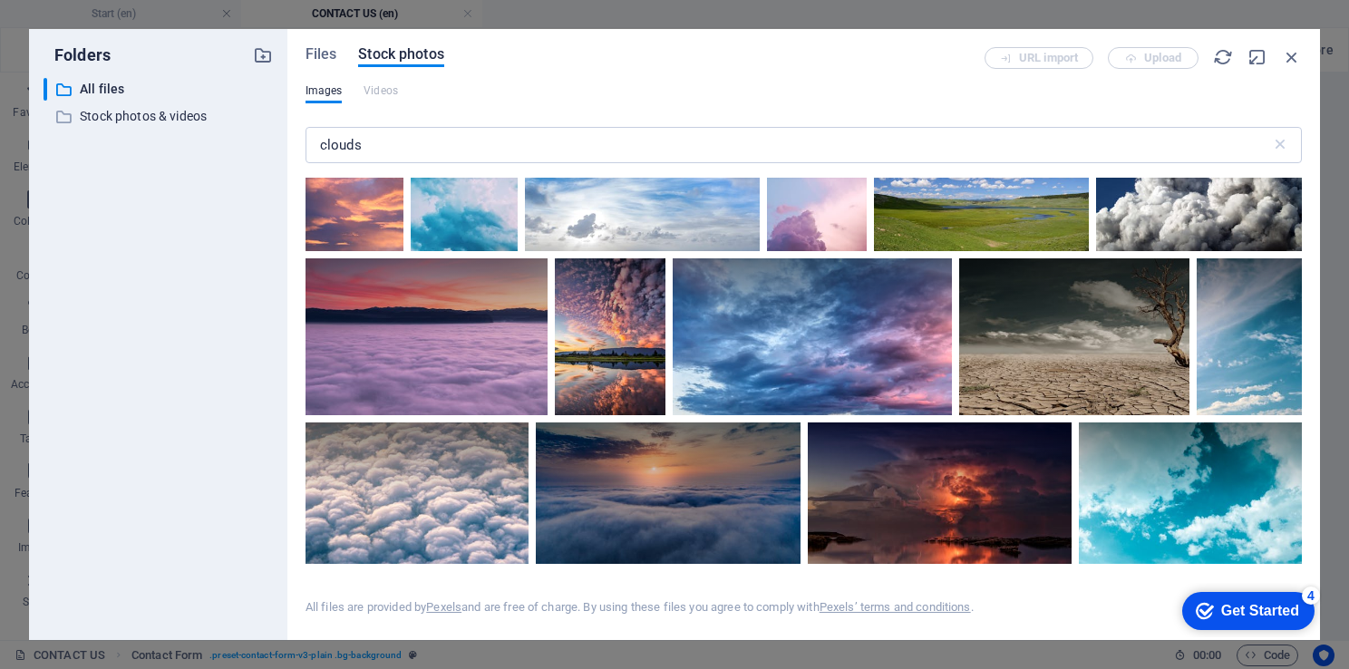
drag, startPoint x: 1297, startPoint y: 305, endPoint x: 1299, endPoint y: 341, distance: 36.3
click at [1299, 341] on div at bounding box center [803, 371] width 996 height 386
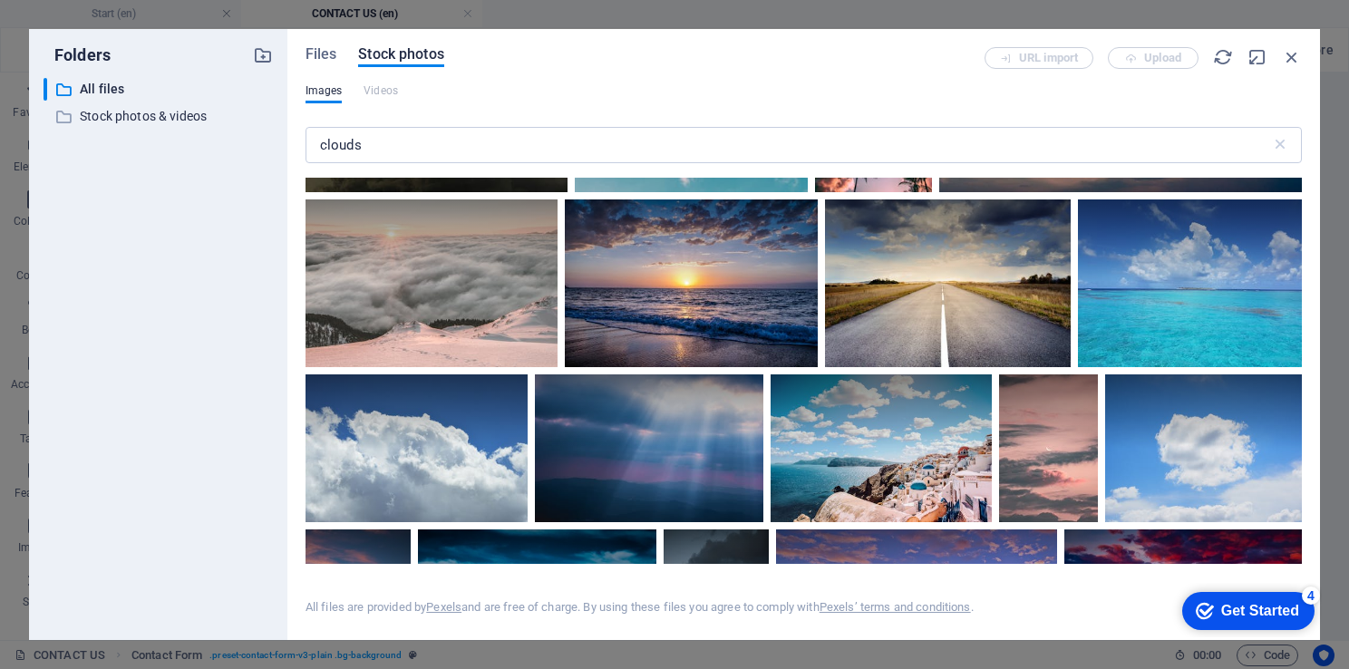
scroll to position [4226, 0]
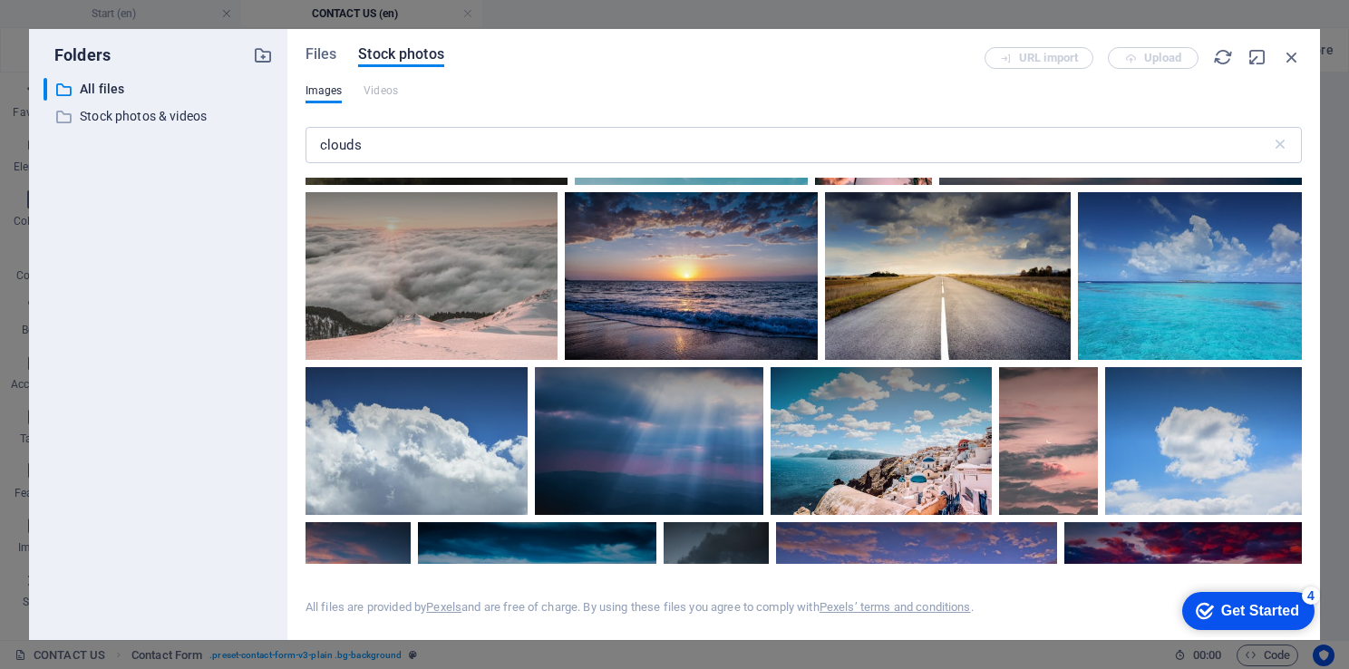
drag, startPoint x: 1301, startPoint y: 349, endPoint x: 1301, endPoint y: 360, distance: 10.9
click at [1301, 360] on div "Files Stock photos URL import Upload Images Videos clouds ​ All files are provi…" at bounding box center [803, 334] width 1032 height 611
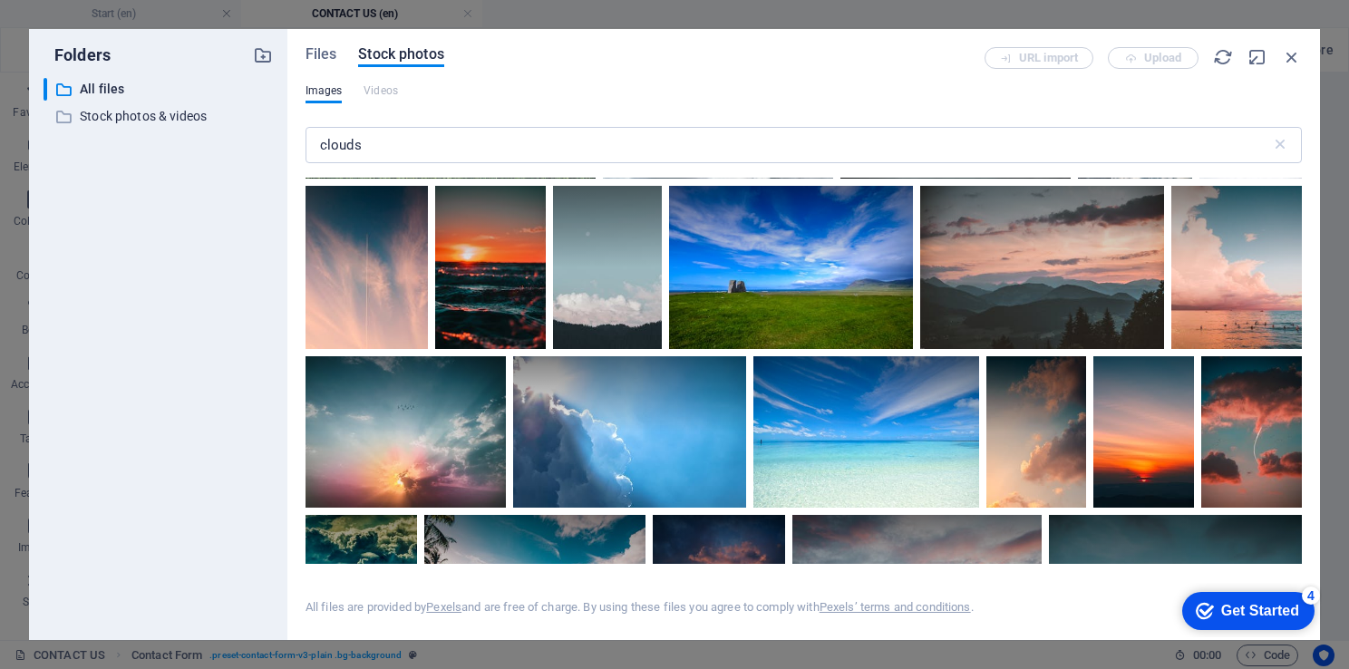
scroll to position [0, 0]
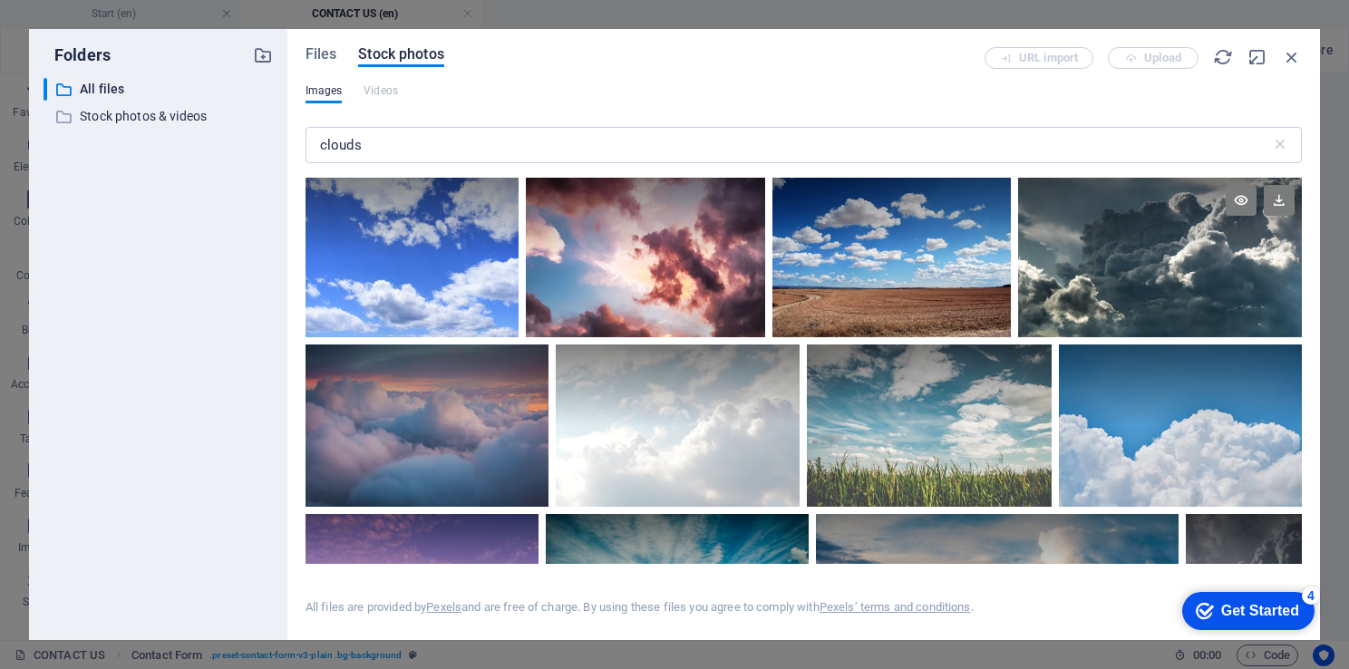
click at [1149, 276] on div at bounding box center [1160, 258] width 284 height 160
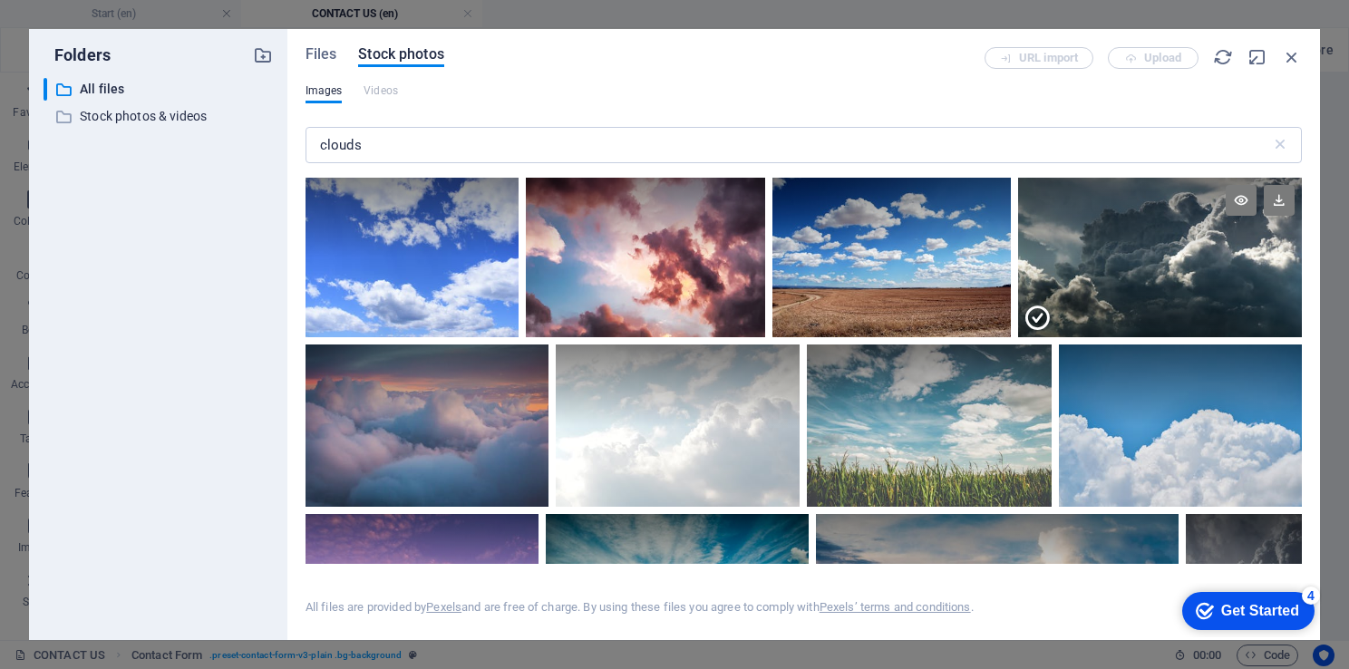
click at [1149, 276] on div at bounding box center [1160, 297] width 284 height 80
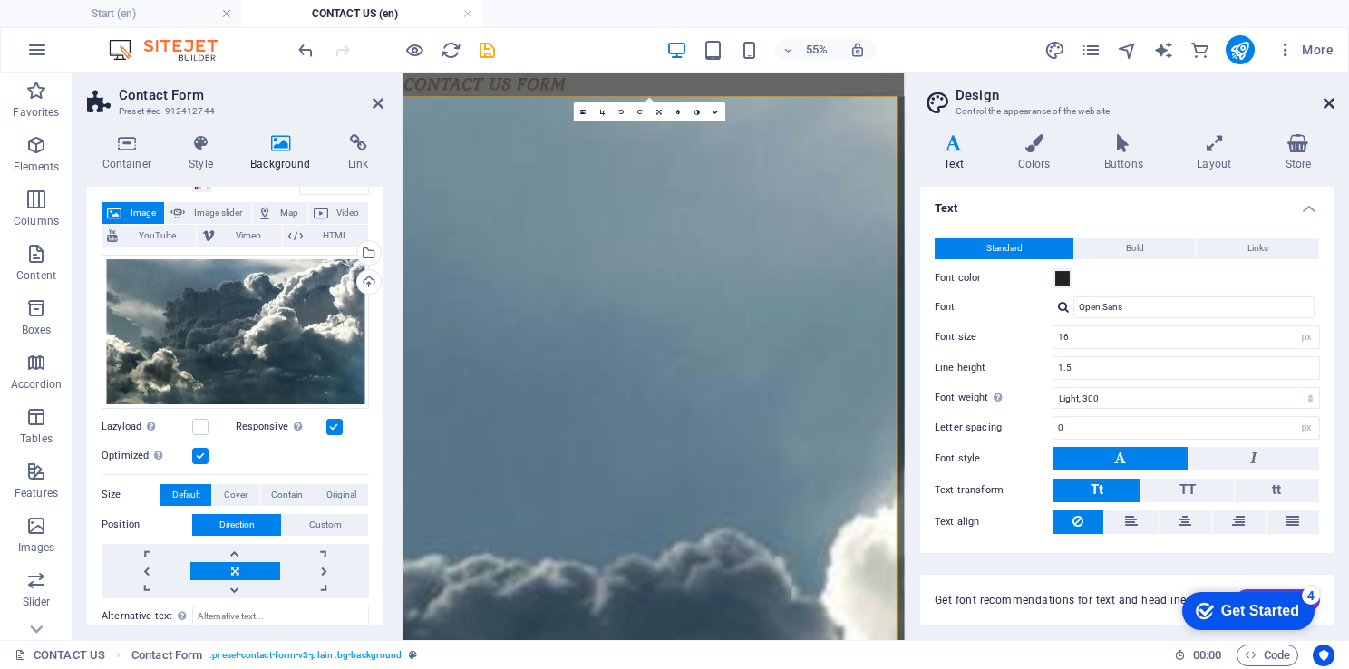
click at [1332, 97] on icon at bounding box center [1328, 103] width 11 height 15
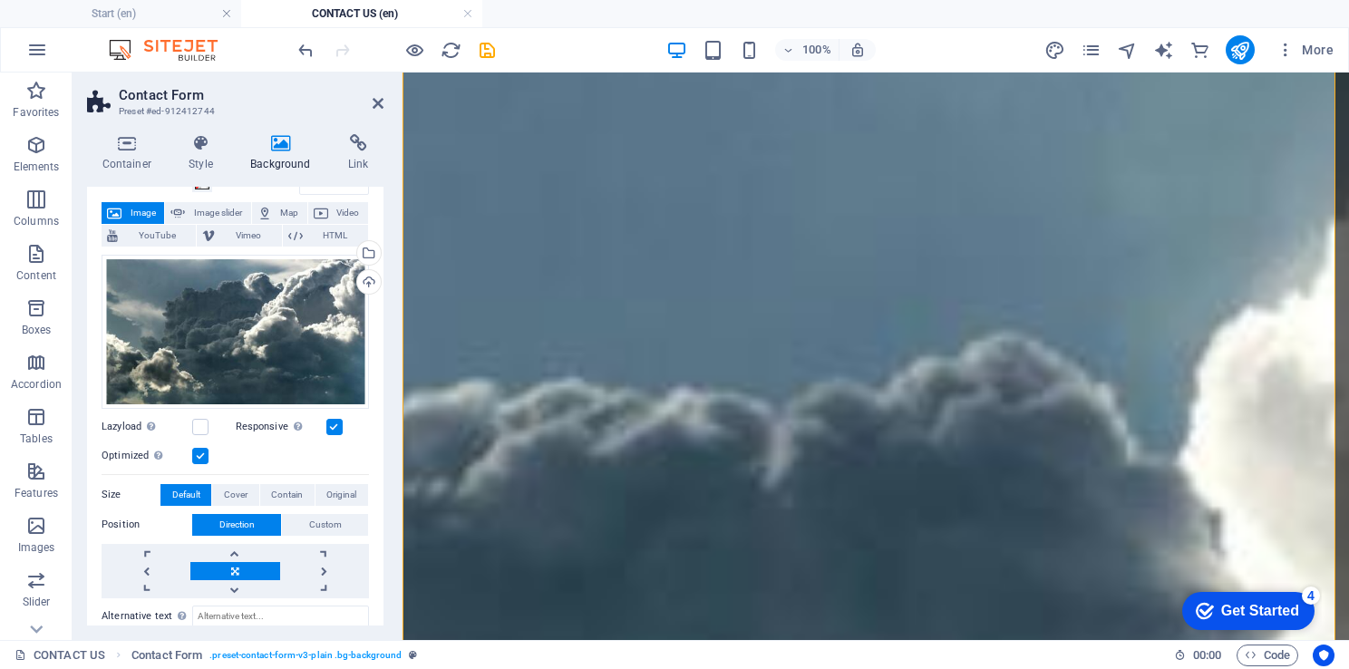
scroll to position [493, 0]
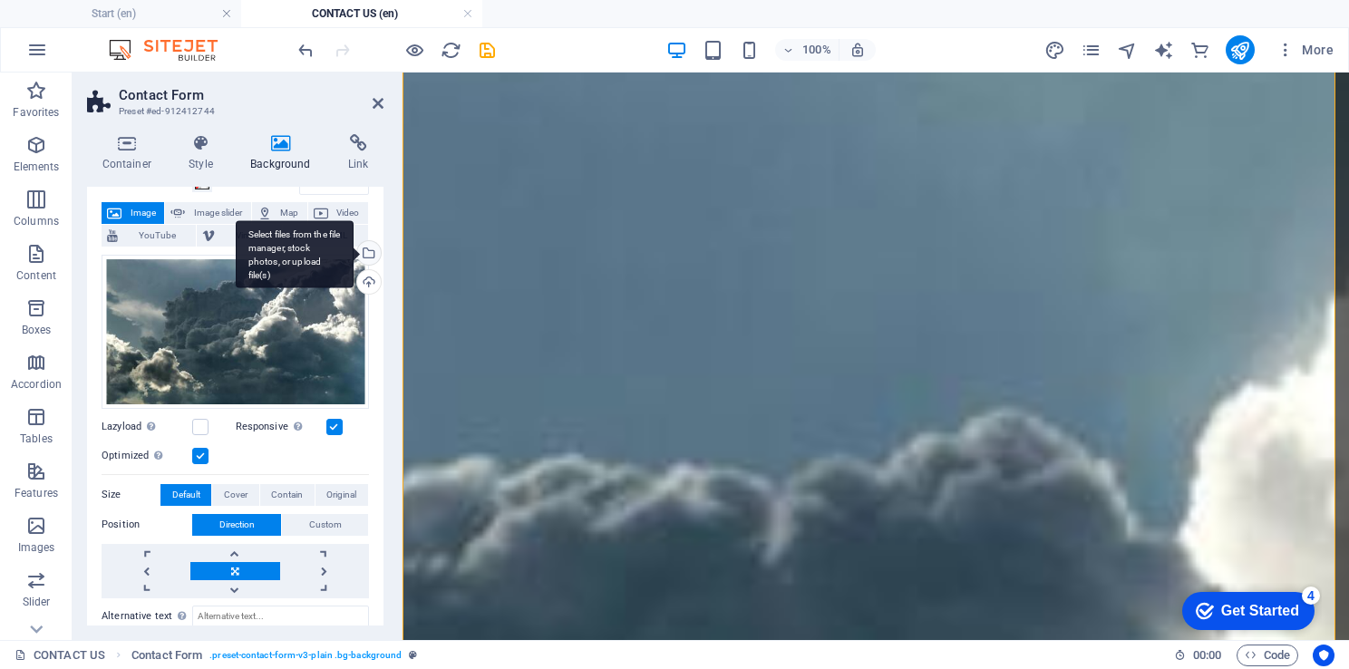
click at [363, 245] on div "Select files from the file manager, stock photos, or upload file(s)" at bounding box center [366, 254] width 27 height 27
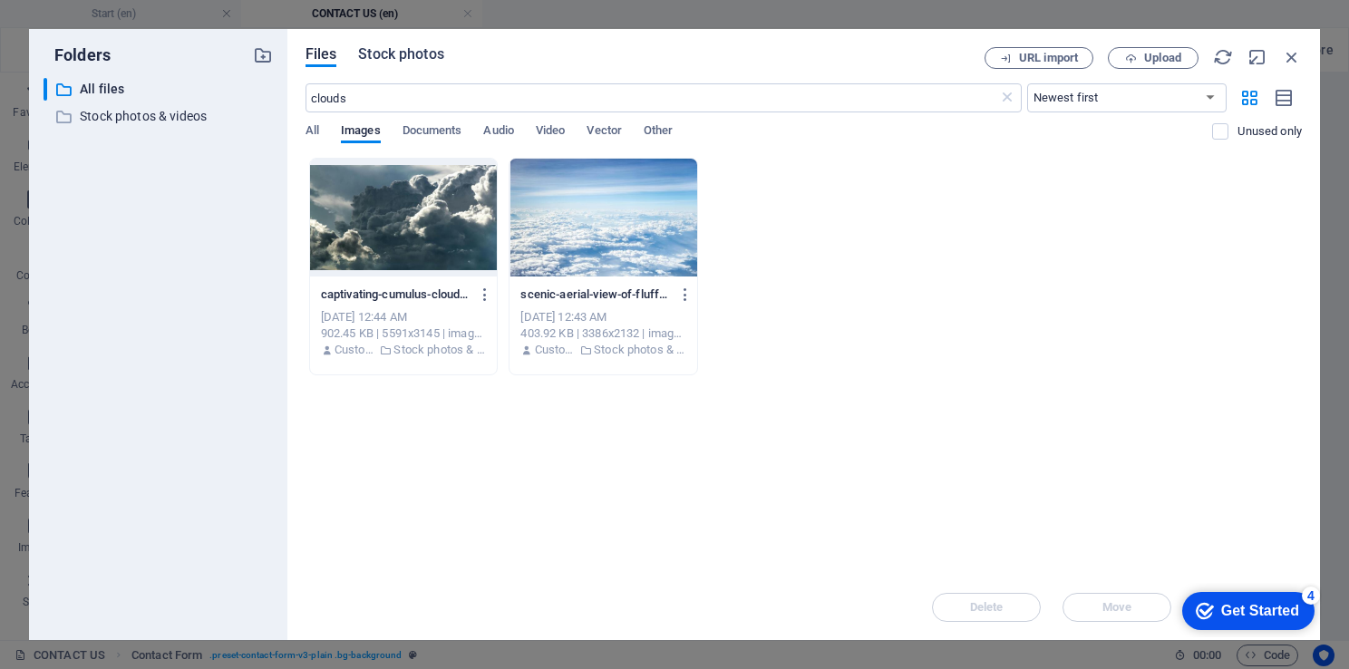
click at [388, 51] on span "Stock photos" at bounding box center [400, 55] width 85 height 22
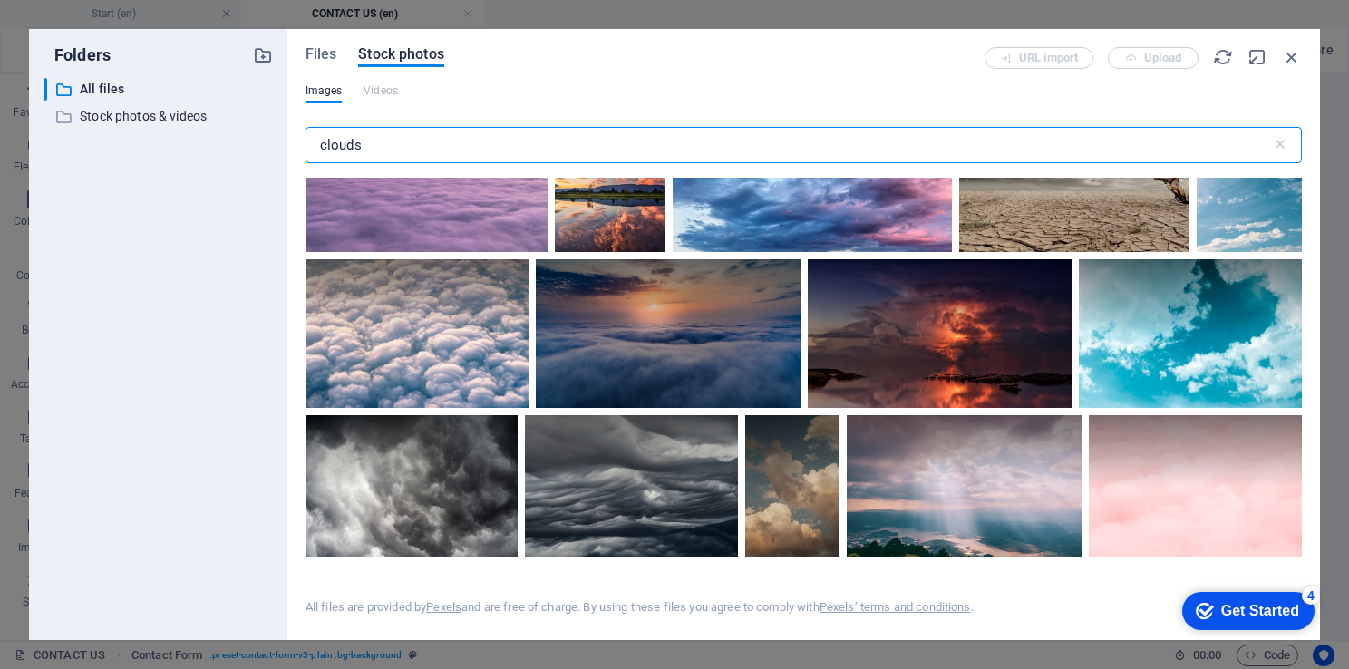
scroll to position [1722, 0]
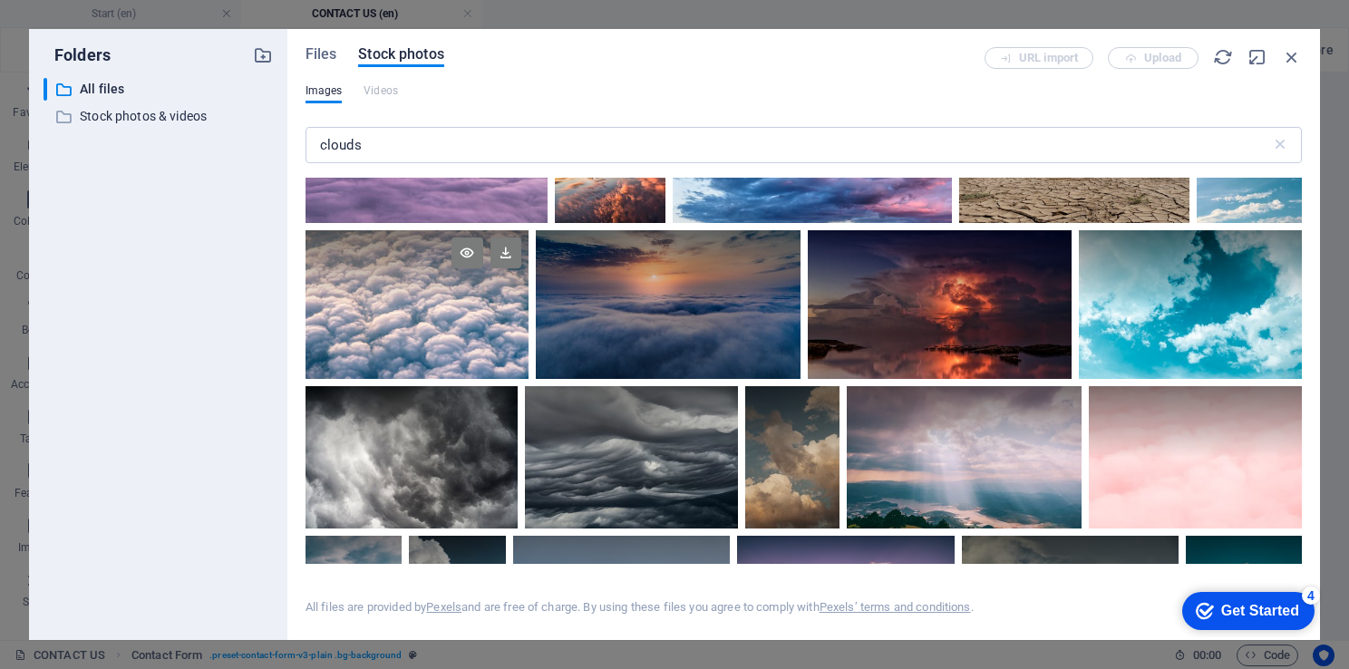
click at [426, 322] on div at bounding box center [416, 304] width 223 height 149
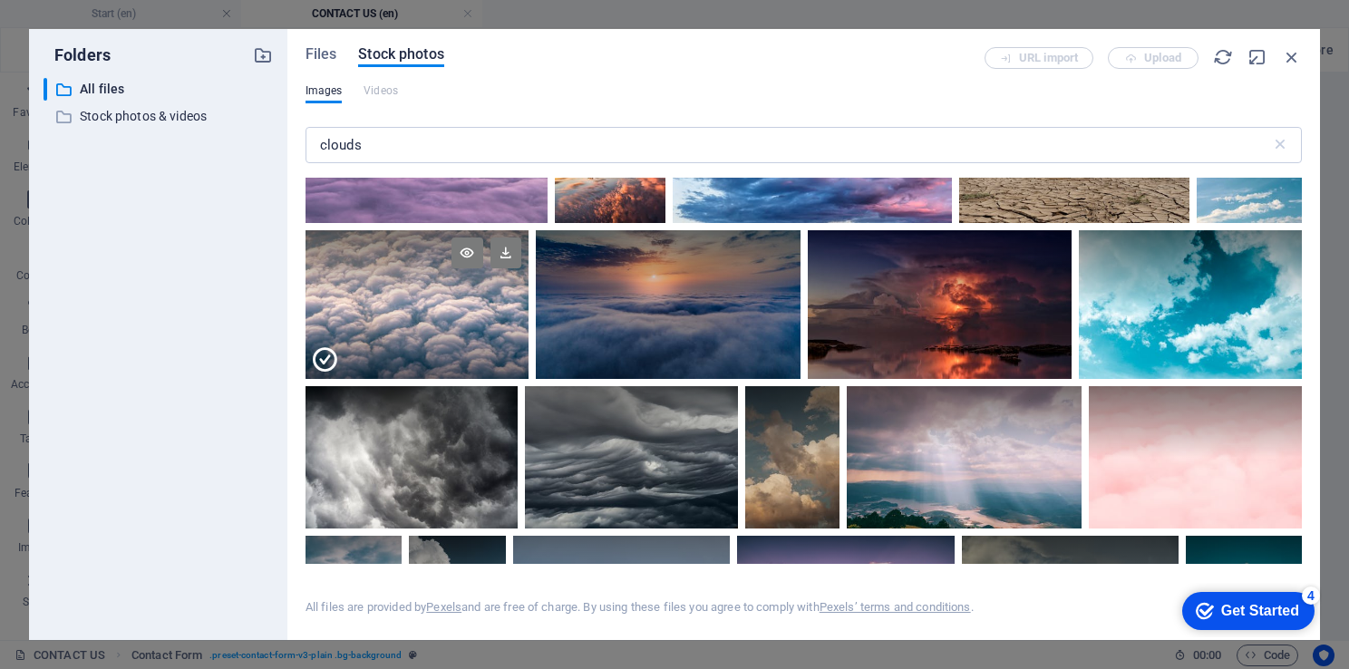
click at [426, 322] on div at bounding box center [416, 342] width 223 height 74
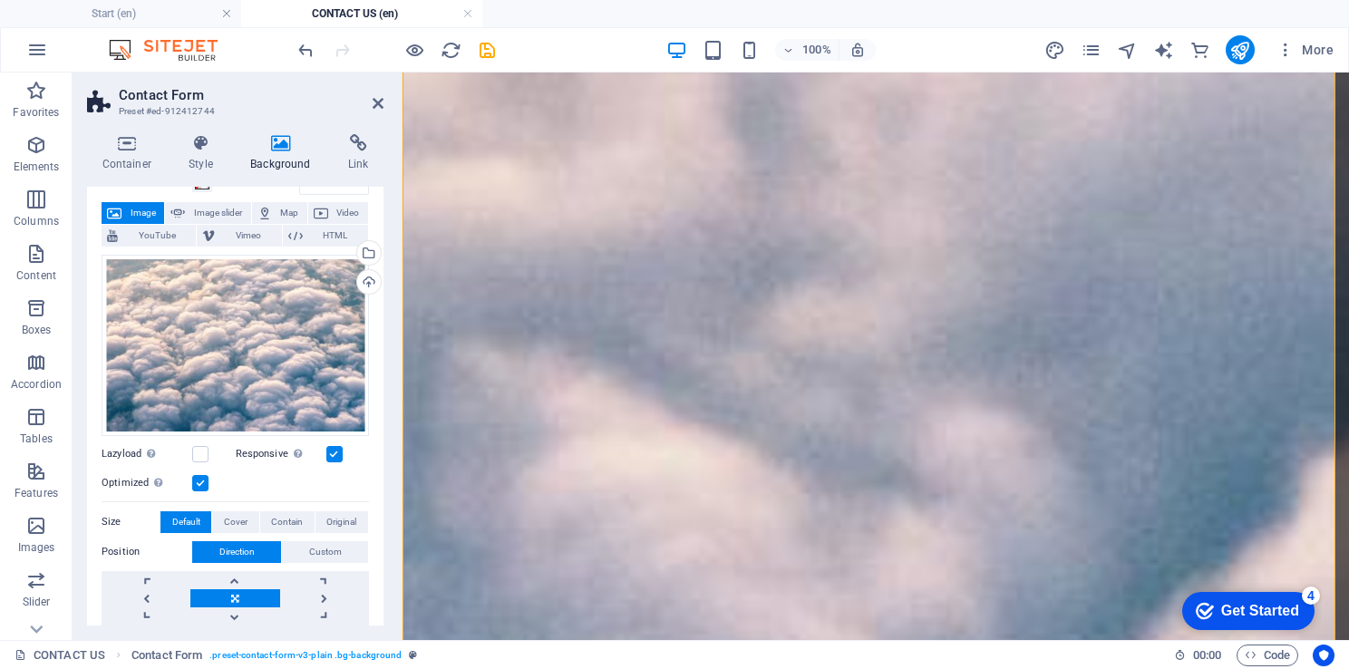
scroll to position [3916, 0]
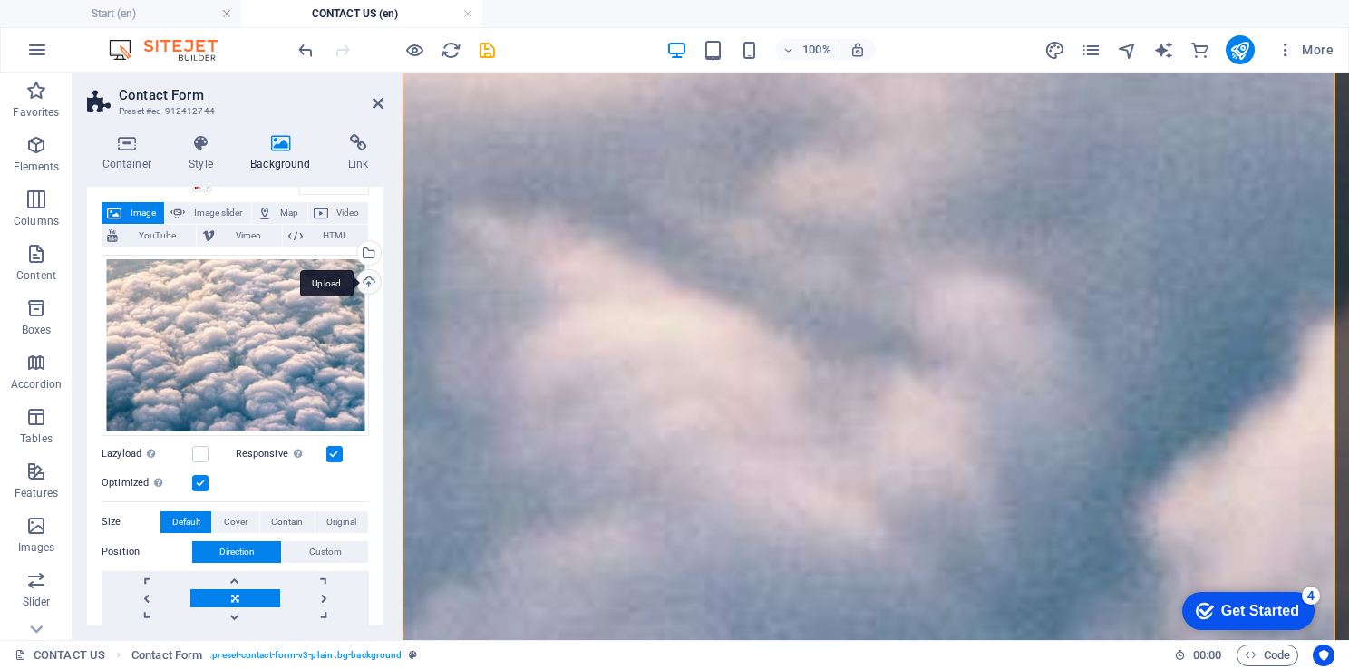
click at [366, 277] on div "Upload" at bounding box center [366, 283] width 27 height 27
click at [368, 256] on div "Select files from the file manager, stock photos, or upload file(s)" at bounding box center [366, 254] width 27 height 27
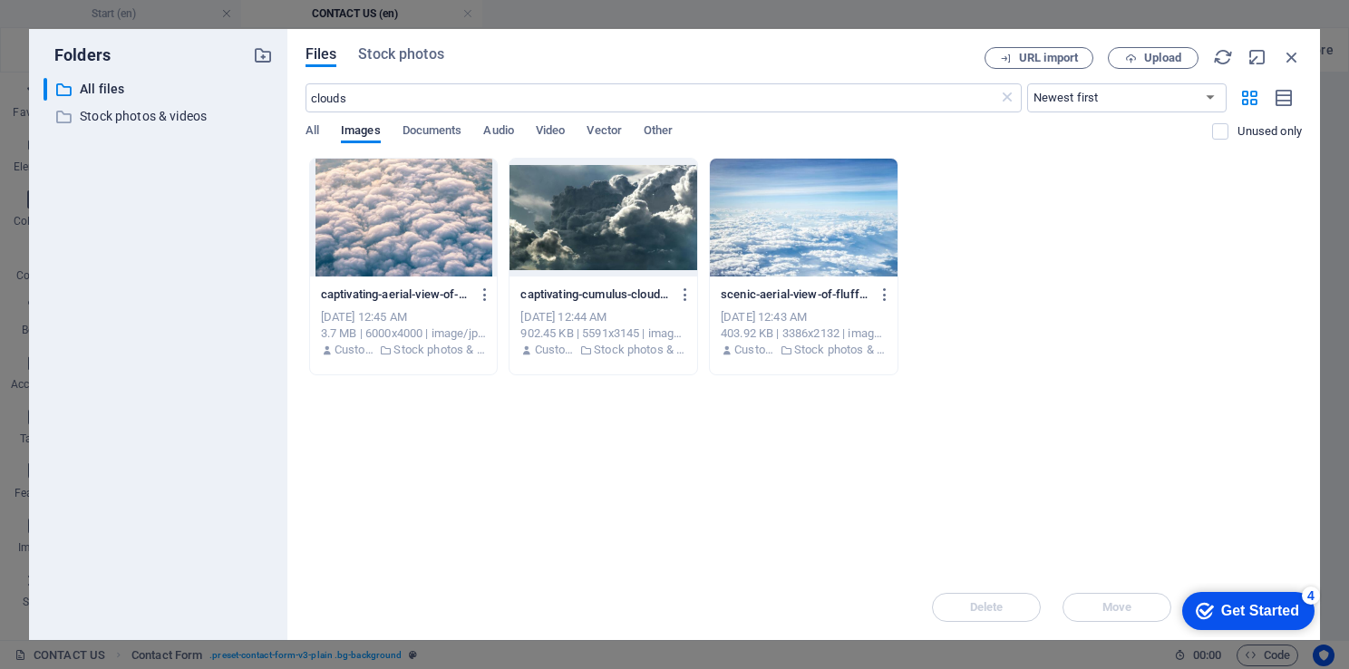
click at [799, 223] on div at bounding box center [804, 218] width 188 height 118
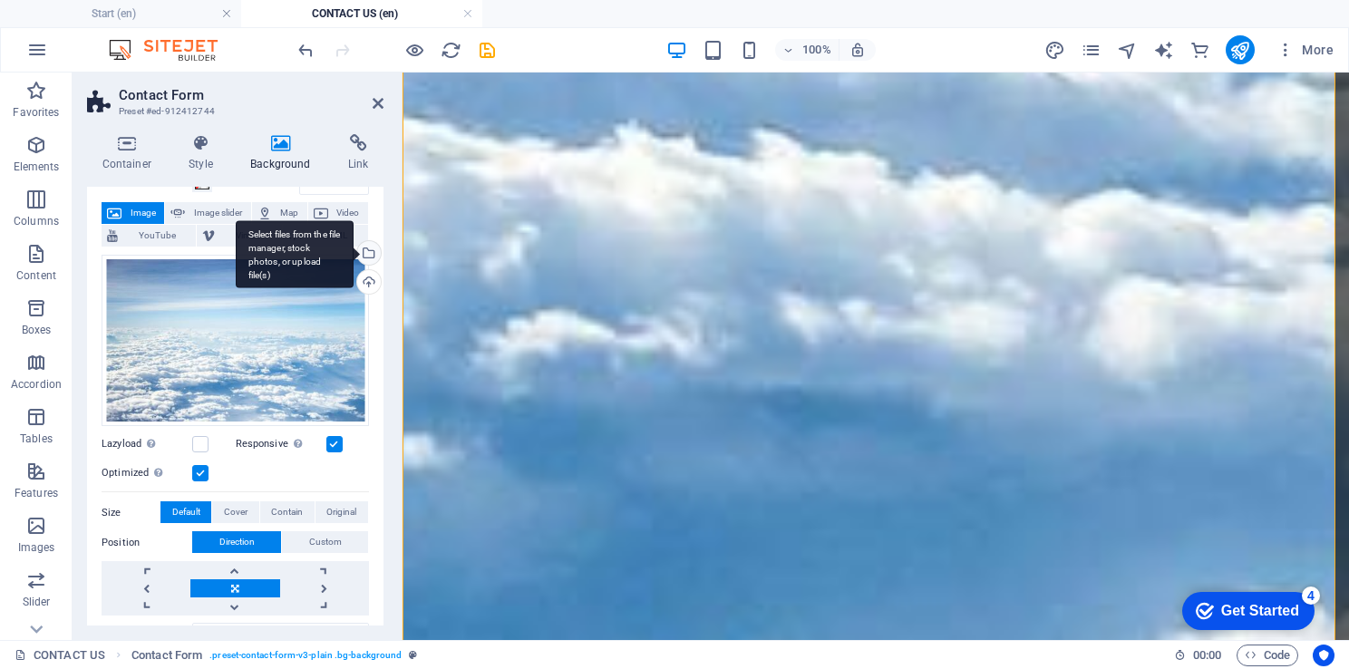
click at [370, 254] on div "Select files from the file manager, stock photos, or upload file(s)" at bounding box center [366, 254] width 27 height 27
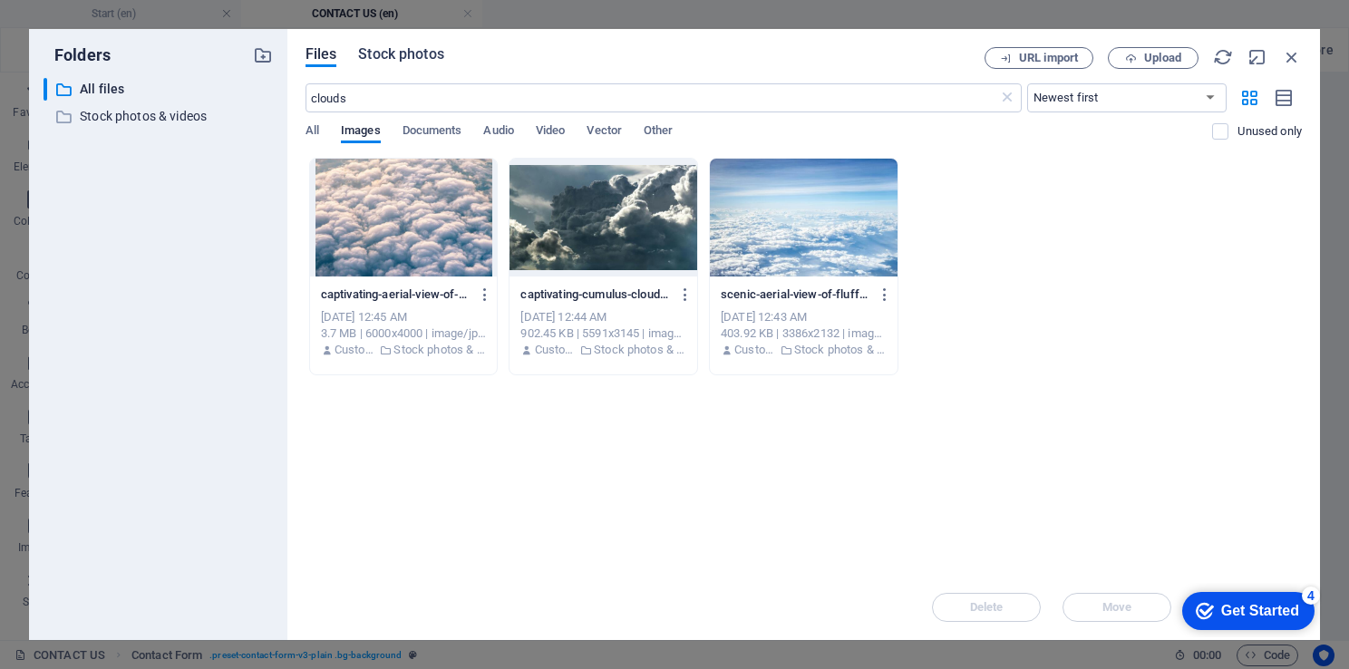
click at [421, 48] on span "Stock photos" at bounding box center [400, 55] width 85 height 22
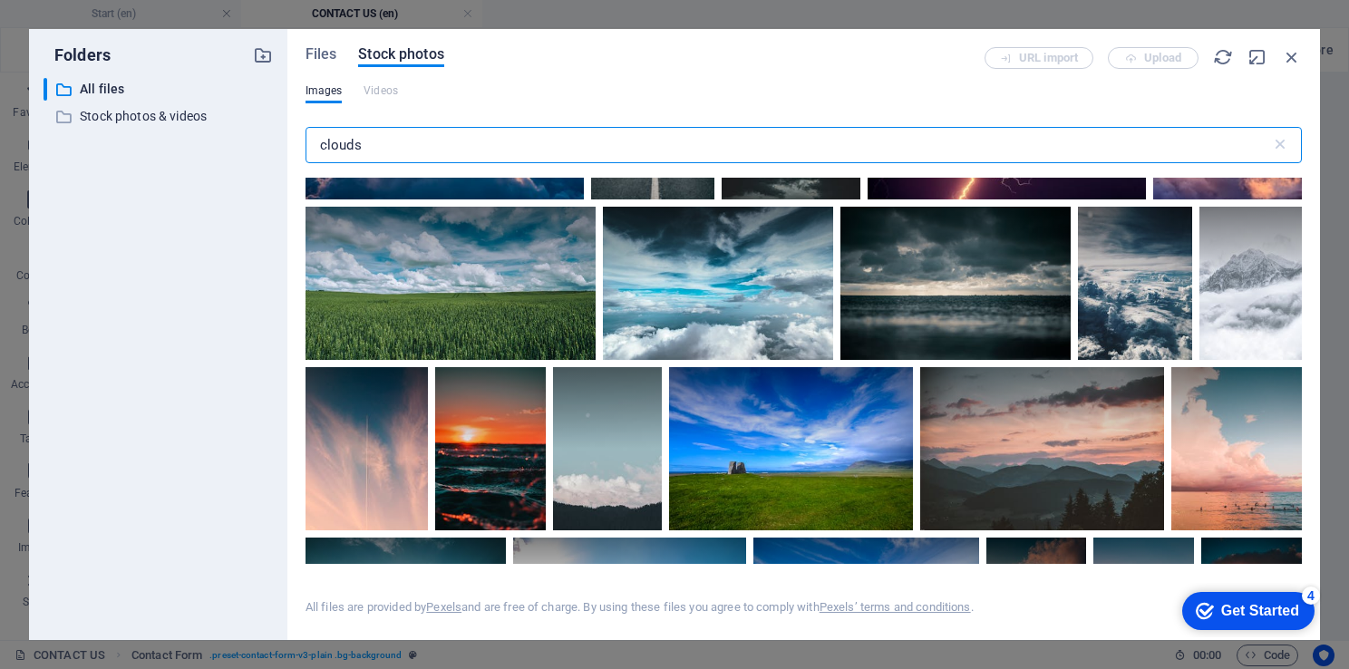
scroll to position [2821, 0]
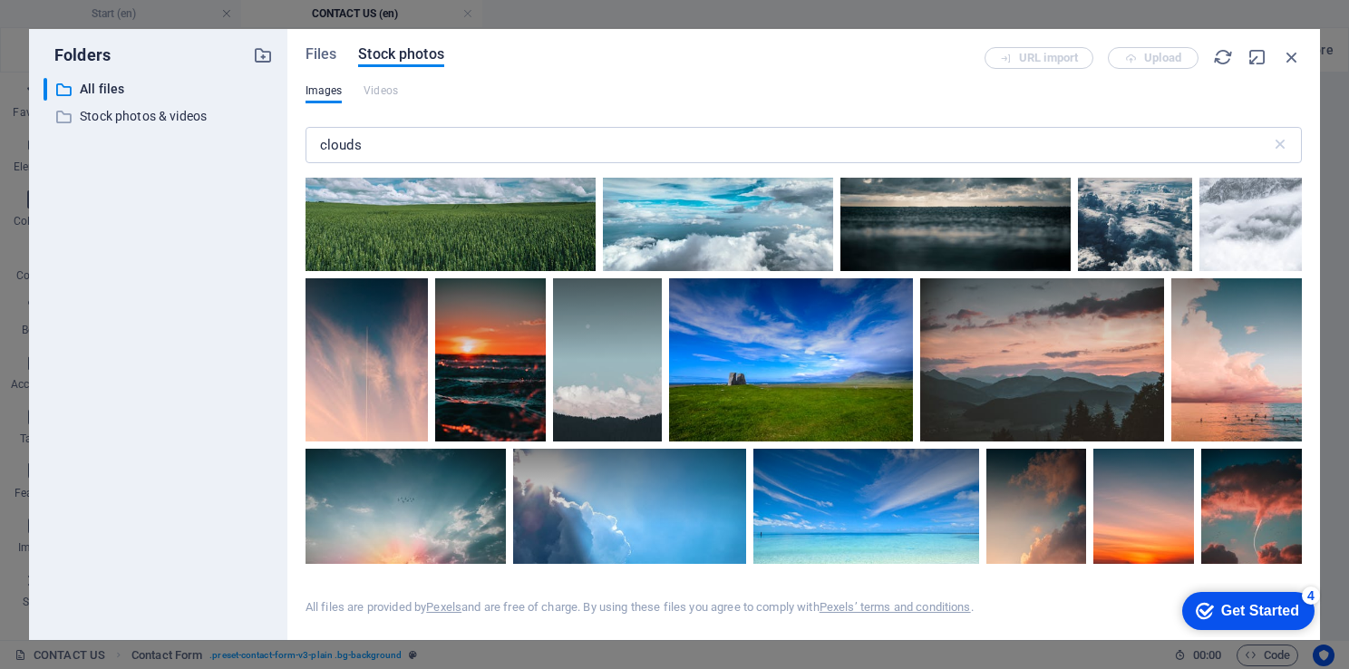
click at [1297, 257] on div at bounding box center [1250, 194] width 102 height 153
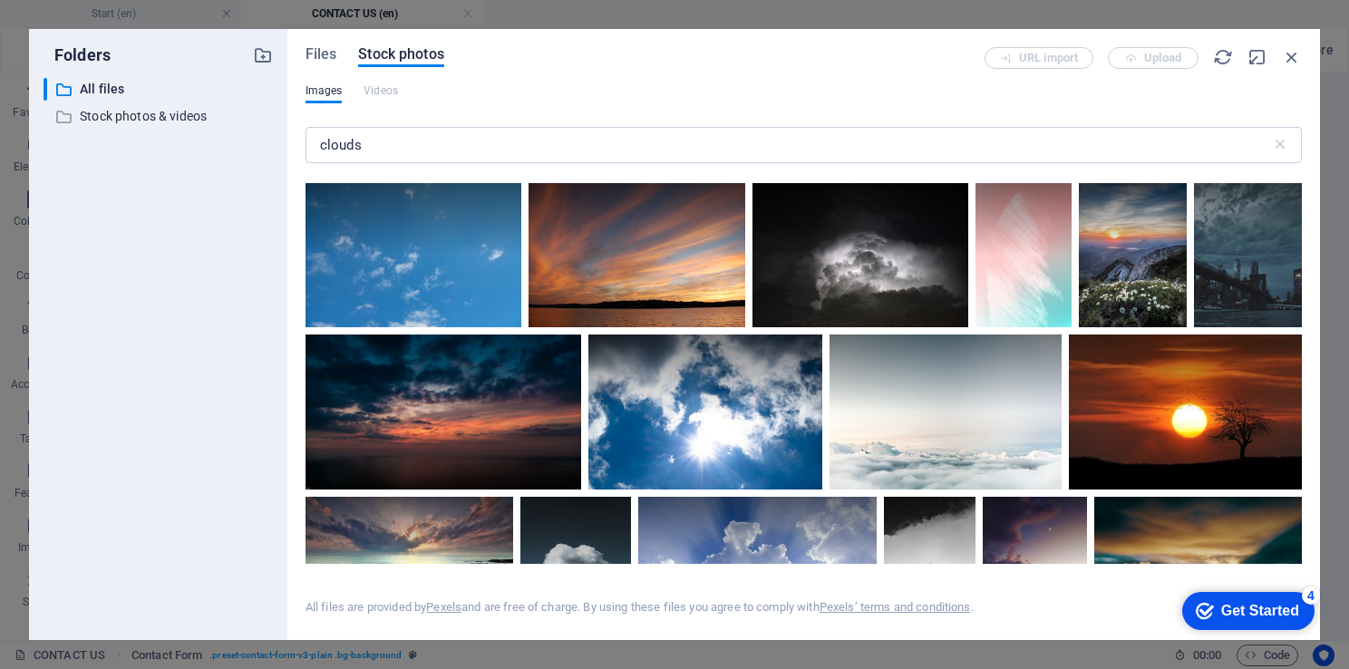
scroll to position [3864, 0]
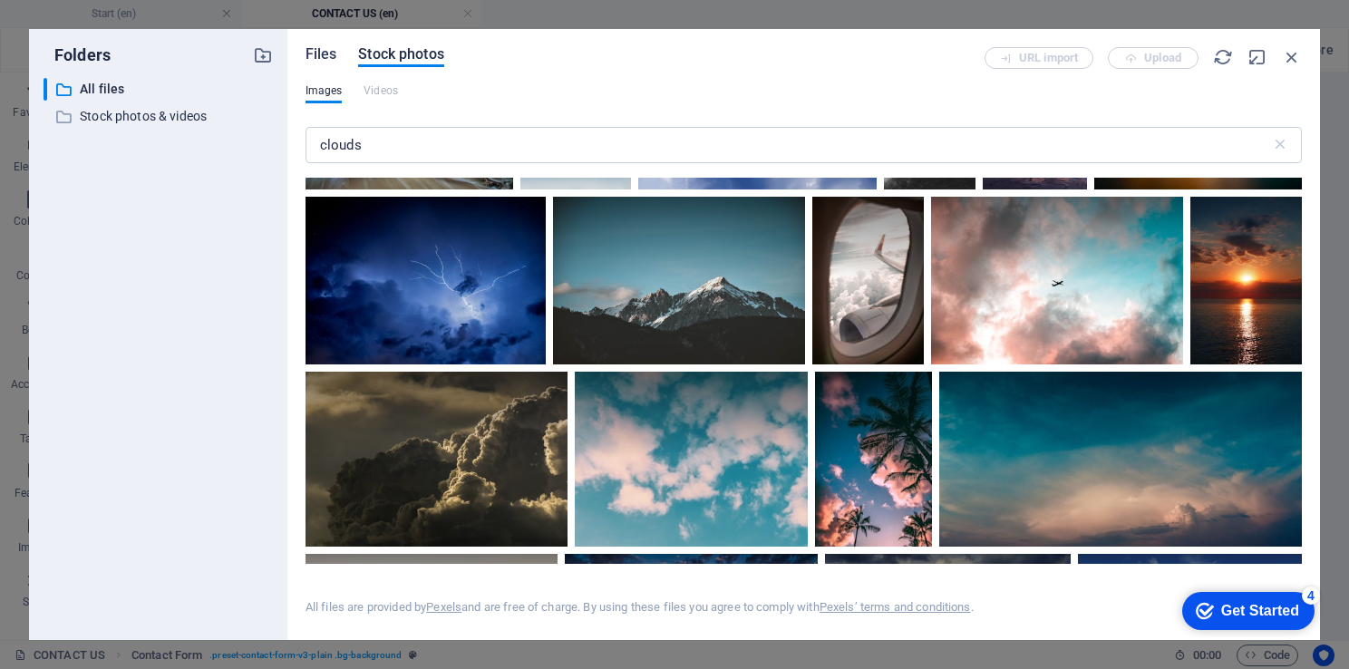
click at [319, 60] on span "Files" at bounding box center [321, 55] width 32 height 22
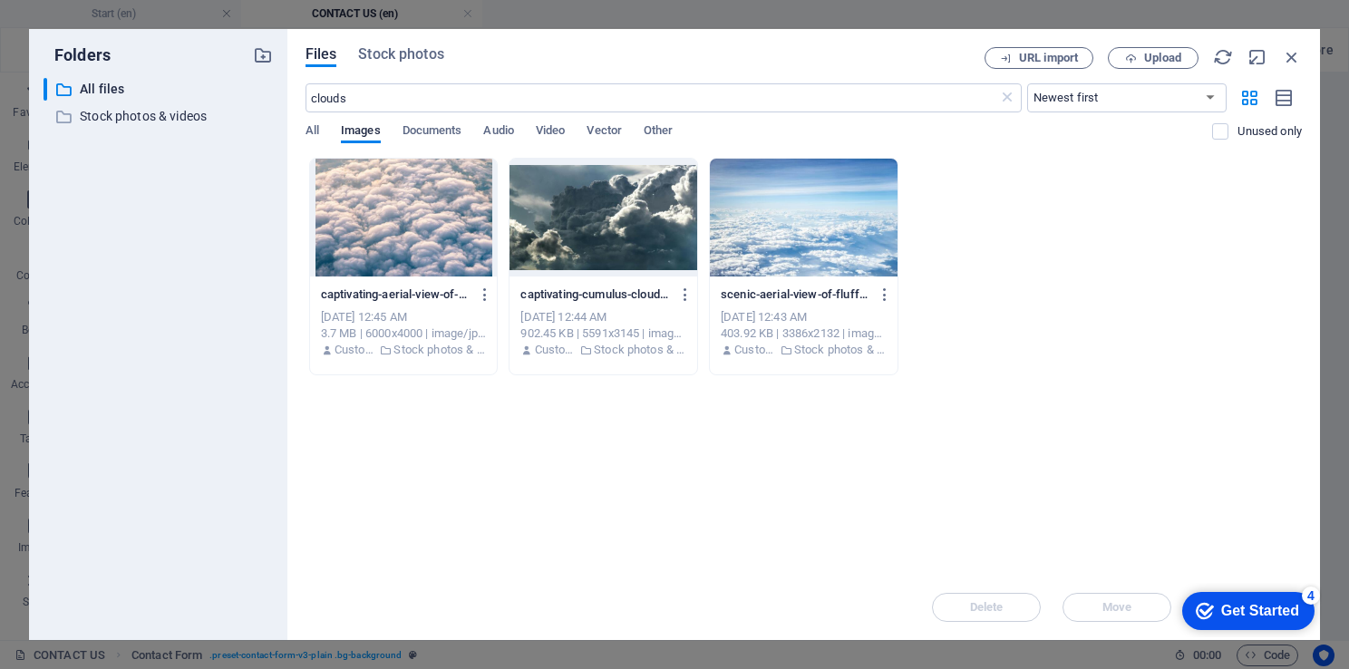
click at [769, 209] on div at bounding box center [804, 218] width 188 height 118
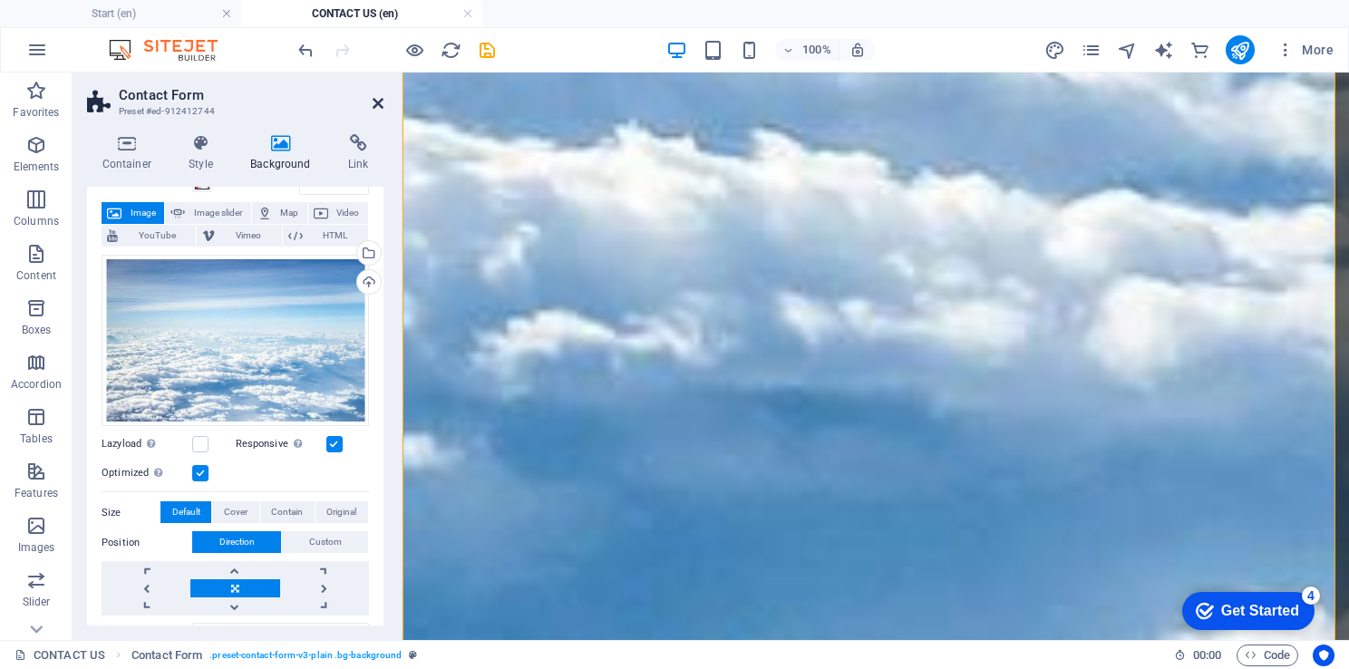
click at [382, 100] on icon at bounding box center [377, 103] width 11 height 15
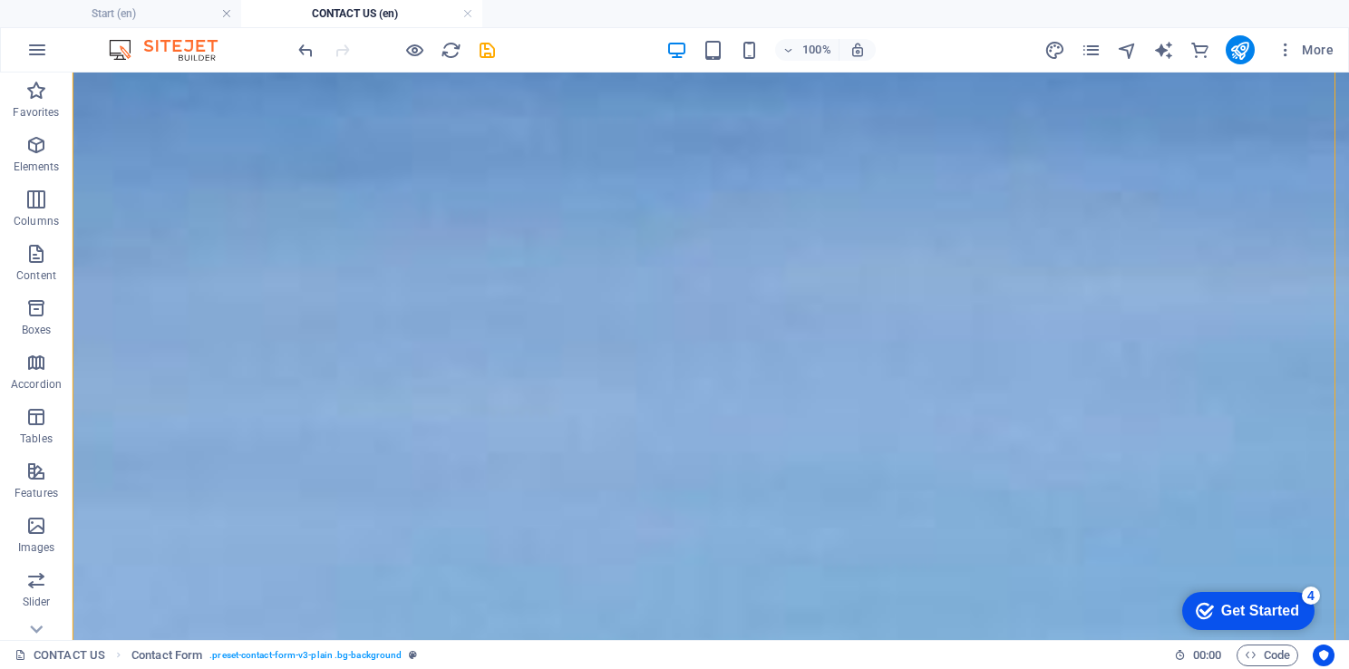
scroll to position [0, 0]
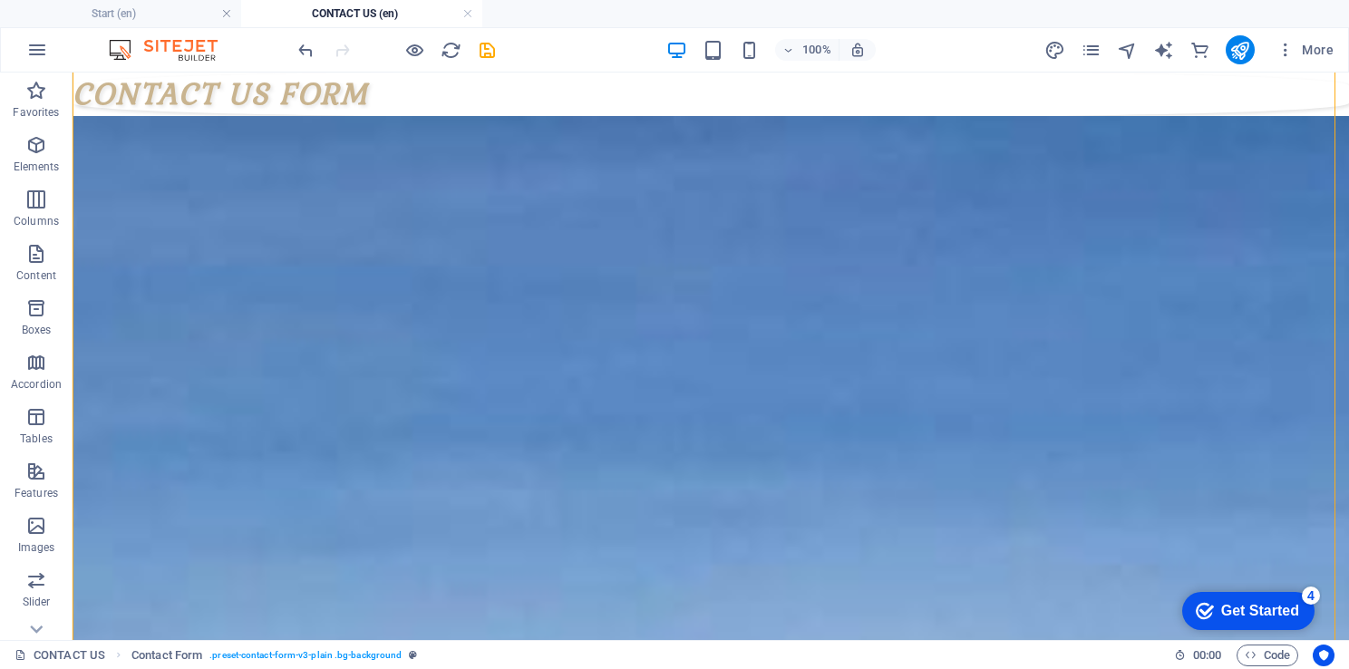
drag, startPoint x: 1341, startPoint y: 455, endPoint x: 1405, endPoint y: 134, distance: 327.0
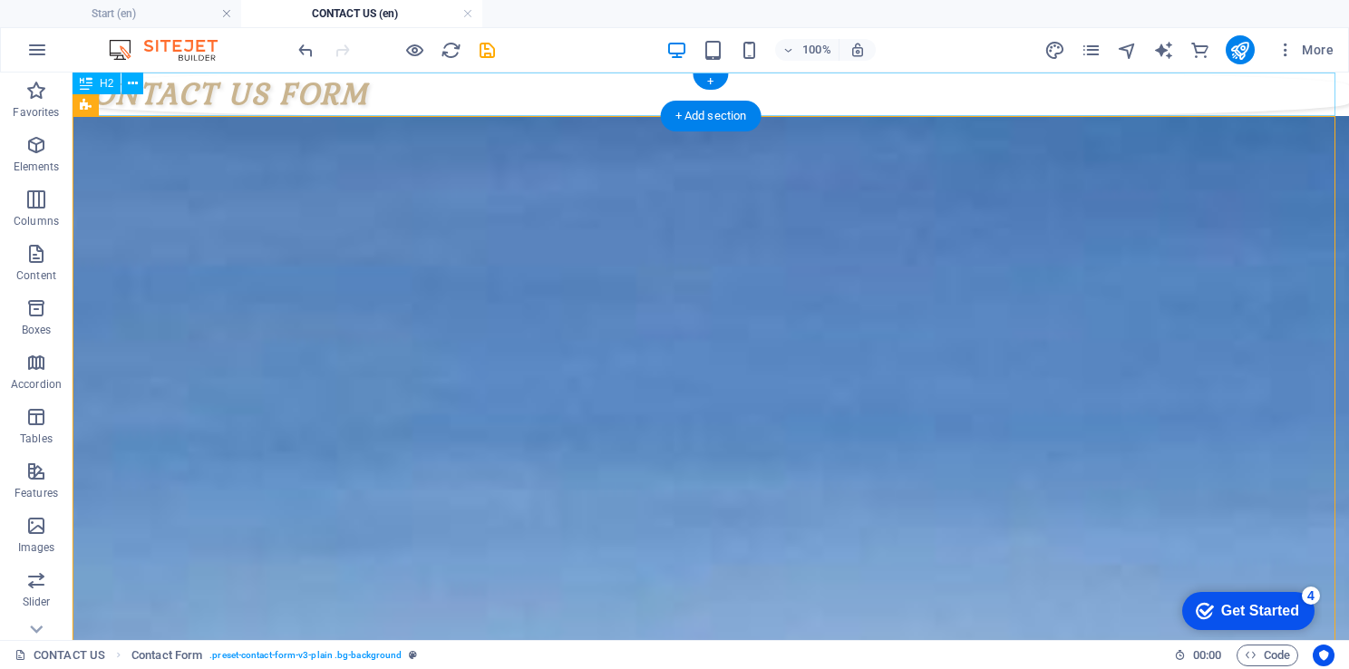
click at [127, 109] on div "CONTACT US FORM" at bounding box center [711, 95] width 1276 height 44
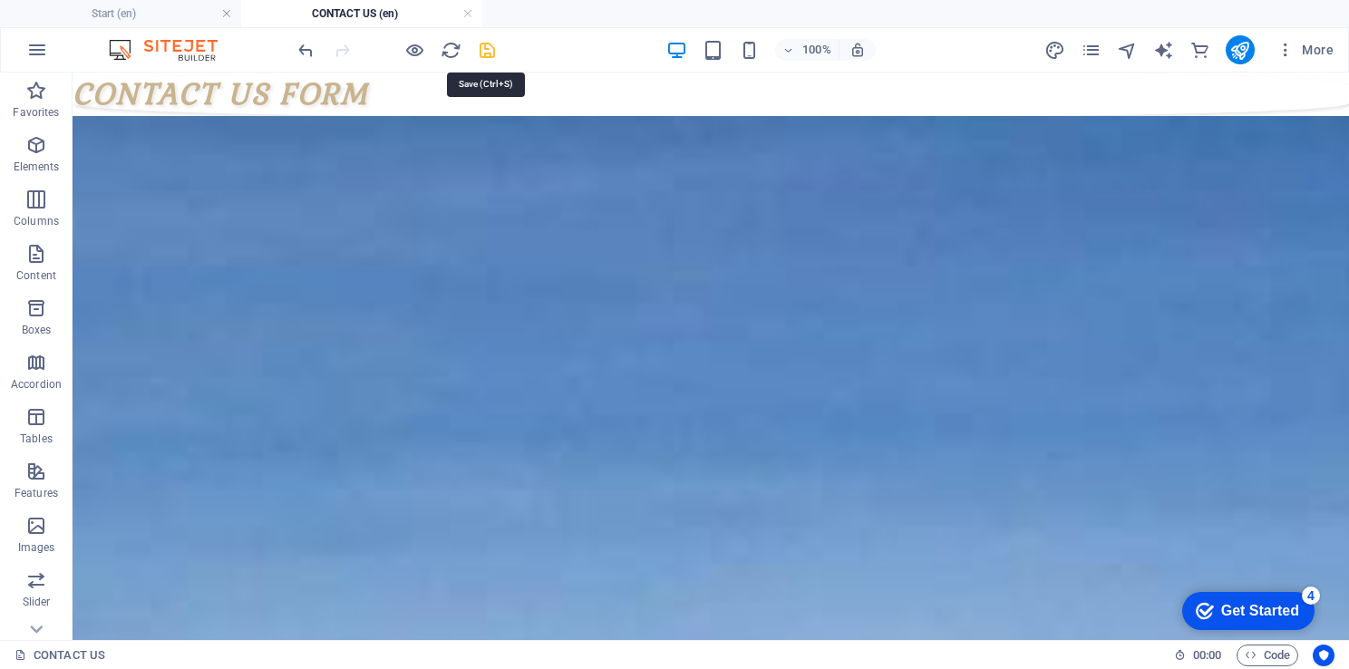
click at [488, 45] on icon "save" at bounding box center [487, 50] width 21 height 21
click at [1243, 53] on icon "publish" at bounding box center [1239, 50] width 21 height 21
click at [1236, 49] on icon "publish" at bounding box center [1239, 50] width 21 height 21
